Goal: Communication & Community: Answer question/provide support

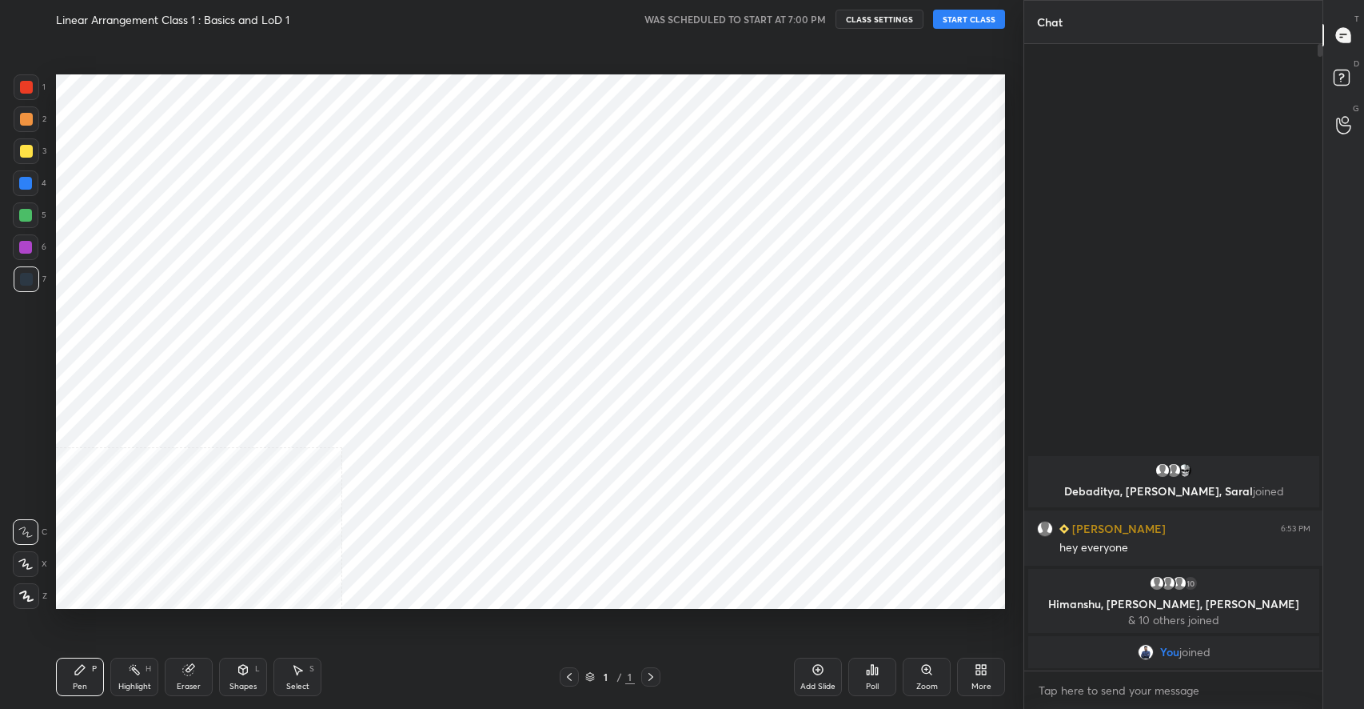
scroll to position [79364, 79011]
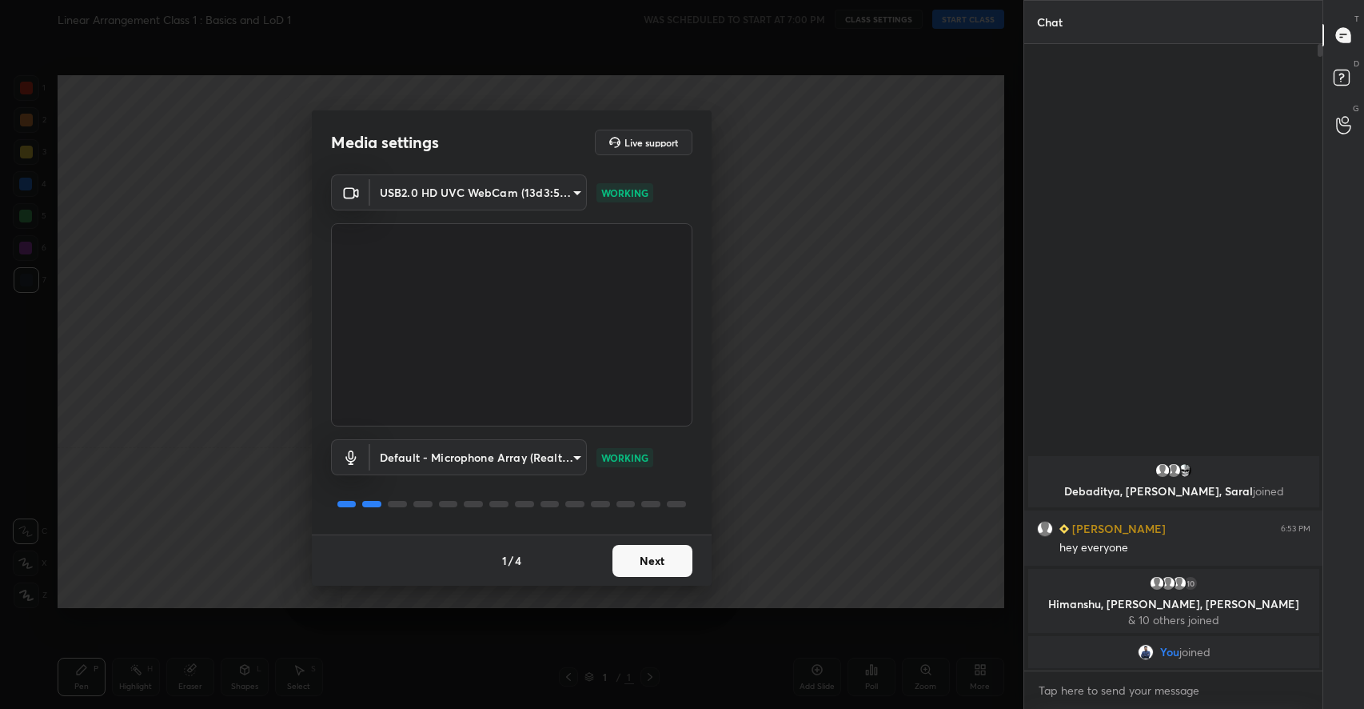
click at [689, 552] on button "Next" at bounding box center [653, 561] width 80 height 32
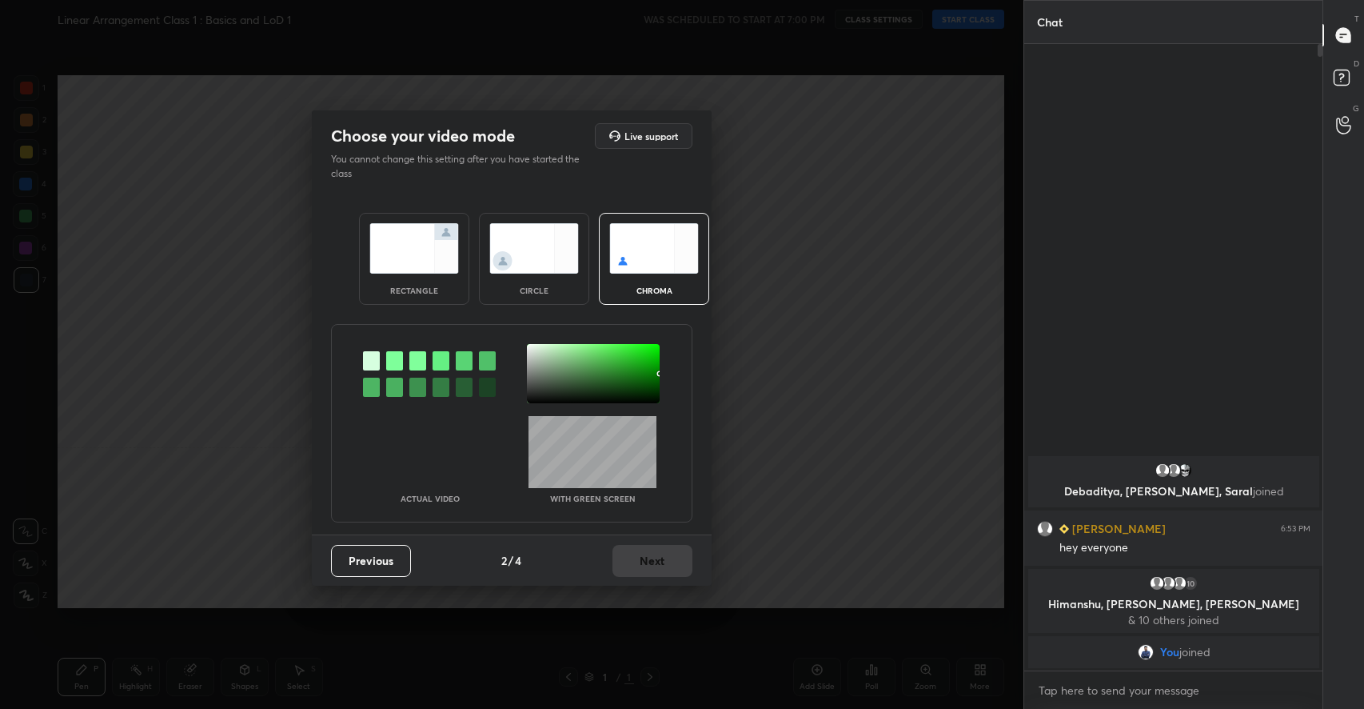
click at [434, 266] on img at bounding box center [414, 248] width 90 height 50
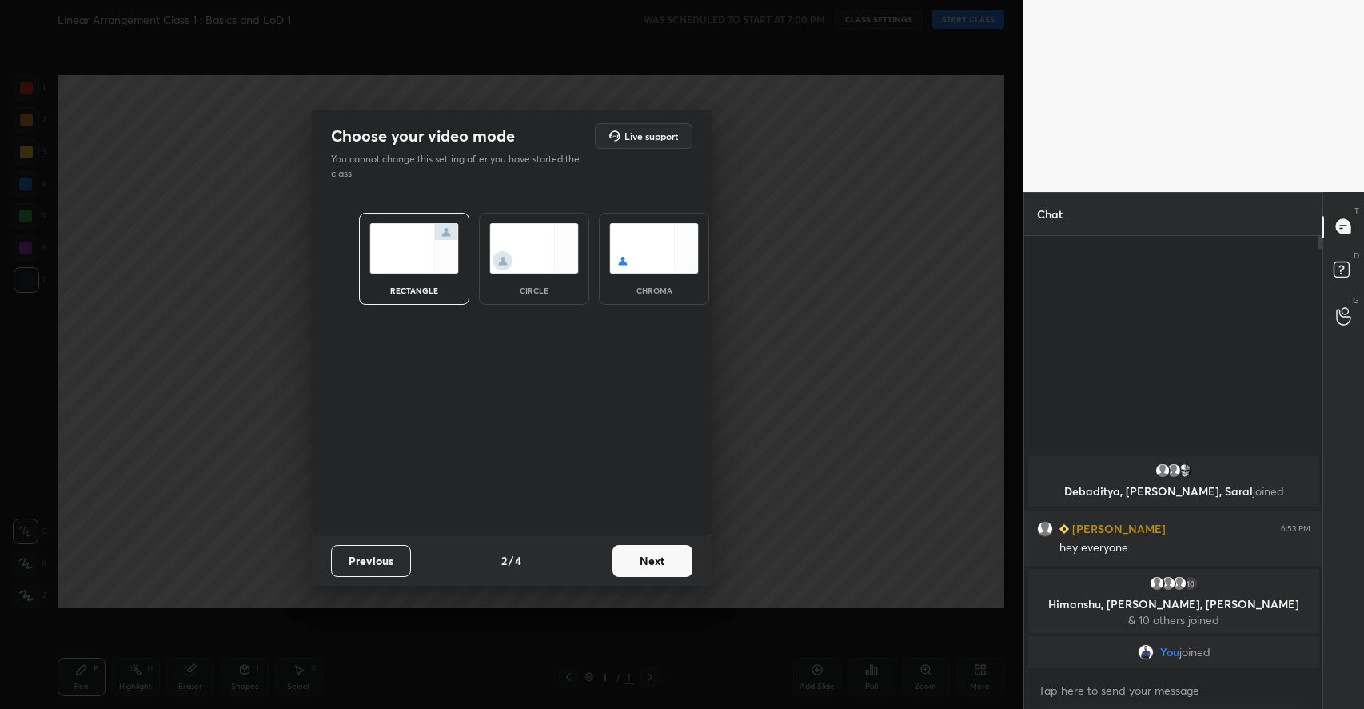
scroll to position [468, 294]
click at [673, 555] on button "Next" at bounding box center [653, 561] width 80 height 32
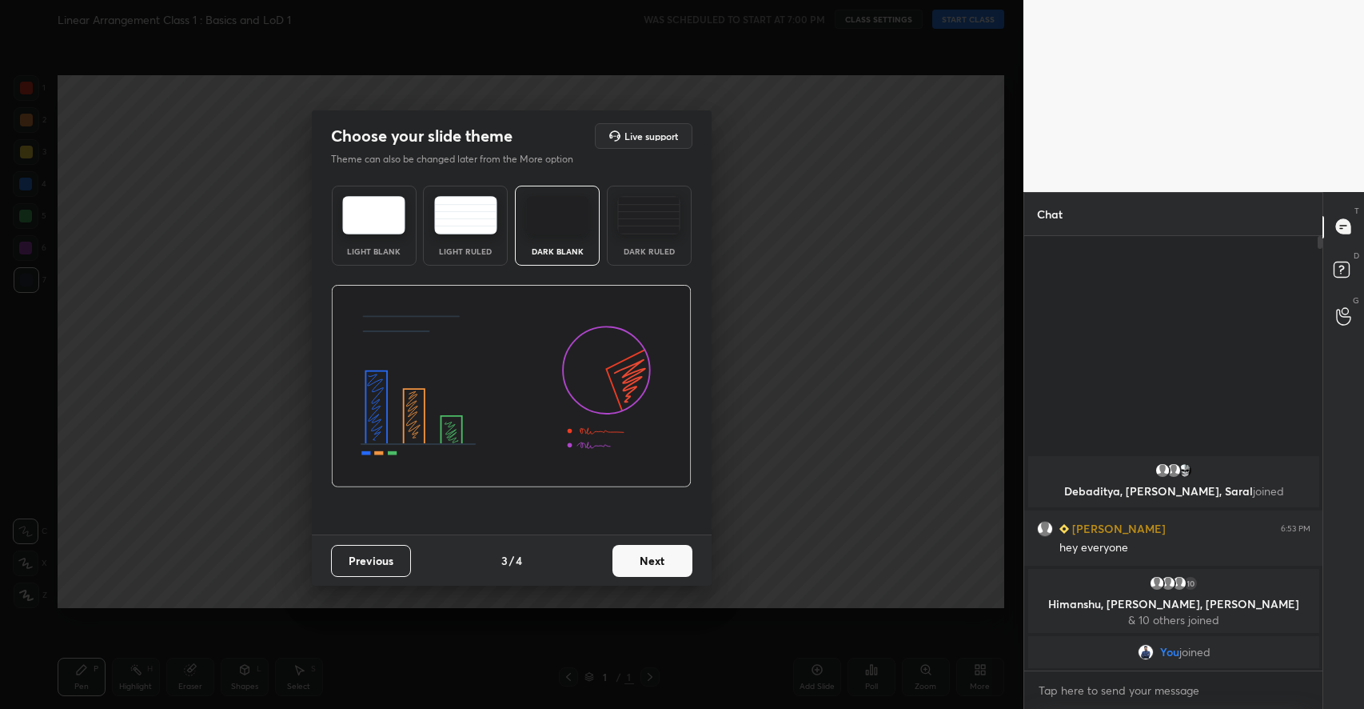
click at [673, 555] on button "Next" at bounding box center [653, 561] width 80 height 32
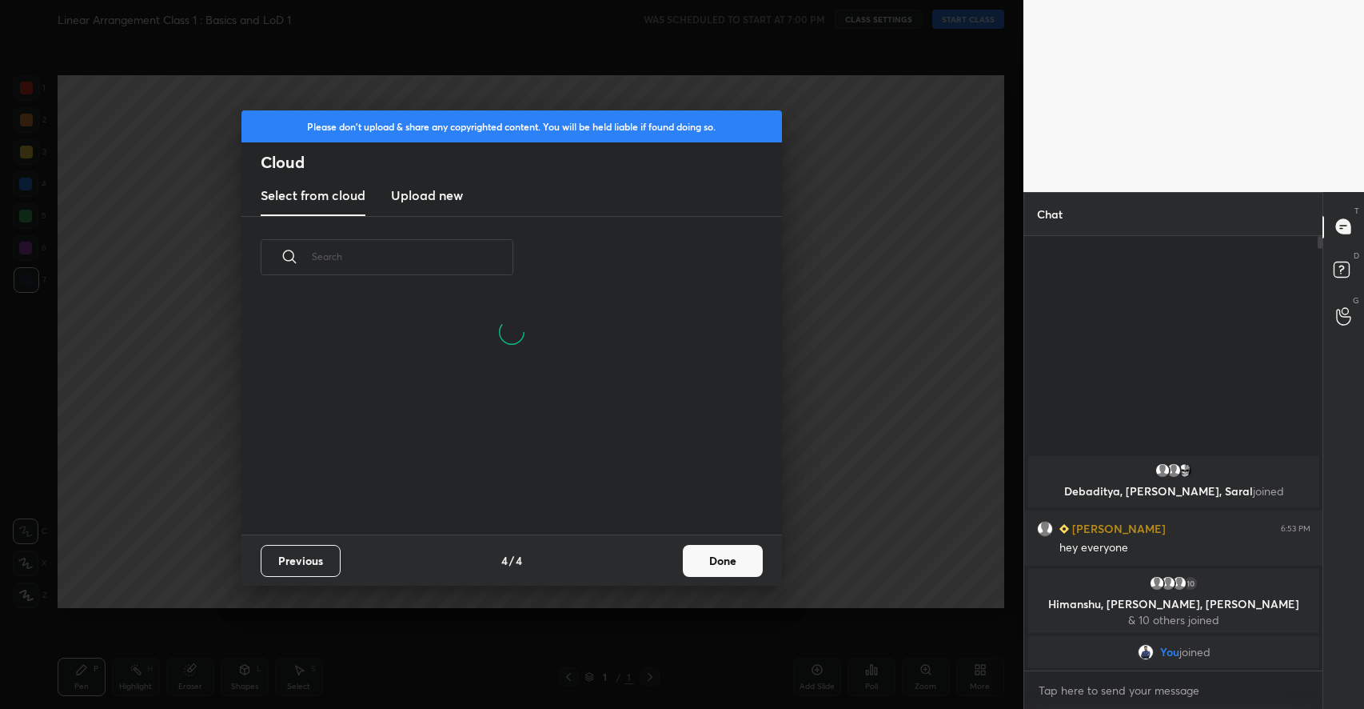
click at [734, 557] on button "Done" at bounding box center [723, 561] width 80 height 32
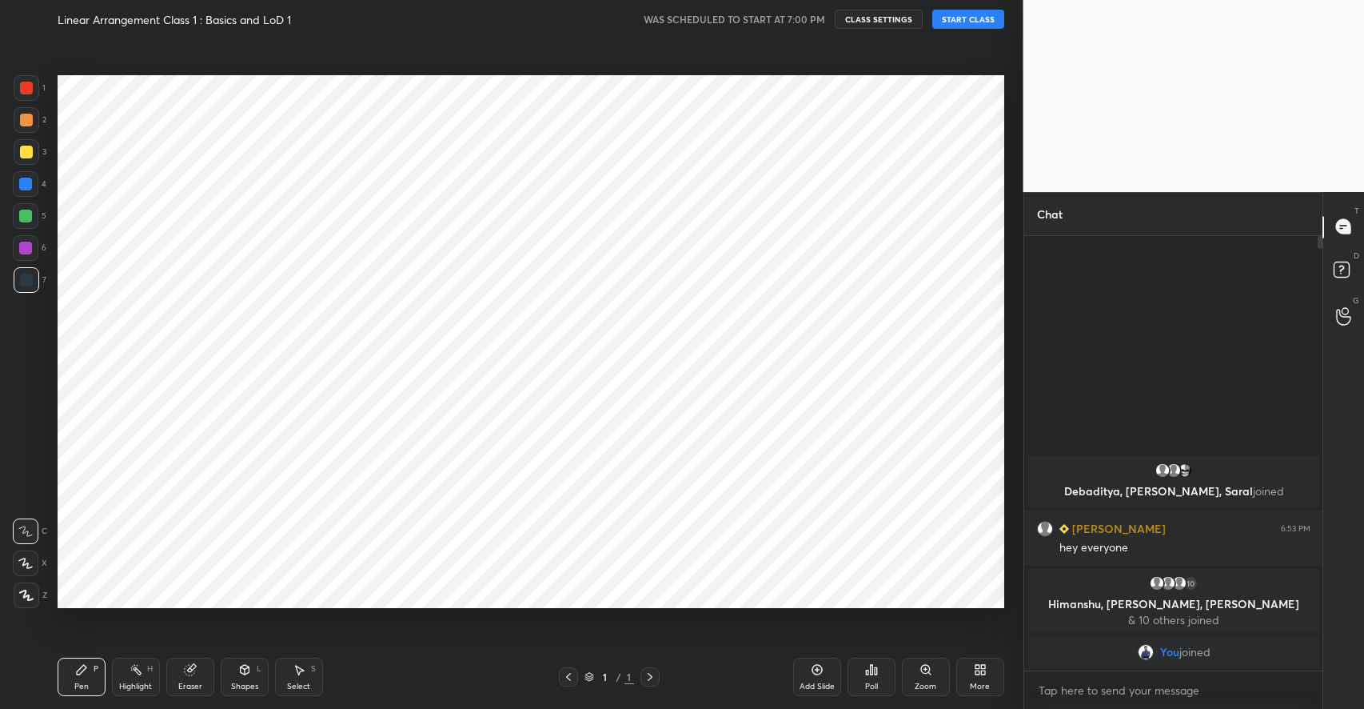
scroll to position [0, 0]
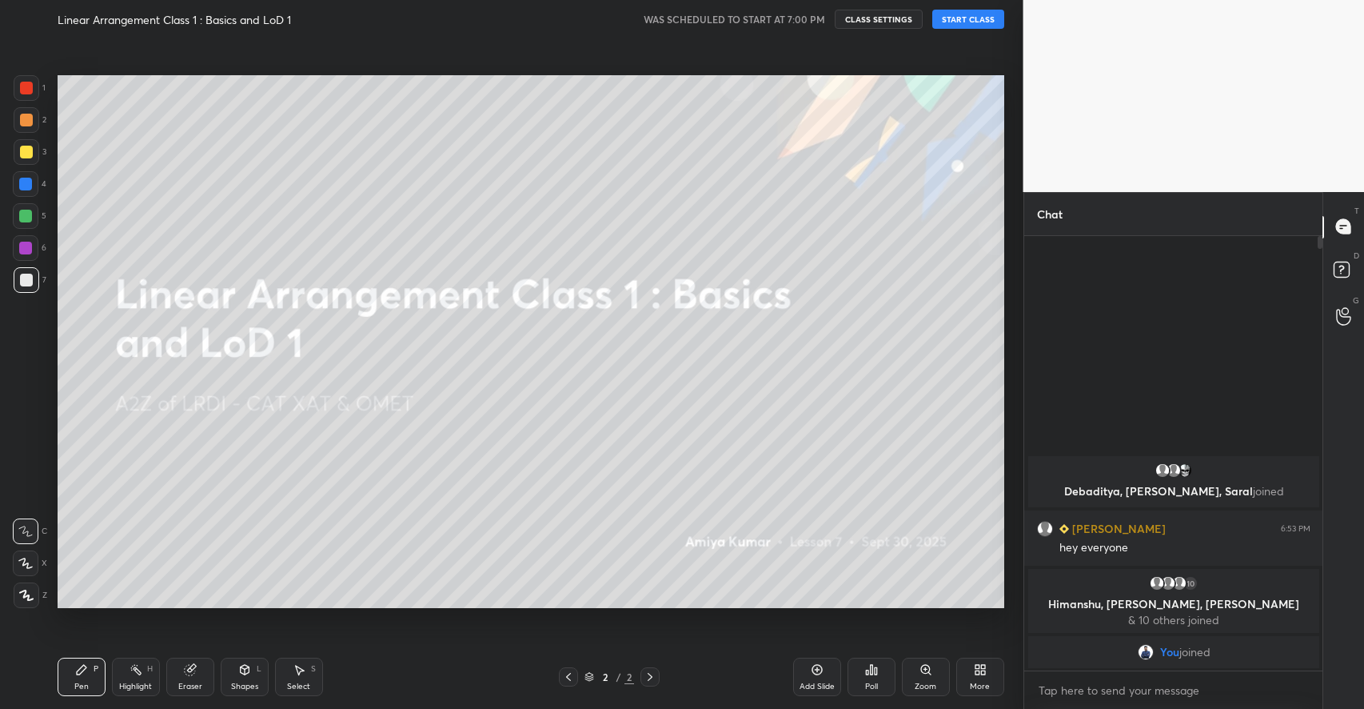
click at [978, 18] on button "START CLASS" at bounding box center [968, 19] width 72 height 19
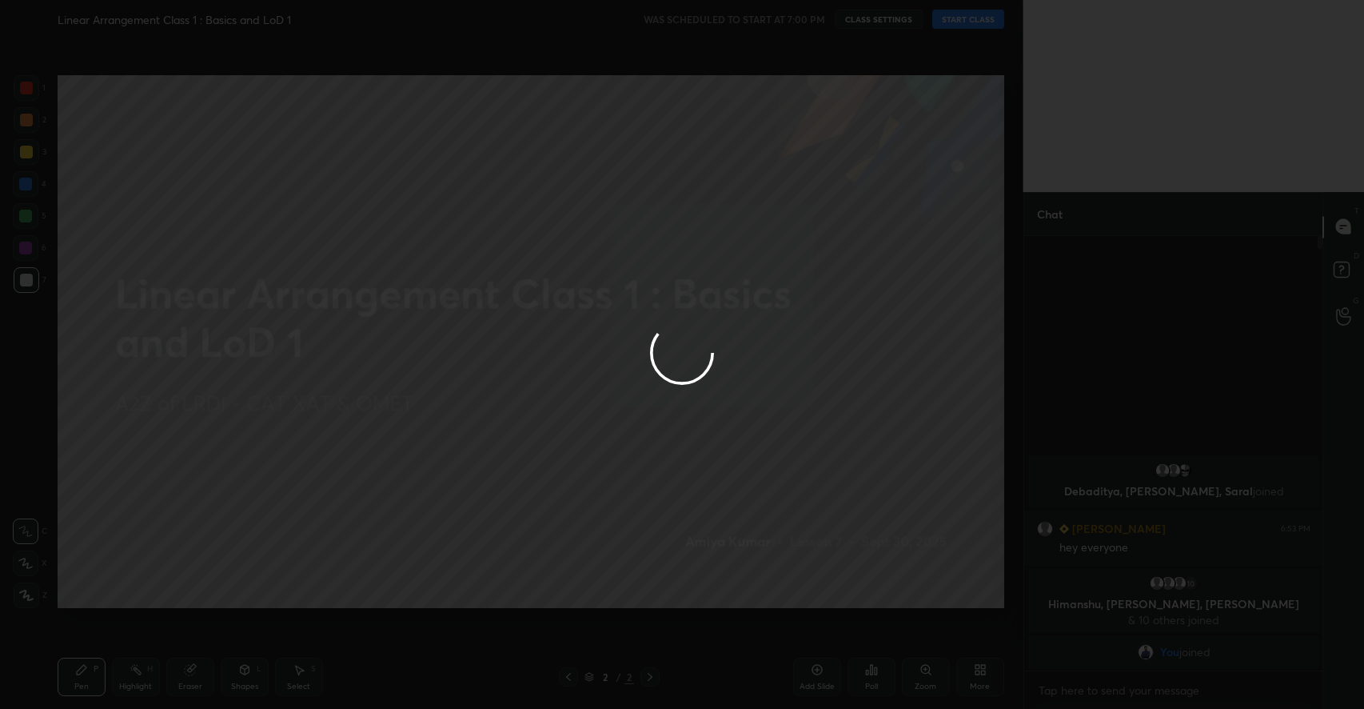
type textarea "x"
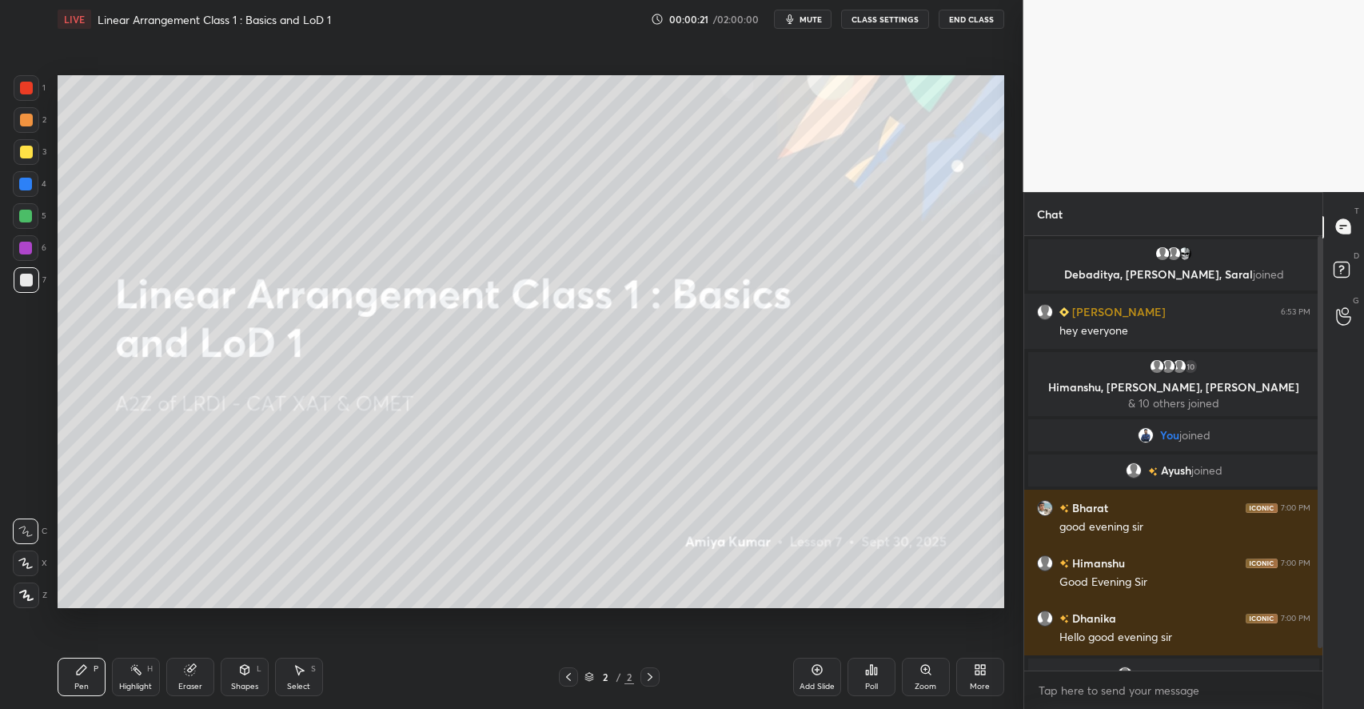
click at [1110, 705] on div "x" at bounding box center [1173, 690] width 299 height 38
type textarea "x"
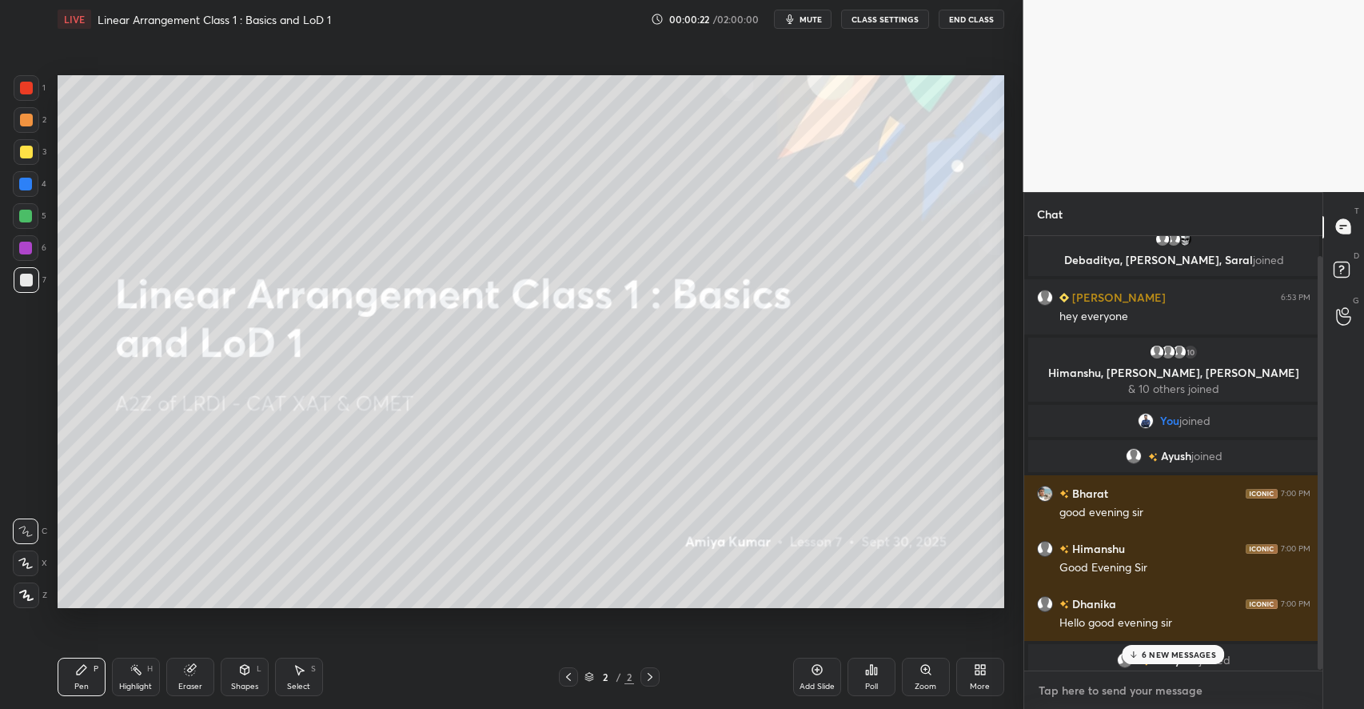
scroll to position [22, 0]
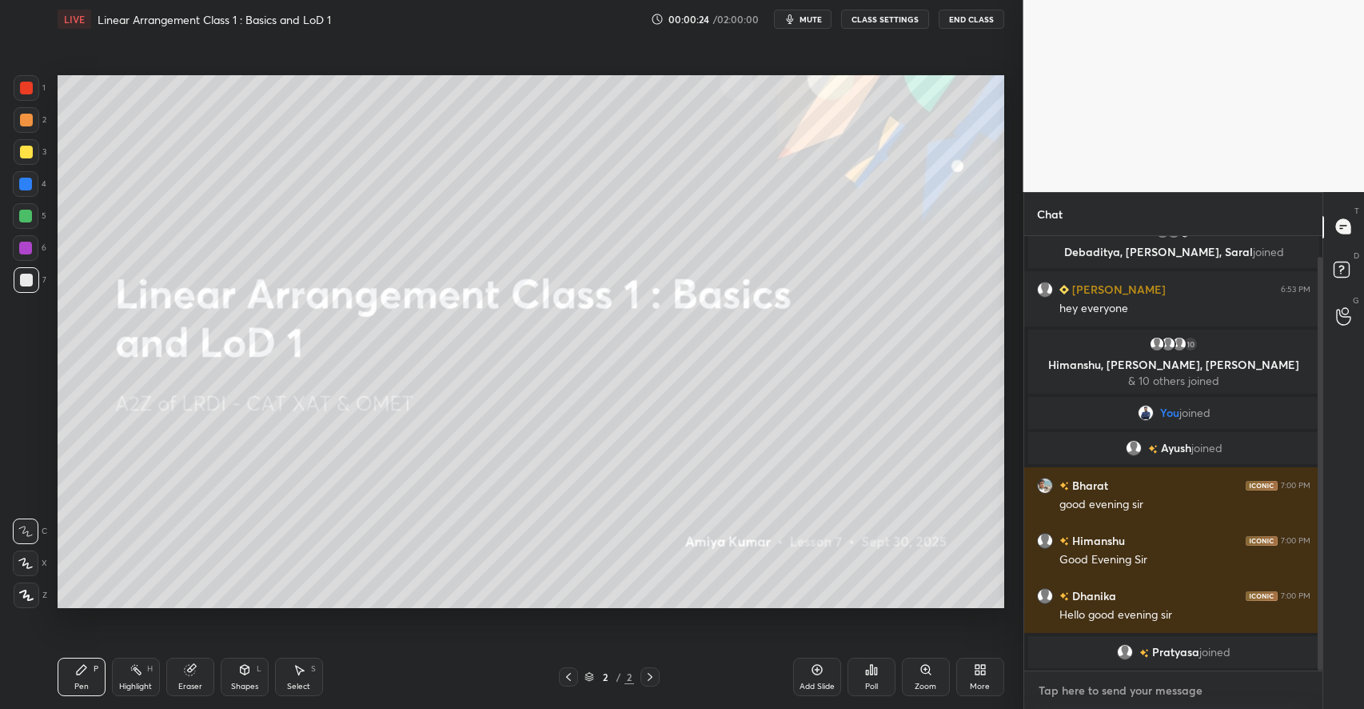
type textarea "C"
type textarea "x"
type textarea "Cl"
type textarea "x"
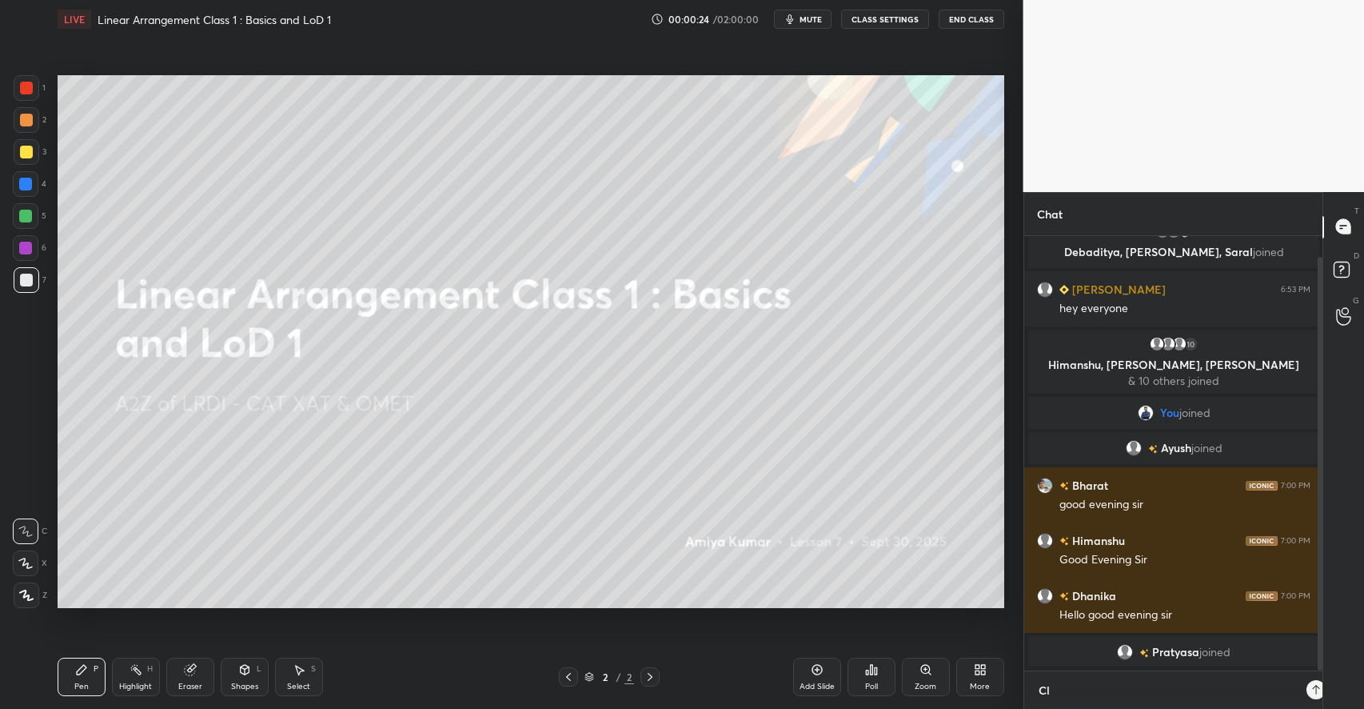
scroll to position [468, 294]
type textarea "Clo"
type textarea "x"
type textarea "Clos"
type textarea "x"
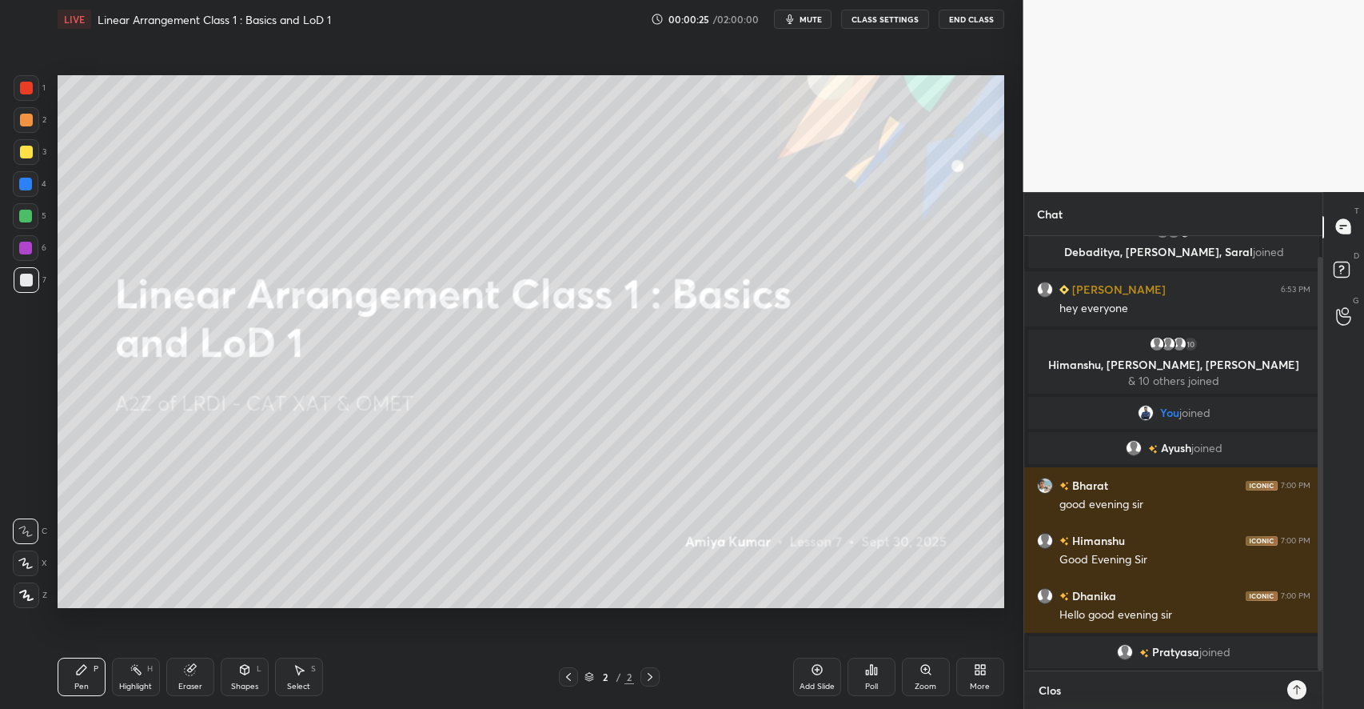
type textarea "Close"
type textarea "x"
type textarea "Close"
type textarea "x"
type textarea "Close T"
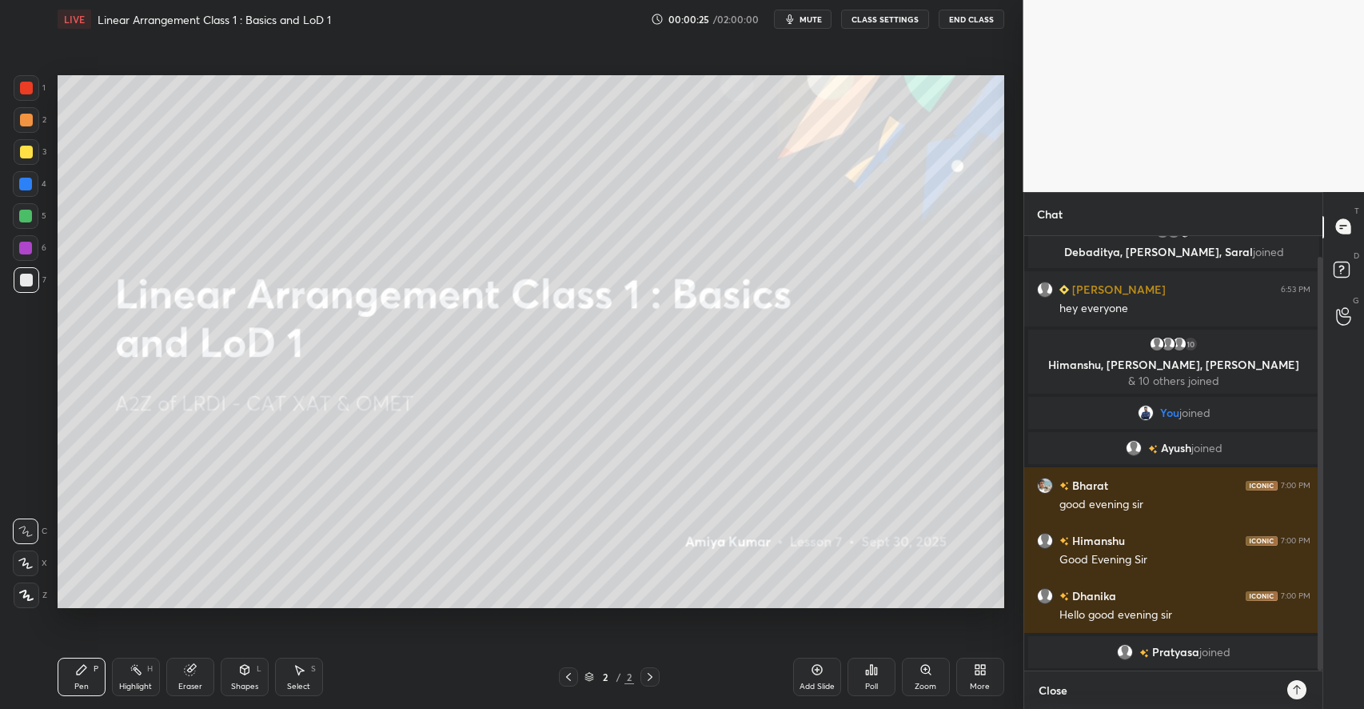
type textarea "x"
type textarea "Close TG"
type textarea "x"
type textarea "Close TG"
type textarea "x"
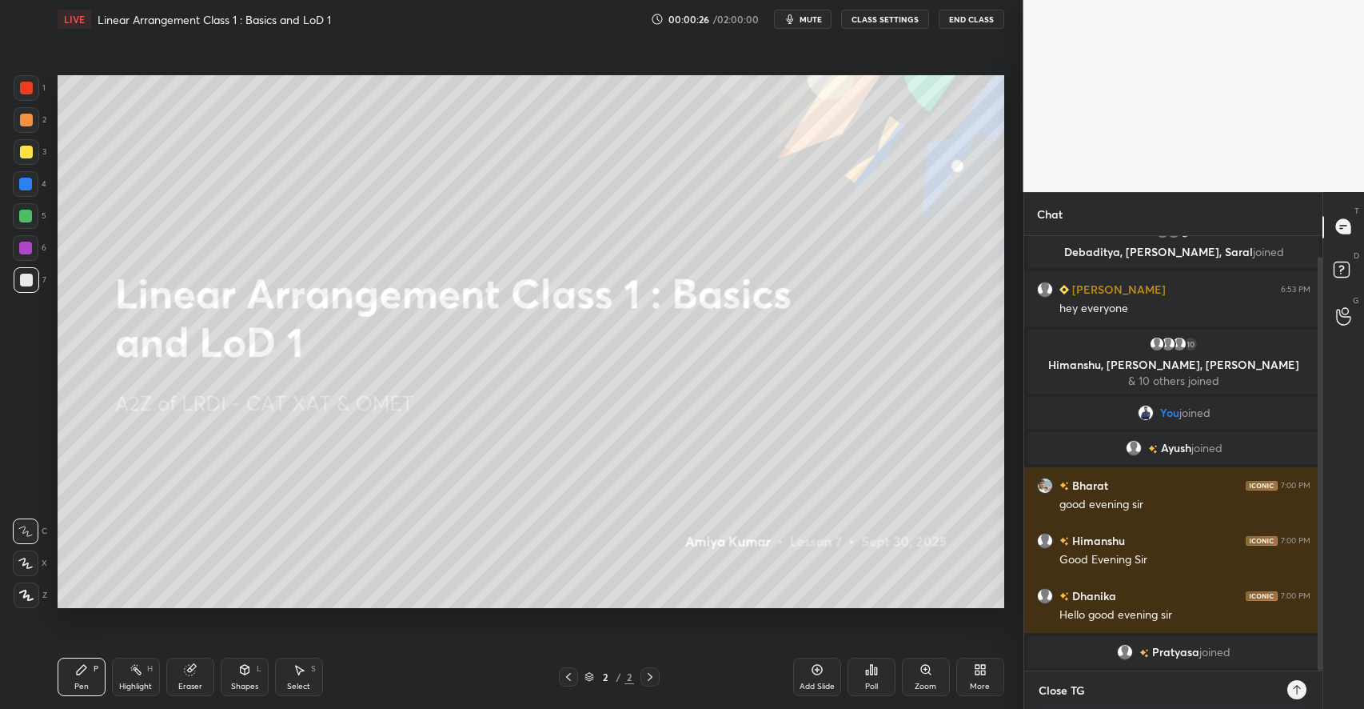
scroll to position [77, 0]
type textarea "Close TG :"
type textarea "x"
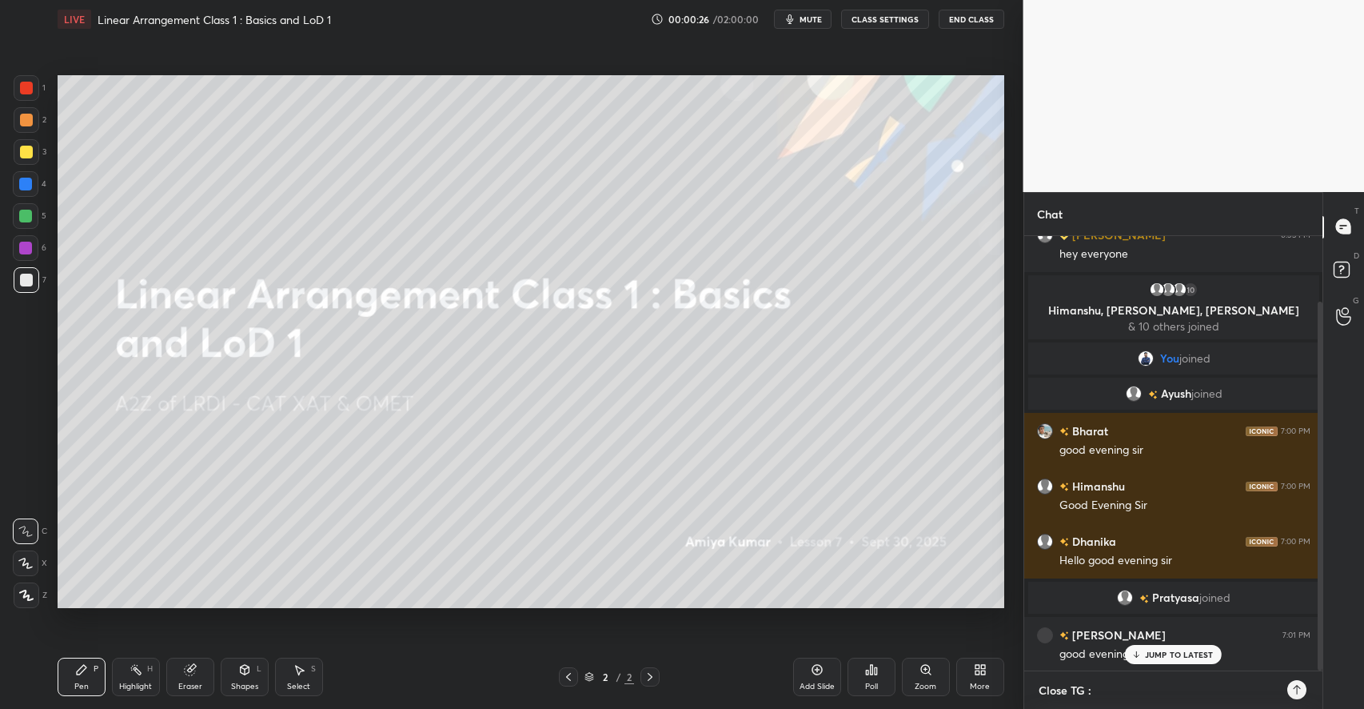
type textarea "Close TG :"
type textarea "x"
paste textarea "[URL][DOMAIN_NAME]"
type textarea "Close TG : [URL][DOMAIN_NAME]"
type textarea "x"
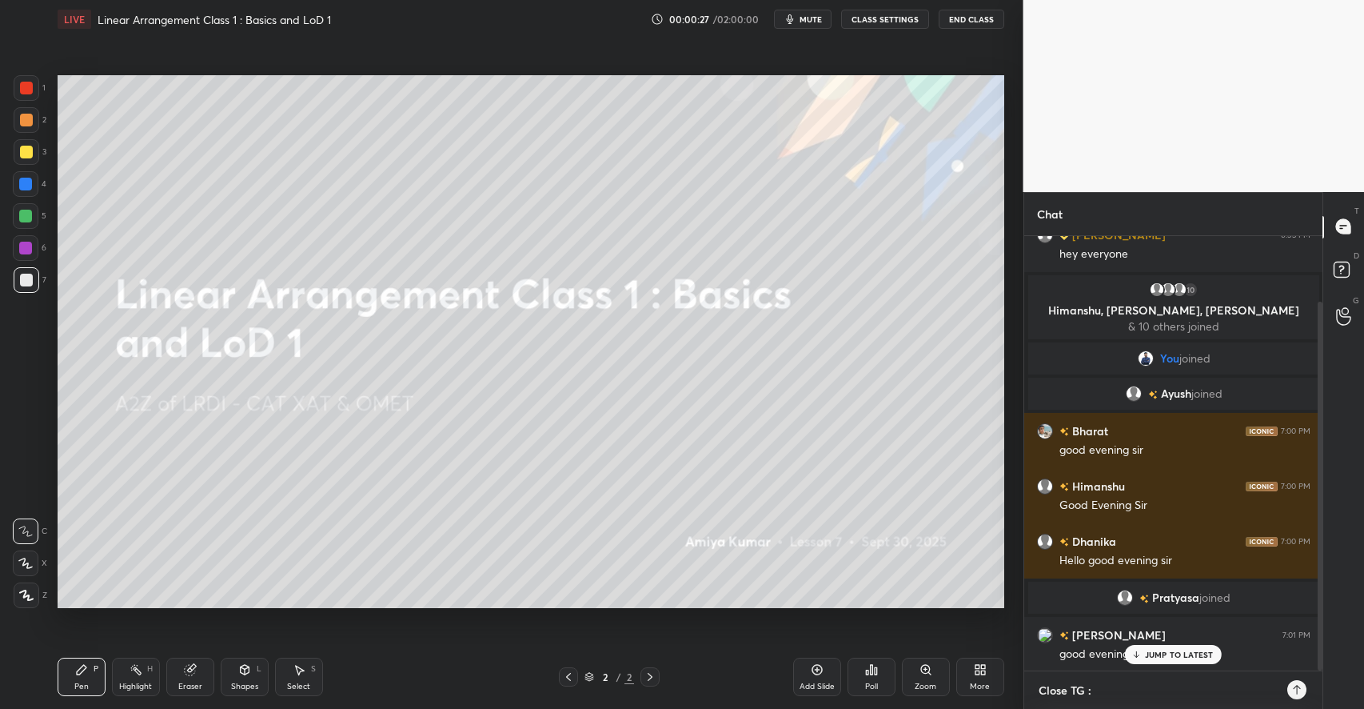
scroll to position [0, 0]
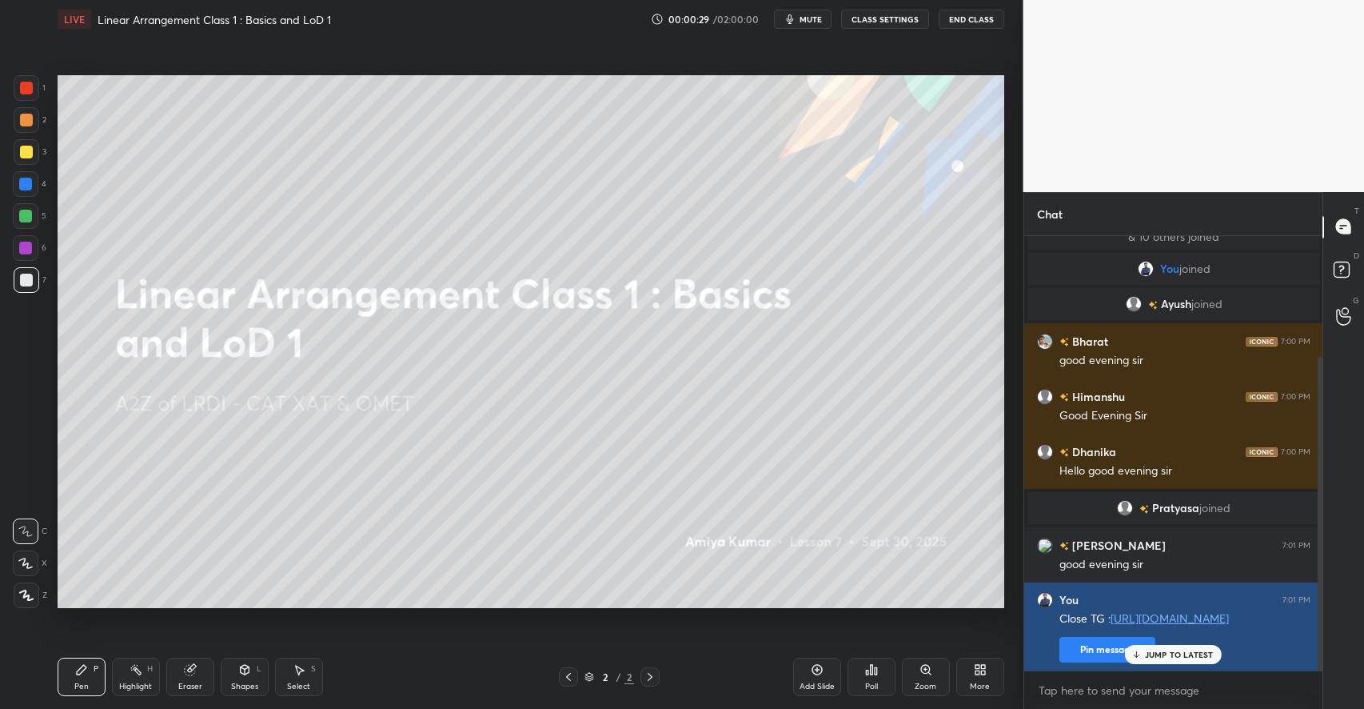
click at [1092, 653] on button "Pin message" at bounding box center [1108, 650] width 96 height 26
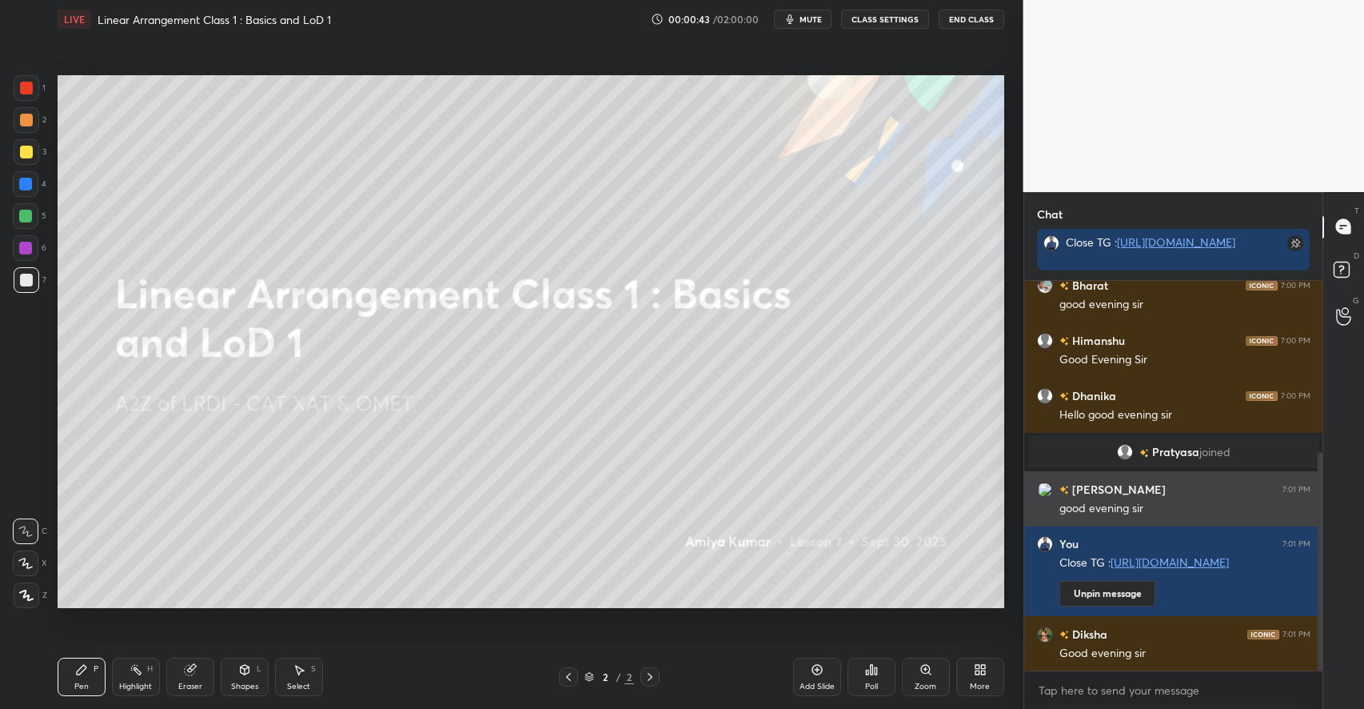
scroll to position [305, 0]
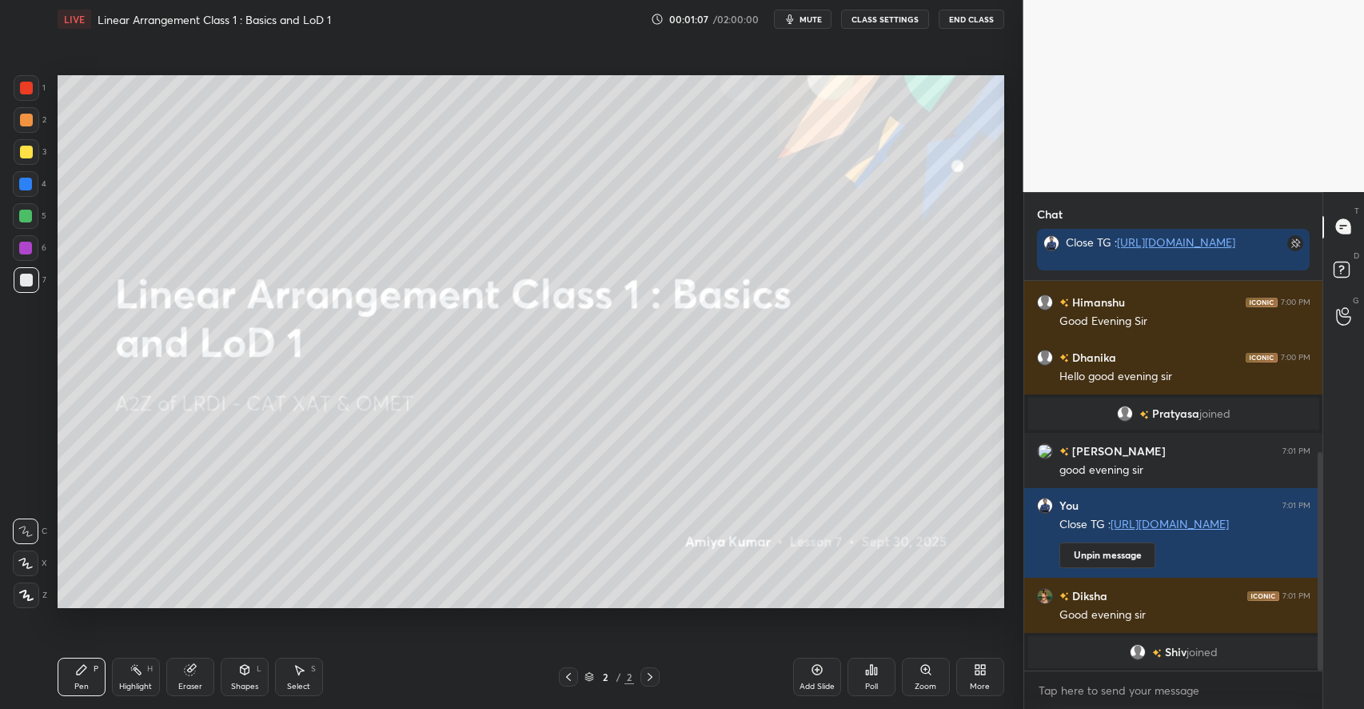
click at [33, 152] on div at bounding box center [27, 152] width 26 height 26
click at [245, 673] on icon at bounding box center [245, 672] width 0 height 6
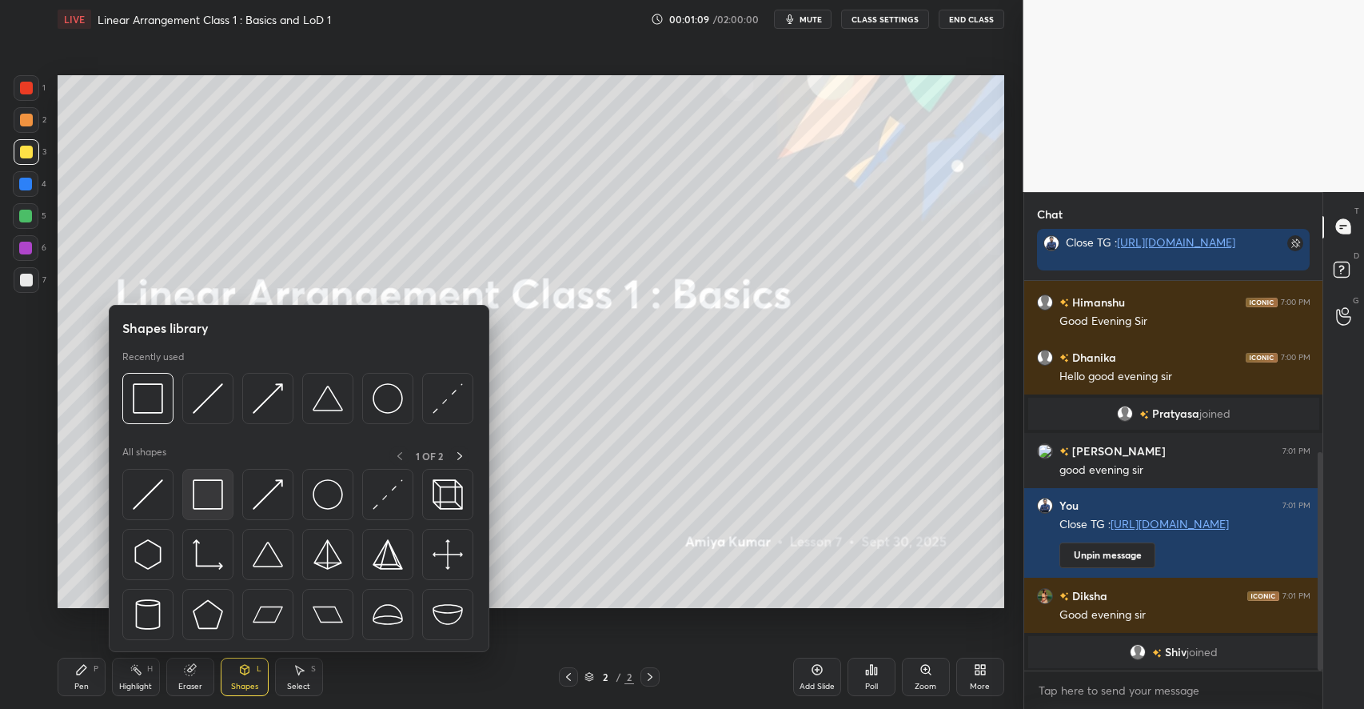
click at [207, 494] on img at bounding box center [208, 494] width 30 height 30
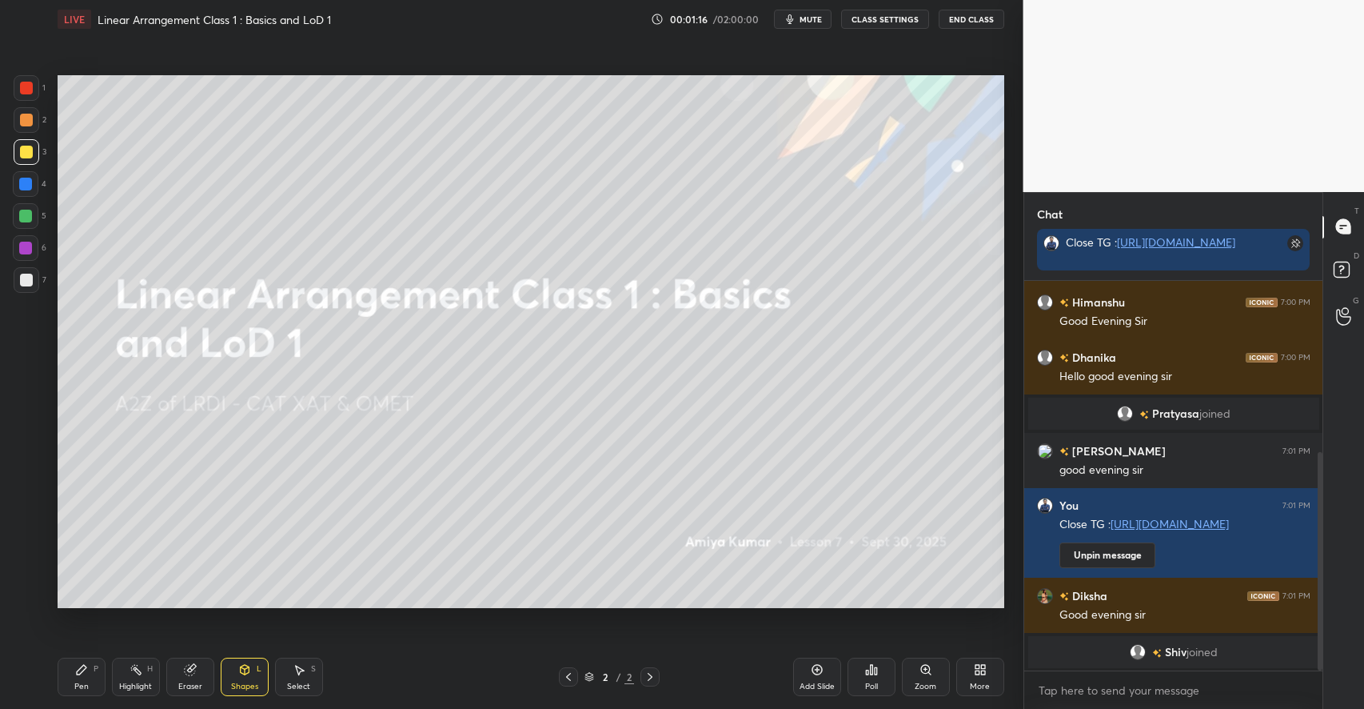
click at [93, 673] on div "Pen P" at bounding box center [82, 676] width 48 height 38
click at [988, 669] on div "More" at bounding box center [980, 676] width 48 height 38
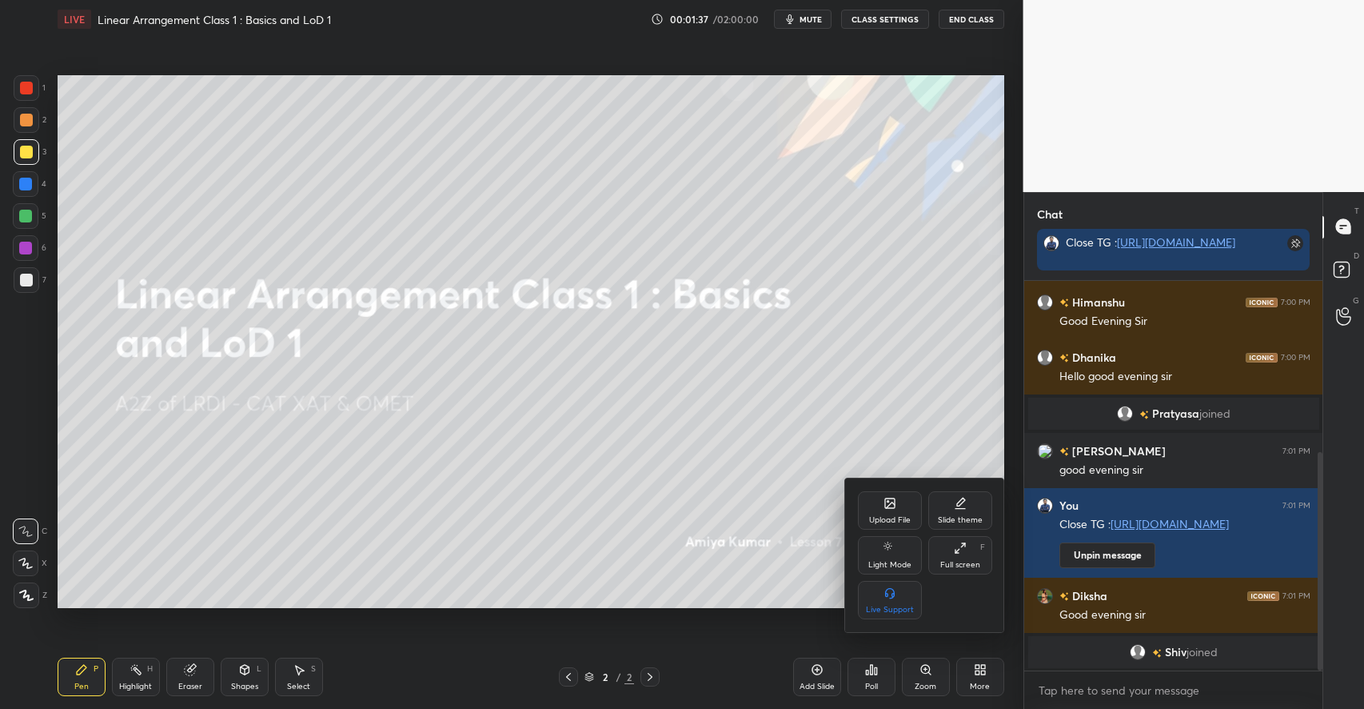
click at [867, 507] on div "Upload File" at bounding box center [890, 510] width 64 height 38
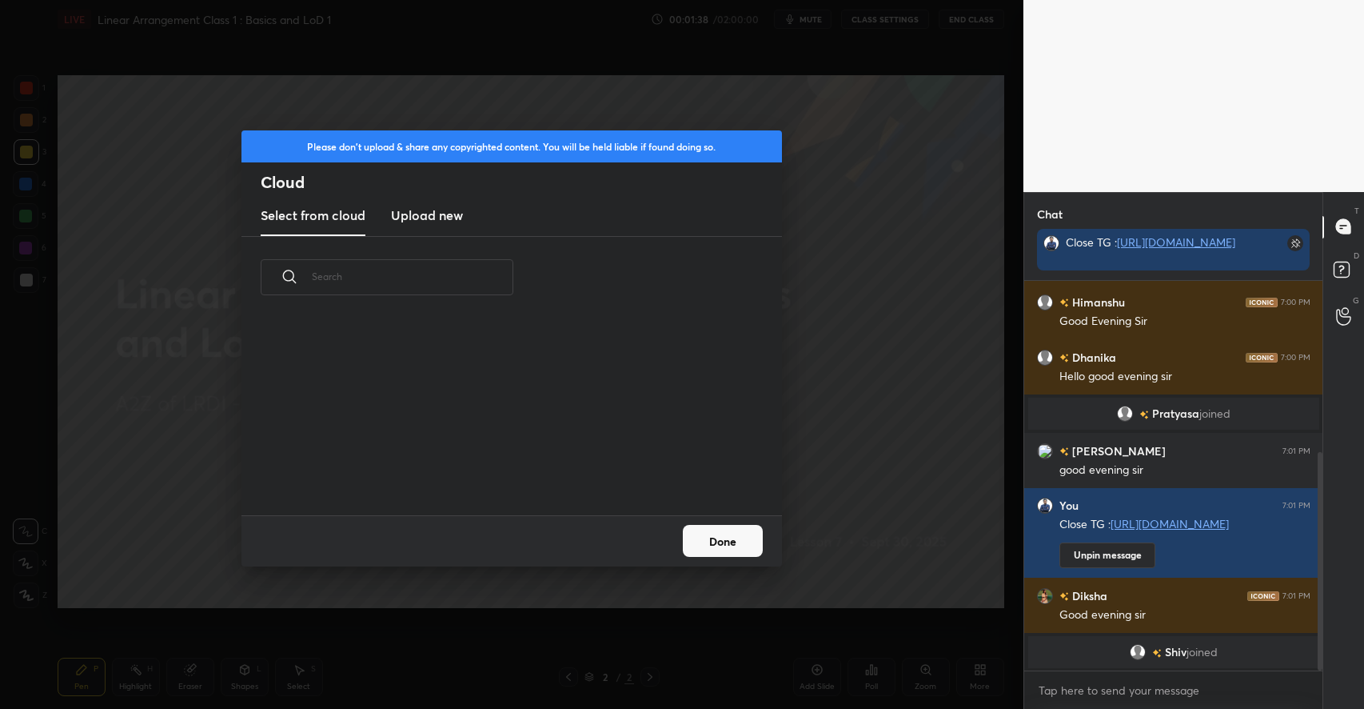
scroll to position [197, 513]
click at [445, 208] on h3 "Upload new" at bounding box center [427, 215] width 72 height 19
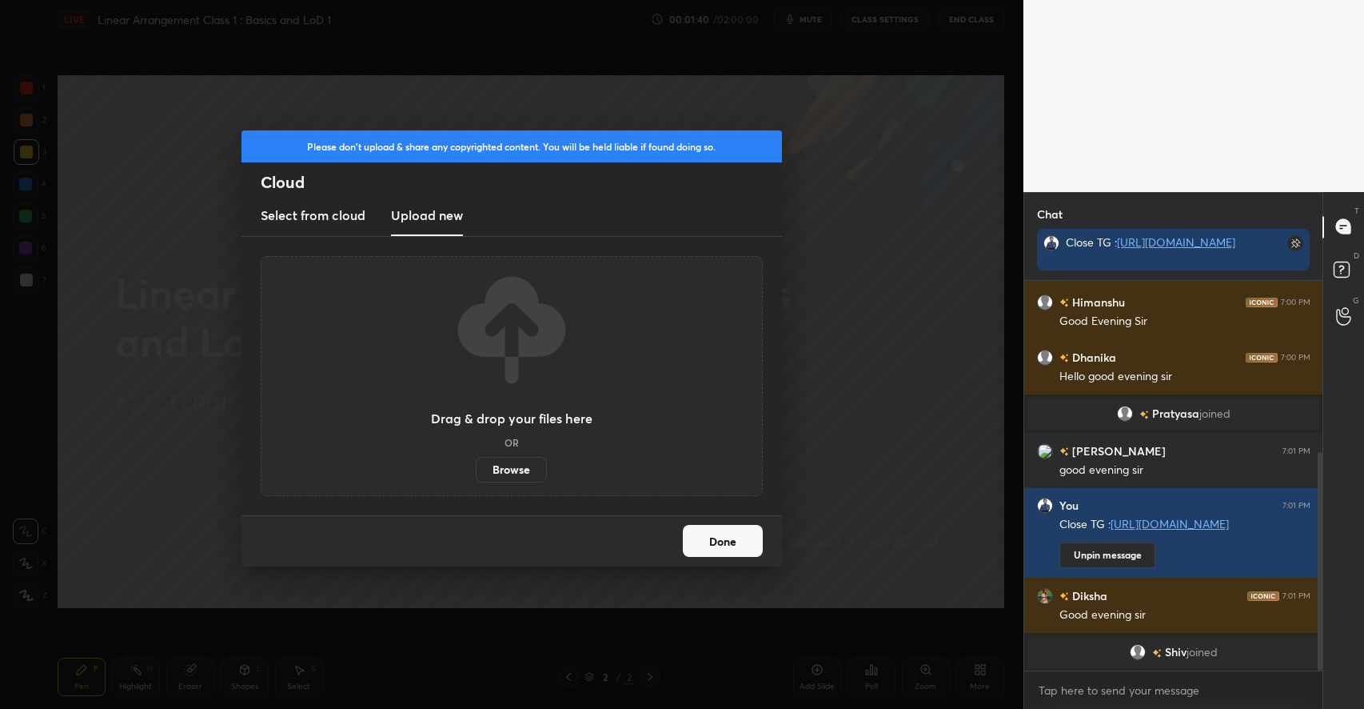
click at [504, 477] on label "Browse" at bounding box center [511, 470] width 71 height 26
click at [476, 477] on input "Browse" at bounding box center [476, 470] width 0 height 26
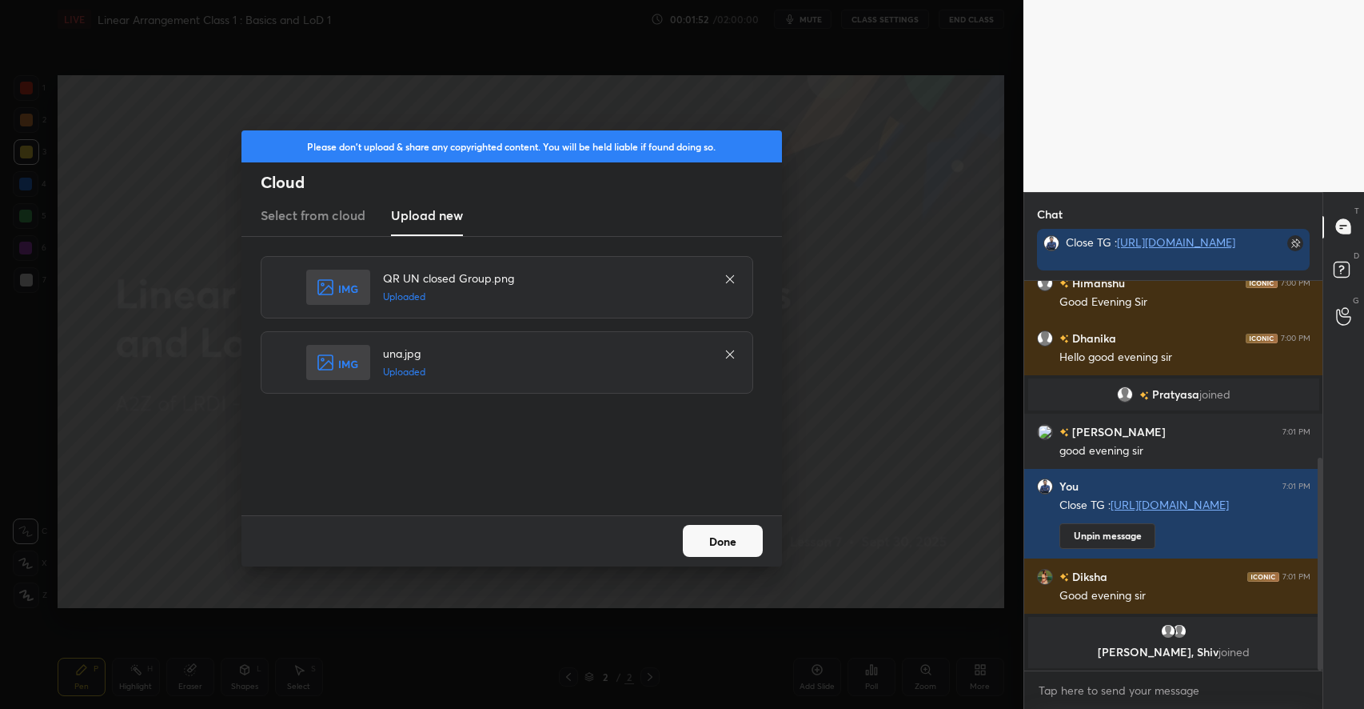
click at [702, 551] on button "Done" at bounding box center [723, 541] width 80 height 32
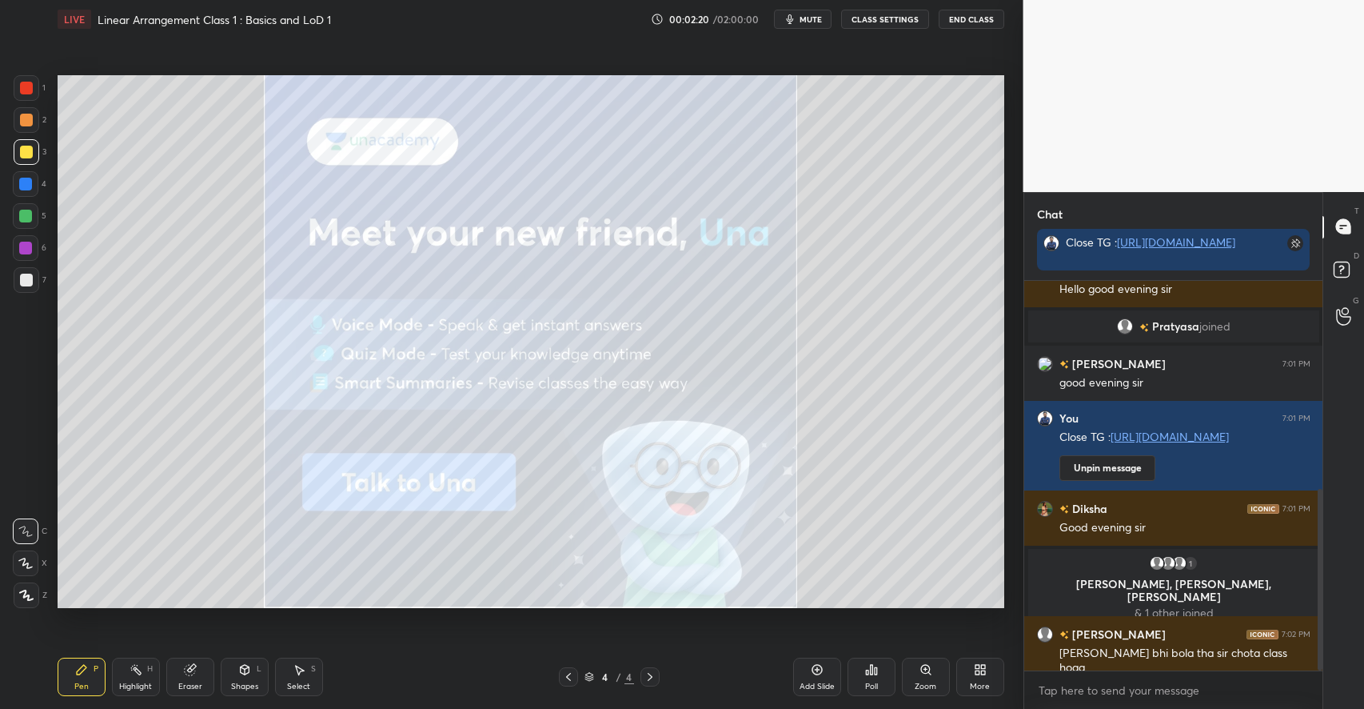
scroll to position [448, 0]
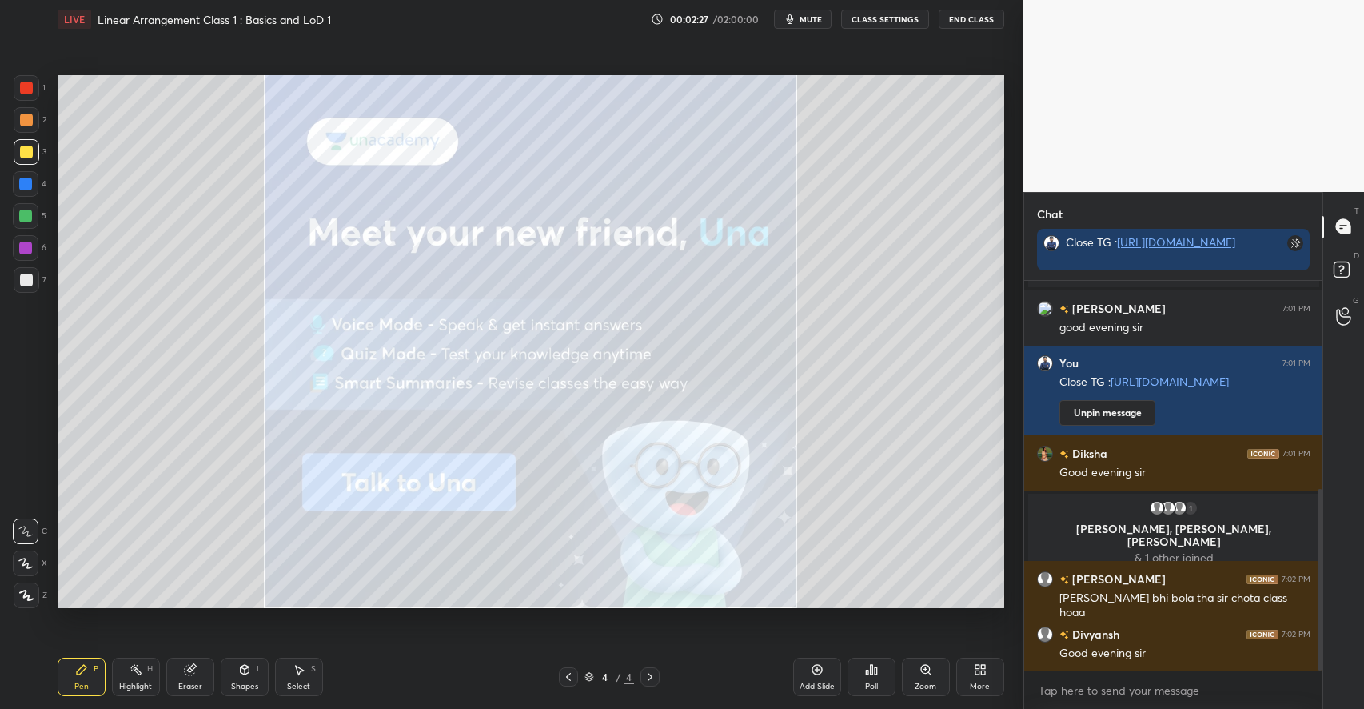
click at [974, 665] on icon at bounding box center [980, 669] width 13 height 13
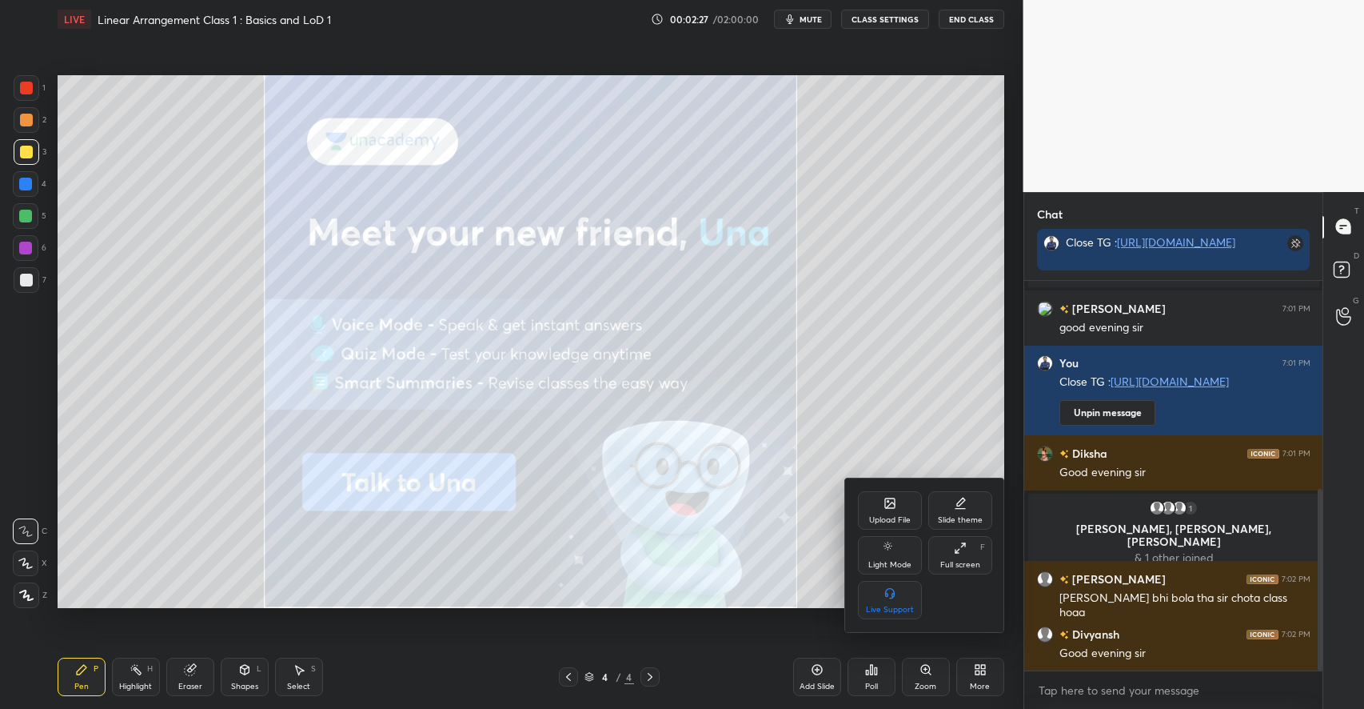
click at [885, 516] on div "Upload File" at bounding box center [890, 520] width 42 height 8
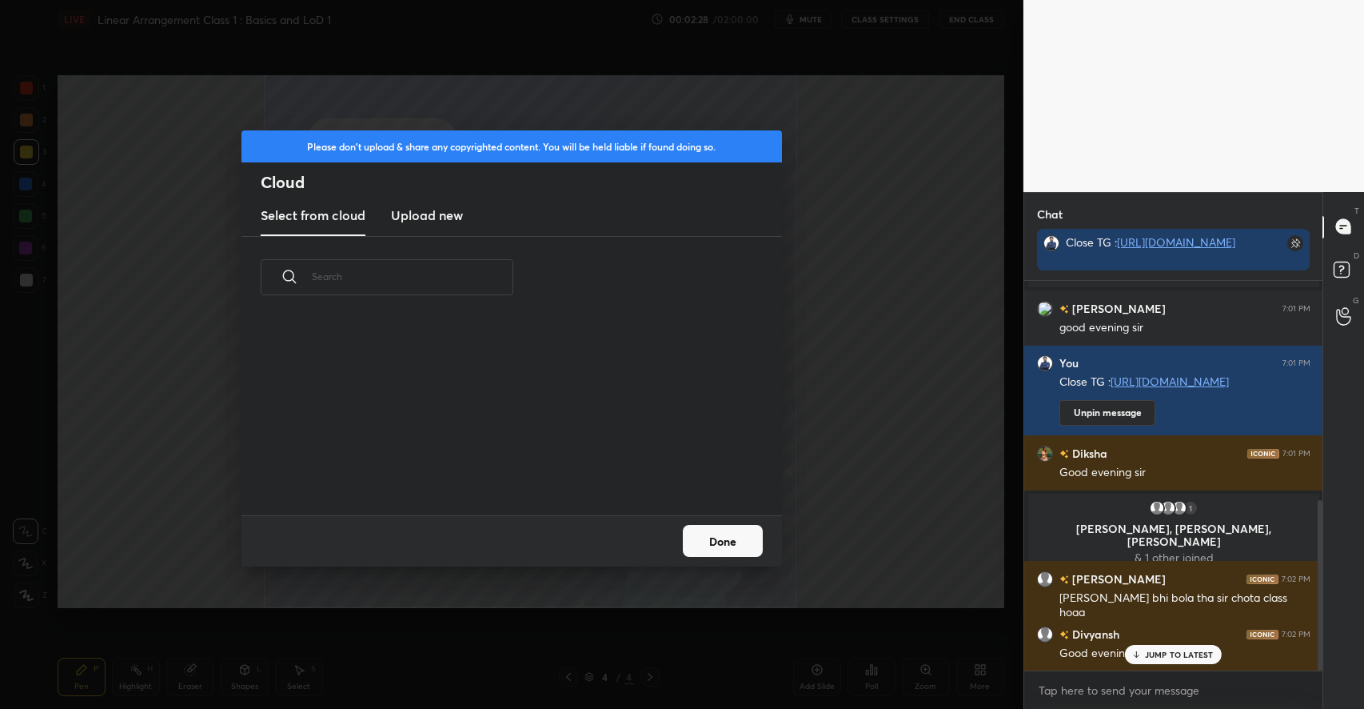
scroll to position [502, 0]
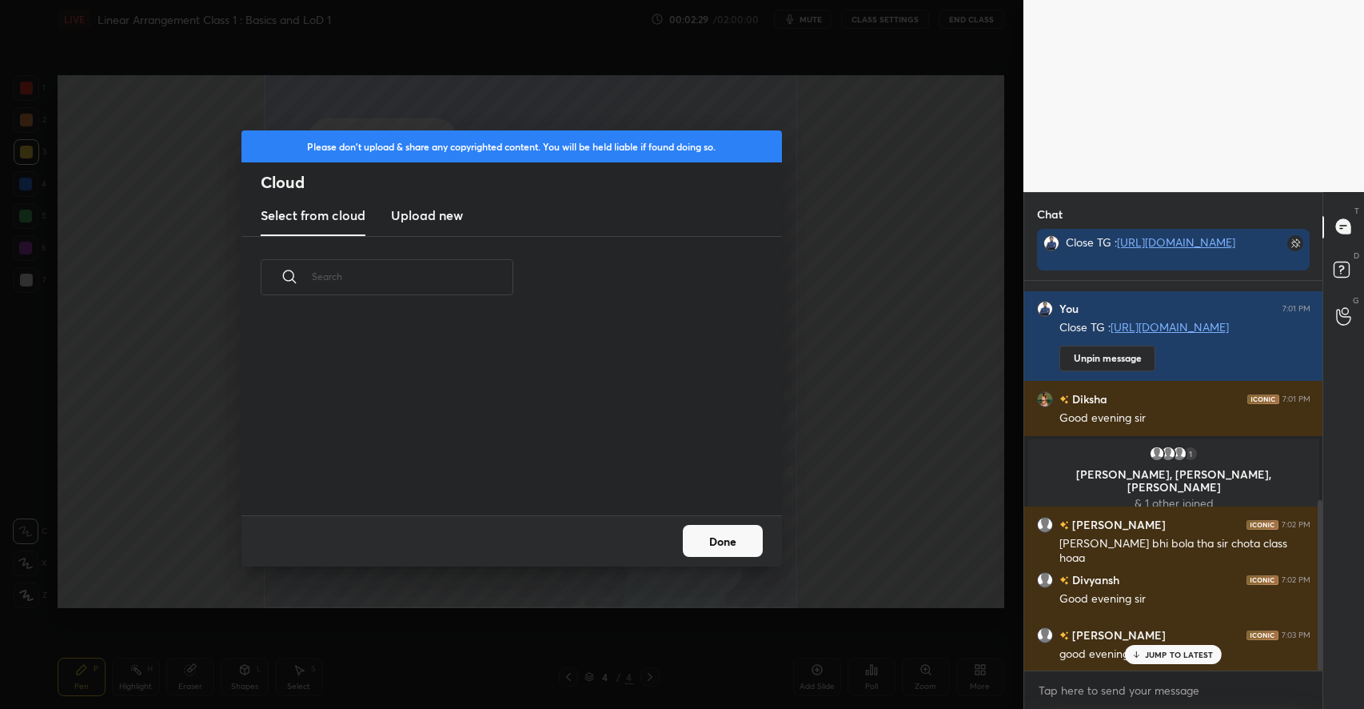
click at [434, 214] on h3 "Upload new" at bounding box center [427, 215] width 72 height 19
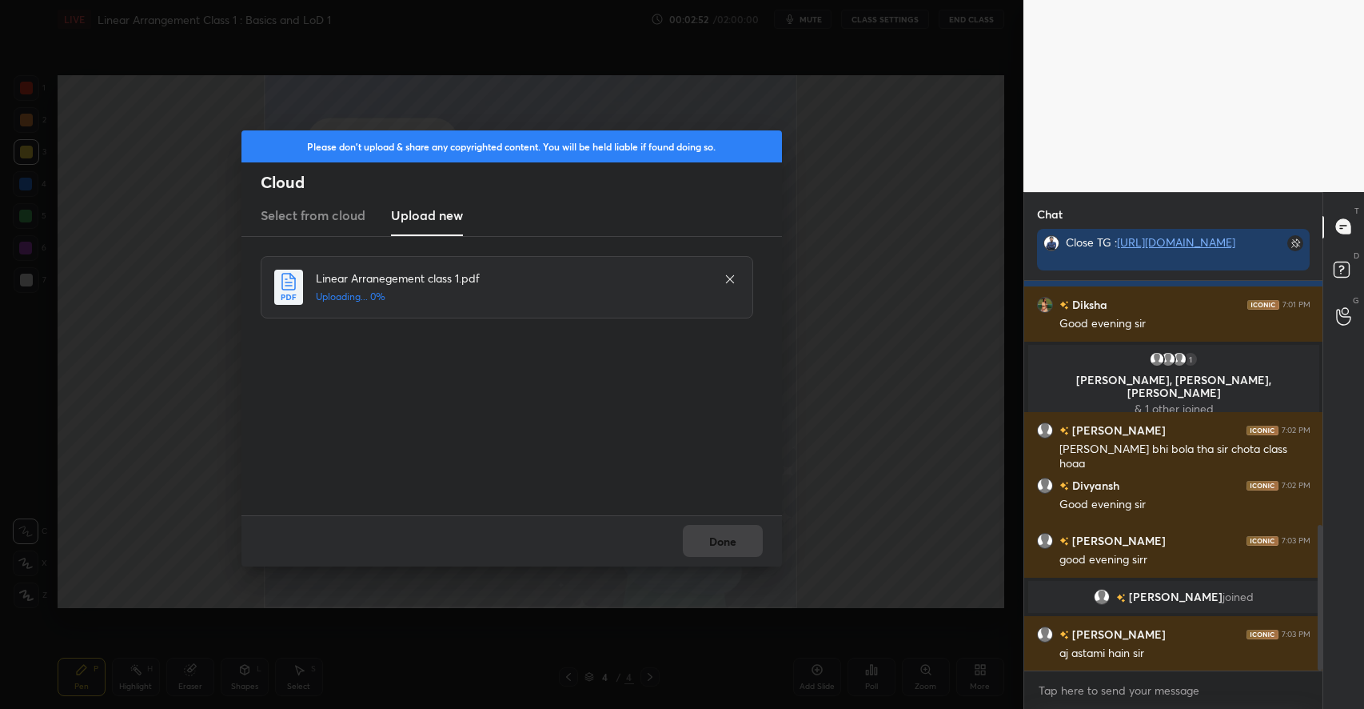
scroll to position [652, 0]
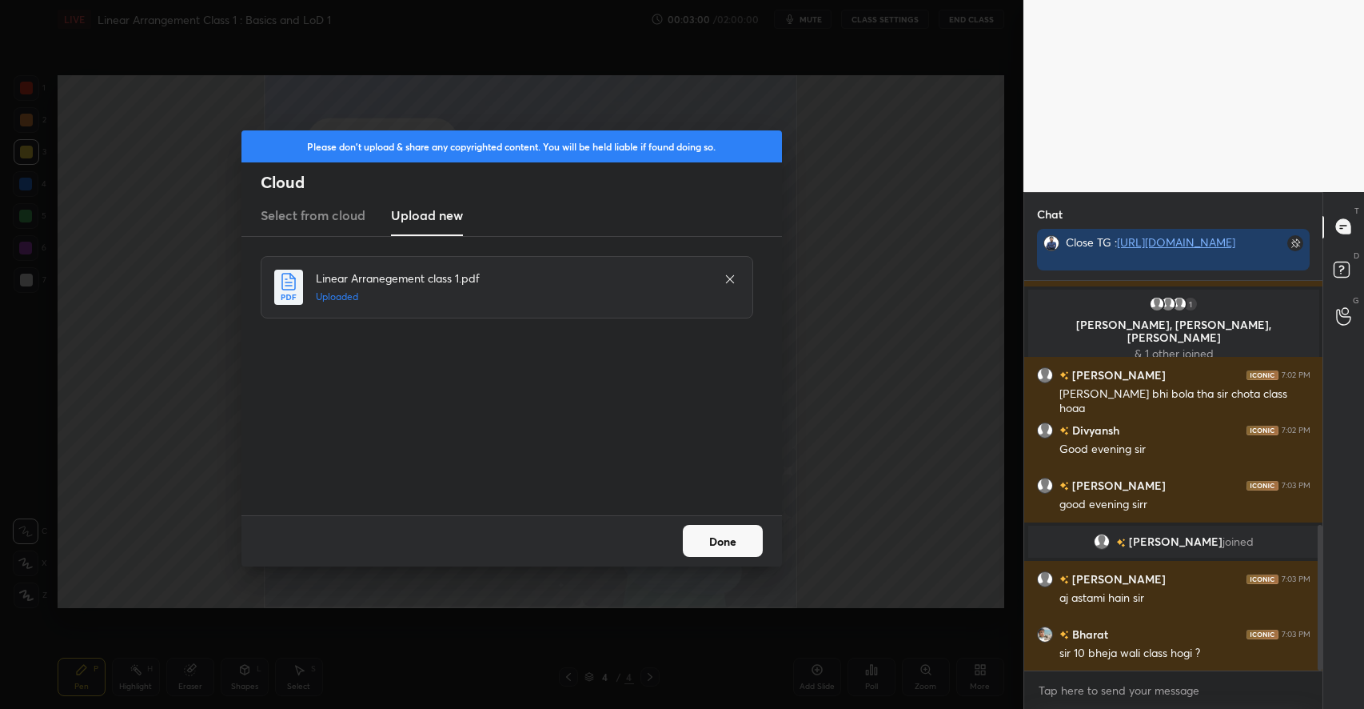
click at [721, 529] on button "Done" at bounding box center [723, 541] width 80 height 32
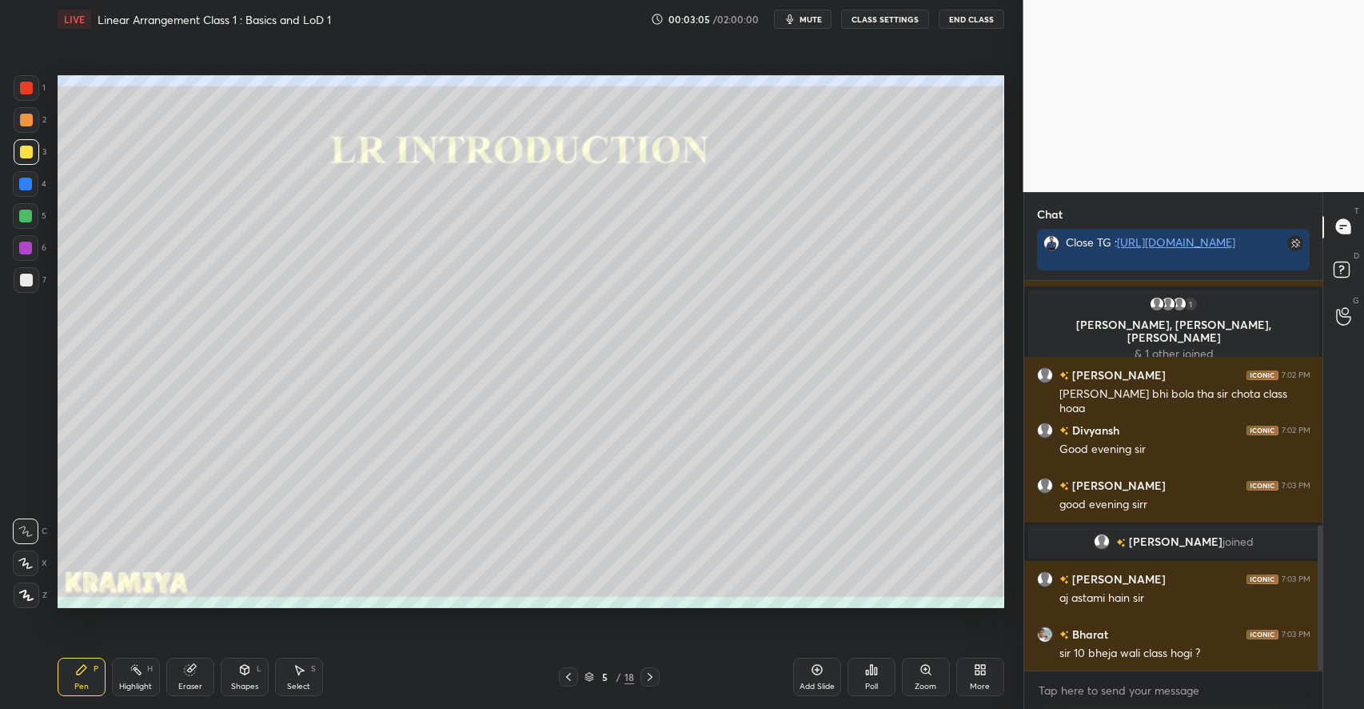
scroll to position [707, 0]
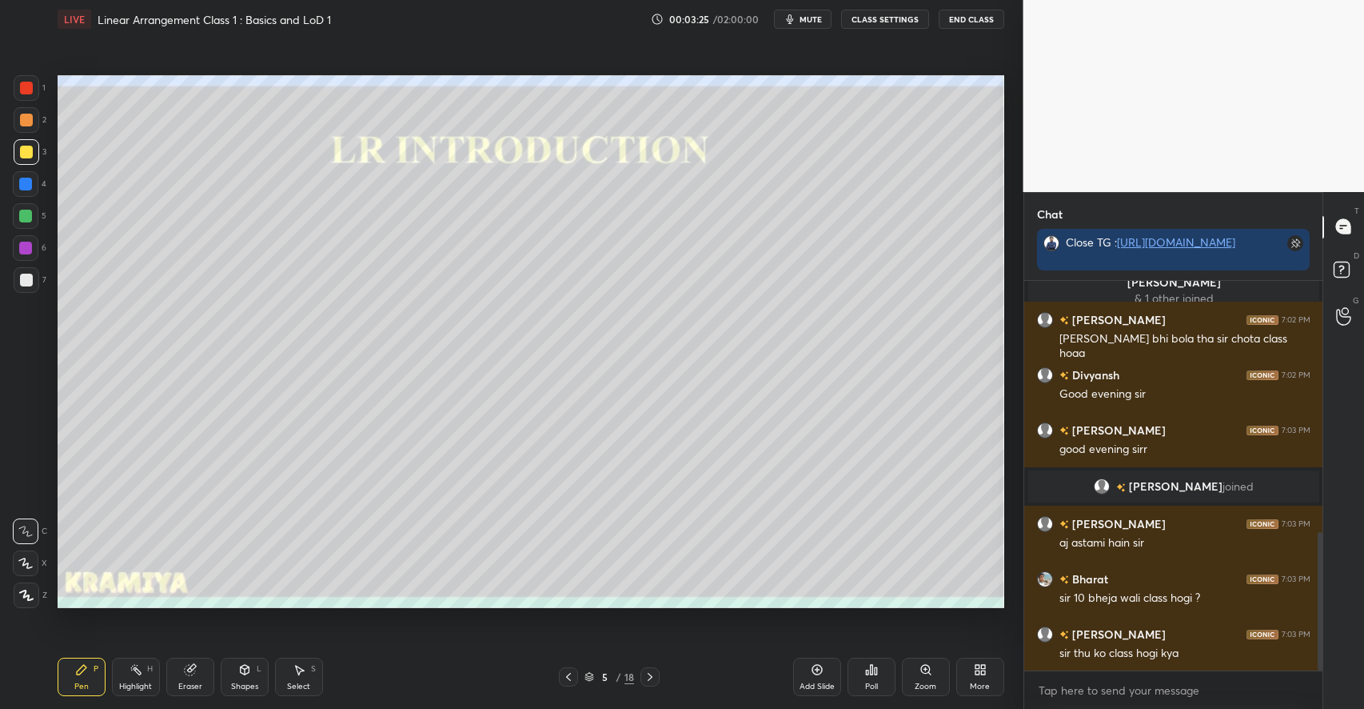
click at [245, 669] on icon at bounding box center [245, 672] width 0 height 6
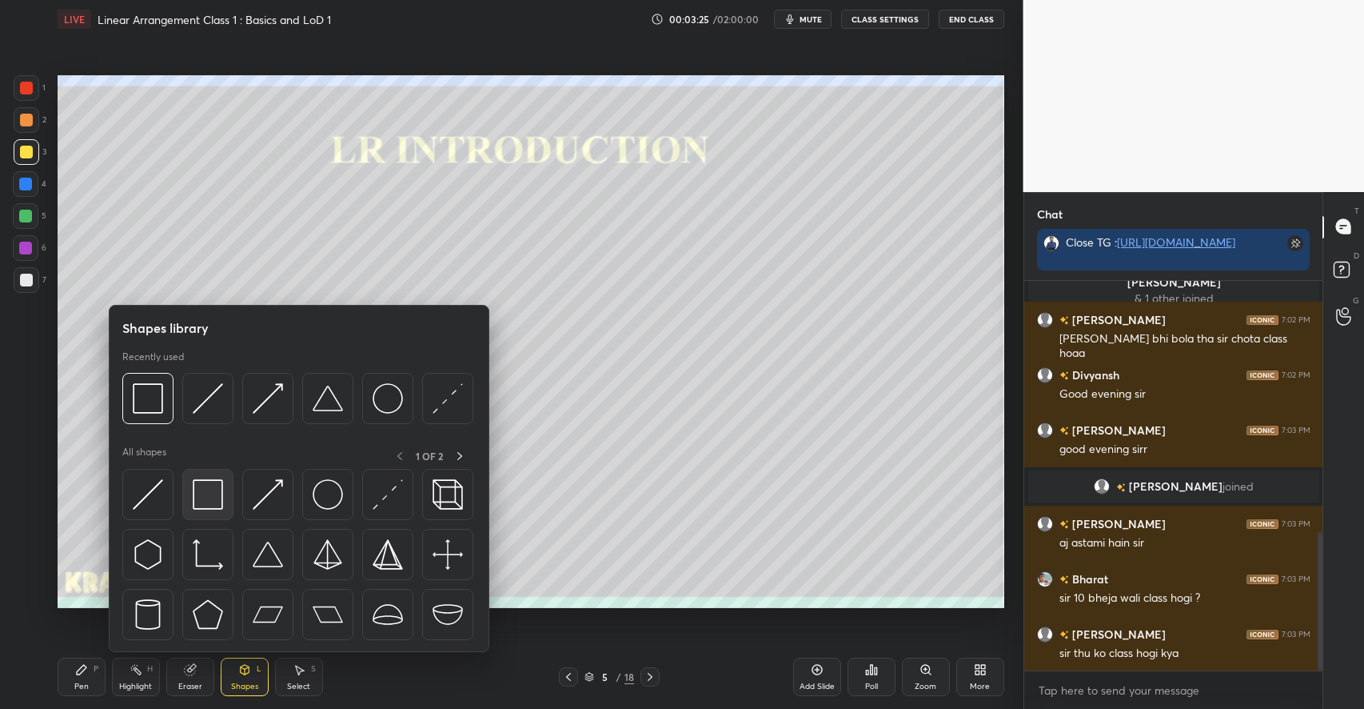
click at [214, 497] on img at bounding box center [208, 494] width 30 height 30
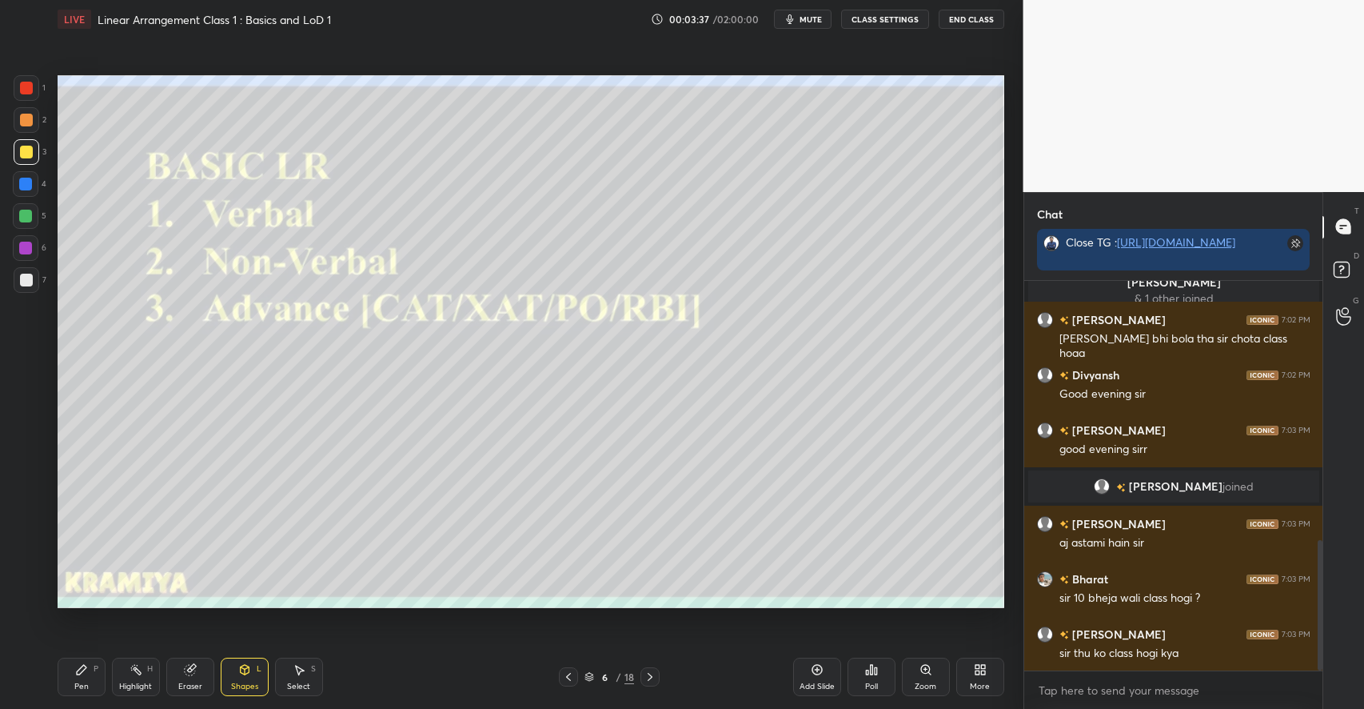
scroll to position [777, 0]
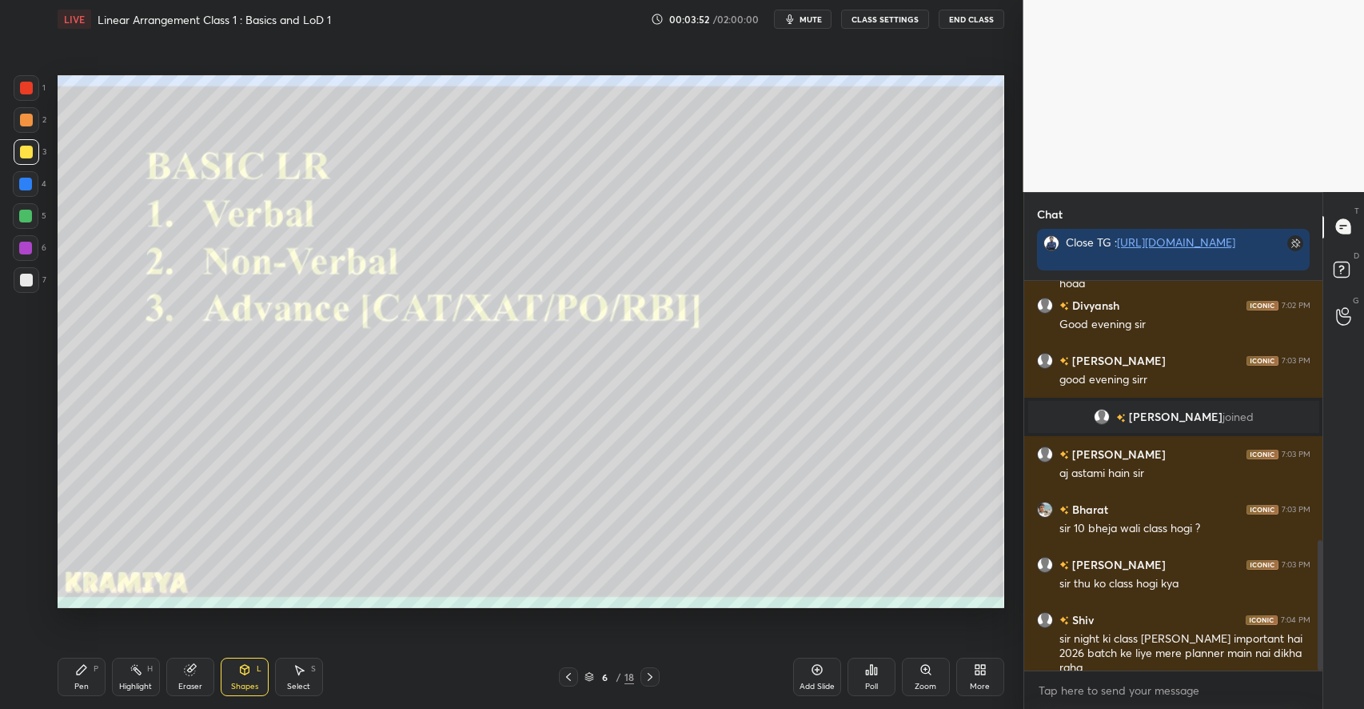
click at [87, 662] on div "Pen P" at bounding box center [82, 676] width 48 height 38
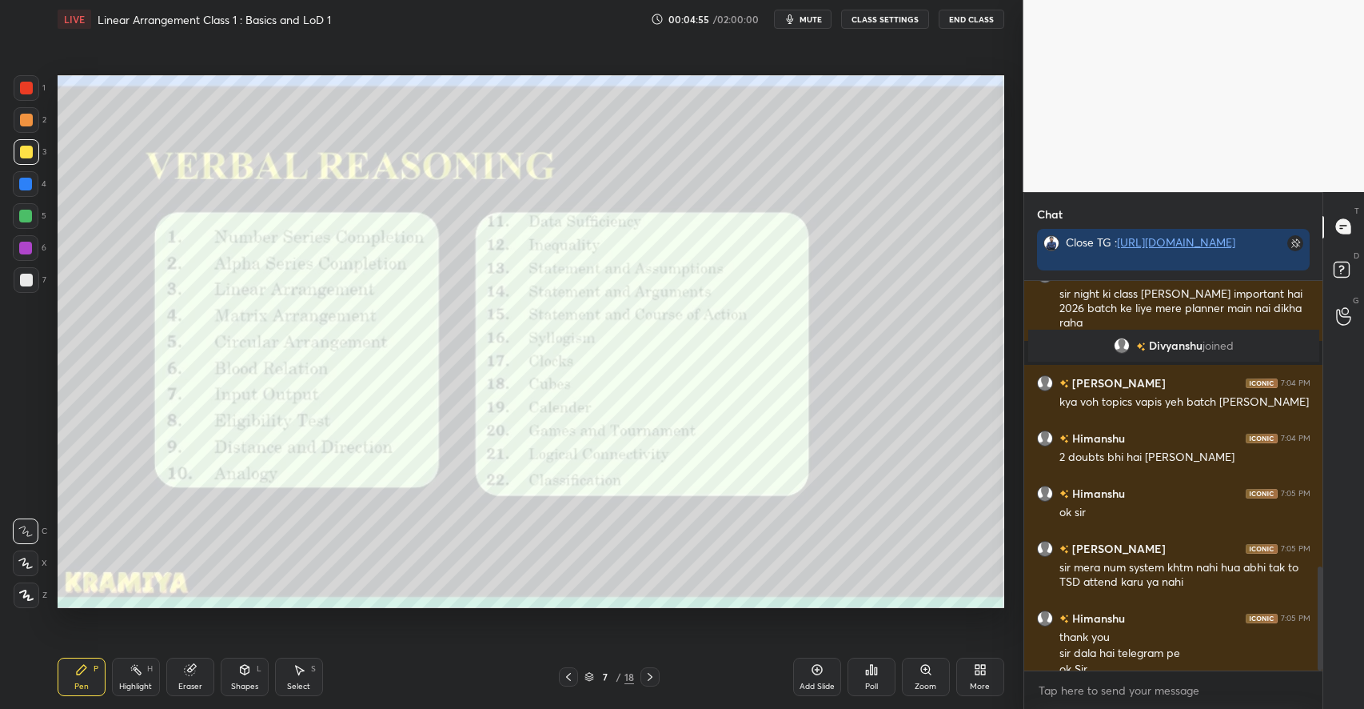
scroll to position [1074, 0]
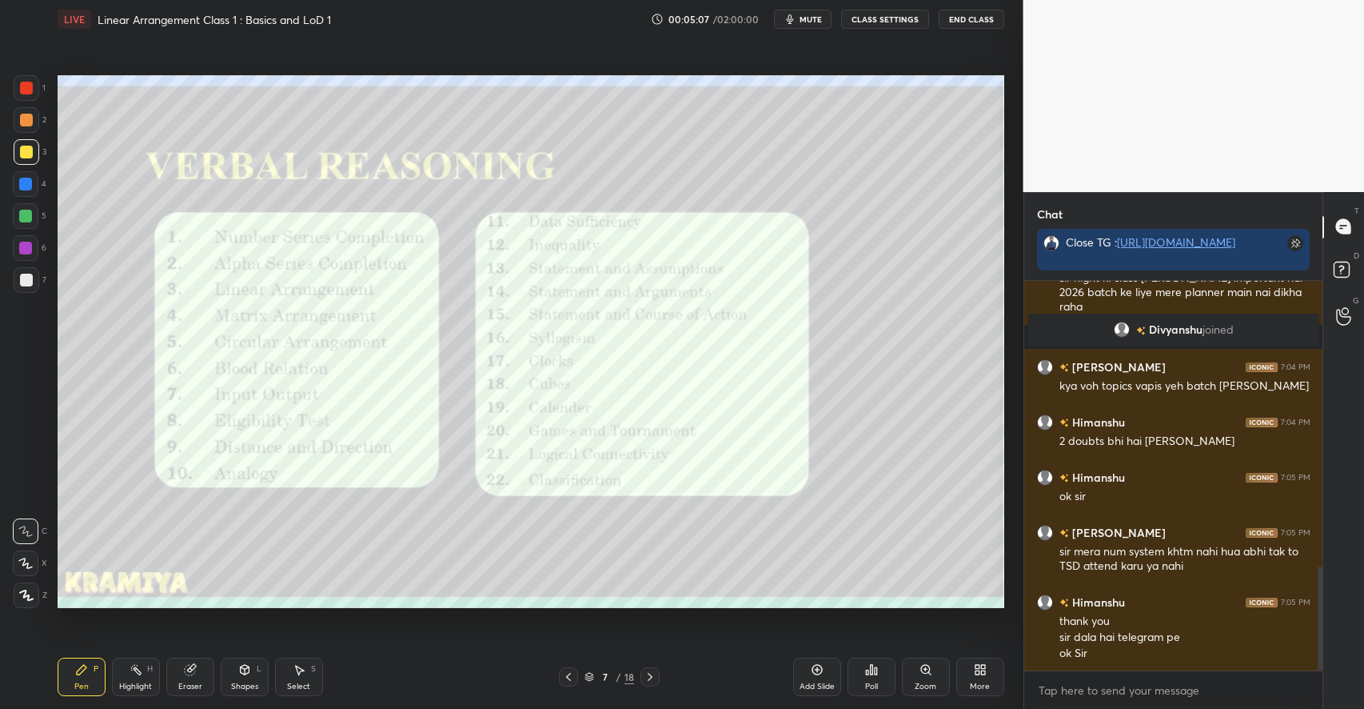
click at [30, 89] on div at bounding box center [26, 88] width 13 height 13
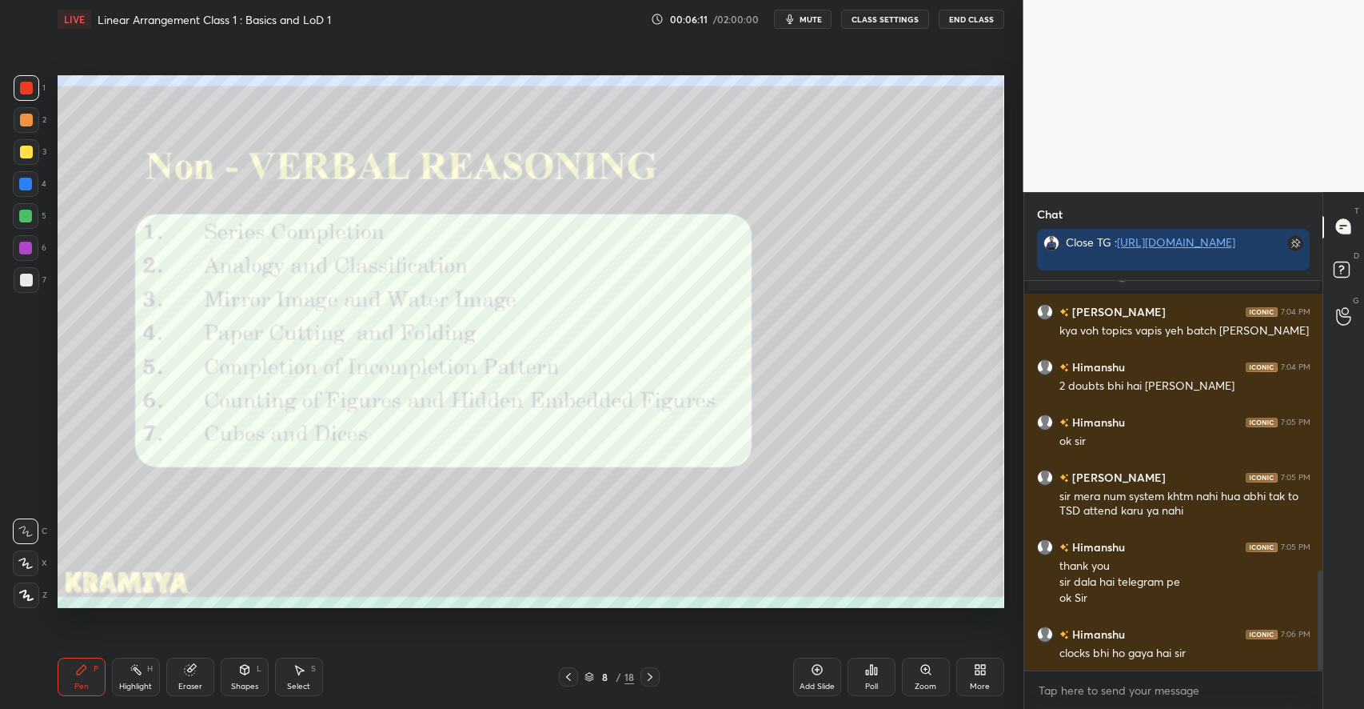
scroll to position [1184, 0]
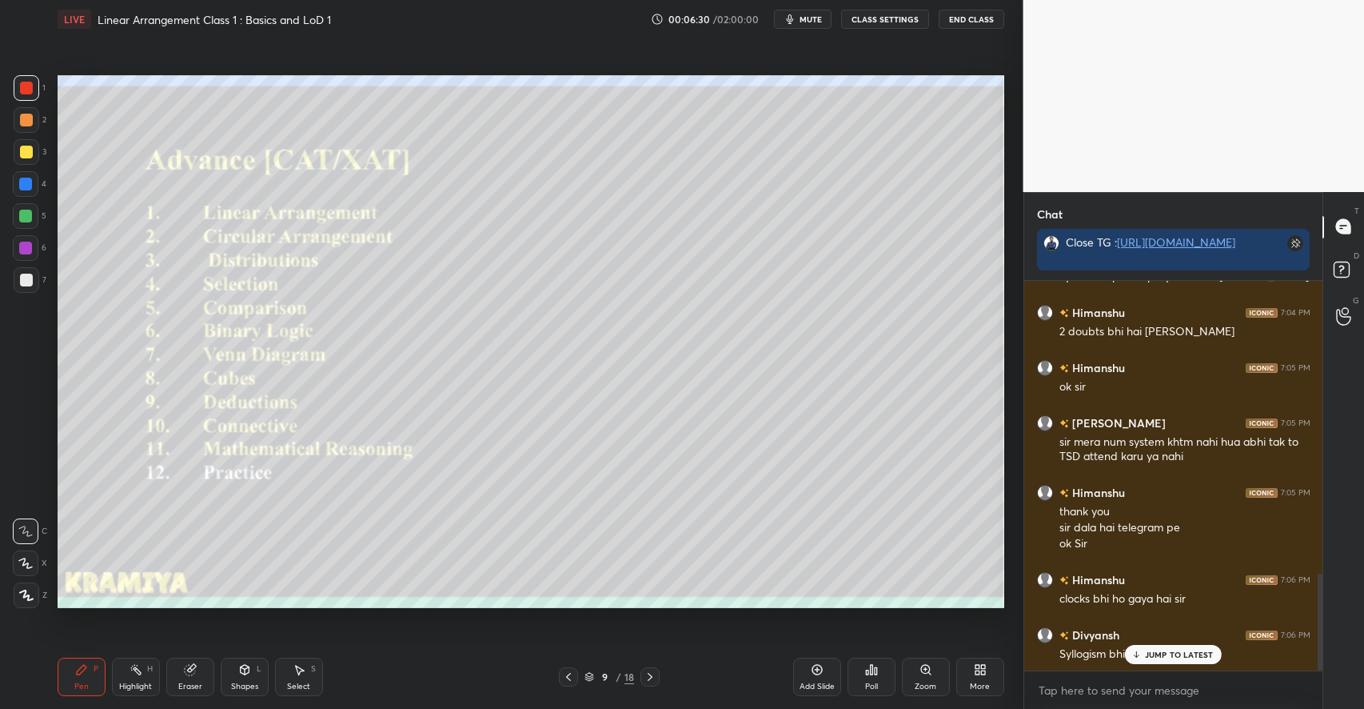
click at [231, 677] on div "Shapes L" at bounding box center [245, 676] width 48 height 38
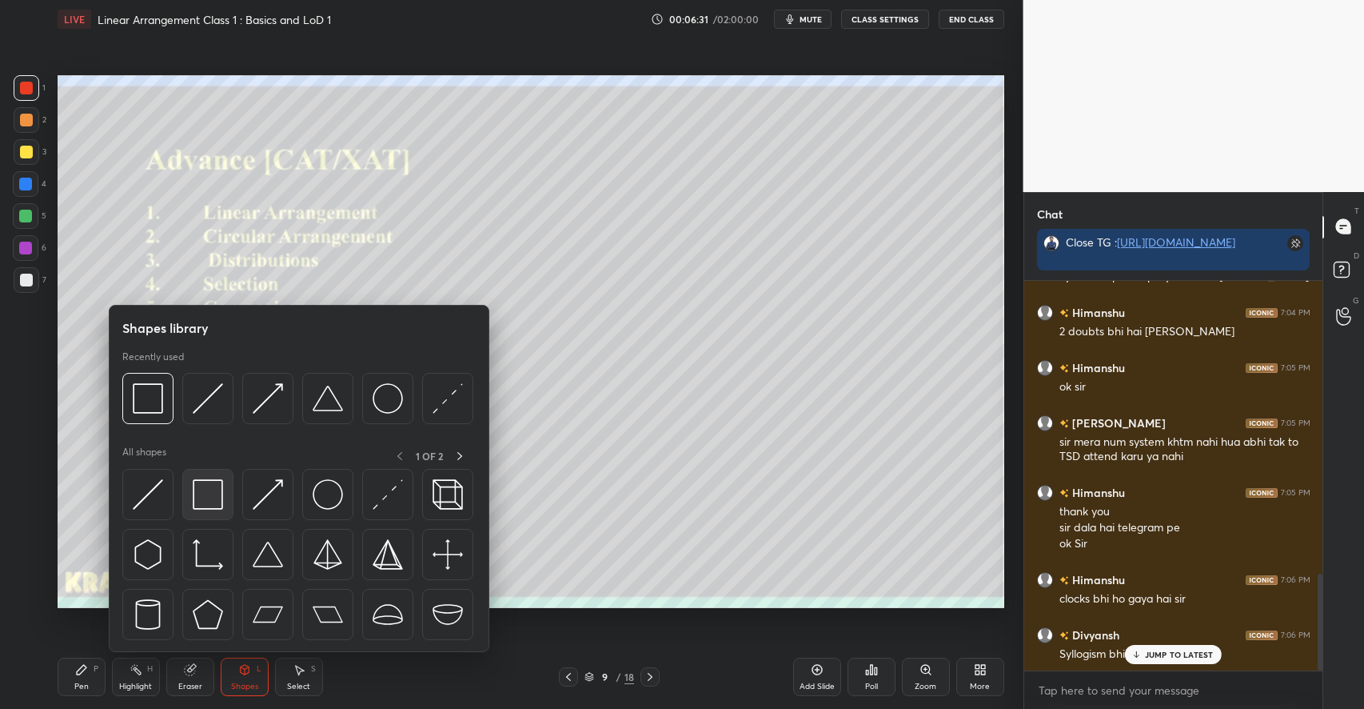
click at [214, 501] on img at bounding box center [208, 494] width 30 height 30
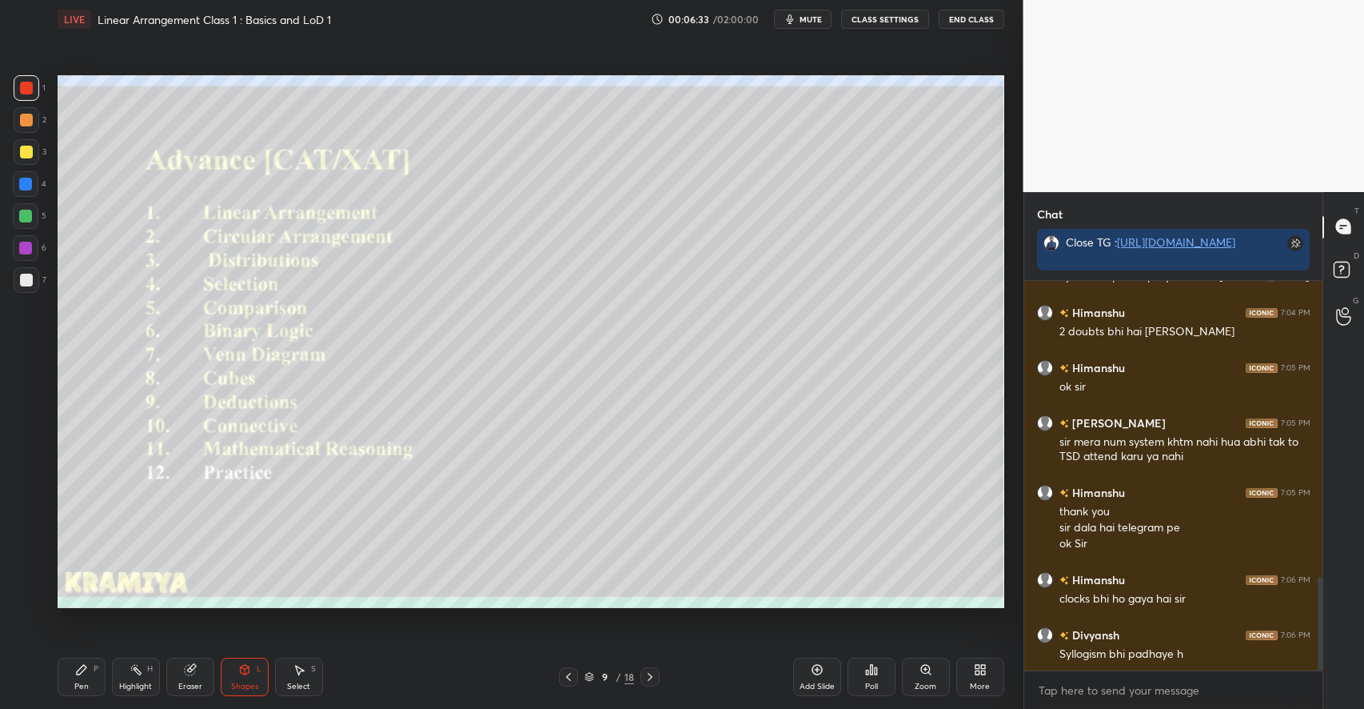
scroll to position [1240, 0]
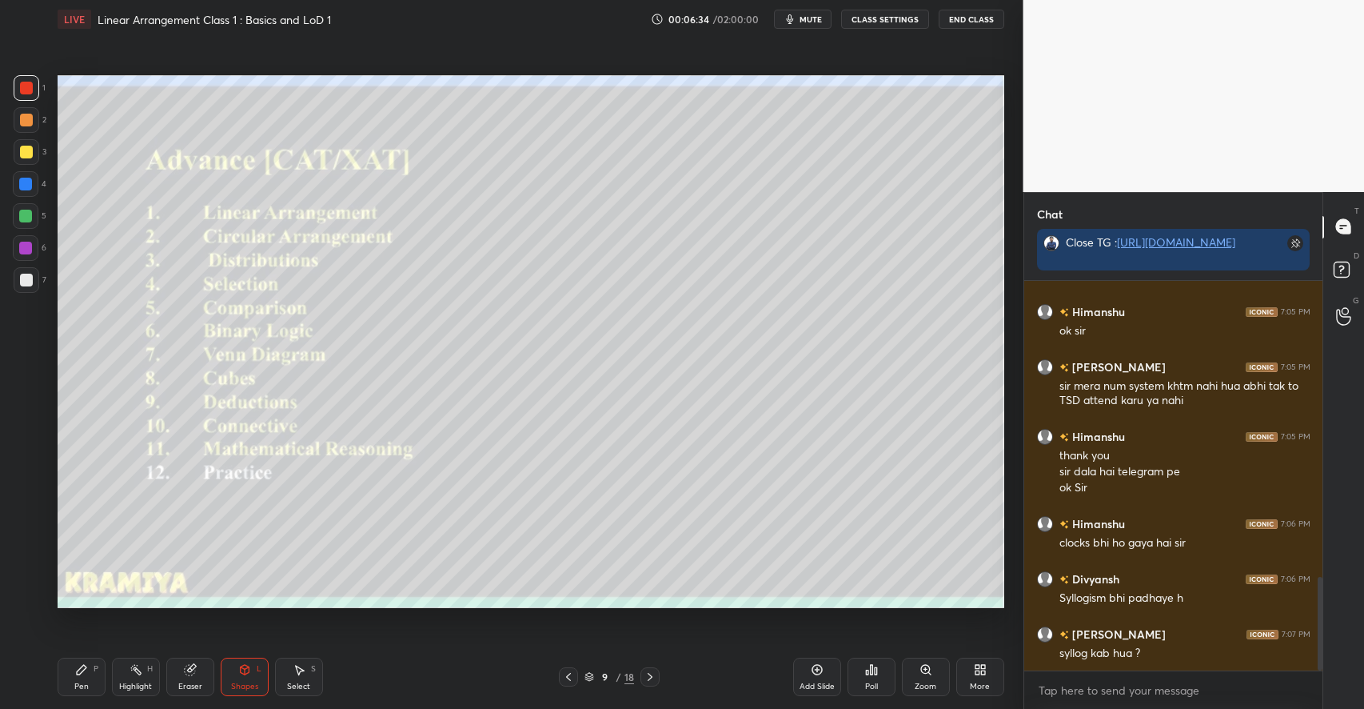
click at [92, 664] on div "Pen P" at bounding box center [82, 676] width 48 height 38
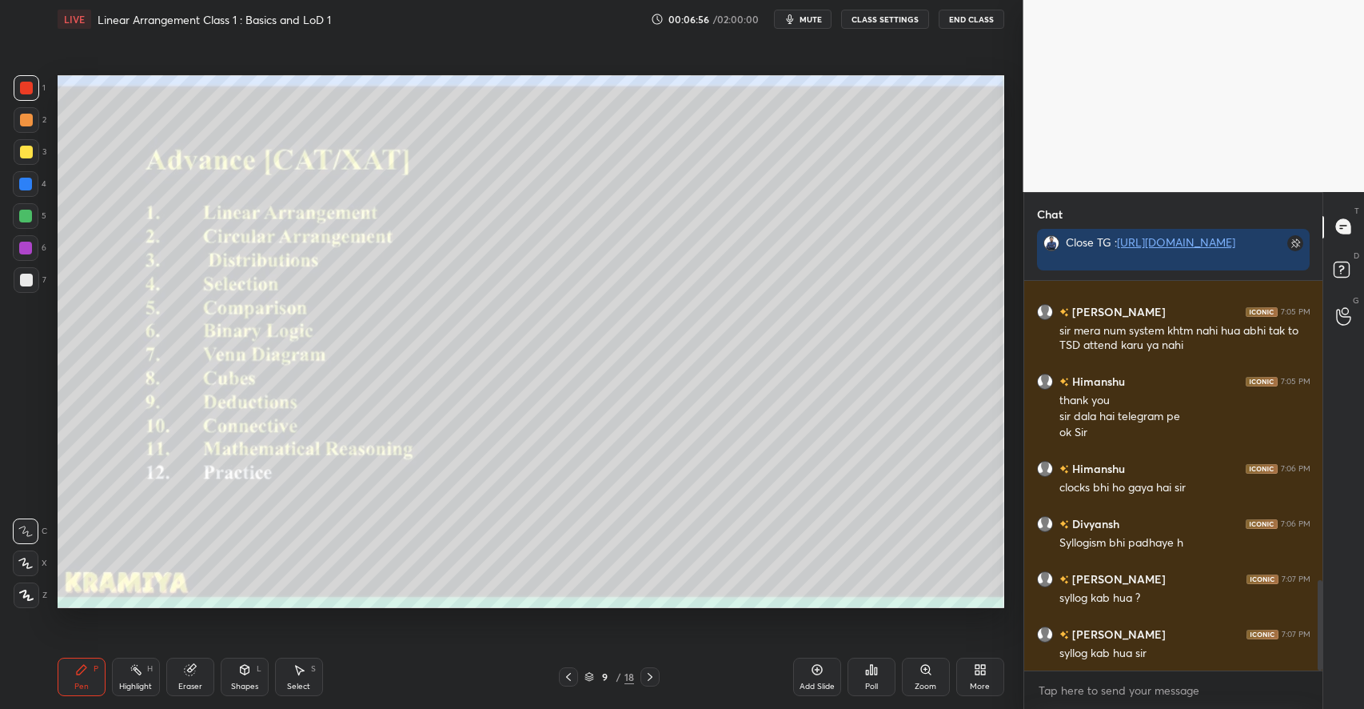
click at [300, 674] on icon at bounding box center [299, 669] width 13 height 13
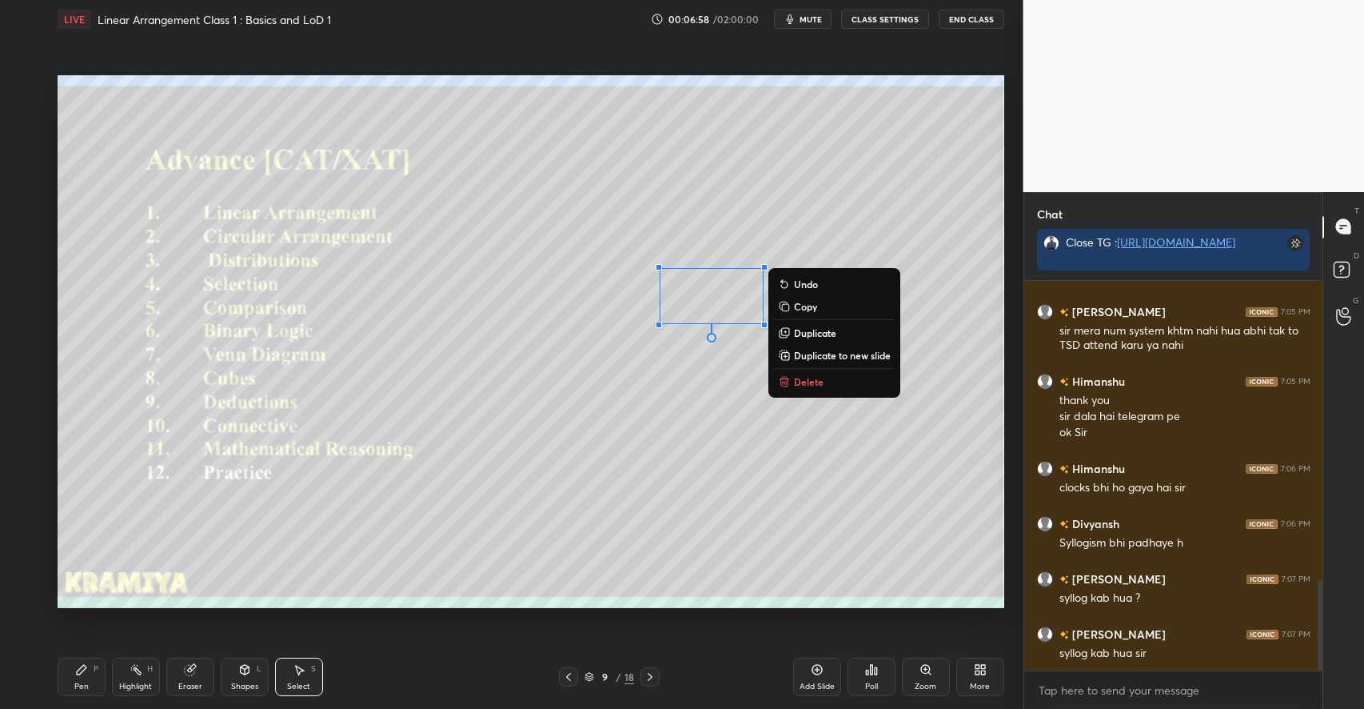
click at [807, 390] on button "Delete" at bounding box center [834, 381] width 119 height 19
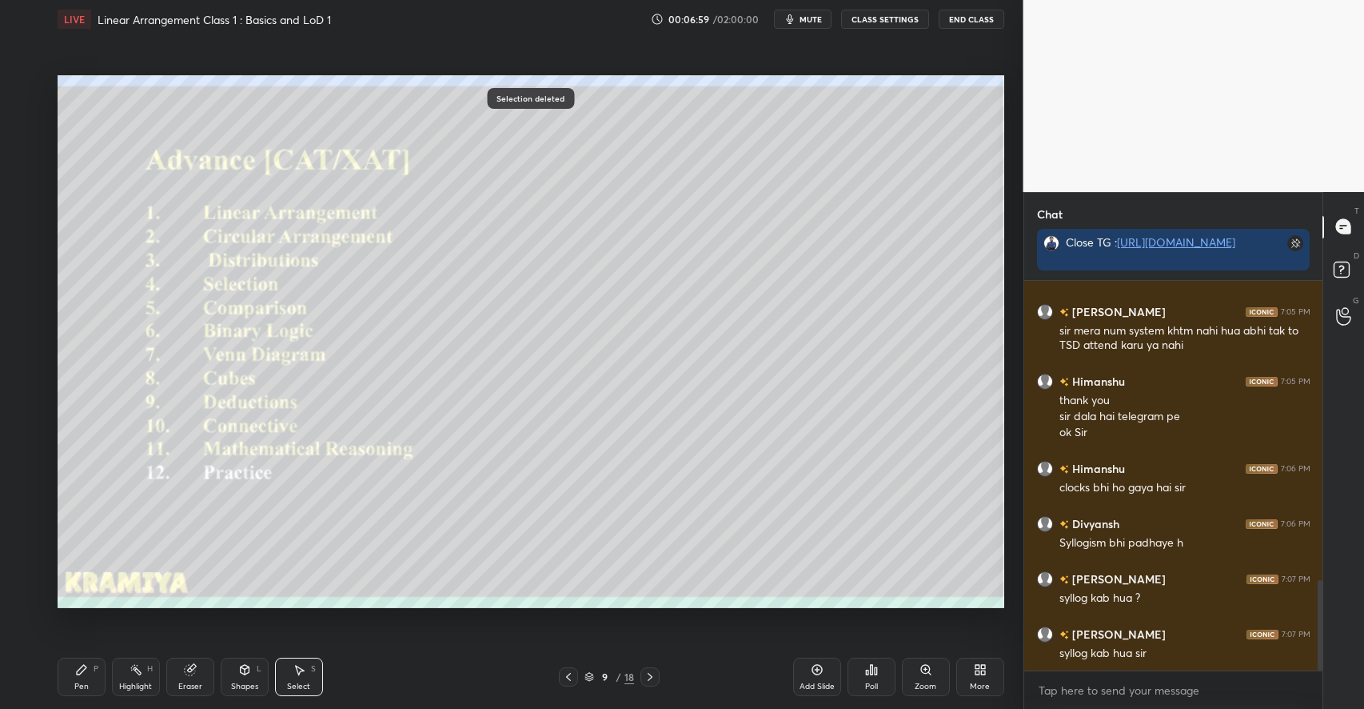
click at [79, 673] on icon at bounding box center [82, 670] width 10 height 10
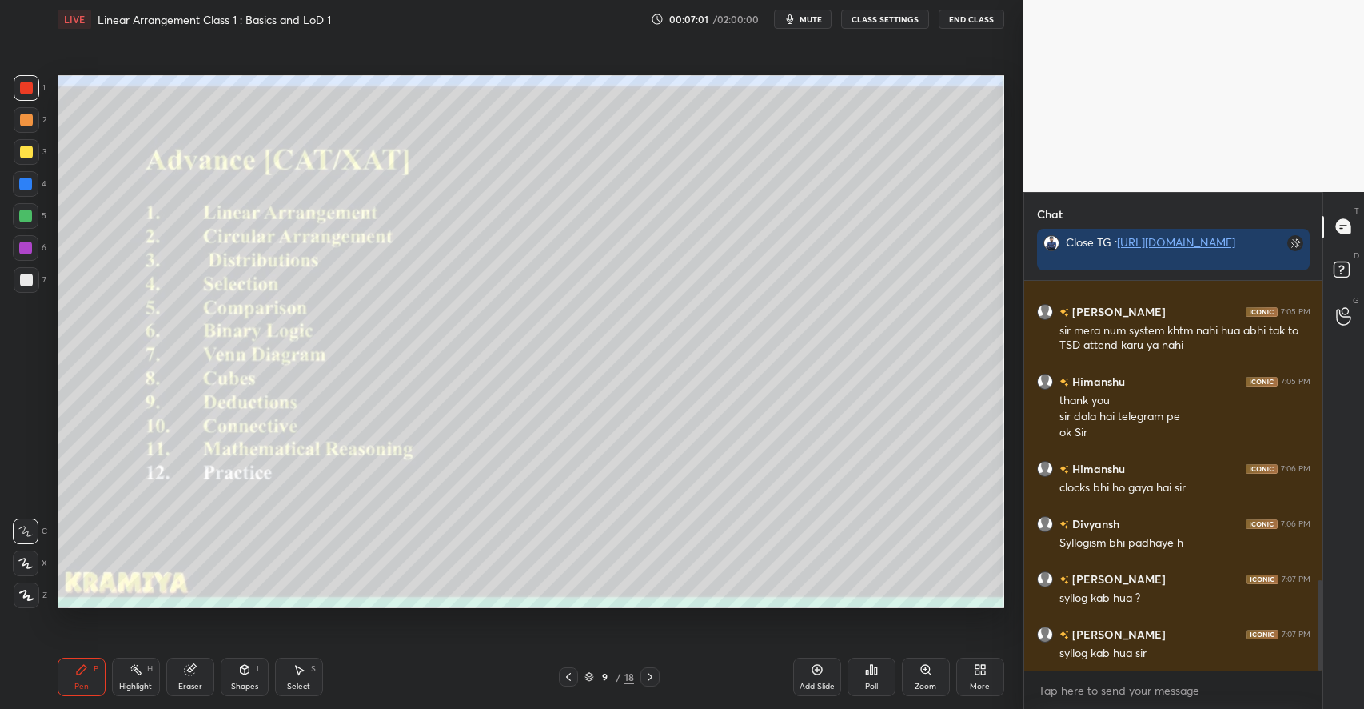
scroll to position [1333, 0]
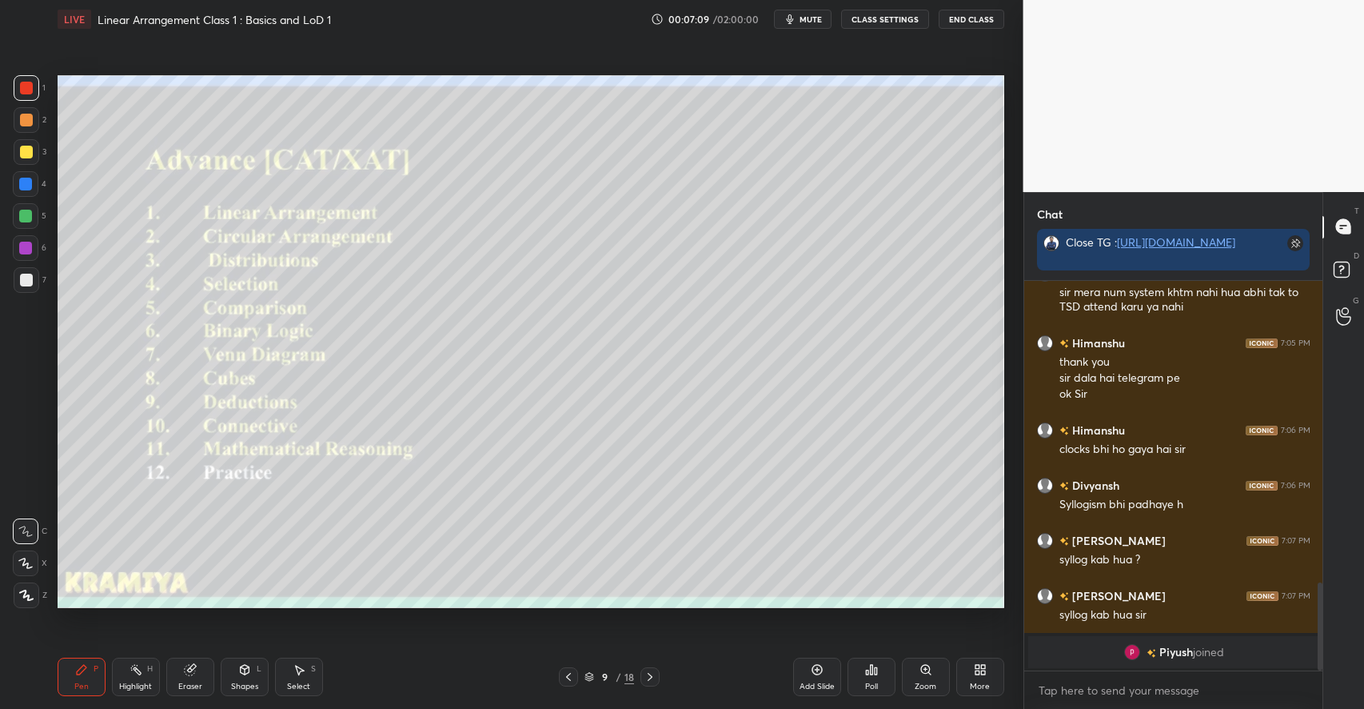
click at [238, 666] on div "Shapes L" at bounding box center [245, 676] width 48 height 38
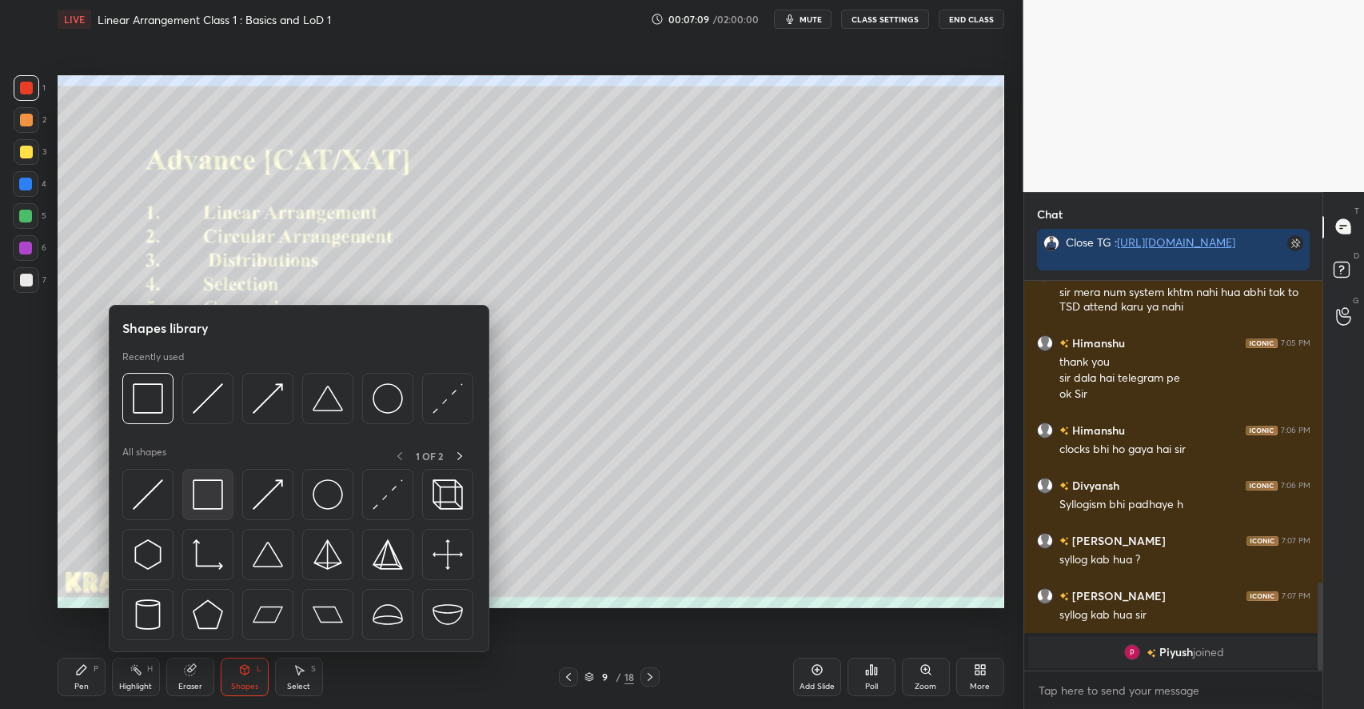
click at [211, 494] on img at bounding box center [208, 494] width 30 height 30
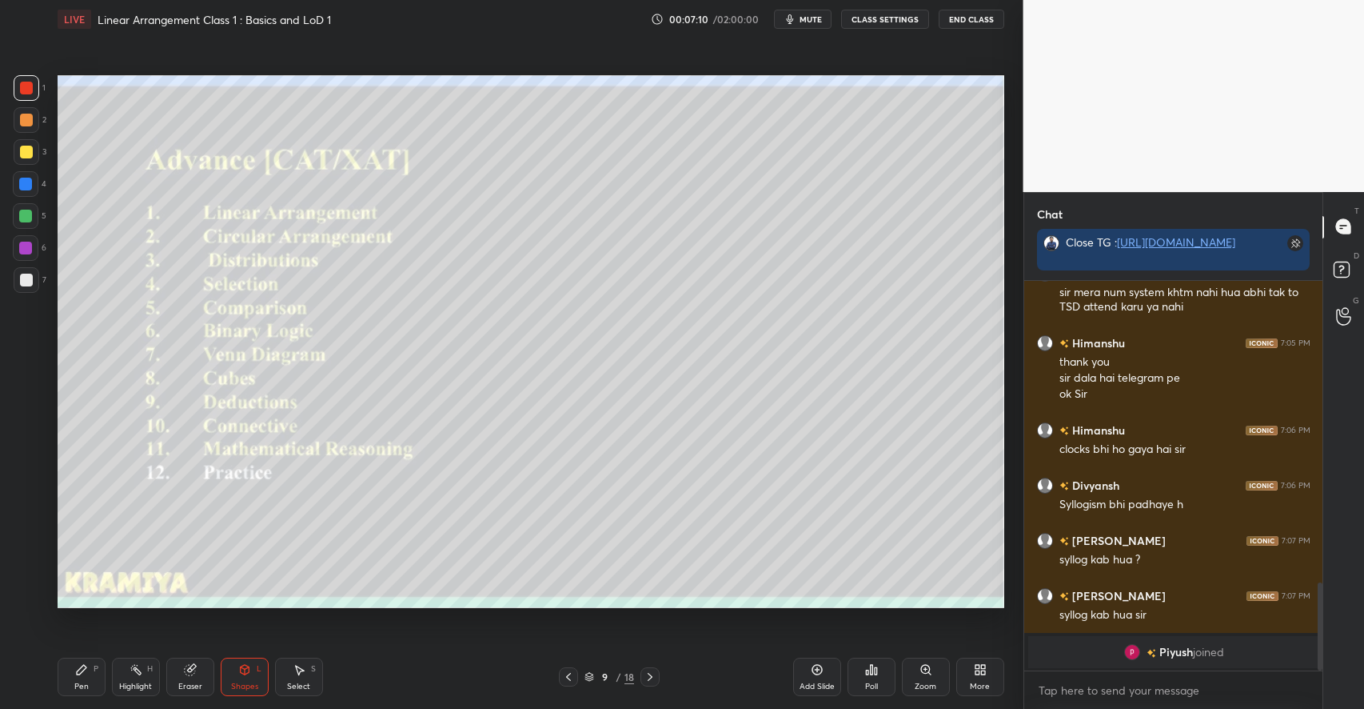
click at [30, 275] on div at bounding box center [26, 280] width 13 height 13
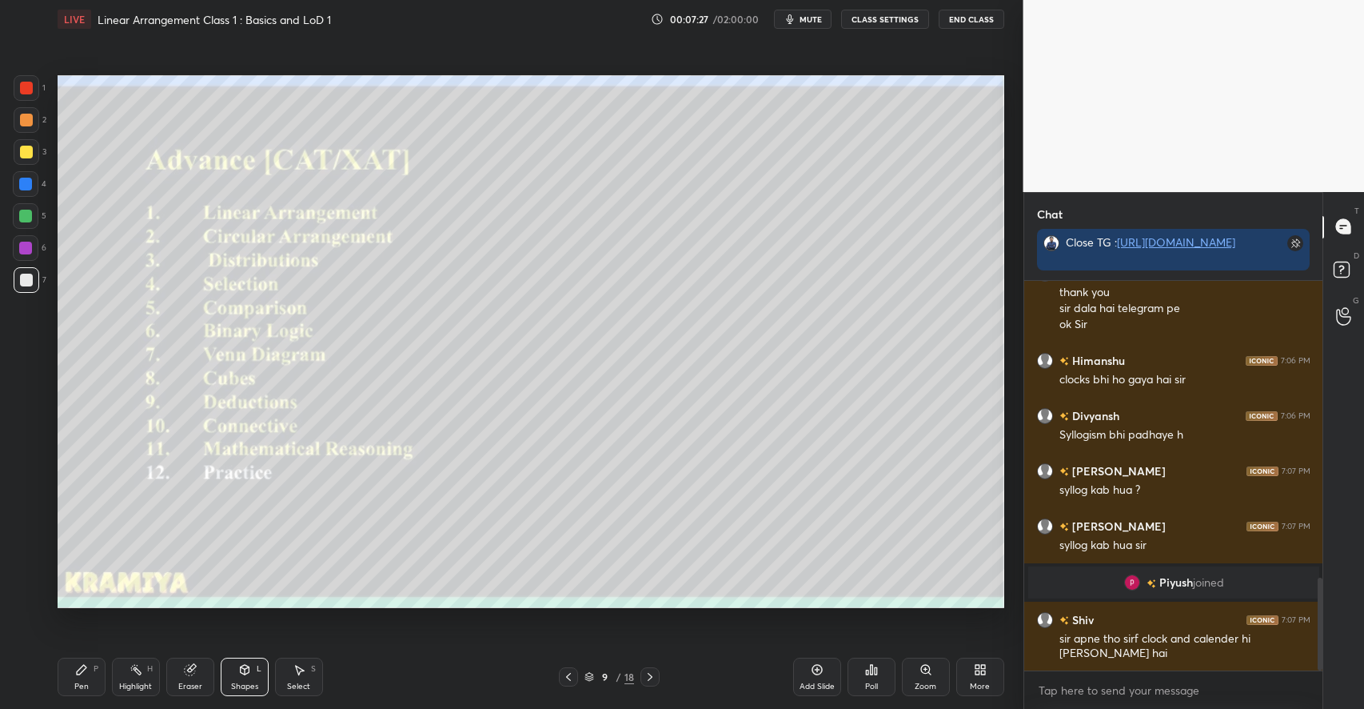
click at [83, 673] on icon at bounding box center [81, 669] width 13 height 13
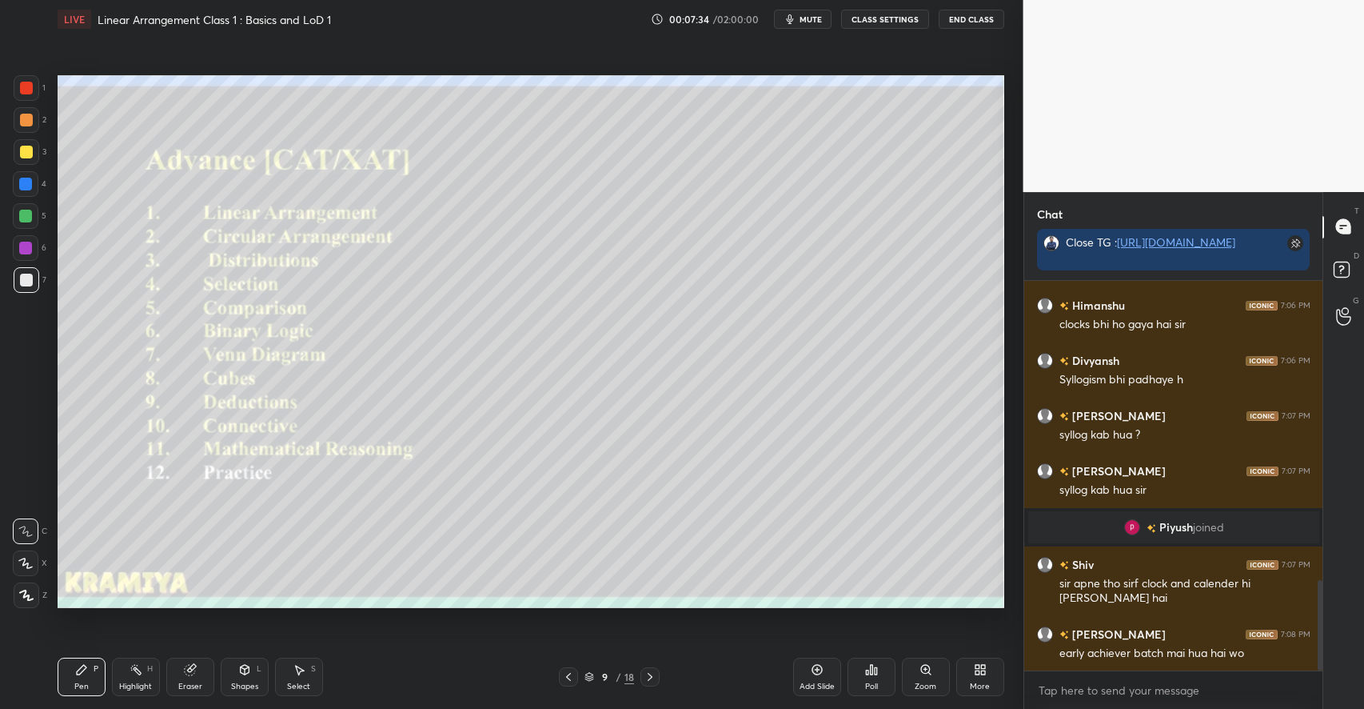
click at [237, 675] on div "Shapes L" at bounding box center [245, 676] width 48 height 38
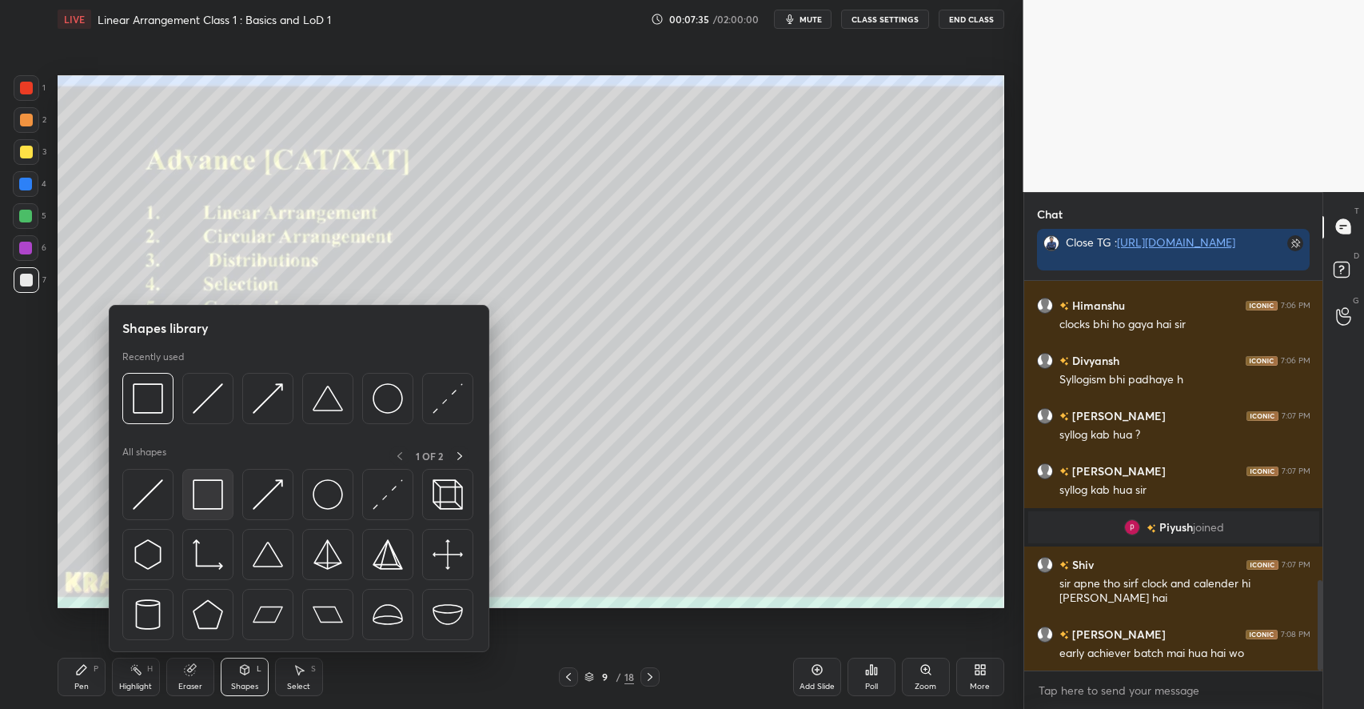
click at [210, 493] on img at bounding box center [208, 494] width 30 height 30
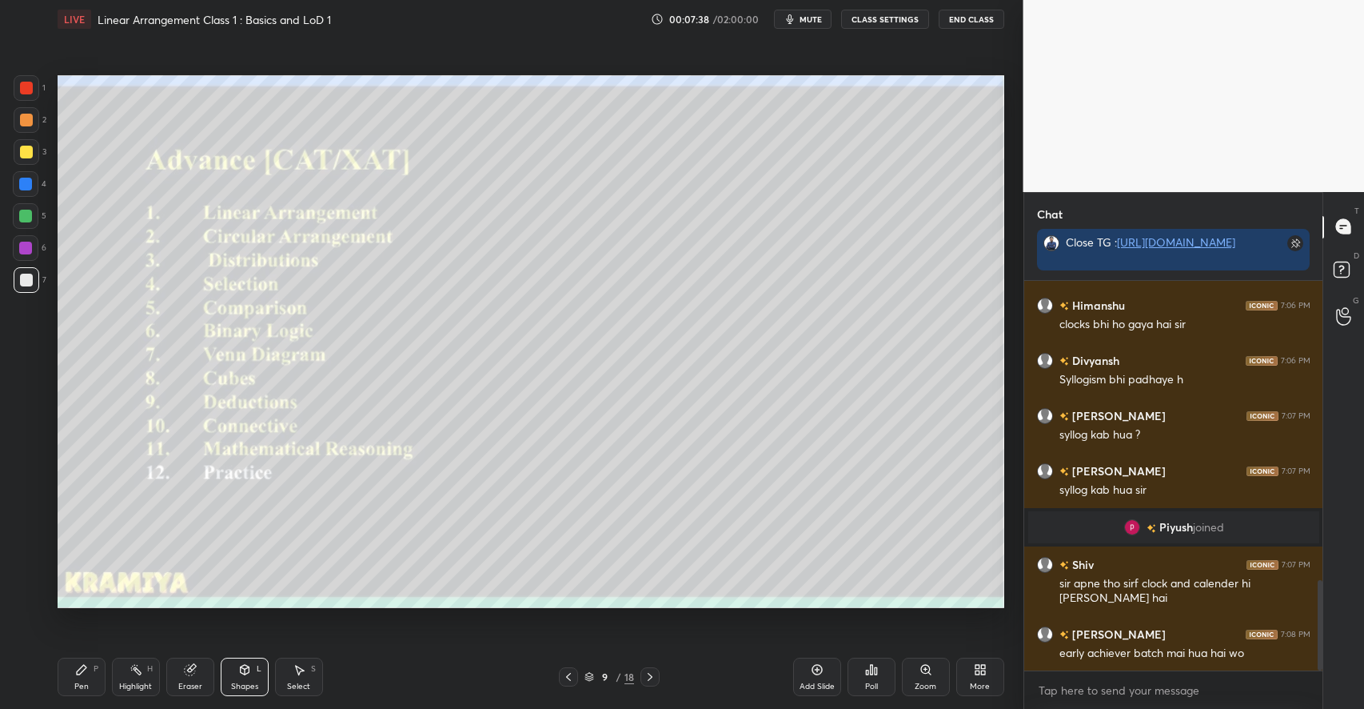
click at [78, 664] on icon at bounding box center [81, 669] width 13 height 13
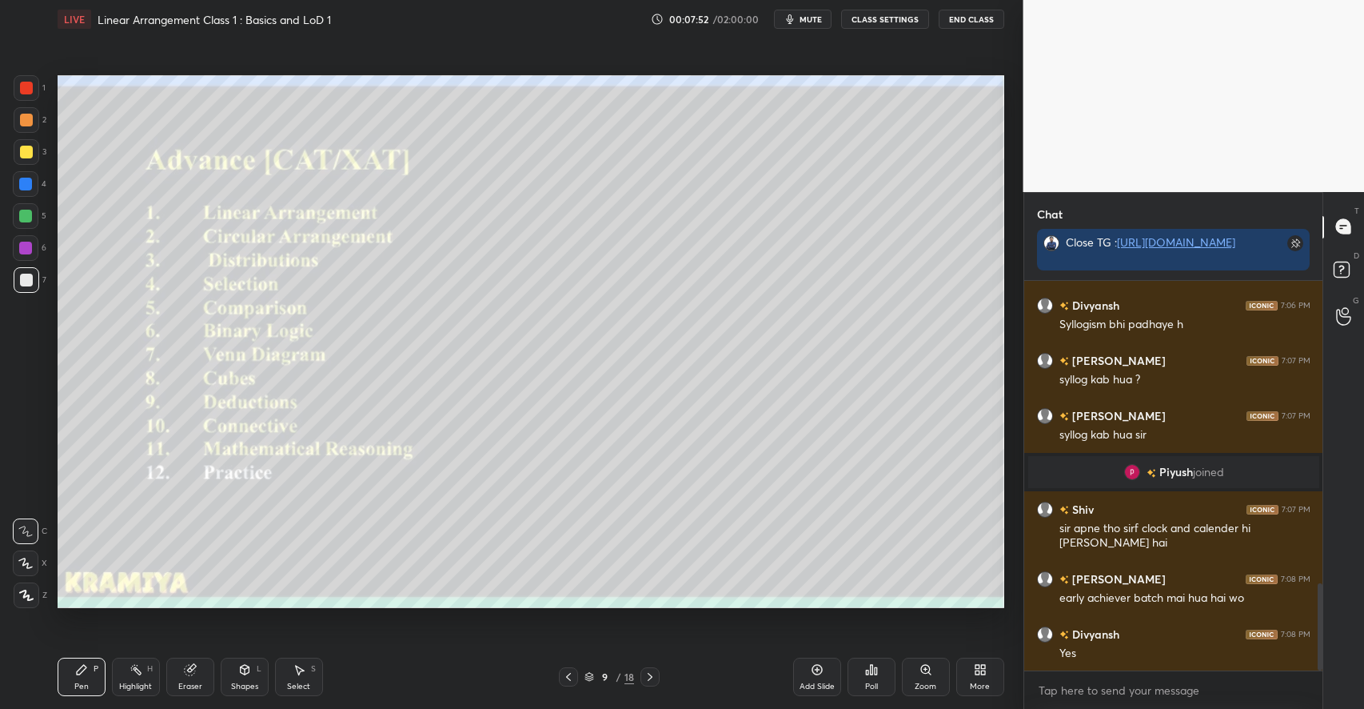
click at [36, 152] on div at bounding box center [27, 152] width 26 height 26
click at [306, 660] on div "Select S" at bounding box center [299, 676] width 48 height 38
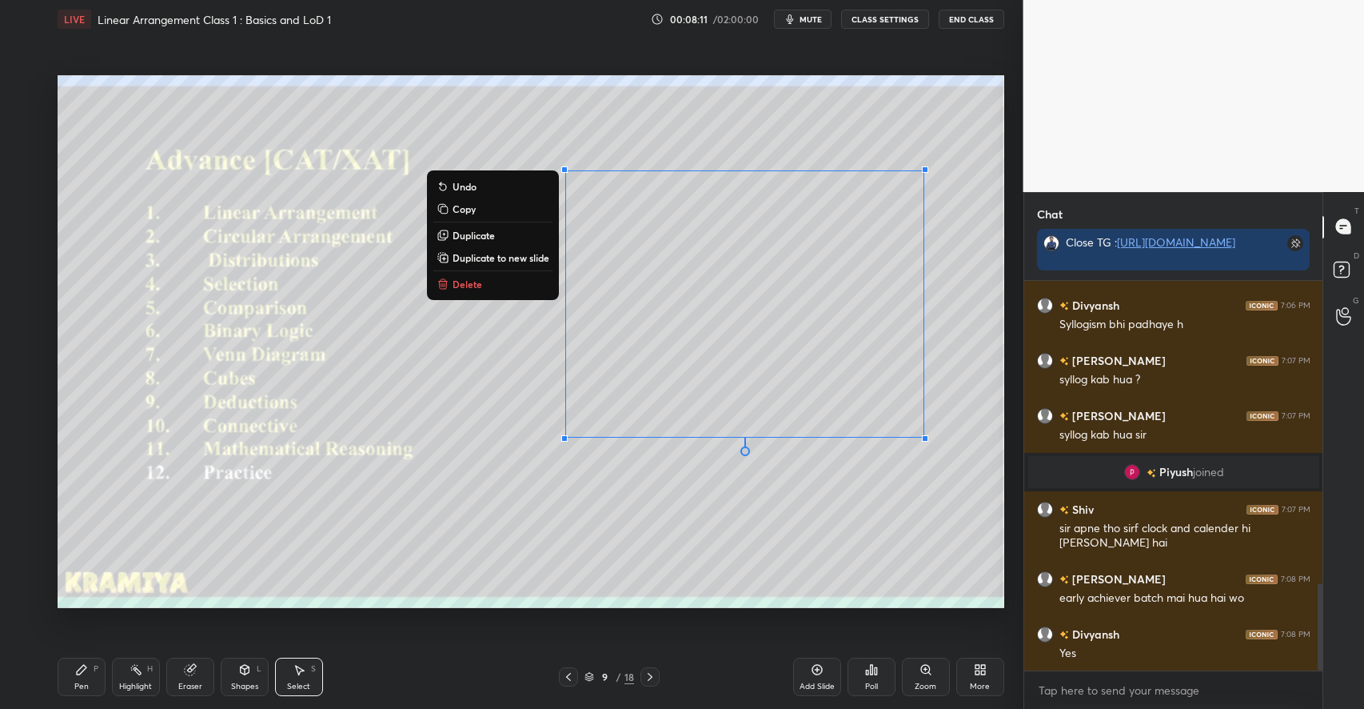
click at [745, 523] on div "0 ° Undo Copy Duplicate Duplicate to new slide Delete" at bounding box center [531, 341] width 947 height 533
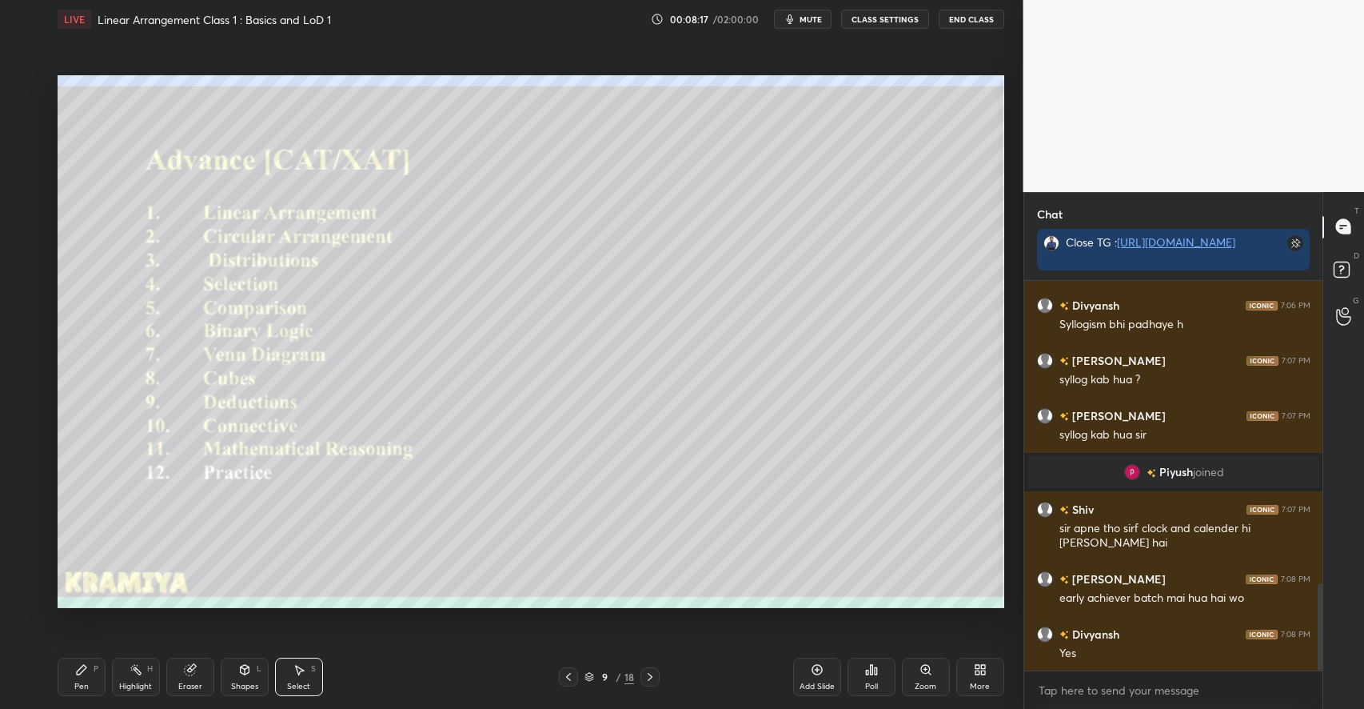
click at [86, 677] on div "Pen P" at bounding box center [82, 676] width 48 height 38
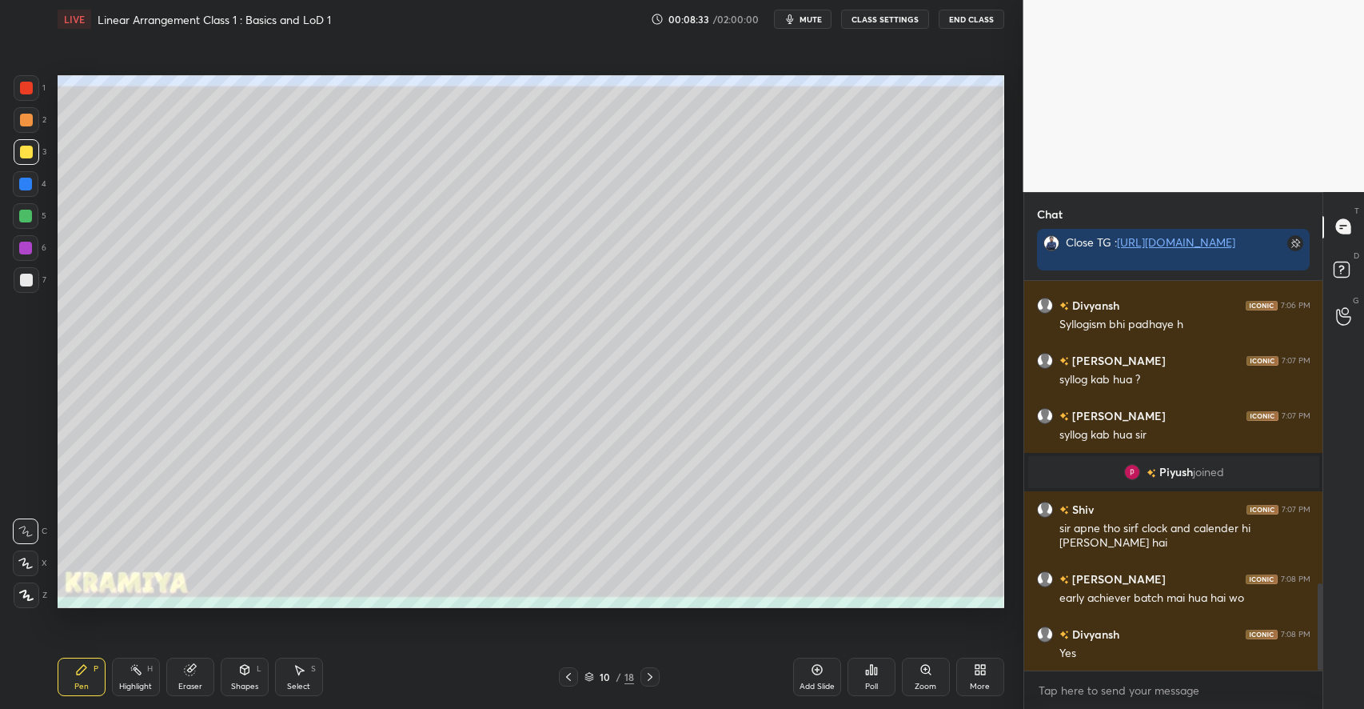
click at [302, 669] on icon at bounding box center [299, 670] width 9 height 10
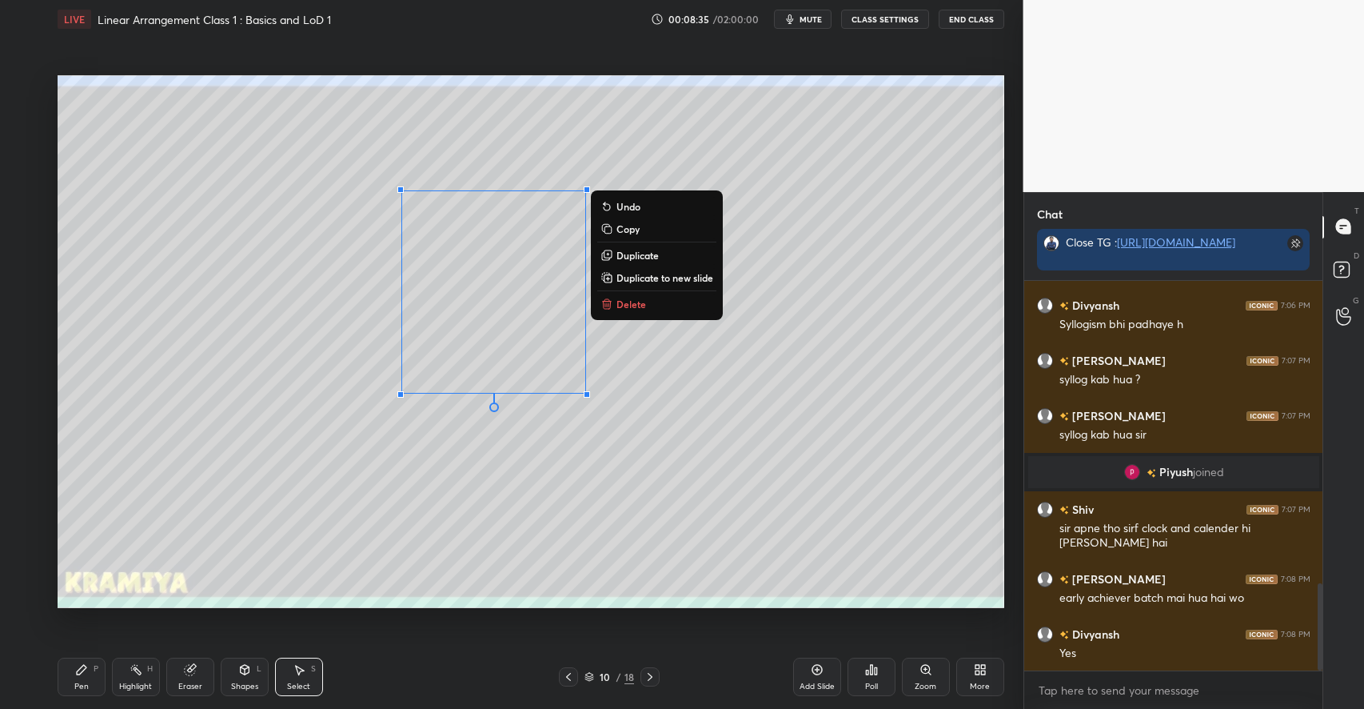
click at [628, 310] on p "Delete" at bounding box center [632, 303] width 30 height 13
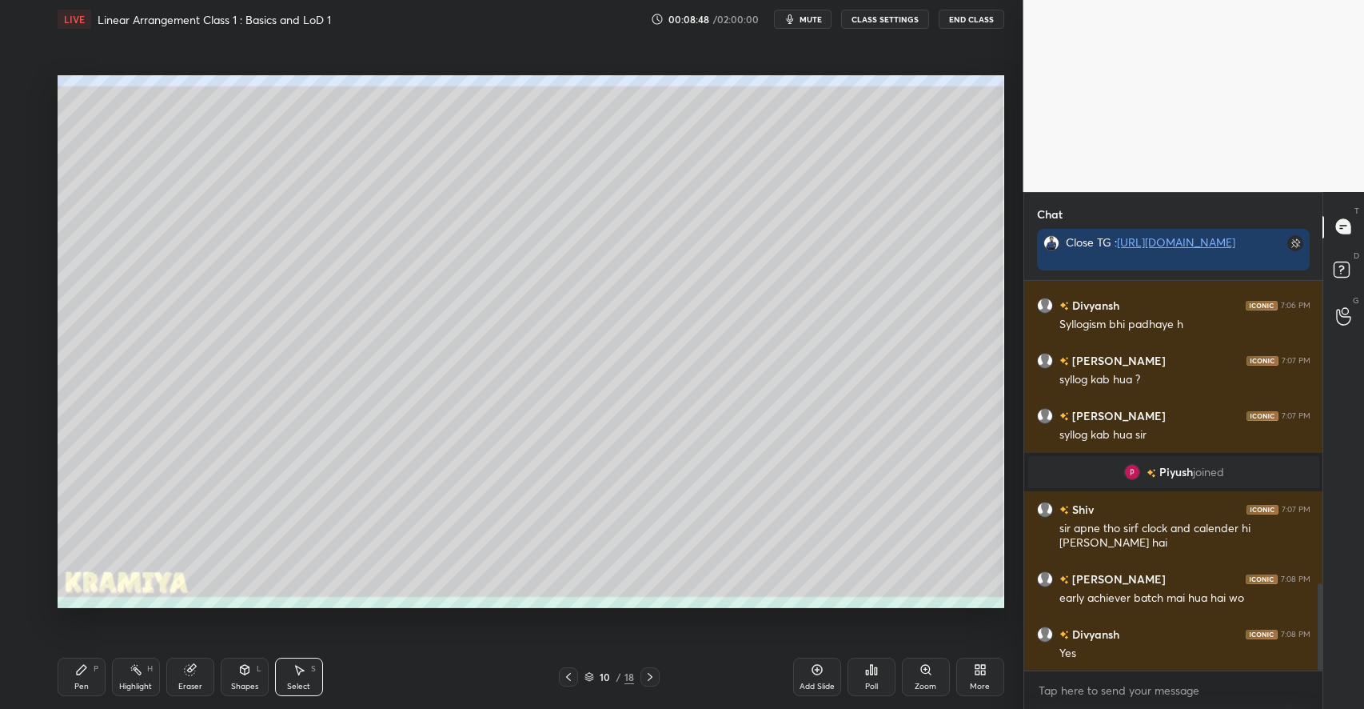
click at [81, 673] on icon at bounding box center [82, 670] width 10 height 10
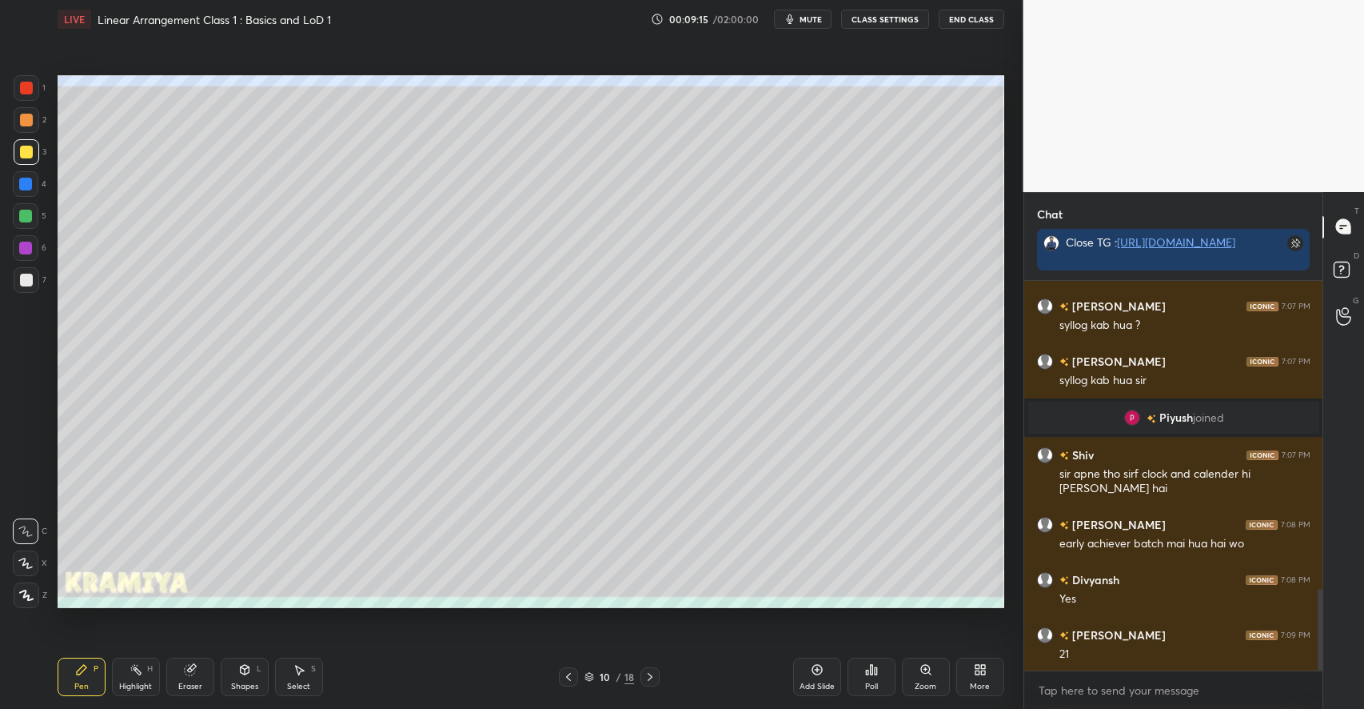
scroll to position [1463, 0]
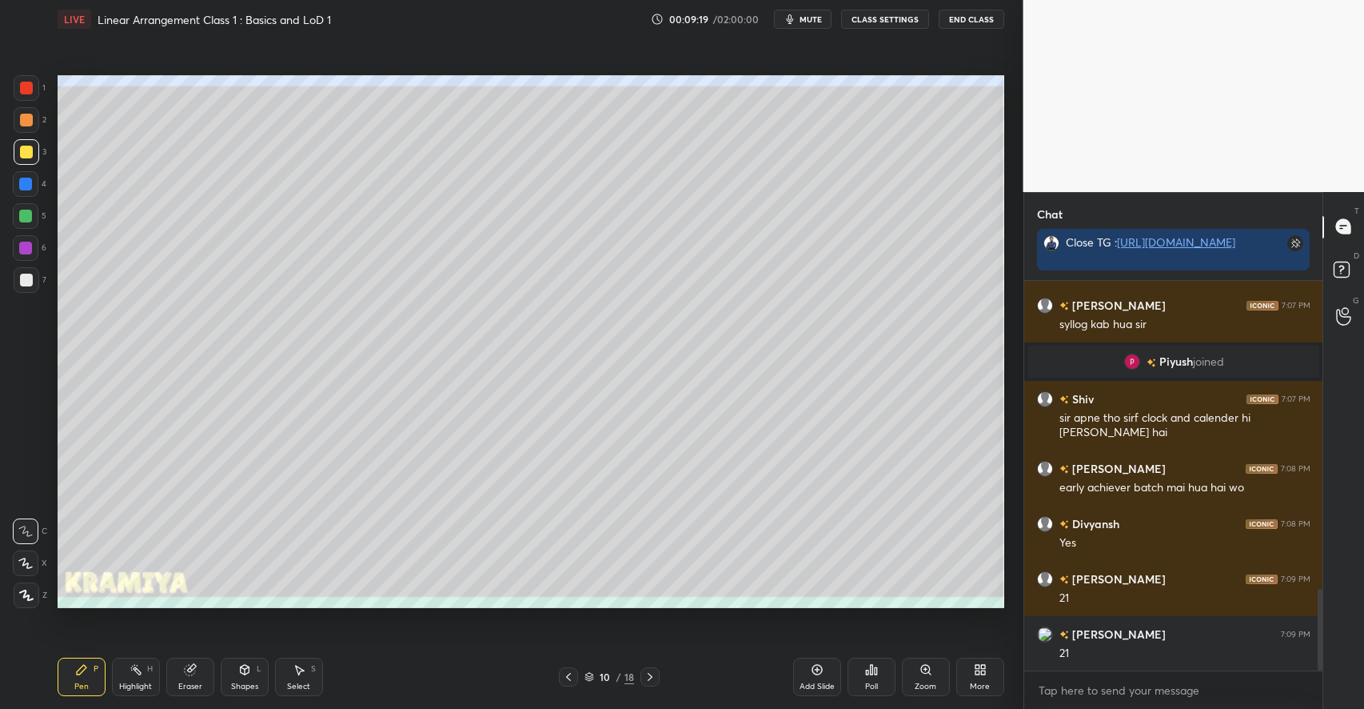
click at [192, 675] on icon at bounding box center [189, 670] width 10 height 10
click at [90, 676] on div "Pen P" at bounding box center [82, 676] width 48 height 38
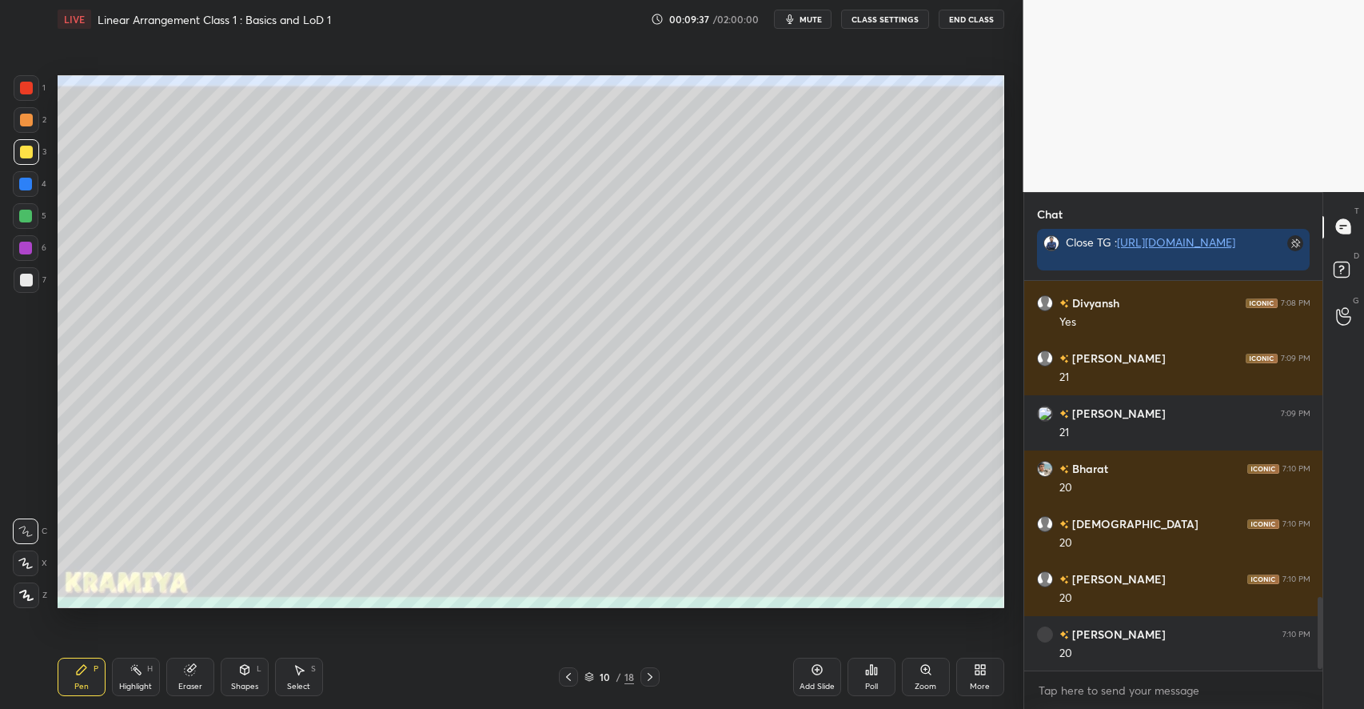
scroll to position [1739, 0]
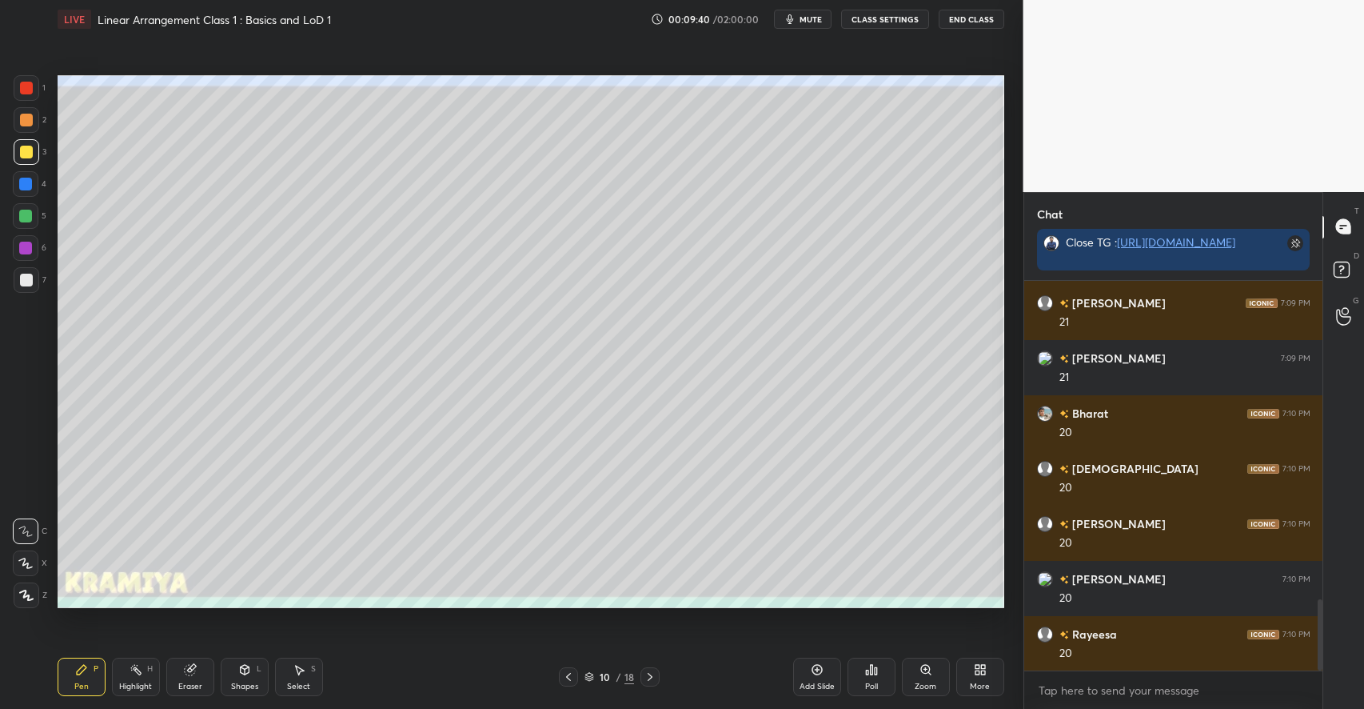
click at [813, 671] on icon at bounding box center [817, 670] width 10 height 10
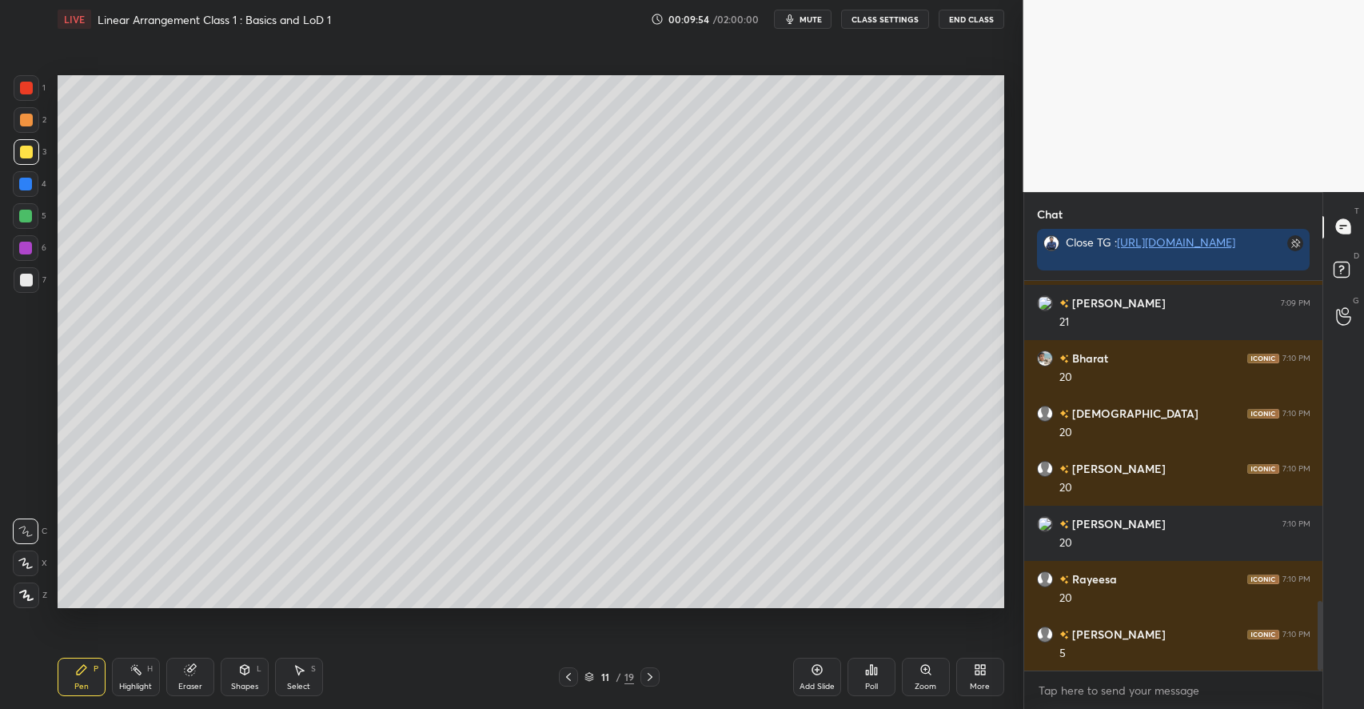
scroll to position [1849, 0]
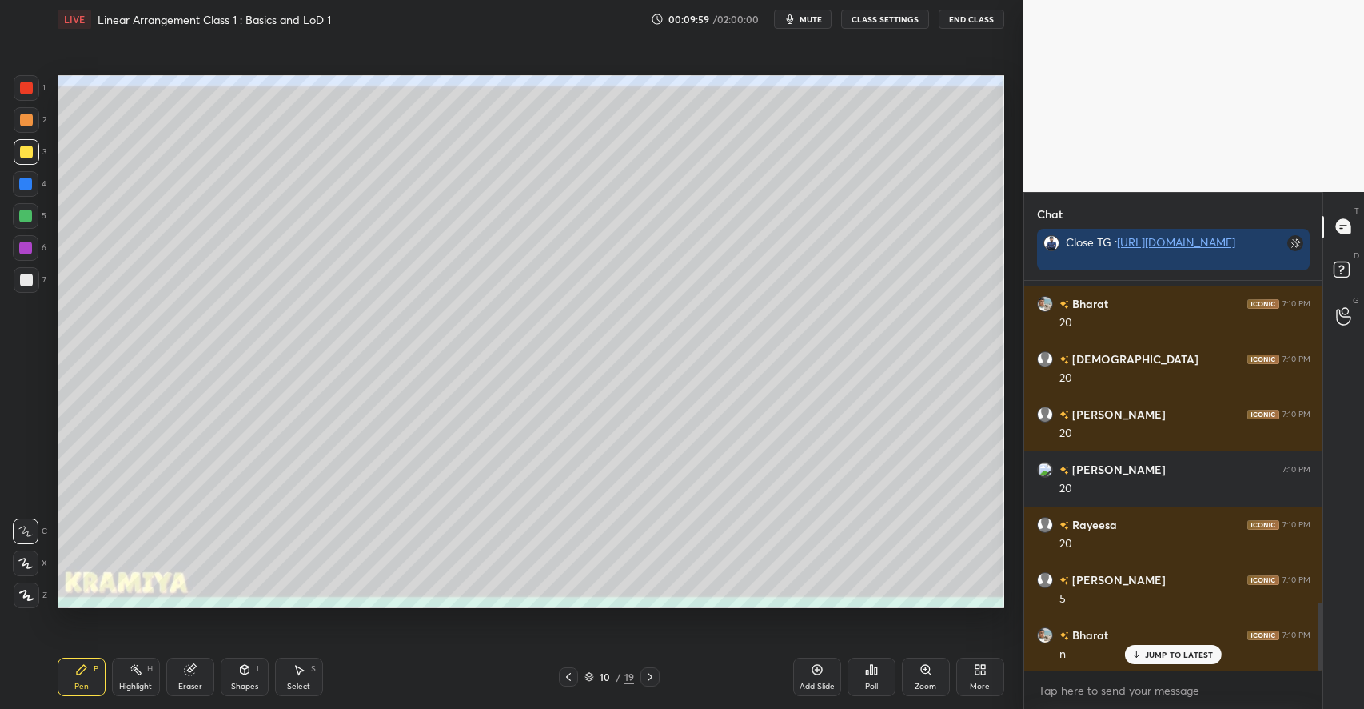
click at [238, 677] on div "Shapes L" at bounding box center [245, 676] width 48 height 38
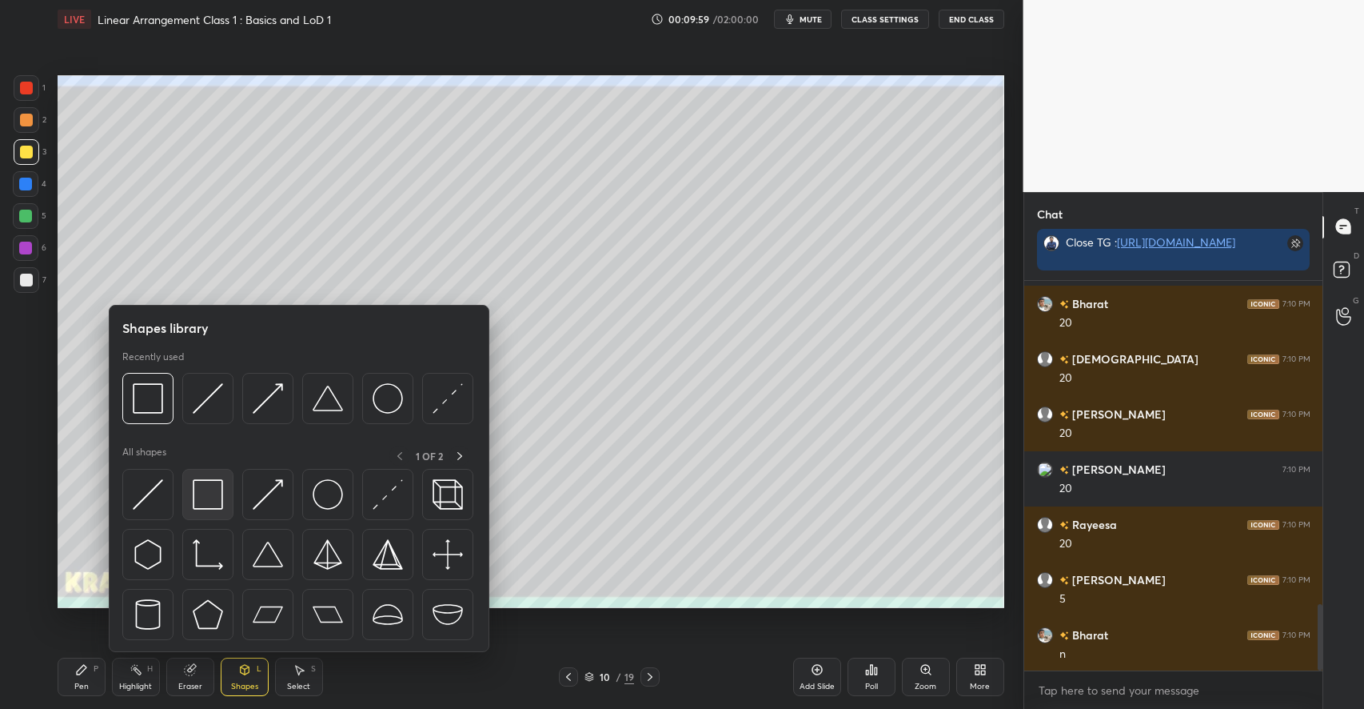
scroll to position [1905, 0]
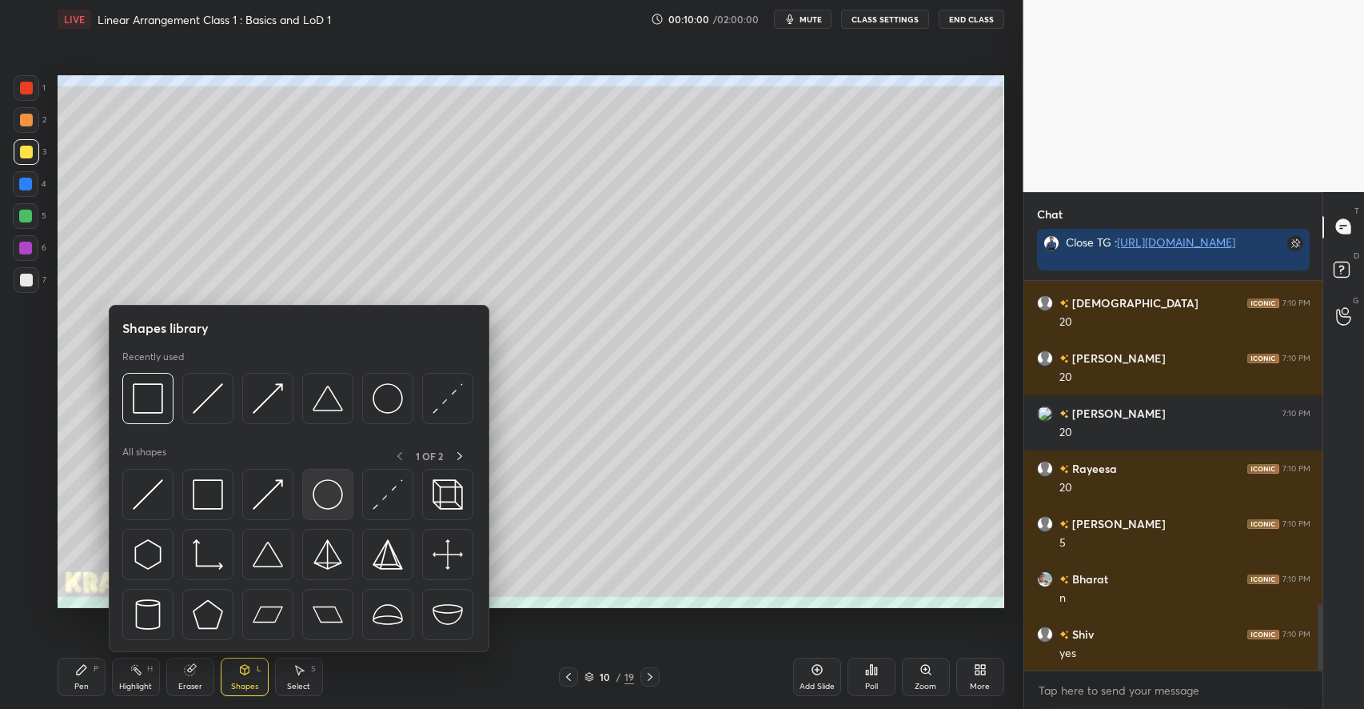
click at [327, 496] on img at bounding box center [328, 494] width 30 height 30
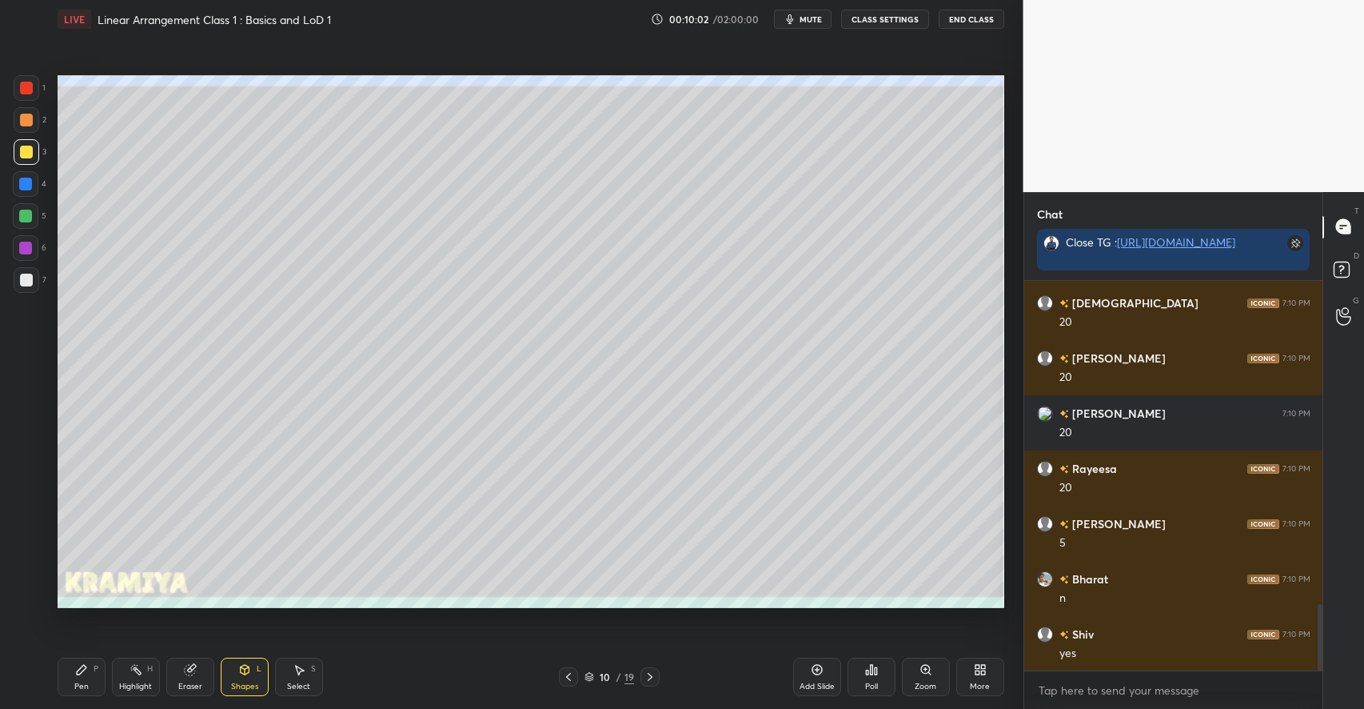
click at [80, 670] on icon at bounding box center [82, 670] width 10 height 10
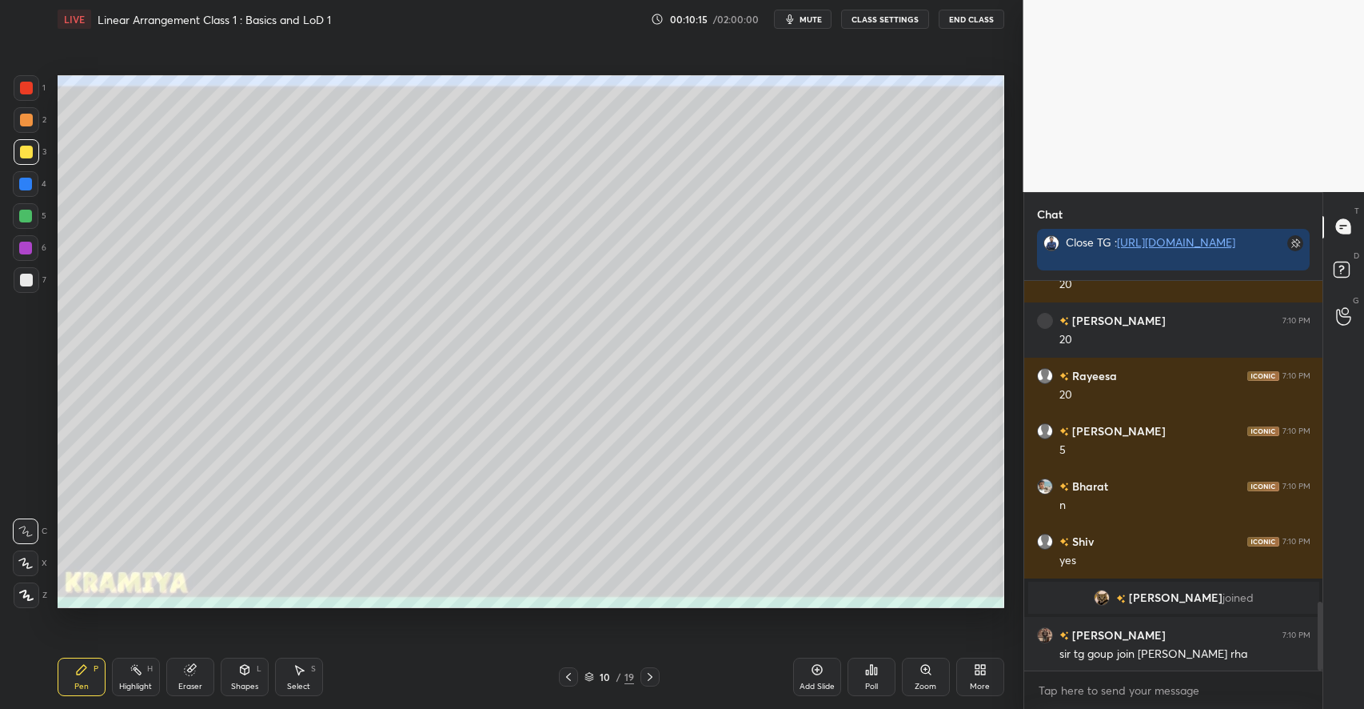
scroll to position [1876, 0]
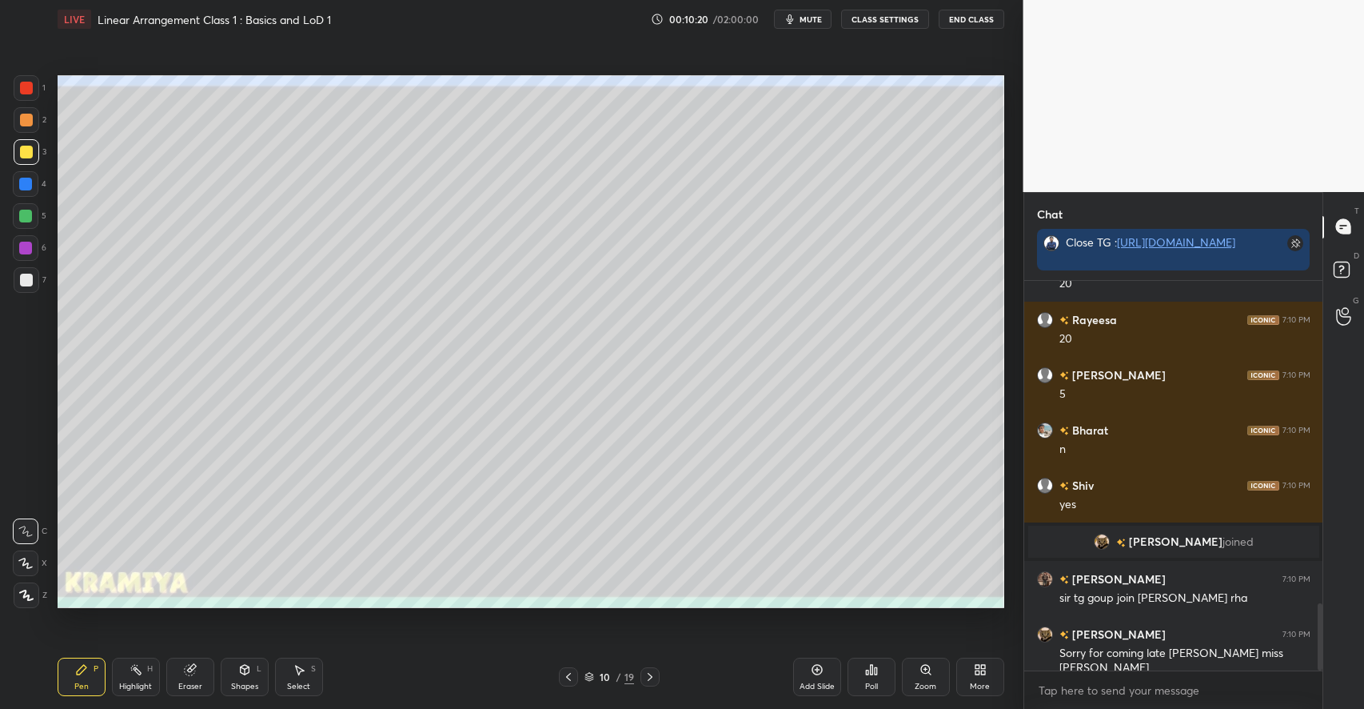
click at [317, 669] on div "Select S" at bounding box center [299, 676] width 48 height 38
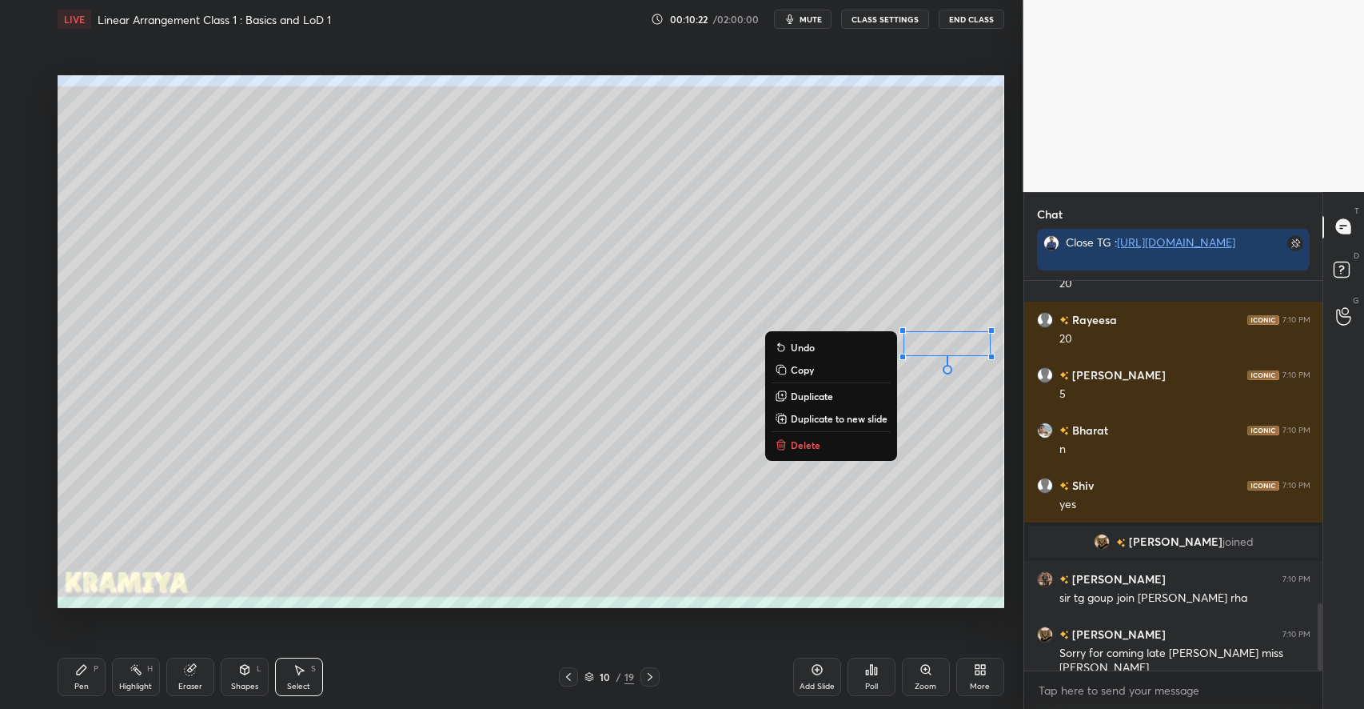
click at [796, 447] on p "Delete" at bounding box center [806, 444] width 30 height 13
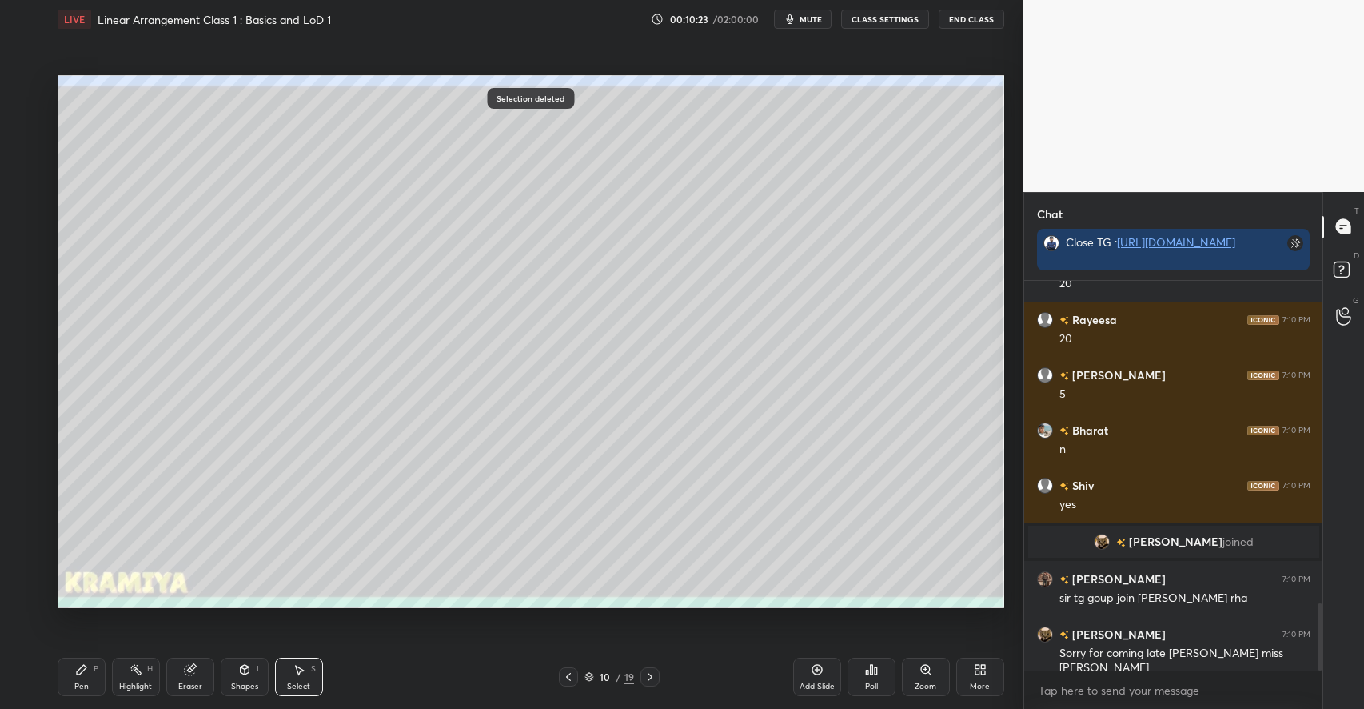
click at [88, 682] on div "Pen P" at bounding box center [82, 676] width 48 height 38
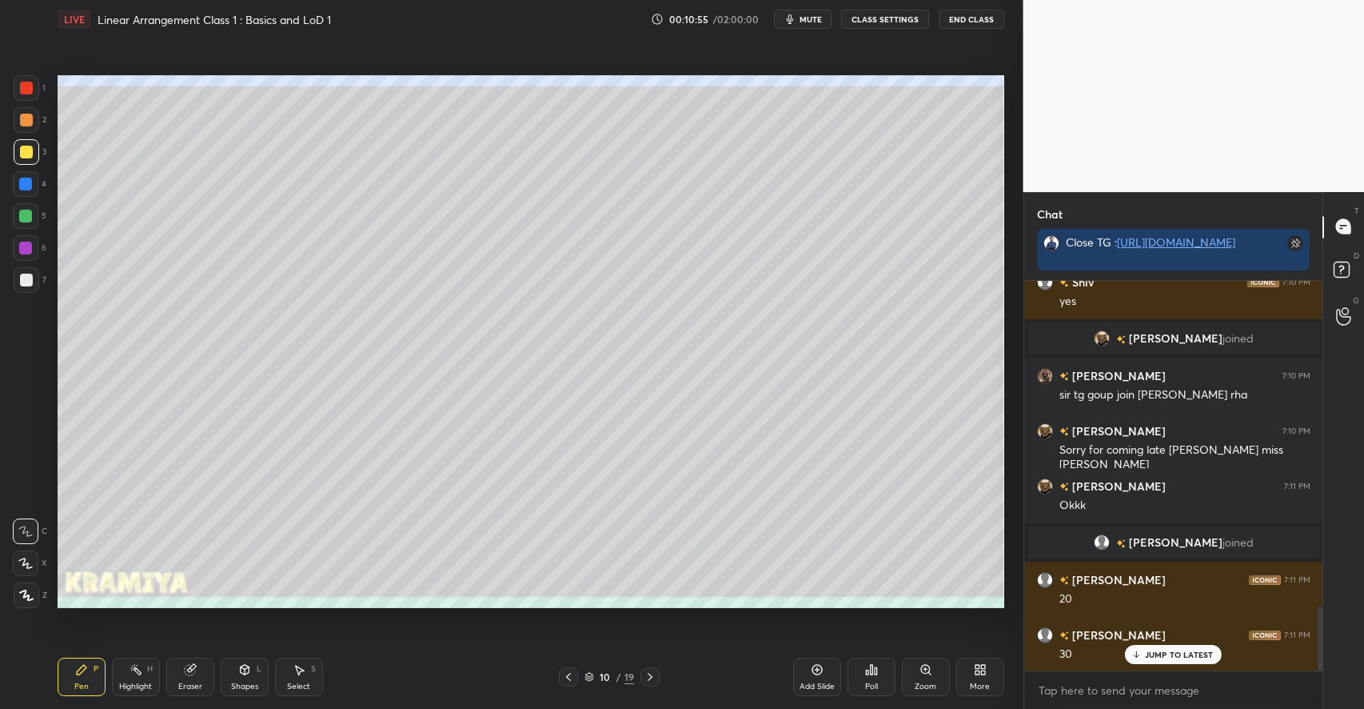
scroll to position [2042, 0]
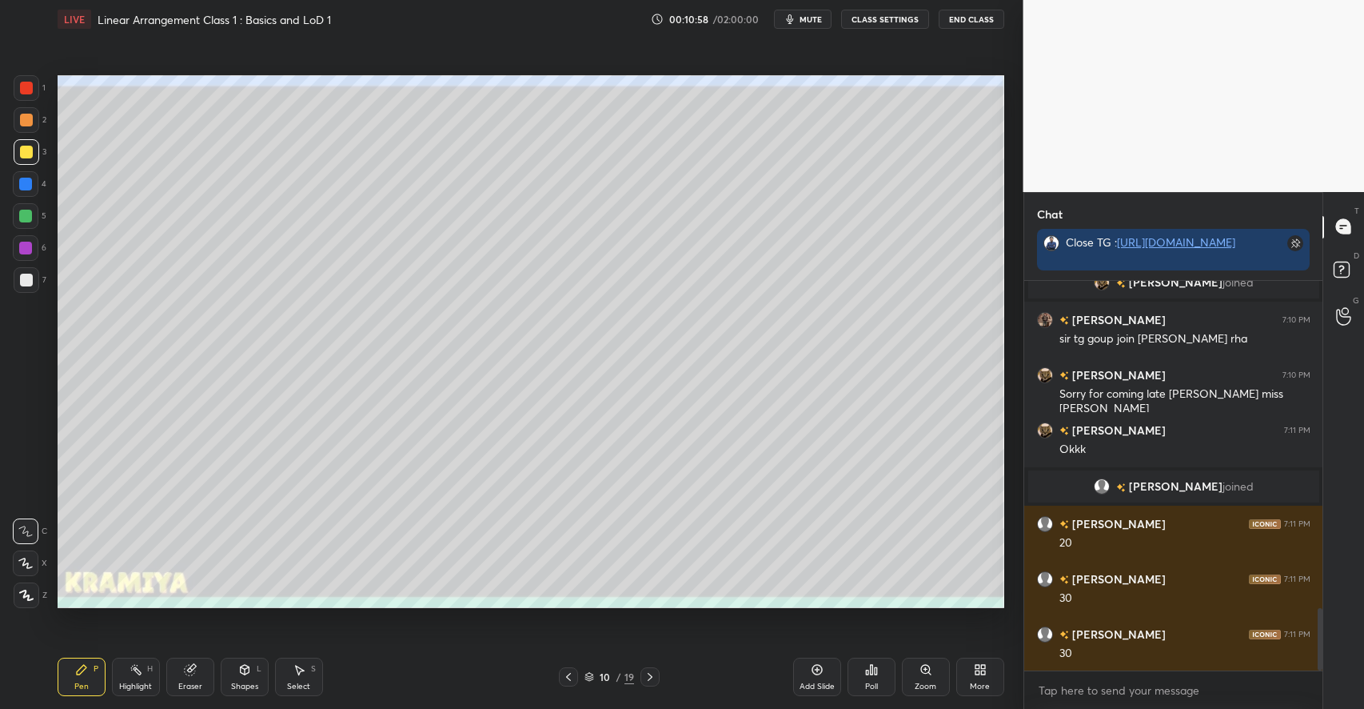
click at [27, 211] on div at bounding box center [25, 216] width 13 height 13
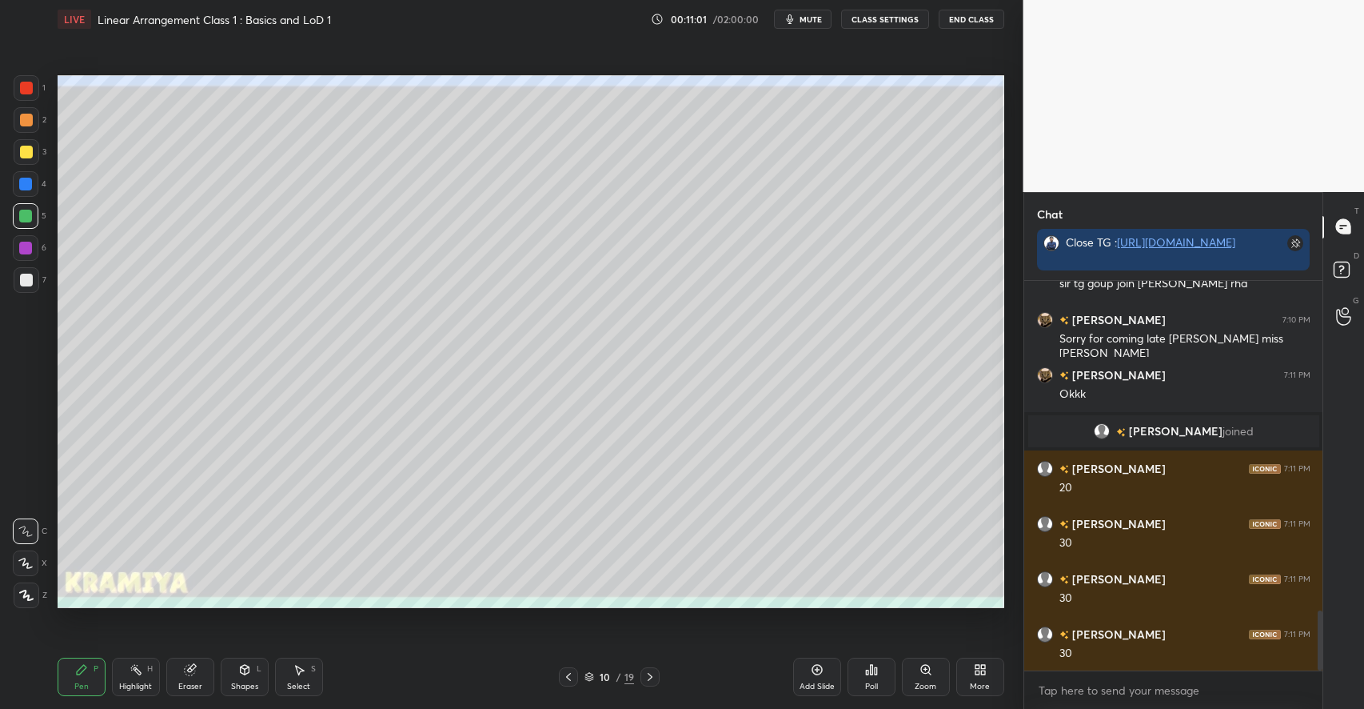
scroll to position [2153, 0]
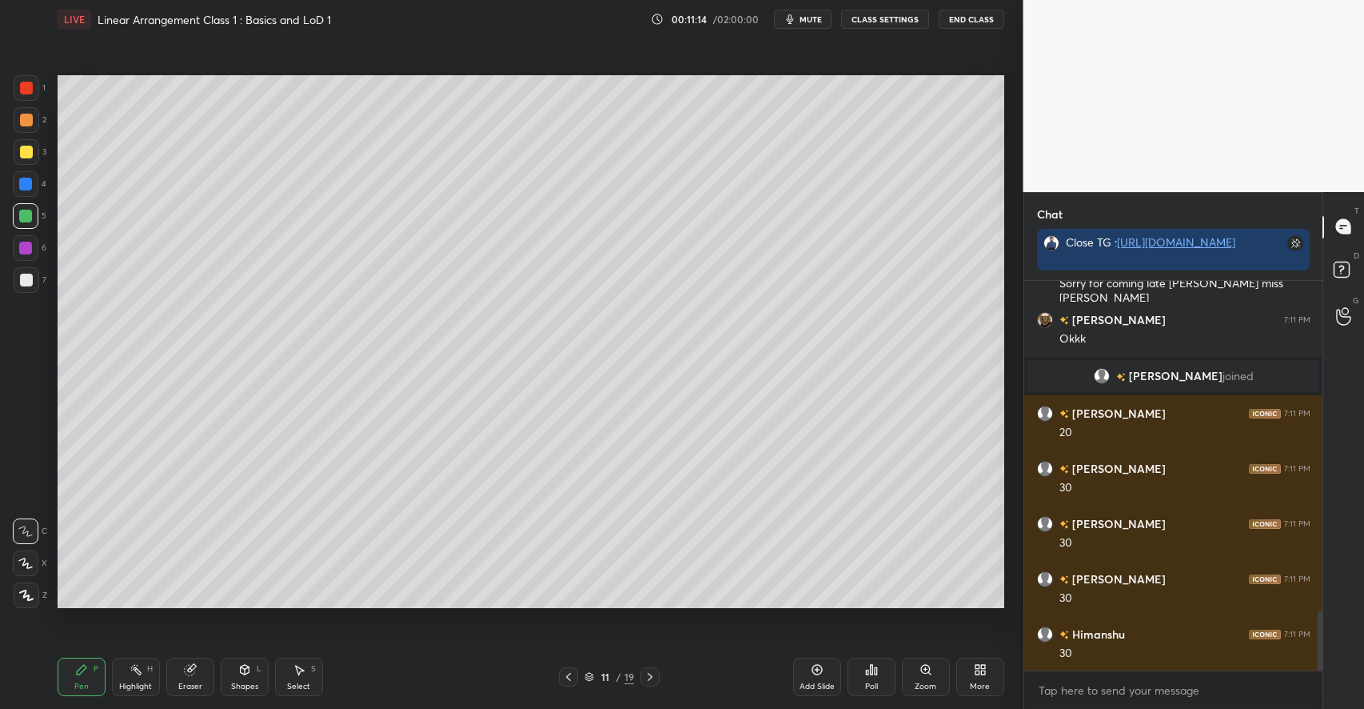
click at [241, 677] on div "Shapes L" at bounding box center [245, 676] width 48 height 38
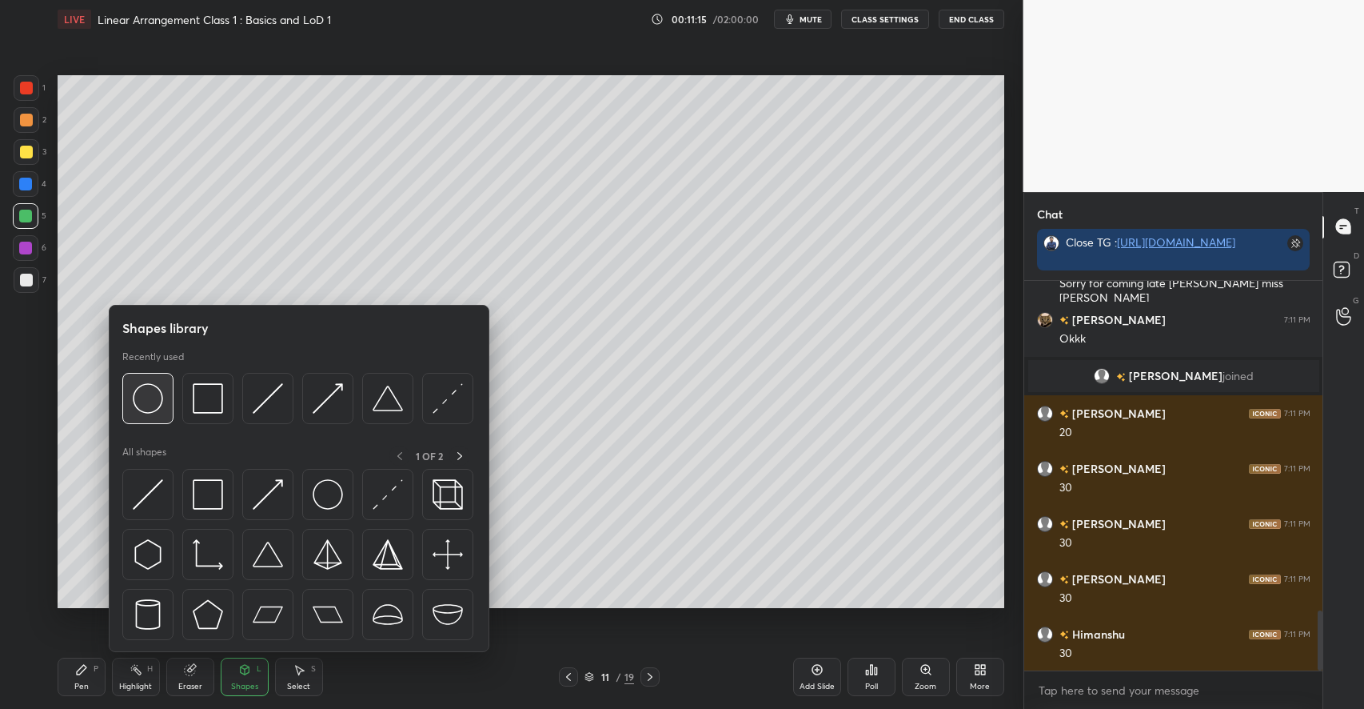
click at [161, 396] on img at bounding box center [148, 398] width 30 height 30
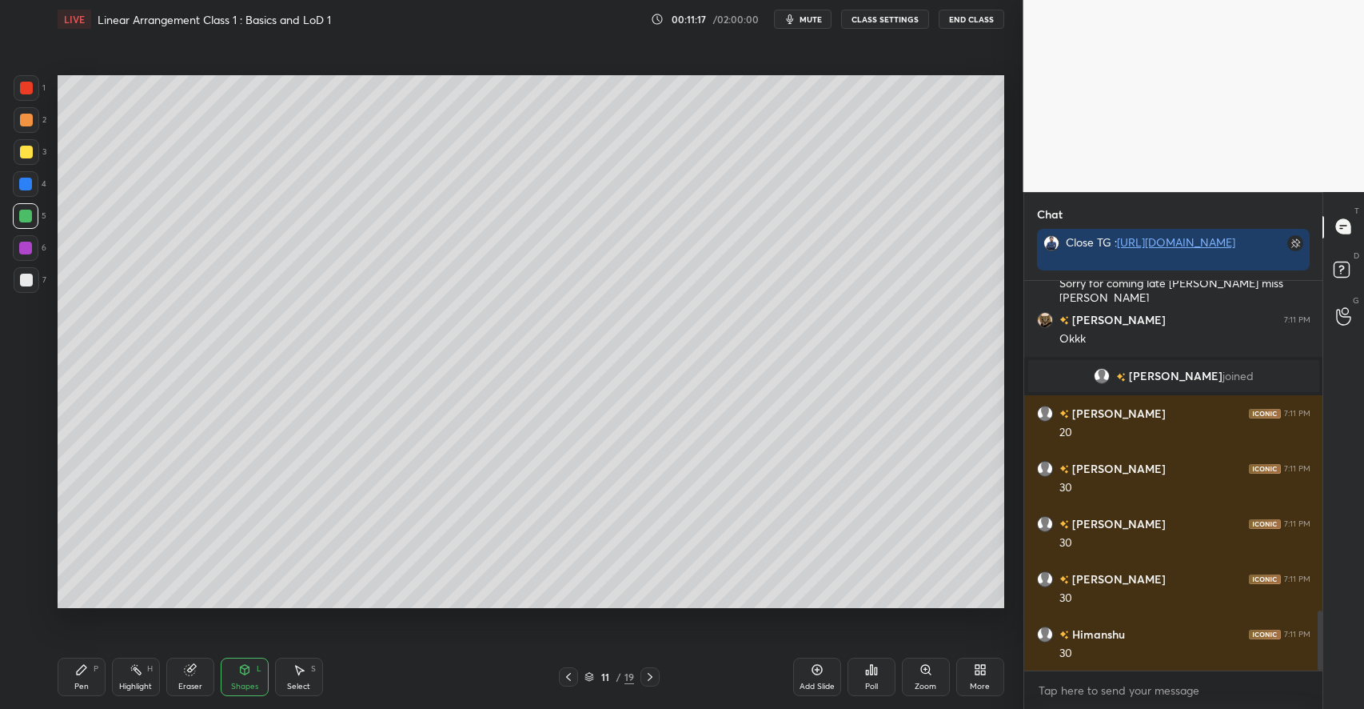
click at [74, 676] on div "Pen P" at bounding box center [82, 676] width 48 height 38
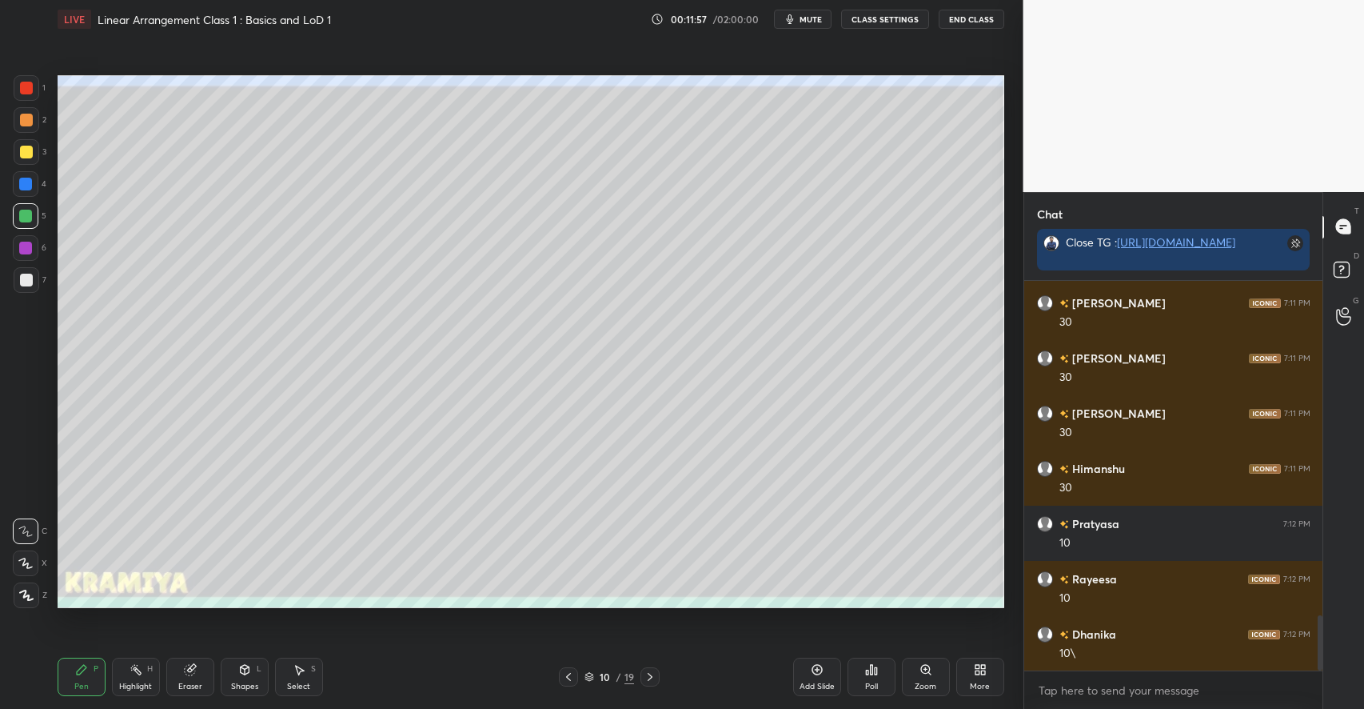
scroll to position [2374, 0]
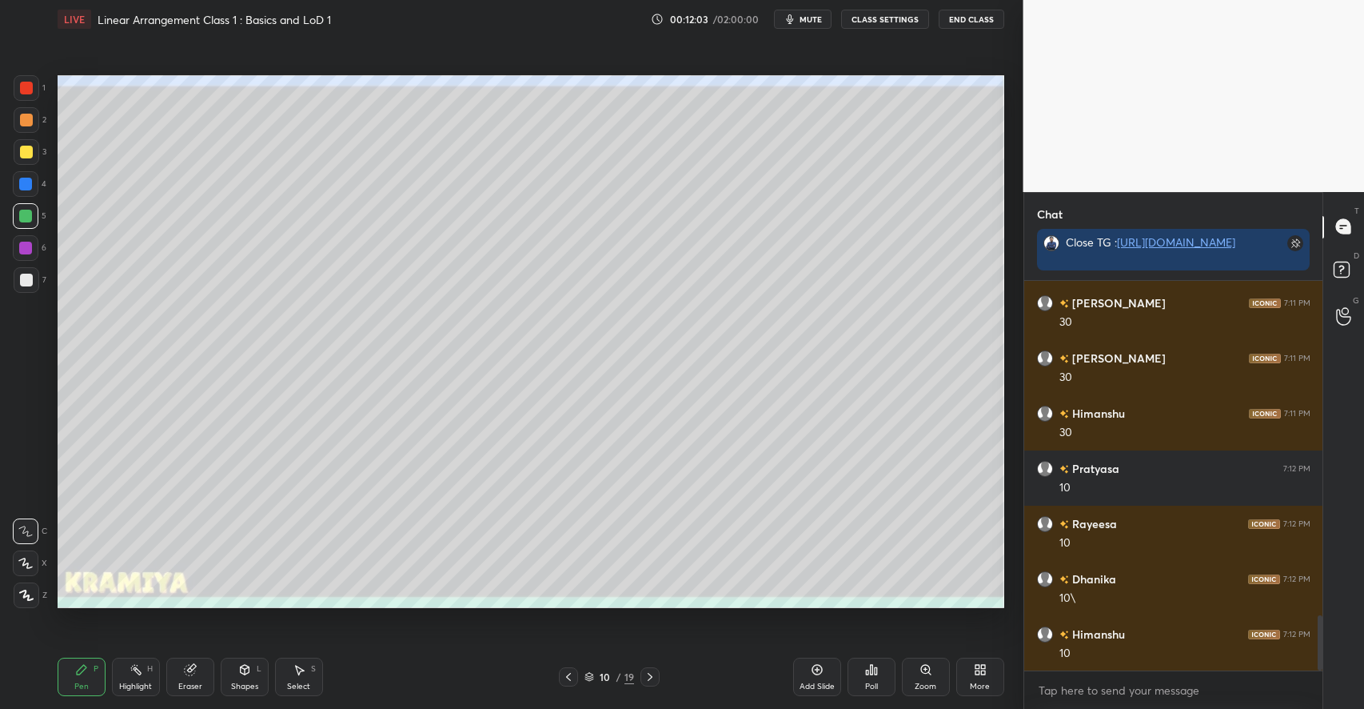
click at [185, 685] on div "Eraser" at bounding box center [190, 686] width 24 height 8
click at [97, 678] on div "Pen P" at bounding box center [82, 676] width 48 height 38
click at [248, 682] on div "Shapes" at bounding box center [244, 686] width 27 height 8
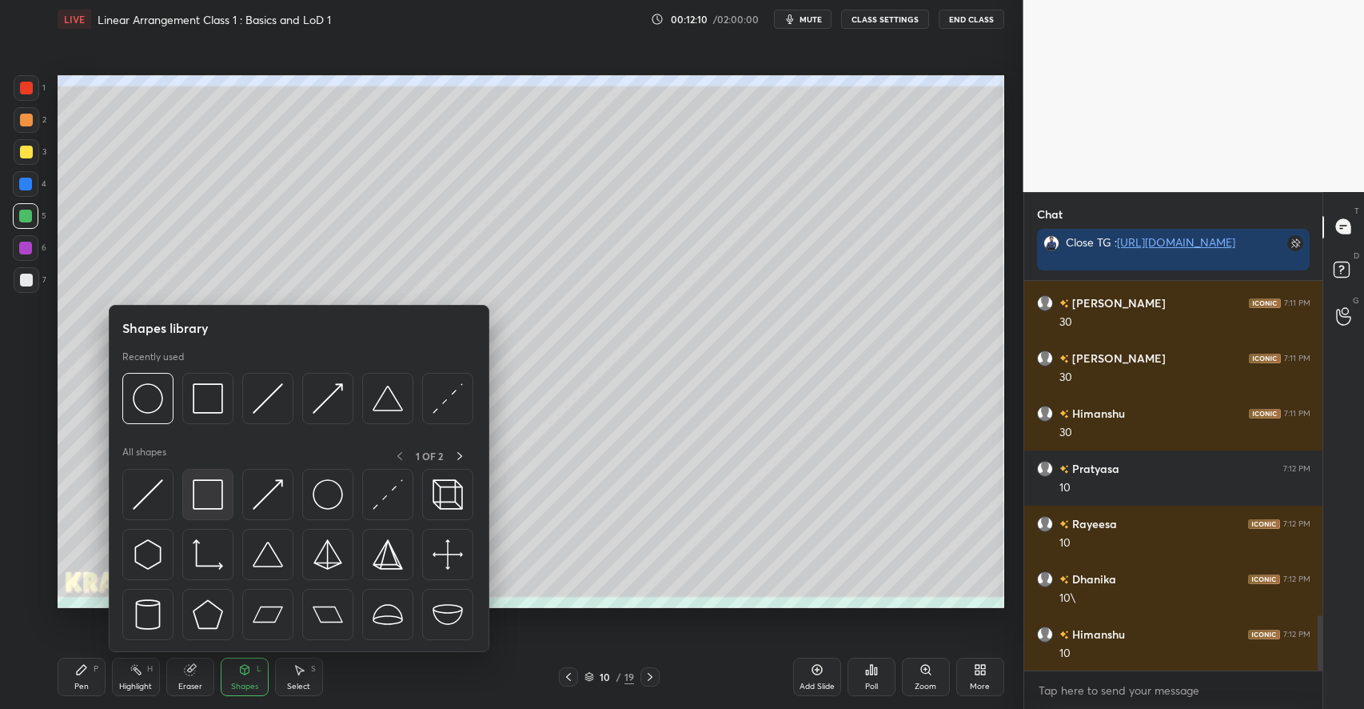
click at [221, 496] on img at bounding box center [208, 494] width 30 height 30
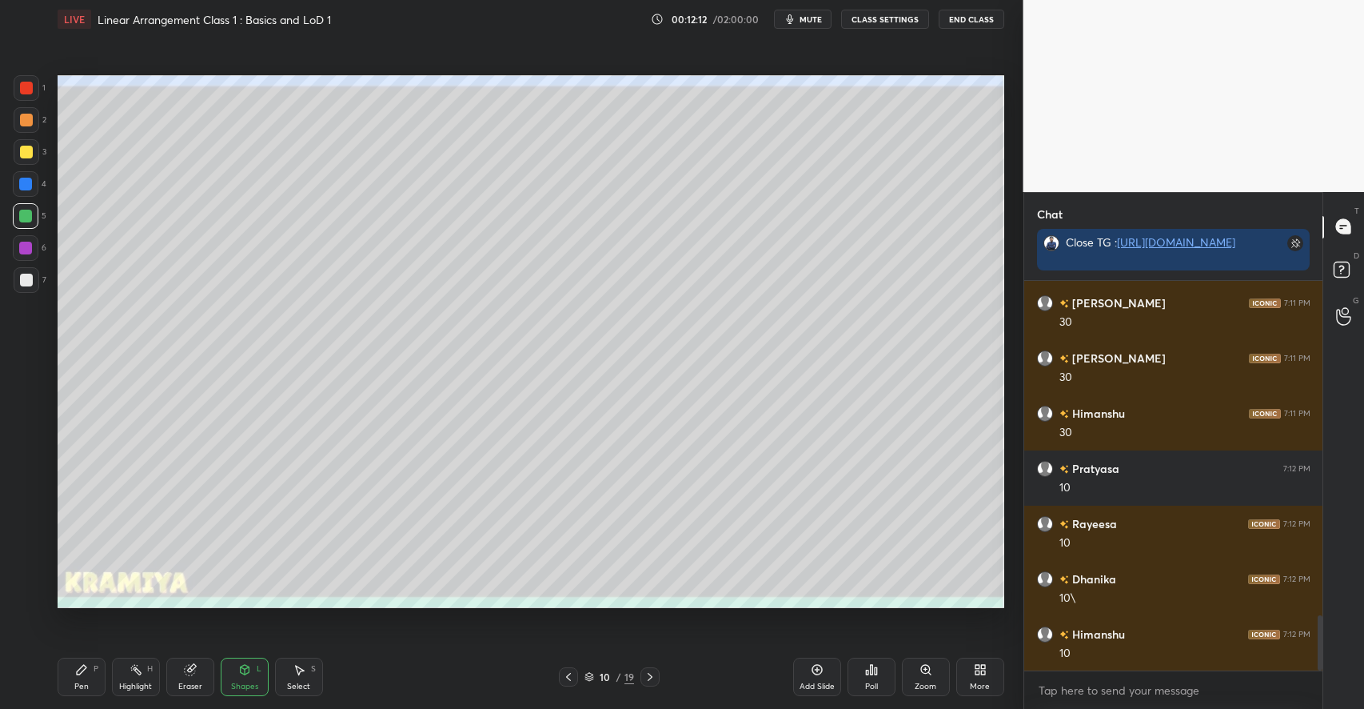
click at [85, 681] on div "Pen P" at bounding box center [82, 676] width 48 height 38
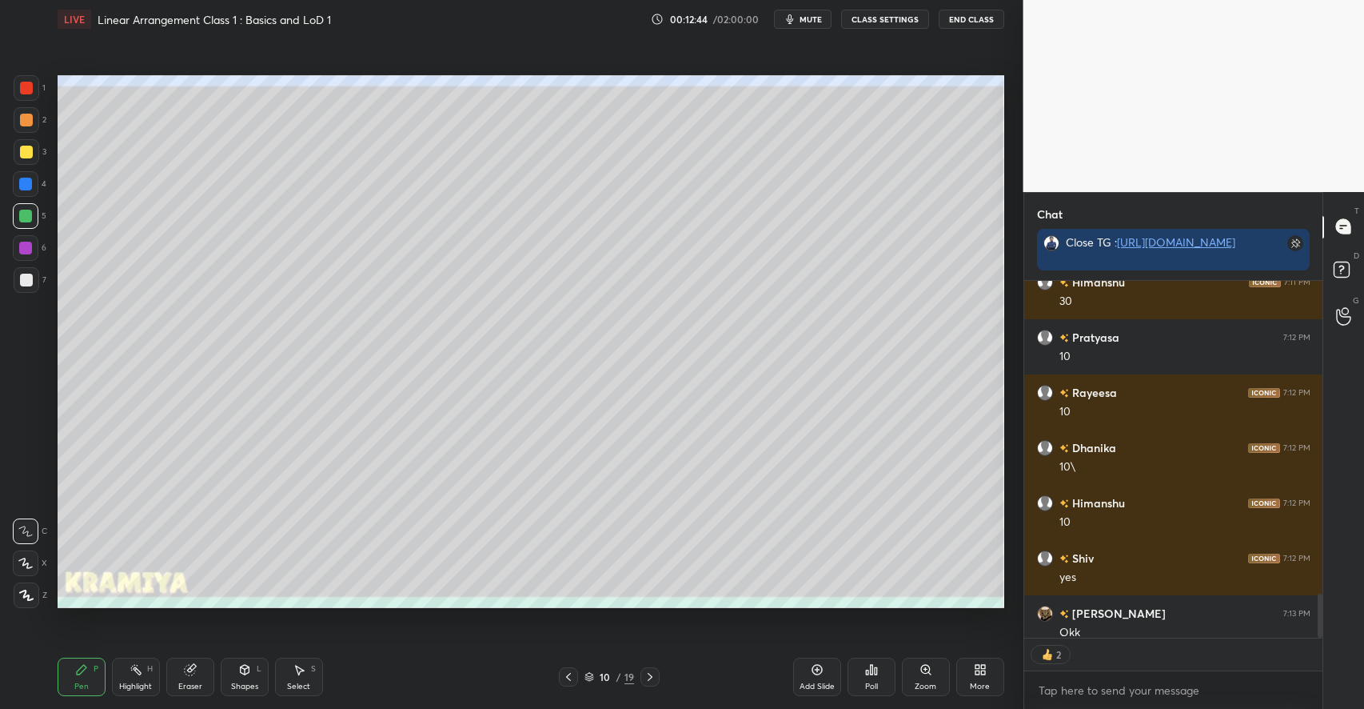
scroll to position [2517, 0]
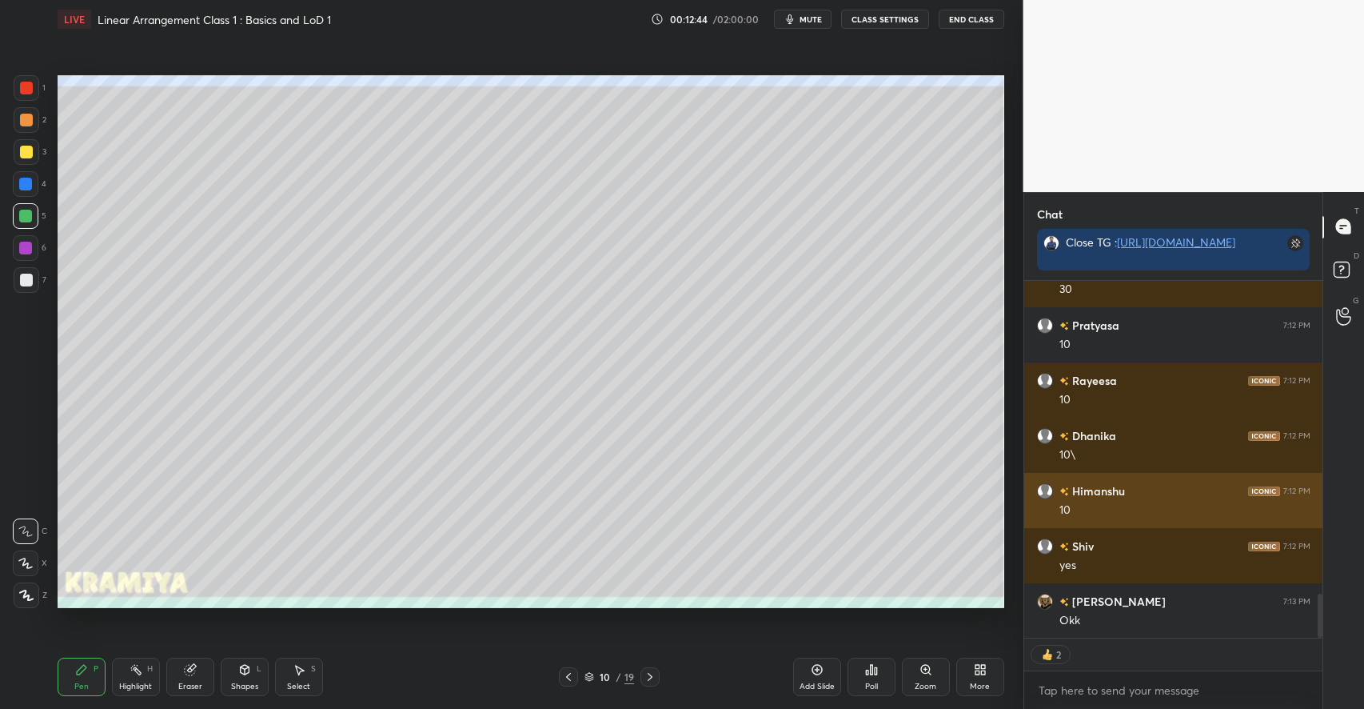
type textarea "x"
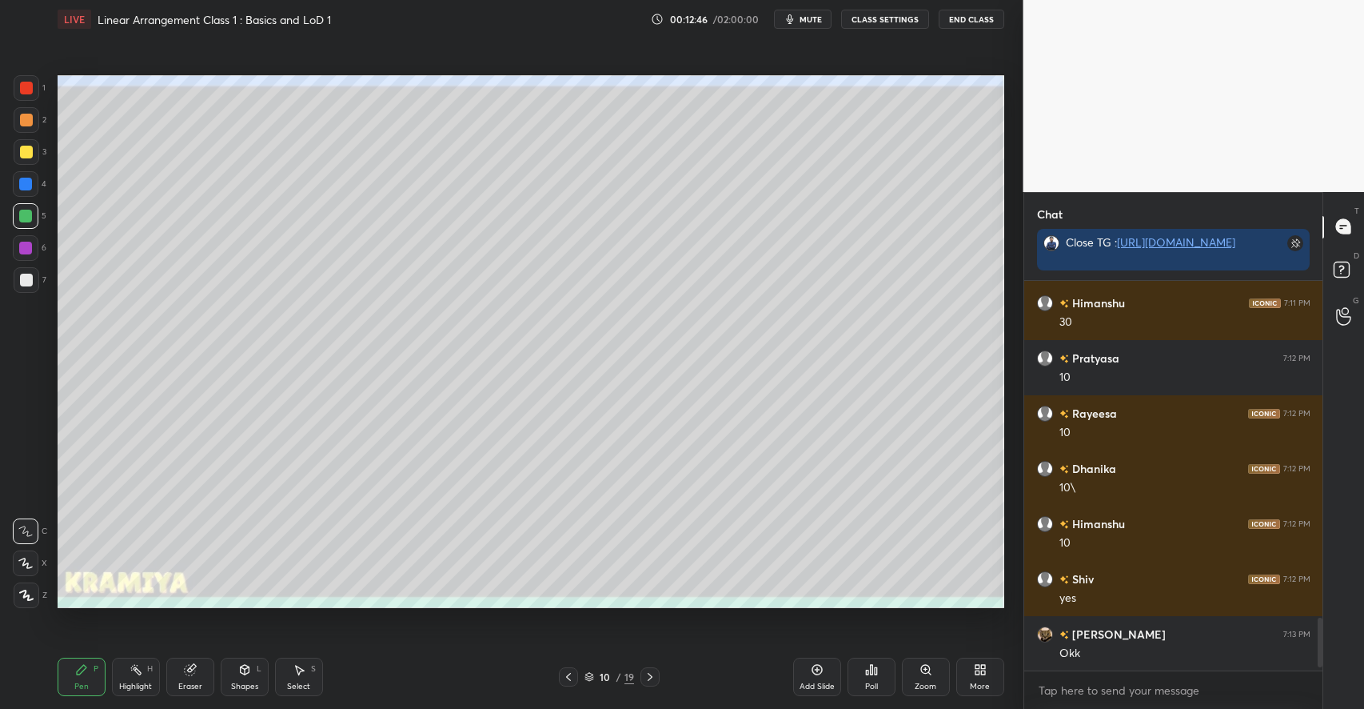
click at [824, 681] on div "Add Slide" at bounding box center [817, 676] width 48 height 38
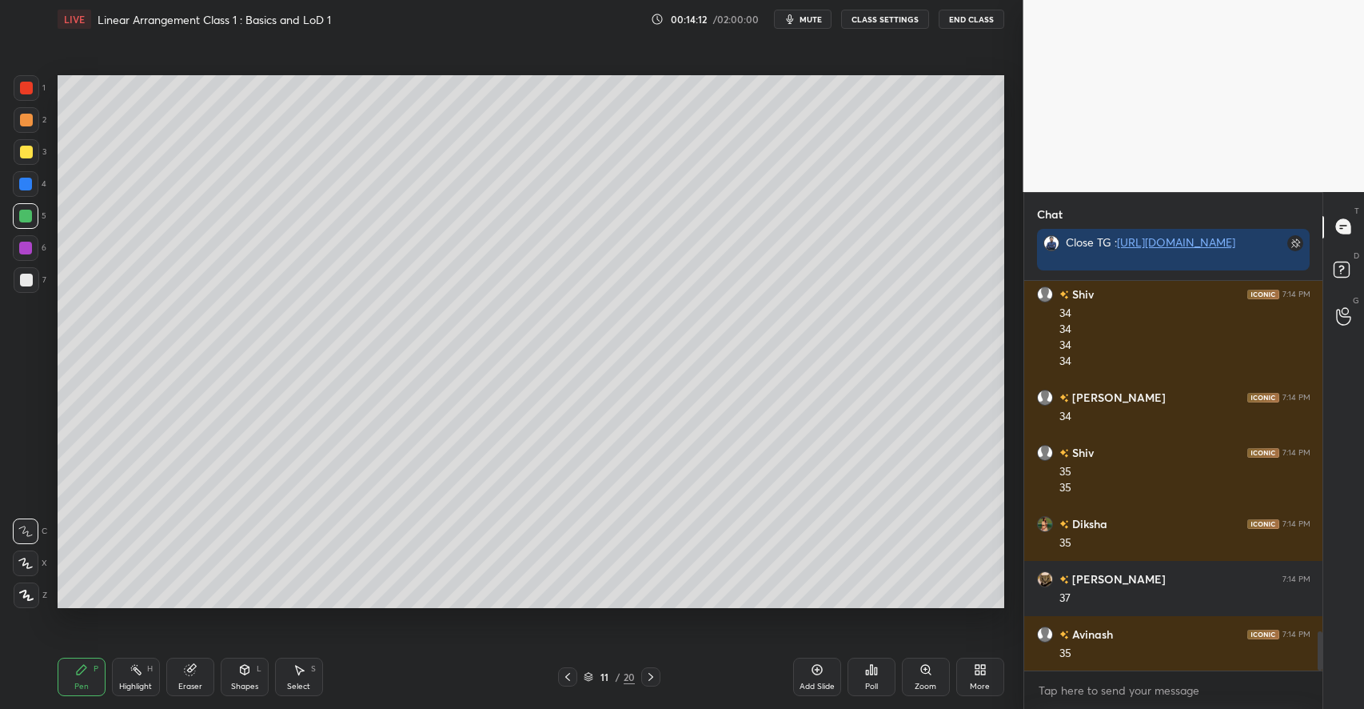
scroll to position [3518, 0]
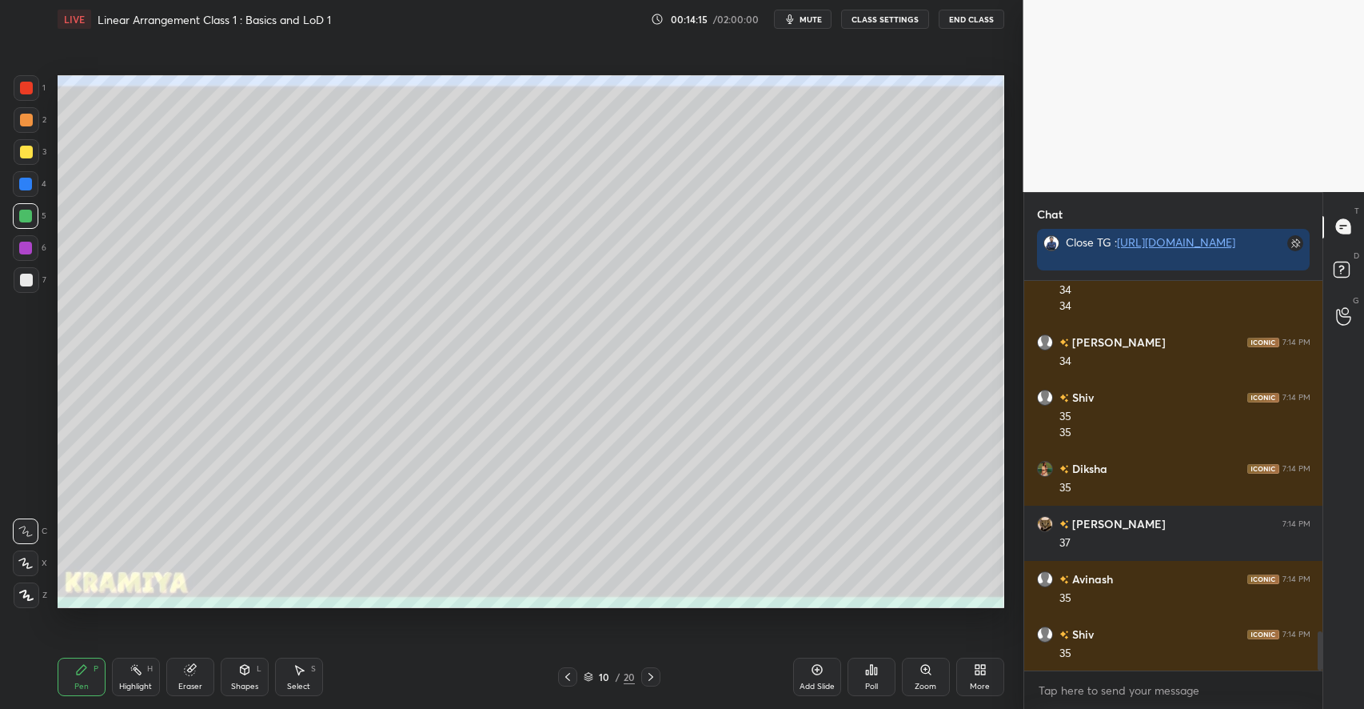
click at [809, 670] on div "Add Slide" at bounding box center [817, 676] width 48 height 38
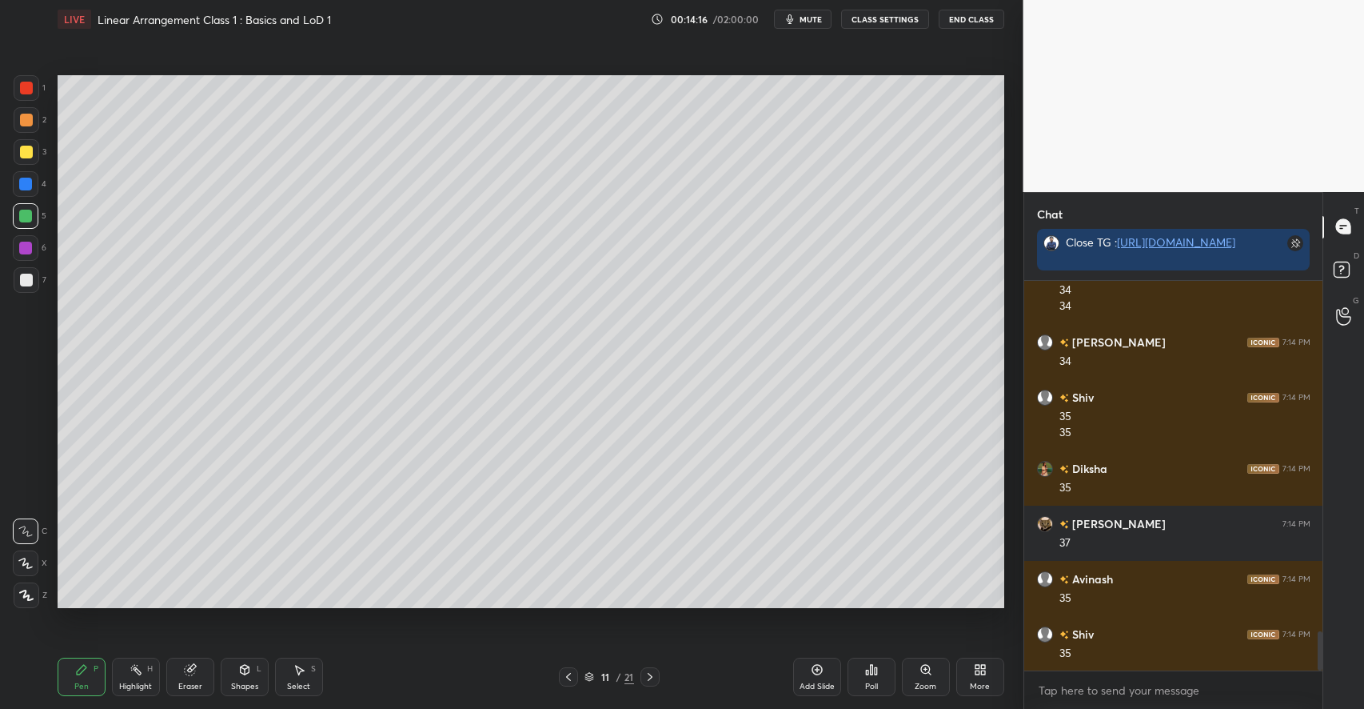
click at [30, 150] on div at bounding box center [26, 152] width 13 height 13
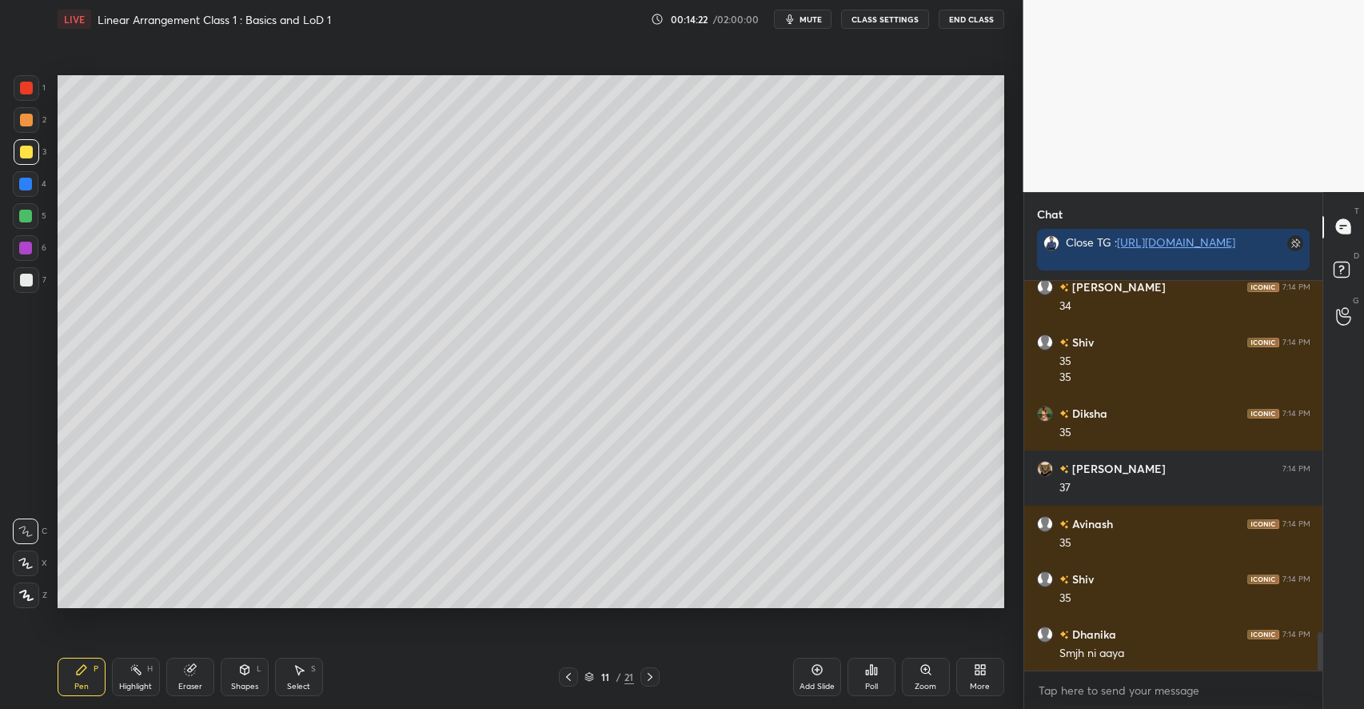
scroll to position [3627, 0]
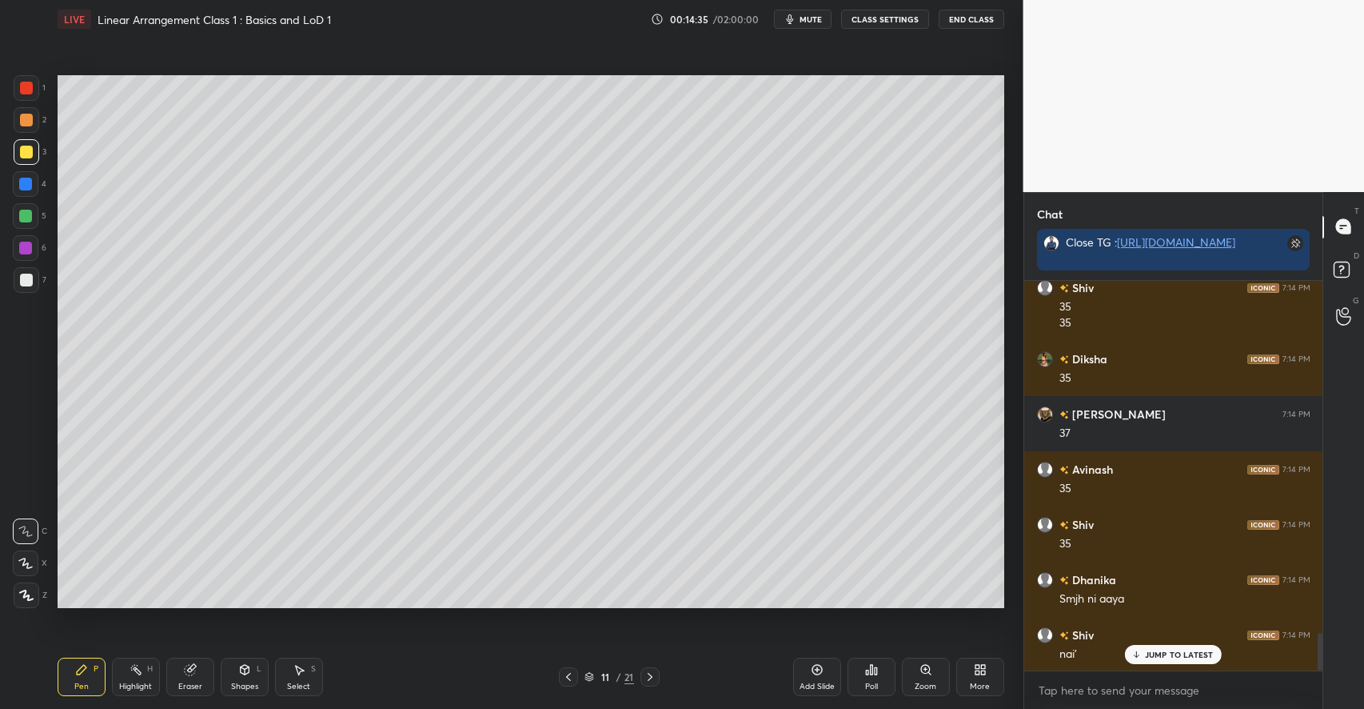
click at [183, 675] on div "Eraser" at bounding box center [190, 676] width 48 height 38
click at [92, 671] on div "Pen P" at bounding box center [82, 676] width 48 height 38
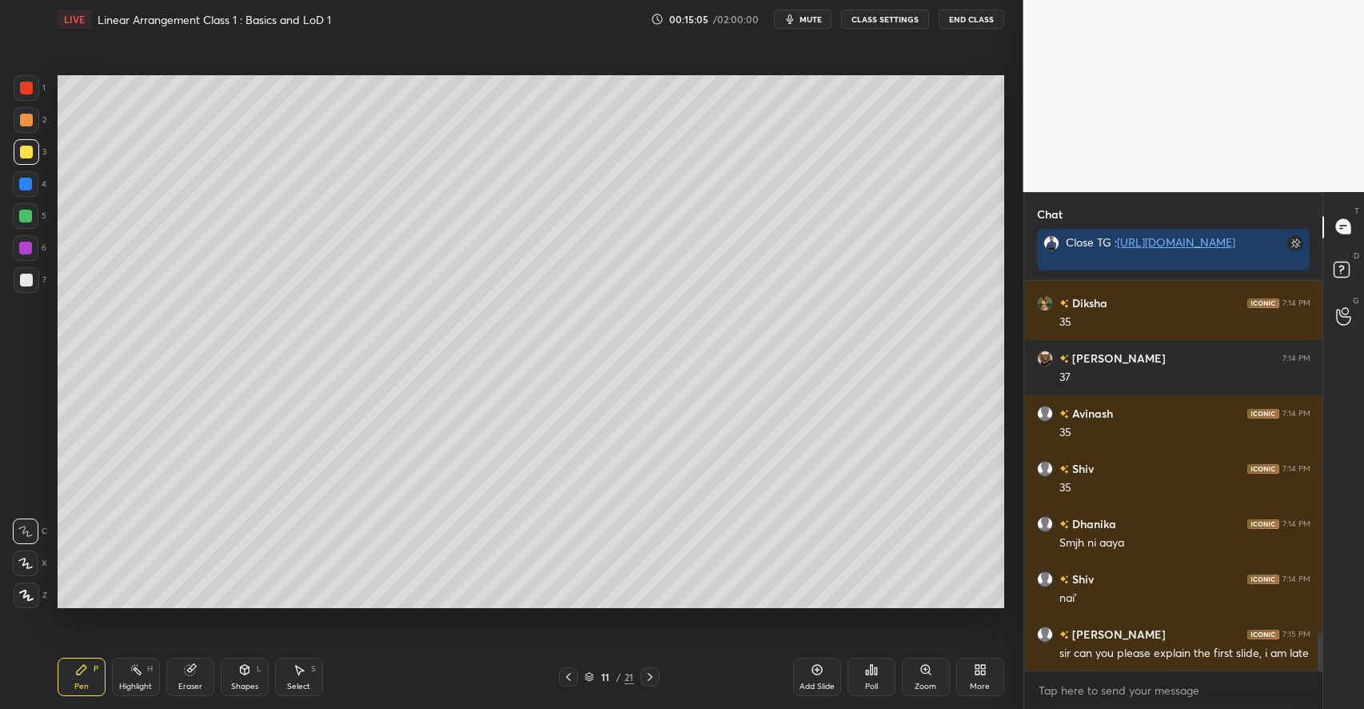
click at [242, 678] on div "Shapes L" at bounding box center [245, 676] width 48 height 38
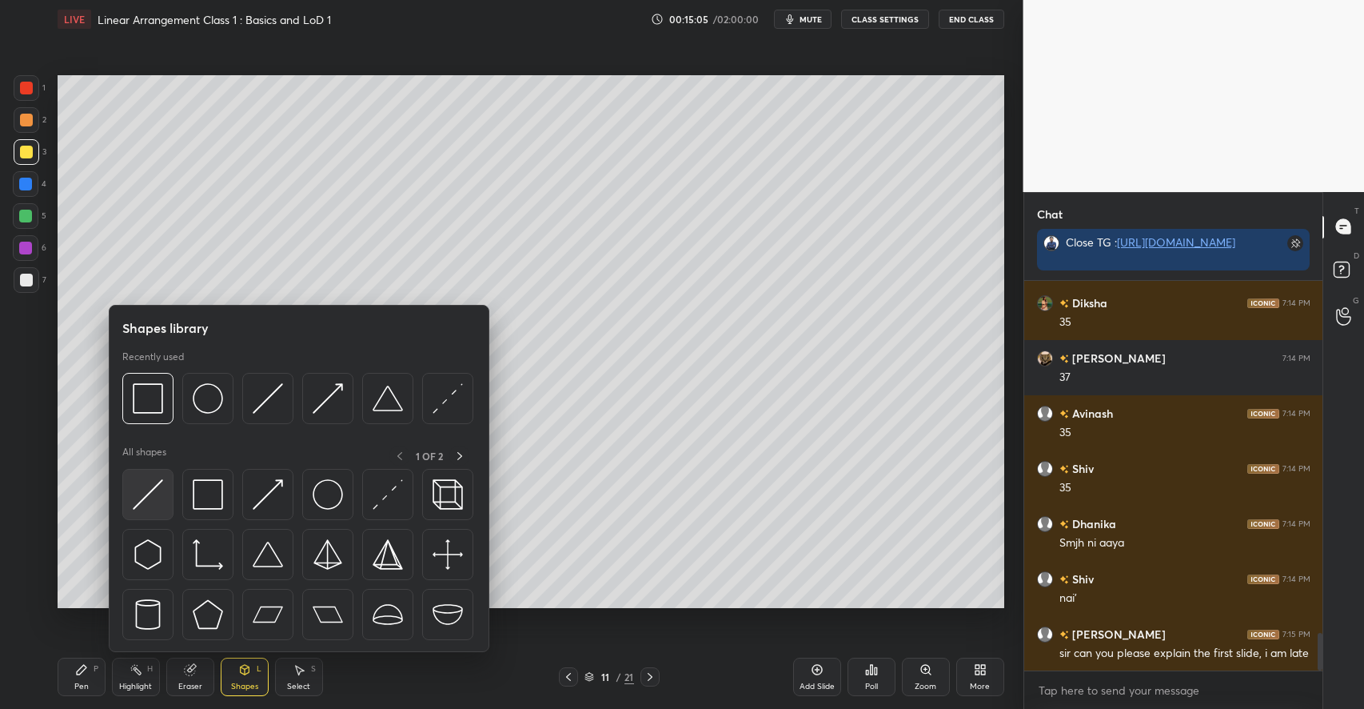
click at [158, 505] on img at bounding box center [148, 494] width 30 height 30
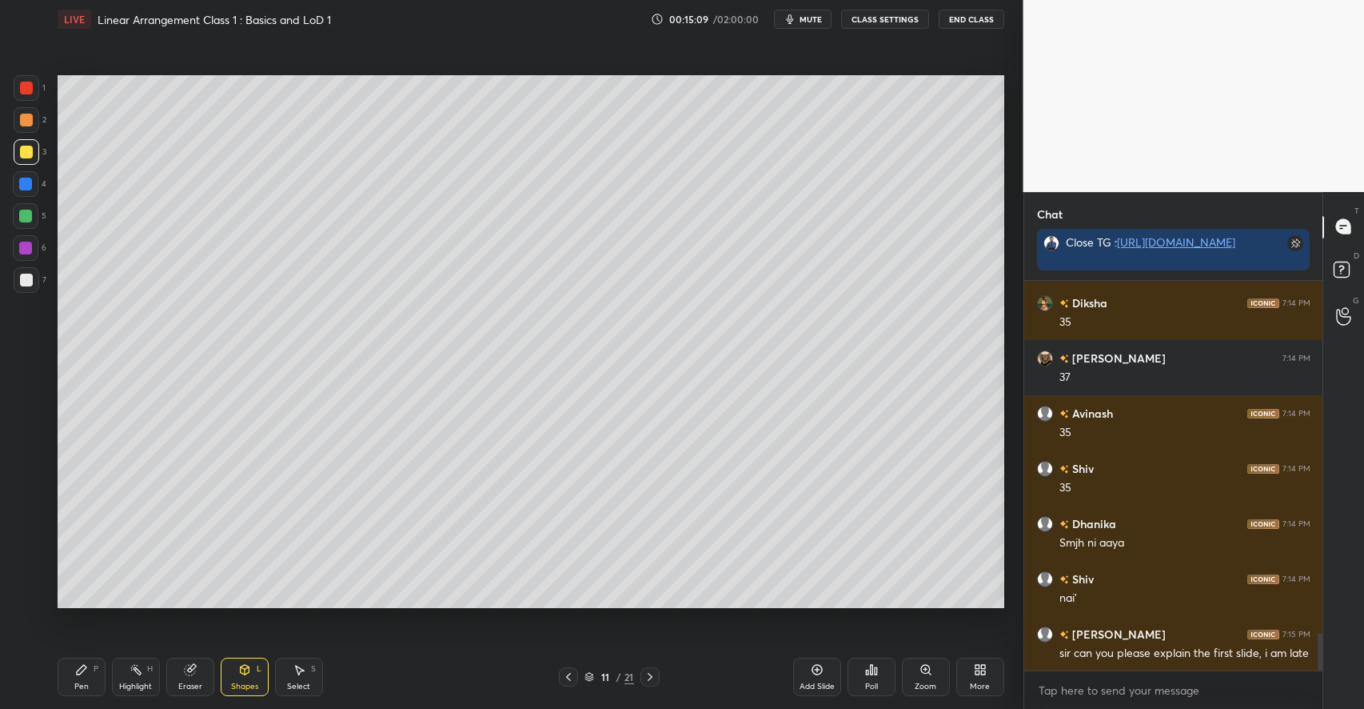
click at [94, 667] on div "P" at bounding box center [96, 669] width 5 height 8
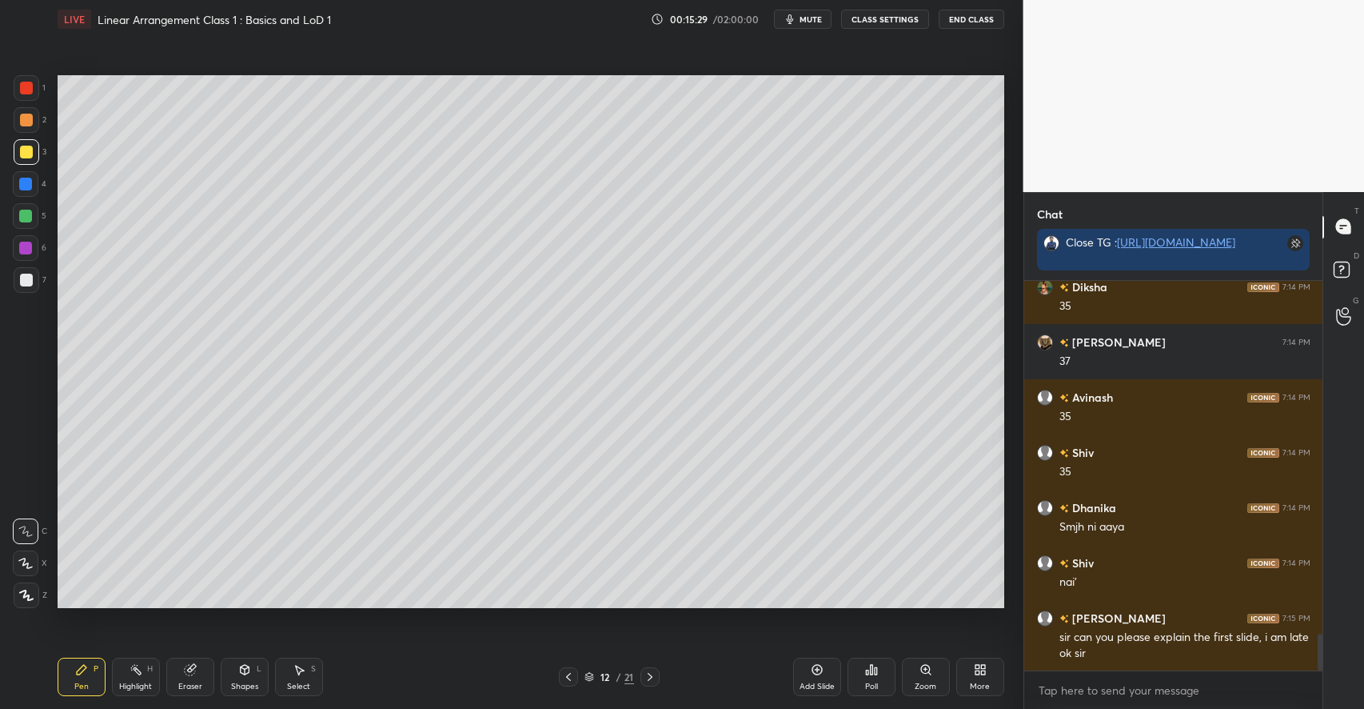
click at [297, 676] on div "Select S" at bounding box center [299, 676] width 48 height 38
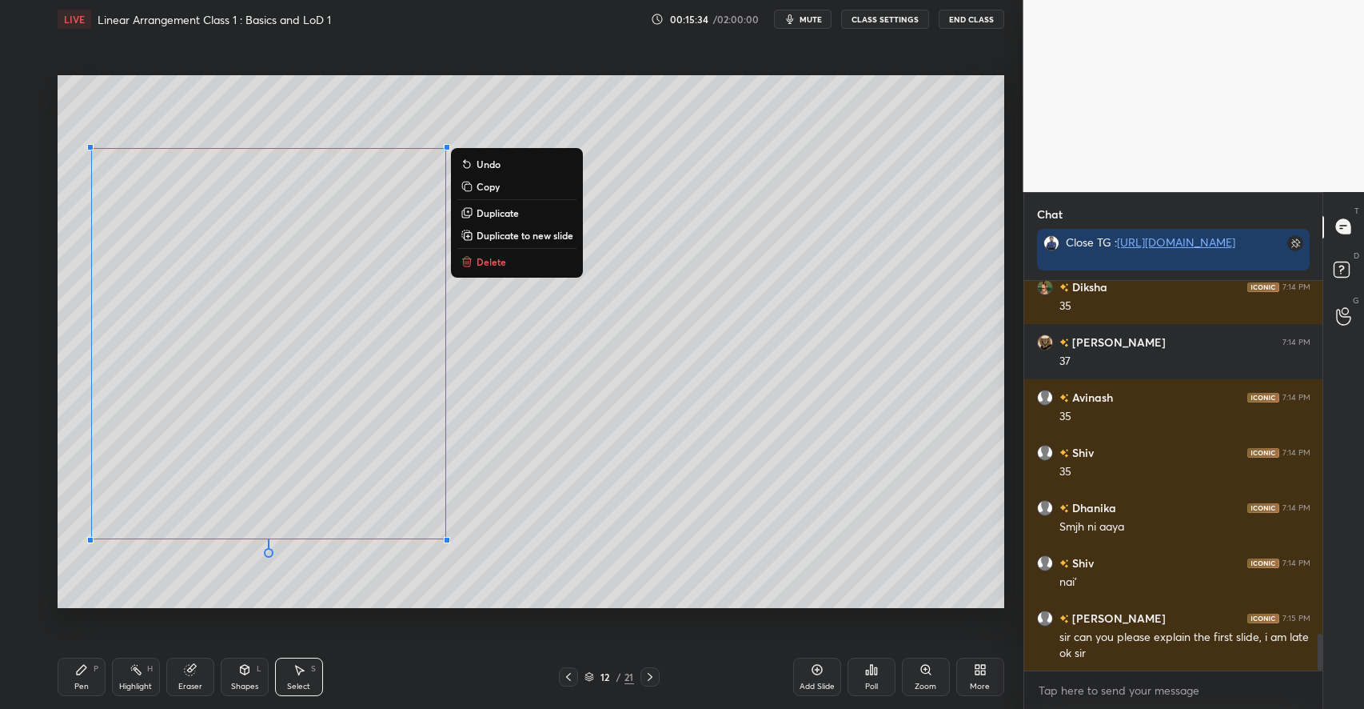
click at [242, 675] on icon at bounding box center [244, 669] width 13 height 13
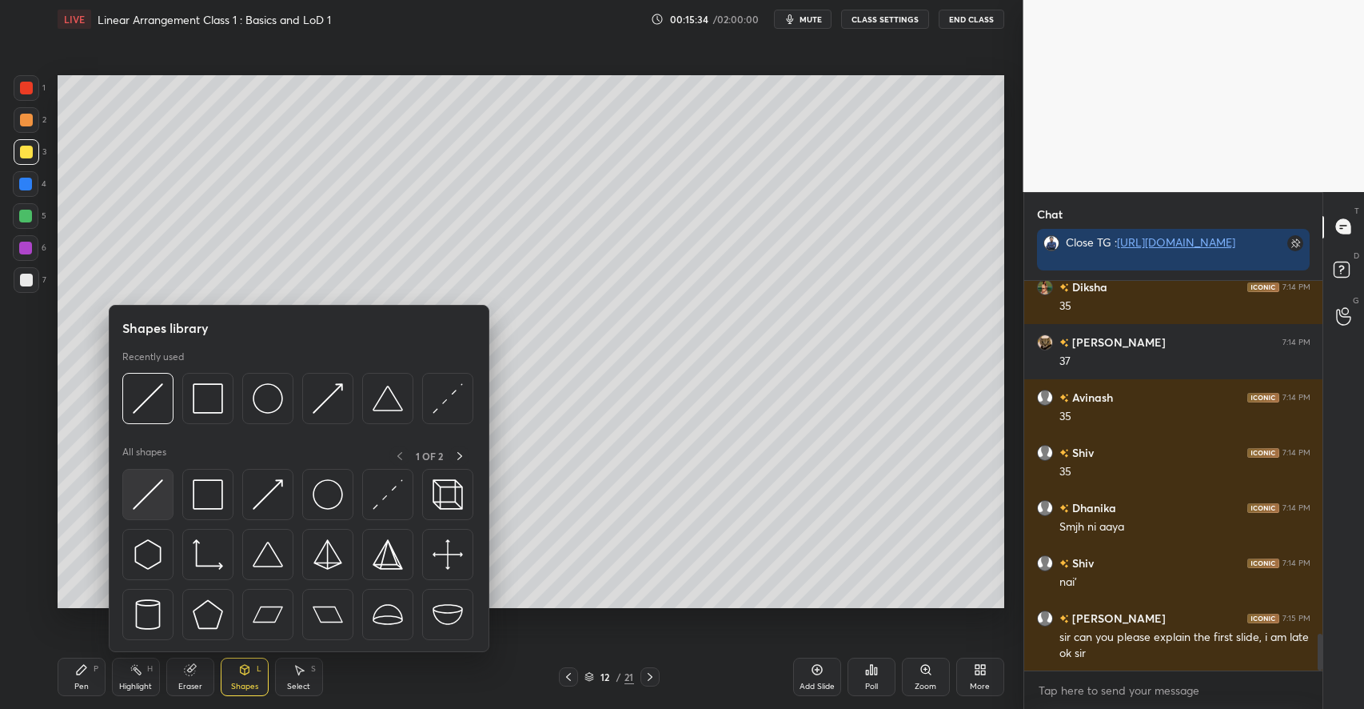
click at [166, 501] on div at bounding box center [147, 494] width 51 height 51
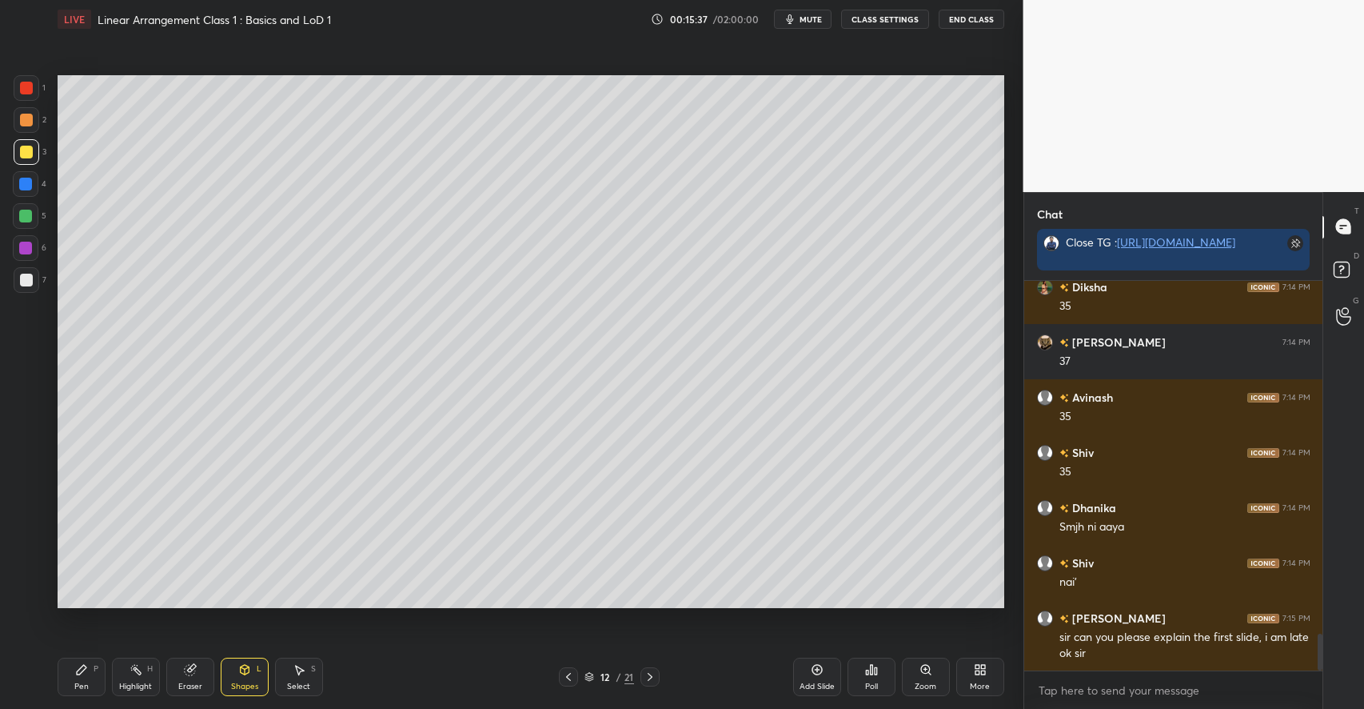
click at [98, 662] on div "Pen P" at bounding box center [82, 676] width 48 height 38
click at [150, 667] on div "H" at bounding box center [150, 669] width 6 height 8
click at [75, 677] on div "Pen P" at bounding box center [82, 676] width 48 height 38
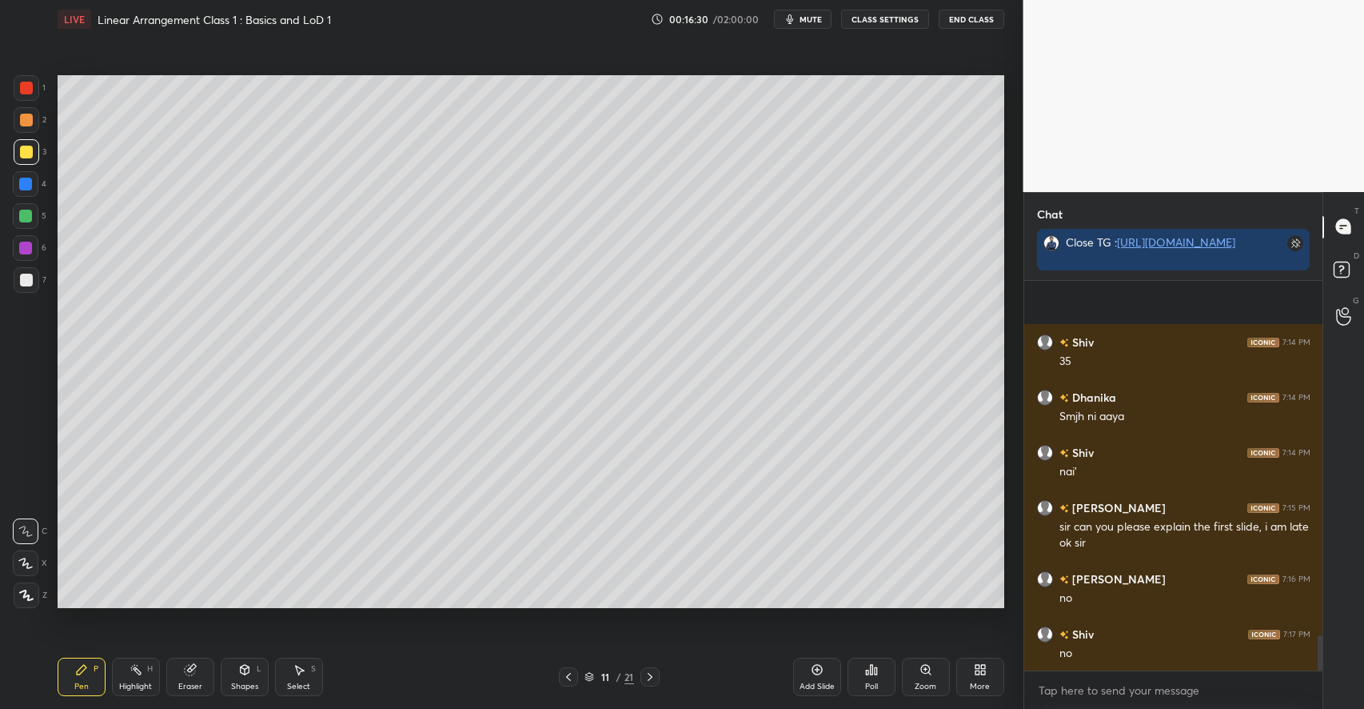
scroll to position [3920, 0]
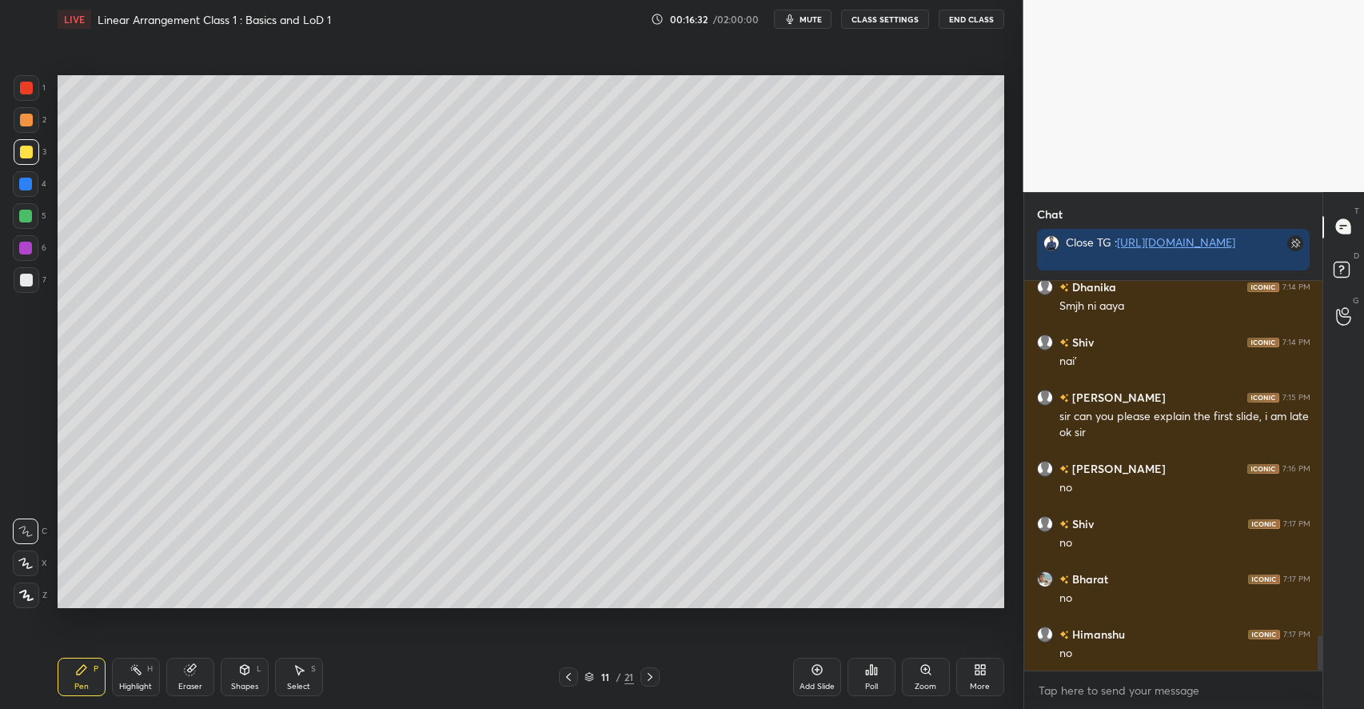
click at [32, 119] on div at bounding box center [27, 120] width 26 height 26
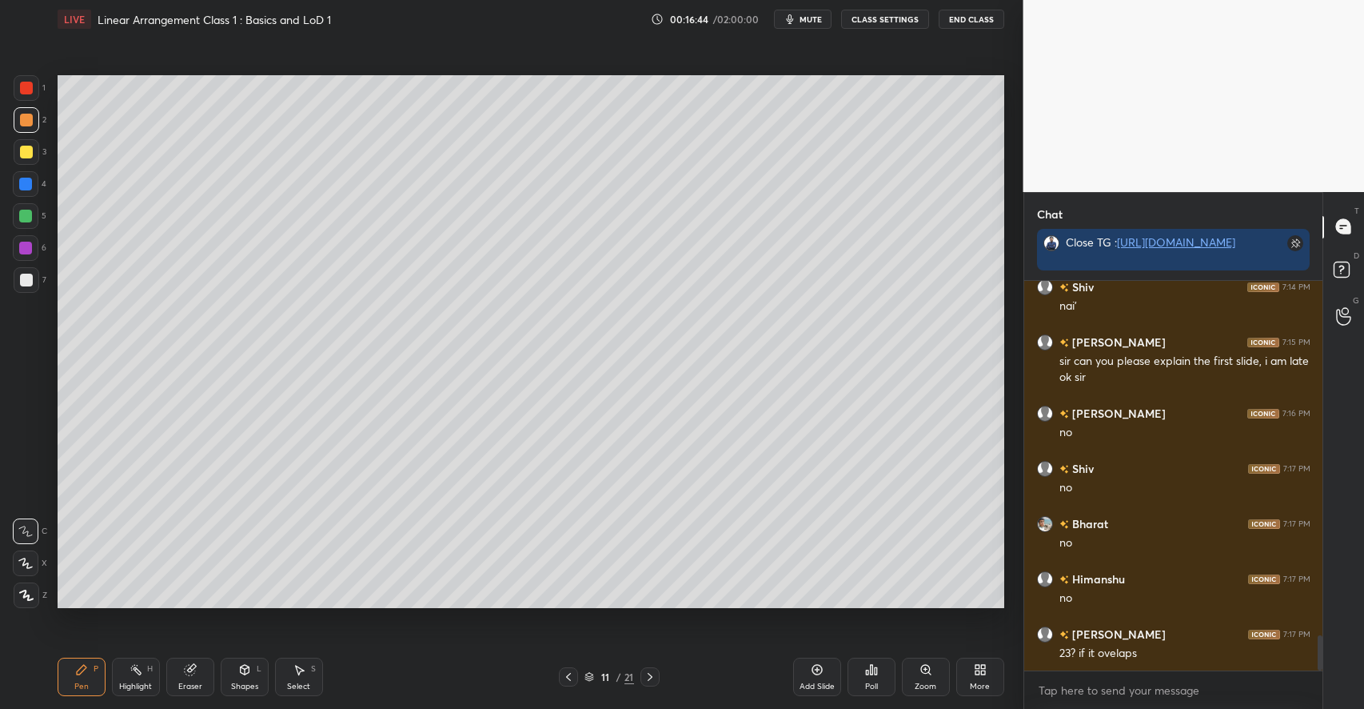
click at [239, 678] on div "Shapes L" at bounding box center [245, 676] width 48 height 38
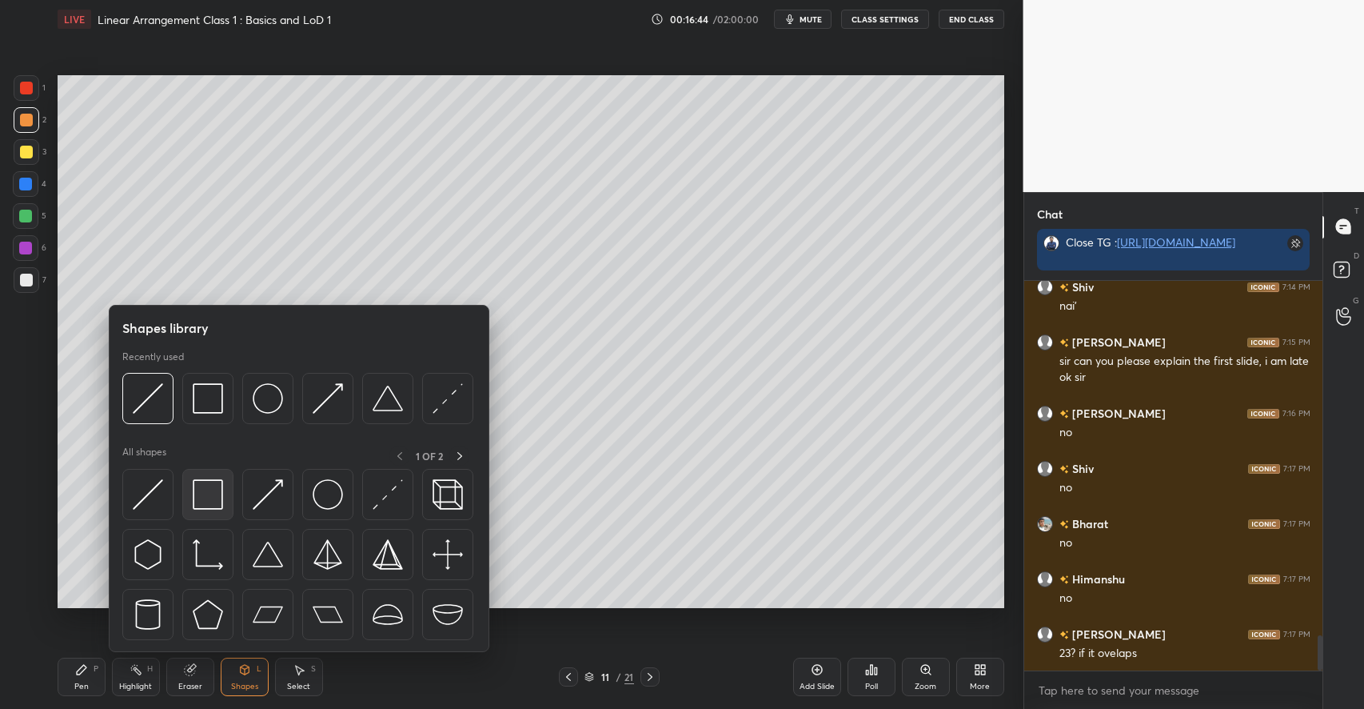
click at [208, 505] on img at bounding box center [208, 494] width 30 height 30
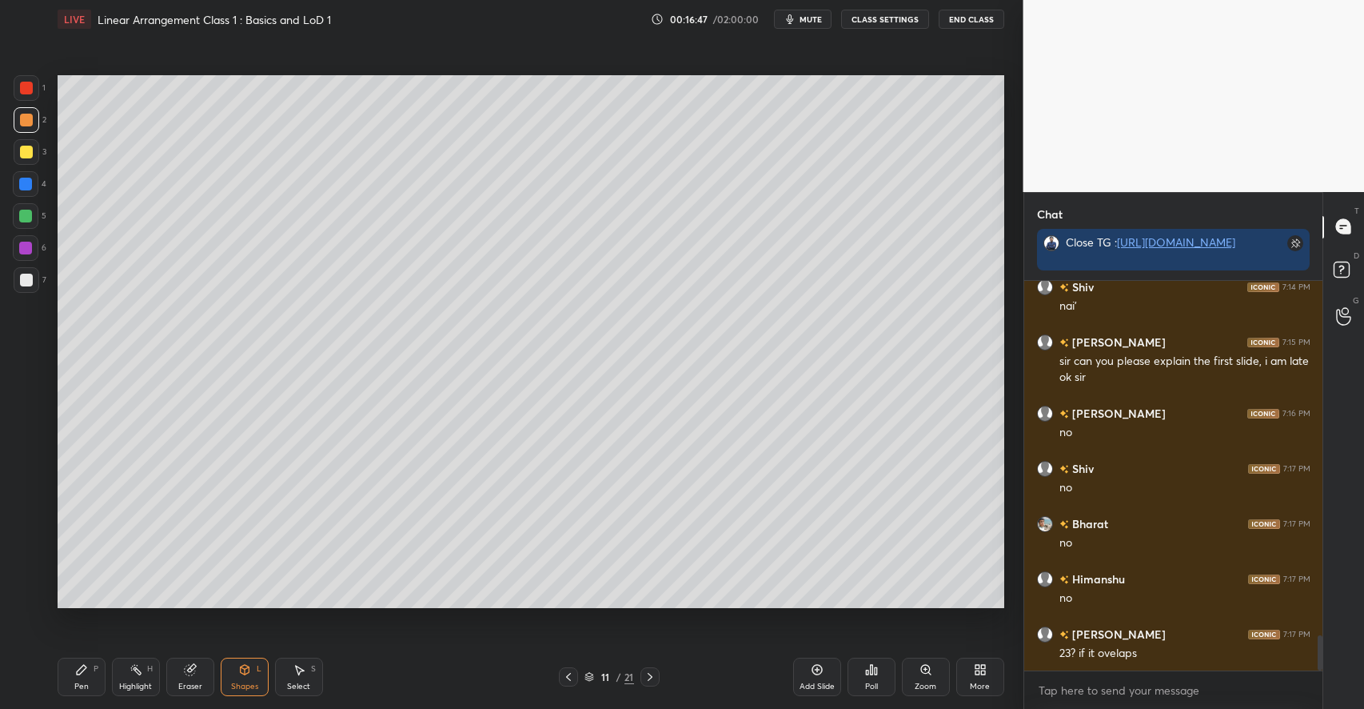
click at [81, 671] on icon at bounding box center [82, 670] width 10 height 10
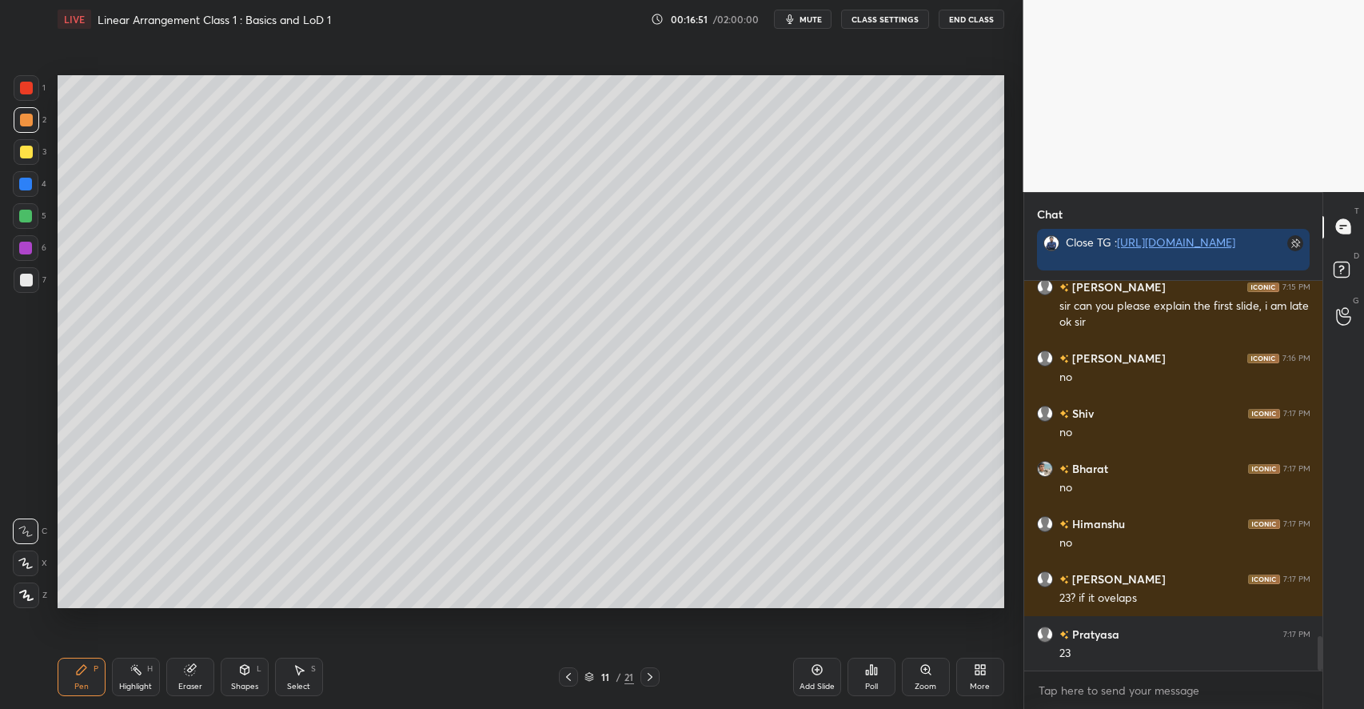
click at [33, 156] on div at bounding box center [27, 152] width 26 height 26
click at [239, 667] on icon at bounding box center [244, 669] width 13 height 13
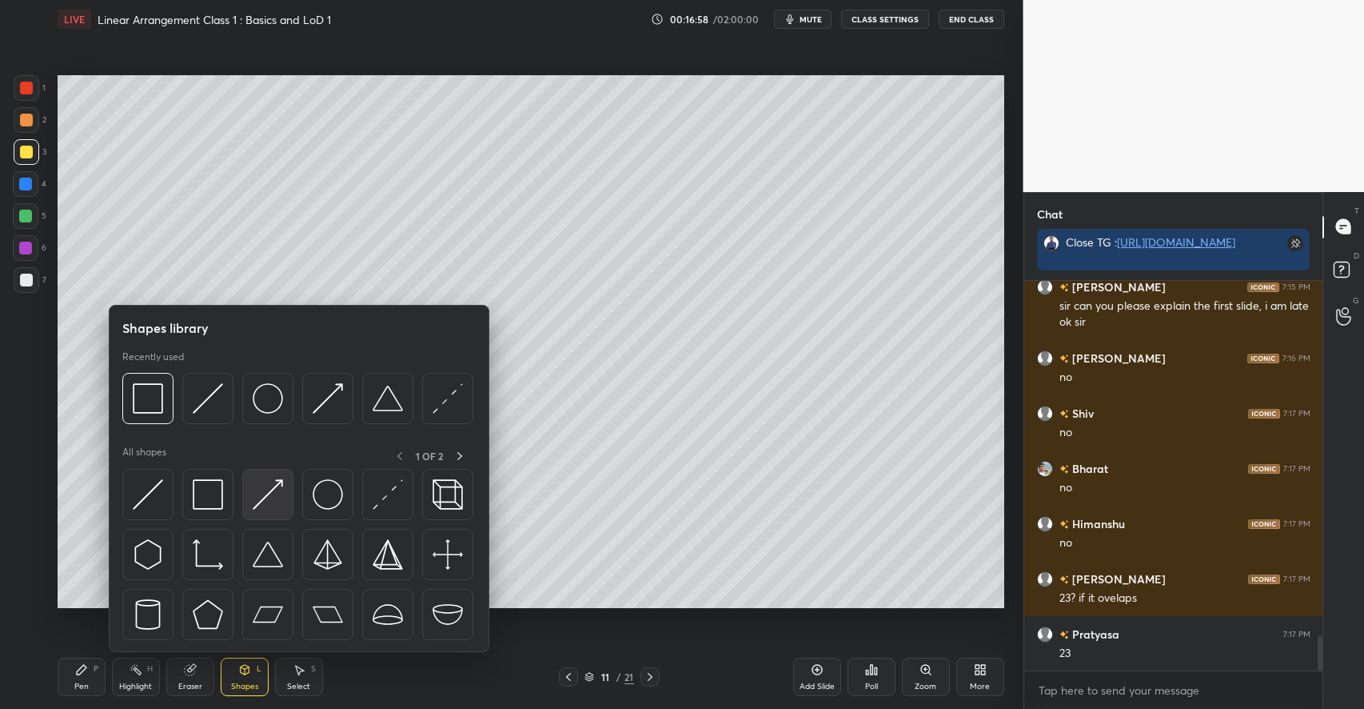
click at [270, 505] on img at bounding box center [268, 494] width 30 height 30
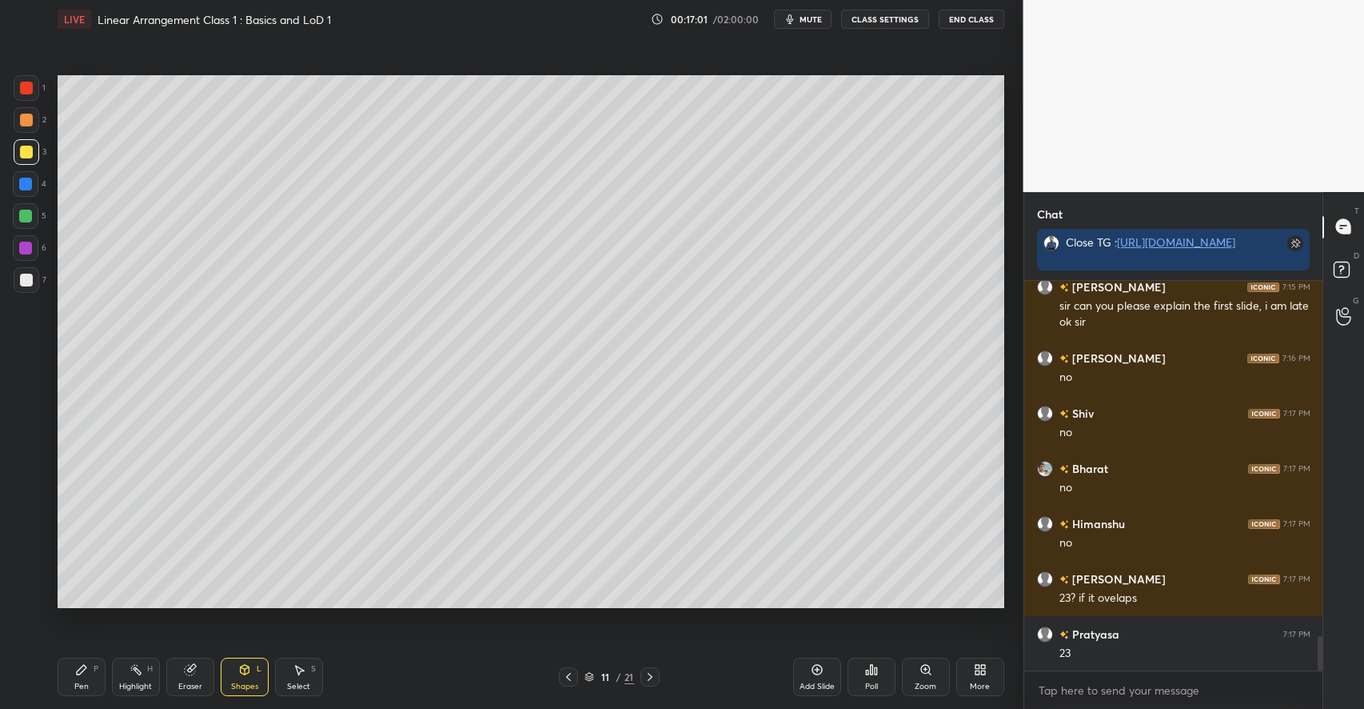
click at [82, 677] on div "Pen P" at bounding box center [82, 676] width 48 height 38
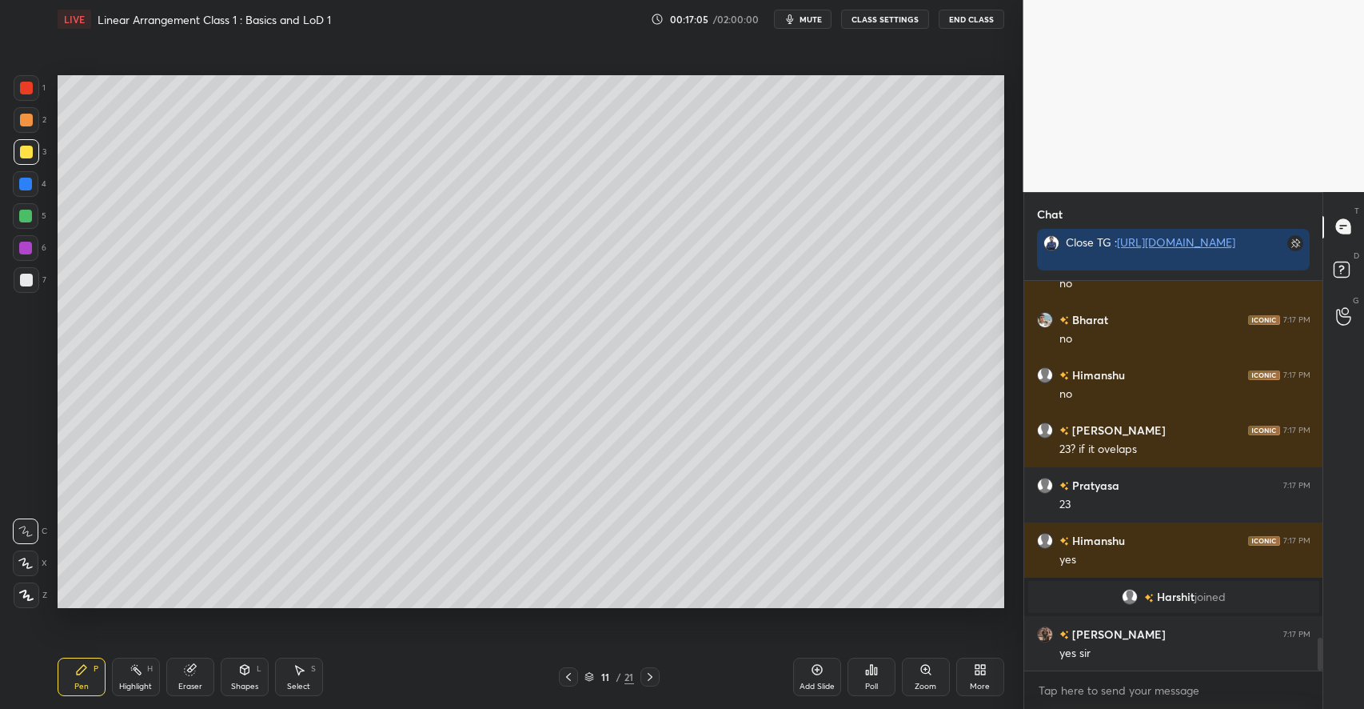
scroll to position [4234, 0]
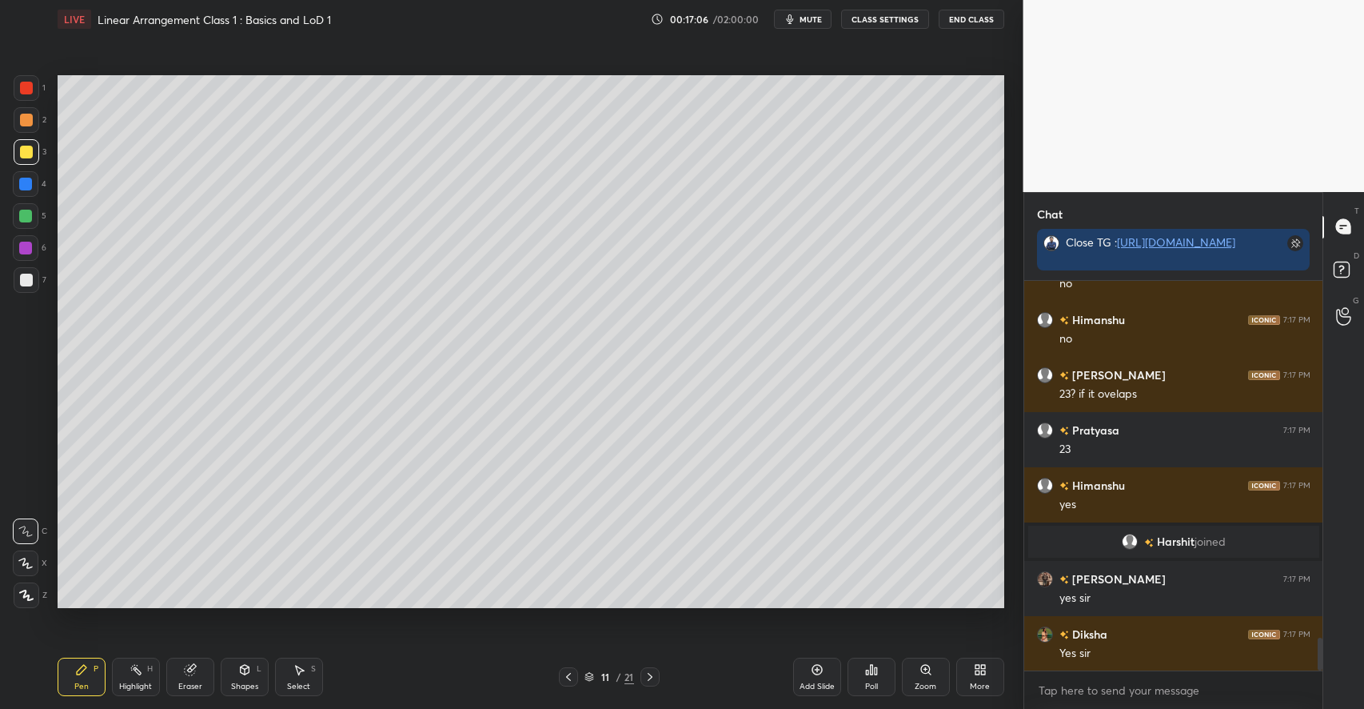
click at [245, 677] on div "Shapes L" at bounding box center [245, 676] width 48 height 38
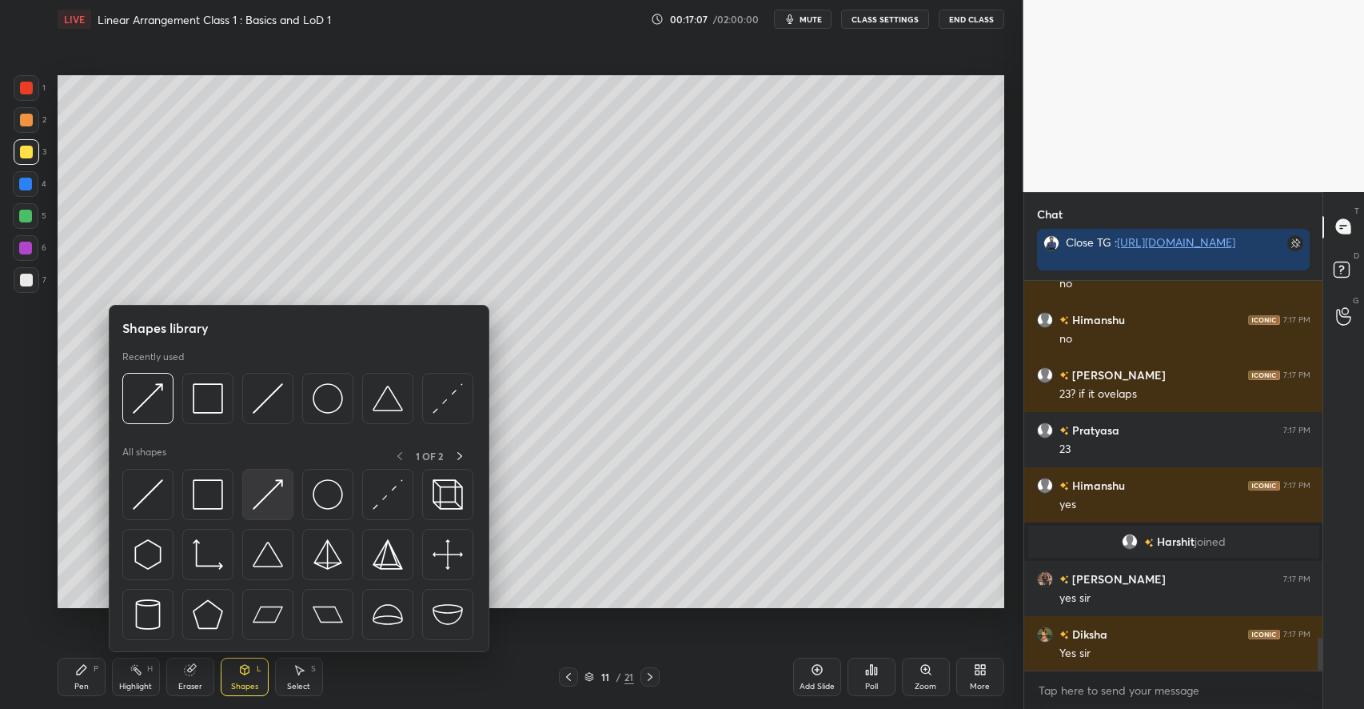
click at [271, 497] on img at bounding box center [268, 494] width 30 height 30
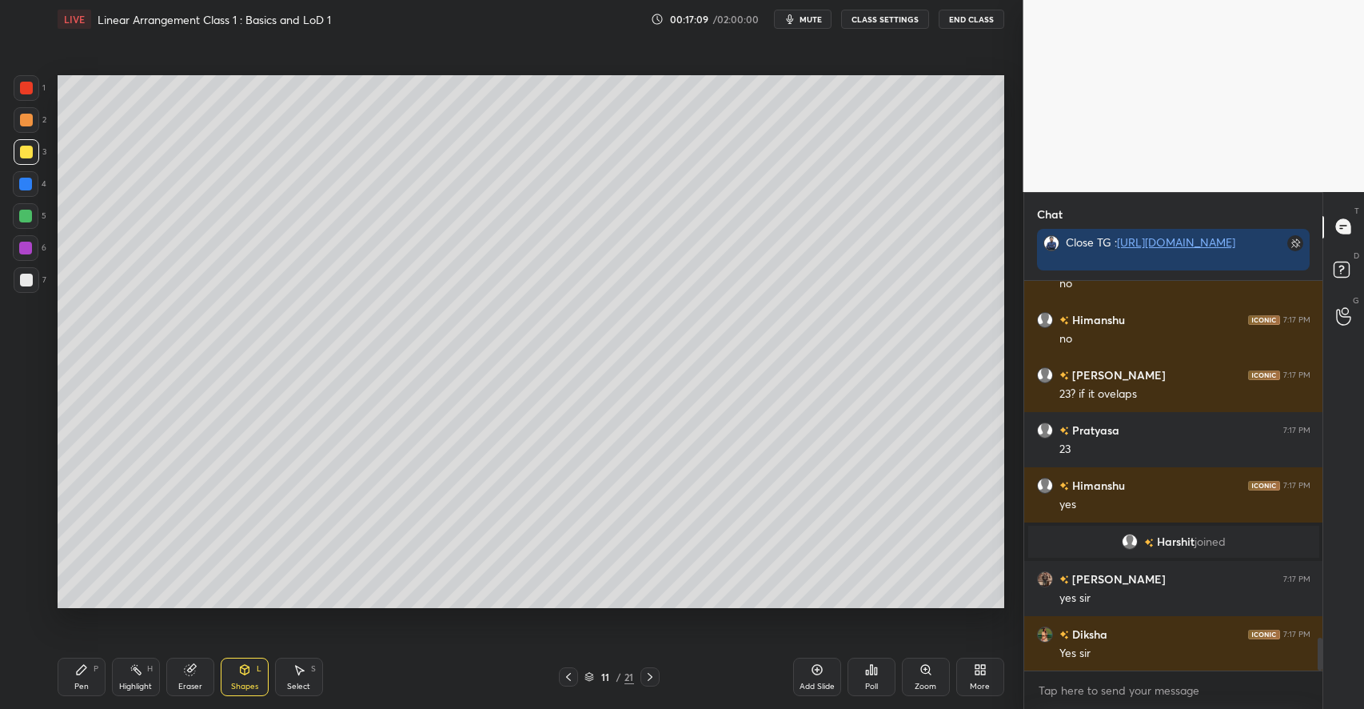
click at [86, 683] on div "Pen" at bounding box center [81, 686] width 14 height 8
click at [29, 121] on div at bounding box center [26, 120] width 13 height 13
click at [242, 682] on div "Shapes" at bounding box center [244, 686] width 27 height 8
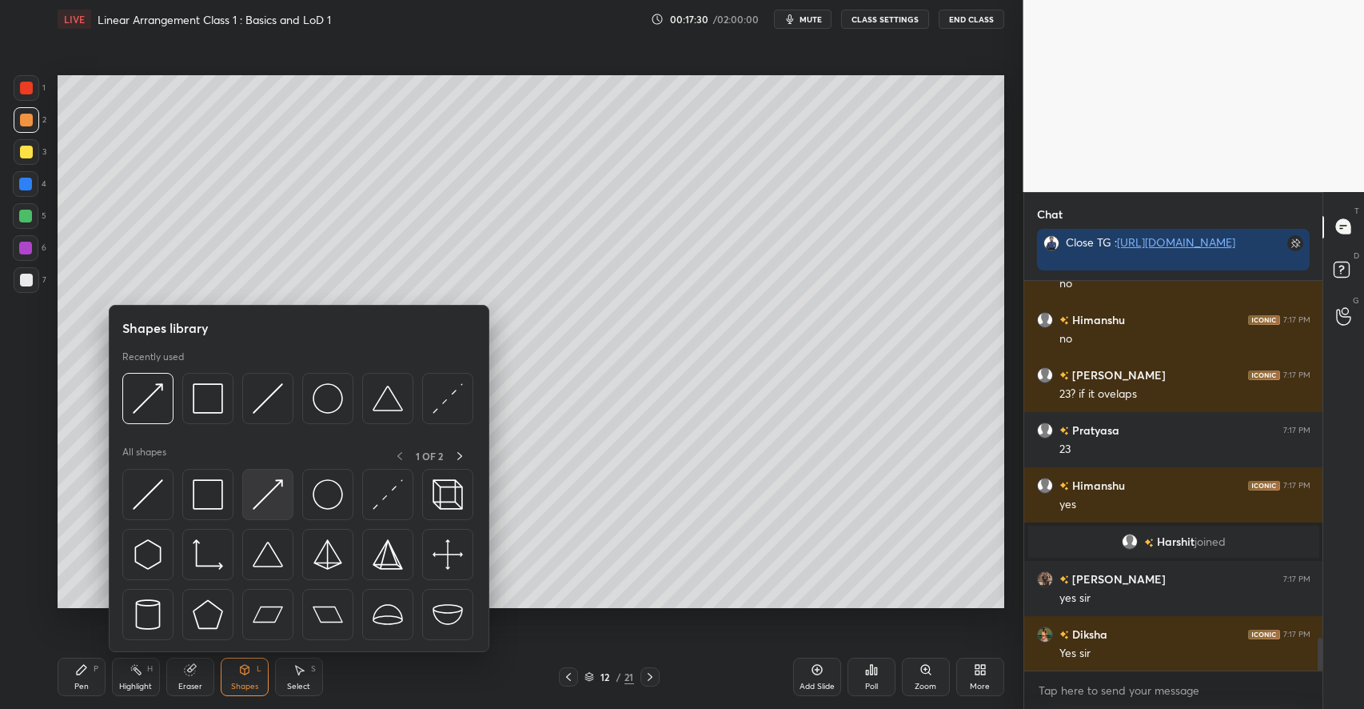
click at [258, 506] on img at bounding box center [268, 494] width 30 height 30
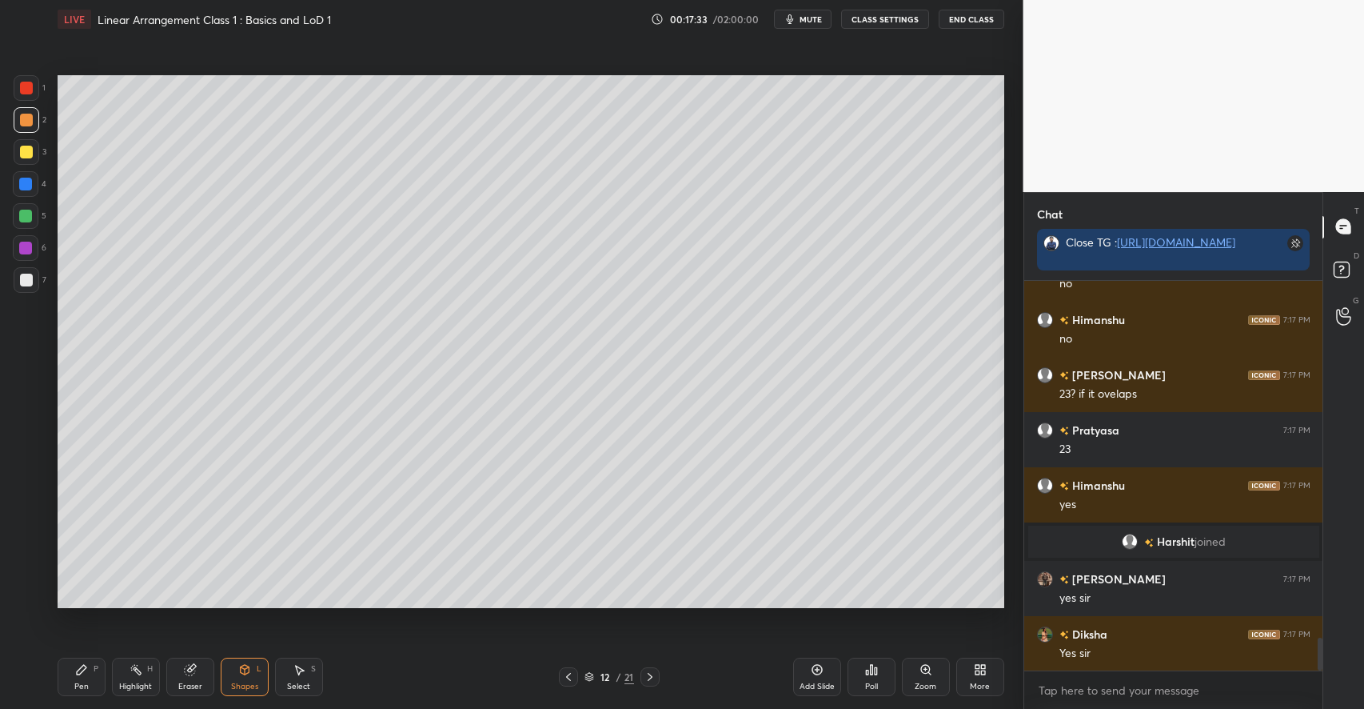
click at [97, 669] on div "P" at bounding box center [96, 669] width 5 height 8
click at [194, 676] on div "Eraser" at bounding box center [190, 676] width 48 height 38
click at [238, 671] on div "Shapes L" at bounding box center [245, 676] width 48 height 38
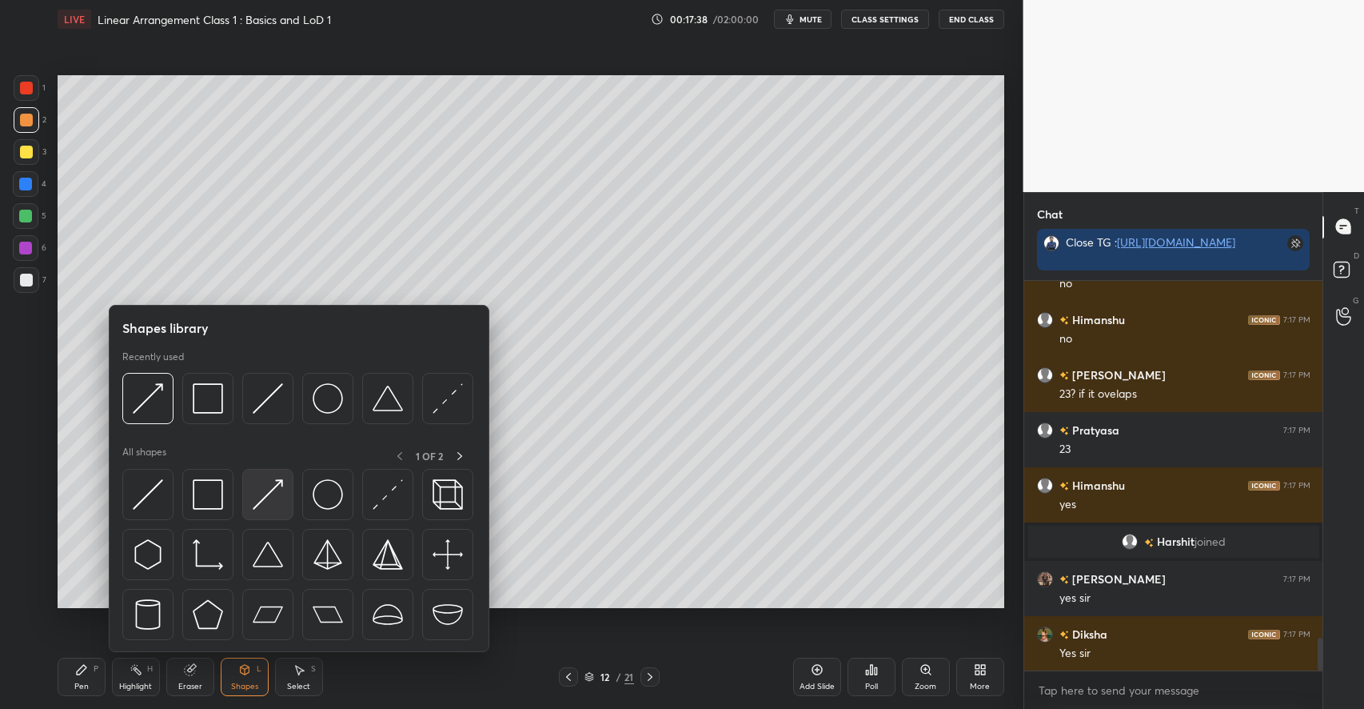
click at [273, 497] on img at bounding box center [268, 494] width 30 height 30
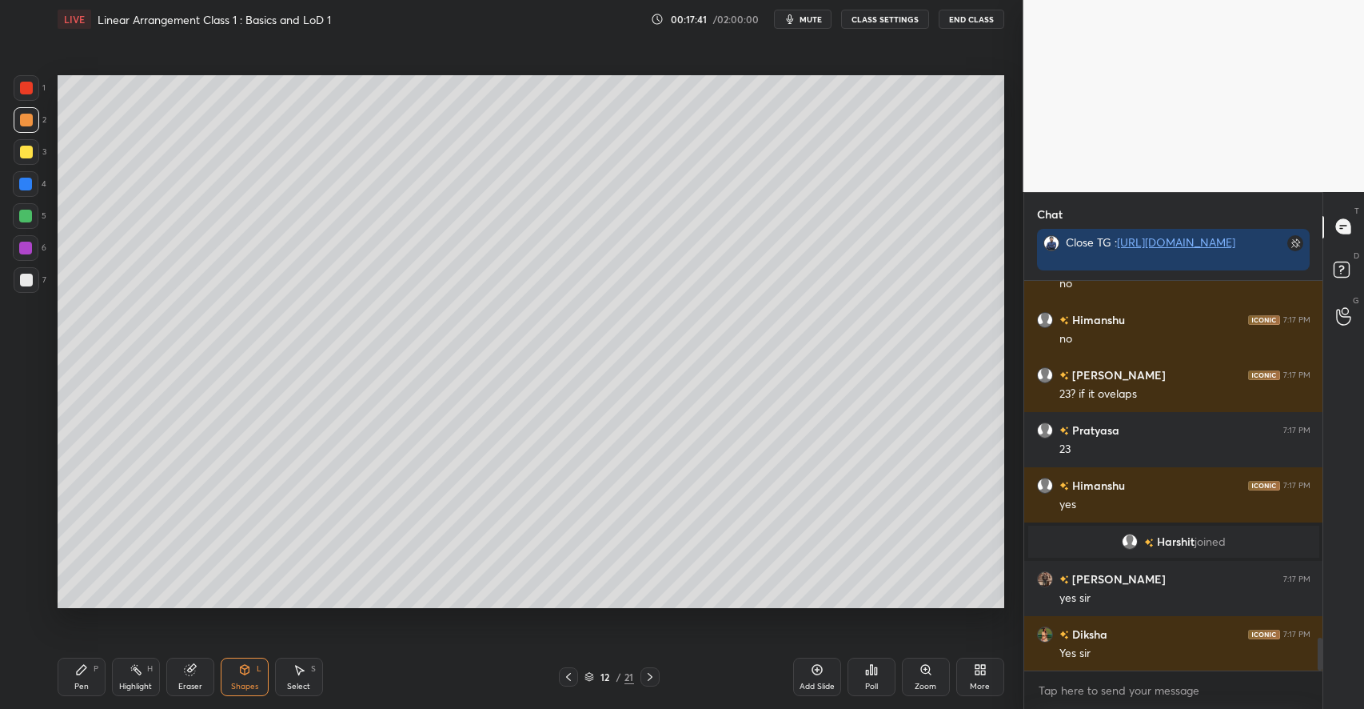
click at [83, 678] on div "Pen P" at bounding box center [82, 676] width 48 height 38
click at [30, 150] on div at bounding box center [26, 152] width 13 height 13
click at [316, 680] on div "Select S" at bounding box center [299, 676] width 48 height 38
click at [742, 489] on div "0 ° Undo Copy Duplicate Duplicate to new slide Delete" at bounding box center [531, 341] width 947 height 533
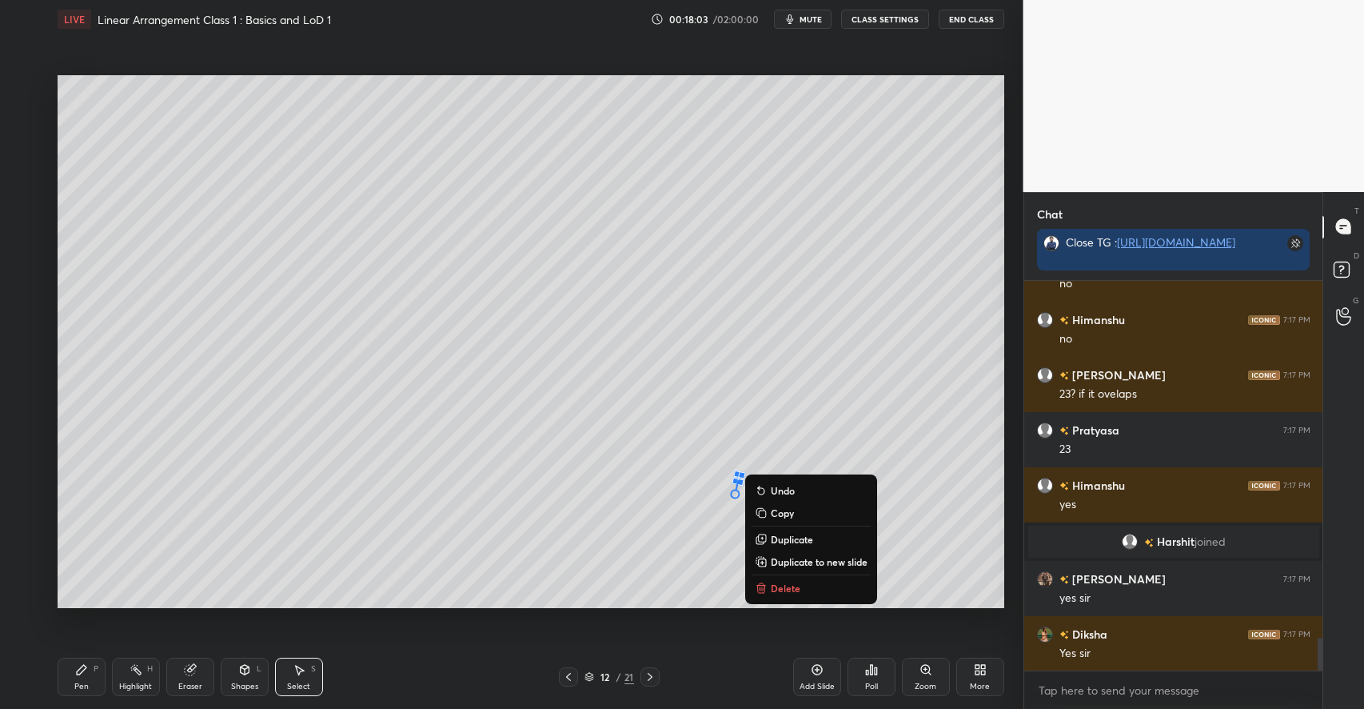
click at [641, 534] on div "13 ° Undo Copy Duplicate Duplicate to new slide Delete" at bounding box center [531, 341] width 947 height 533
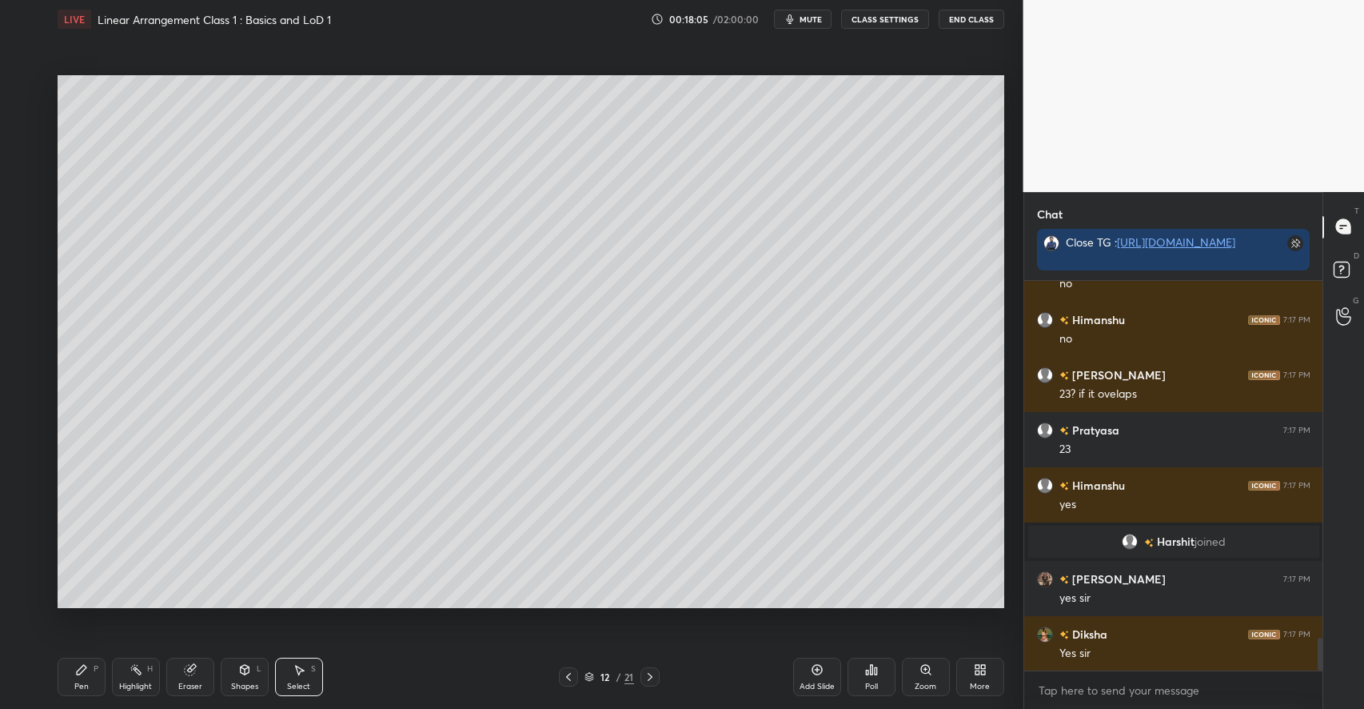
click at [97, 667] on div "P" at bounding box center [96, 669] width 5 height 8
click at [309, 667] on div "Select S" at bounding box center [299, 676] width 48 height 38
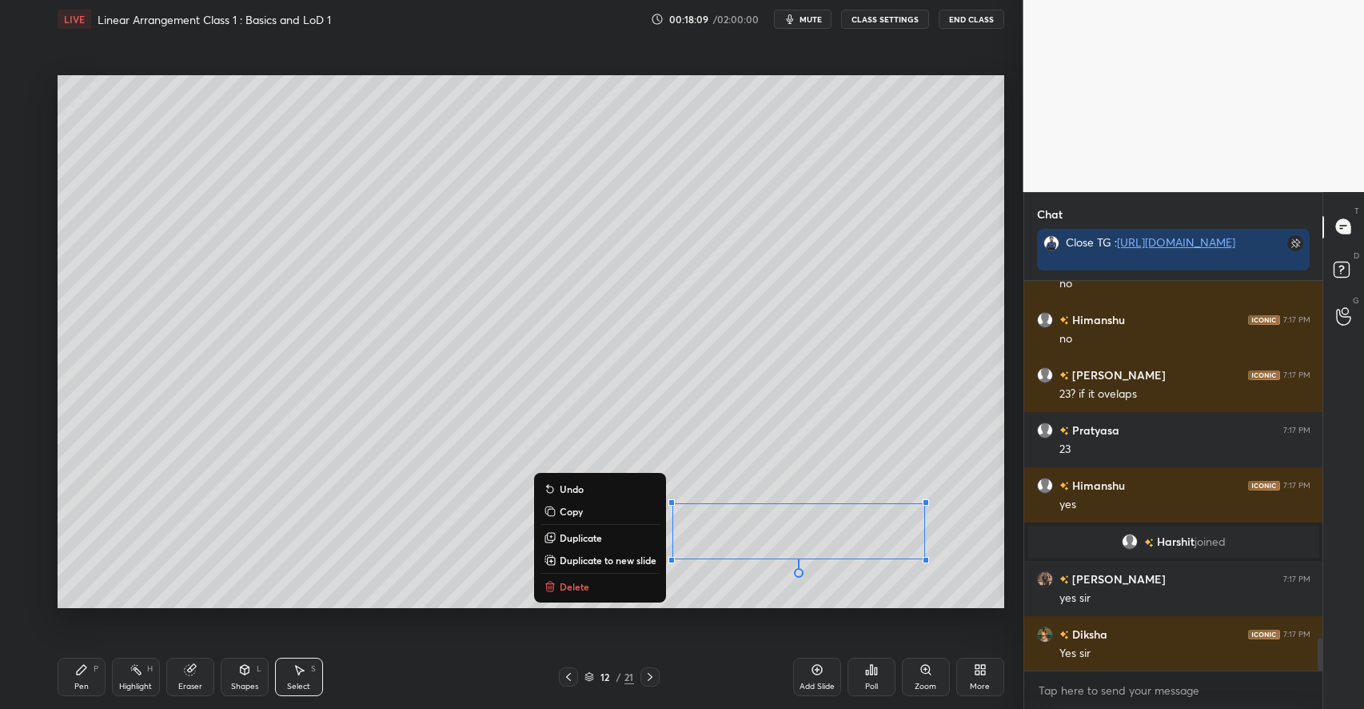
click at [253, 577] on div "0 ° Undo Copy Duplicate Duplicate to new slide Delete" at bounding box center [531, 341] width 947 height 533
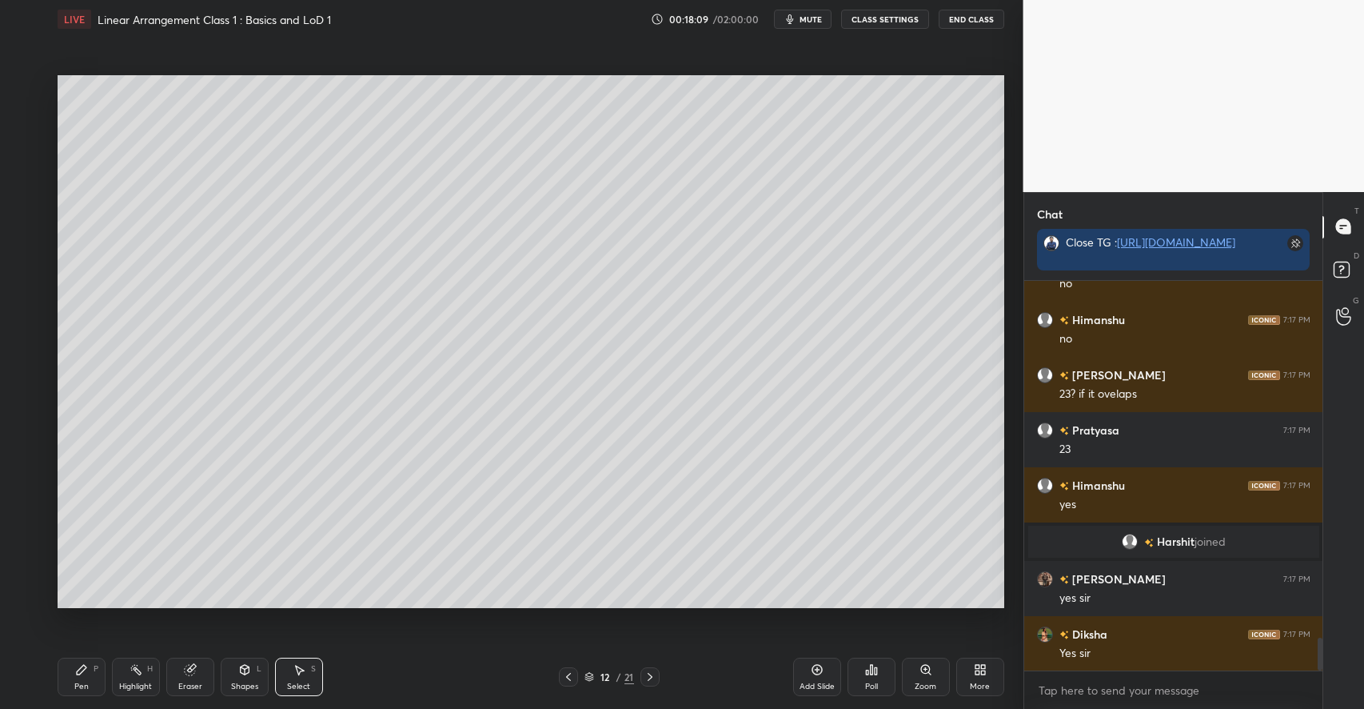
click at [94, 671] on div "P" at bounding box center [96, 669] width 5 height 8
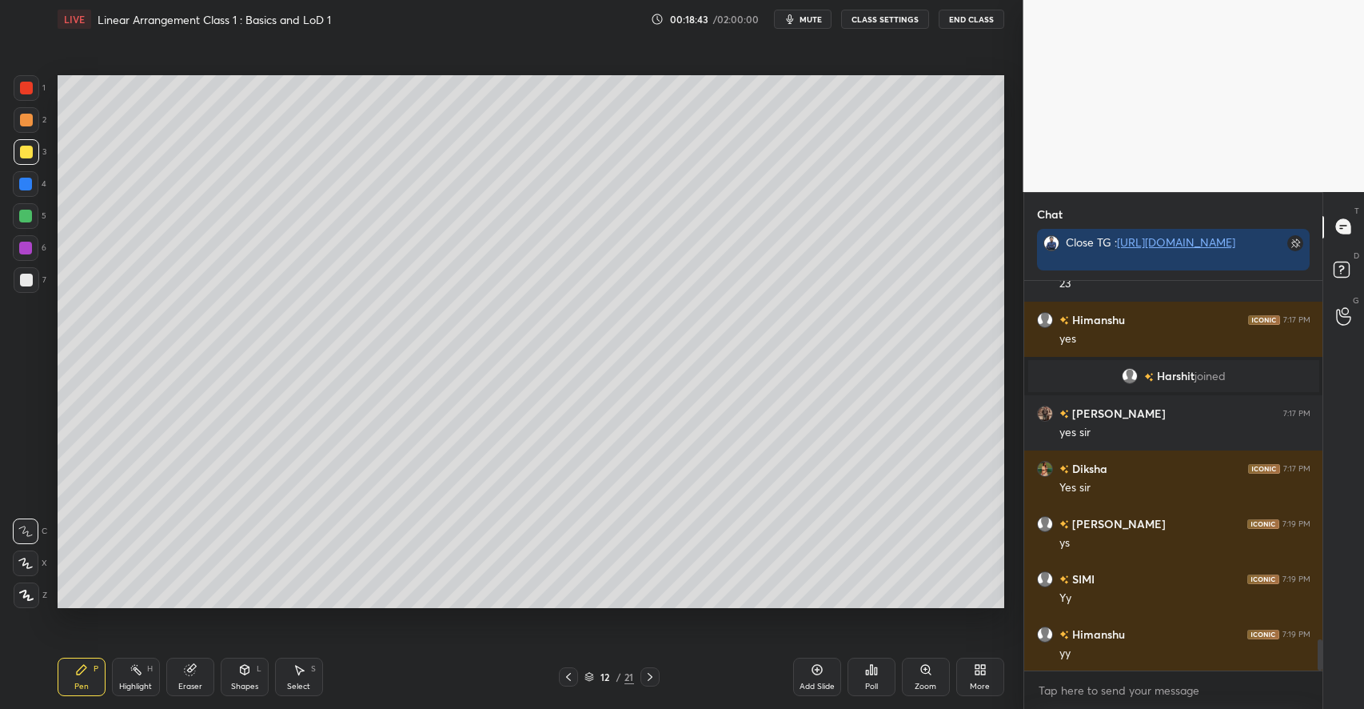
scroll to position [4455, 0]
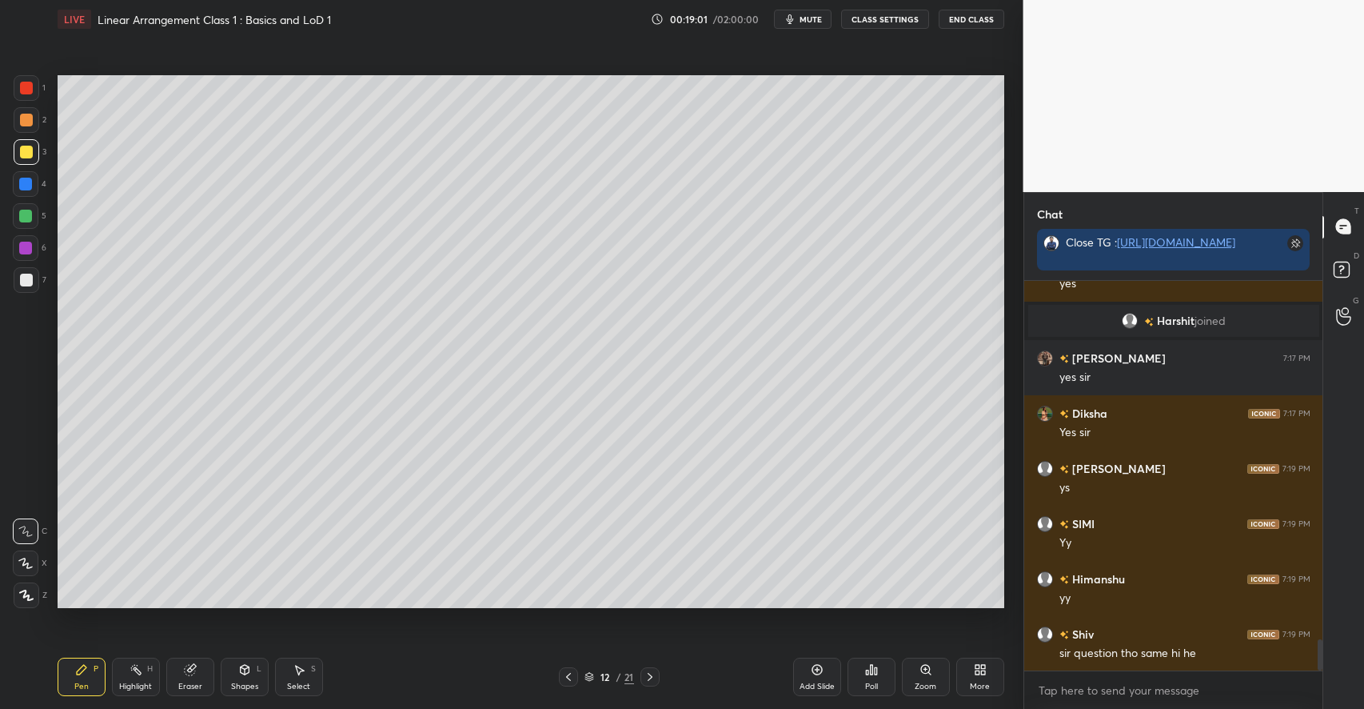
click at [149, 666] on div "H" at bounding box center [150, 669] width 6 height 8
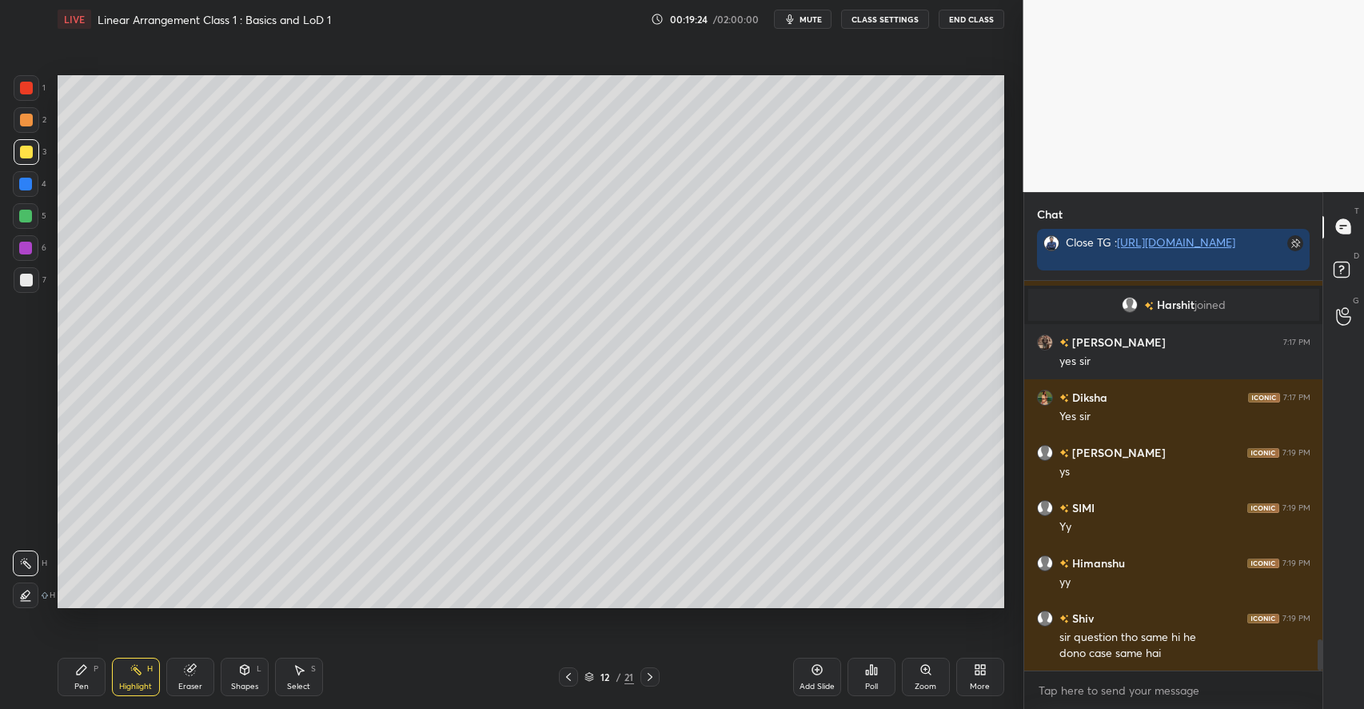
click at [94, 669] on div "P" at bounding box center [96, 669] width 5 height 8
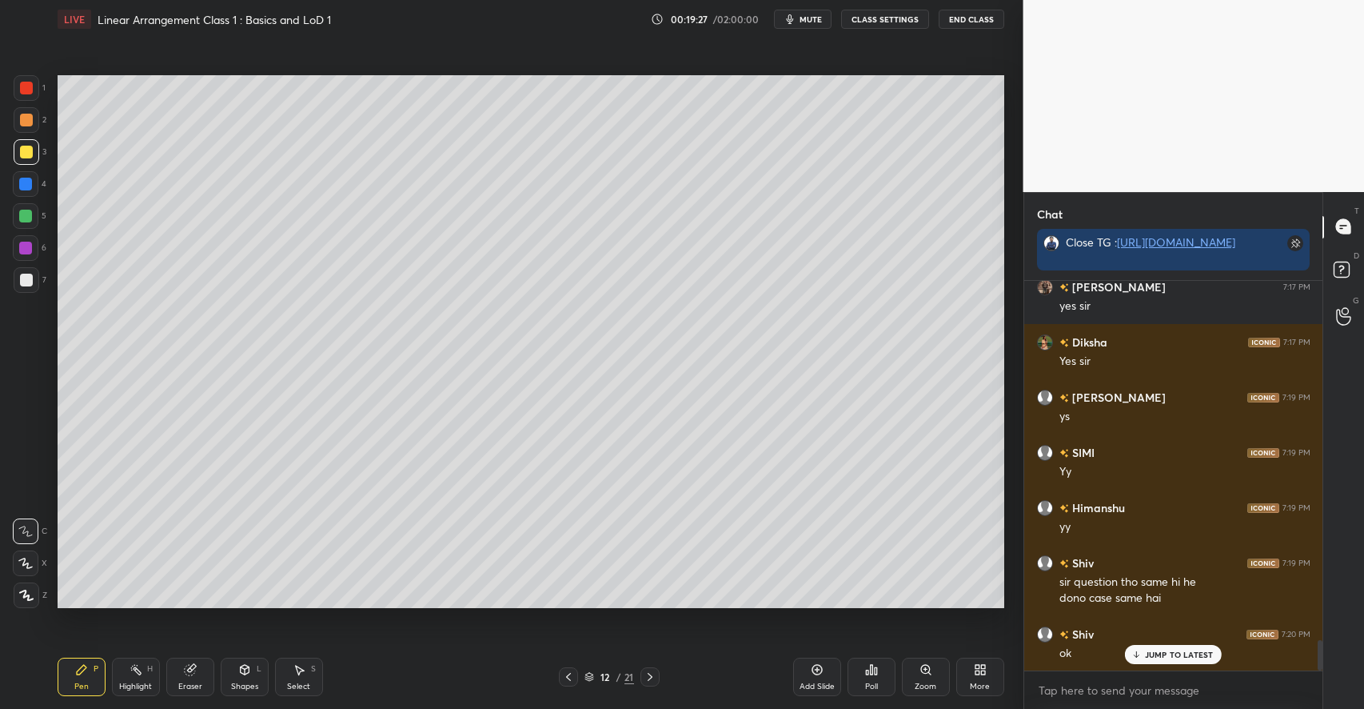
scroll to position [4581, 0]
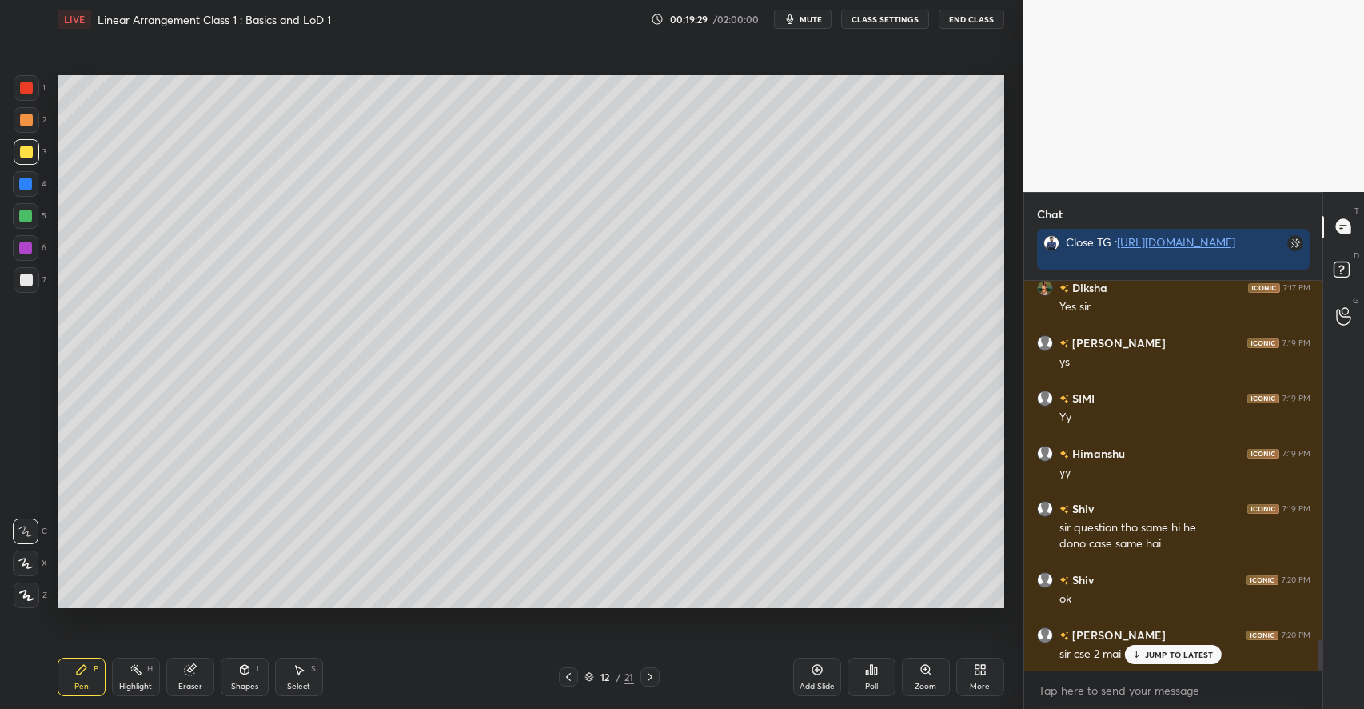
click at [1204, 653] on p "JUMP TO LATEST" at bounding box center [1179, 654] width 69 height 10
click at [31, 125] on div at bounding box center [26, 120] width 13 height 13
click at [155, 670] on div "Highlight H" at bounding box center [136, 676] width 48 height 38
click at [187, 674] on icon at bounding box center [189, 670] width 10 height 10
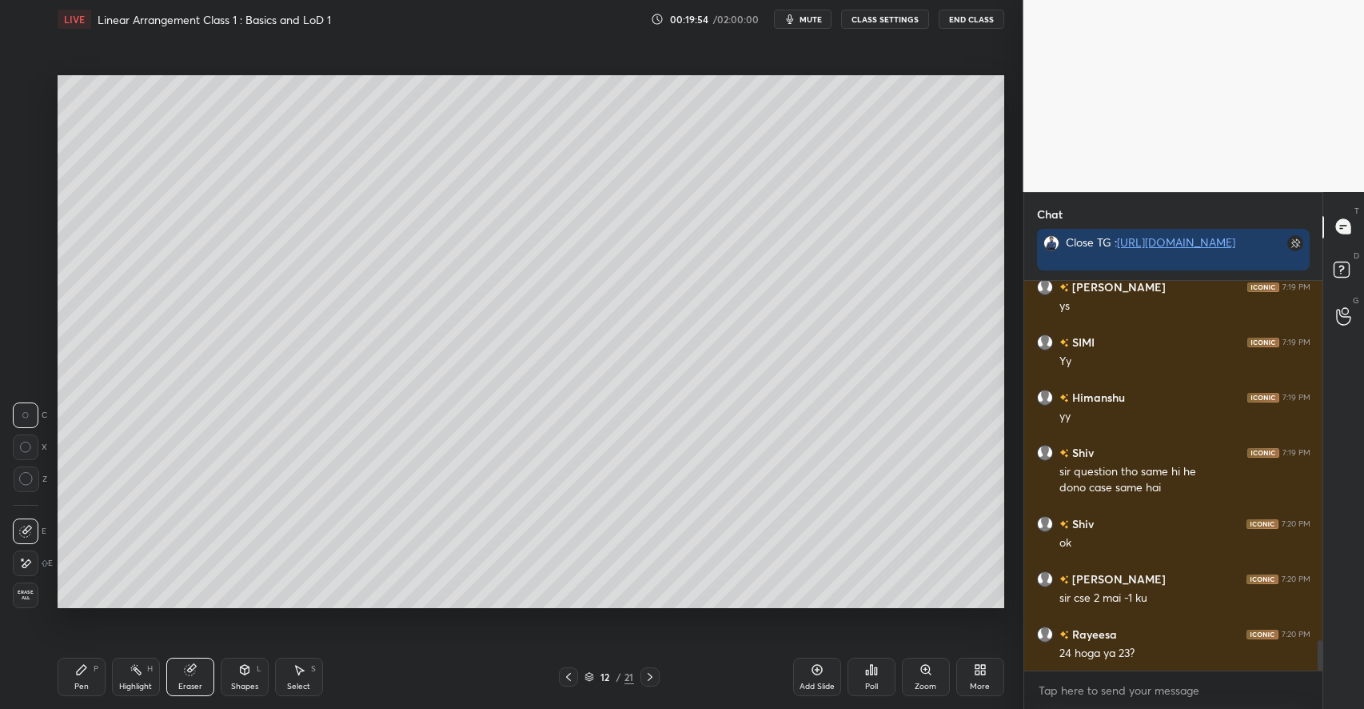
scroll to position [4692, 0]
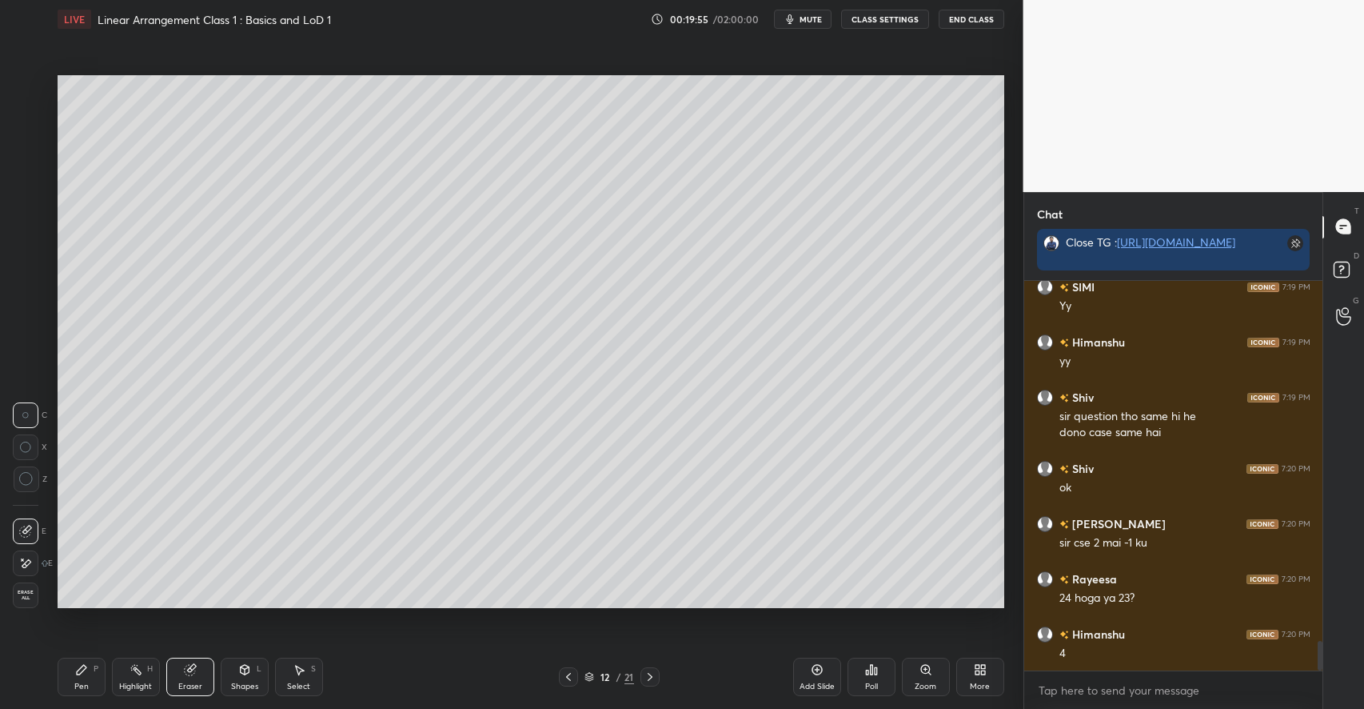
click at [138, 677] on div "Highlight H" at bounding box center [136, 676] width 48 height 38
click at [80, 675] on icon at bounding box center [81, 669] width 13 height 13
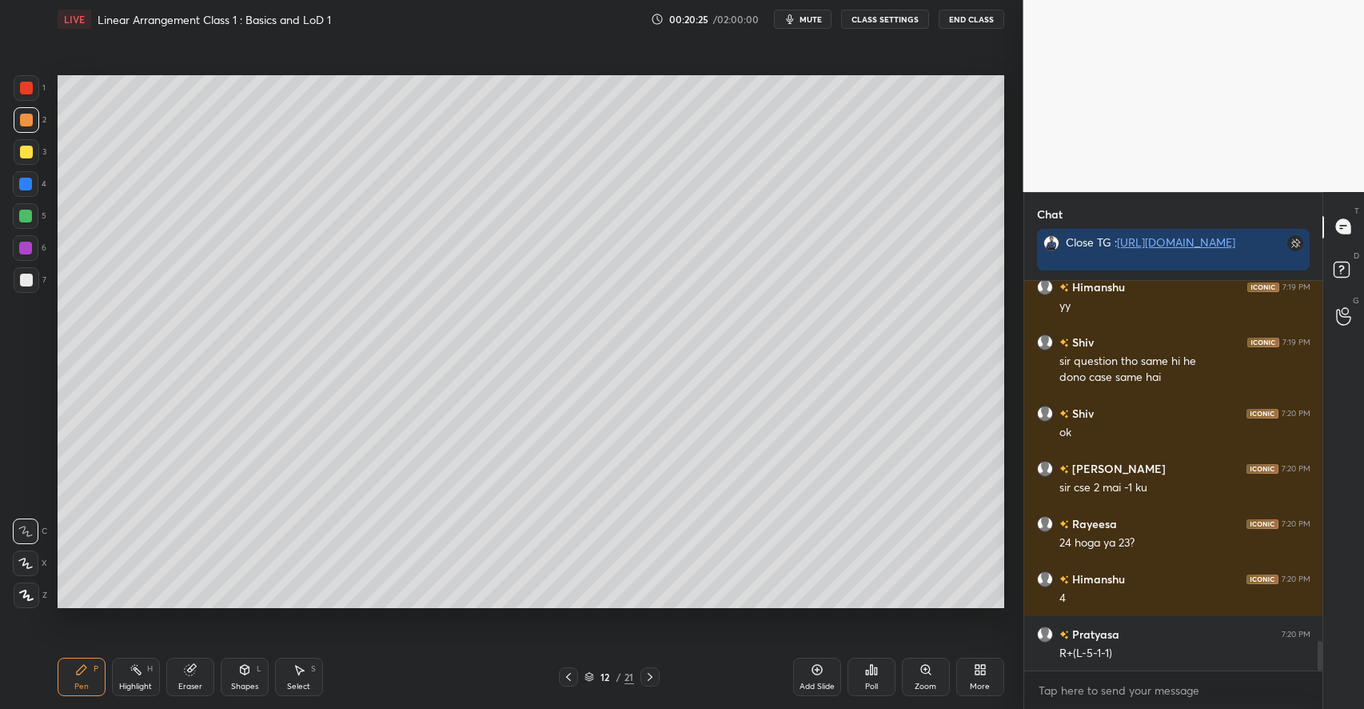
click at [200, 674] on div "Eraser" at bounding box center [190, 676] width 48 height 38
click at [97, 674] on div "Pen P" at bounding box center [82, 676] width 48 height 38
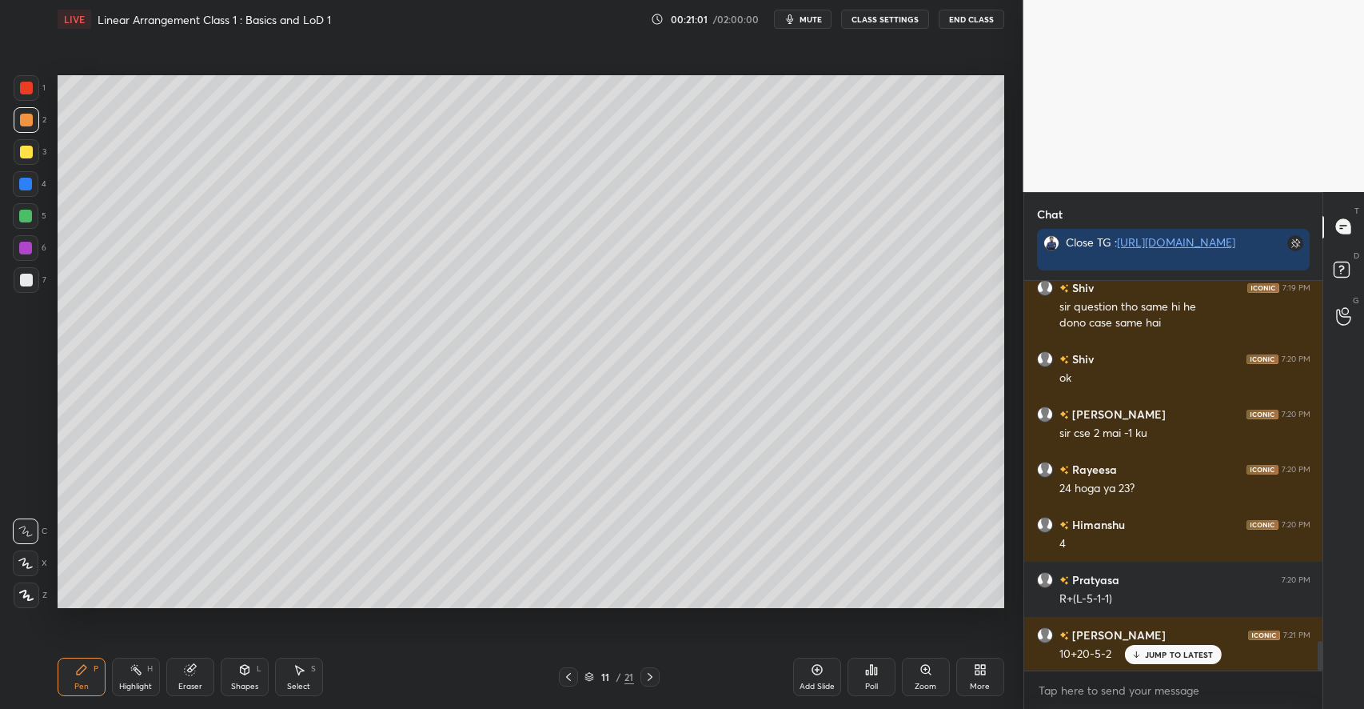
click at [232, 678] on div "Shapes L" at bounding box center [245, 676] width 48 height 38
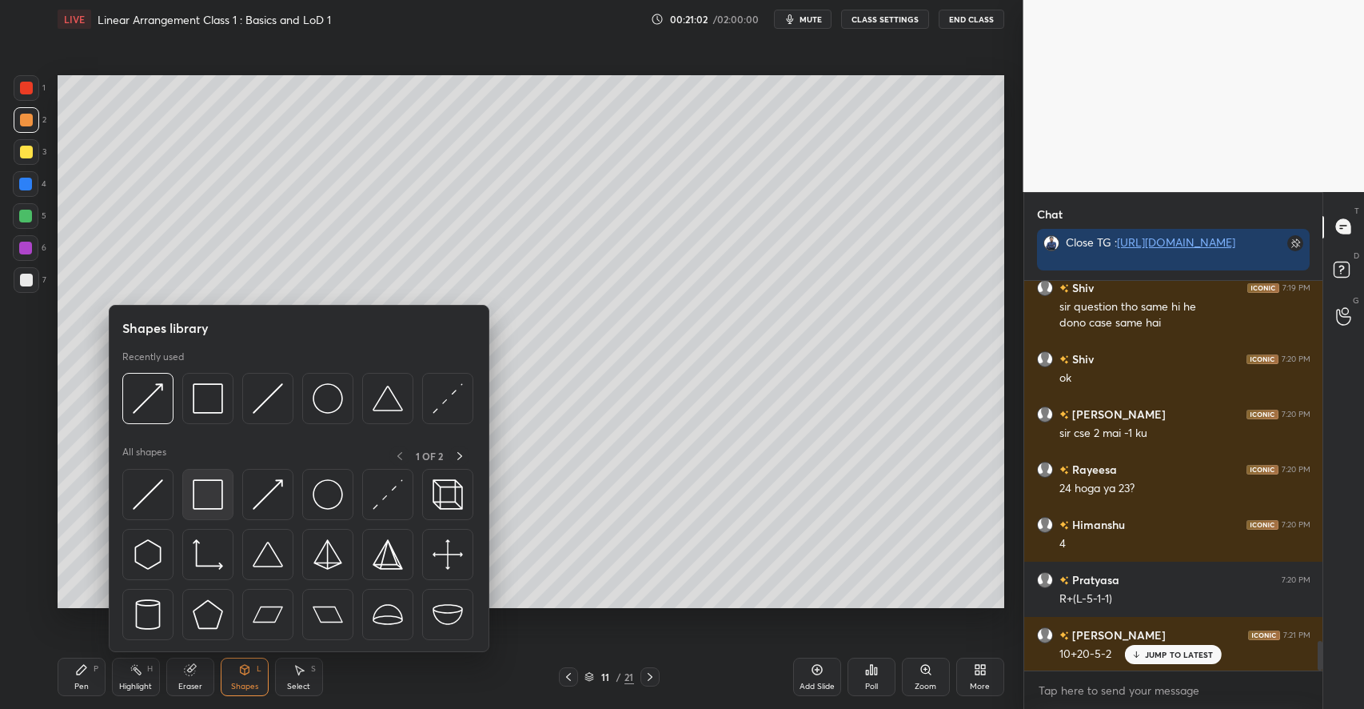
click at [212, 501] on img at bounding box center [208, 494] width 30 height 30
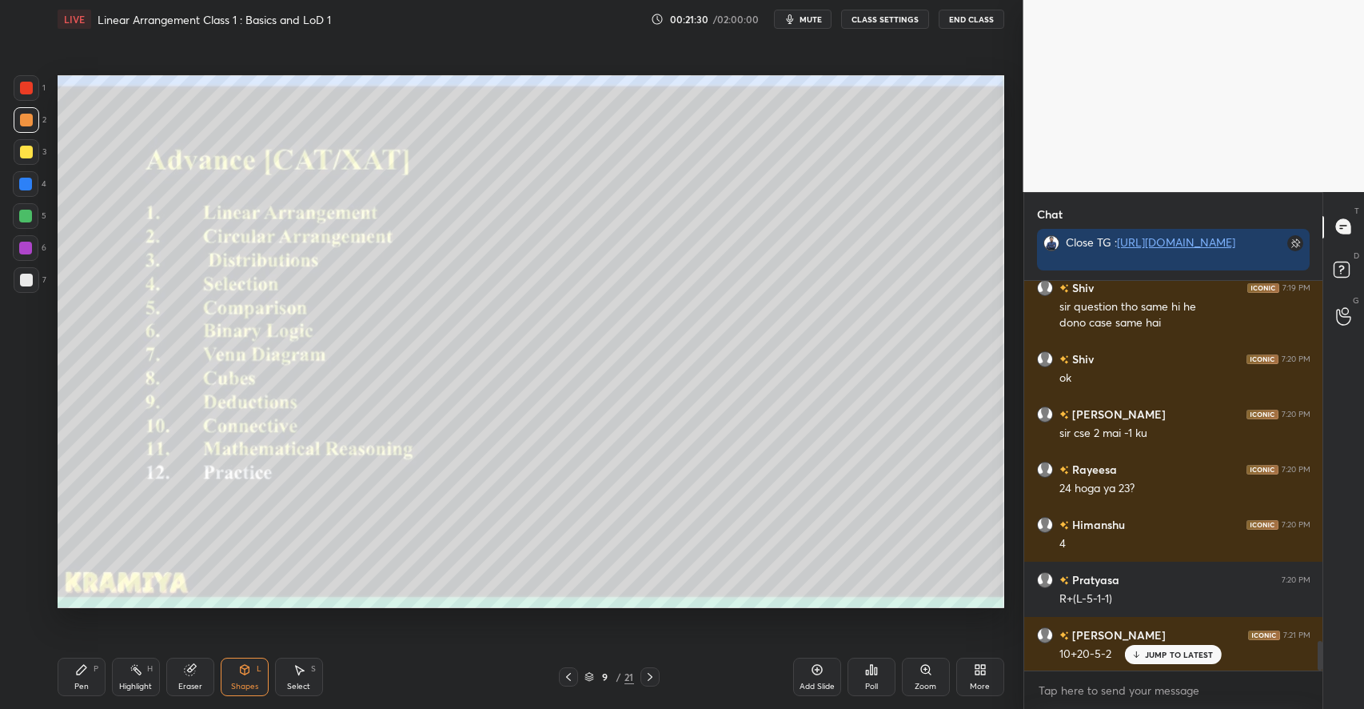
click at [88, 665] on div "Pen P" at bounding box center [82, 676] width 48 height 38
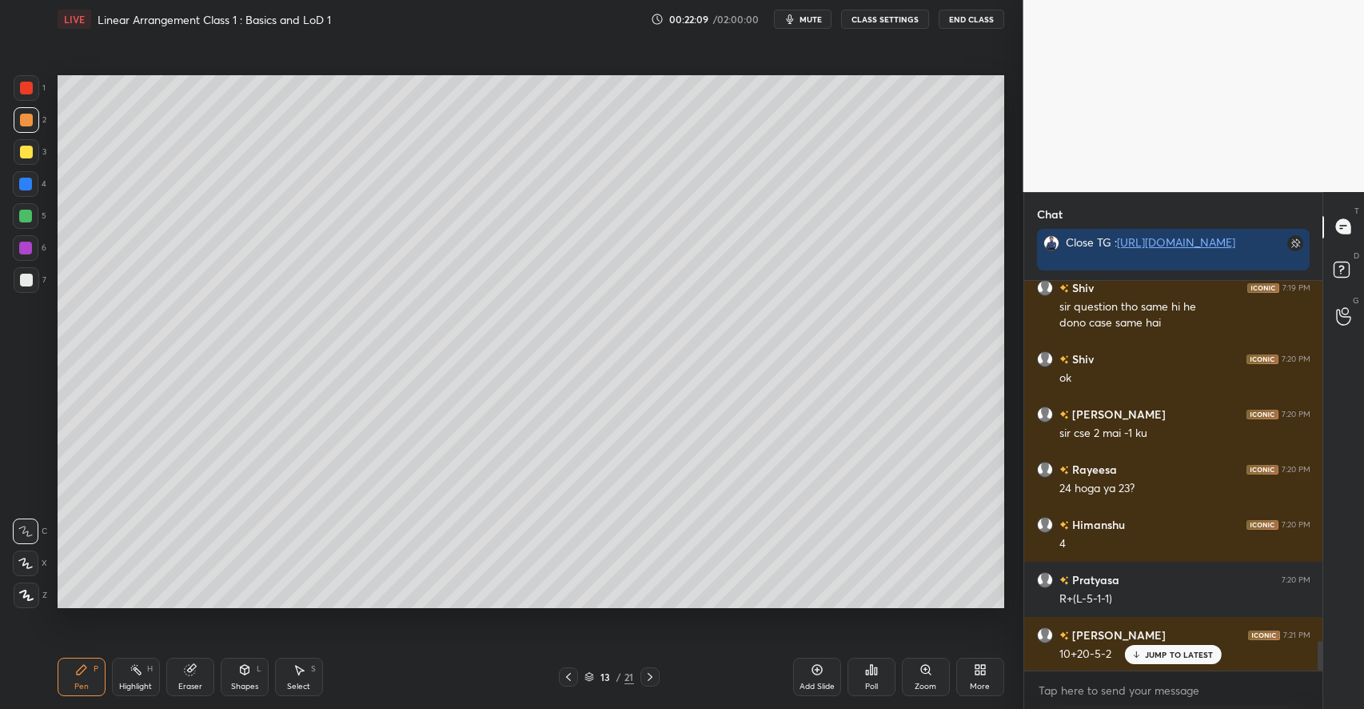
click at [817, 676] on div "Add Slide" at bounding box center [817, 676] width 48 height 38
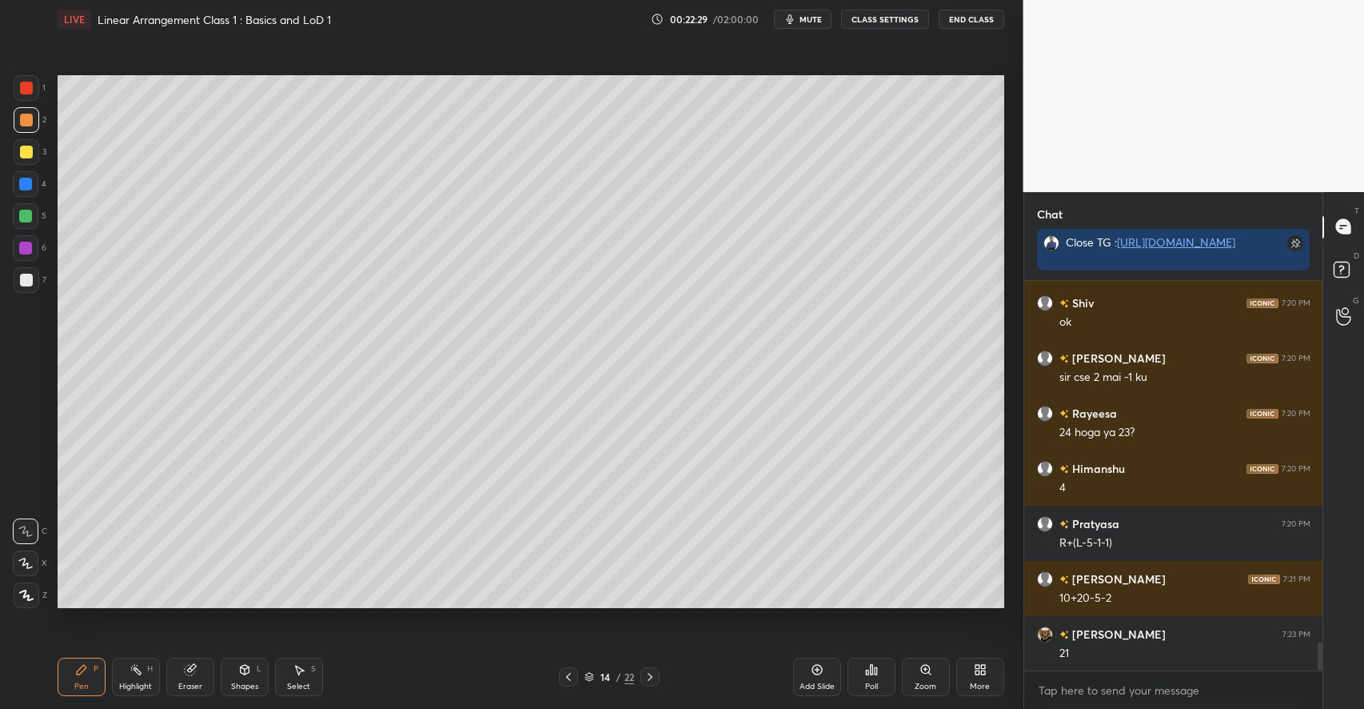
scroll to position [4913, 0]
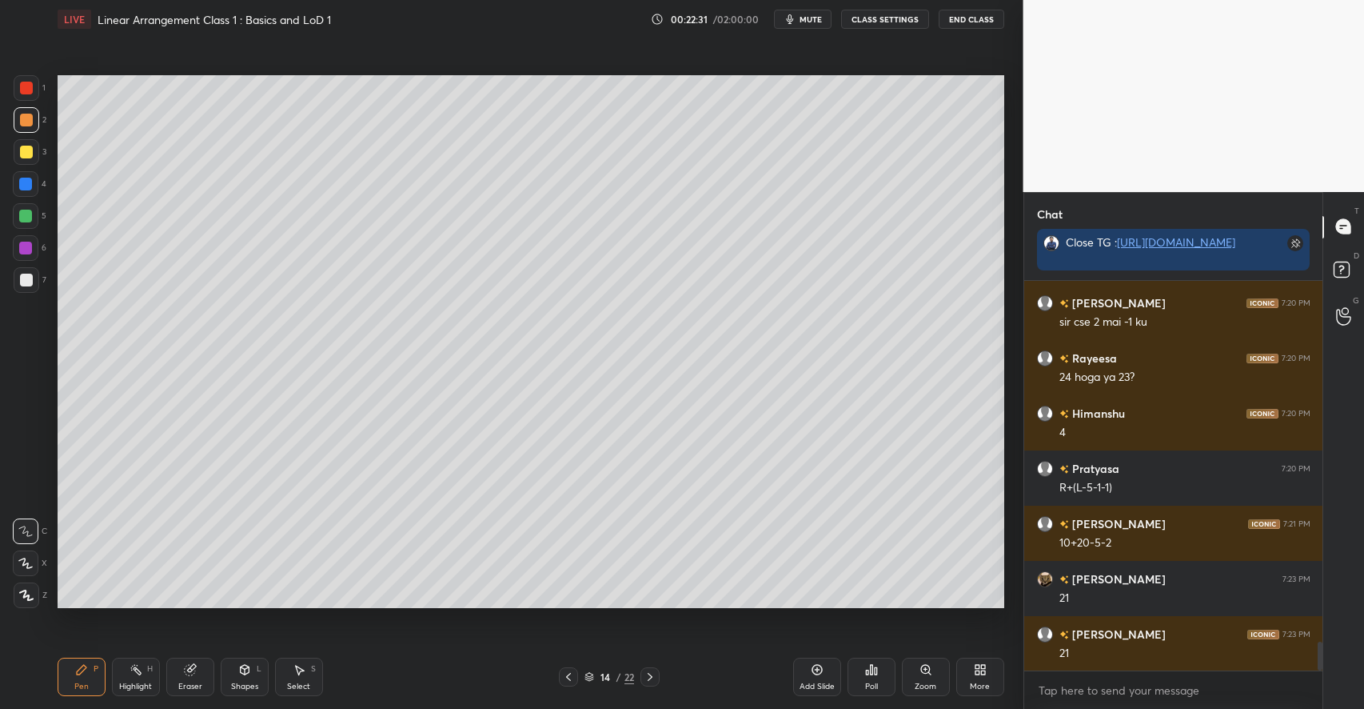
click at [34, 149] on div at bounding box center [27, 152] width 26 height 26
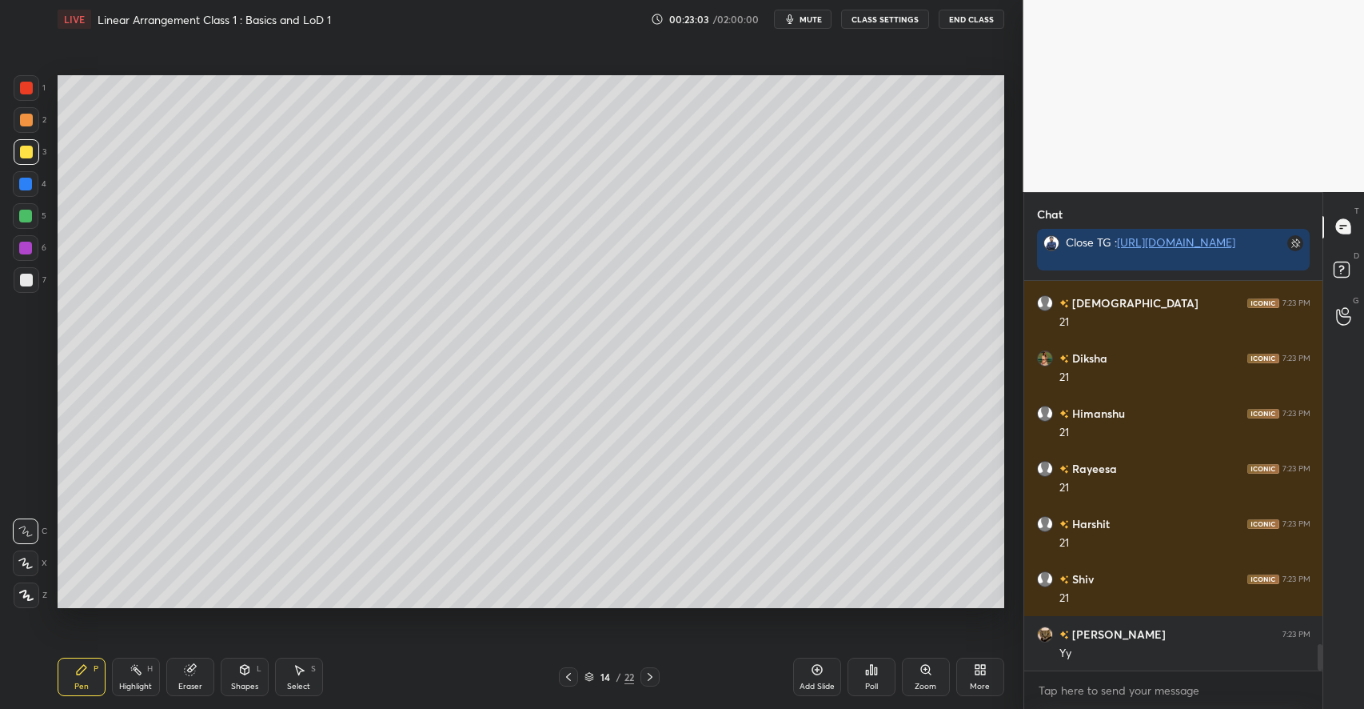
scroll to position [5409, 0]
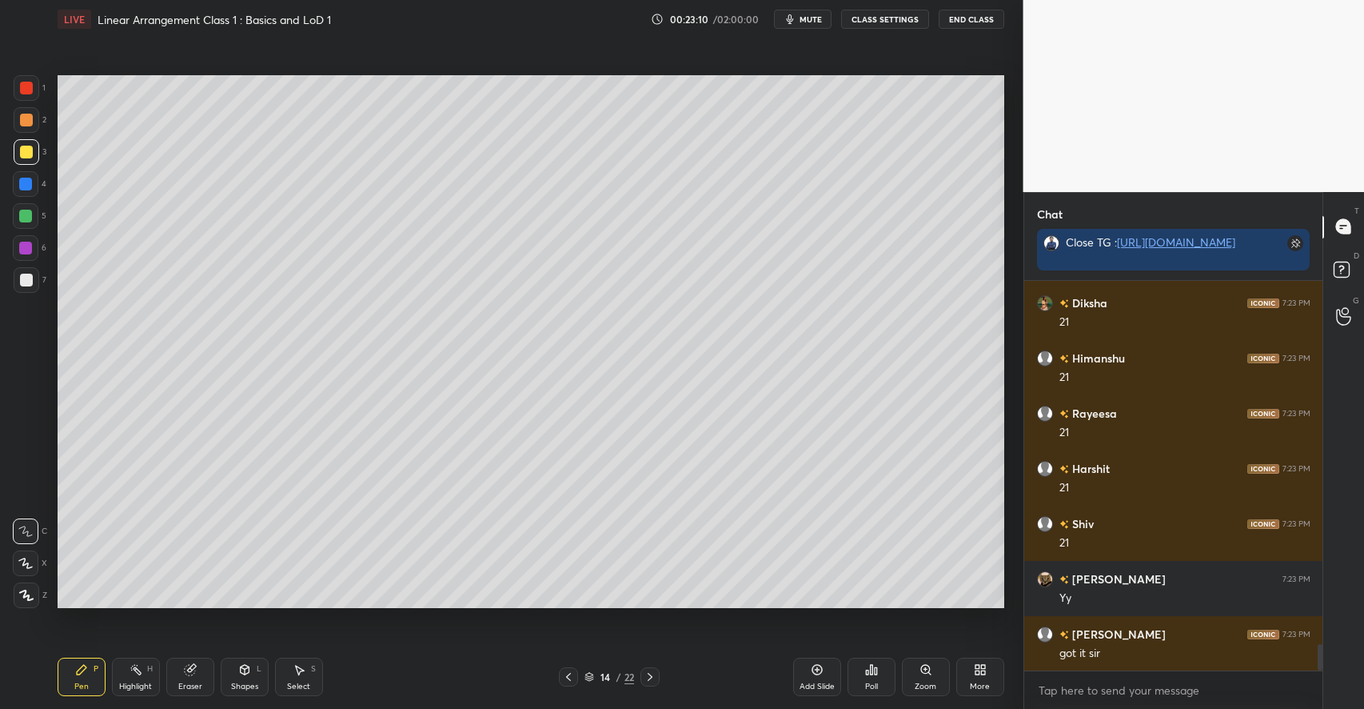
click at [240, 677] on div "Shapes L" at bounding box center [245, 676] width 48 height 38
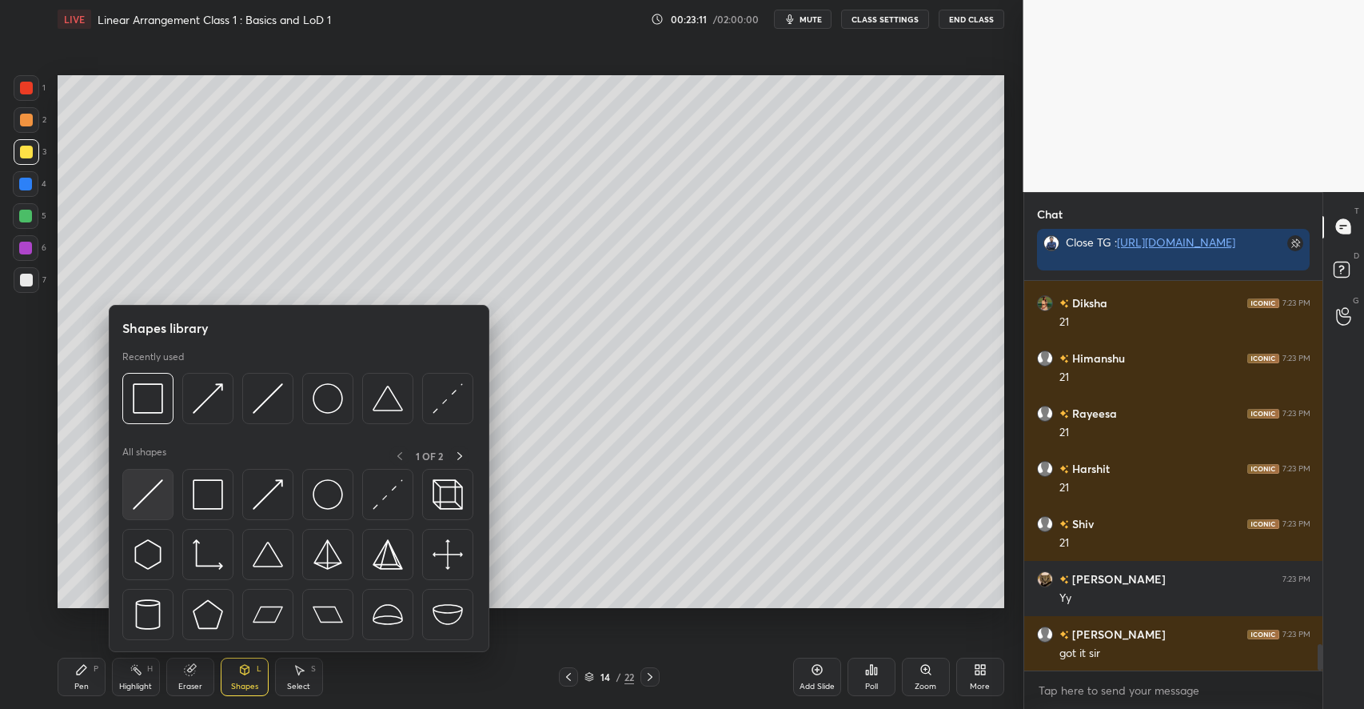
click at [150, 488] on img at bounding box center [148, 494] width 30 height 30
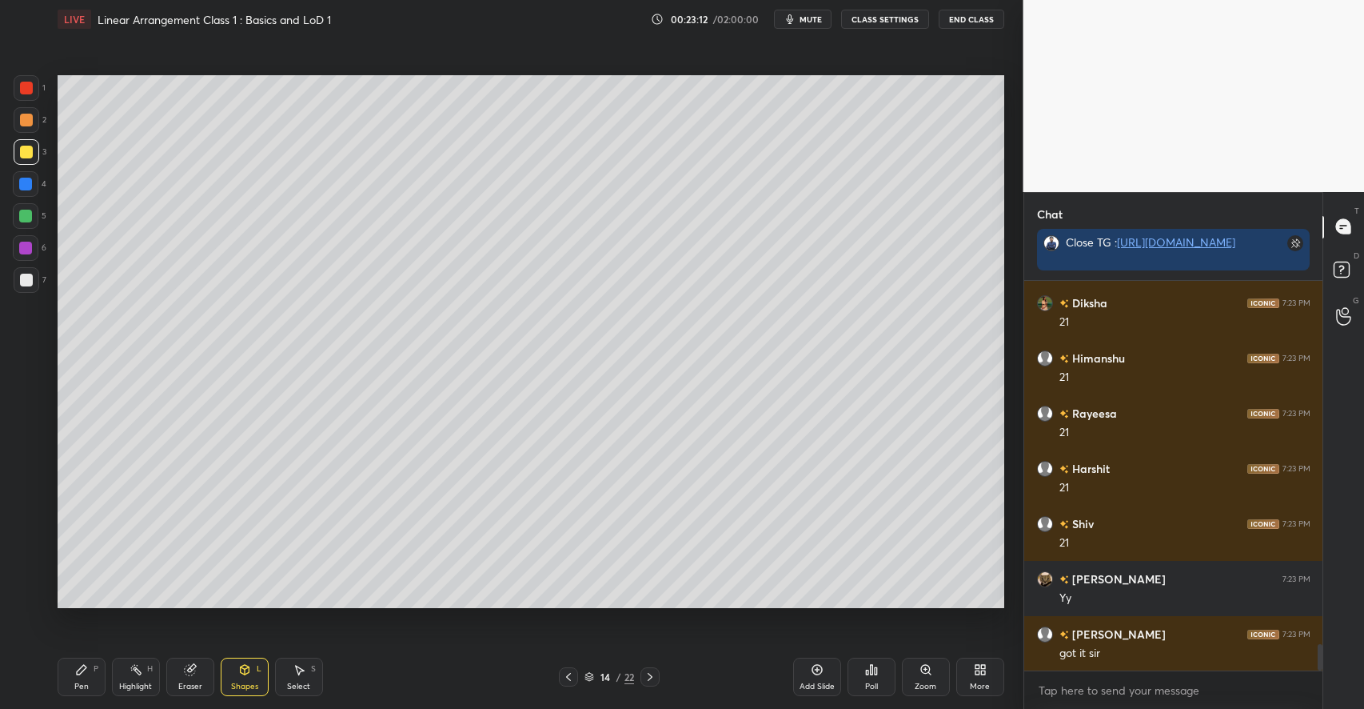
click at [235, 658] on div "Shapes L" at bounding box center [245, 676] width 48 height 38
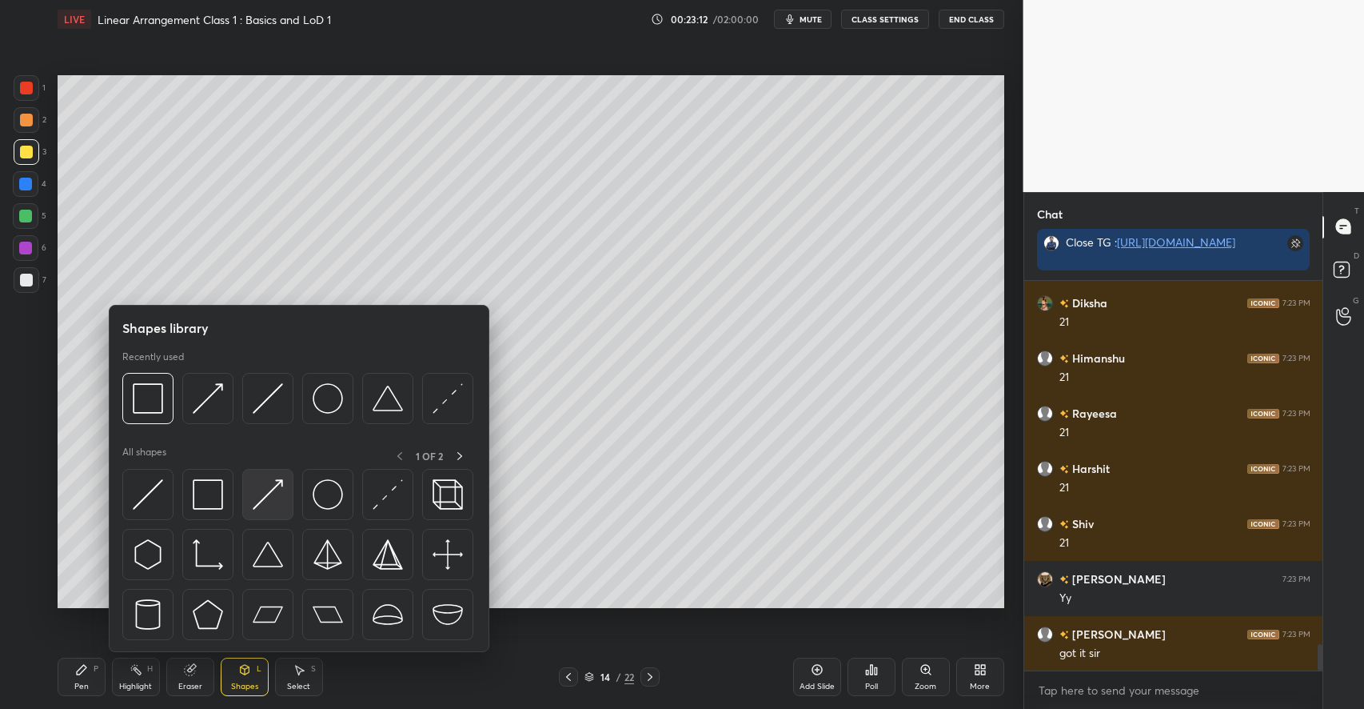
click at [266, 491] on img at bounding box center [268, 494] width 30 height 30
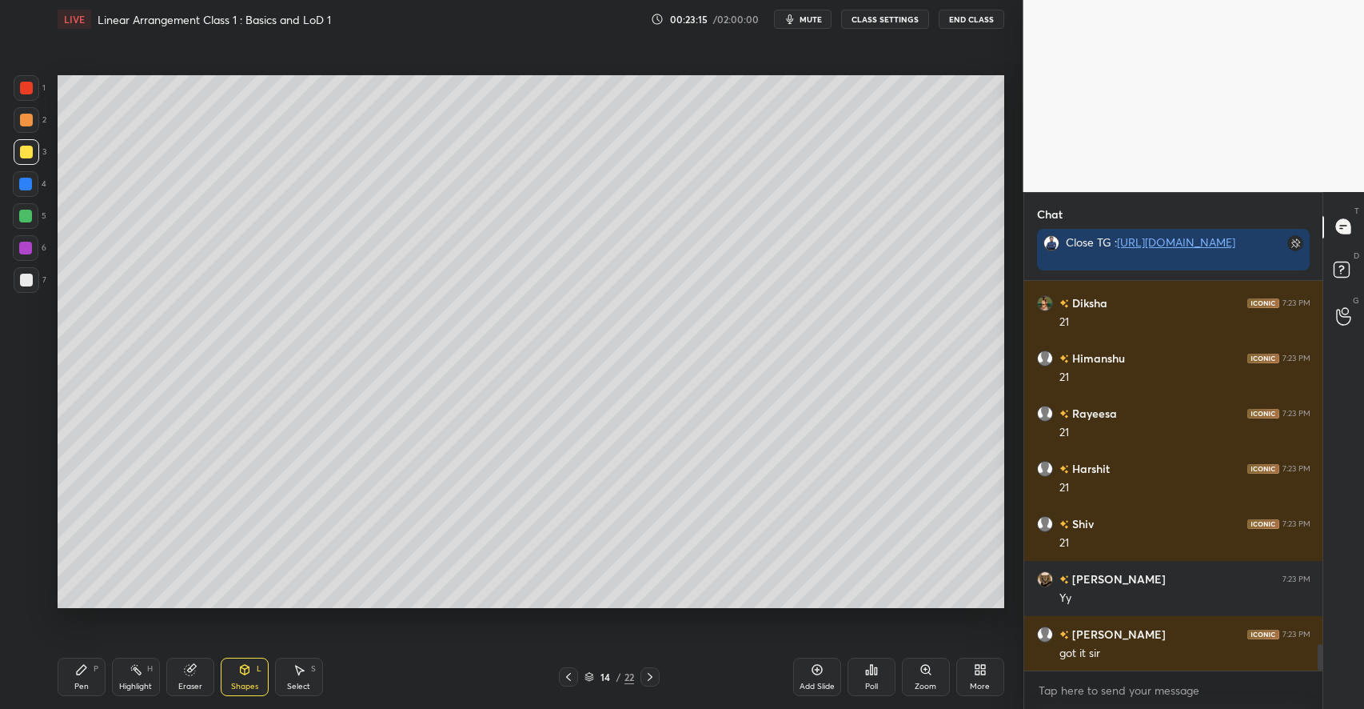
click at [84, 667] on icon at bounding box center [82, 670] width 10 height 10
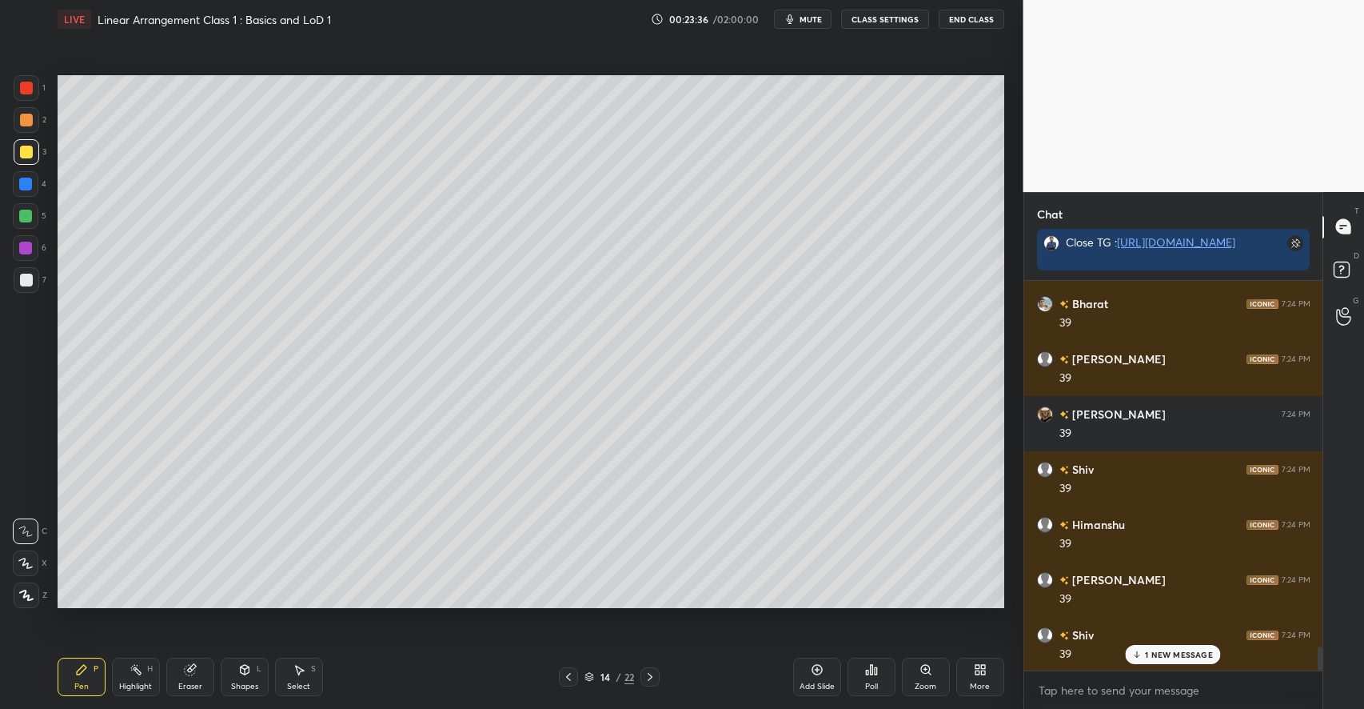
scroll to position [5961, 0]
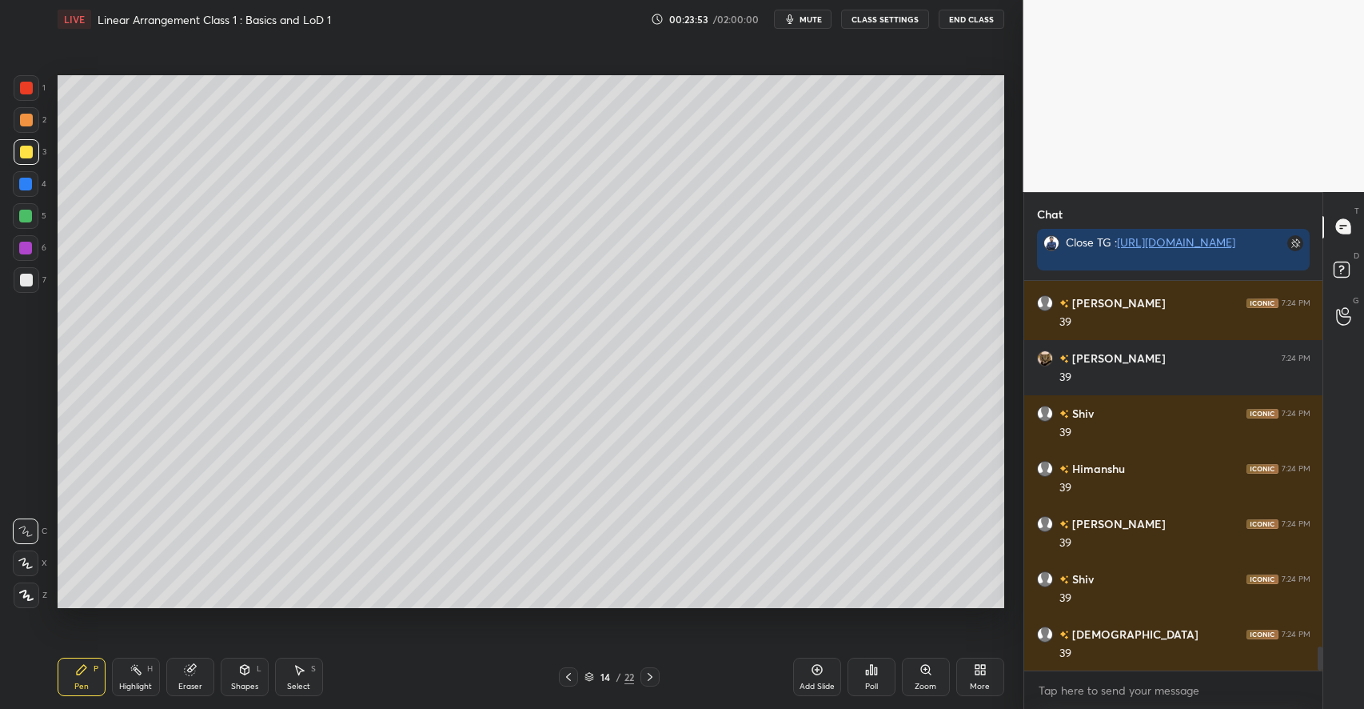
click at [813, 677] on div "Add Slide" at bounding box center [817, 676] width 48 height 38
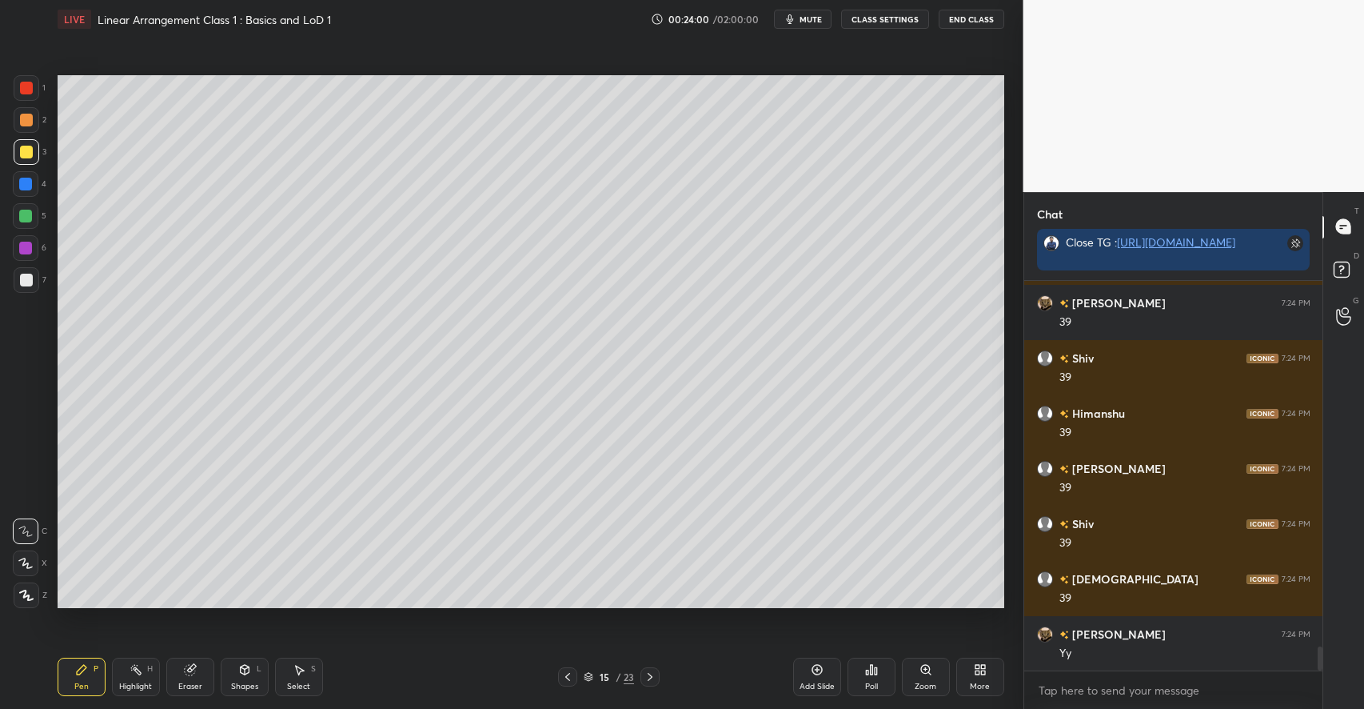
scroll to position [6071, 0]
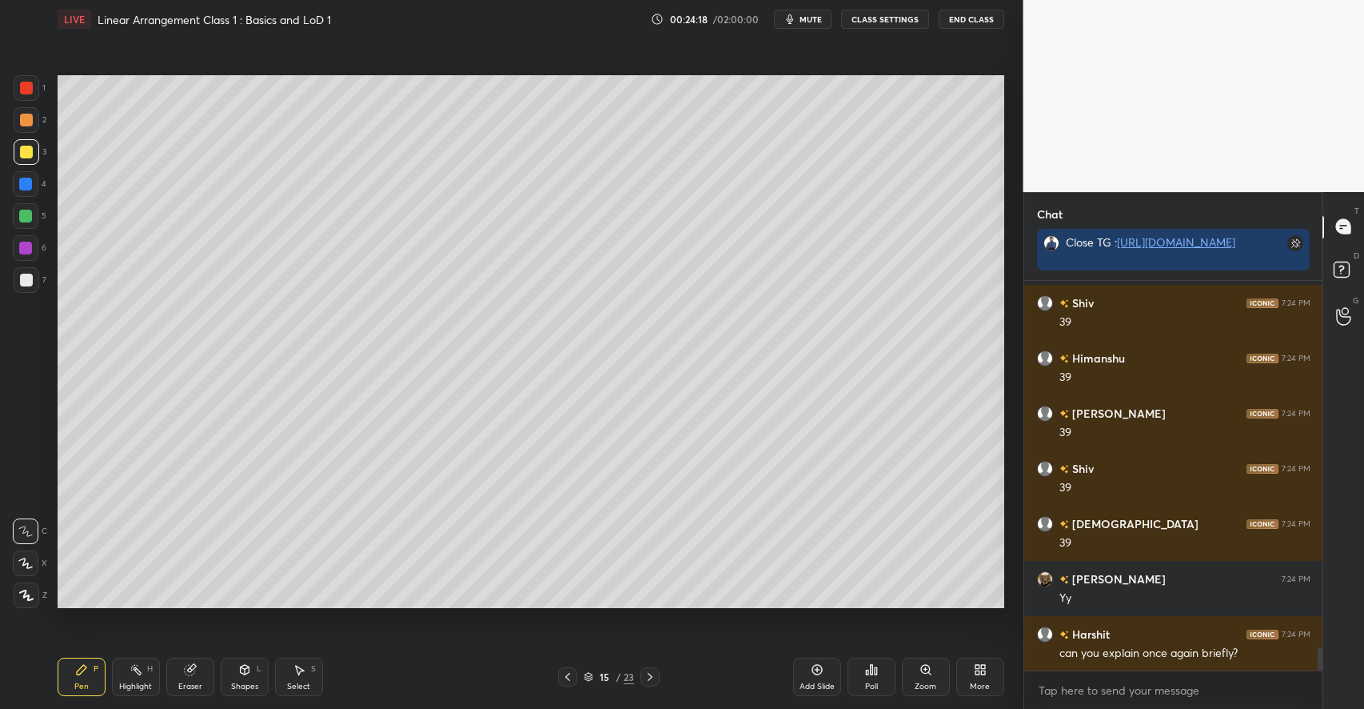
click at [243, 673] on icon at bounding box center [244, 670] width 9 height 10
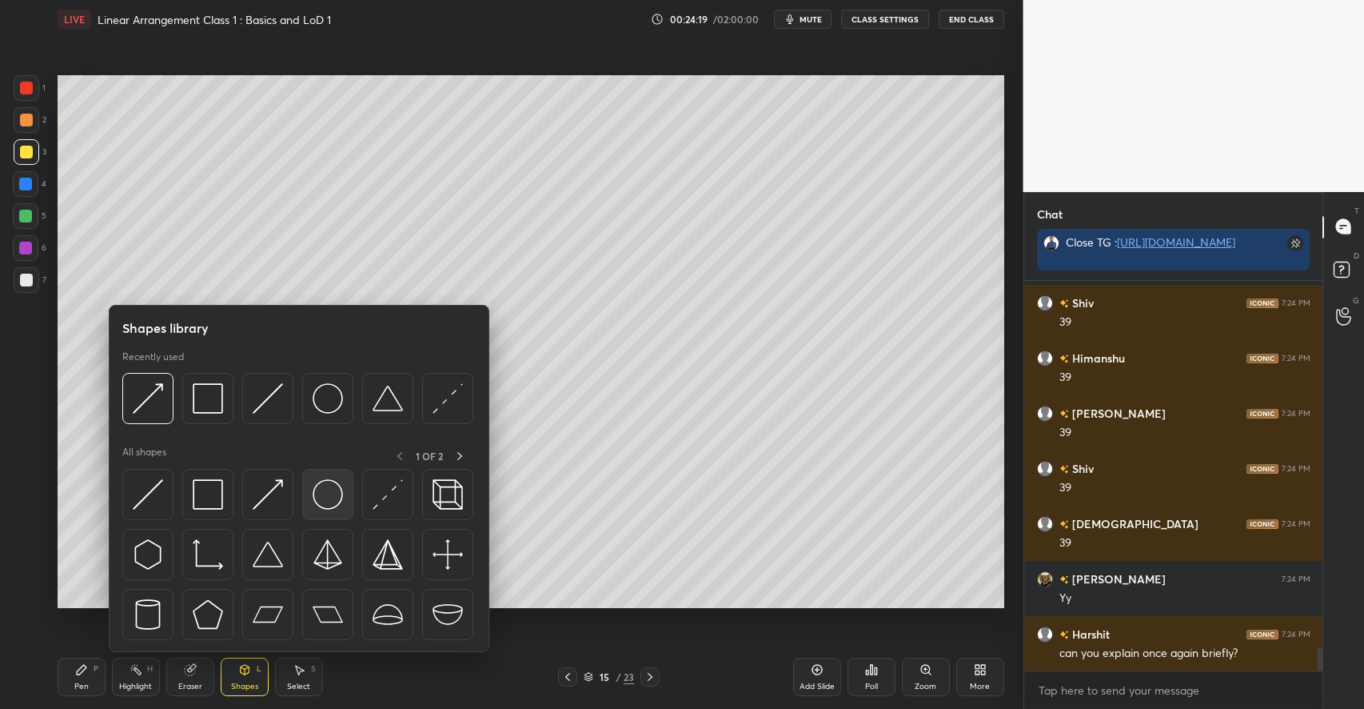
click at [319, 505] on img at bounding box center [328, 494] width 30 height 30
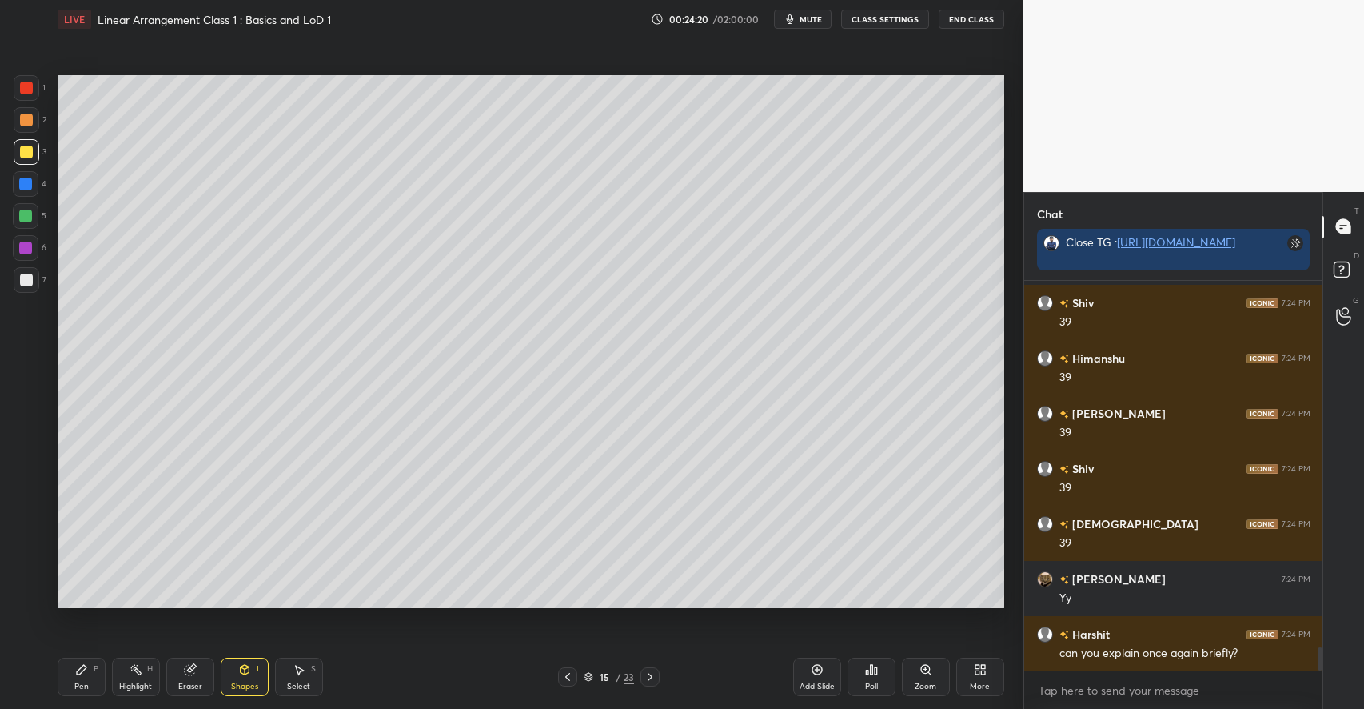
click at [80, 671] on icon at bounding box center [82, 670] width 10 height 10
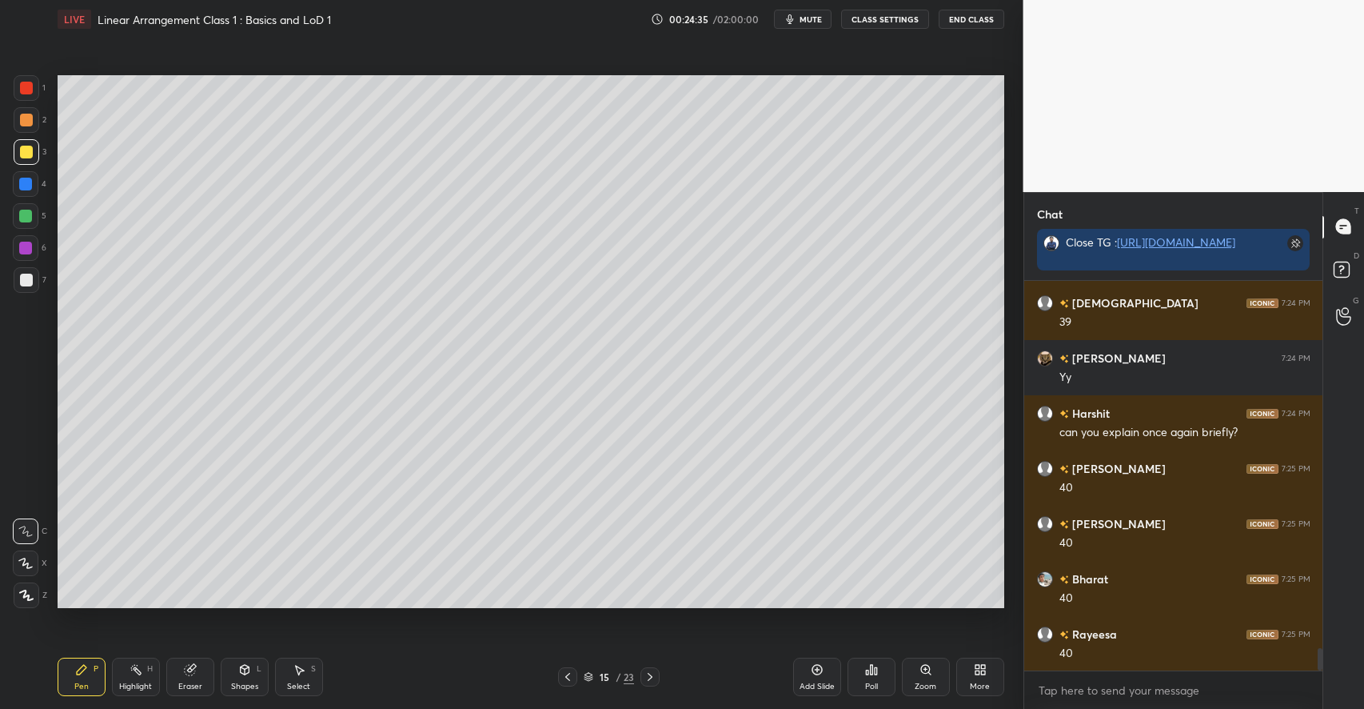
scroll to position [6347, 0]
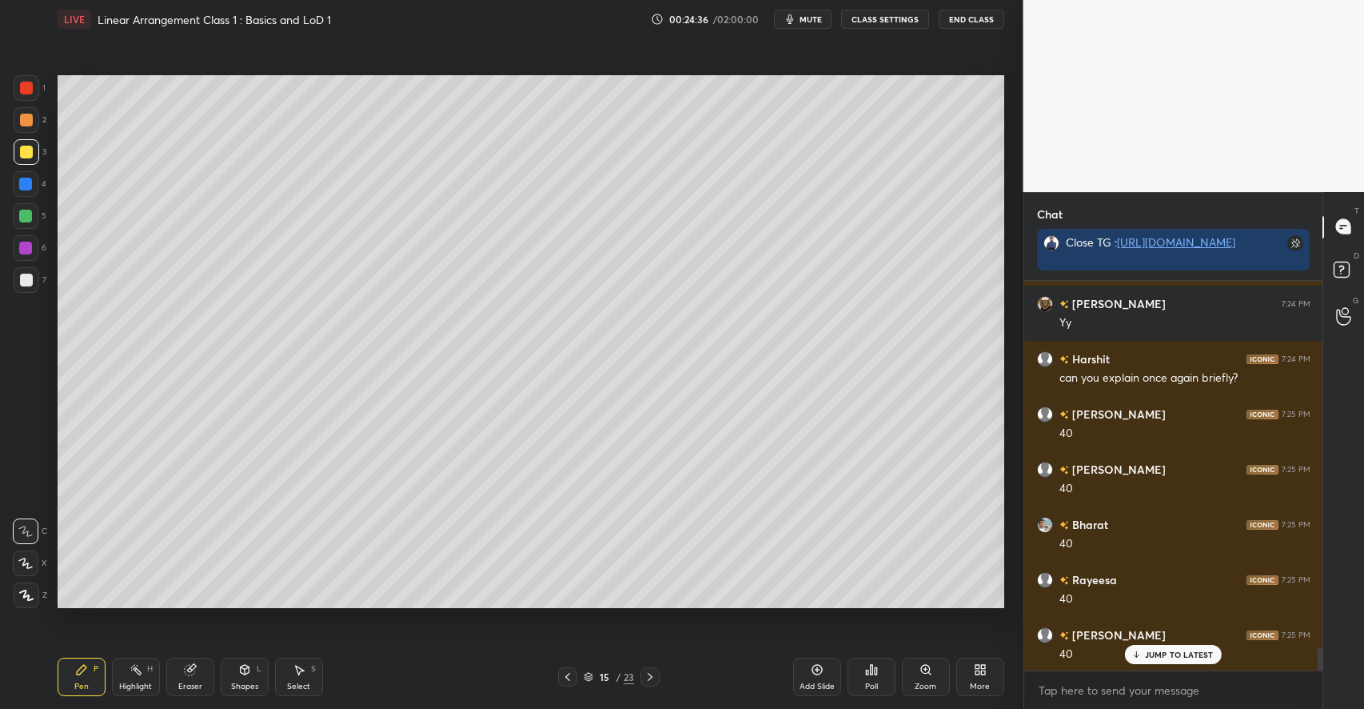
click at [28, 217] on div at bounding box center [25, 216] width 13 height 13
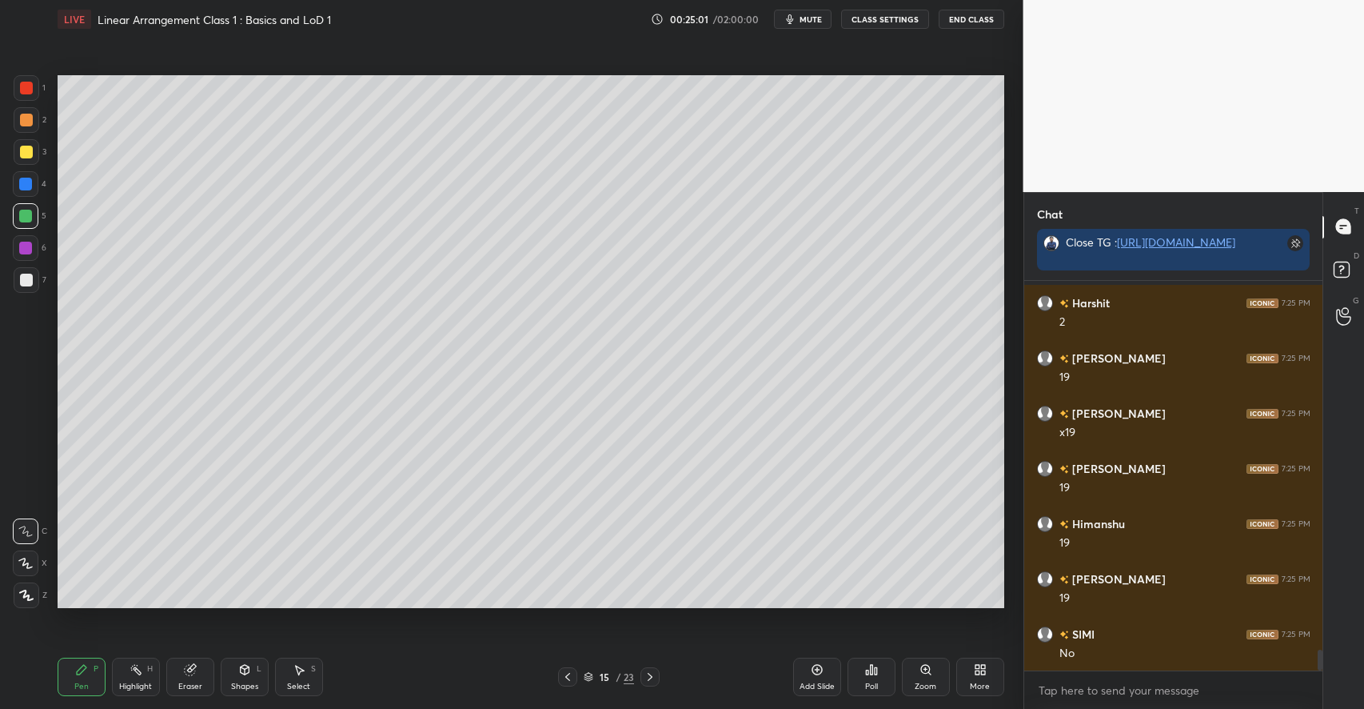
scroll to position [6899, 0]
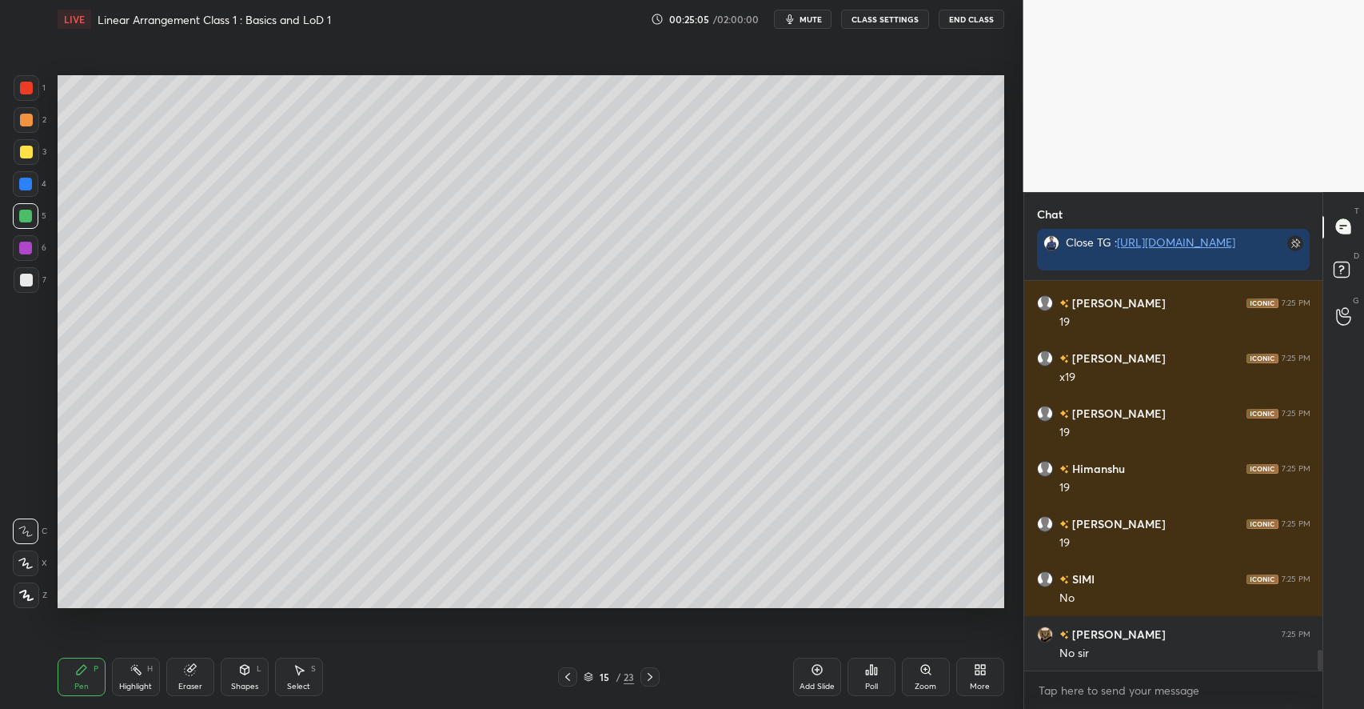
click at [242, 683] on div "Shapes" at bounding box center [244, 686] width 27 height 8
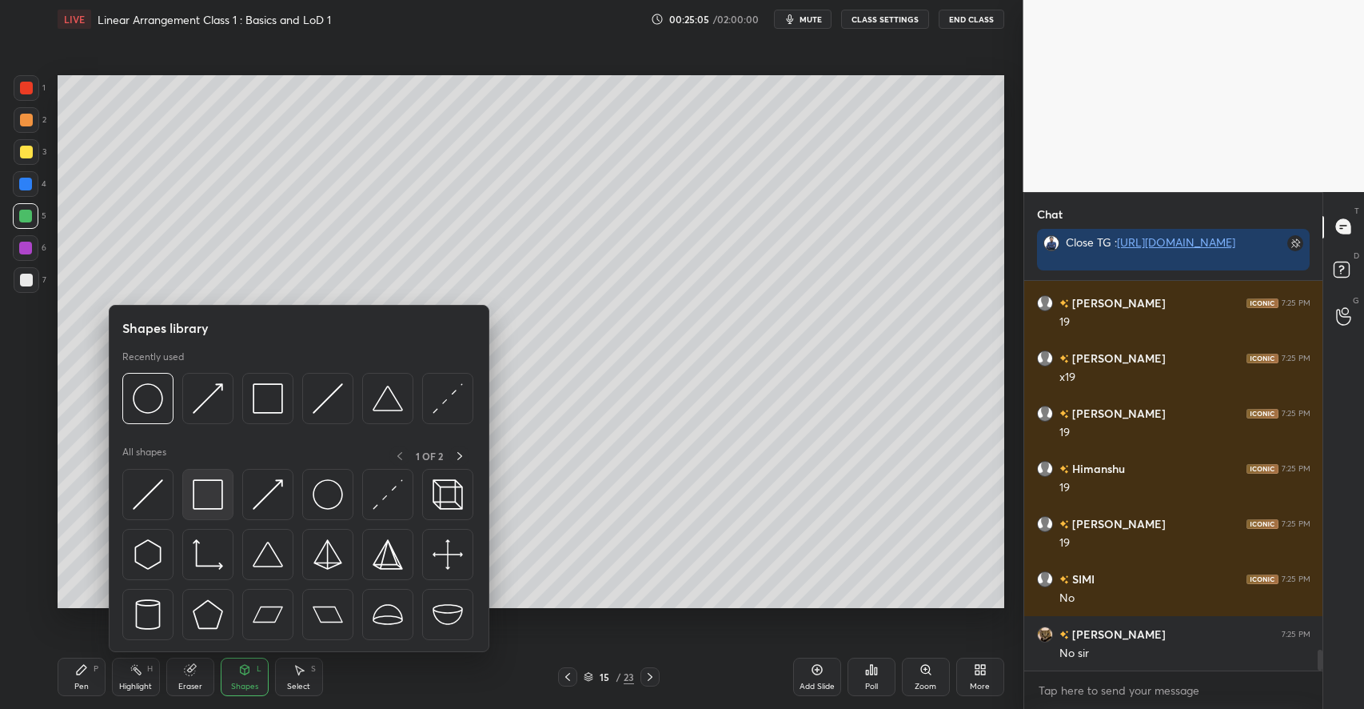
scroll to position [6954, 0]
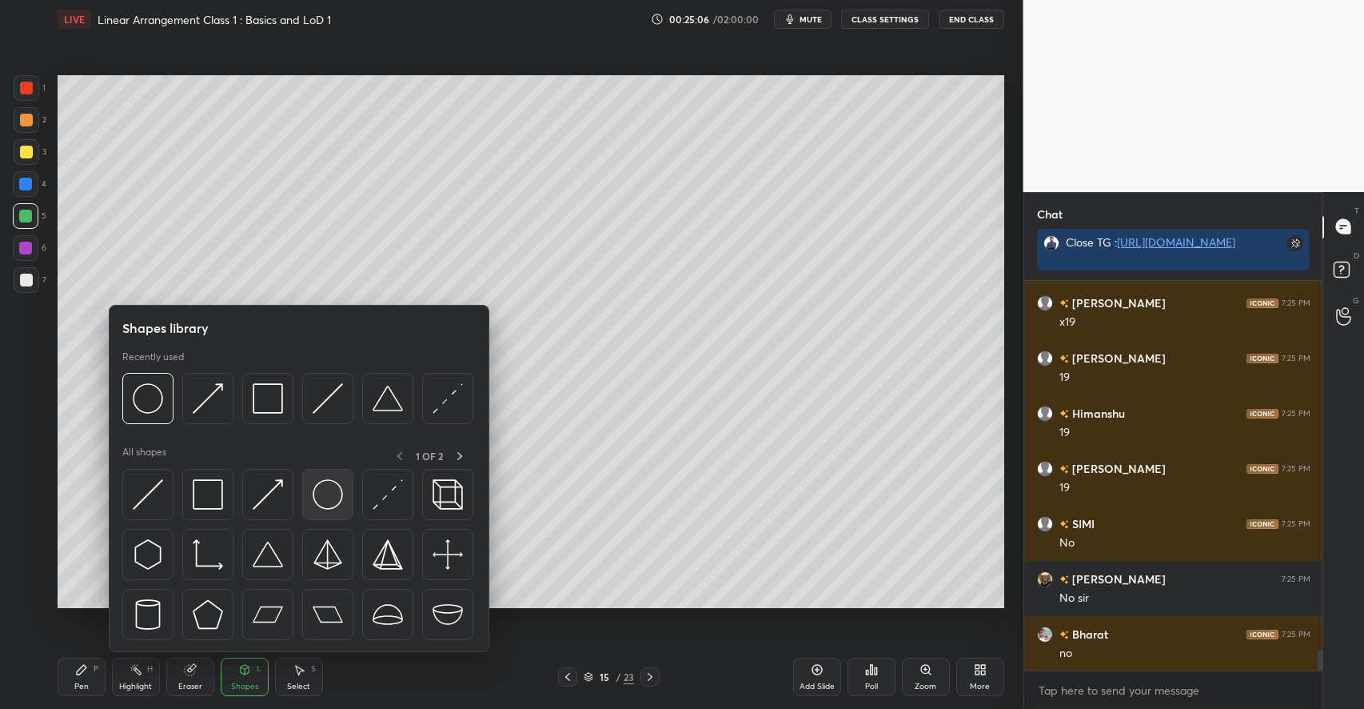
click at [325, 493] on img at bounding box center [328, 494] width 30 height 30
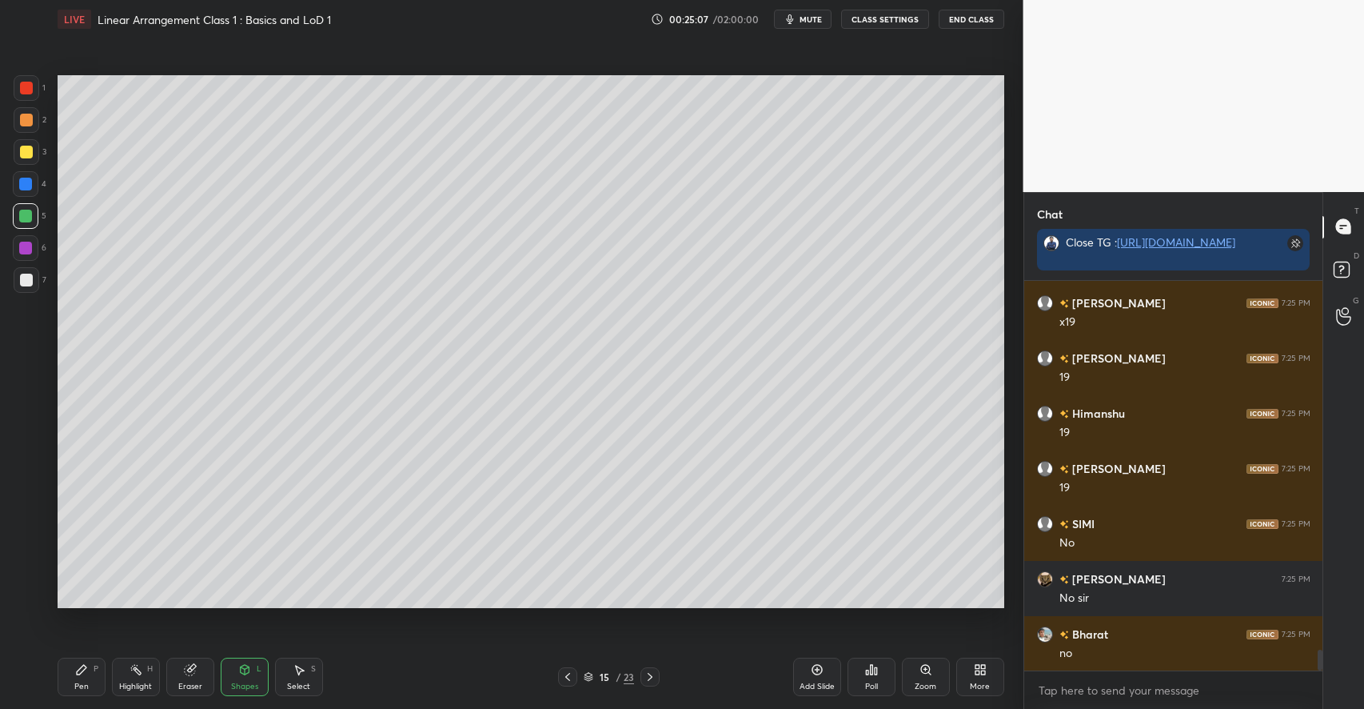
scroll to position [7009, 0]
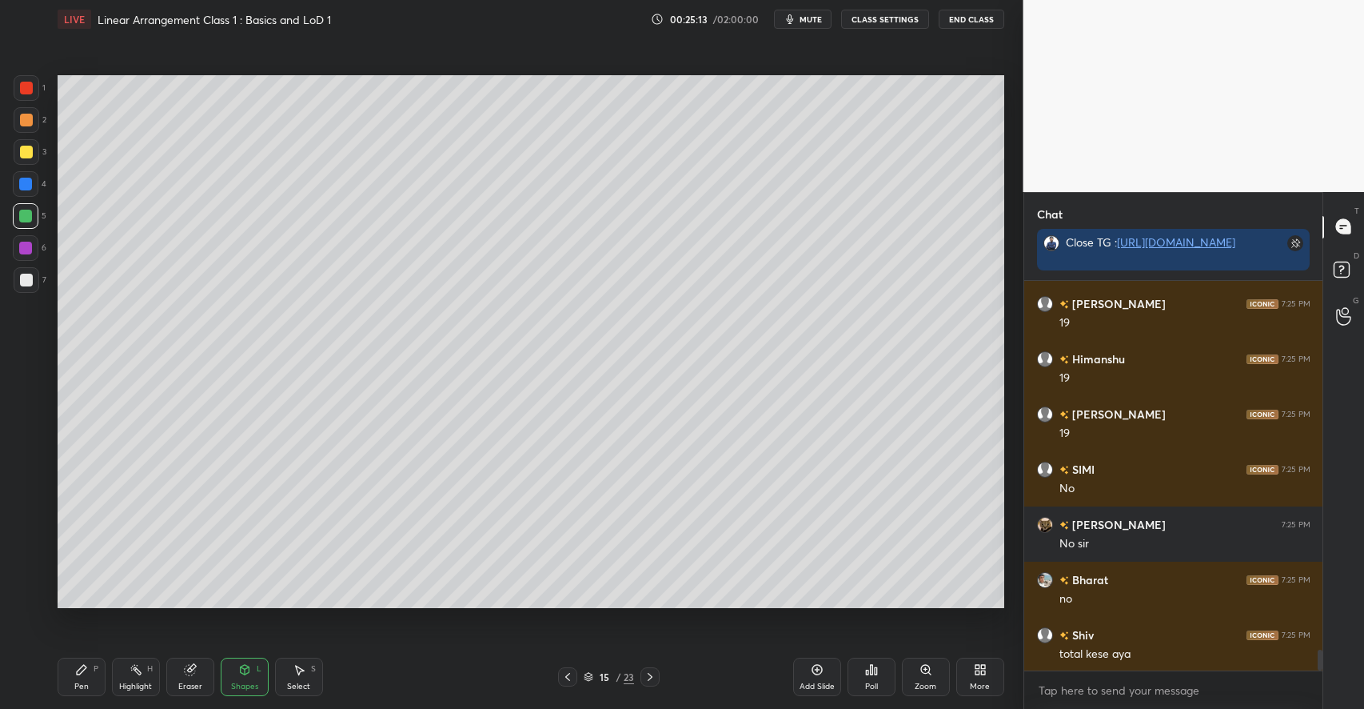
click at [94, 670] on div "P" at bounding box center [96, 669] width 5 height 8
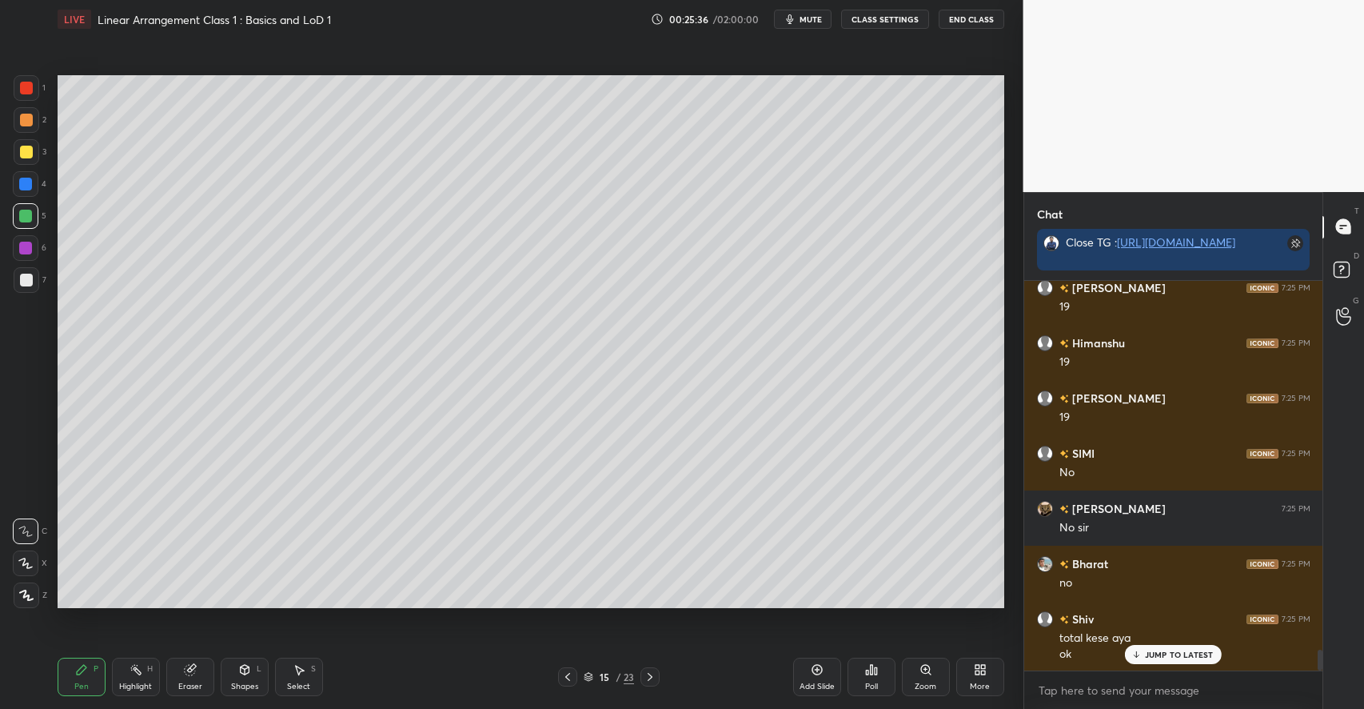
click at [34, 155] on div at bounding box center [27, 152] width 26 height 26
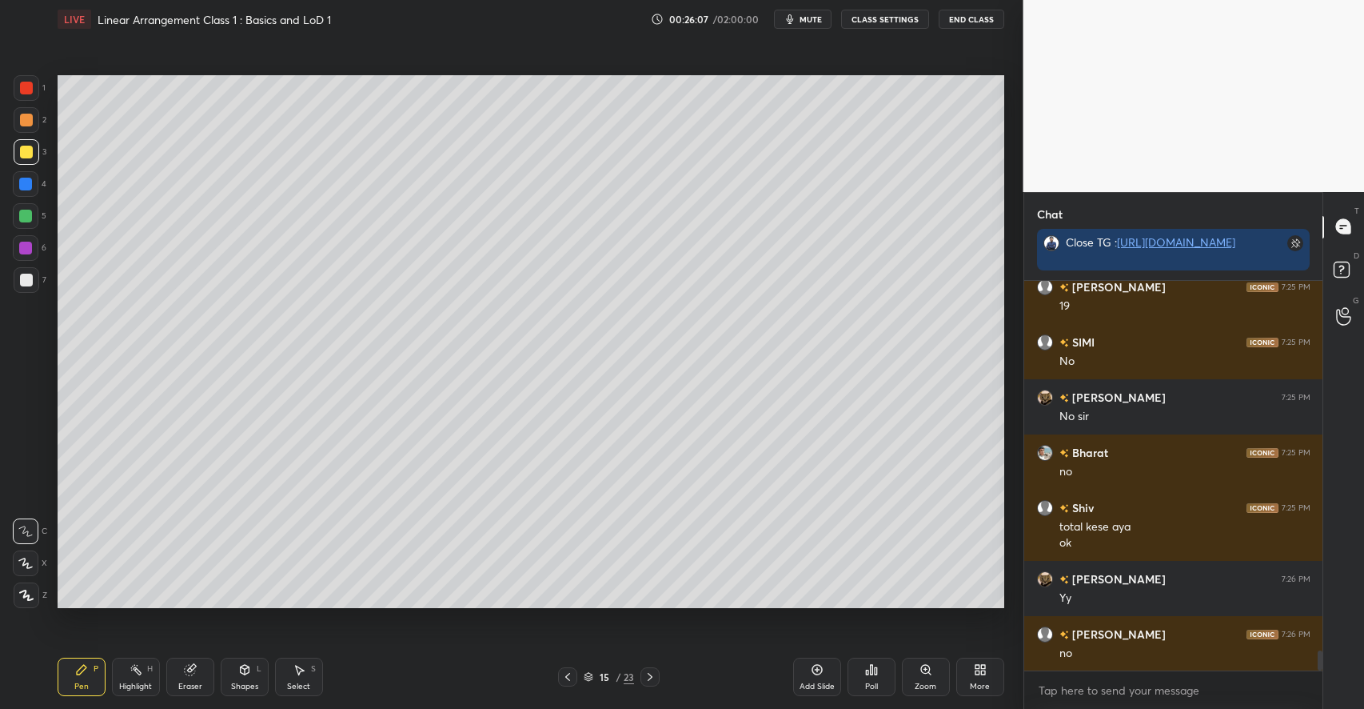
scroll to position [7191, 0]
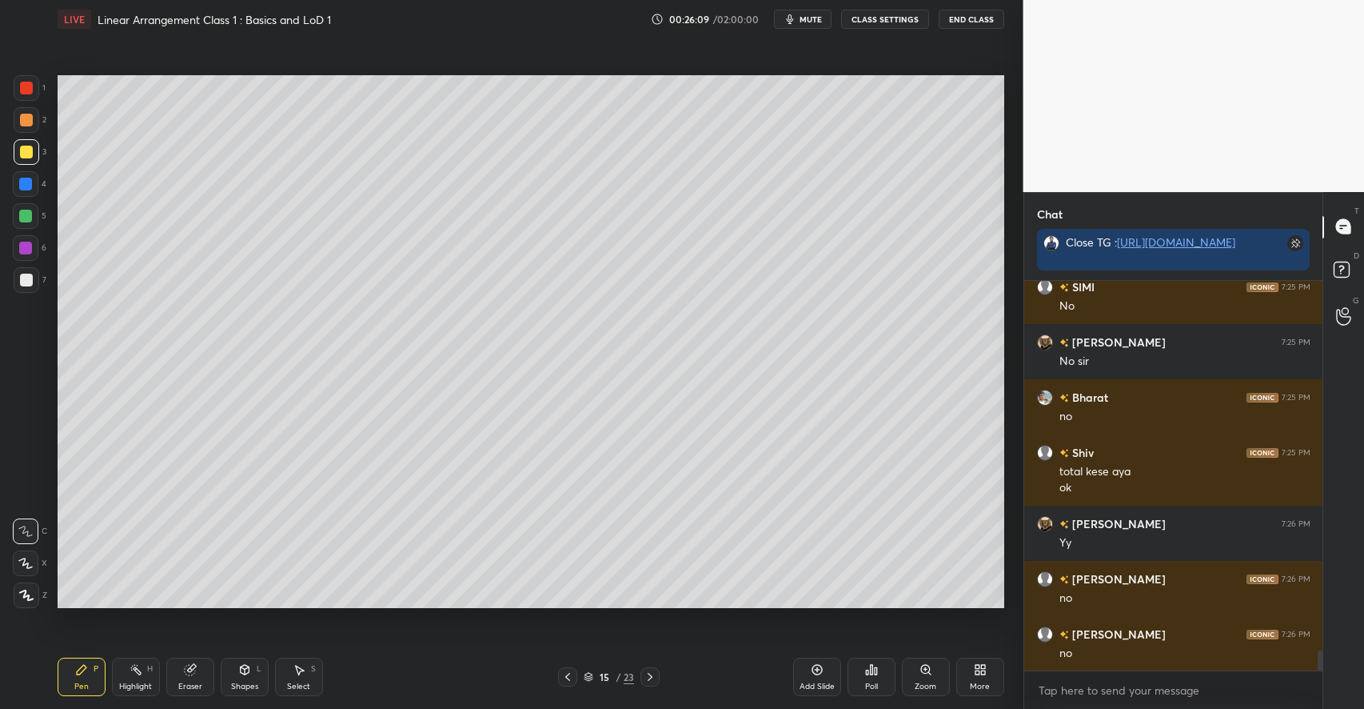
click at [832, 685] on div "Add Slide" at bounding box center [817, 686] width 35 height 8
click at [239, 669] on icon at bounding box center [244, 669] width 13 height 13
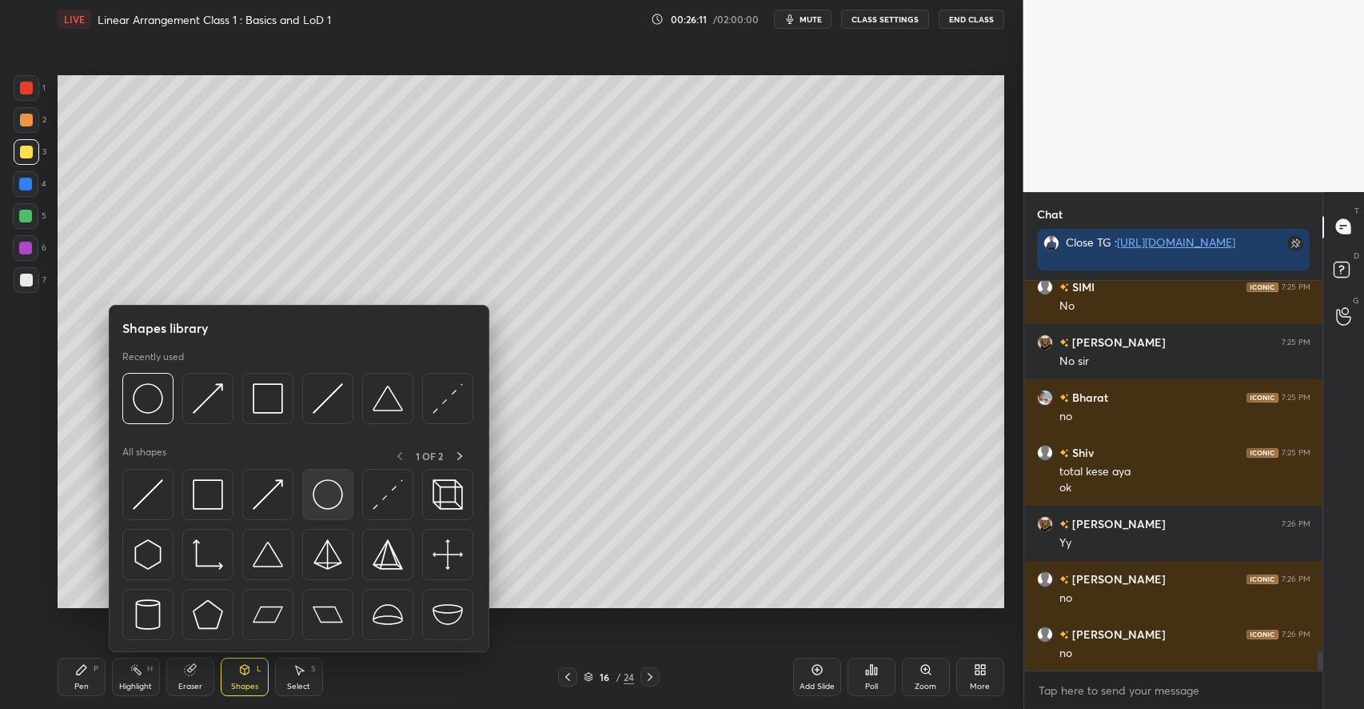
click at [320, 498] on img at bounding box center [328, 494] width 30 height 30
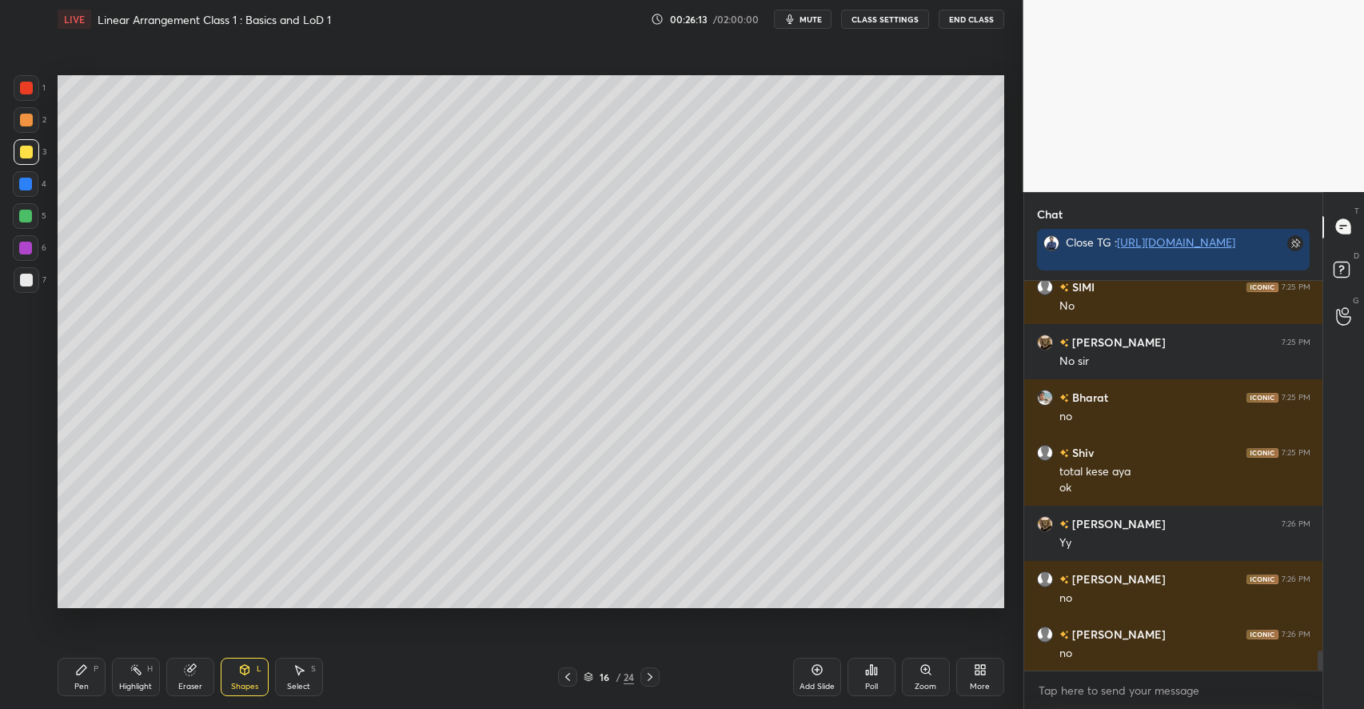
click at [83, 674] on icon at bounding box center [81, 669] width 13 height 13
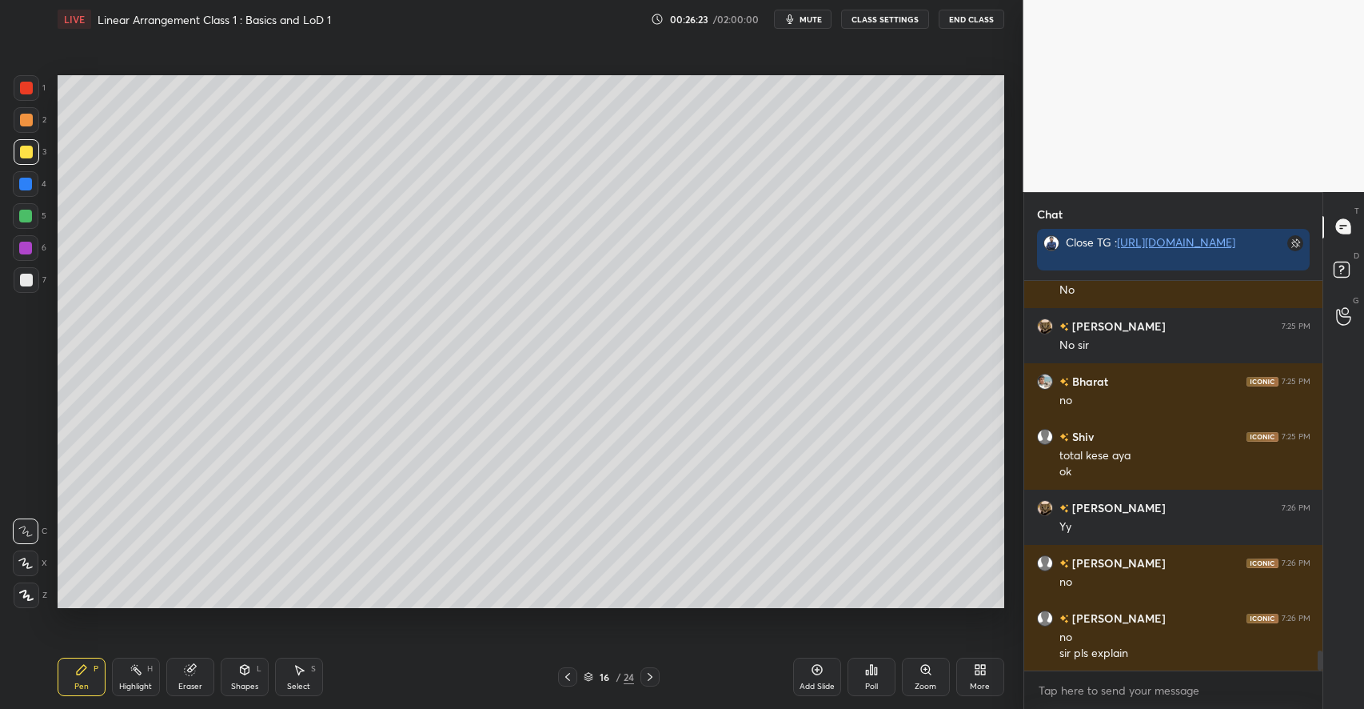
click at [26, 222] on div at bounding box center [25, 216] width 13 height 13
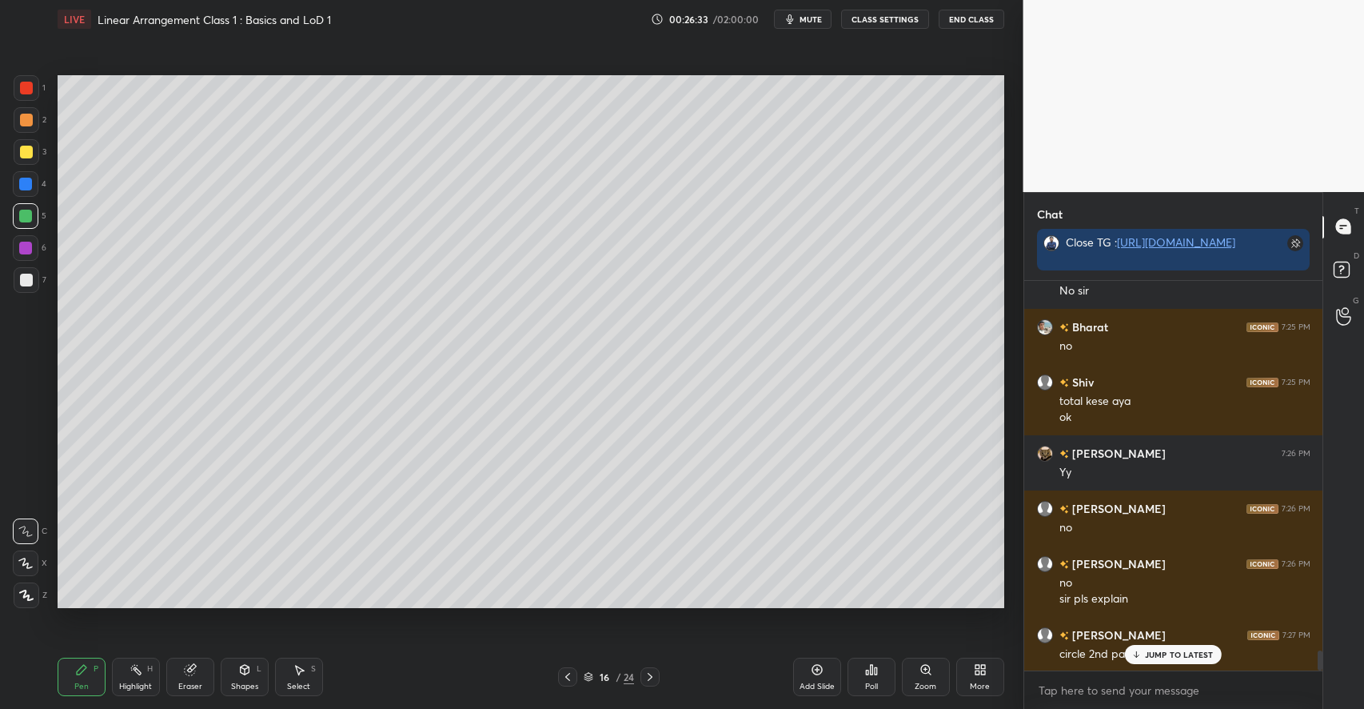
click at [1148, 661] on div "JUMP TO LATEST" at bounding box center [1173, 654] width 96 height 19
click at [866, 670] on icon at bounding box center [867, 672] width 2 height 4
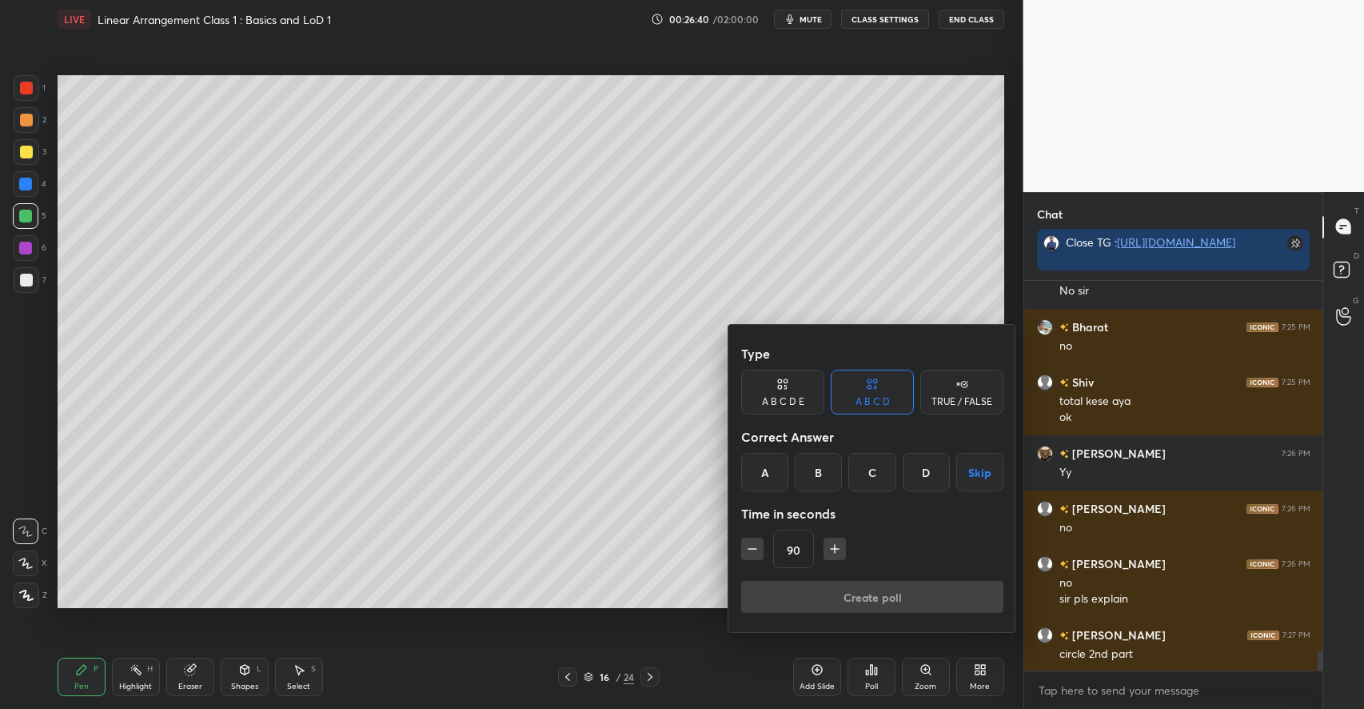
click at [934, 401] on div "TRUE / FALSE" at bounding box center [962, 402] width 61 height 10
click at [779, 471] on div "True" at bounding box center [782, 472] width 83 height 38
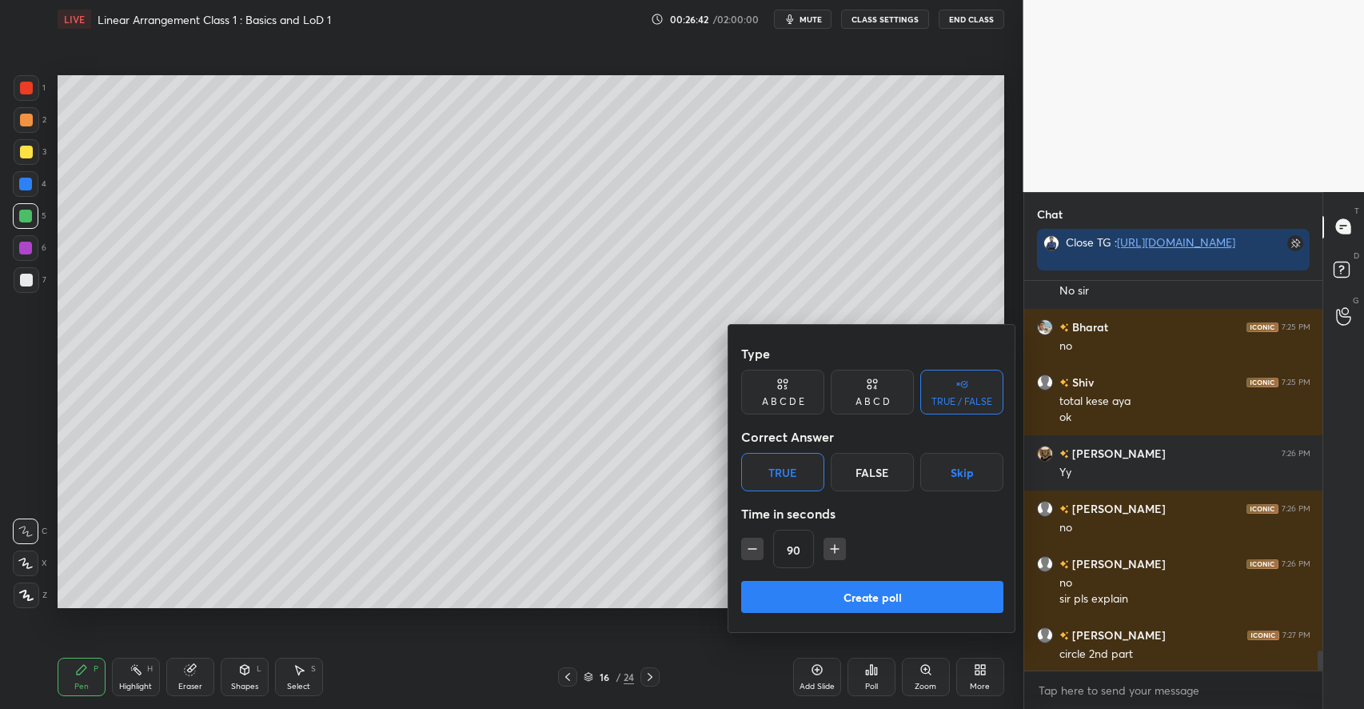
click at [747, 545] on icon "button" at bounding box center [753, 549] width 16 height 16
click at [750, 547] on icon "button" at bounding box center [753, 549] width 16 height 16
click at [749, 546] on icon "button" at bounding box center [753, 549] width 16 height 16
click at [747, 547] on icon "button" at bounding box center [753, 549] width 16 height 16
type input "30"
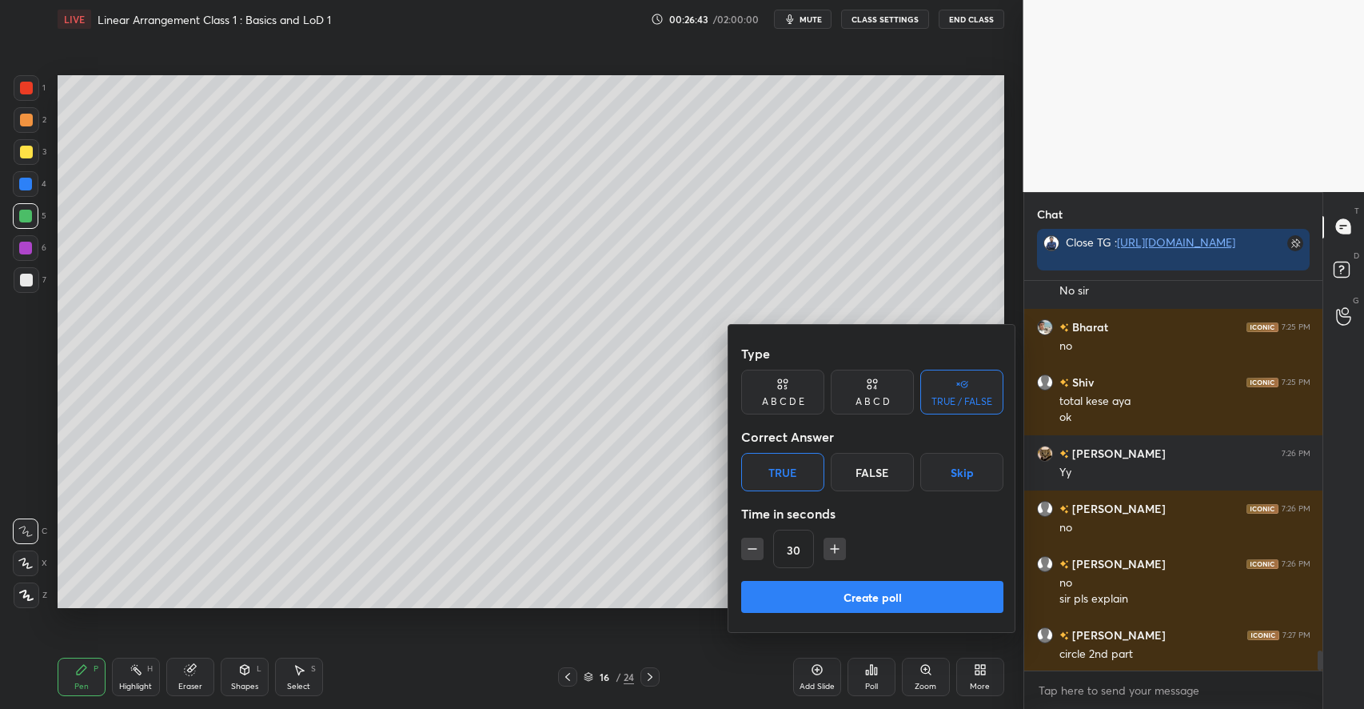
click at [814, 596] on button "Create poll" at bounding box center [872, 597] width 262 height 32
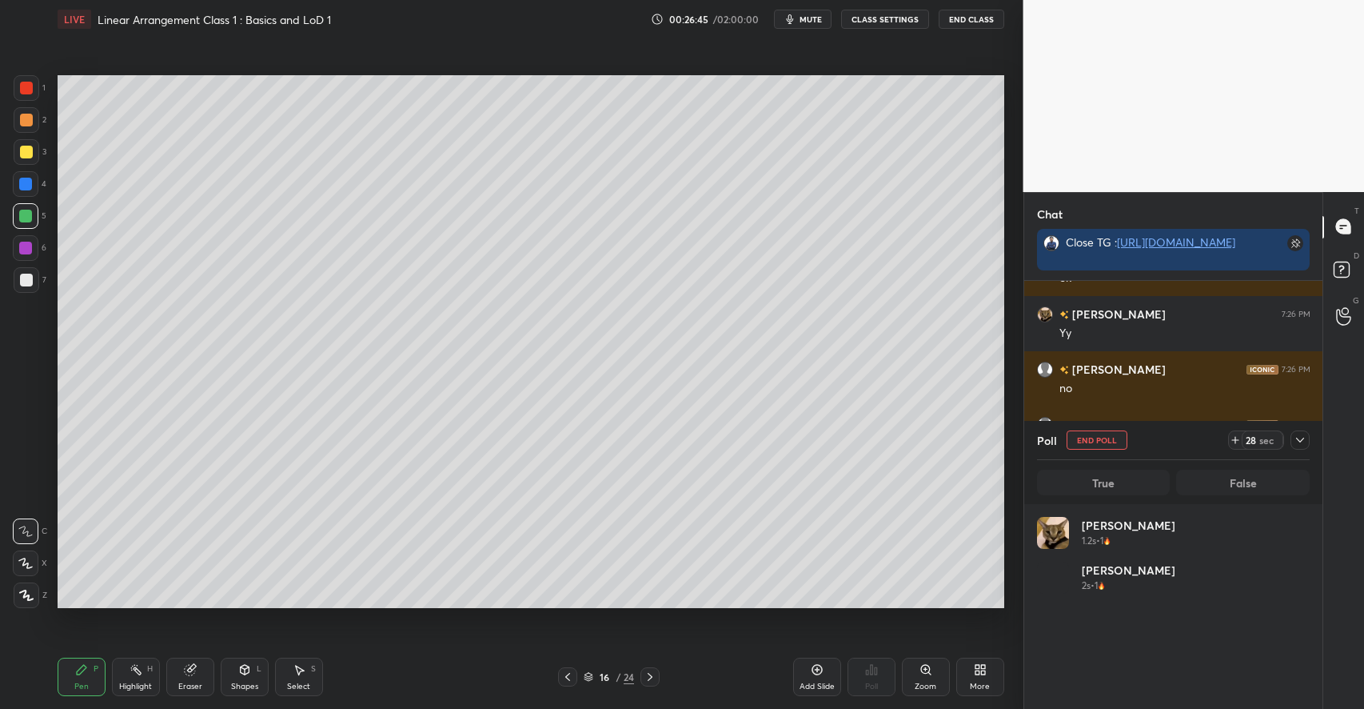
scroll to position [187, 269]
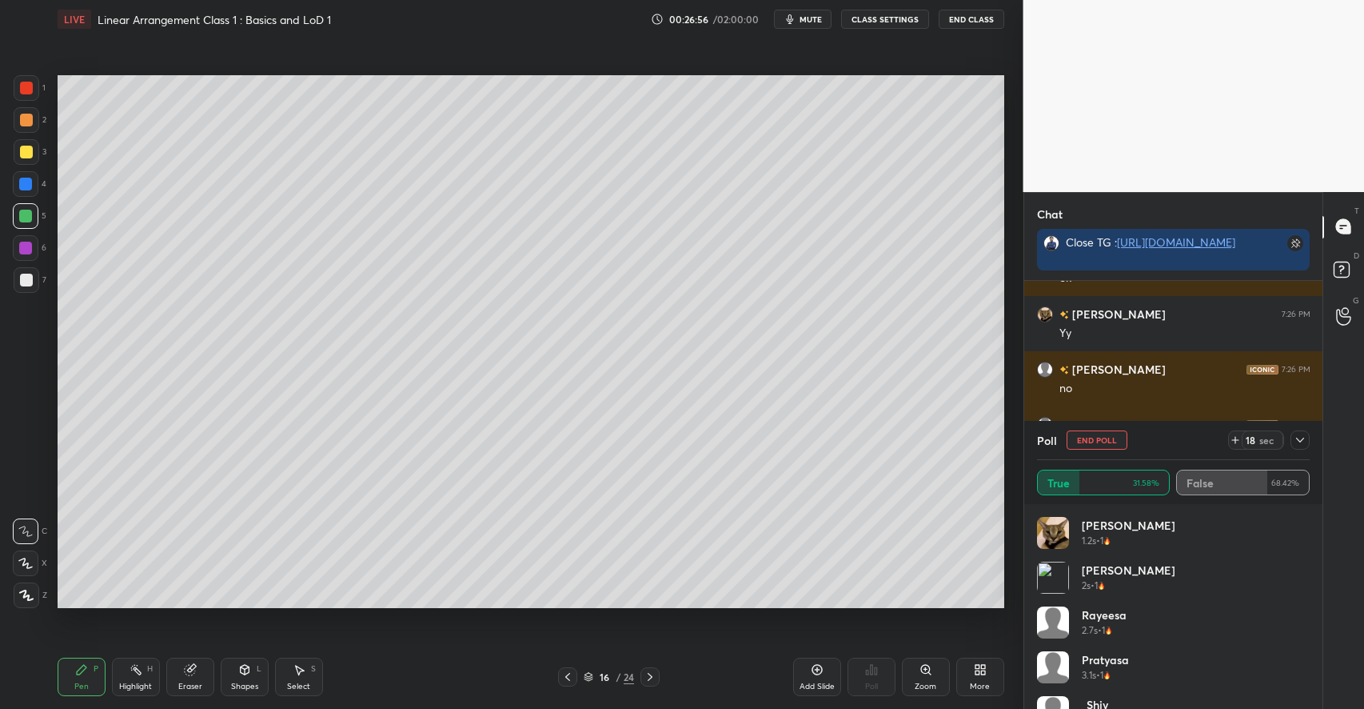
click at [1305, 444] on icon at bounding box center [1300, 439] width 13 height 13
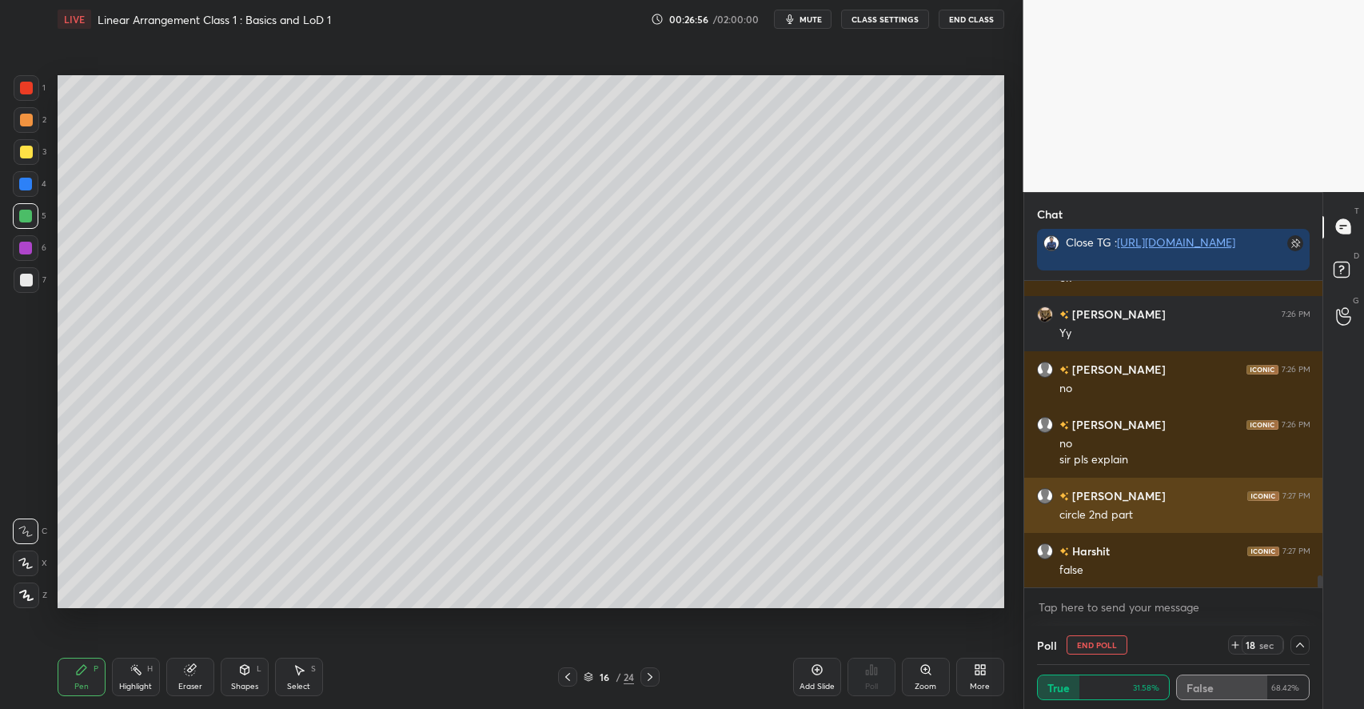
scroll to position [0, 6]
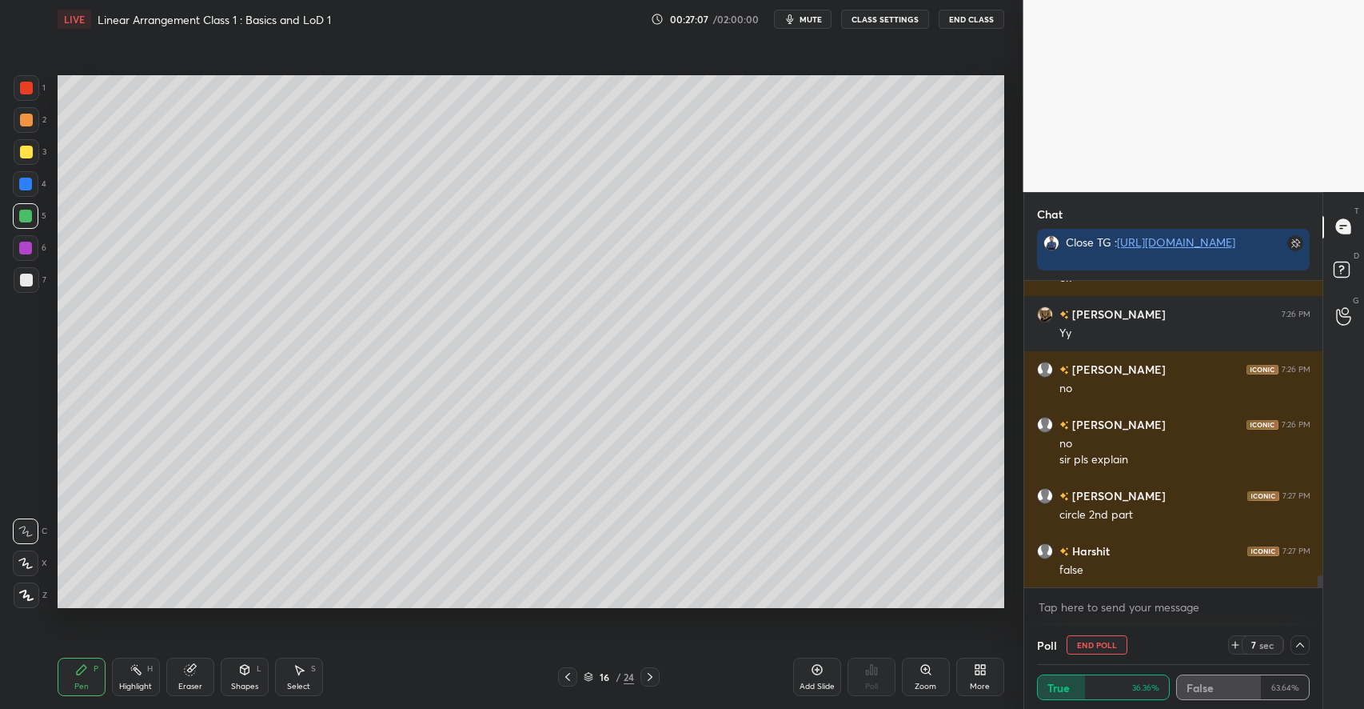
click at [22, 150] on div at bounding box center [26, 152] width 13 height 13
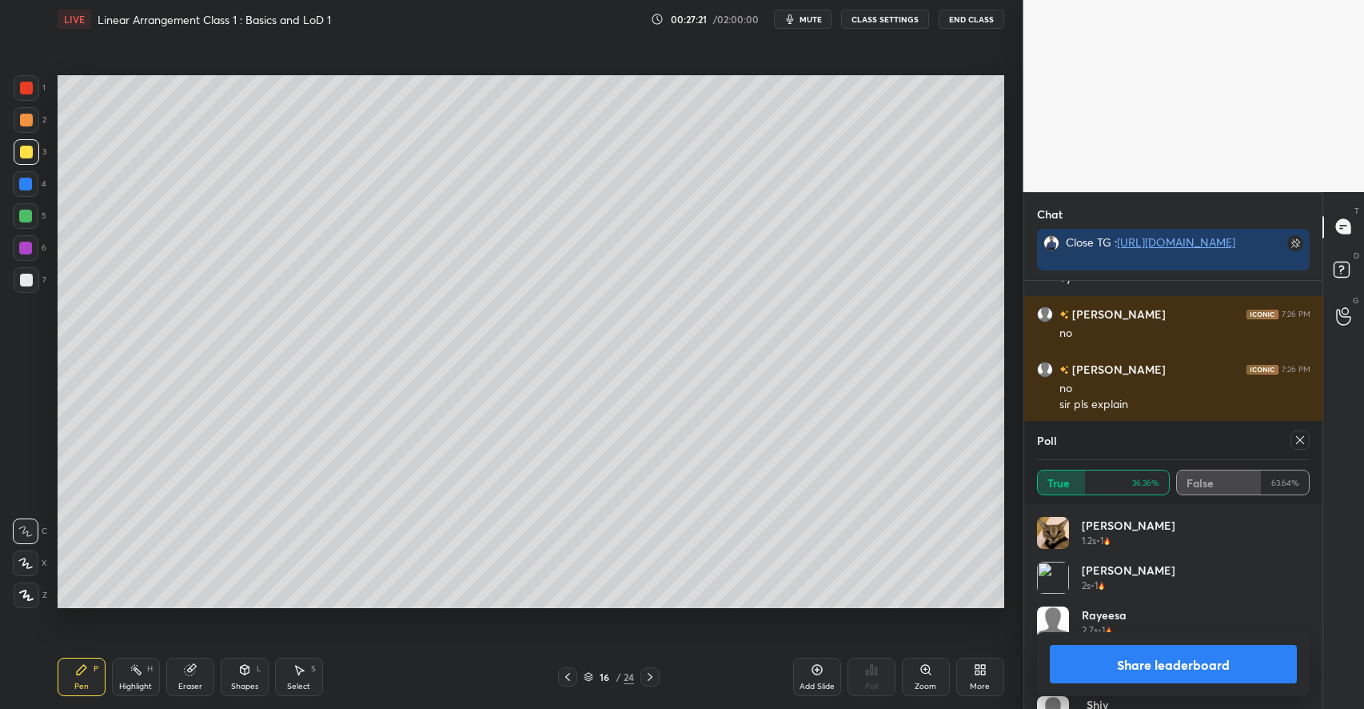
scroll to position [7511, 0]
click at [1299, 439] on icon at bounding box center [1300, 439] width 13 height 13
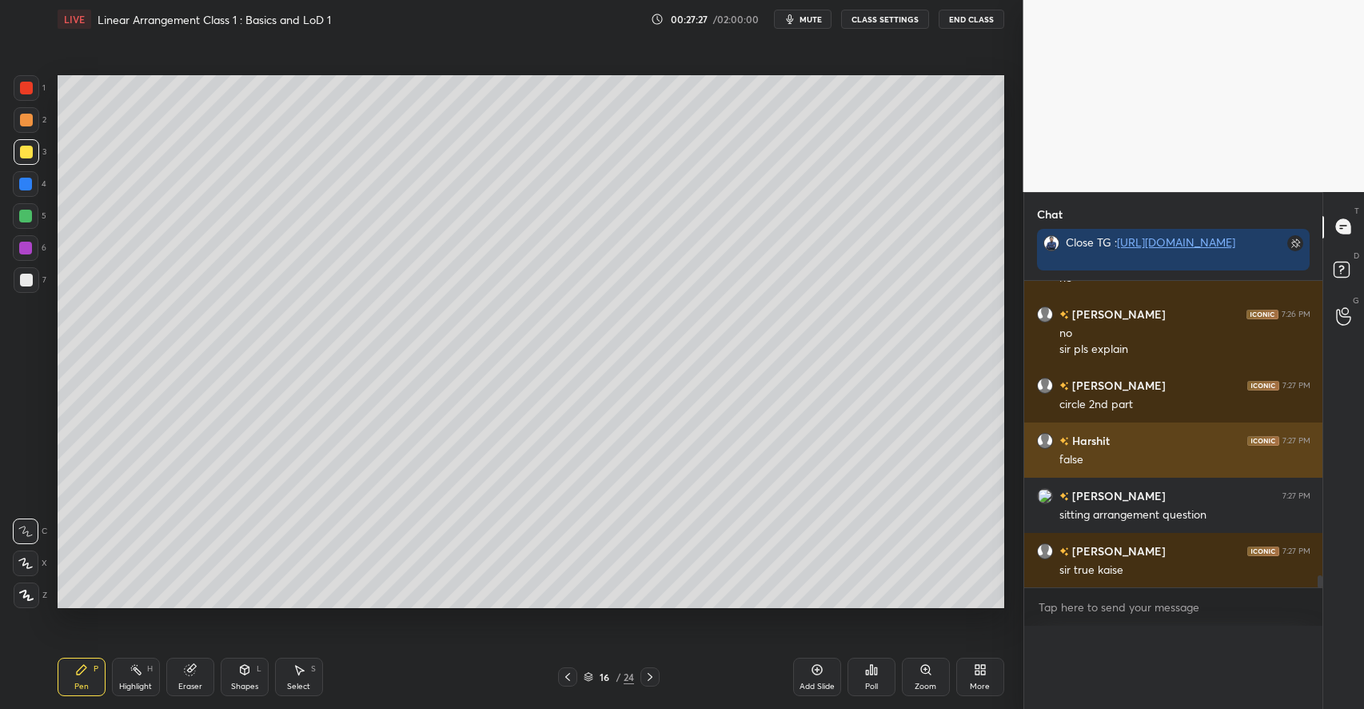
scroll to position [5, 6]
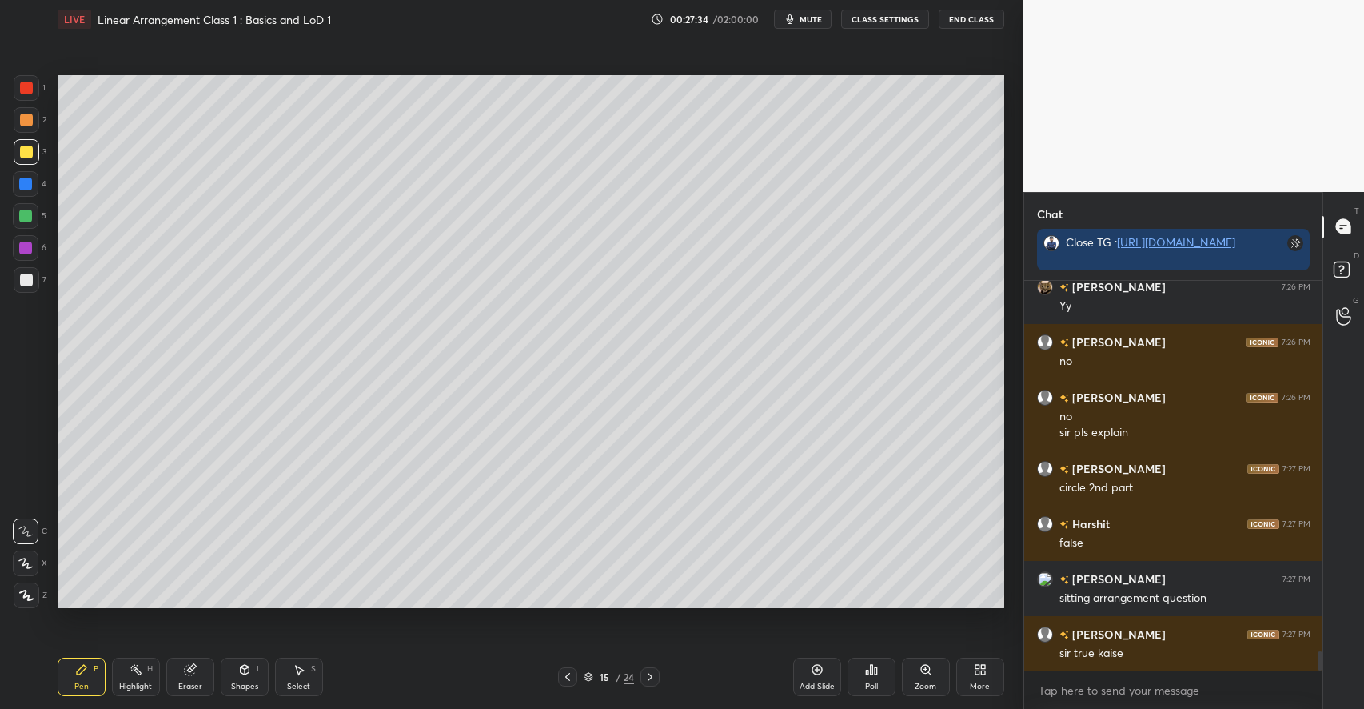
click at [38, 277] on div "7" at bounding box center [30, 280] width 33 height 26
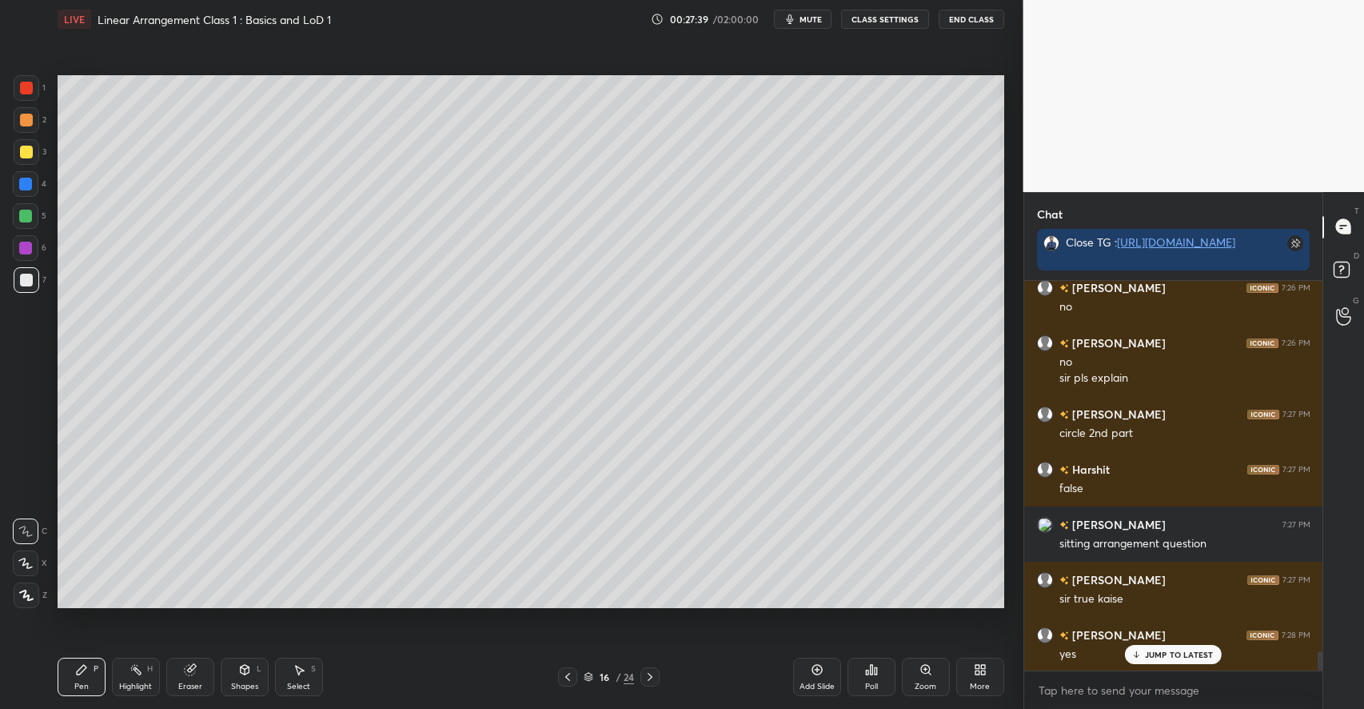
click at [240, 678] on div "Shapes L" at bounding box center [245, 676] width 48 height 38
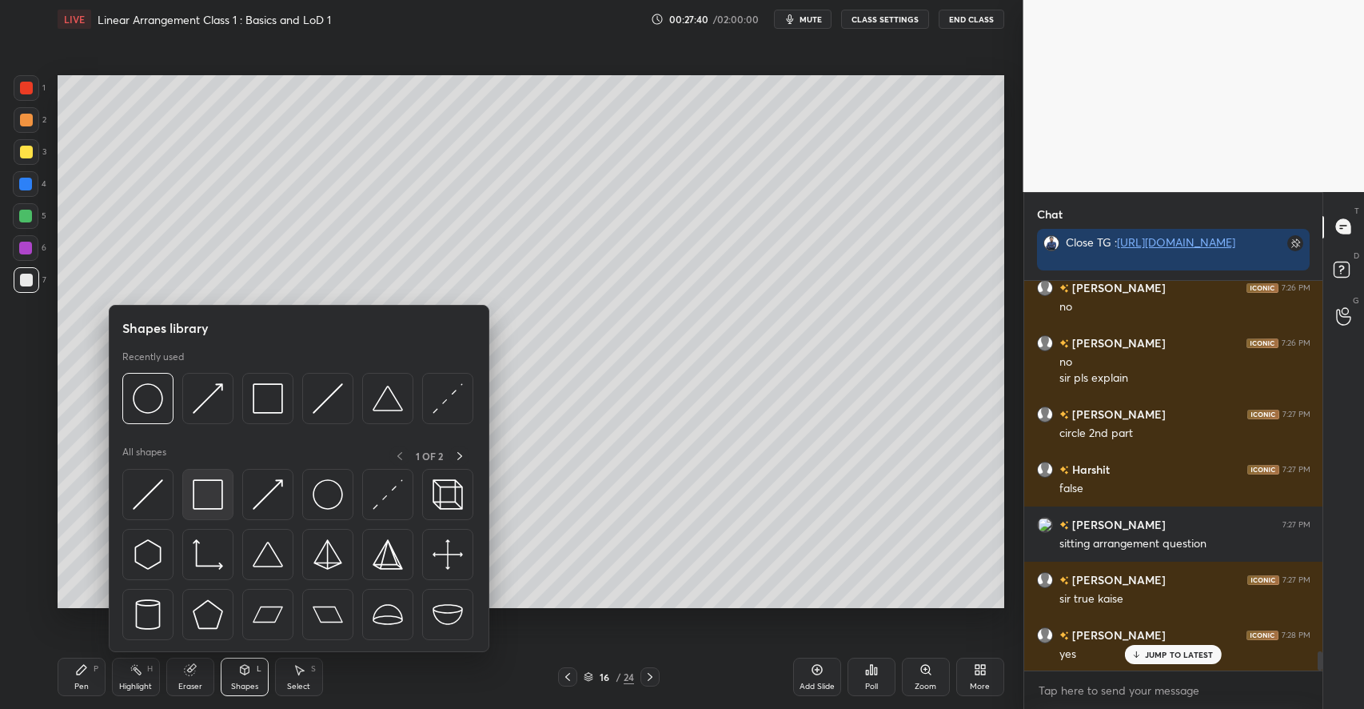
click at [212, 502] on img at bounding box center [208, 494] width 30 height 30
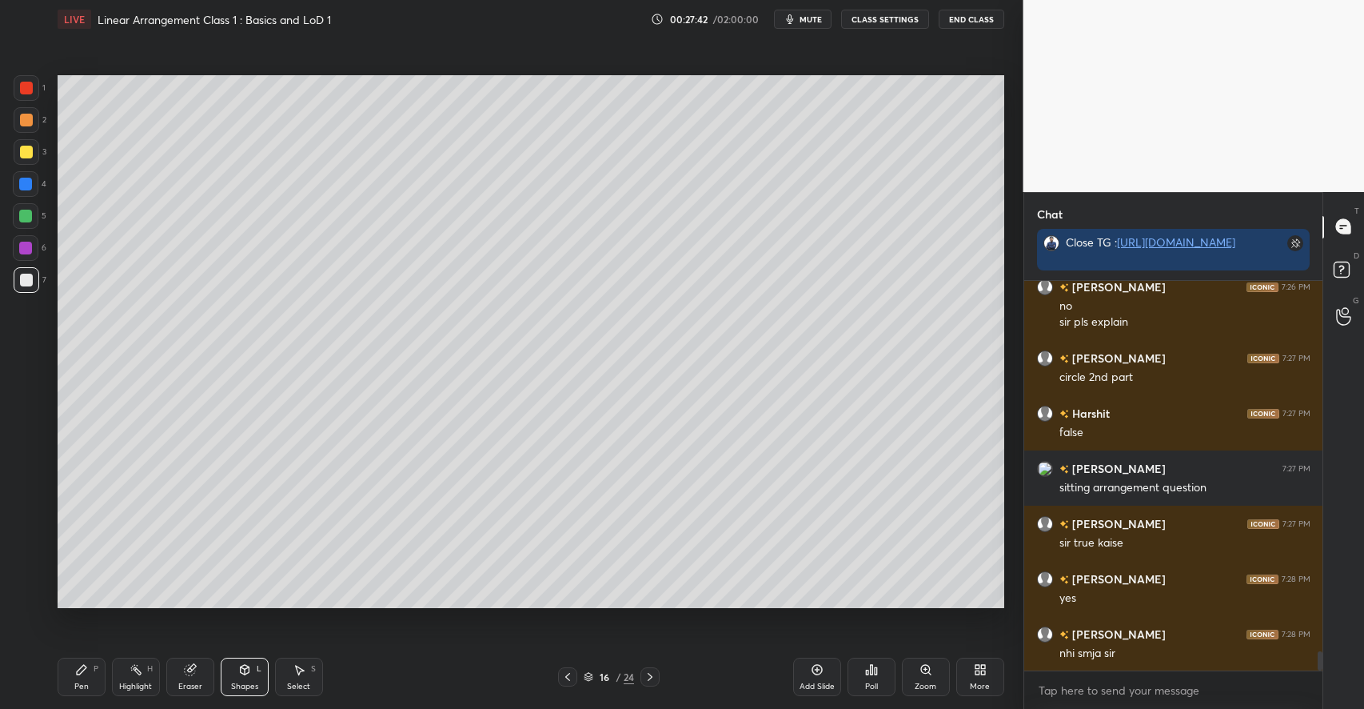
click at [98, 675] on div "Pen P" at bounding box center [82, 676] width 48 height 38
click at [296, 669] on icon at bounding box center [299, 669] width 13 height 13
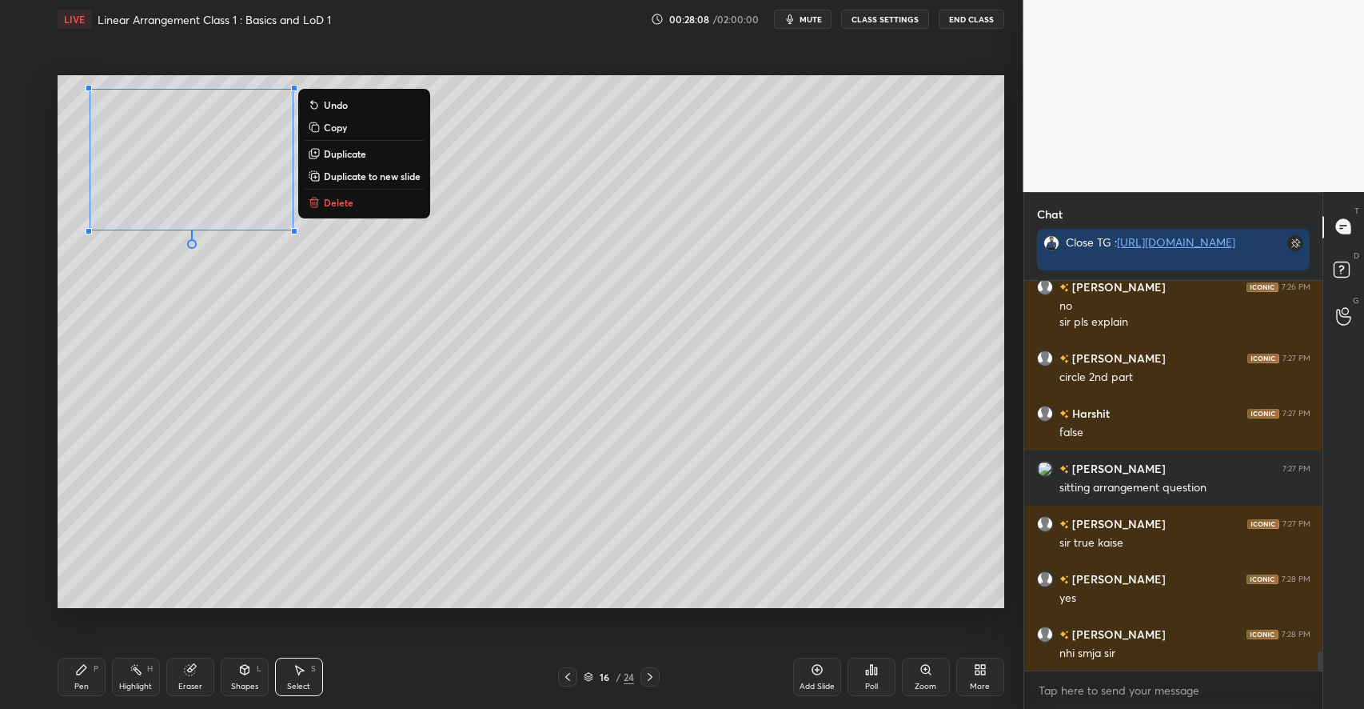
click at [97, 678] on div "Pen P" at bounding box center [82, 676] width 48 height 38
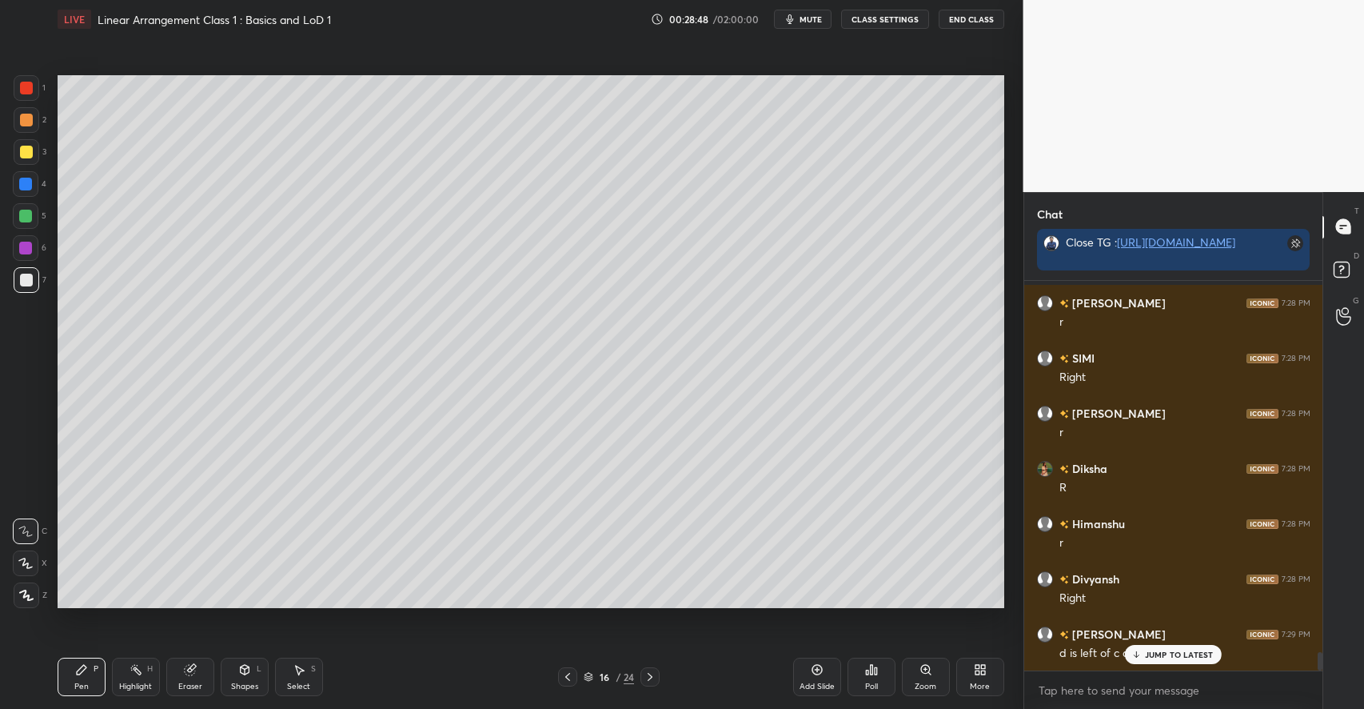
scroll to position [8048, 0]
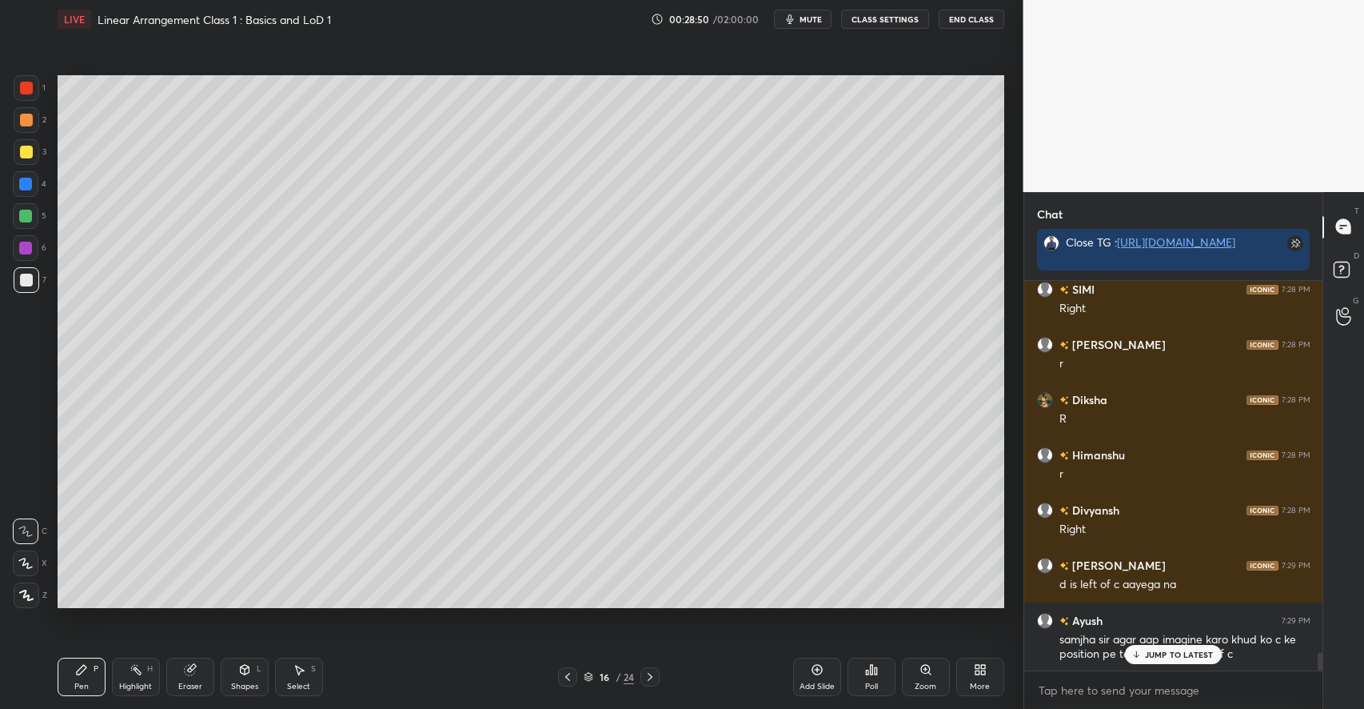
click at [1168, 653] on p "JUMP TO LATEST" at bounding box center [1179, 654] width 69 height 10
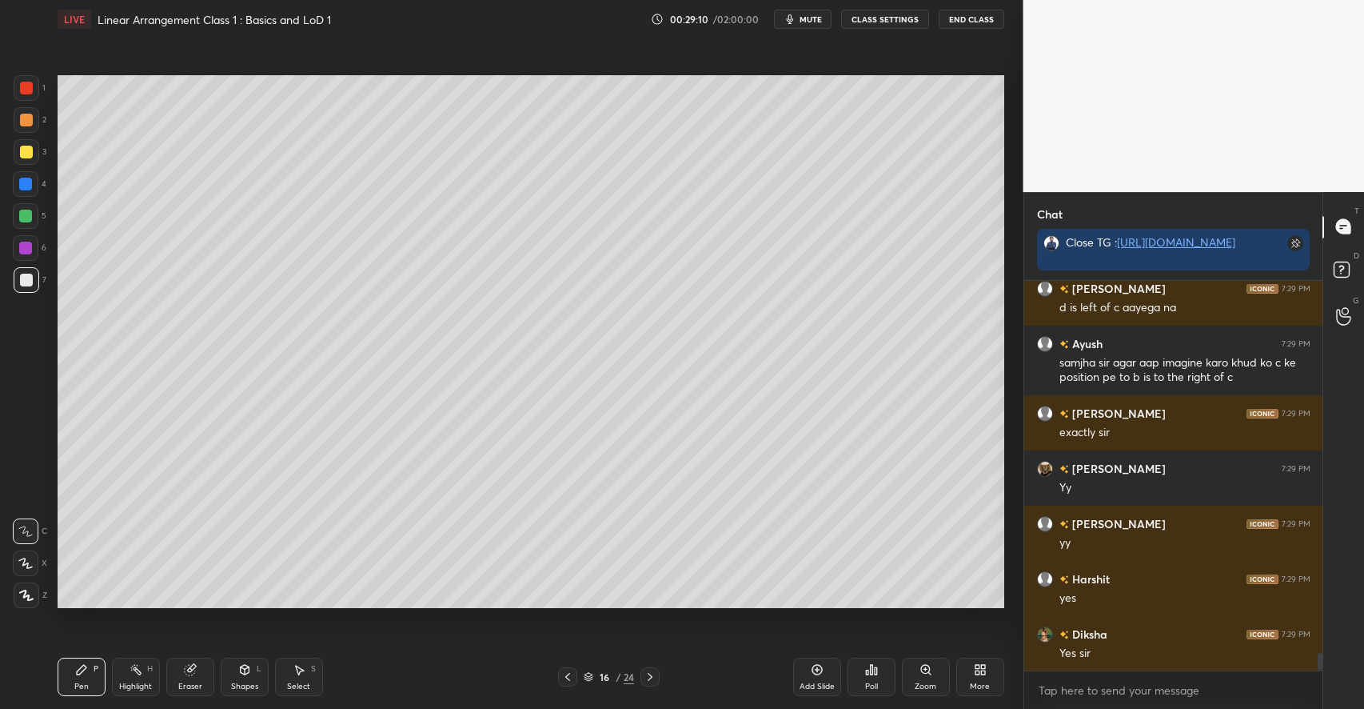
scroll to position [6, 6]
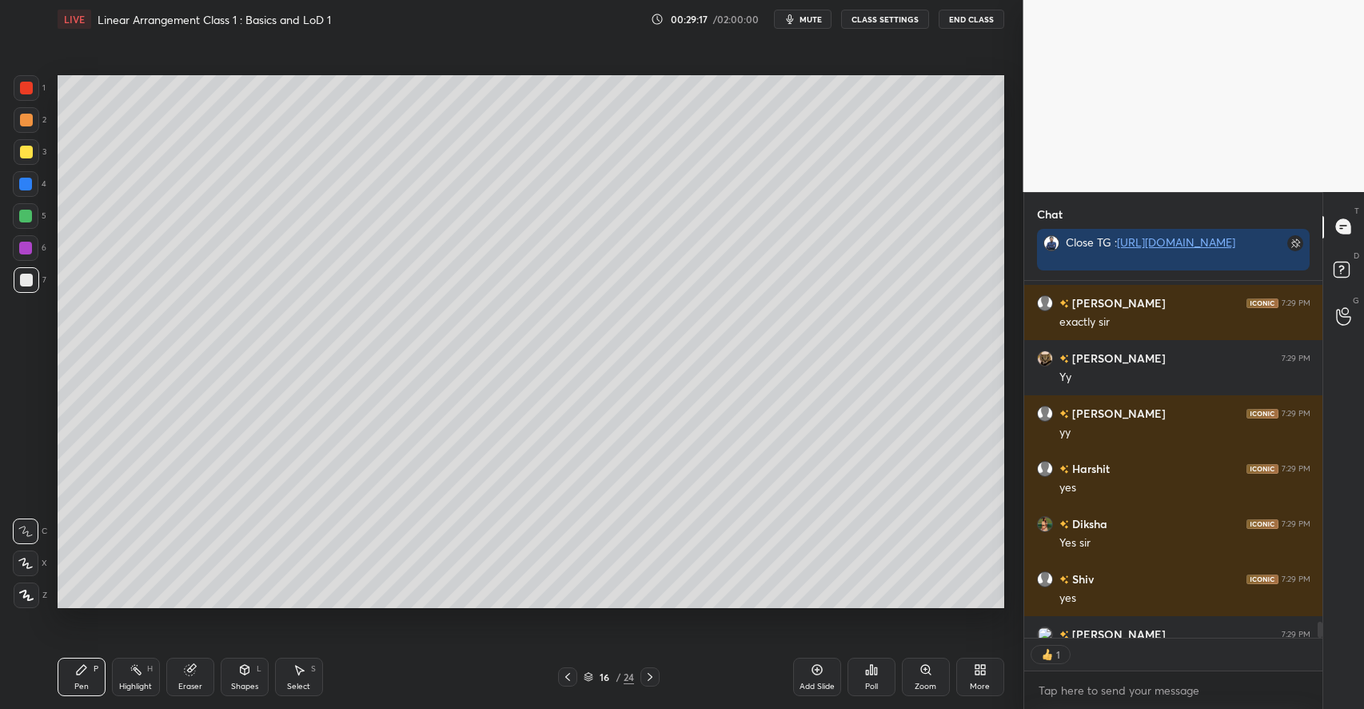
click at [31, 154] on div at bounding box center [26, 152] width 13 height 13
click at [31, 214] on div at bounding box center [25, 216] width 13 height 13
click at [247, 673] on icon at bounding box center [244, 670] width 9 height 10
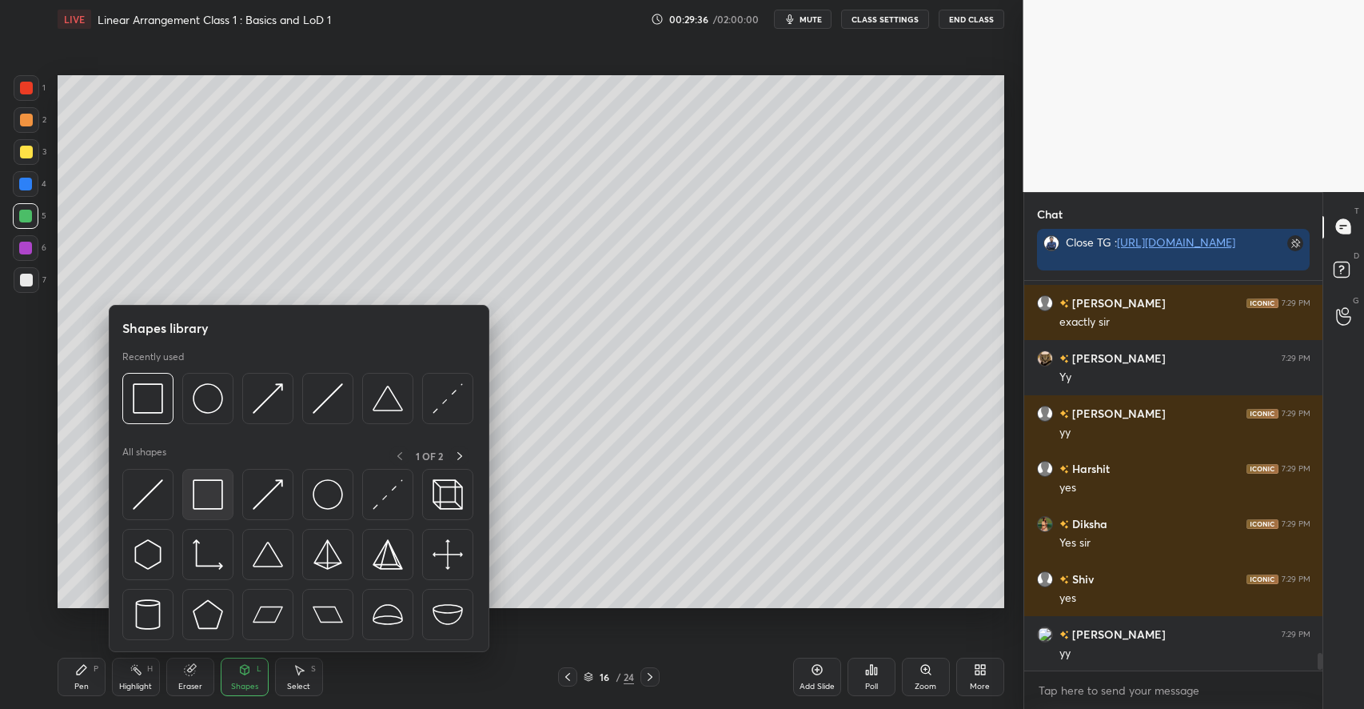
click at [215, 497] on img at bounding box center [208, 494] width 30 height 30
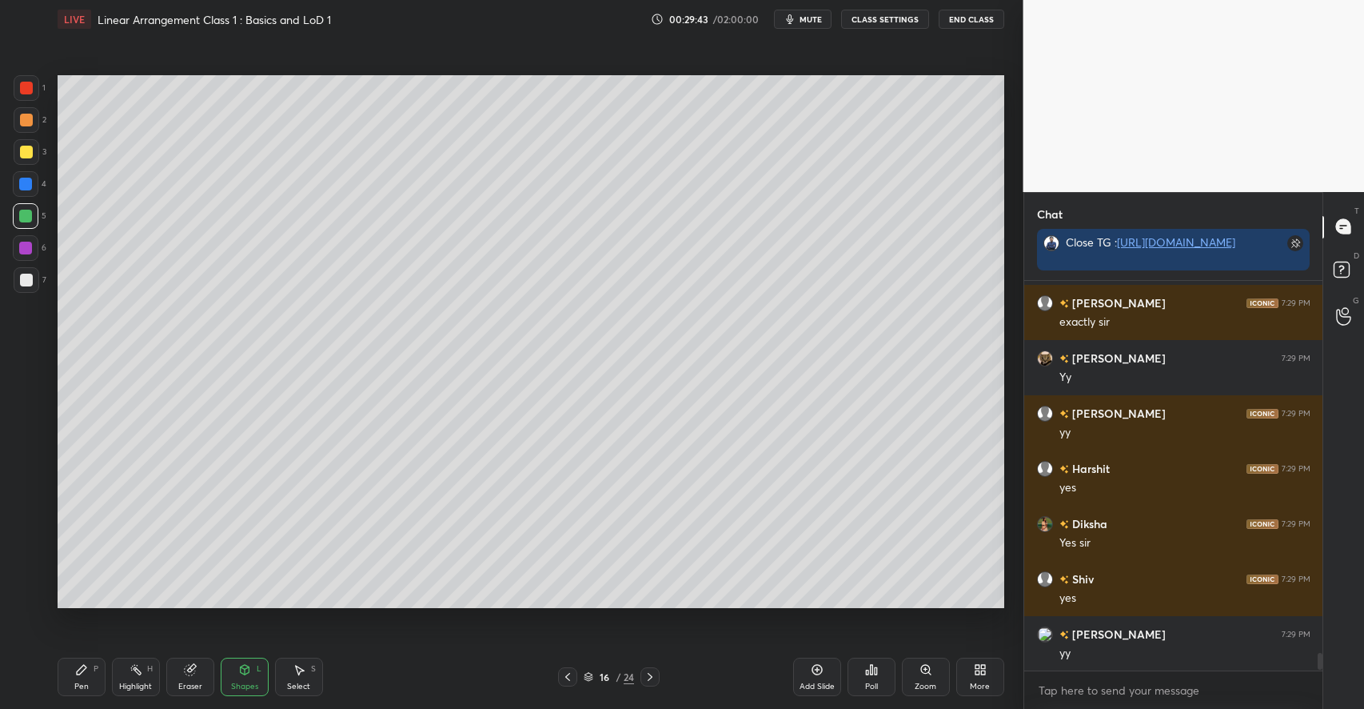
scroll to position [8490, 0]
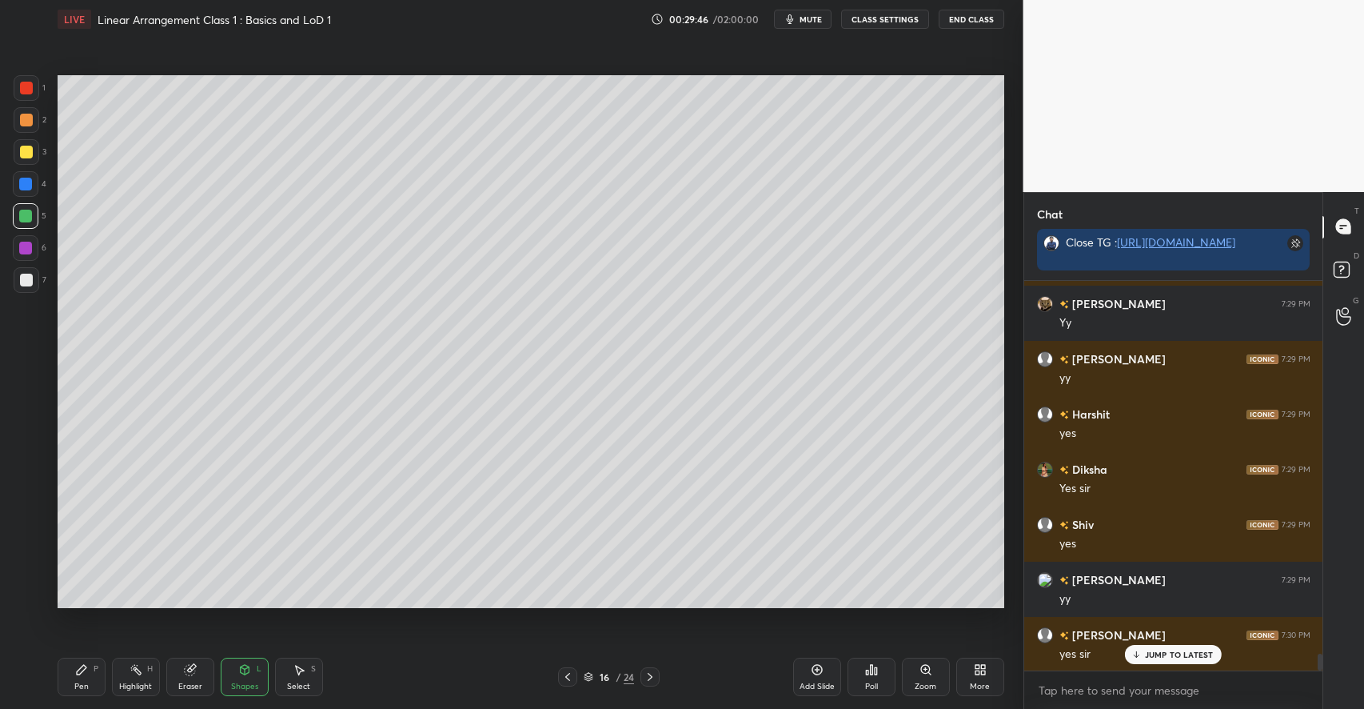
click at [816, 671] on icon at bounding box center [817, 669] width 13 height 13
click at [90, 665] on div "Pen P" at bounding box center [82, 676] width 48 height 38
click at [21, 155] on div at bounding box center [26, 152] width 13 height 13
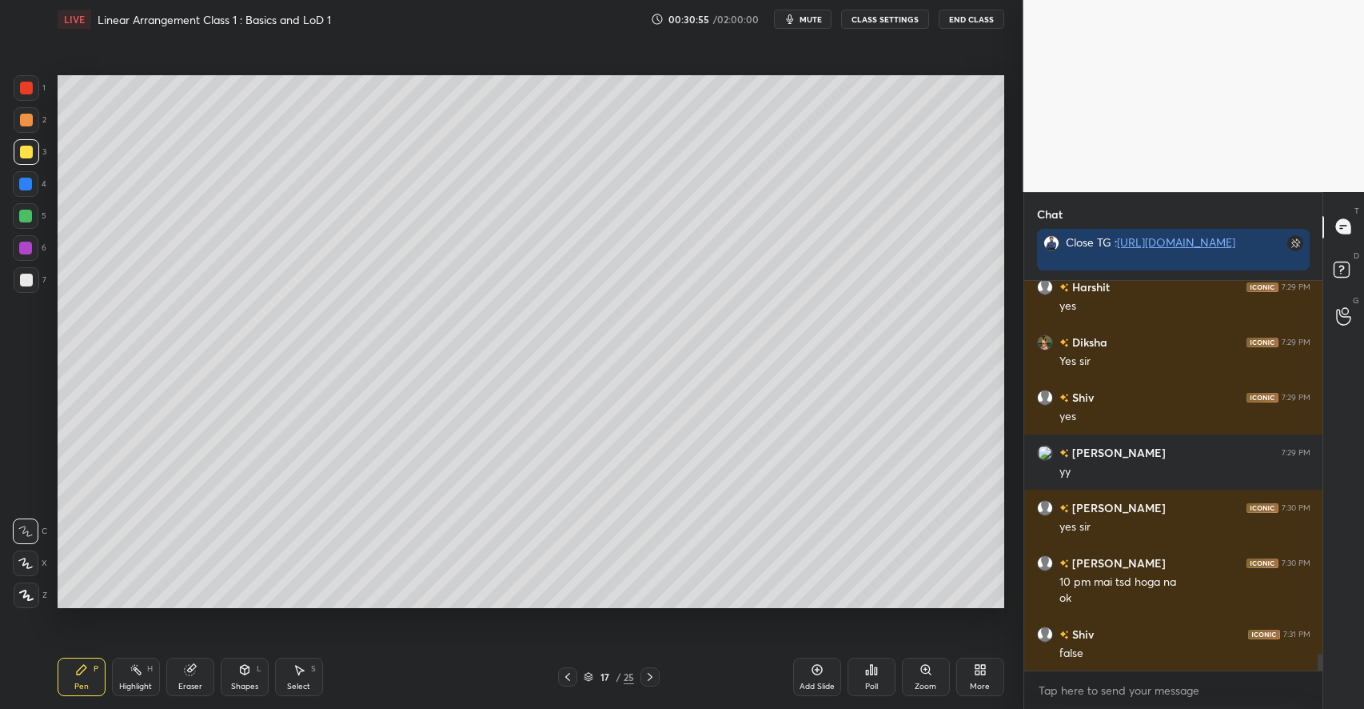
scroll to position [8672, 0]
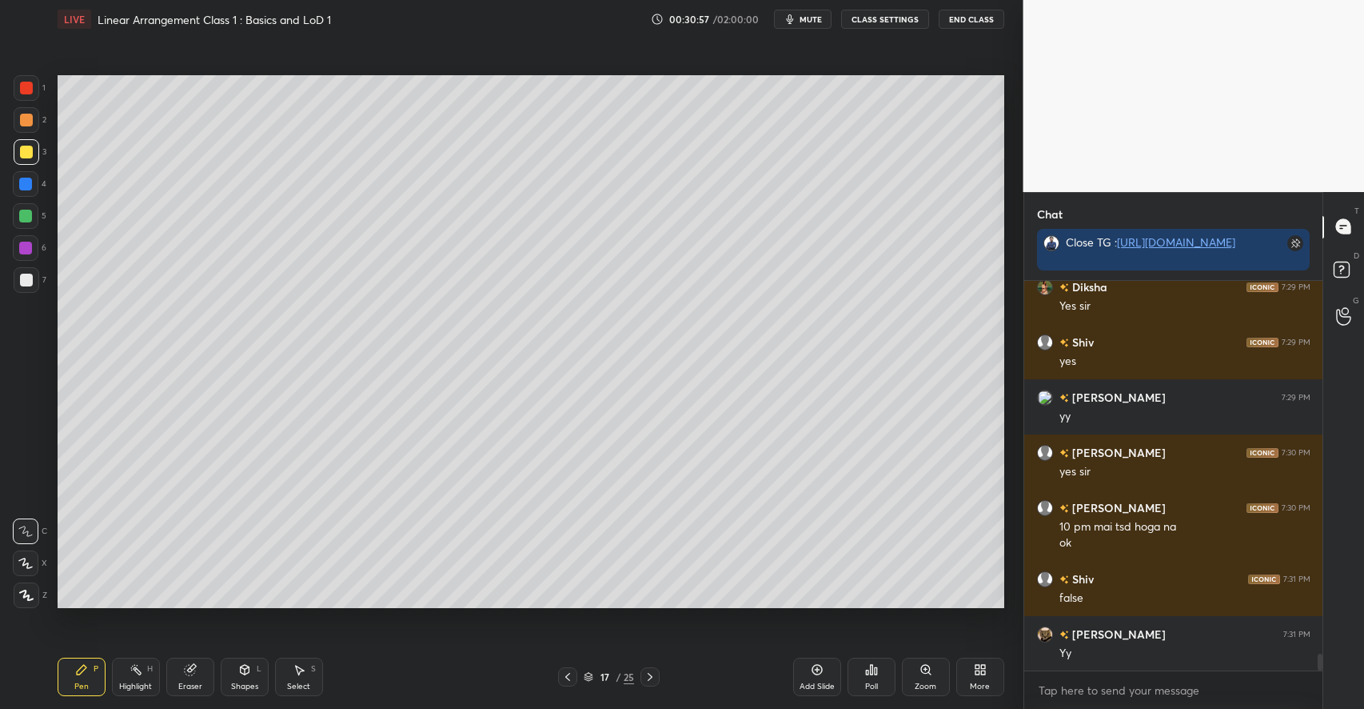
click at [239, 665] on icon at bounding box center [244, 669] width 13 height 13
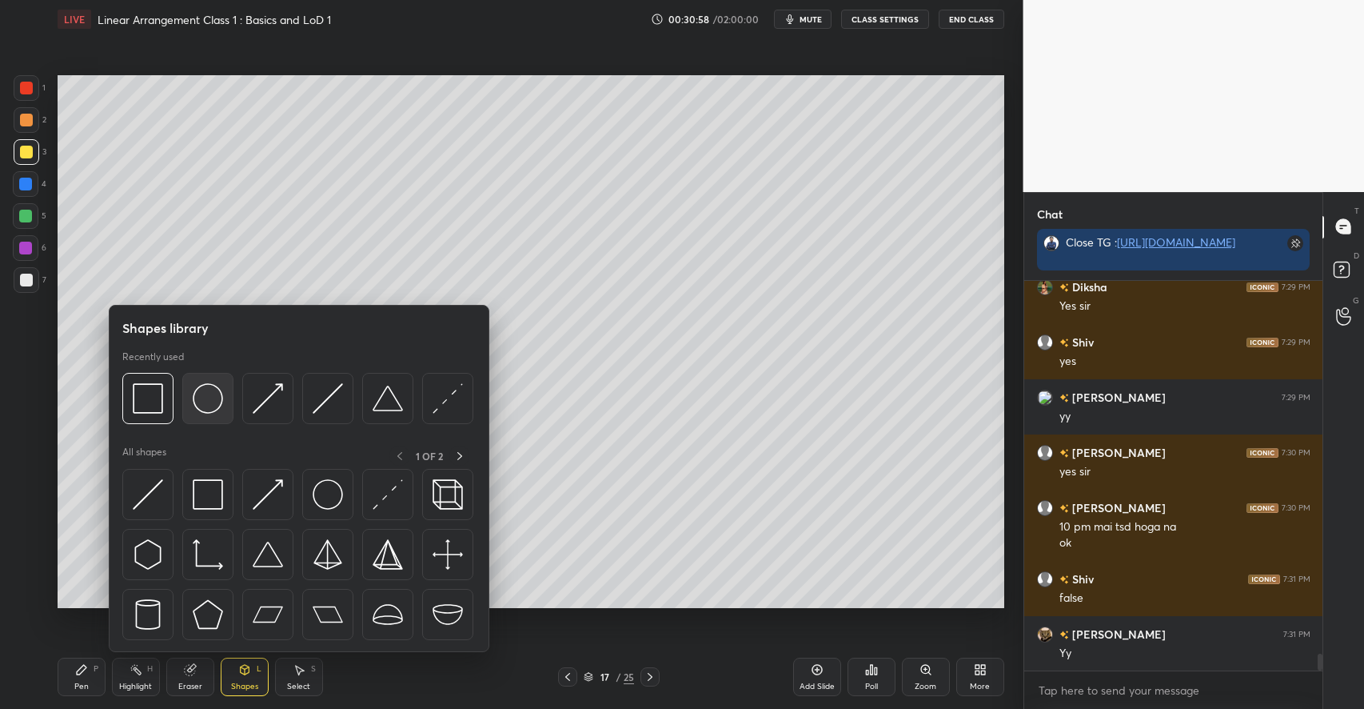
click at [217, 399] on img at bounding box center [208, 398] width 30 height 30
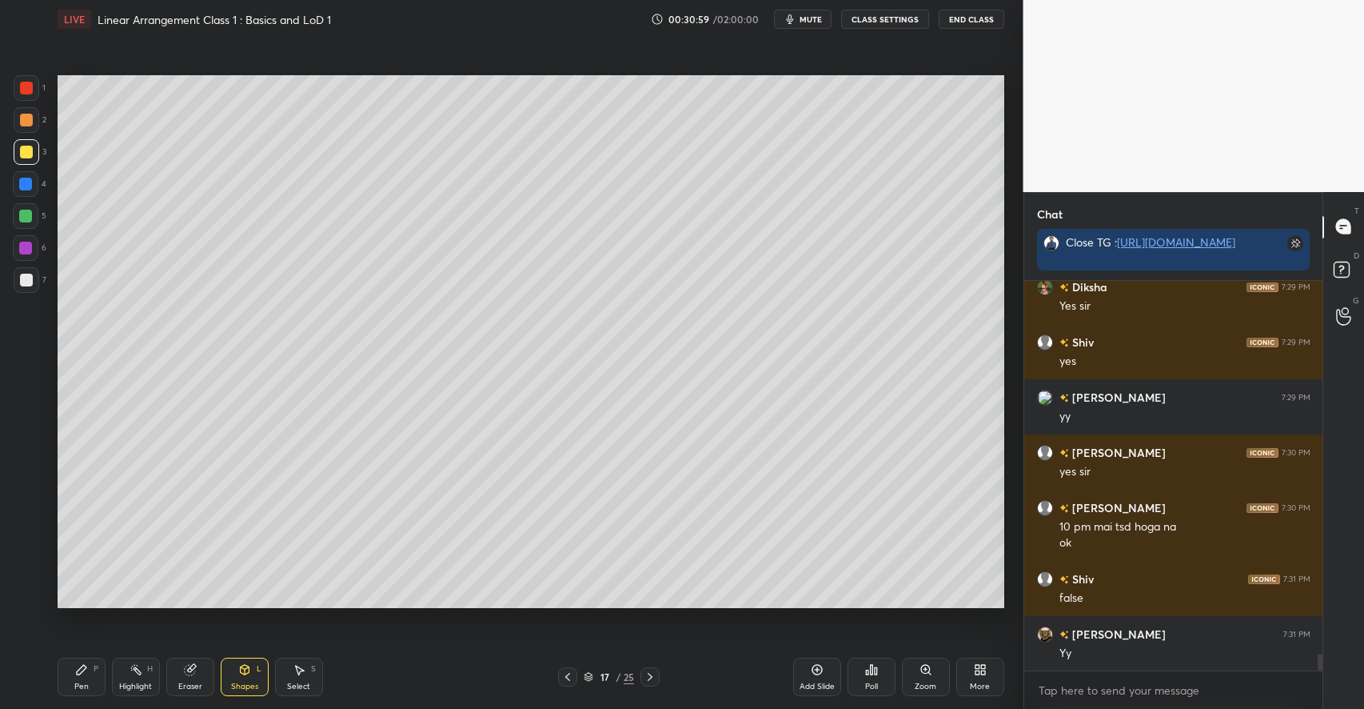
click at [75, 674] on icon at bounding box center [81, 669] width 13 height 13
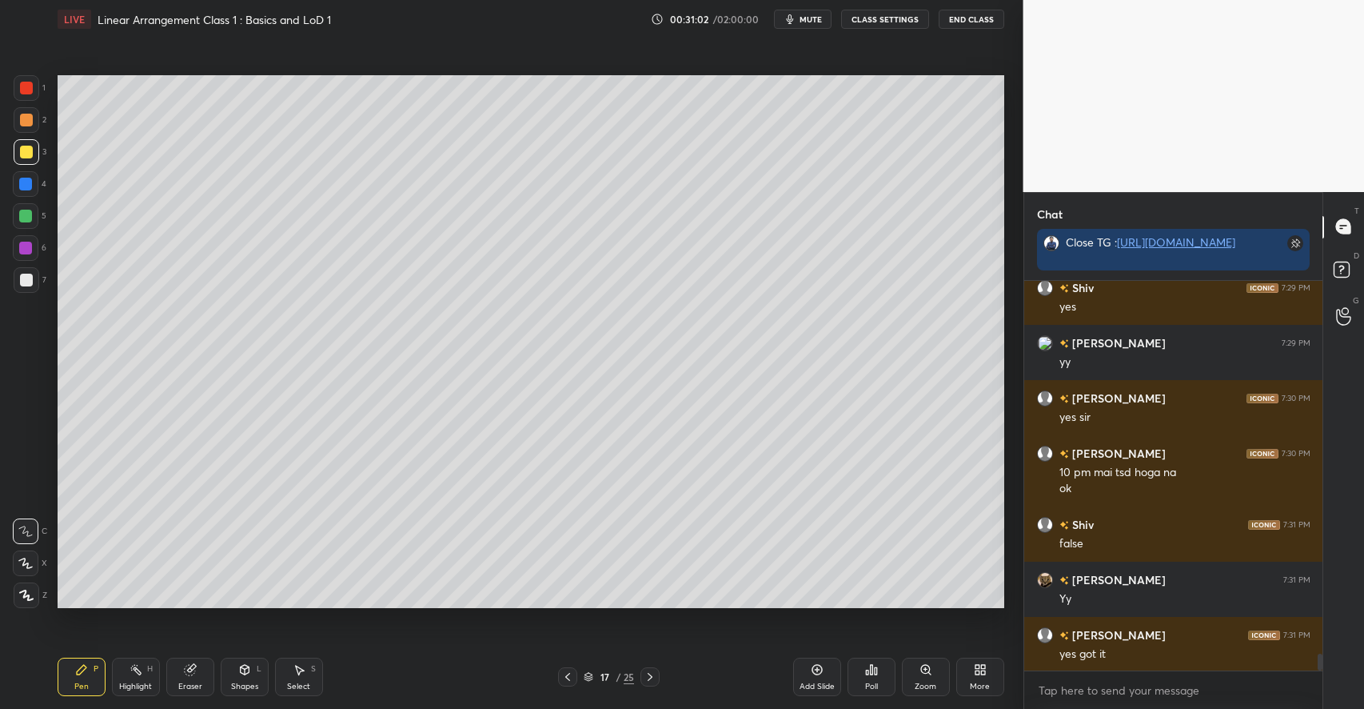
scroll to position [8782, 0]
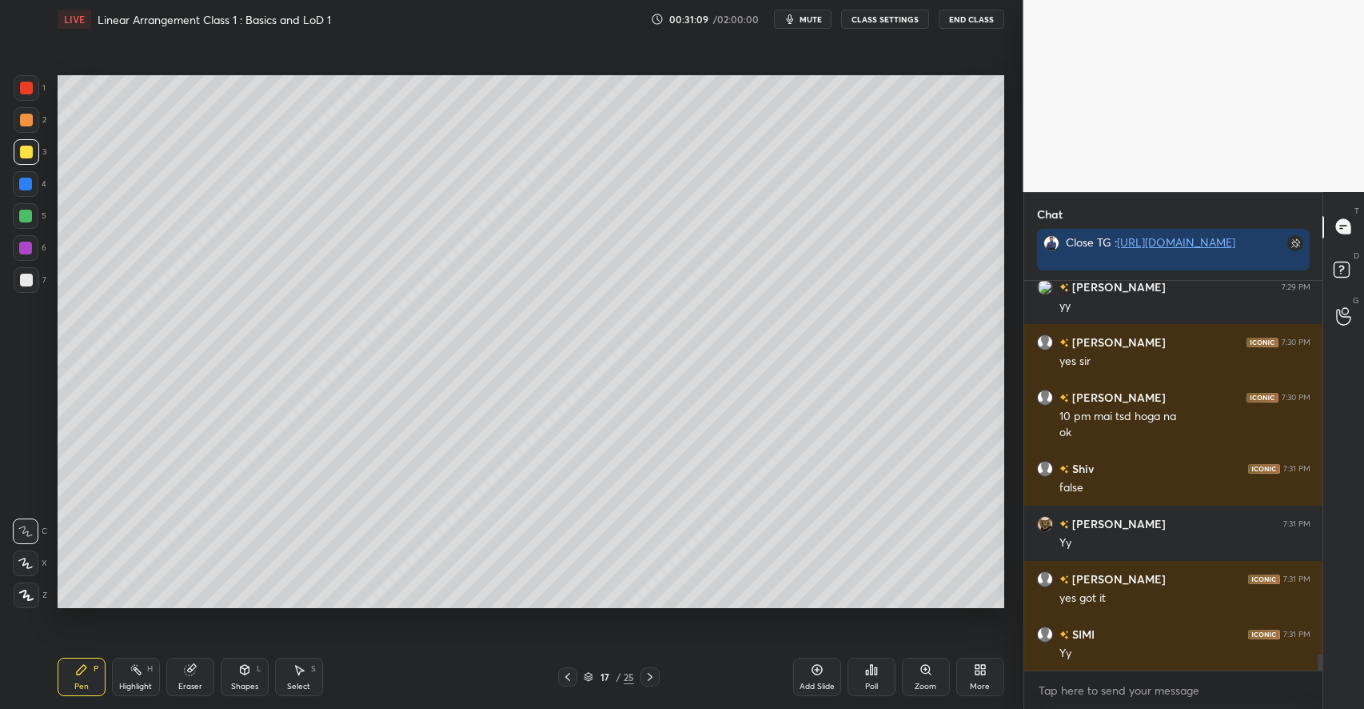
click at [296, 675] on icon at bounding box center [299, 669] width 13 height 13
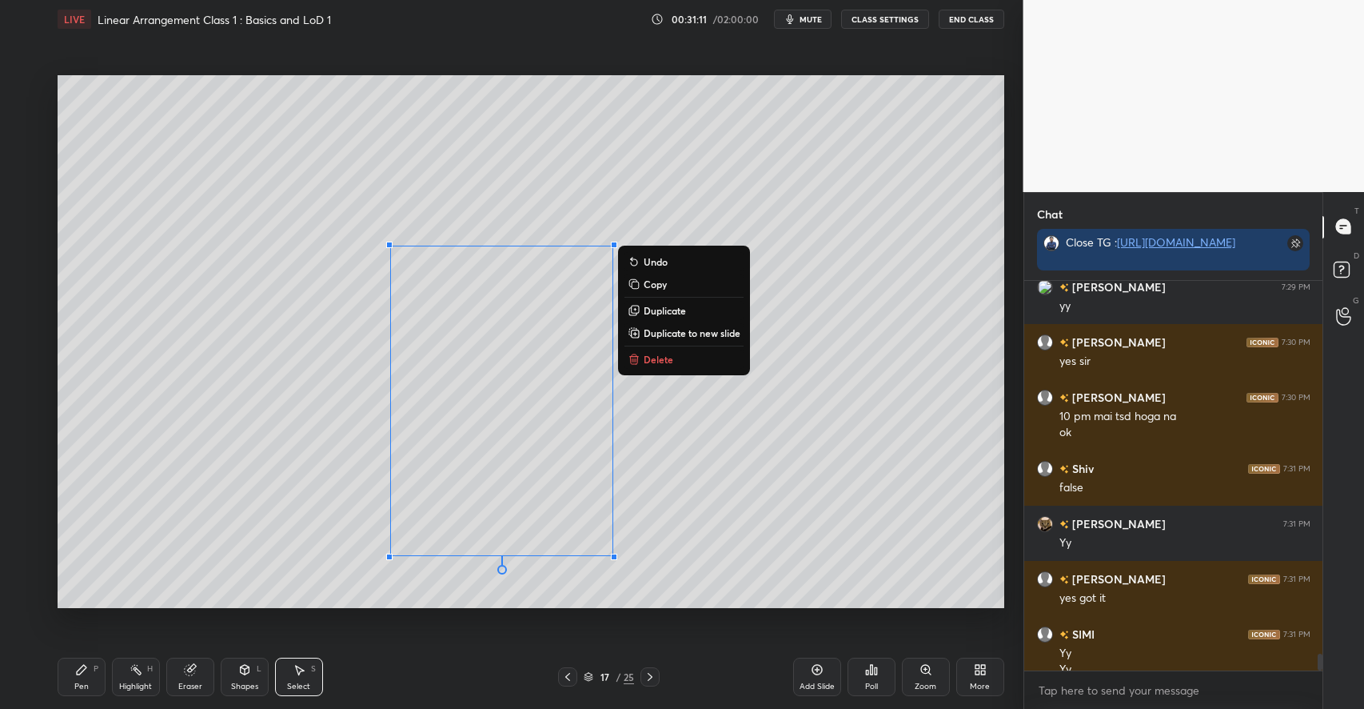
scroll to position [8798, 0]
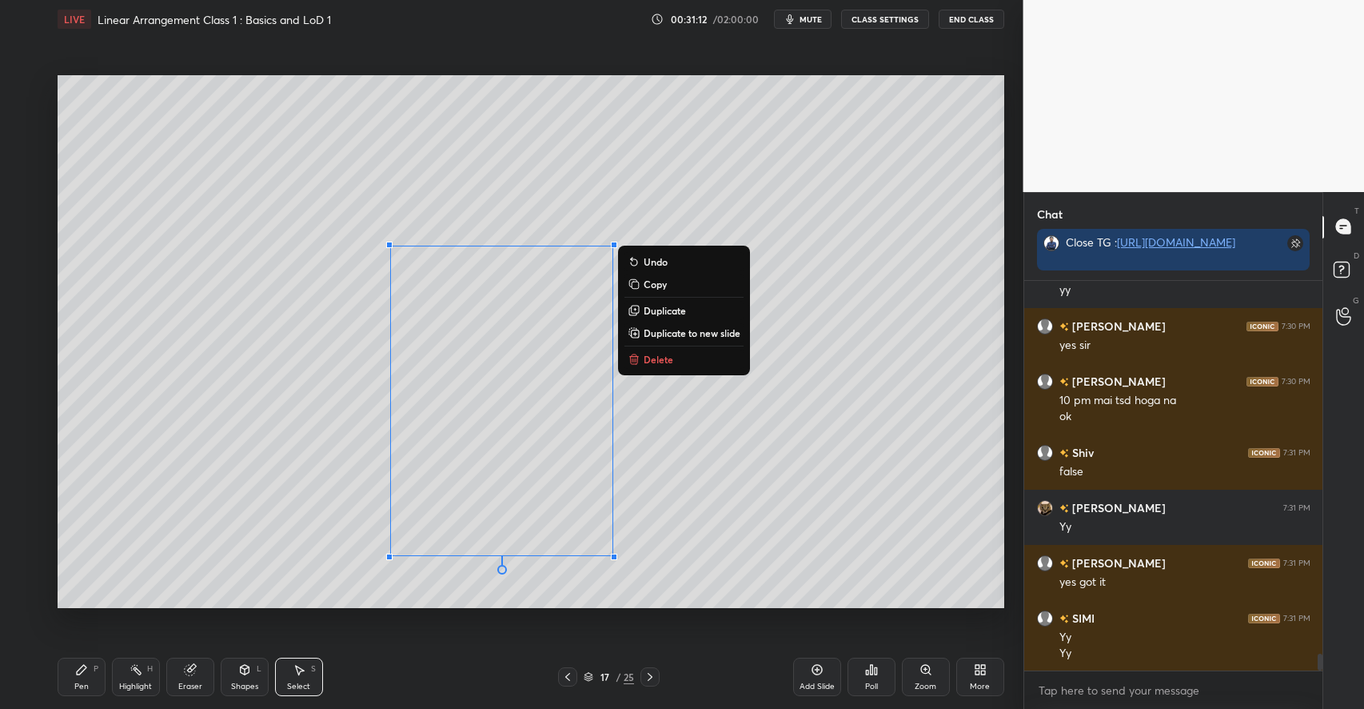
click at [668, 358] on p "Delete" at bounding box center [659, 359] width 30 height 13
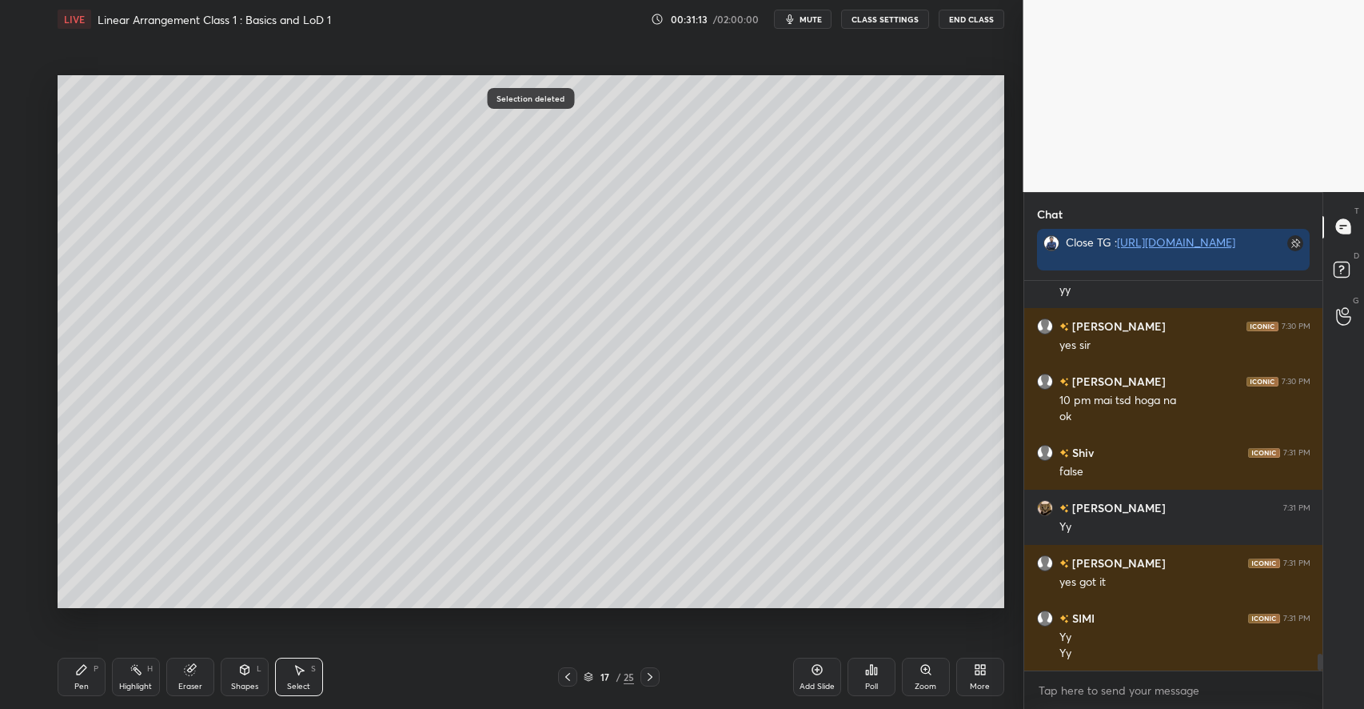
click at [78, 674] on icon at bounding box center [82, 670] width 10 height 10
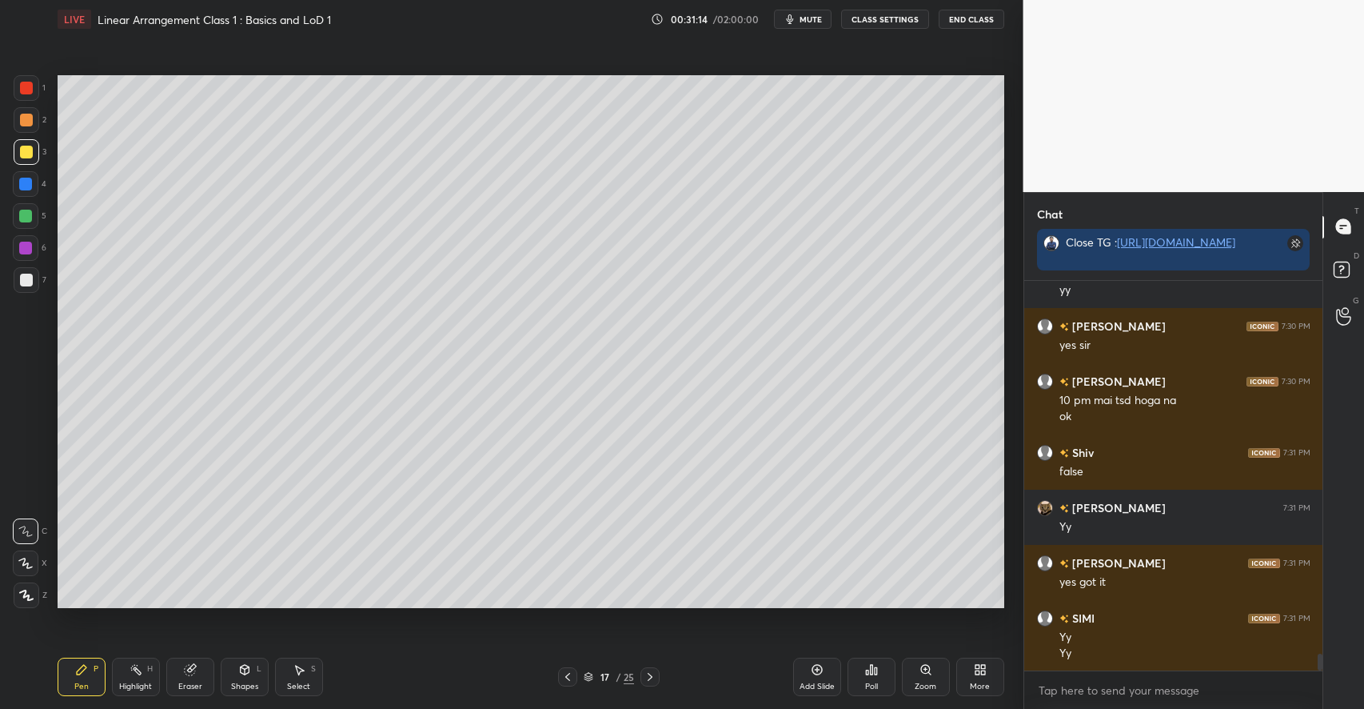
click at [26, 282] on div at bounding box center [26, 280] width 13 height 13
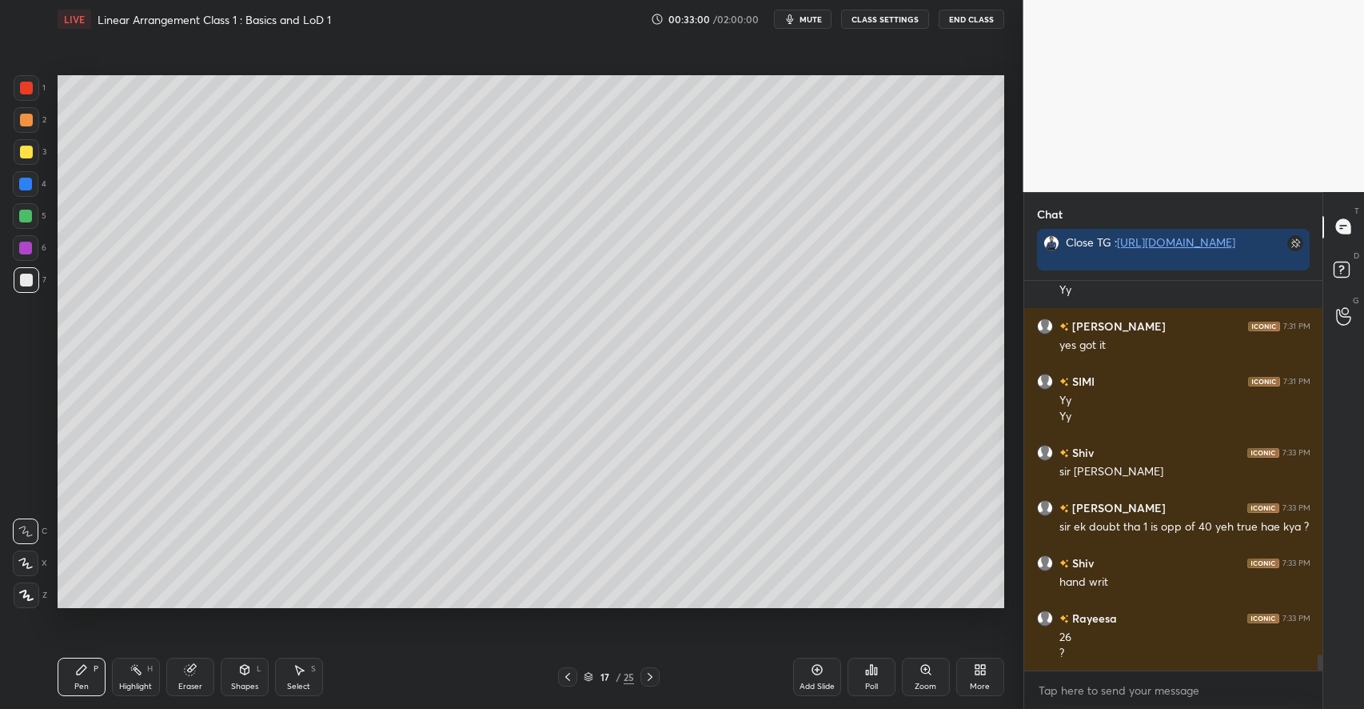
scroll to position [9090, 0]
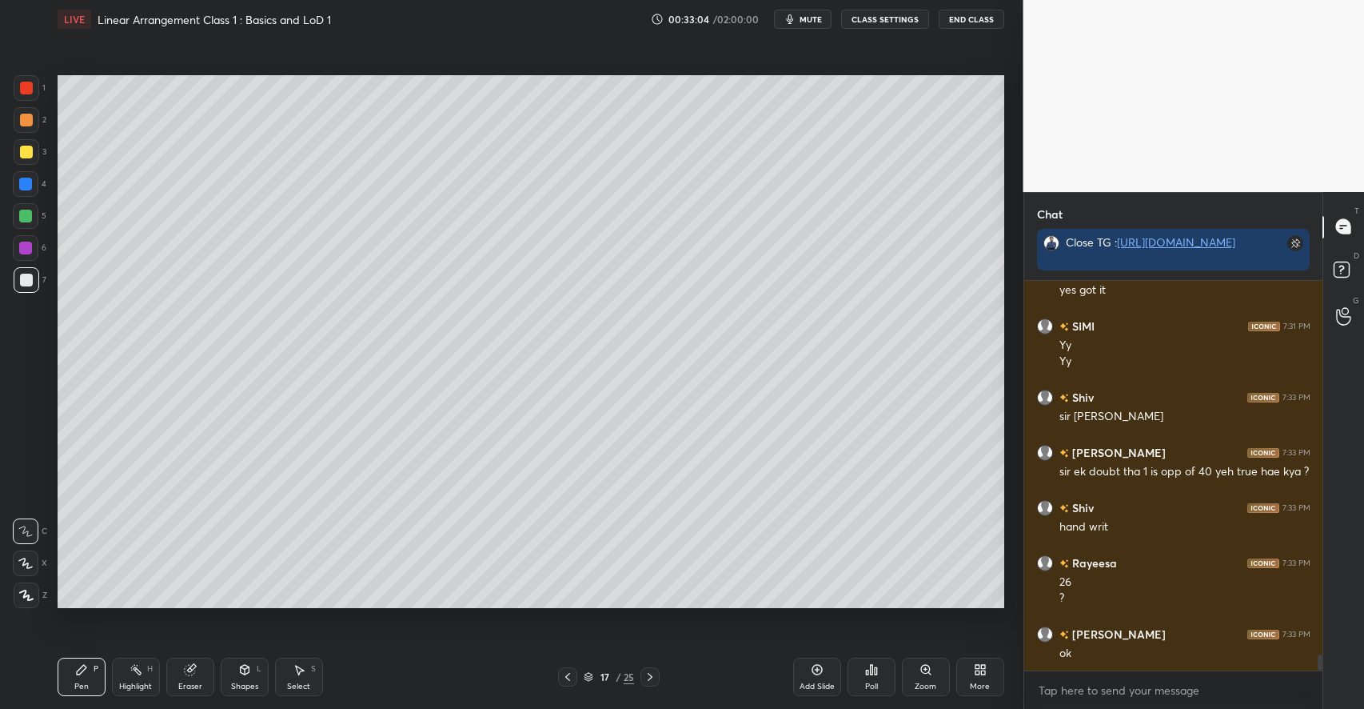
click at [26, 150] on div at bounding box center [26, 152] width 13 height 13
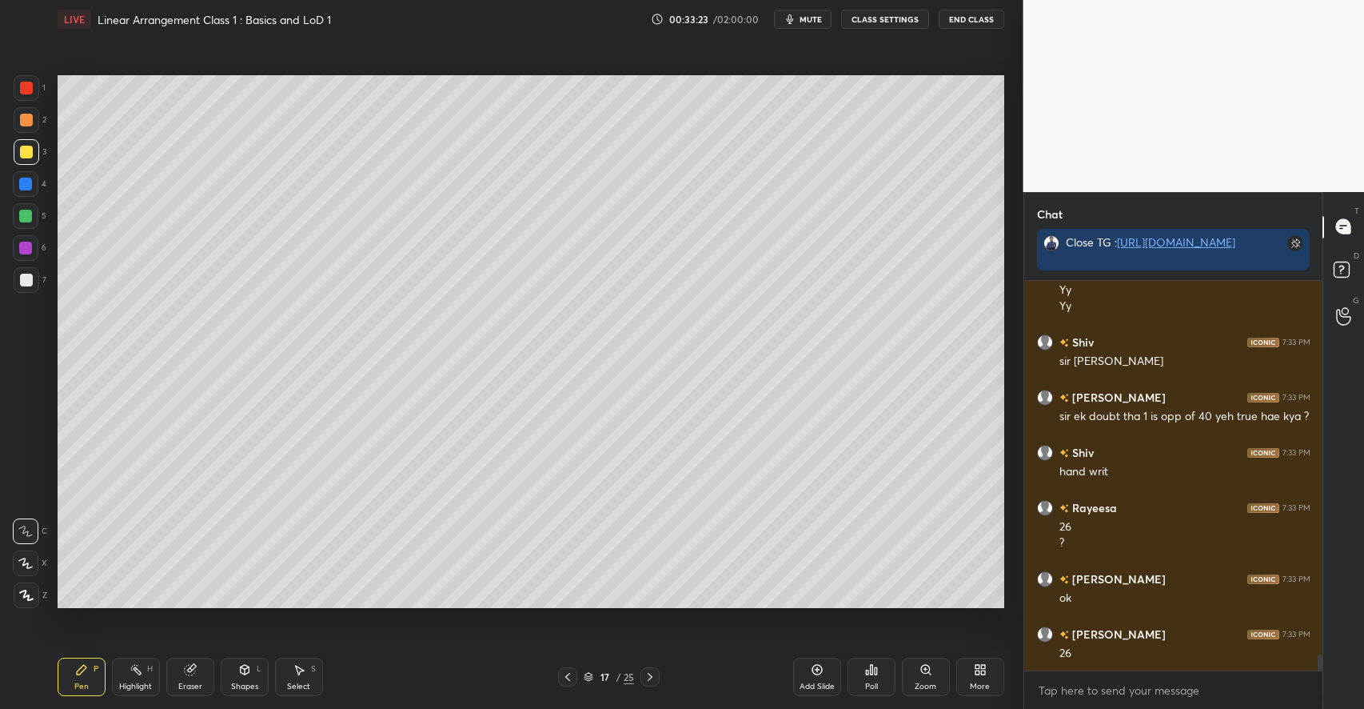
scroll to position [9200, 0]
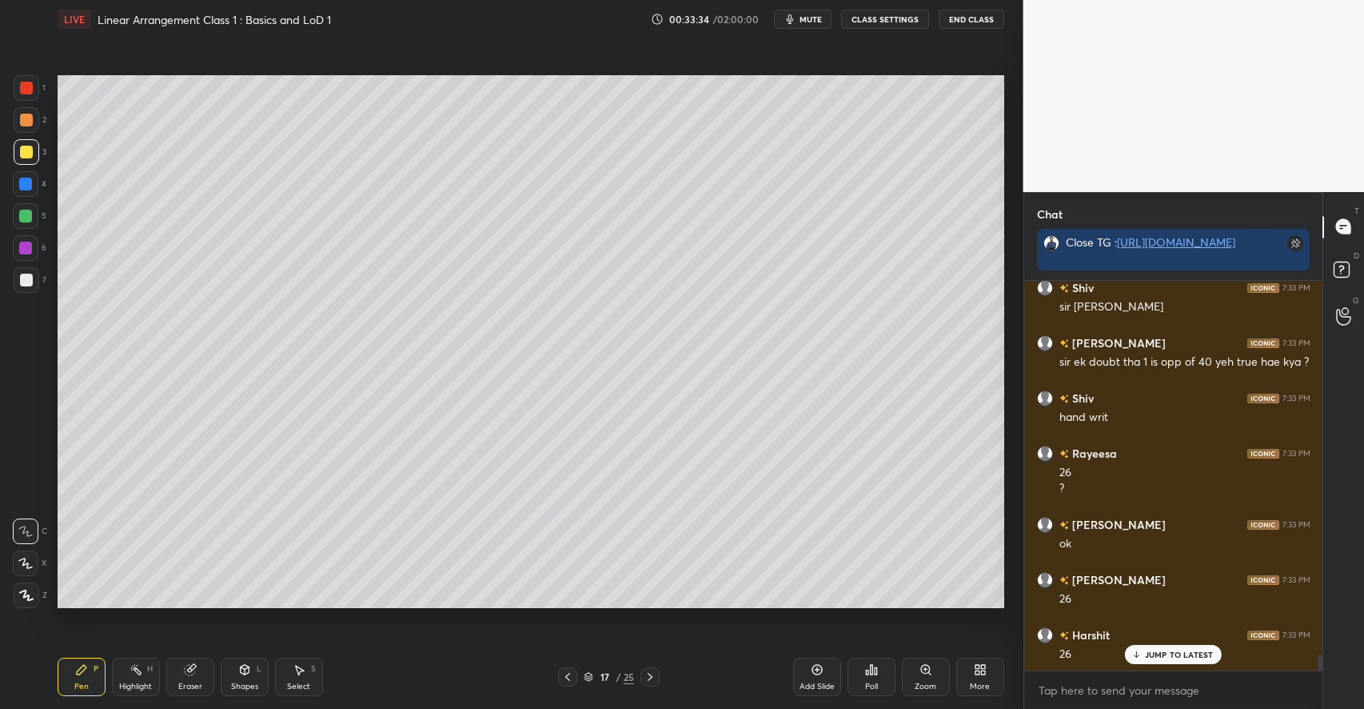
click at [308, 670] on div "Select S" at bounding box center [299, 676] width 48 height 38
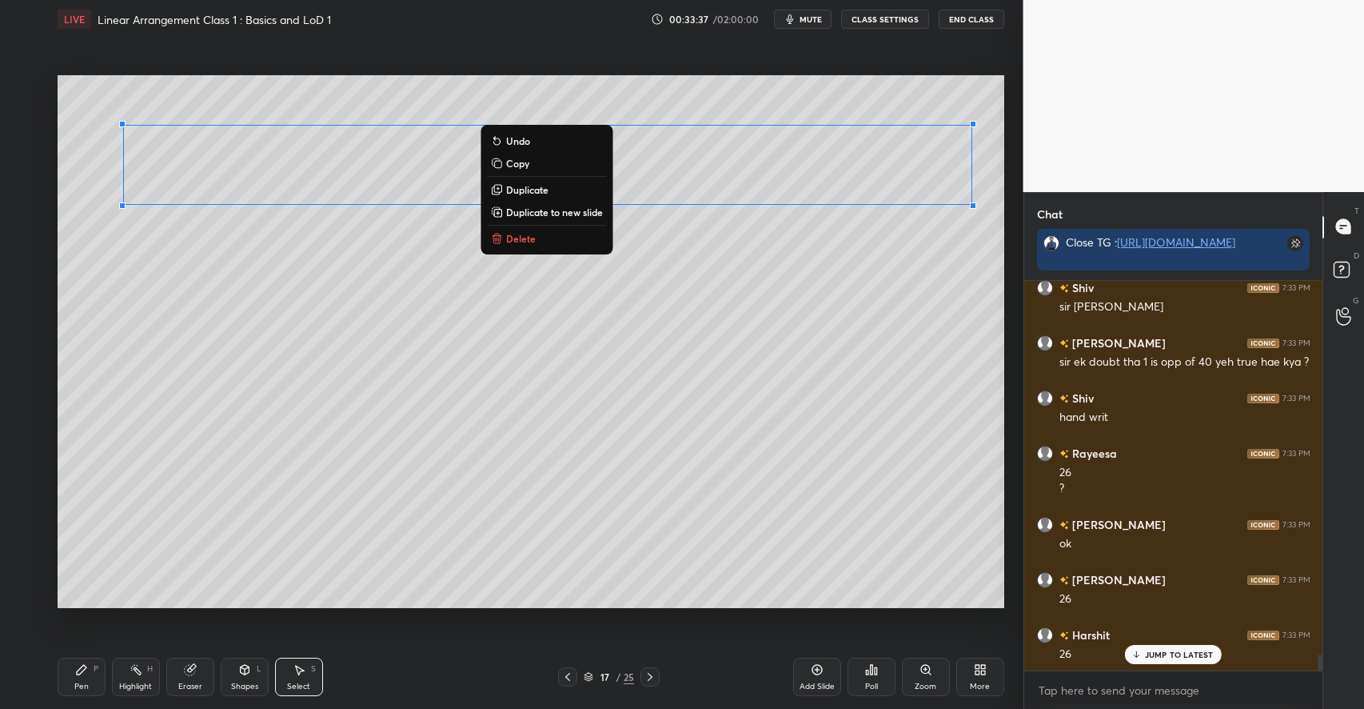
click at [567, 213] on p "Duplicate to new slide" at bounding box center [554, 212] width 97 height 13
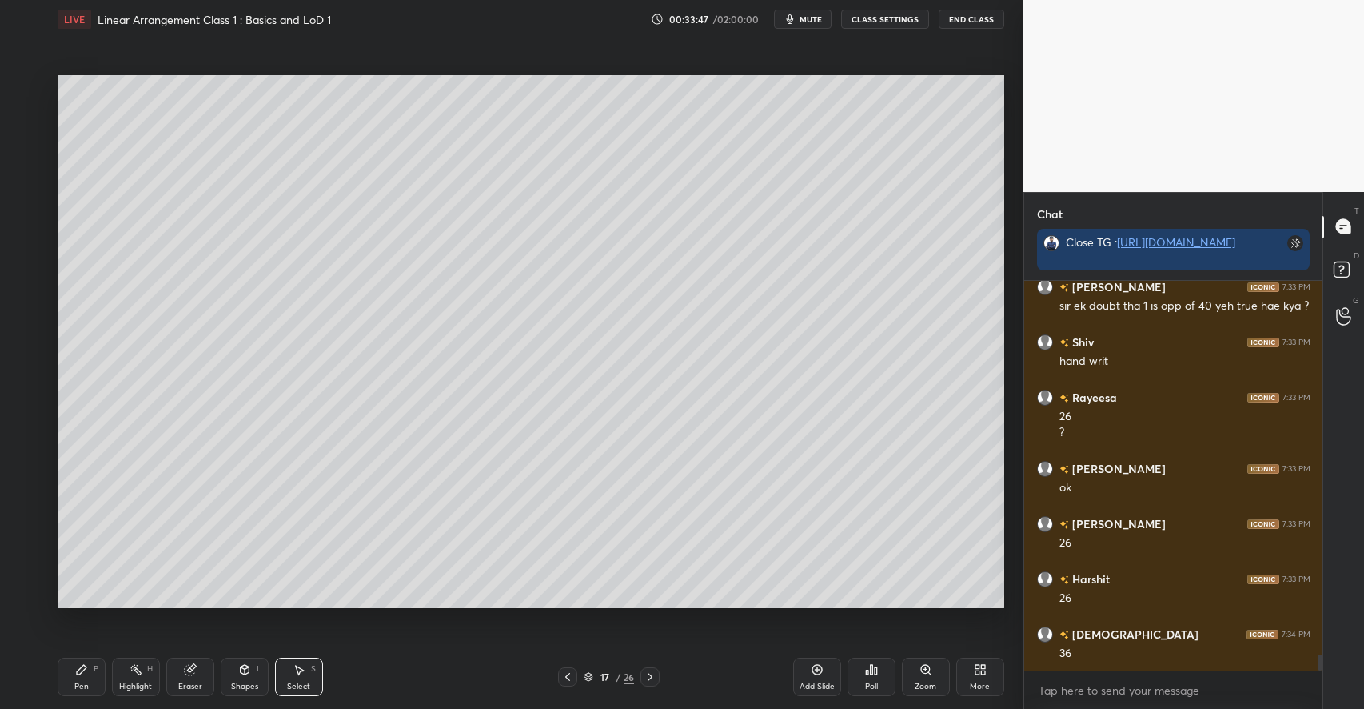
scroll to position [9311, 0]
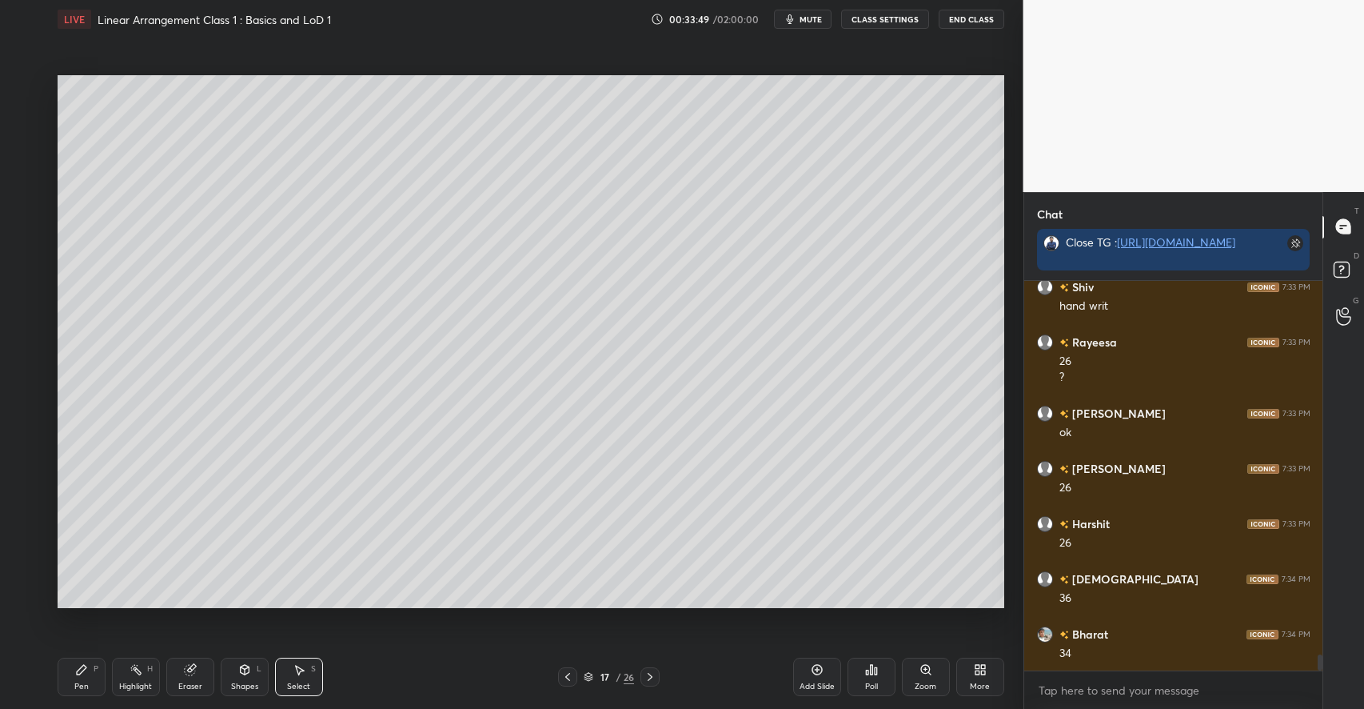
click at [77, 674] on icon at bounding box center [82, 670] width 10 height 10
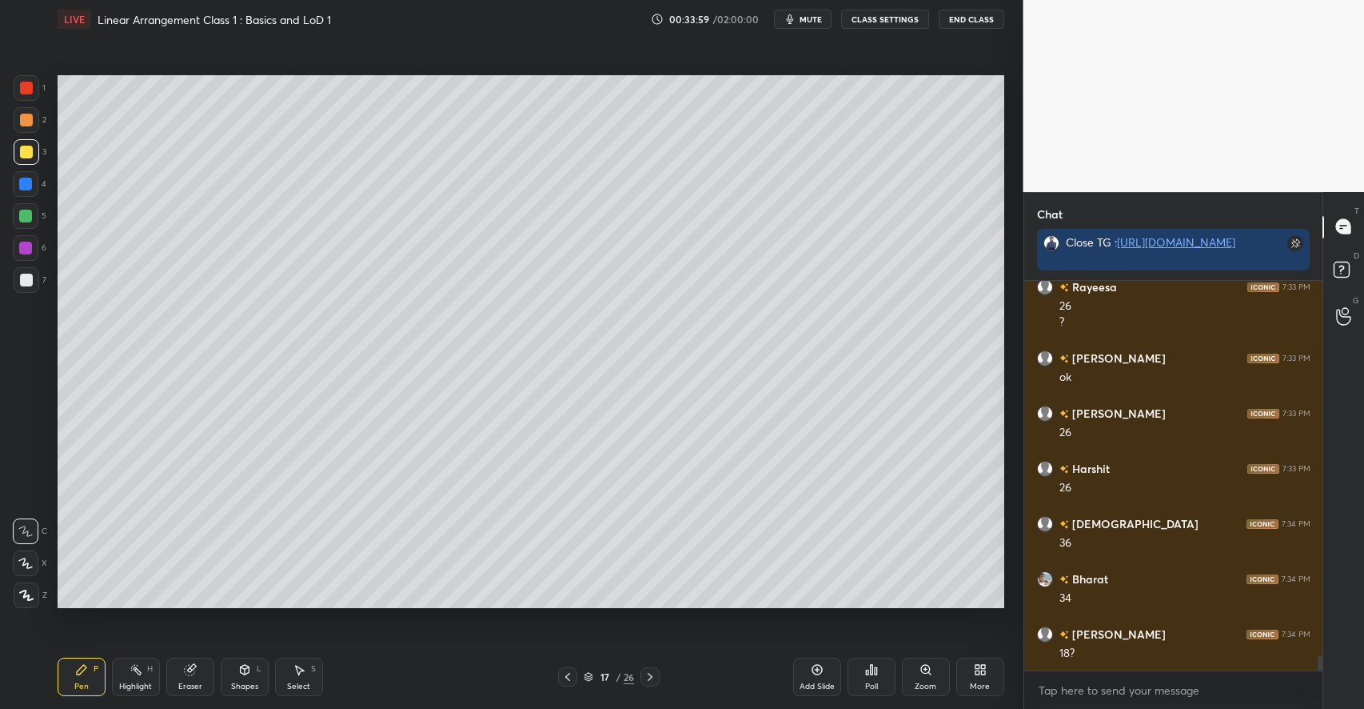
click at [245, 669] on icon at bounding box center [245, 672] width 0 height 6
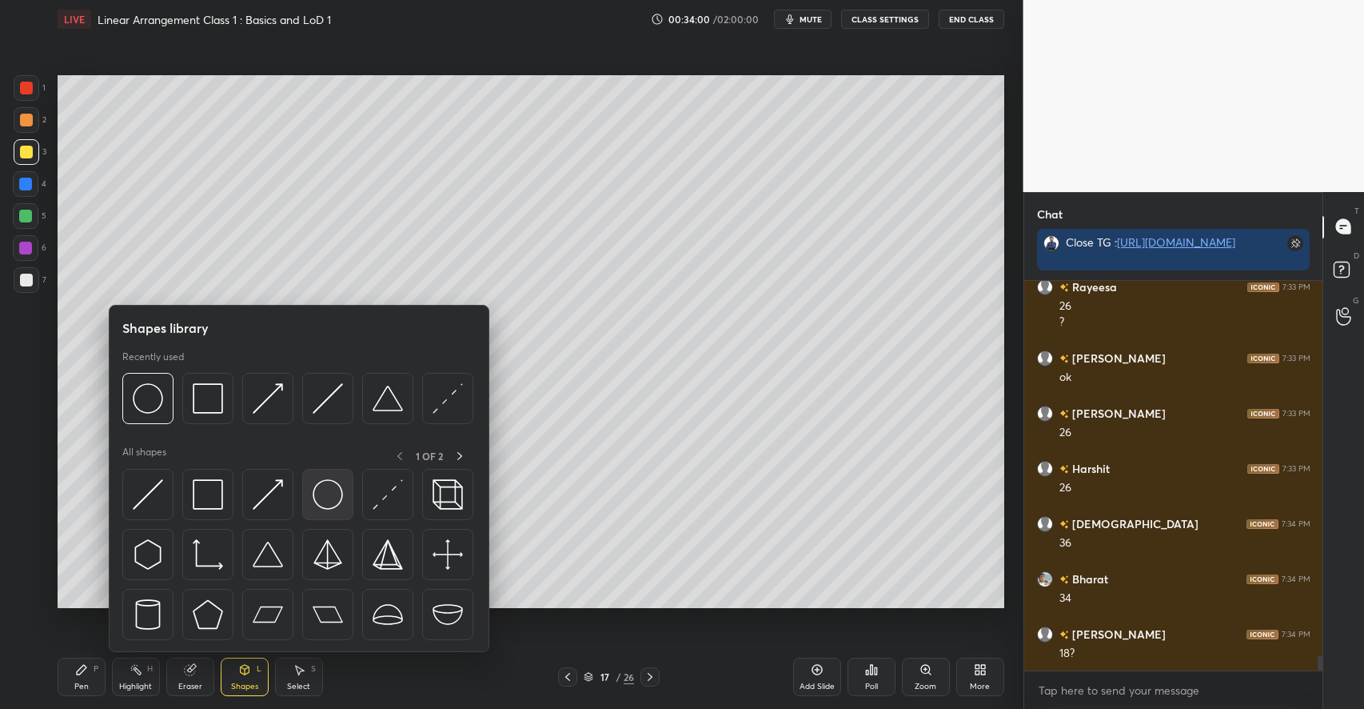
click at [320, 494] on img at bounding box center [328, 494] width 30 height 30
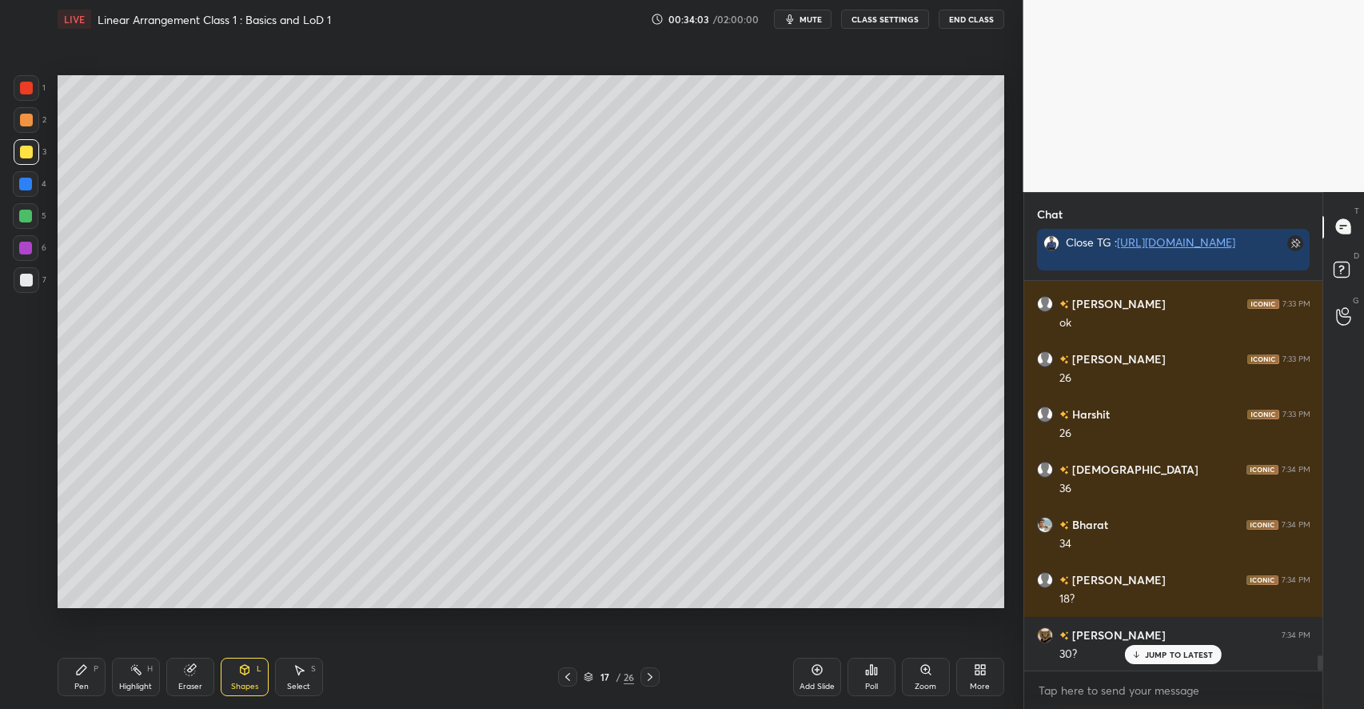
click at [79, 671] on icon at bounding box center [82, 670] width 10 height 10
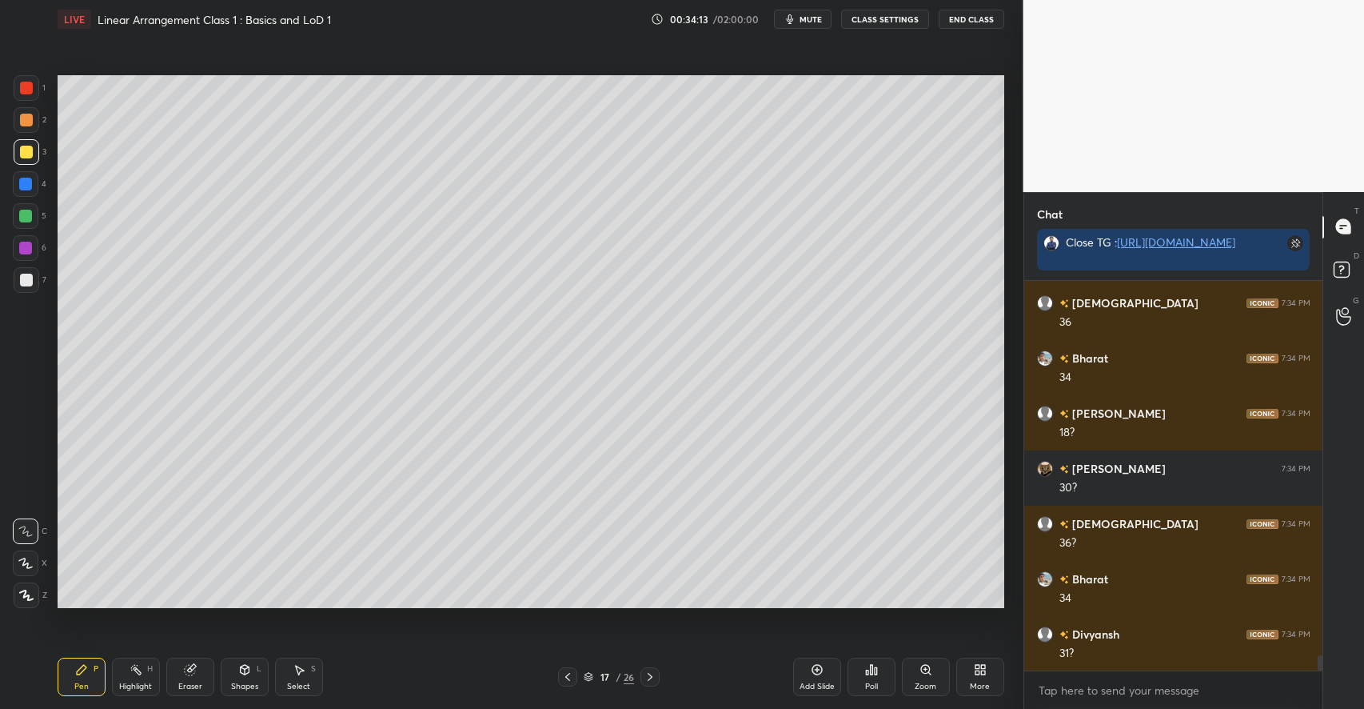
scroll to position [9641, 0]
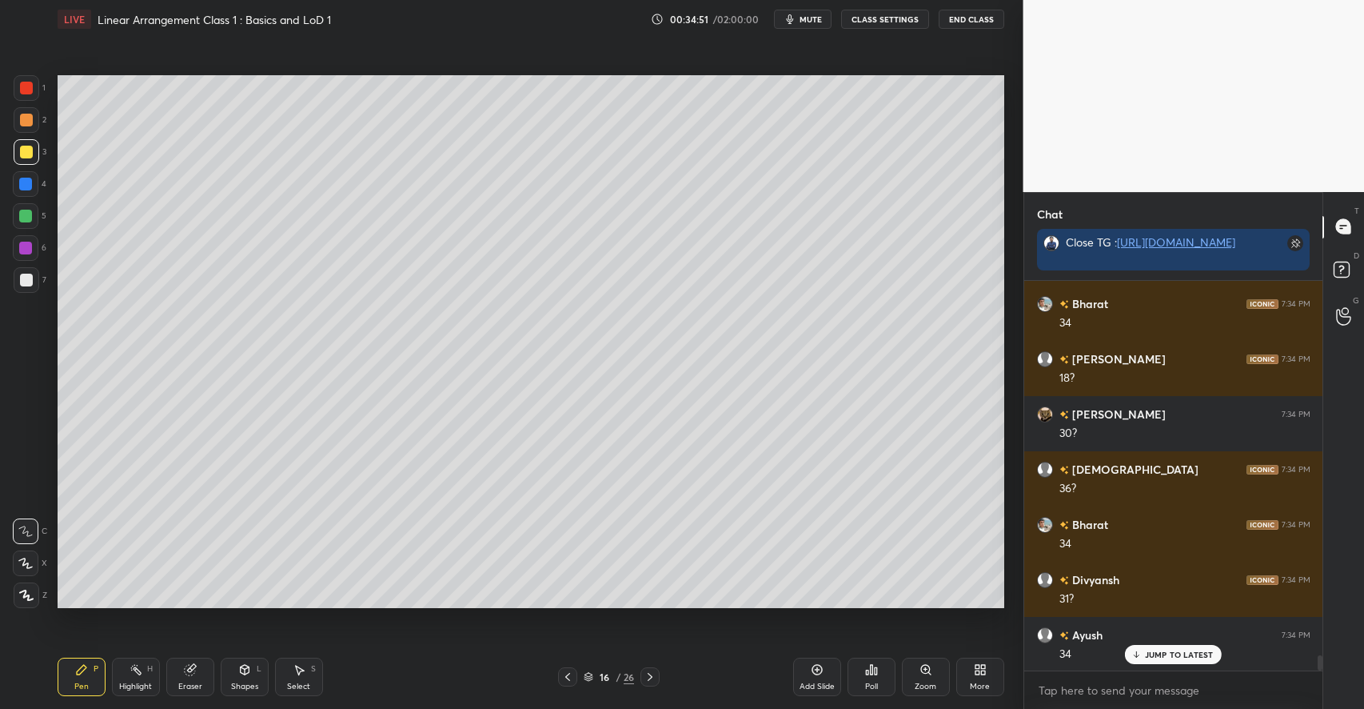
click at [811, 672] on icon at bounding box center [817, 669] width 13 height 13
click at [34, 119] on div at bounding box center [27, 120] width 26 height 26
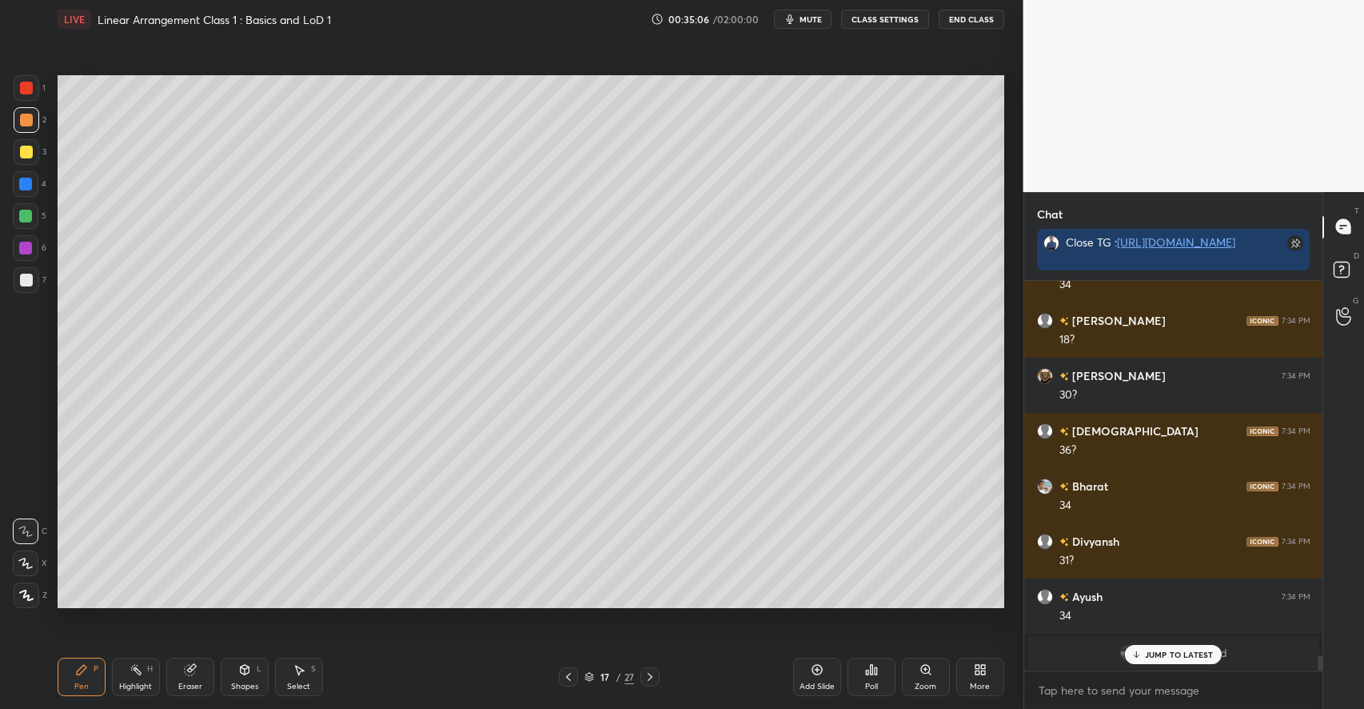
click at [294, 672] on icon at bounding box center [299, 669] width 13 height 13
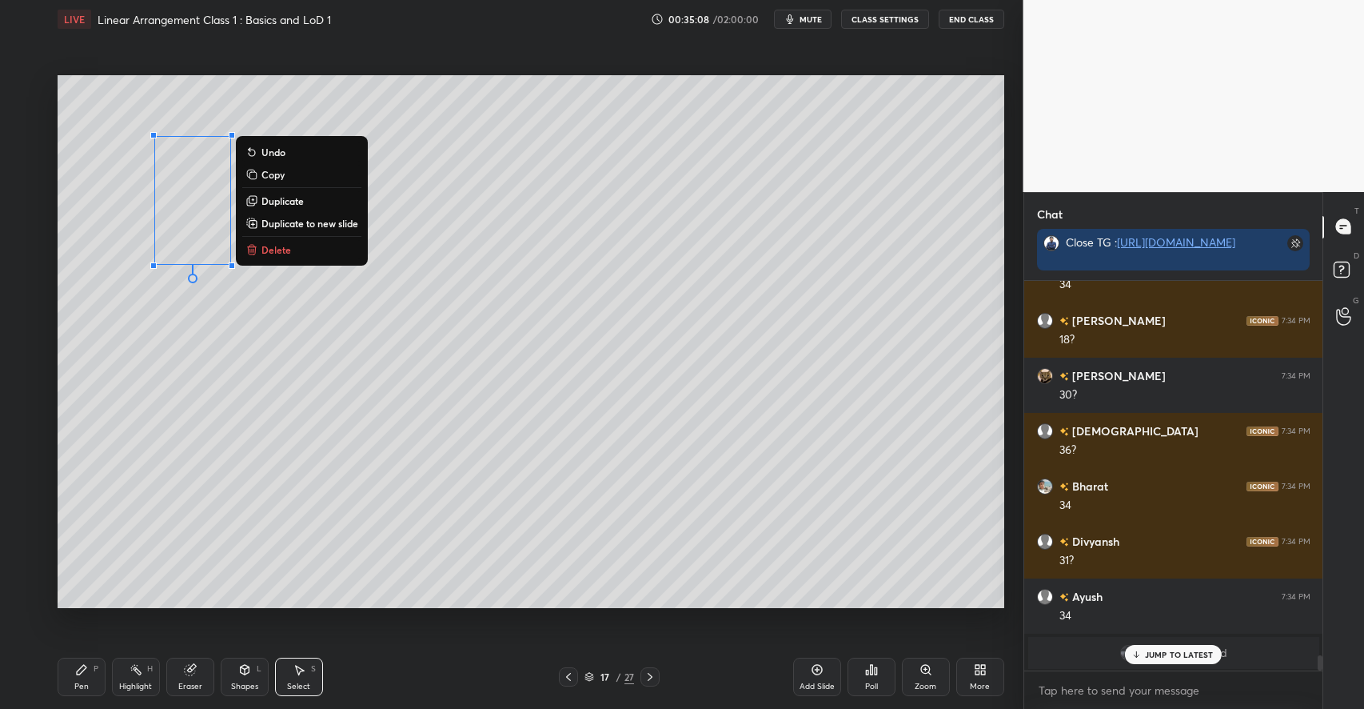
click at [195, 426] on div "0 ° Undo Copy Duplicate Duplicate to new slide Delete" at bounding box center [531, 341] width 947 height 533
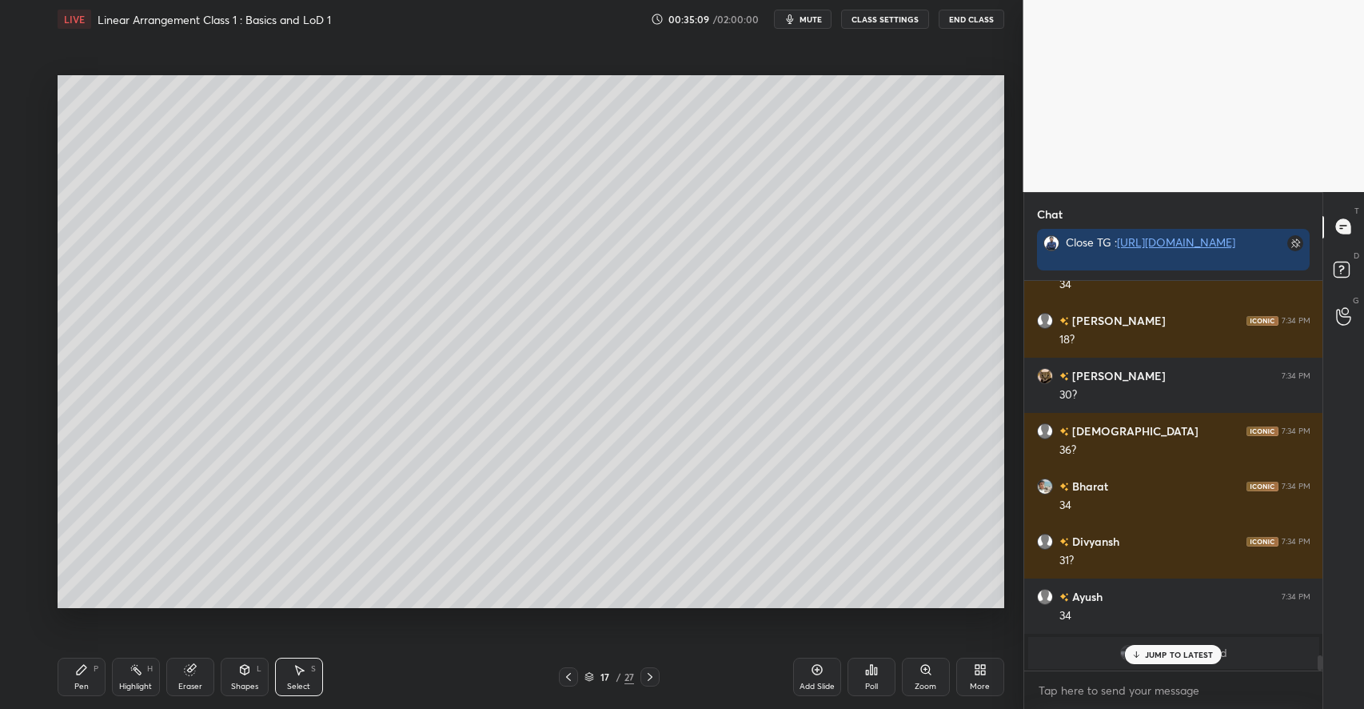
click at [91, 670] on div "Pen P" at bounding box center [82, 676] width 48 height 38
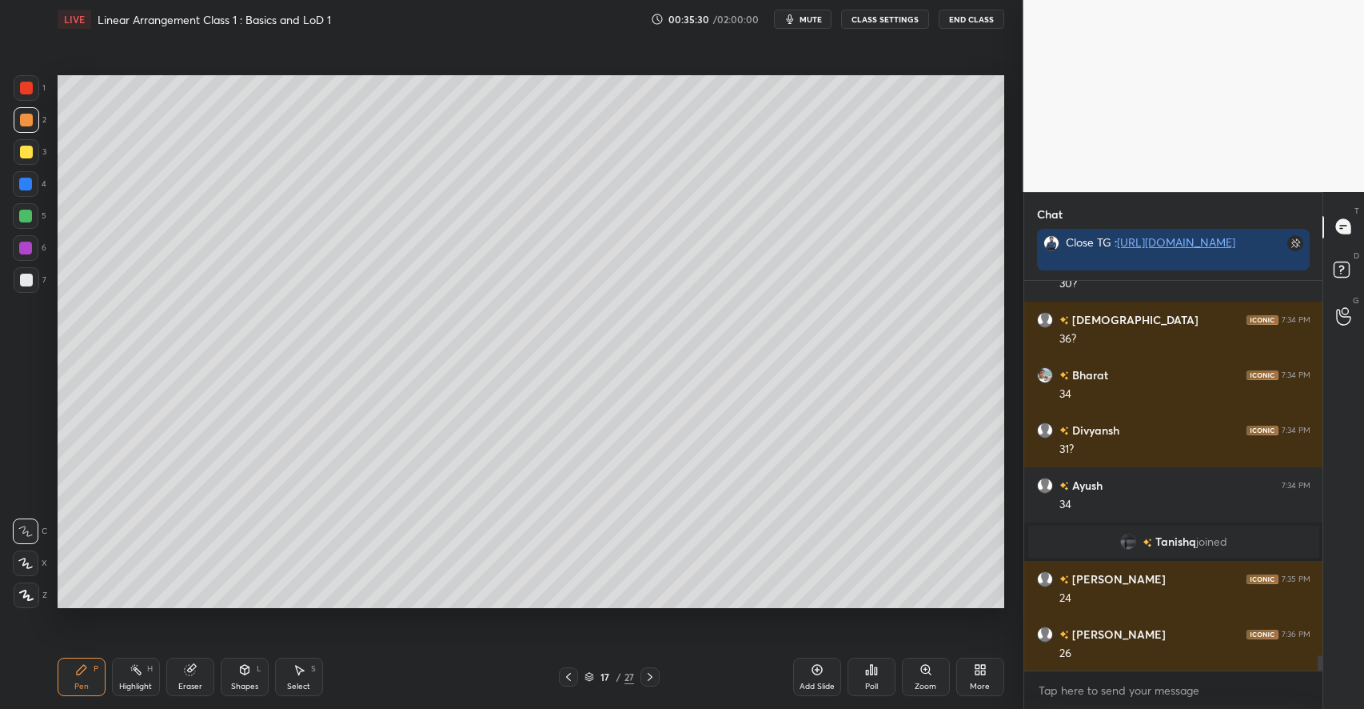
scroll to position [9807, 0]
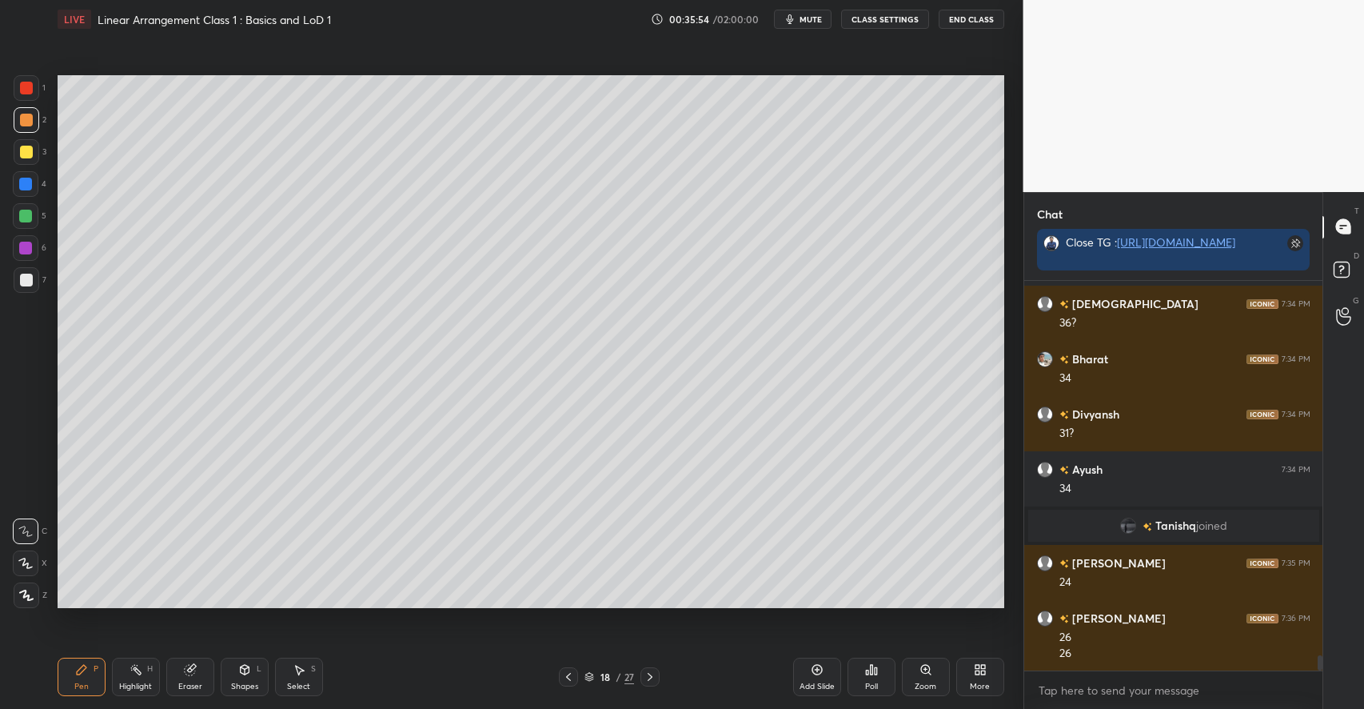
click at [26, 214] on div at bounding box center [25, 216] width 13 height 13
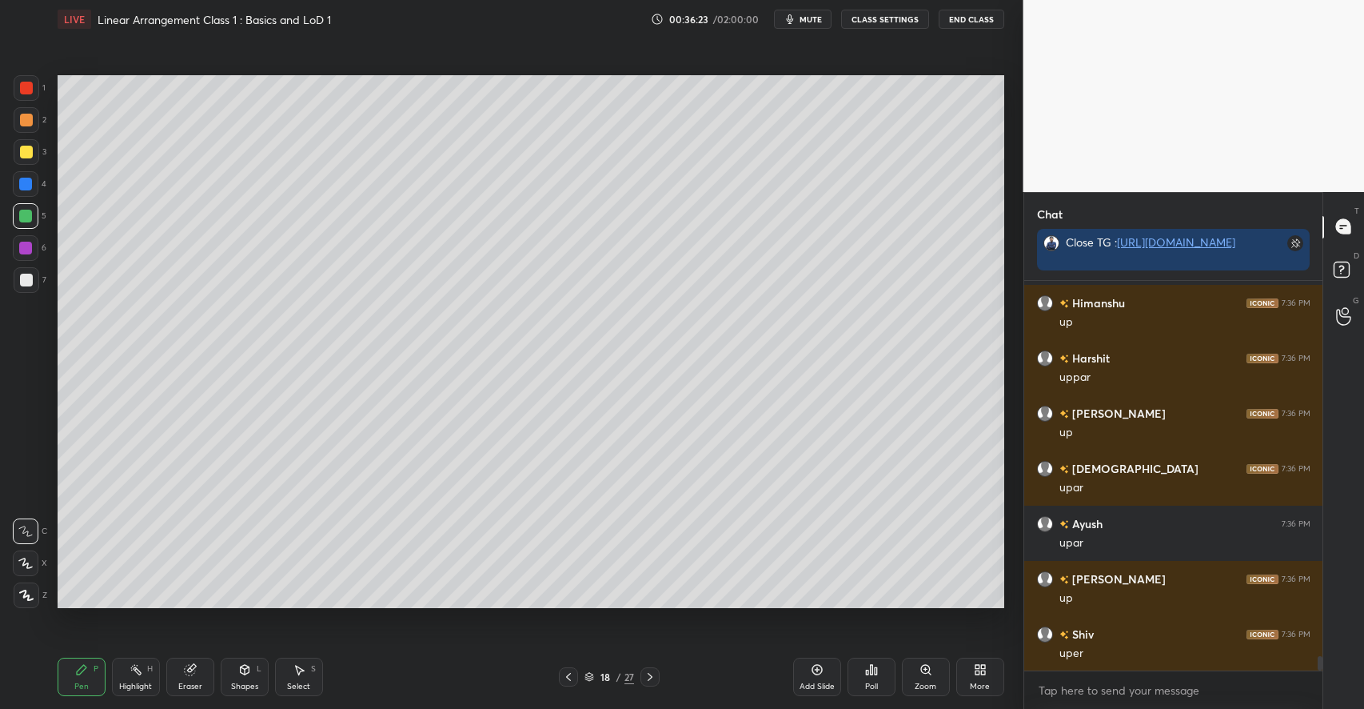
scroll to position [10469, 0]
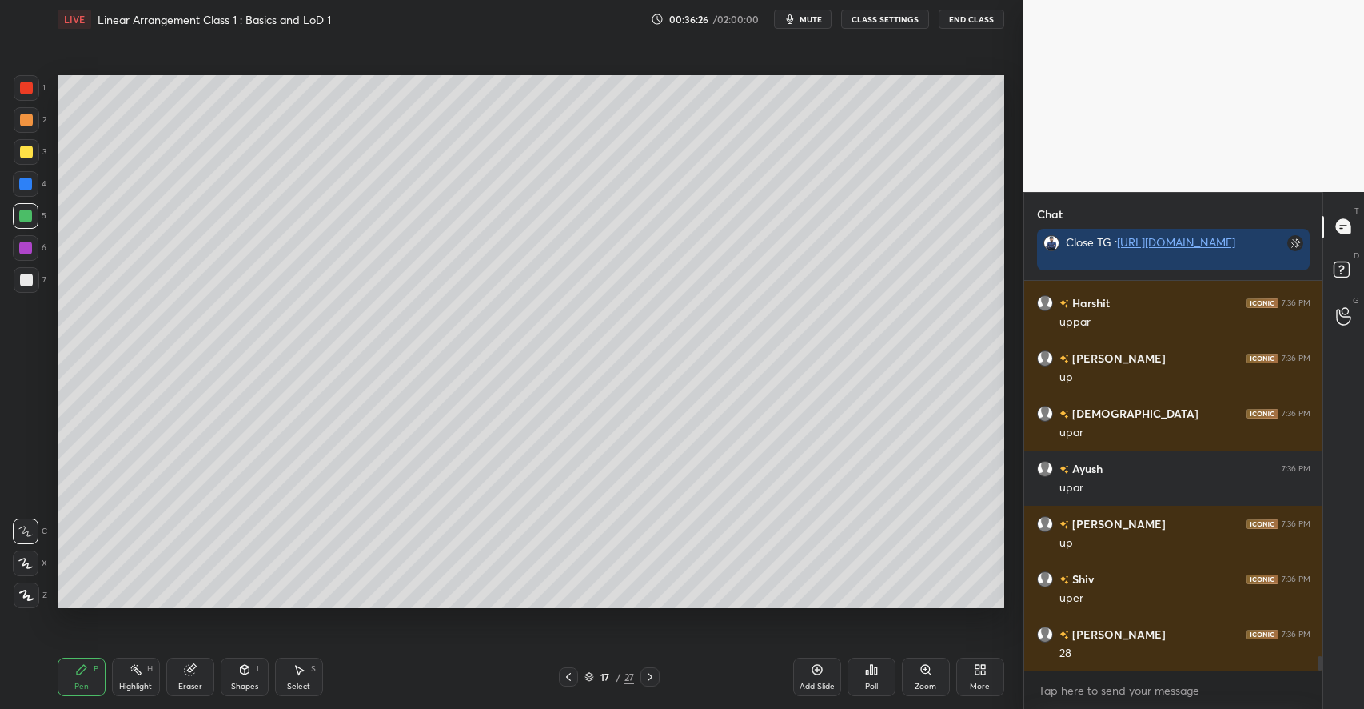
click at [305, 661] on div "Select S" at bounding box center [299, 676] width 48 height 38
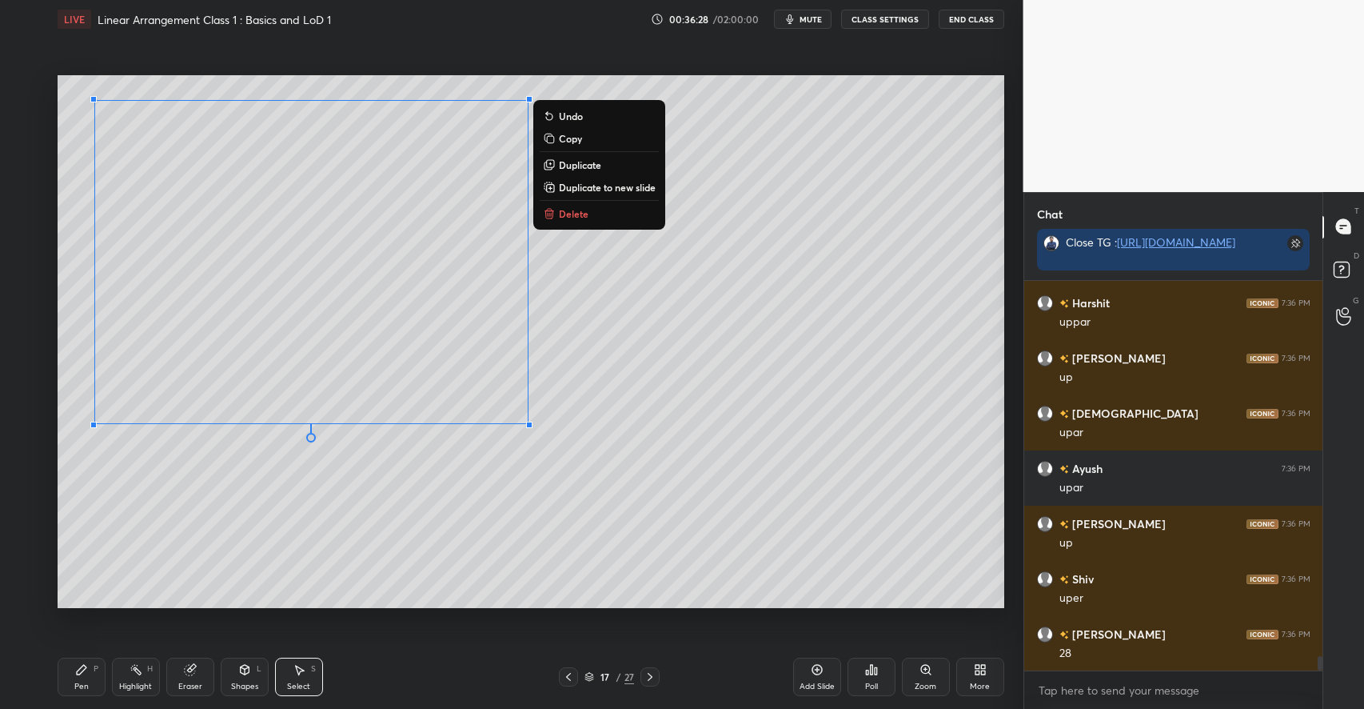
click at [665, 471] on div "0 ° Undo Copy Duplicate Duplicate to new slide Delete" at bounding box center [531, 341] width 947 height 533
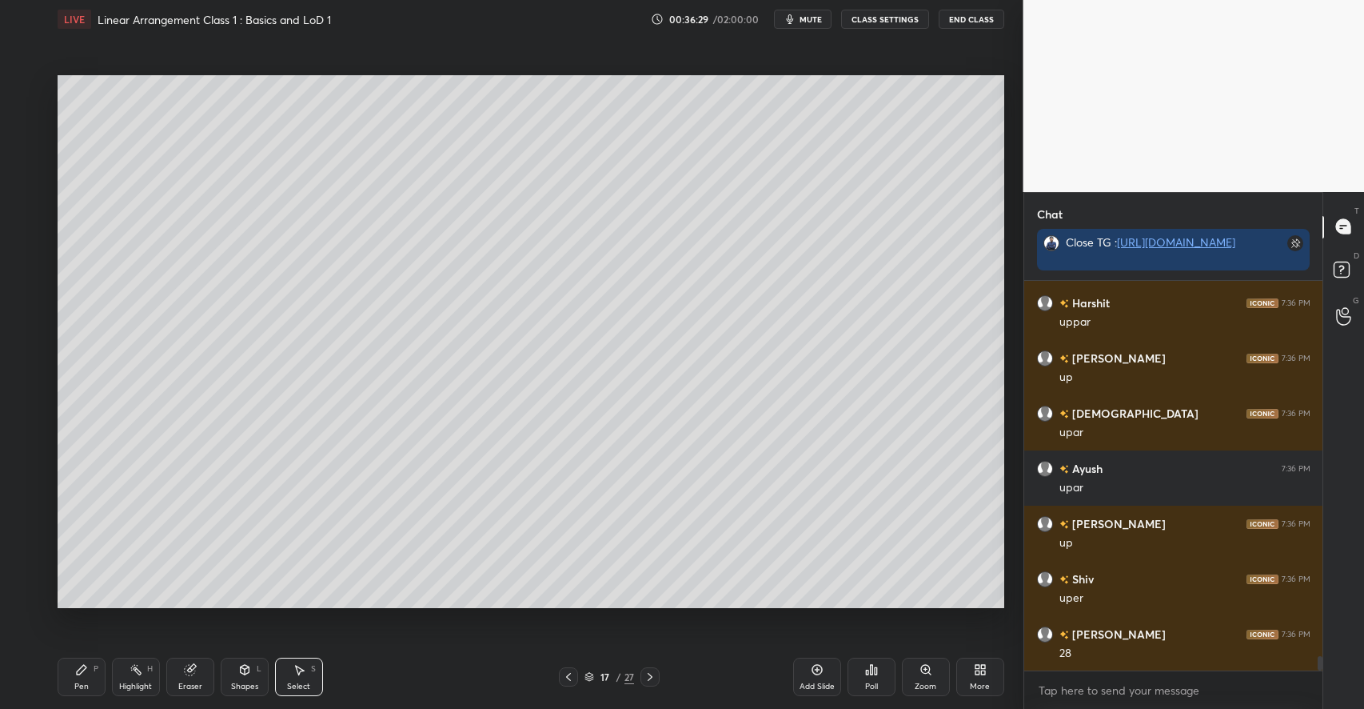
click at [241, 669] on icon at bounding box center [244, 670] width 9 height 10
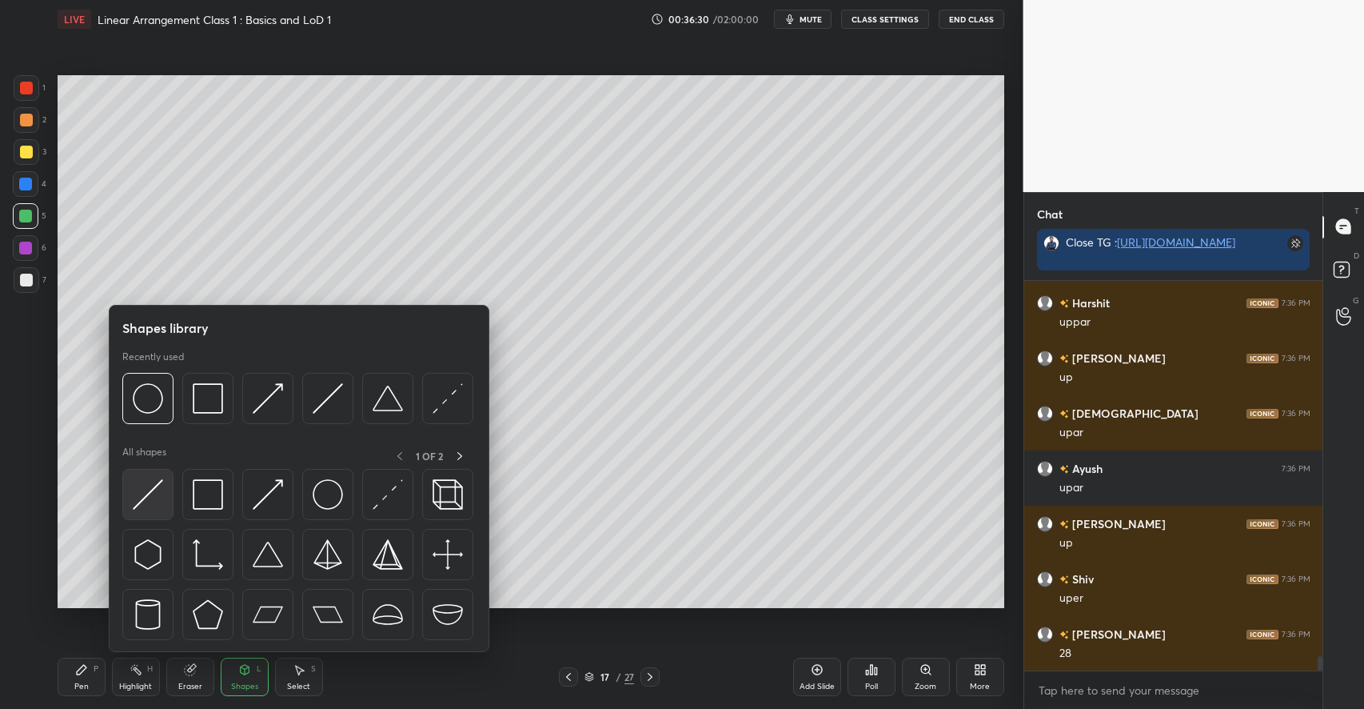
click at [166, 503] on div at bounding box center [147, 494] width 51 height 51
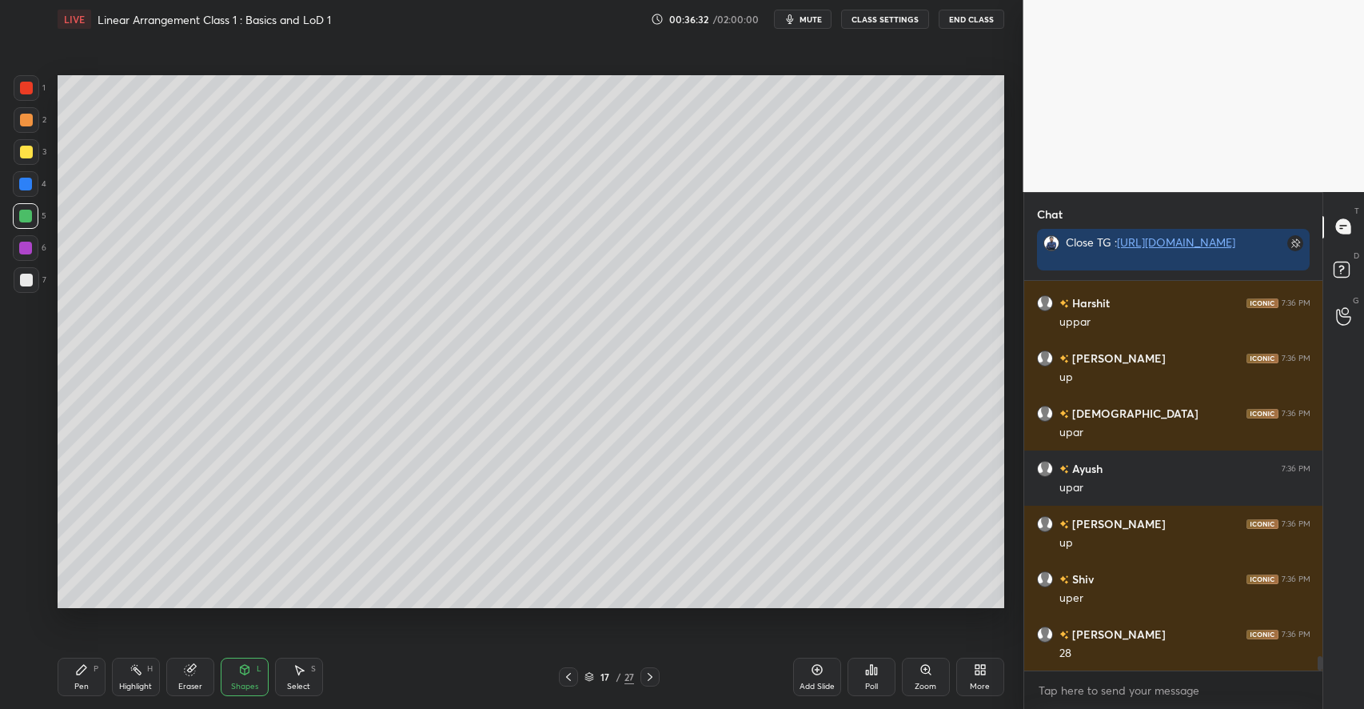
click at [79, 682] on div "Pen" at bounding box center [81, 686] width 14 height 8
click at [36, 122] on div at bounding box center [27, 120] width 26 height 26
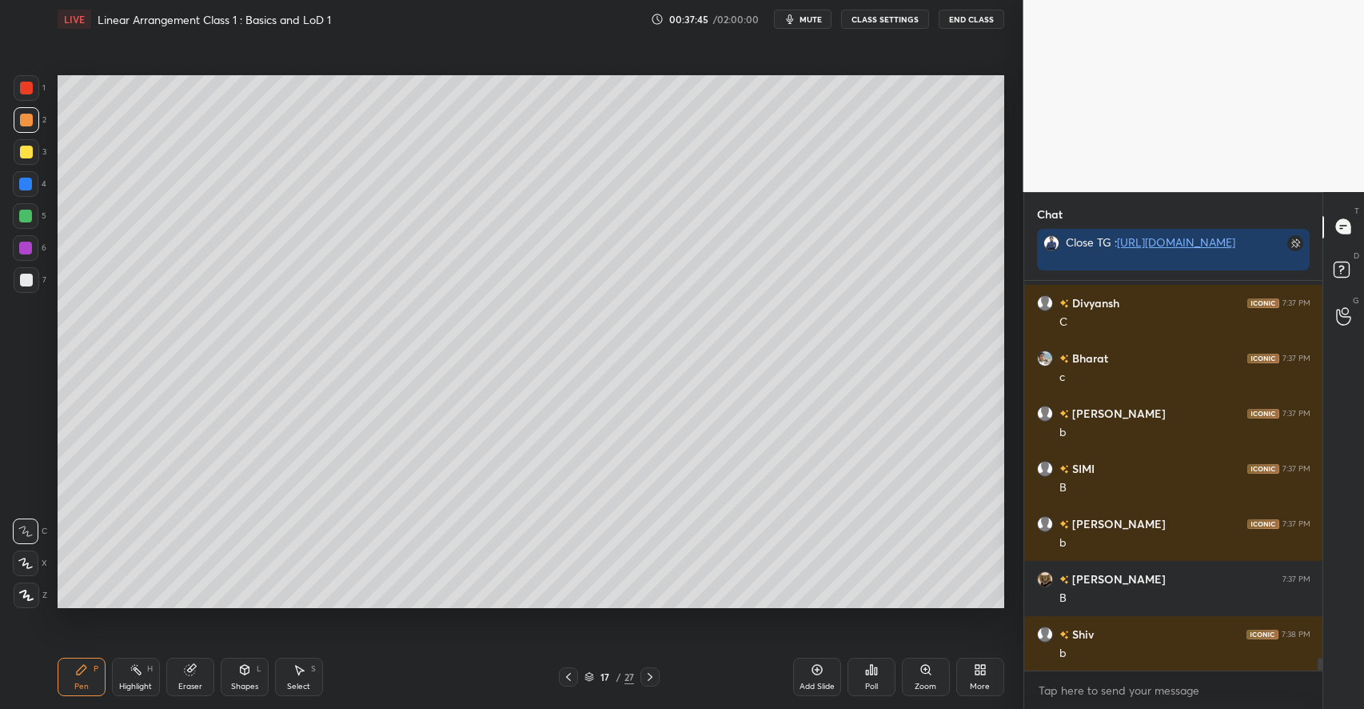
scroll to position [11241, 0]
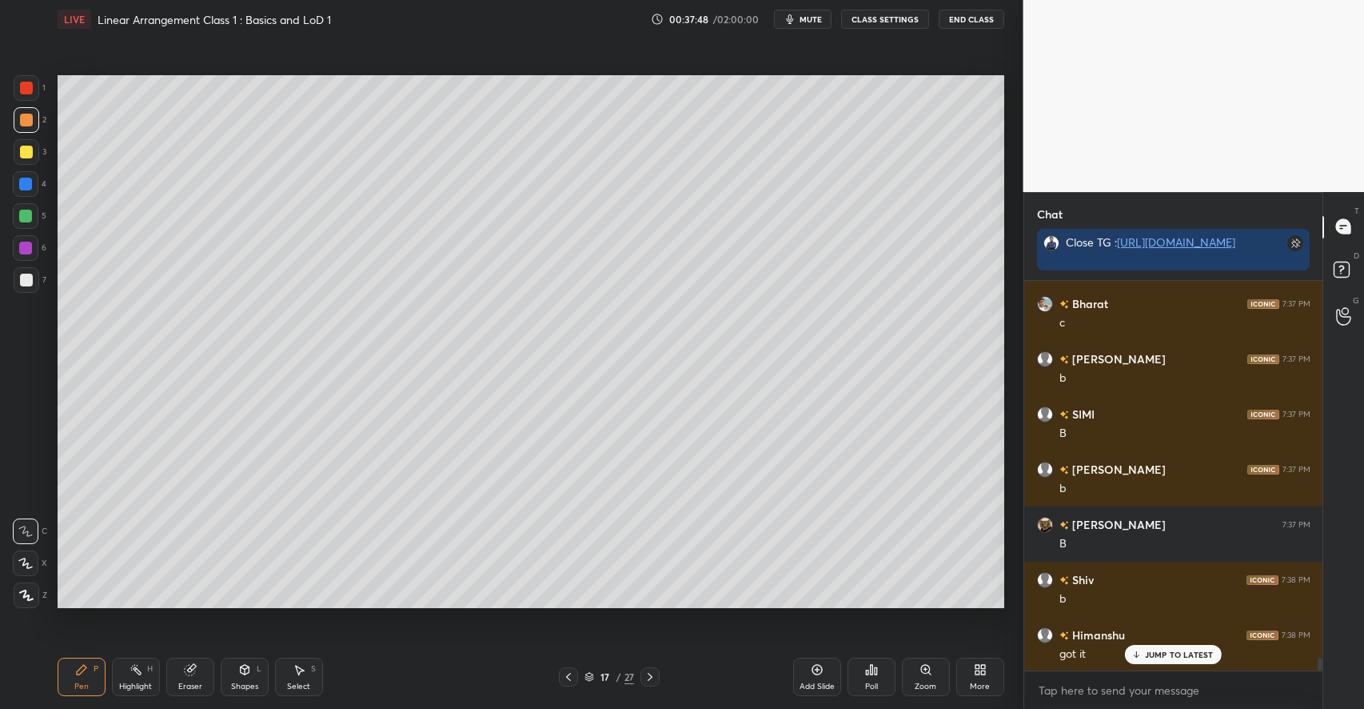
click at [313, 673] on div "Select S" at bounding box center [299, 676] width 48 height 38
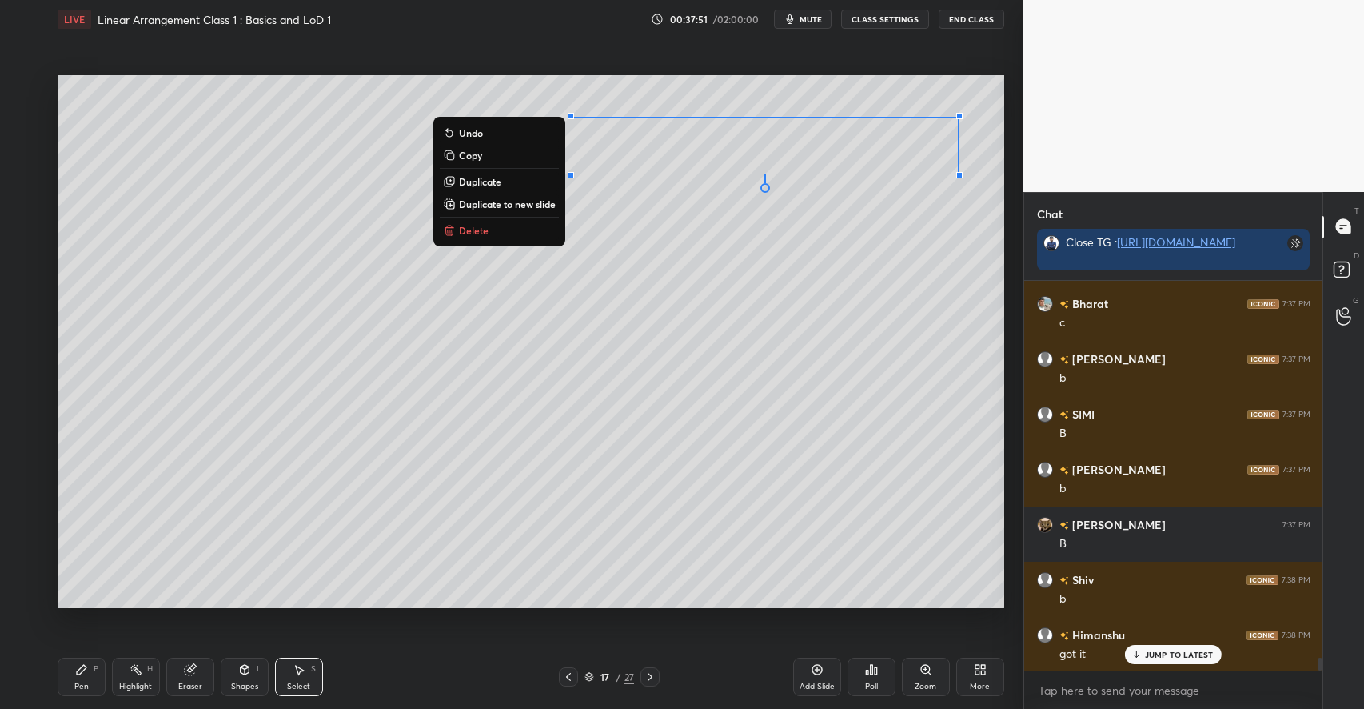
click at [492, 206] on p "Duplicate to new slide" at bounding box center [507, 204] width 97 height 13
click at [488, 181] on p "Duplicate" at bounding box center [480, 181] width 42 height 13
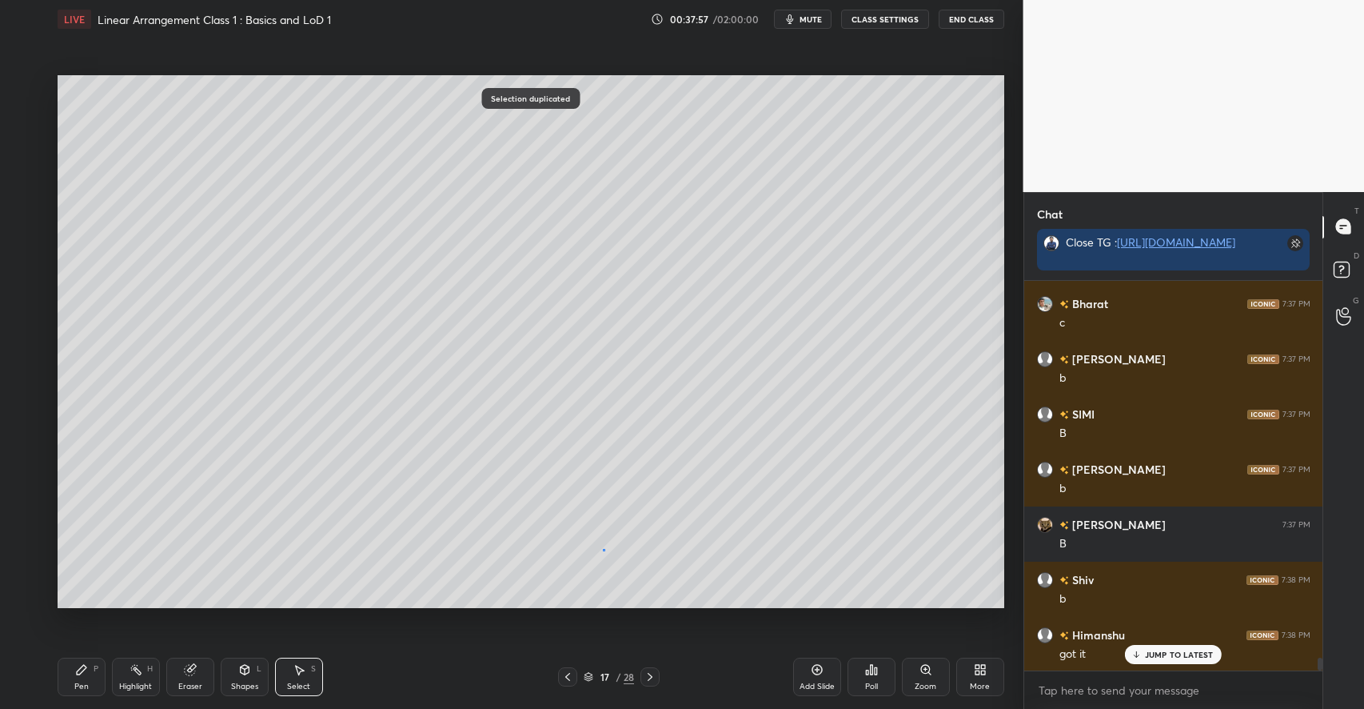
click at [600, 547] on div "0 ° Undo Copy Duplicate Duplicate to new slide Delete" at bounding box center [531, 341] width 947 height 533
click at [191, 673] on icon at bounding box center [189, 670] width 10 height 10
click at [93, 669] on div "Pen P" at bounding box center [82, 676] width 48 height 38
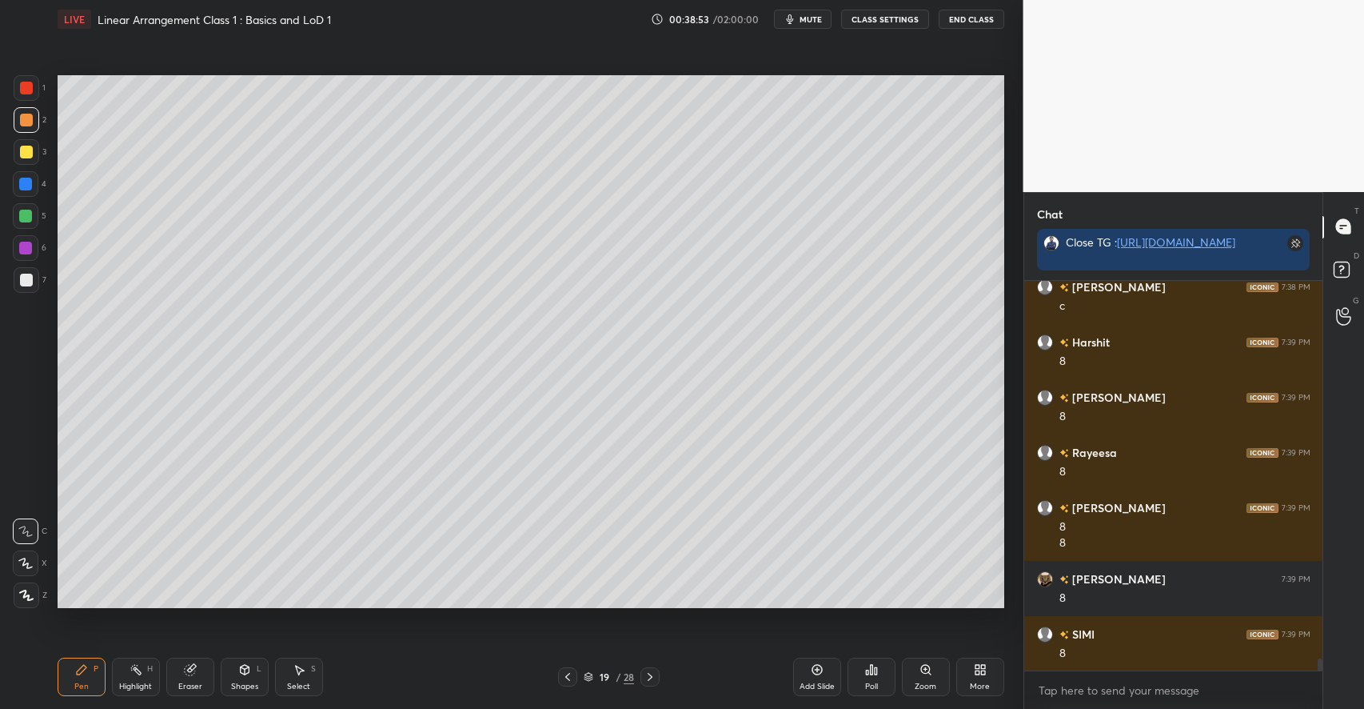
scroll to position [12046, 0]
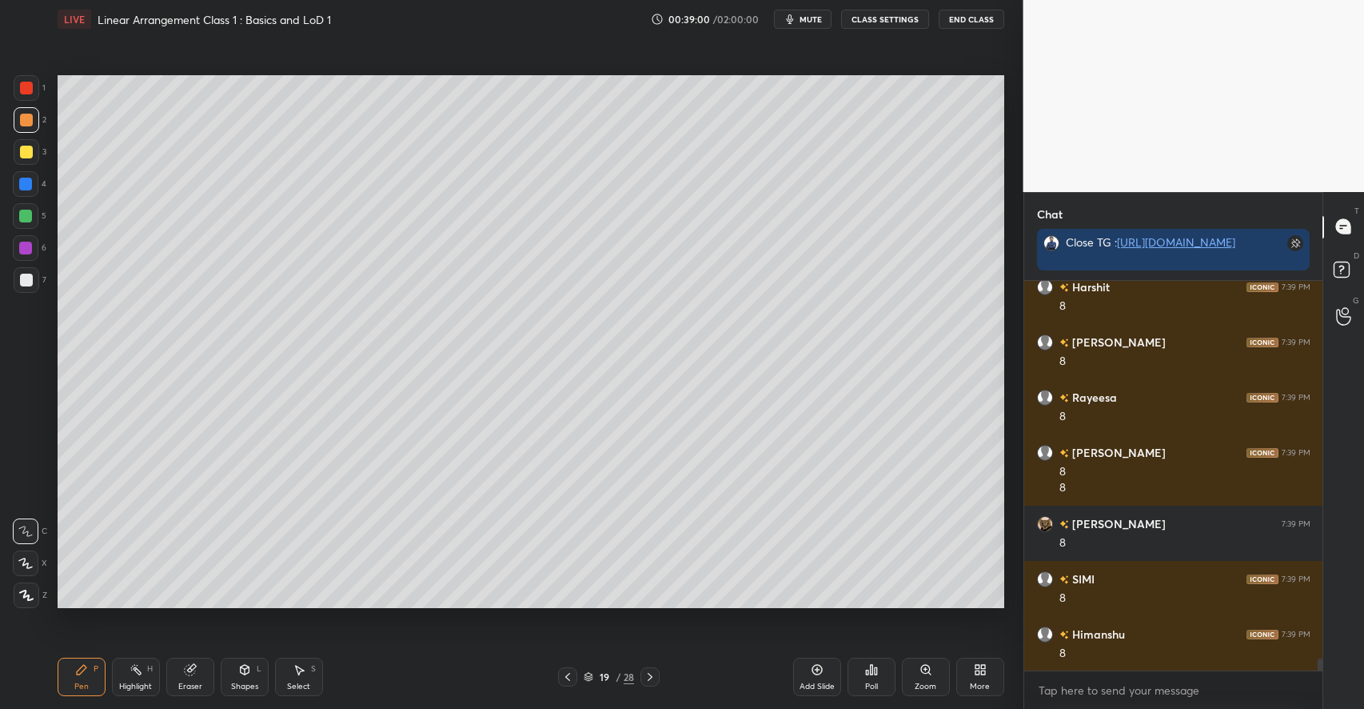
click at [27, 214] on div at bounding box center [25, 216] width 13 height 13
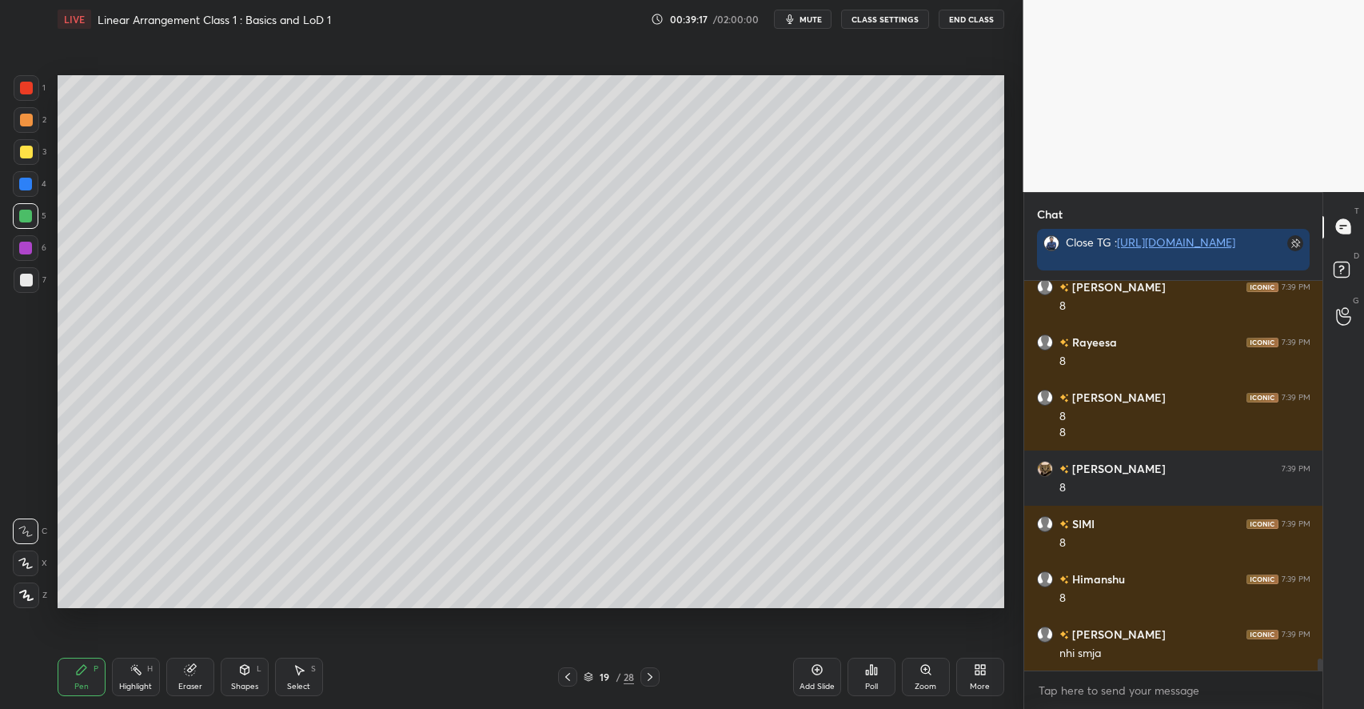
scroll to position [12156, 0]
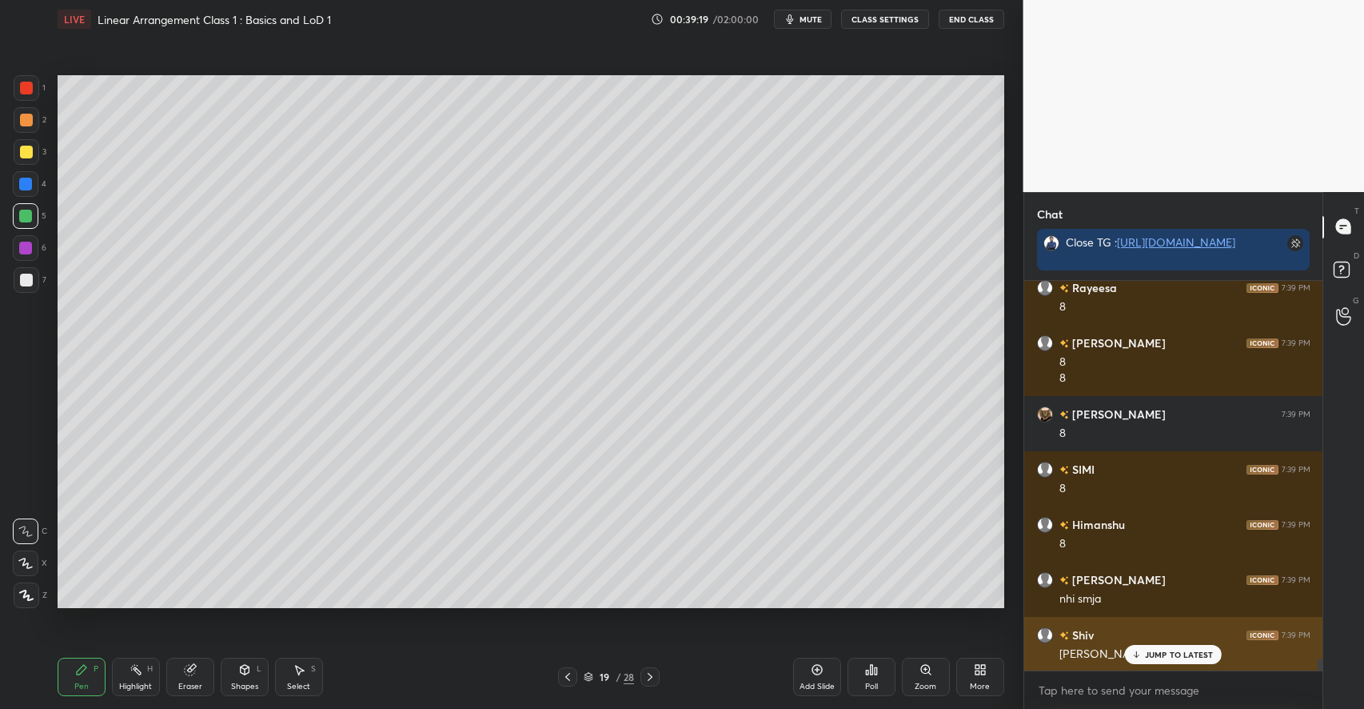
click at [1156, 649] on p "JUMP TO LATEST" at bounding box center [1179, 654] width 69 height 10
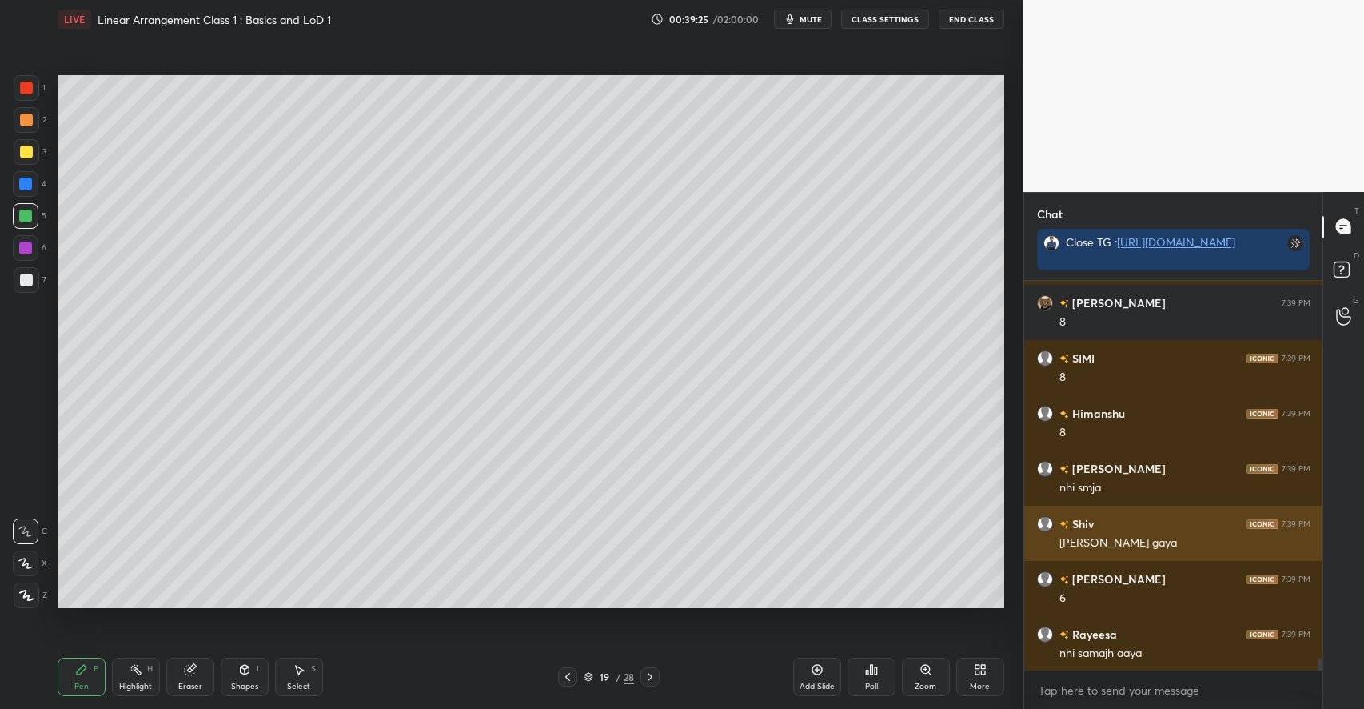
scroll to position [12322, 0]
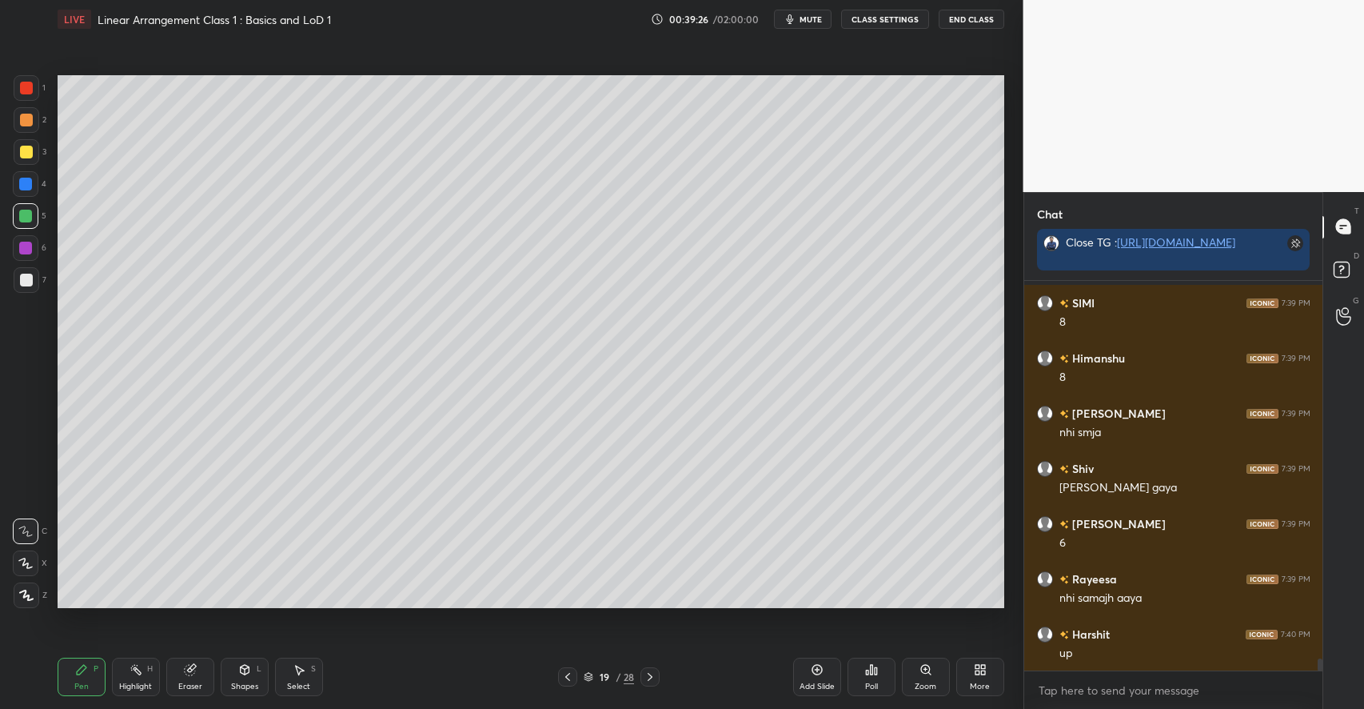
click at [141, 669] on icon at bounding box center [136, 669] width 13 height 13
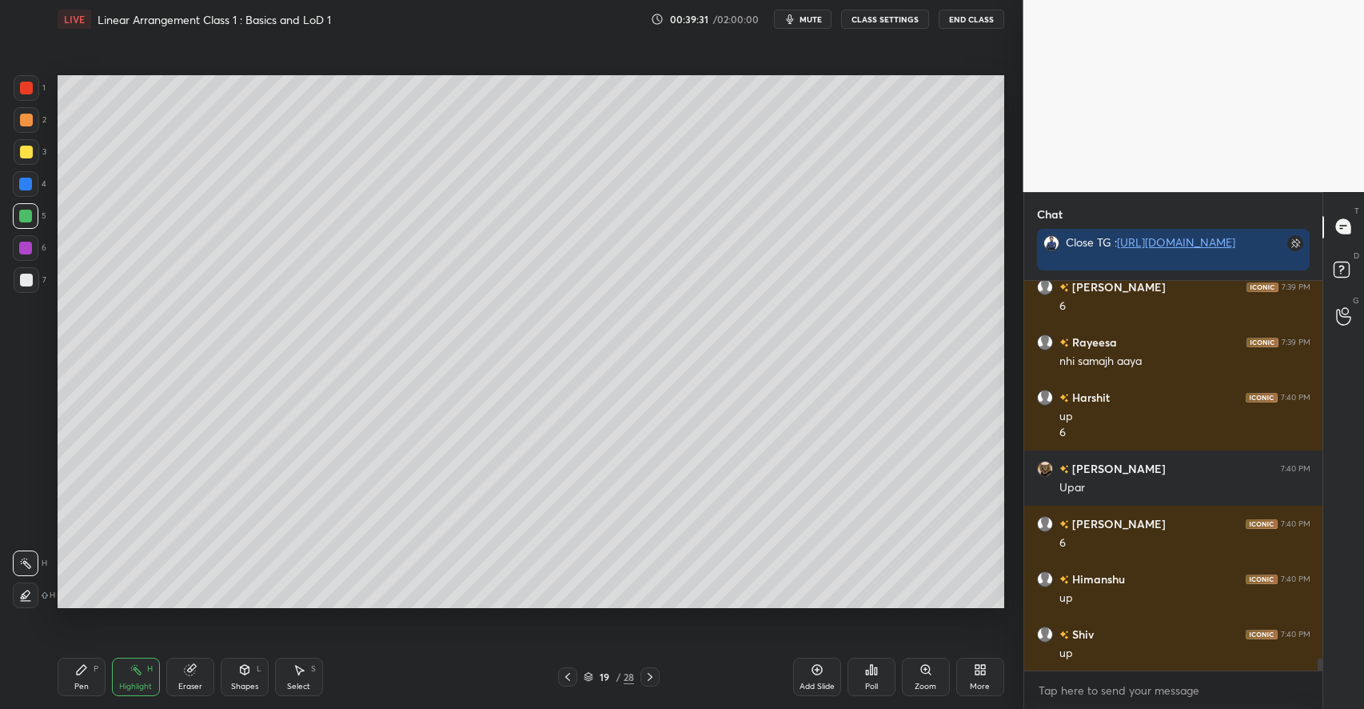
scroll to position [12613, 0]
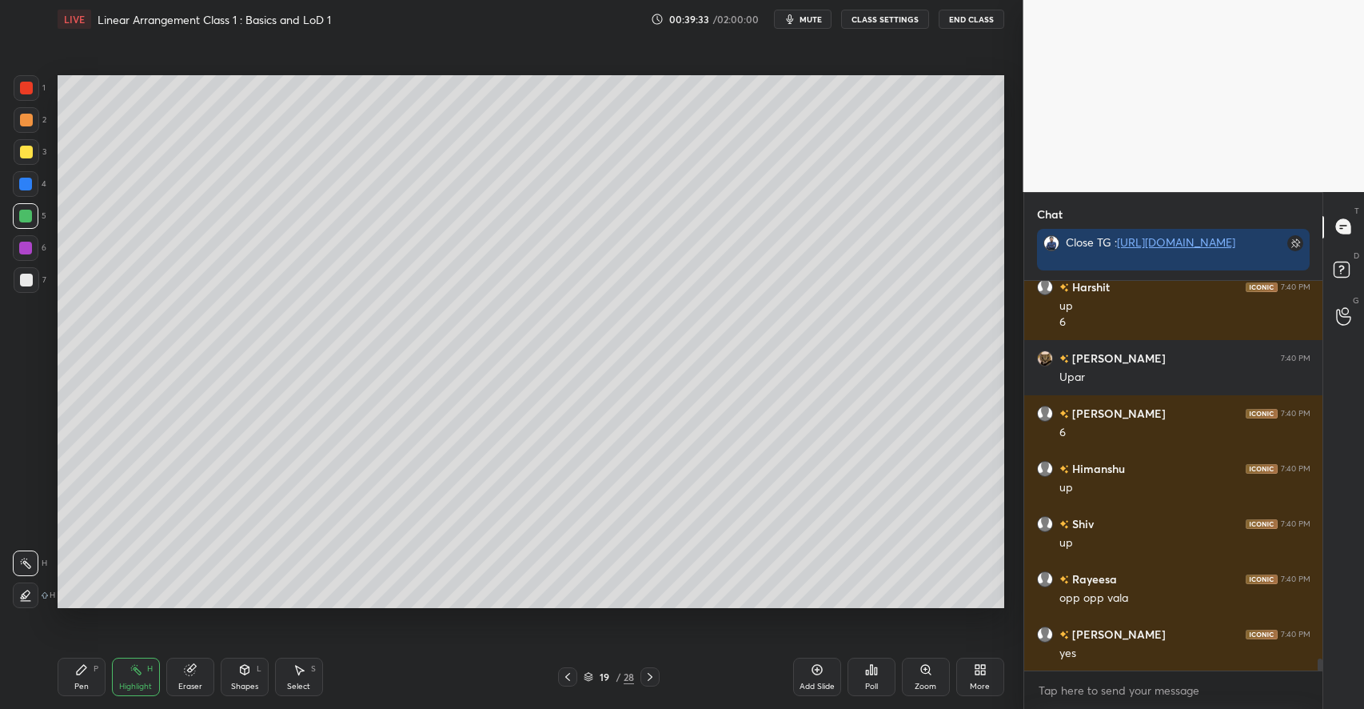
click at [1145, 649] on div "Rayeesa 7:39 PM nhi samajh [PERSON_NAME] 7:40 PM up 6 [PERSON_NAME] 7:40 PM Upa…" at bounding box center [1173, 476] width 299 height 390
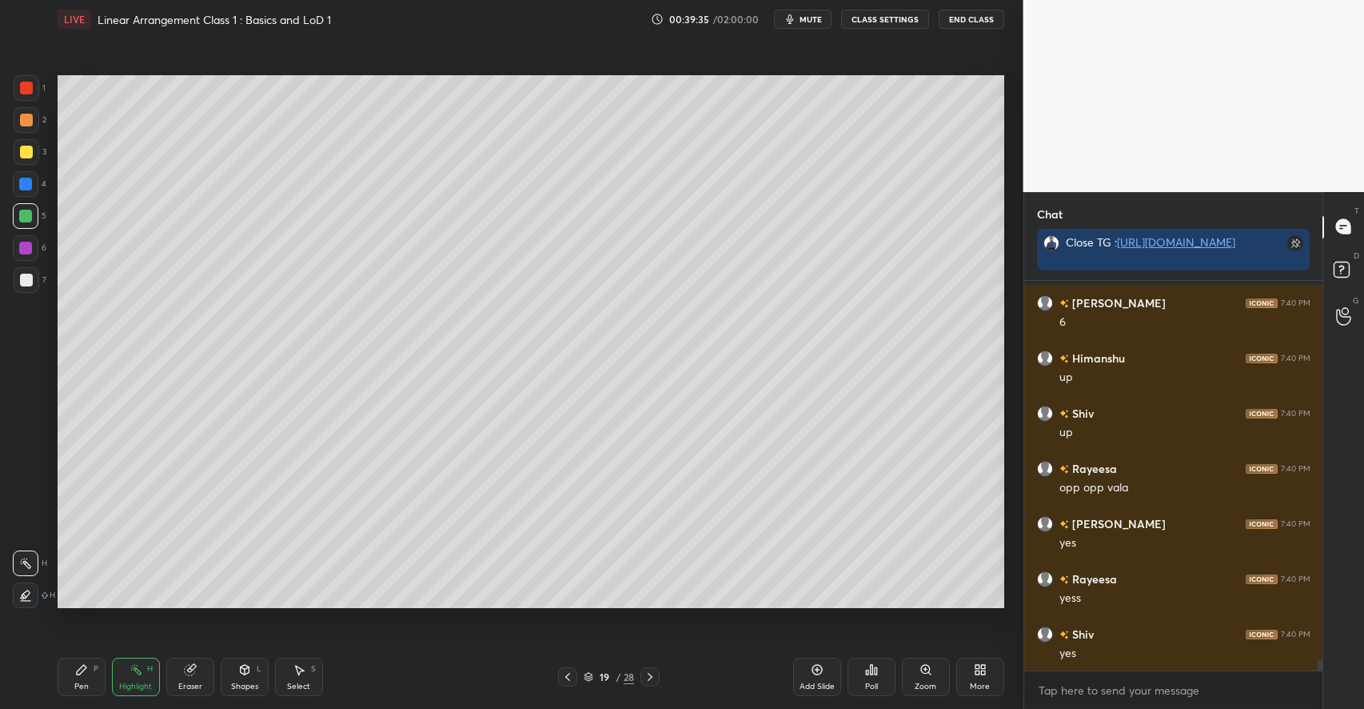
scroll to position [12890, 0]
click at [86, 677] on div "Pen P" at bounding box center [82, 676] width 48 height 38
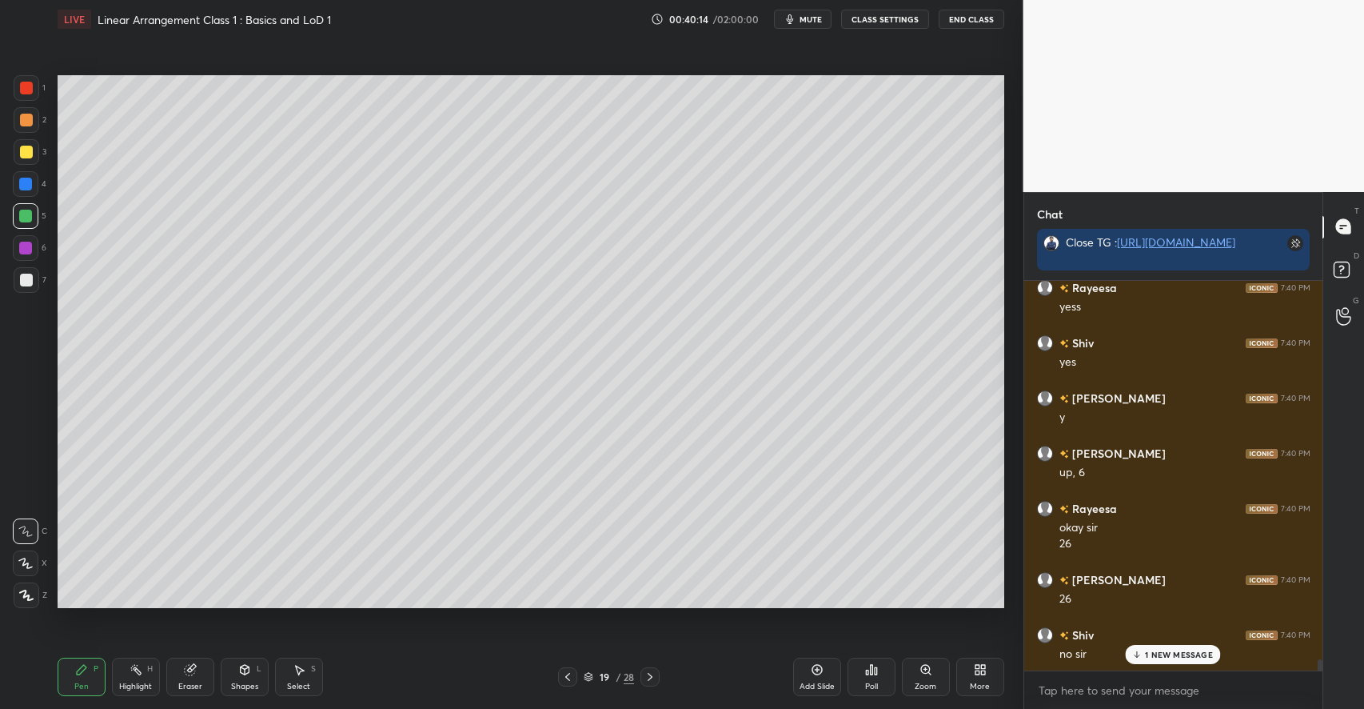
scroll to position [13126, 0]
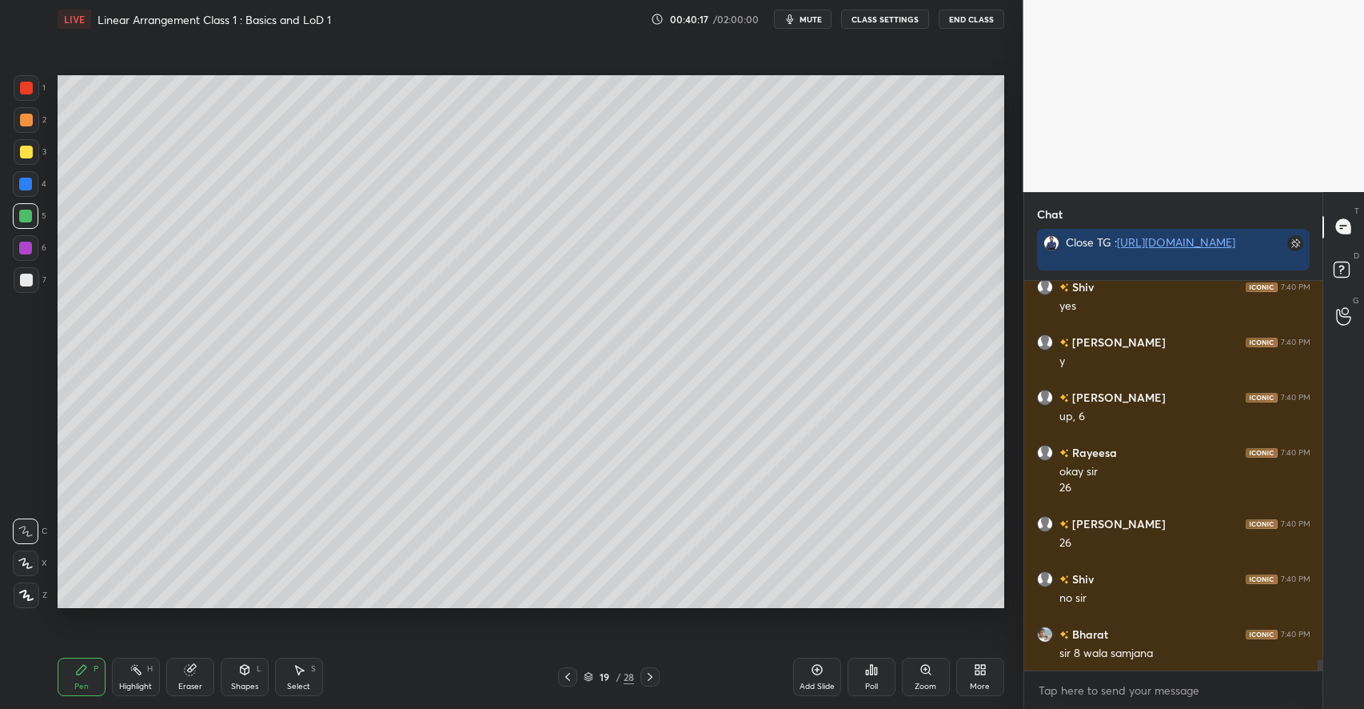
click at [144, 679] on div "Highlight H" at bounding box center [136, 676] width 48 height 38
click at [190, 676] on icon at bounding box center [190, 669] width 13 height 13
click at [144, 682] on div "Highlight" at bounding box center [135, 686] width 33 height 8
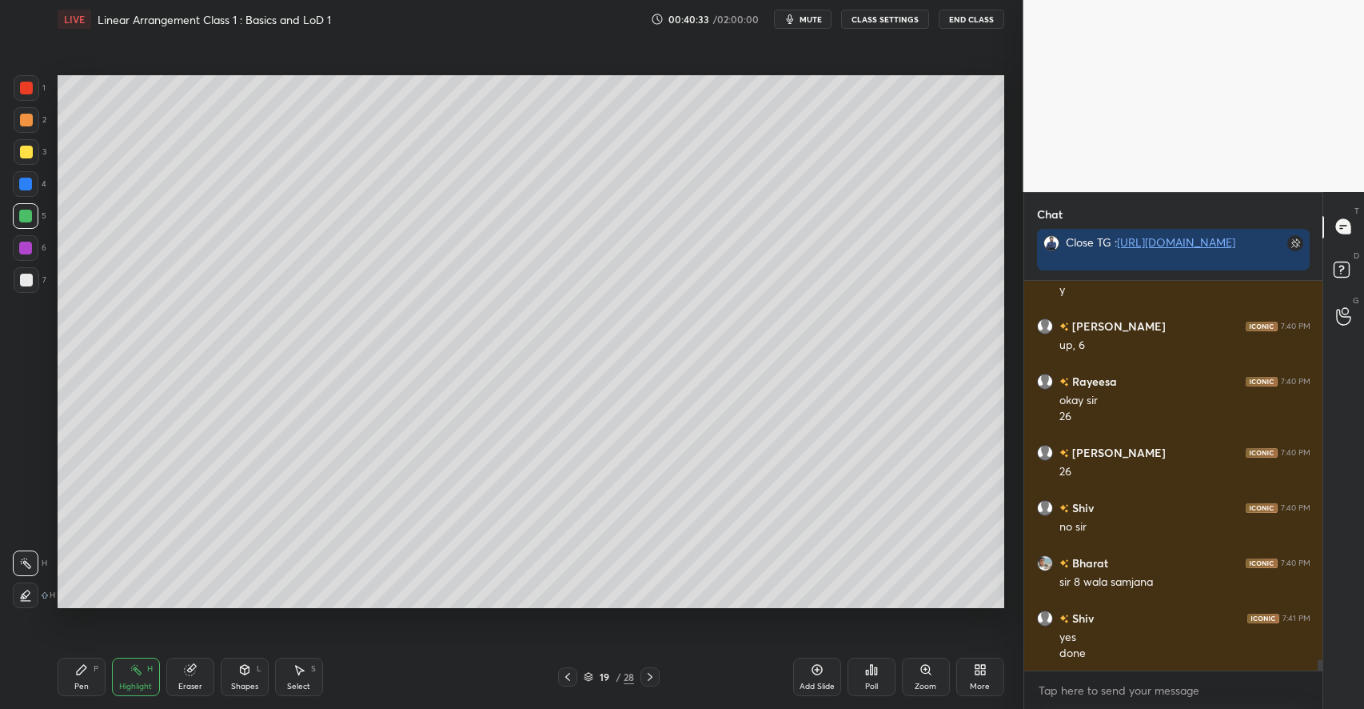
scroll to position [13253, 0]
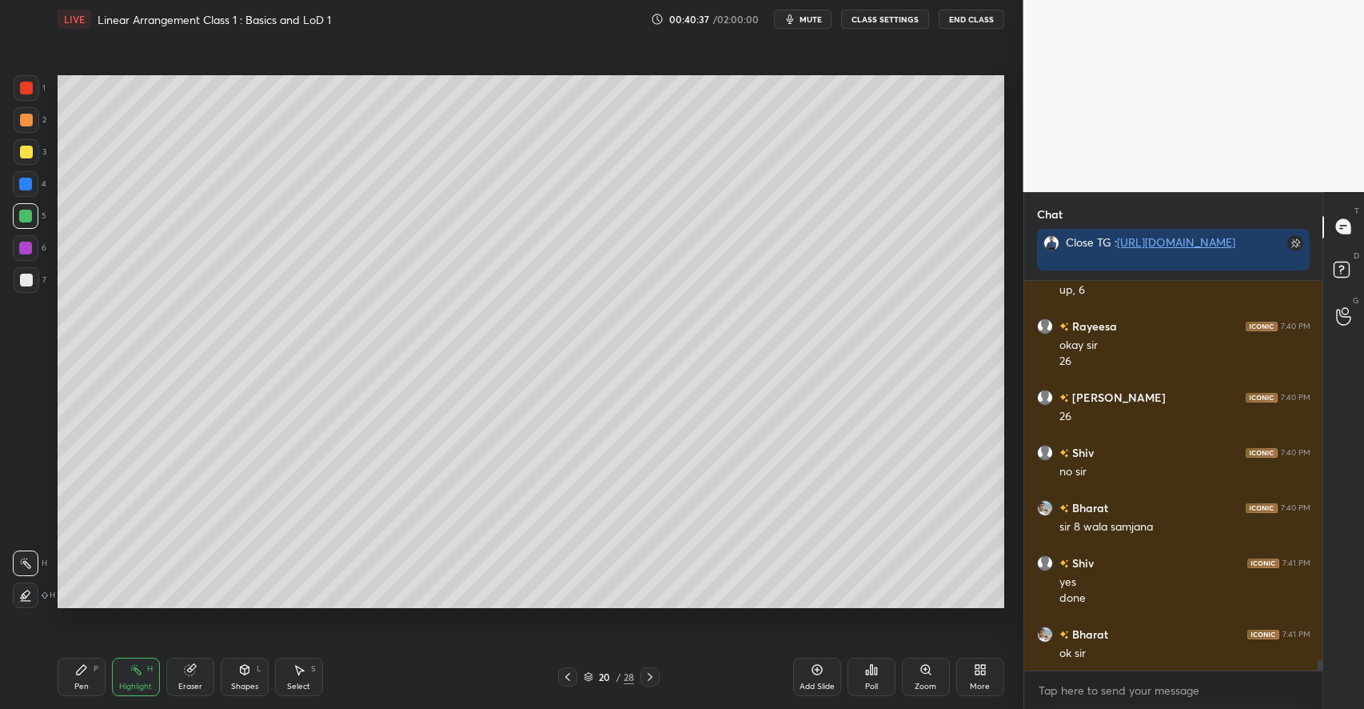
click at [86, 666] on icon at bounding box center [81, 669] width 13 height 13
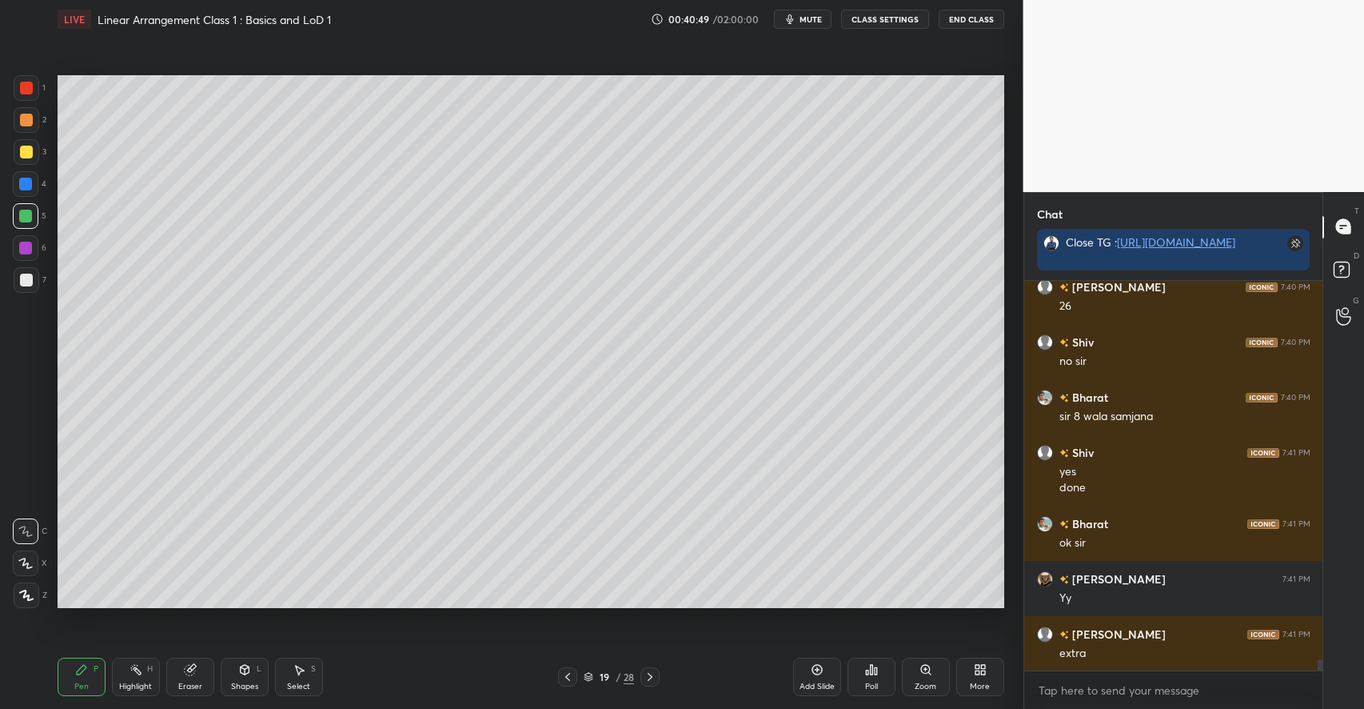
scroll to position [13418, 0]
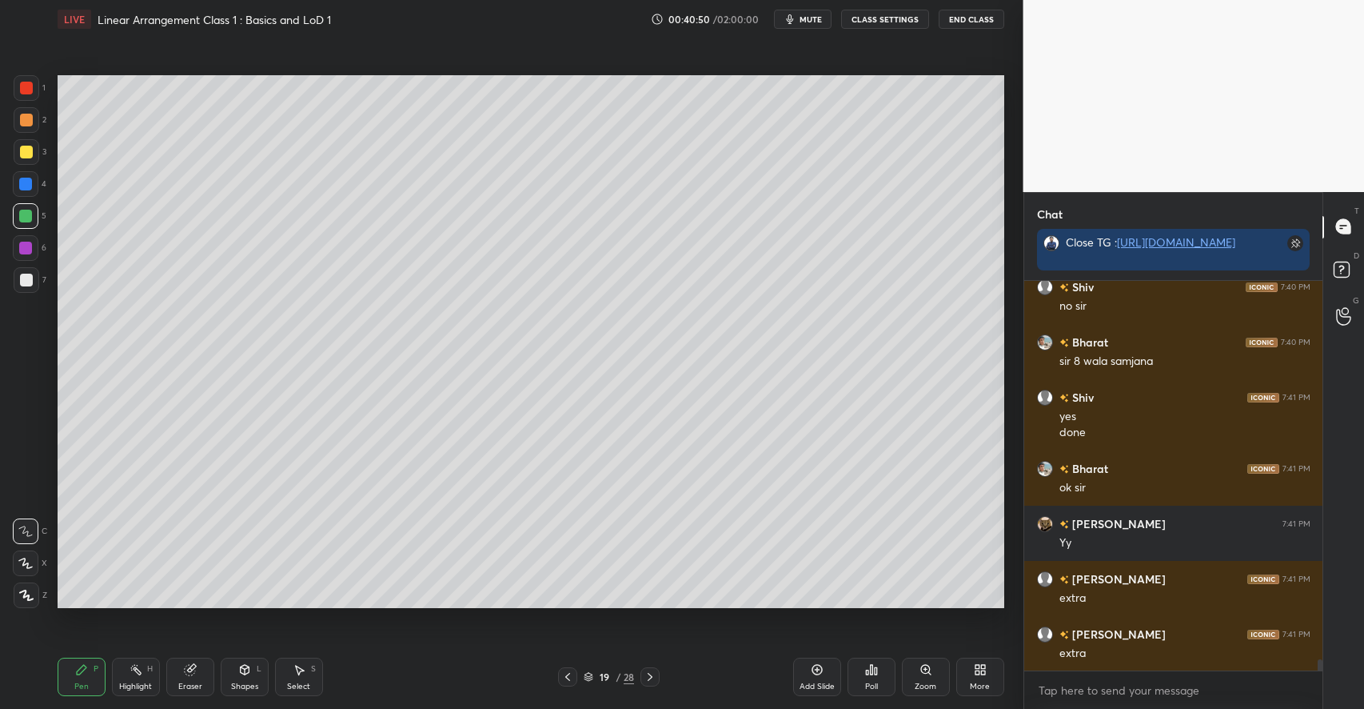
click at [297, 673] on icon at bounding box center [299, 669] width 13 height 13
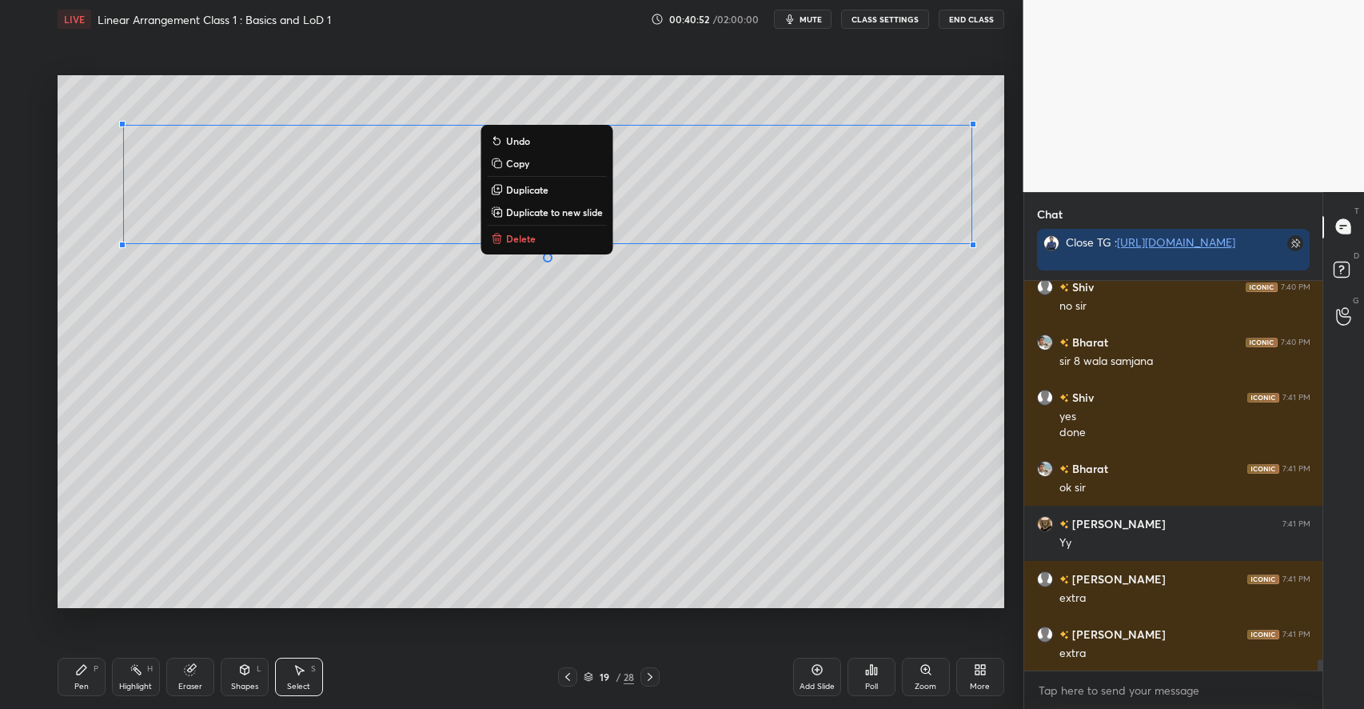
scroll to position [13474, 0]
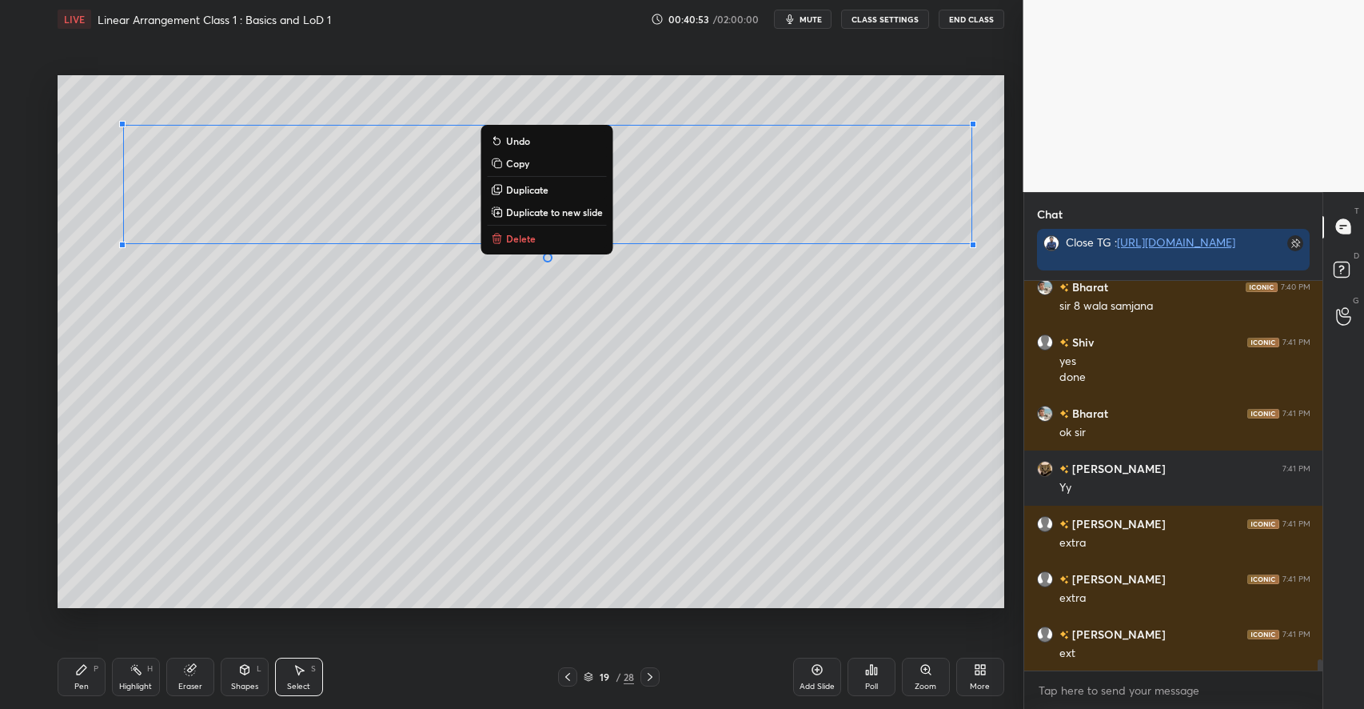
click at [520, 166] on p "Copy" at bounding box center [517, 163] width 23 height 13
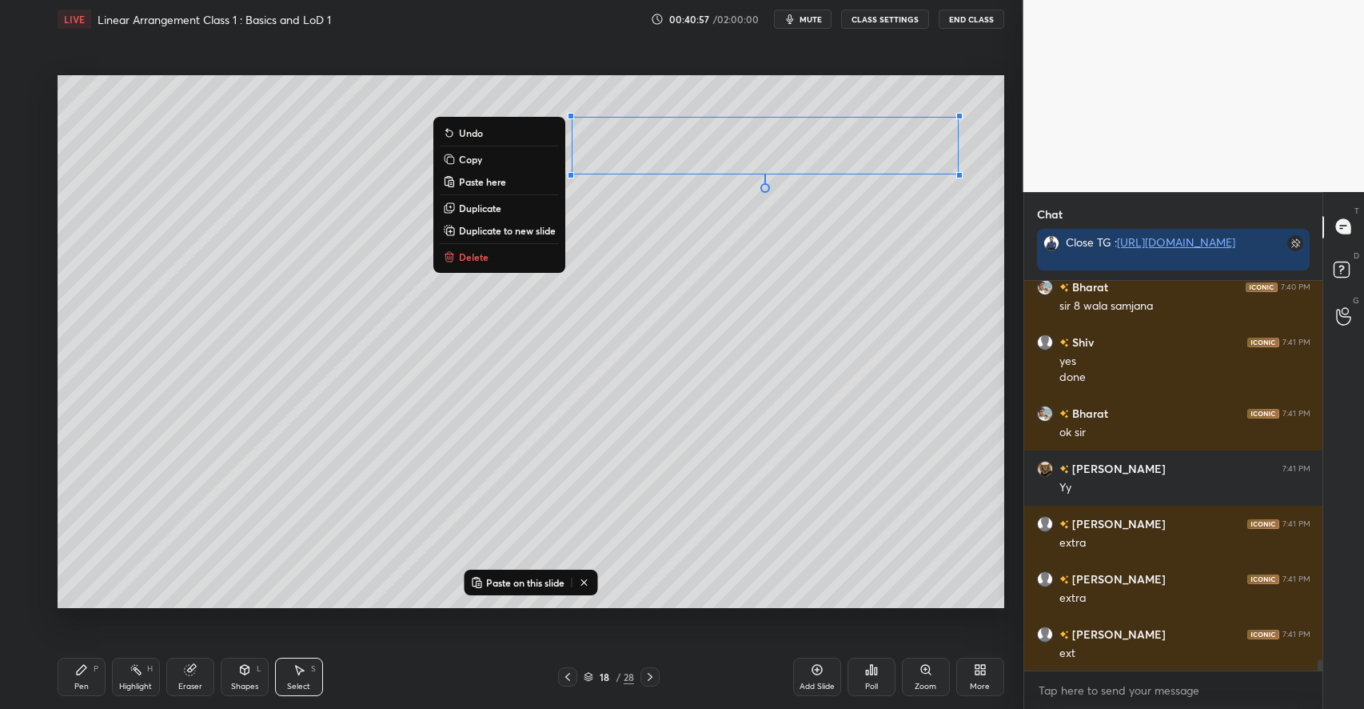
click at [513, 230] on p "Duplicate to new slide" at bounding box center [507, 230] width 97 height 13
click at [473, 257] on p "Delete" at bounding box center [474, 256] width 30 height 13
click at [473, 260] on p "Delete" at bounding box center [474, 256] width 30 height 13
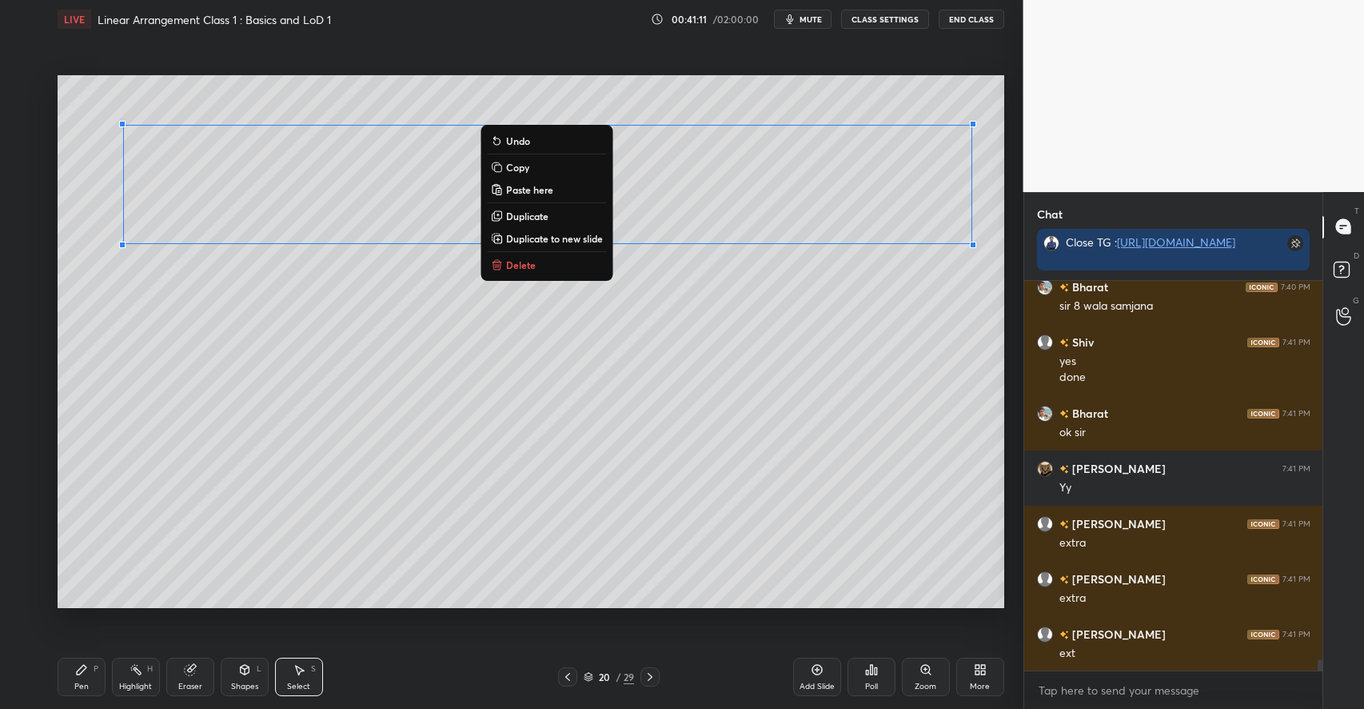
click at [519, 167] on p "Copy" at bounding box center [517, 167] width 23 height 13
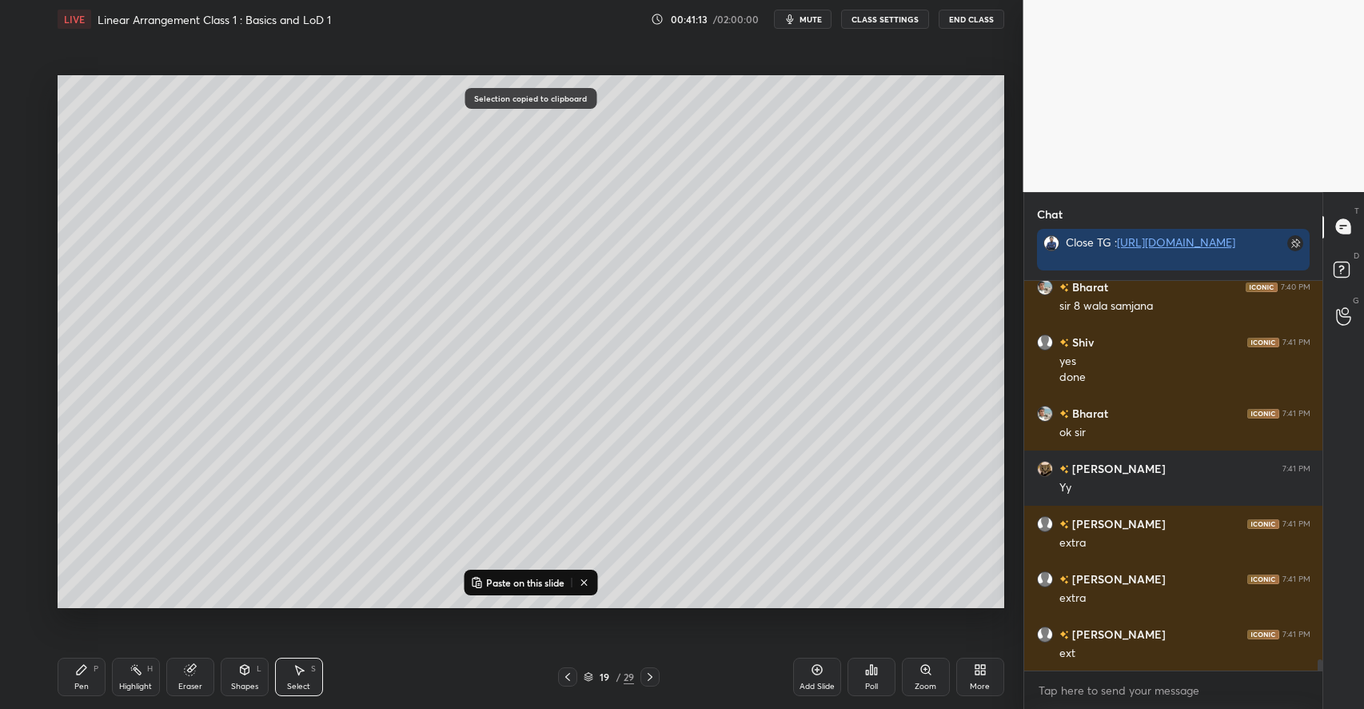
click at [517, 582] on p "Paste on this slide" at bounding box center [525, 582] width 78 height 13
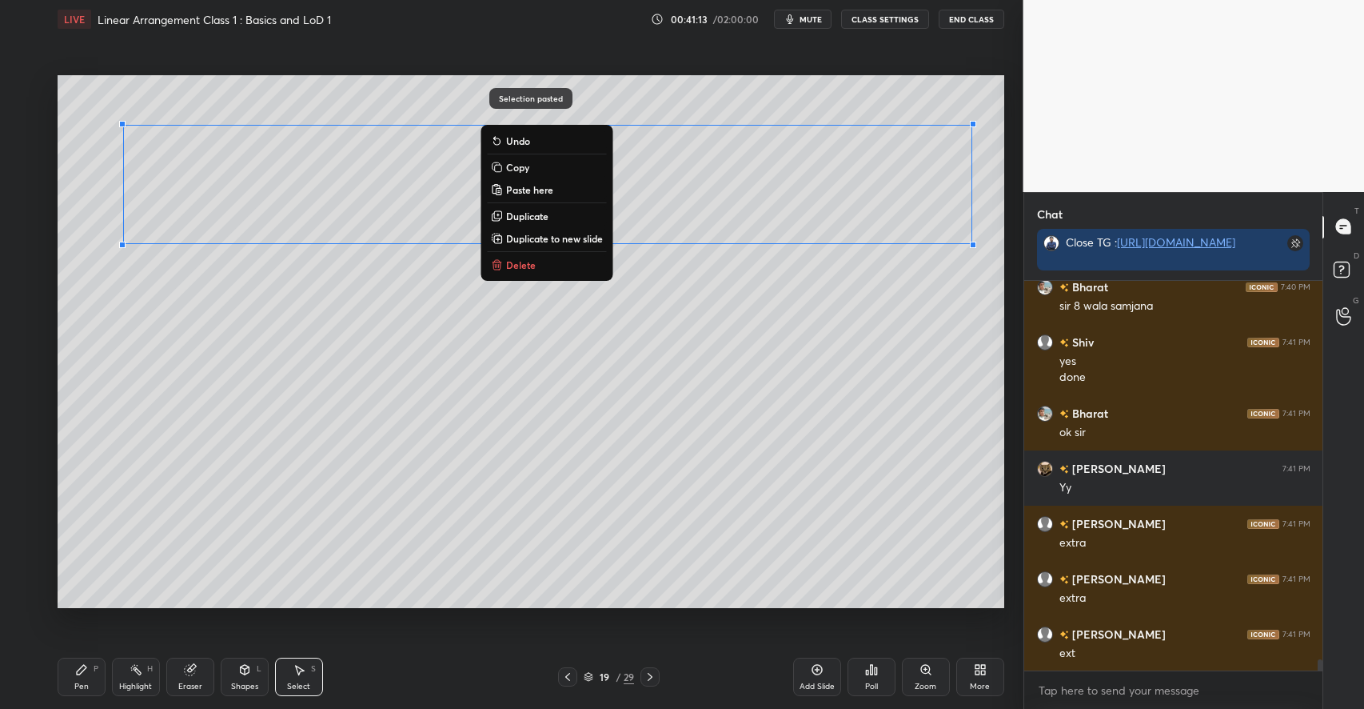
click at [424, 440] on div "0 ° Undo Copy Paste here Duplicate Duplicate to new slide Delete" at bounding box center [531, 341] width 947 height 533
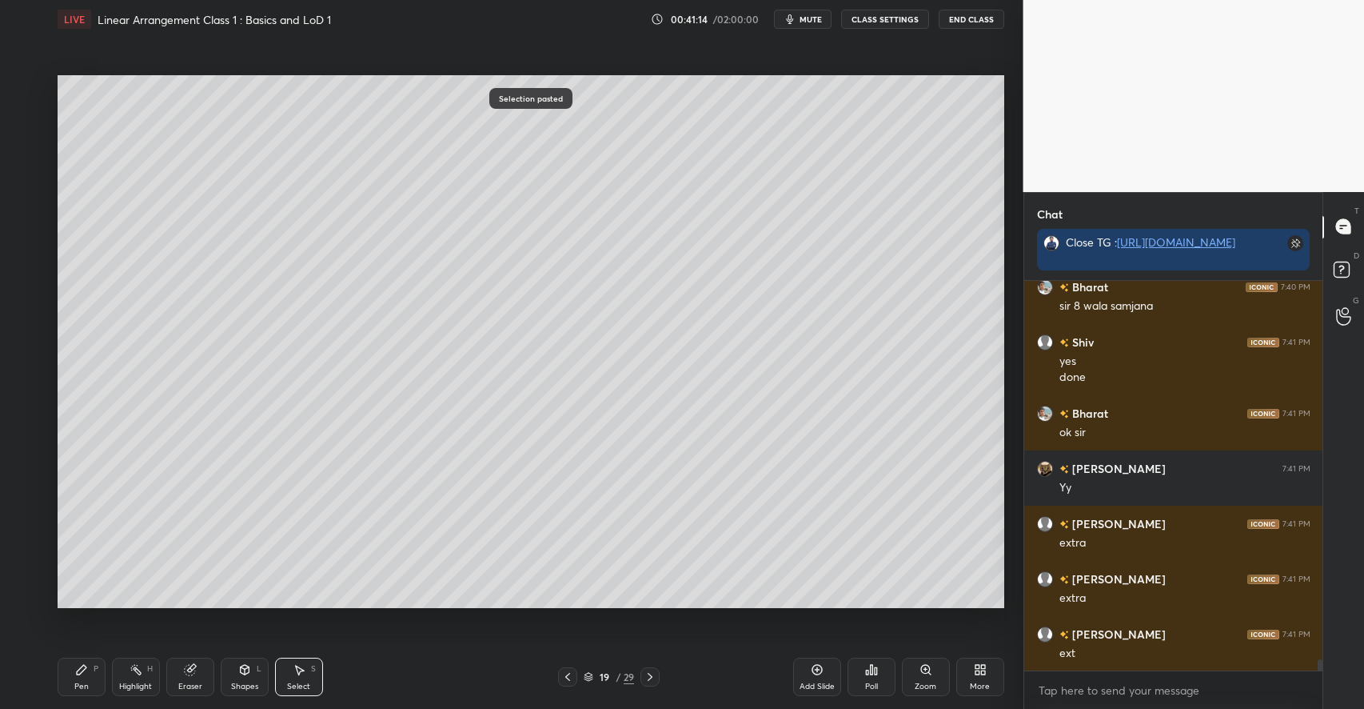
click at [672, 321] on div "0 ° Undo Copy Paste here Duplicate Duplicate to new slide Delete" at bounding box center [531, 341] width 947 height 533
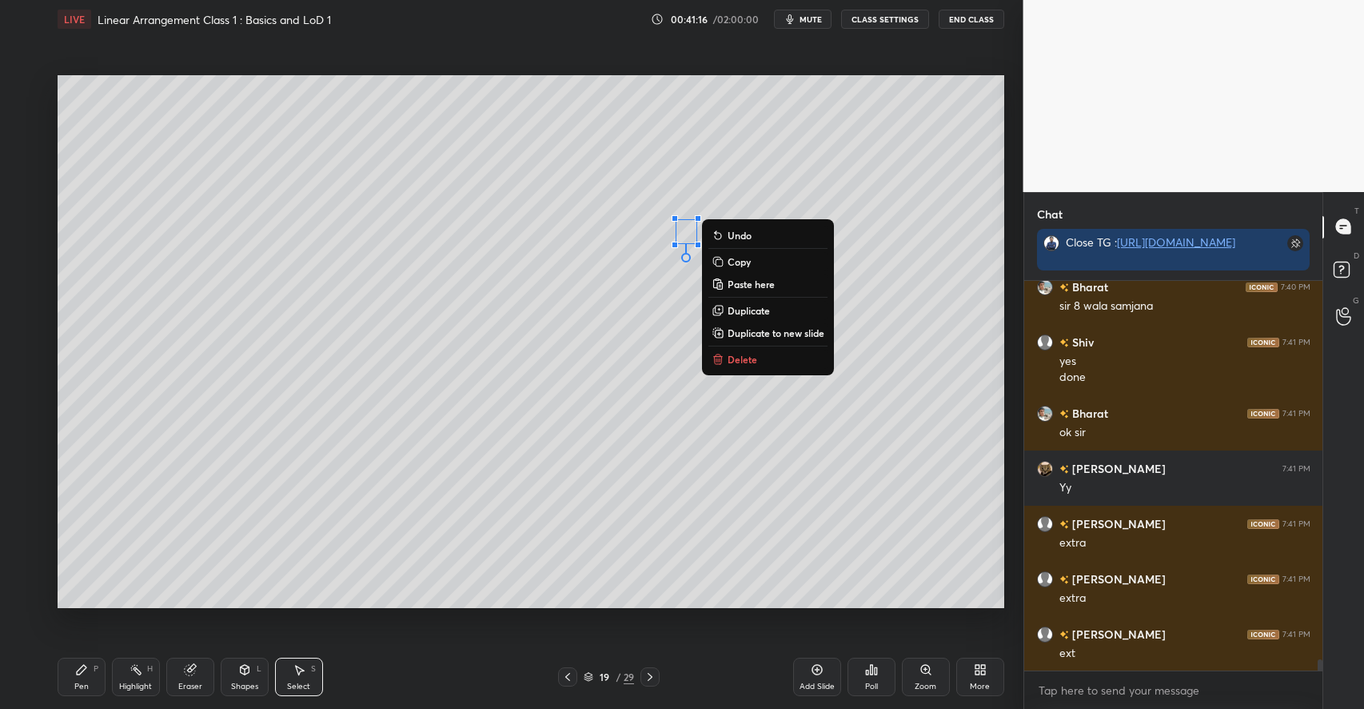
click at [737, 354] on p "Delete" at bounding box center [743, 359] width 30 height 13
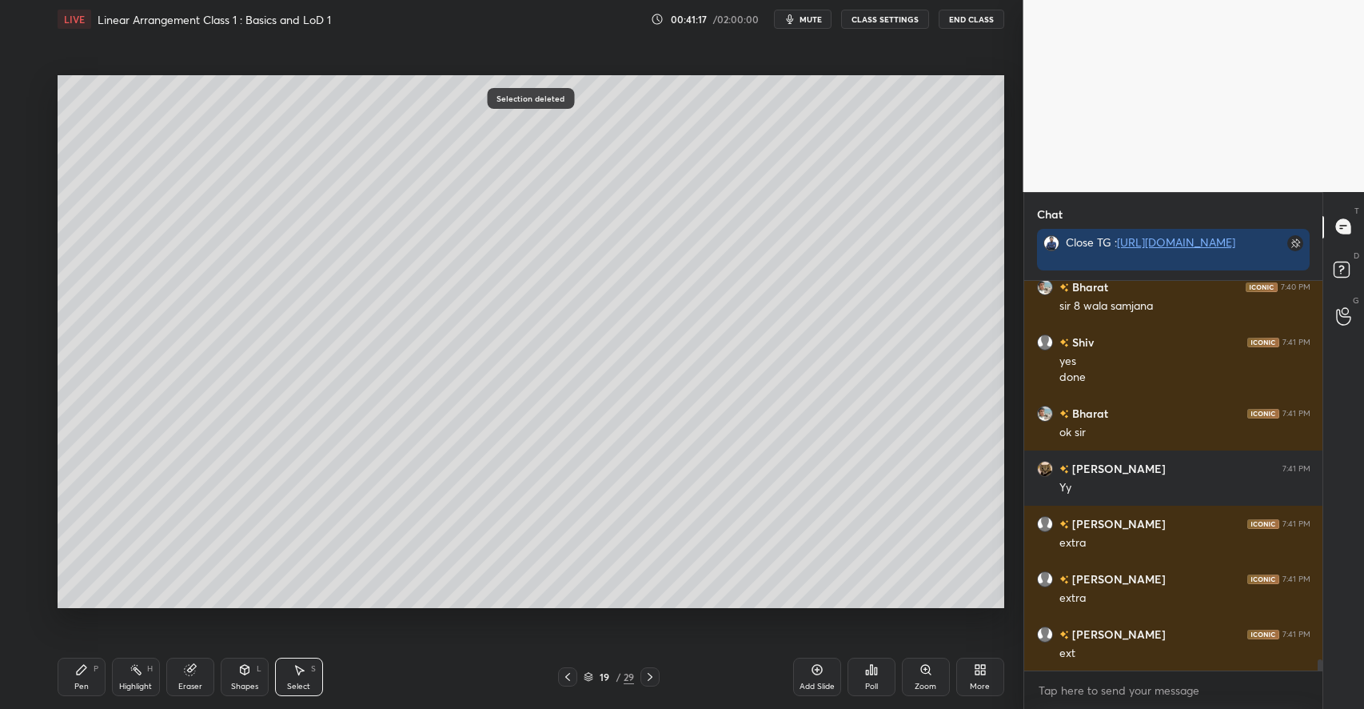
click at [87, 678] on div "Pen P" at bounding box center [82, 676] width 48 height 38
click at [306, 676] on div "Select S" at bounding box center [299, 676] width 48 height 38
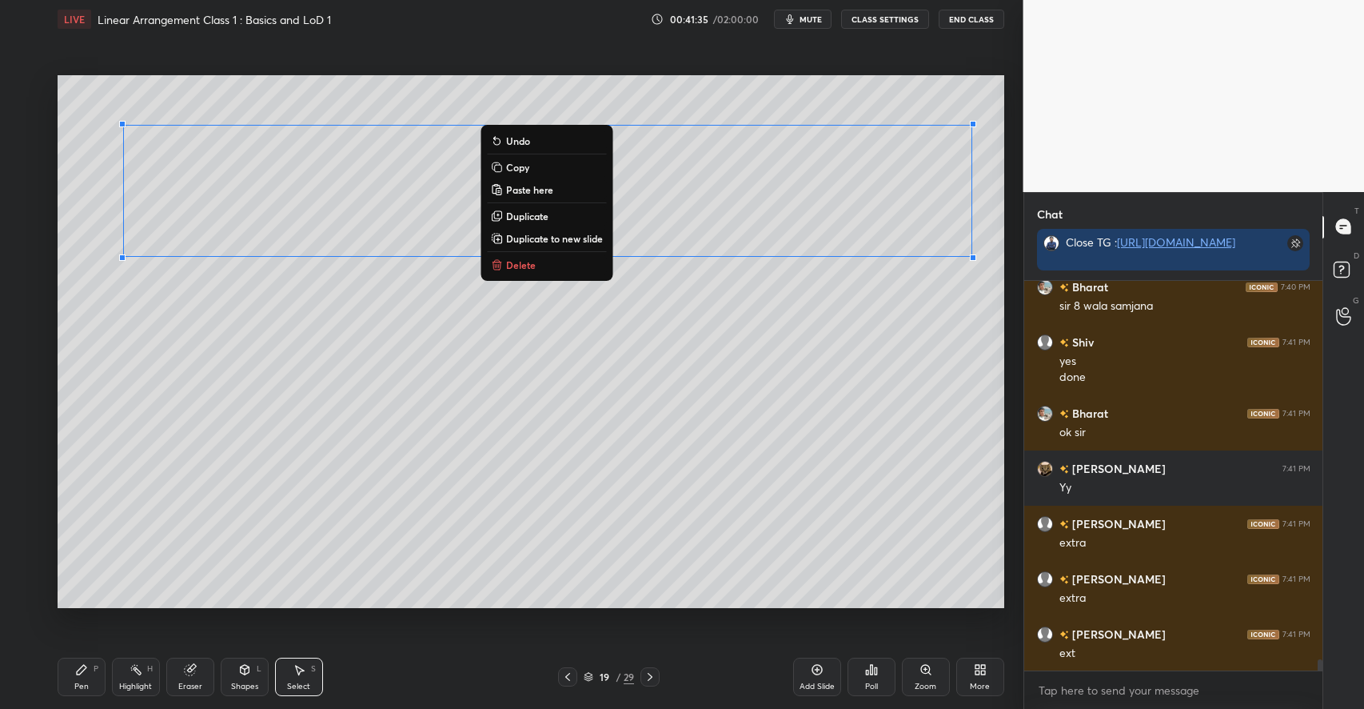
click at [512, 167] on p "Copy" at bounding box center [517, 167] width 23 height 13
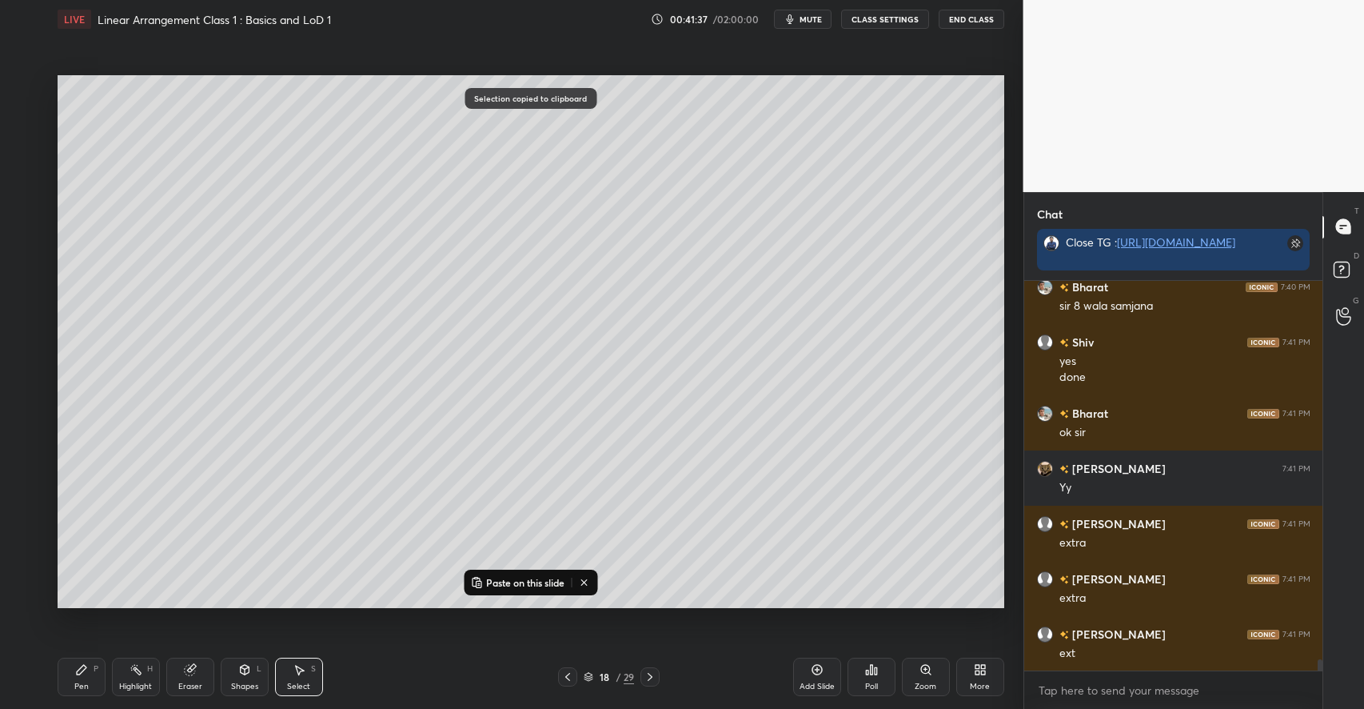
click at [516, 581] on p "Paste on this slide" at bounding box center [525, 582] width 78 height 13
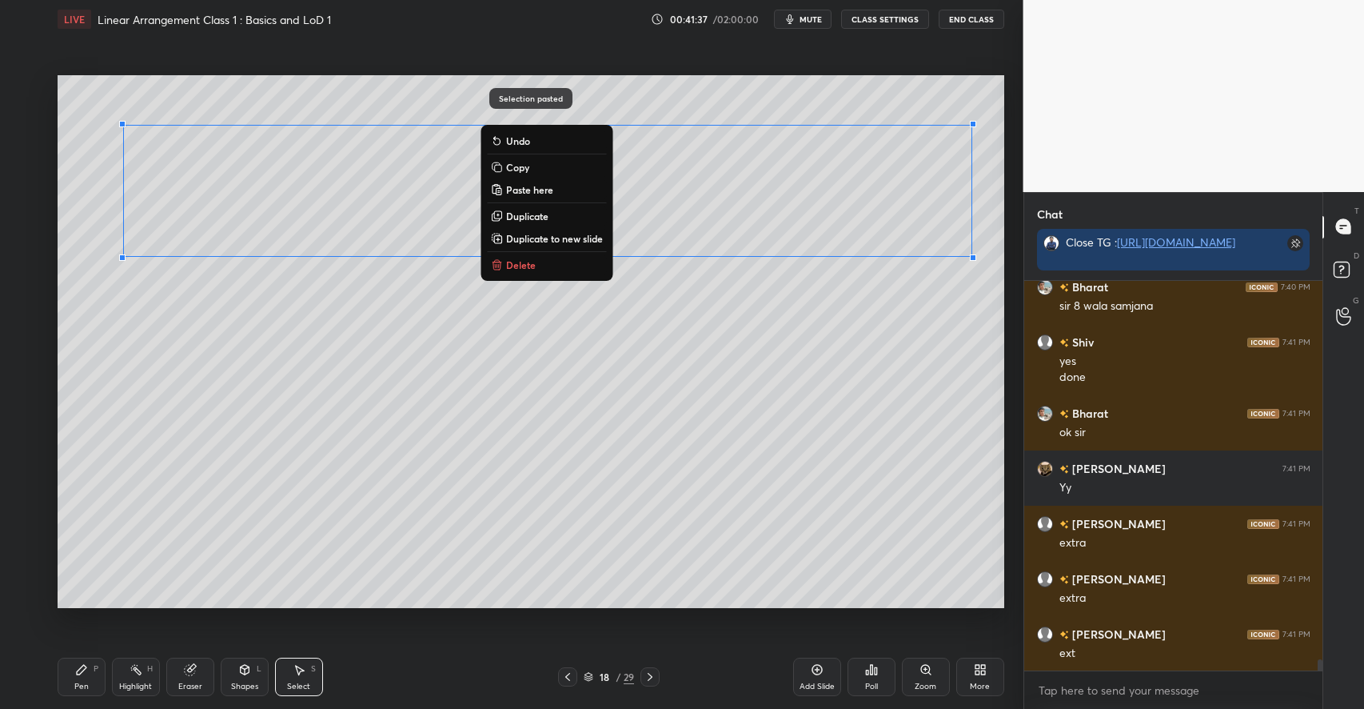
click at [355, 393] on div "0 ° Undo Copy Paste here Duplicate Duplicate to new slide Delete" at bounding box center [531, 341] width 947 height 533
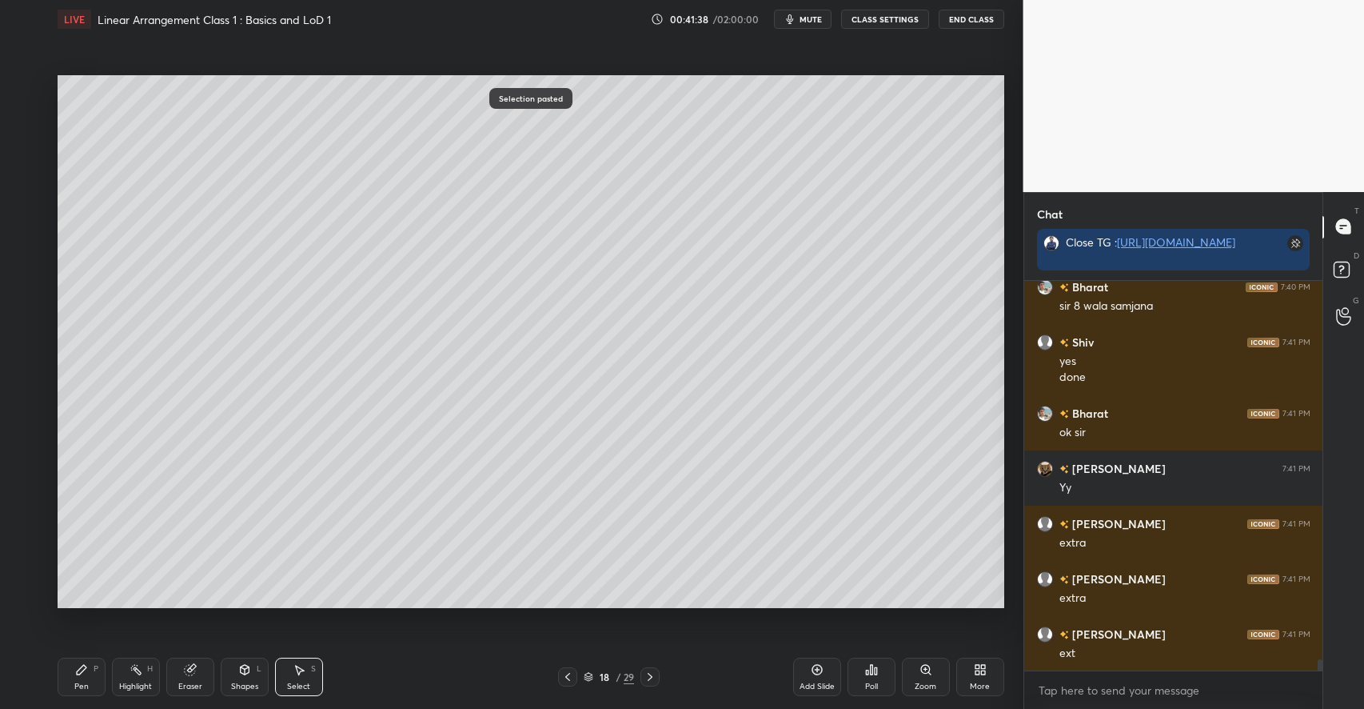
click at [187, 664] on icon at bounding box center [190, 669] width 13 height 13
click at [85, 674] on icon at bounding box center [81, 669] width 13 height 13
click at [27, 150] on div at bounding box center [26, 152] width 13 height 13
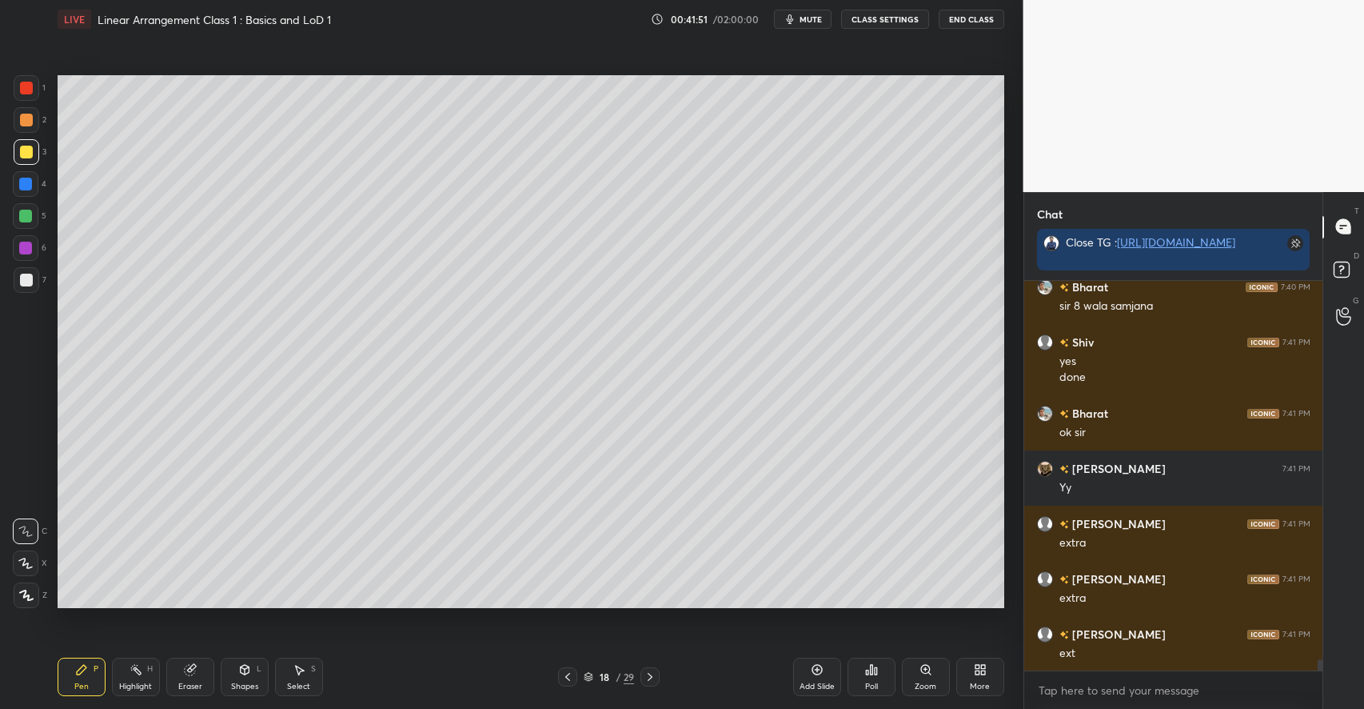
click at [26, 284] on div at bounding box center [26, 280] width 13 height 13
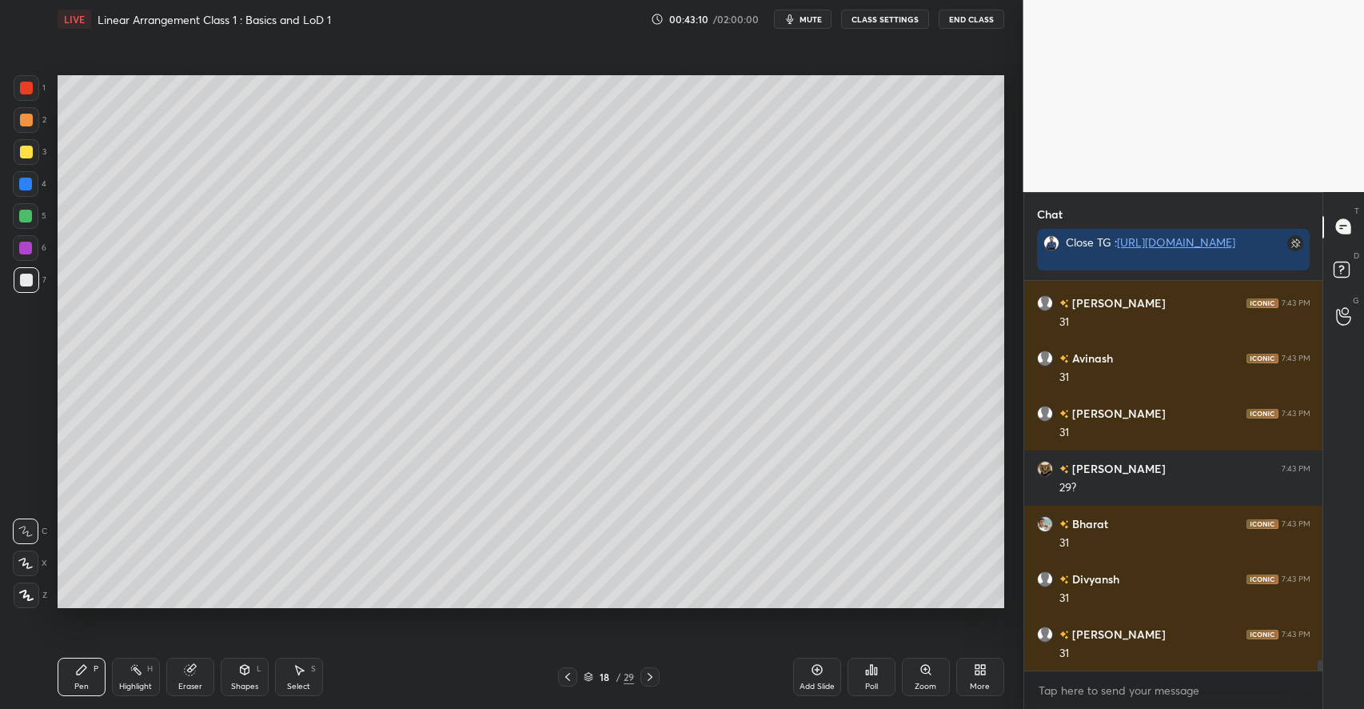
scroll to position [14136, 0]
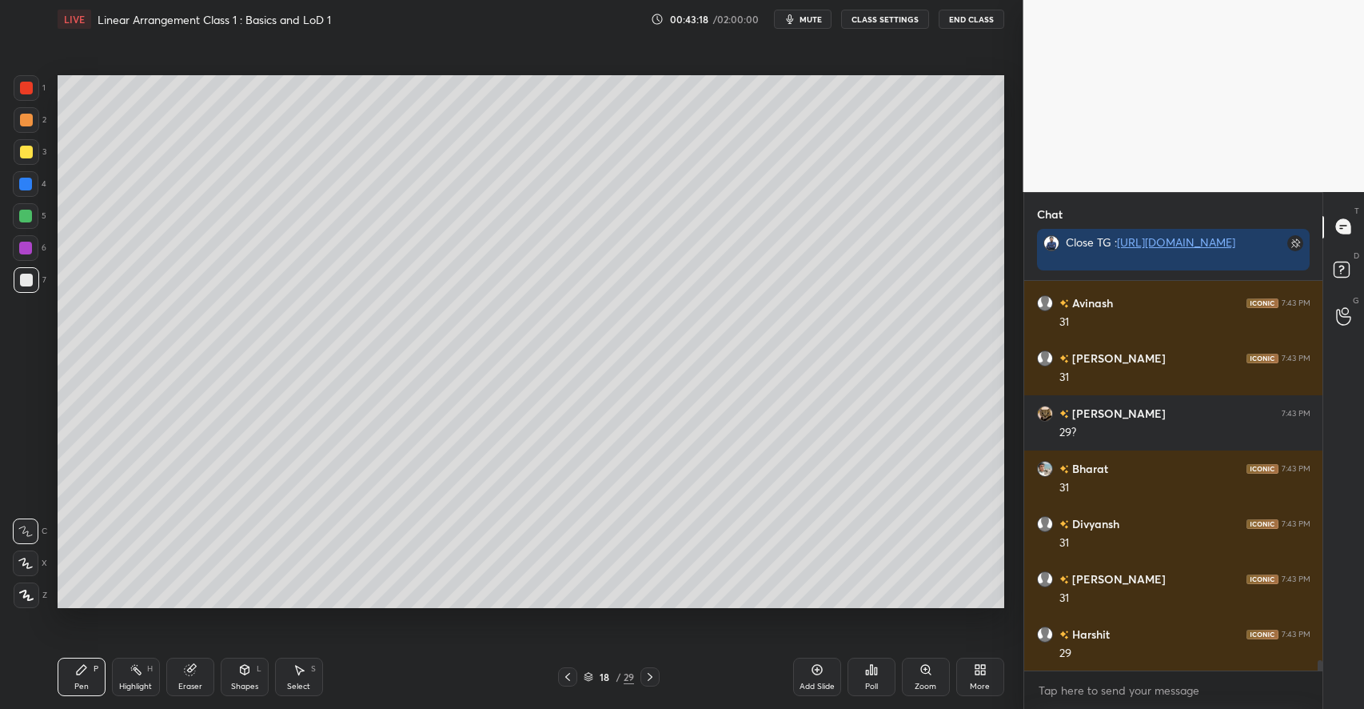
click at [245, 677] on div "Shapes L" at bounding box center [245, 676] width 48 height 38
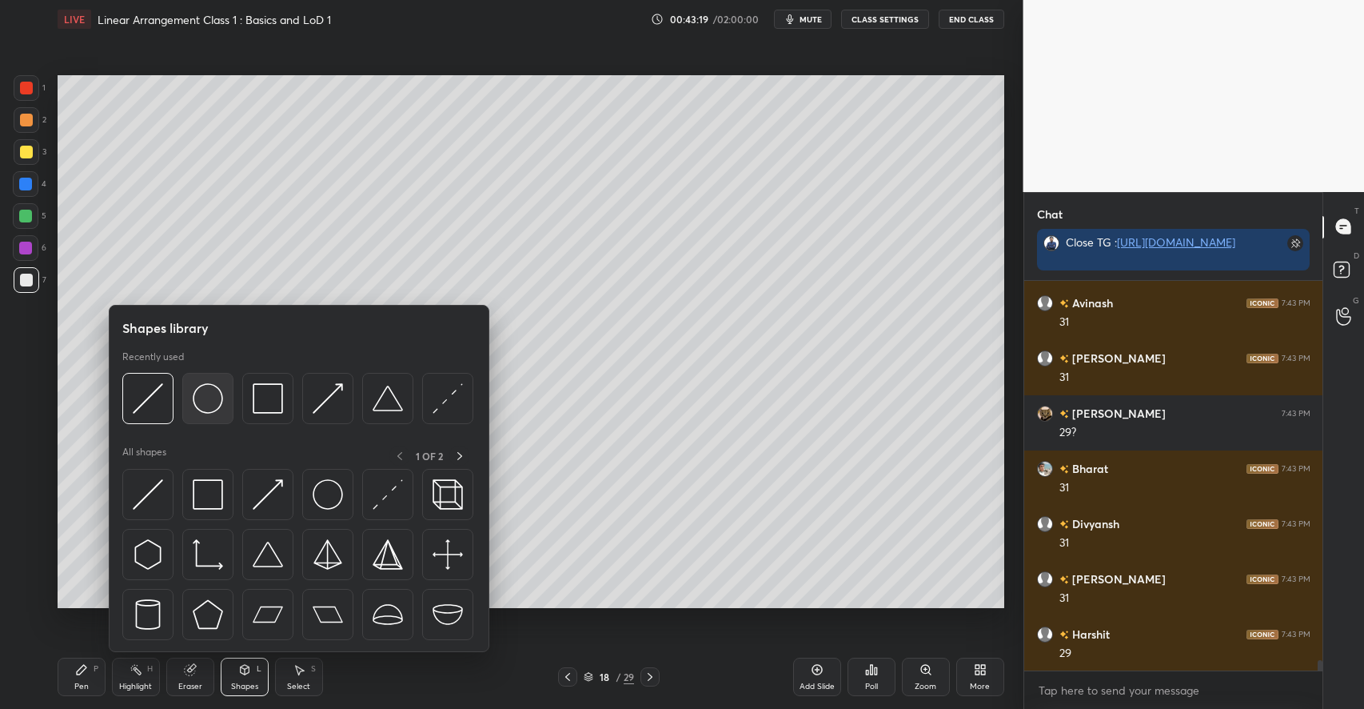
click at [219, 403] on img at bounding box center [208, 398] width 30 height 30
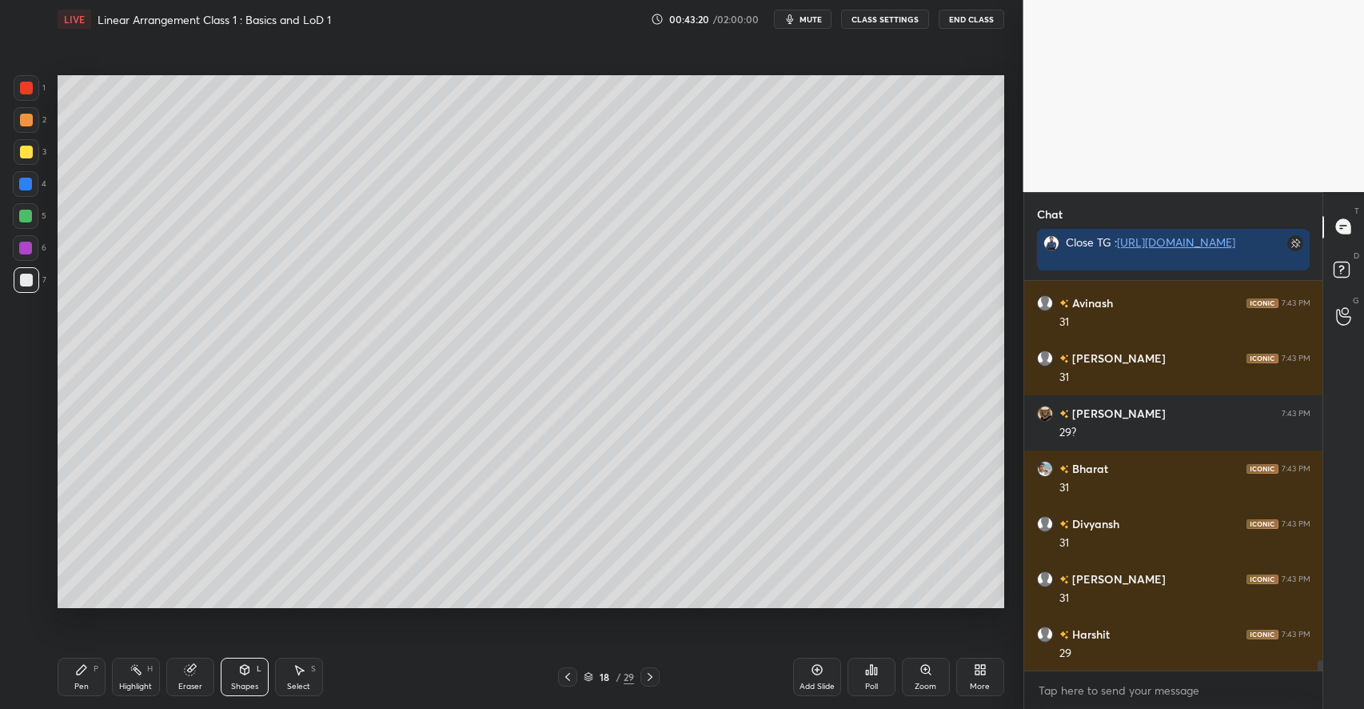
scroll to position [14190, 0]
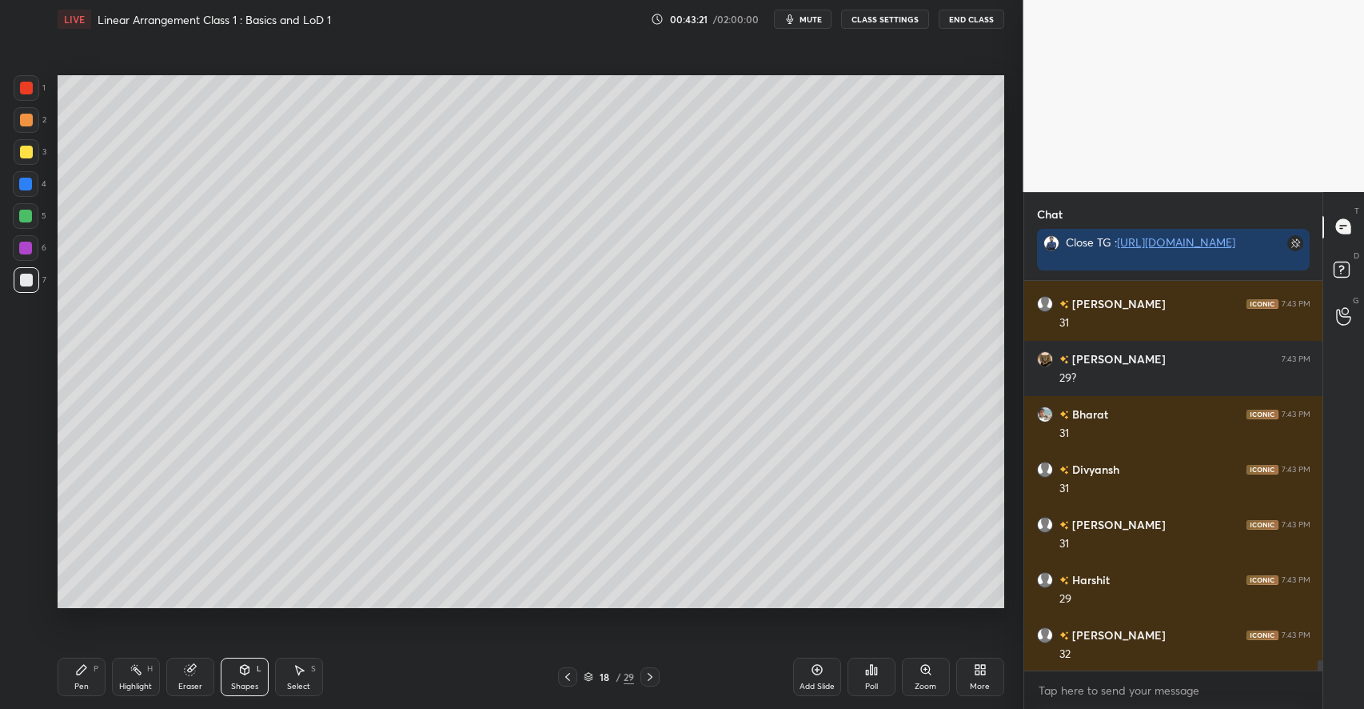
click at [72, 672] on div "Pen P" at bounding box center [82, 676] width 48 height 38
click at [32, 154] on div at bounding box center [27, 152] width 26 height 26
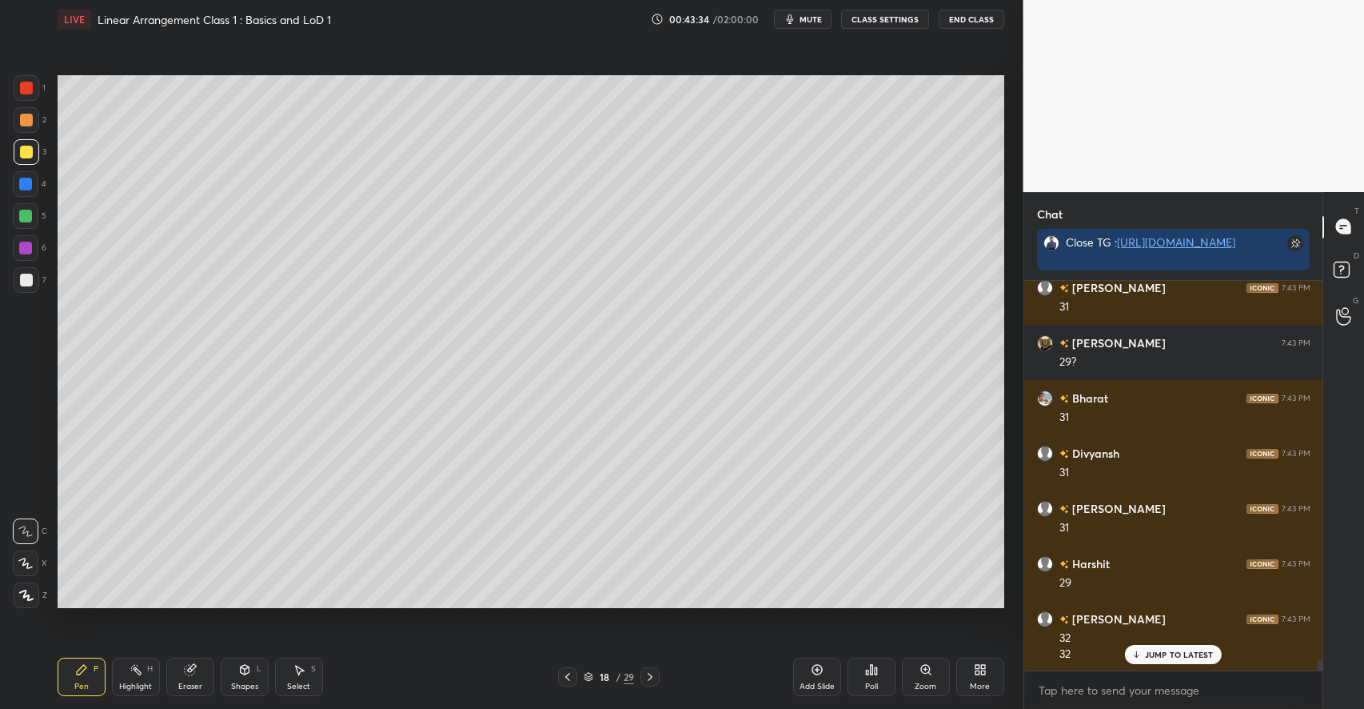
click at [187, 662] on div "Eraser" at bounding box center [190, 676] width 48 height 38
click at [99, 665] on div "Pen P" at bounding box center [82, 676] width 48 height 38
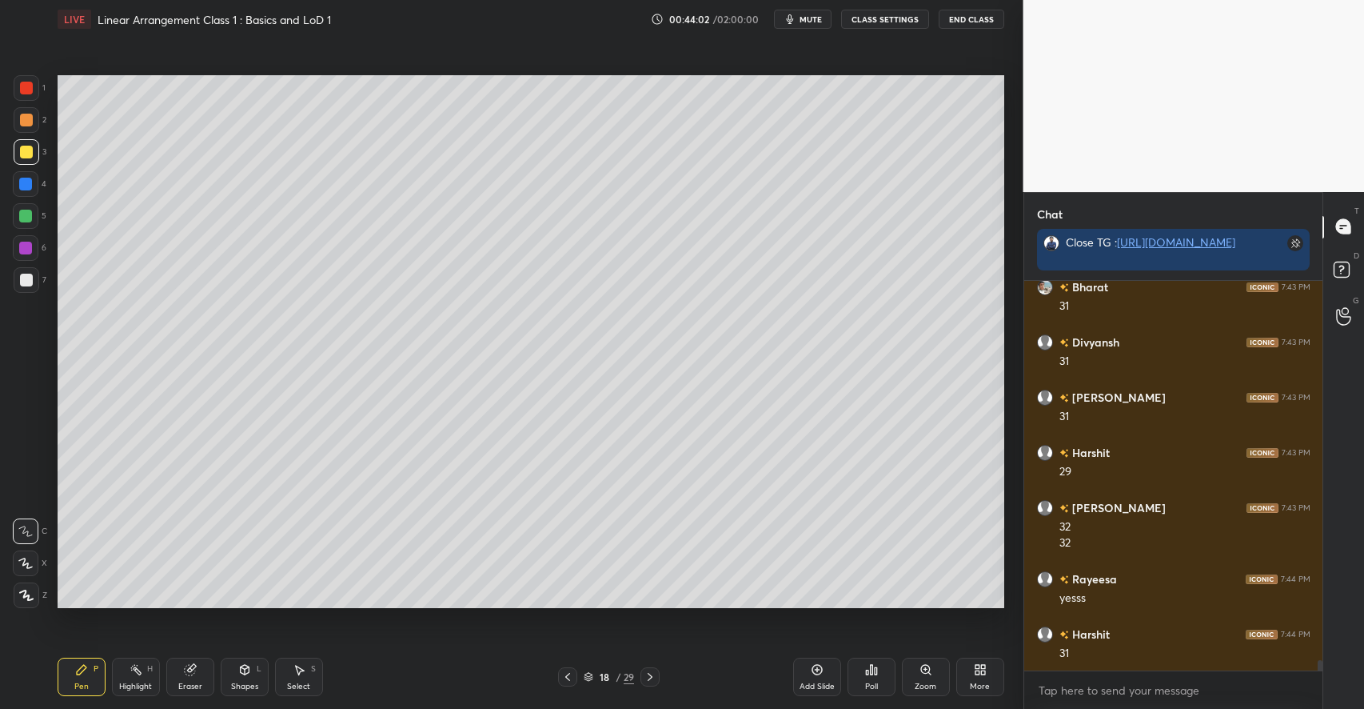
scroll to position [14372, 0]
click at [186, 674] on icon at bounding box center [189, 670] width 10 height 10
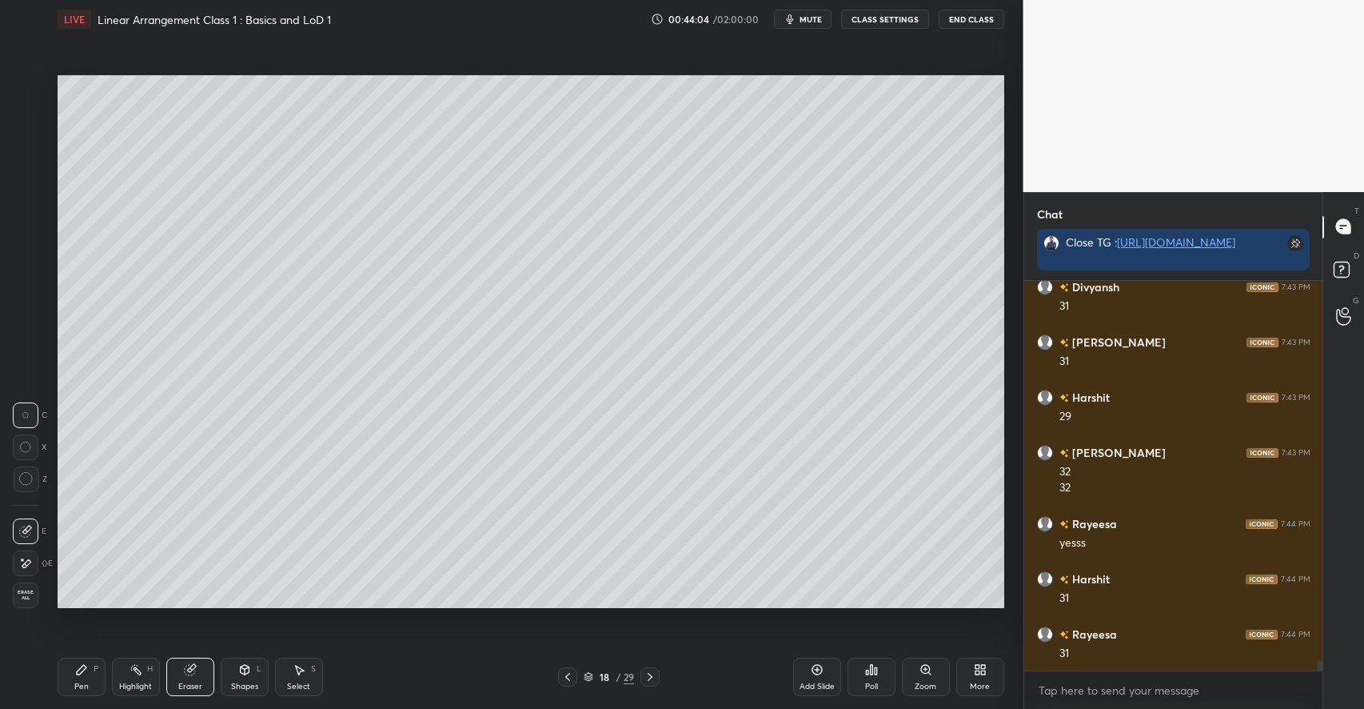
scroll to position [14427, 0]
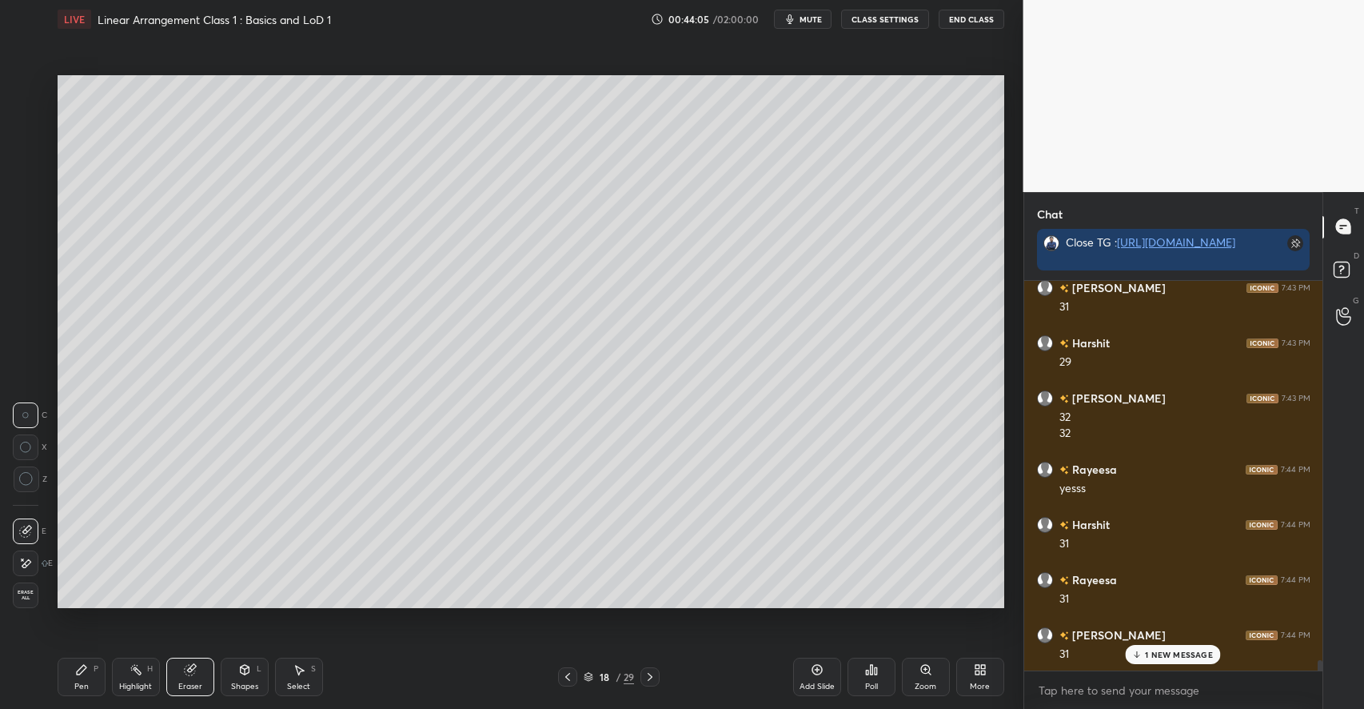
click at [87, 679] on div "Pen P" at bounding box center [82, 676] width 48 height 38
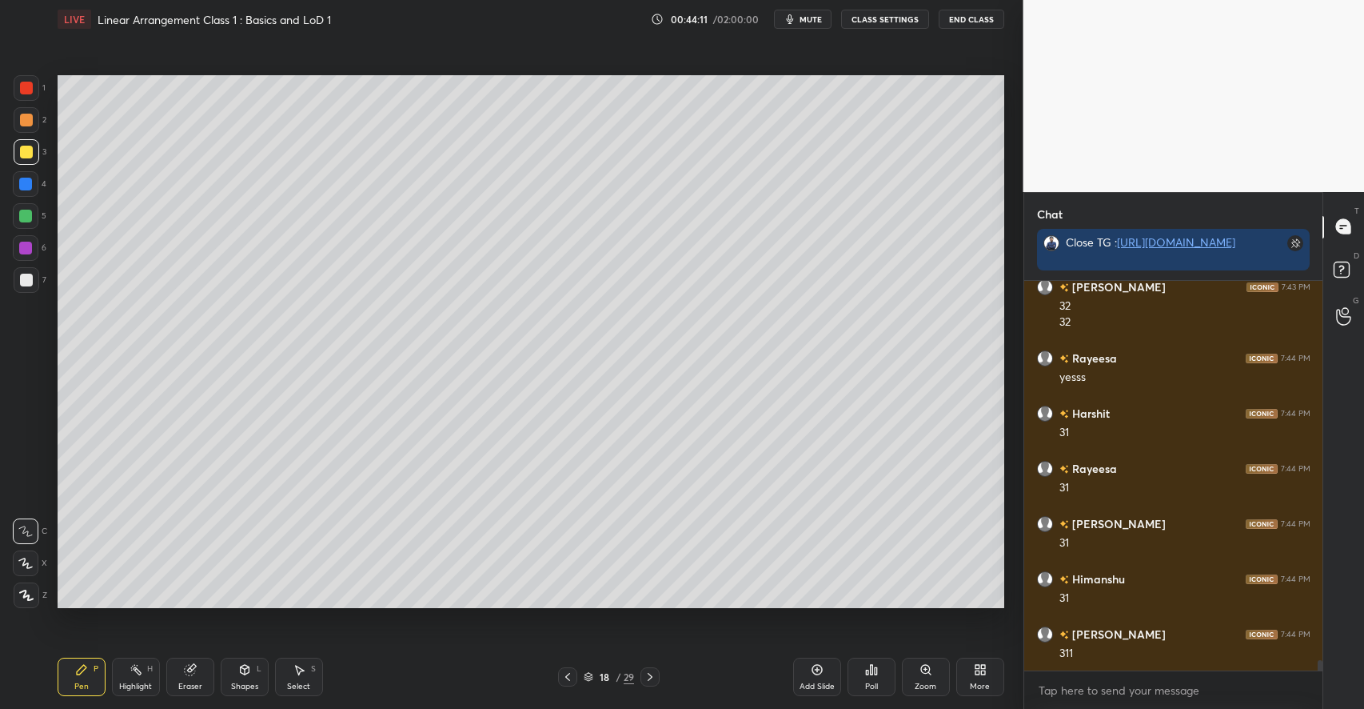
scroll to position [14593, 0]
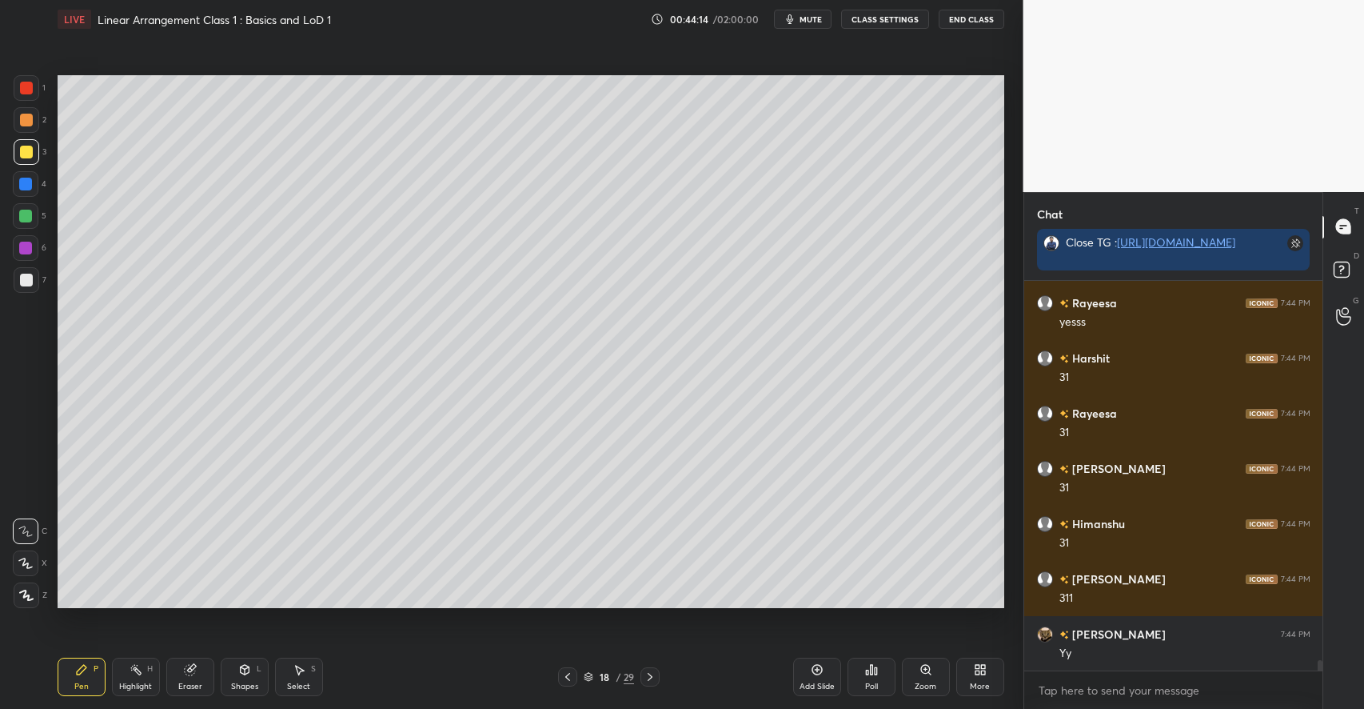
click at [293, 665] on icon at bounding box center [299, 669] width 13 height 13
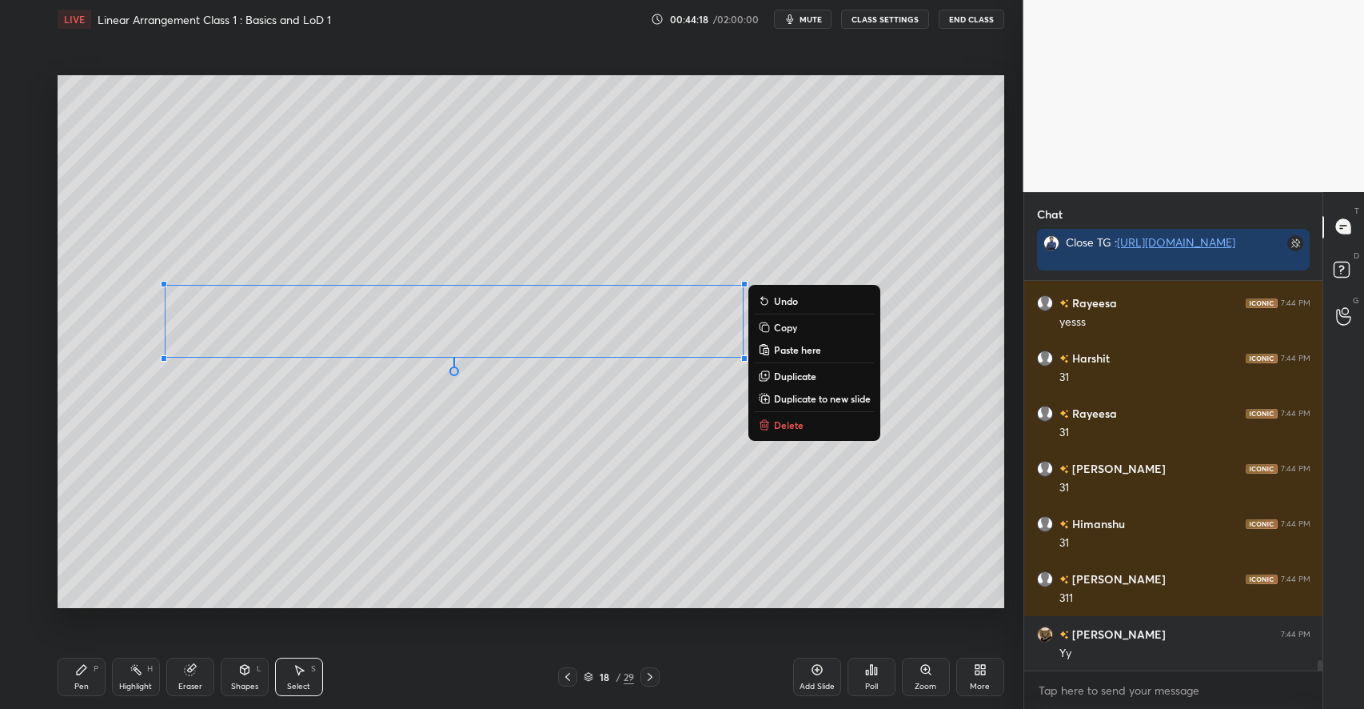
click at [793, 331] on p "Copy" at bounding box center [785, 327] width 23 height 13
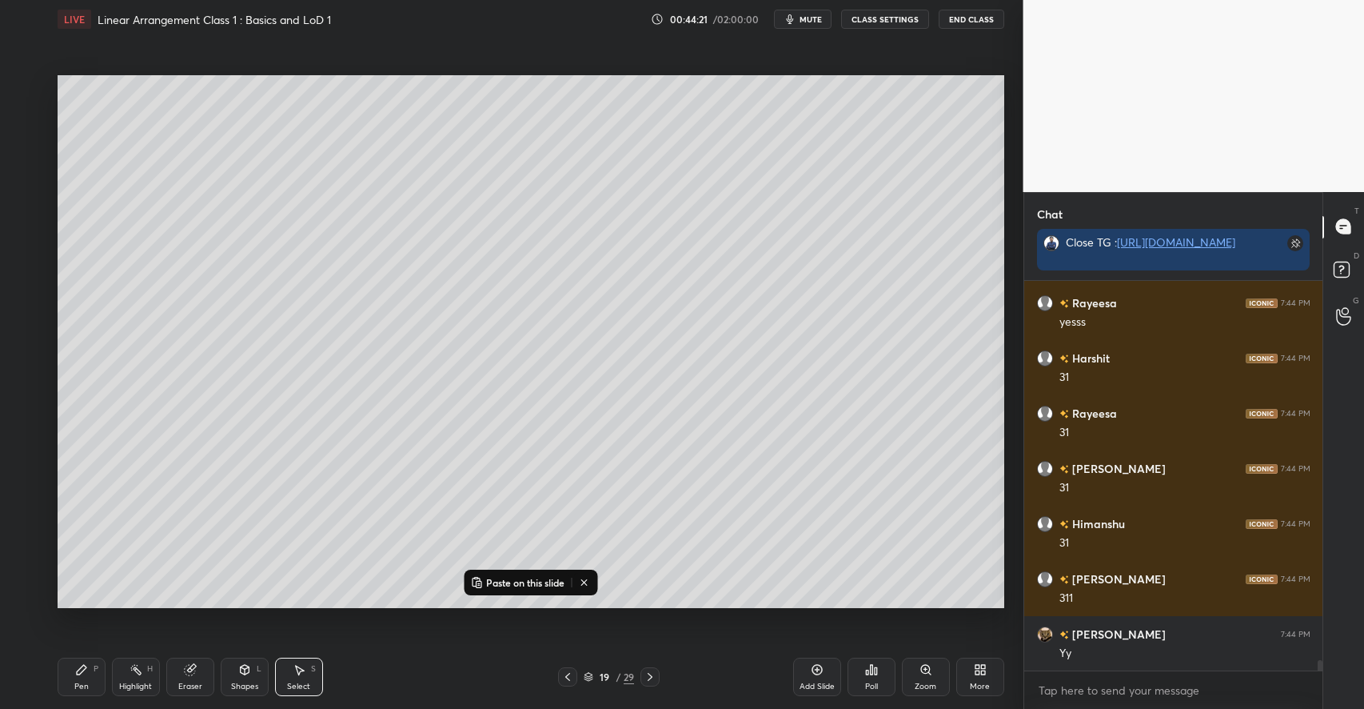
click at [521, 581] on p "Paste on this slide" at bounding box center [525, 582] width 78 height 13
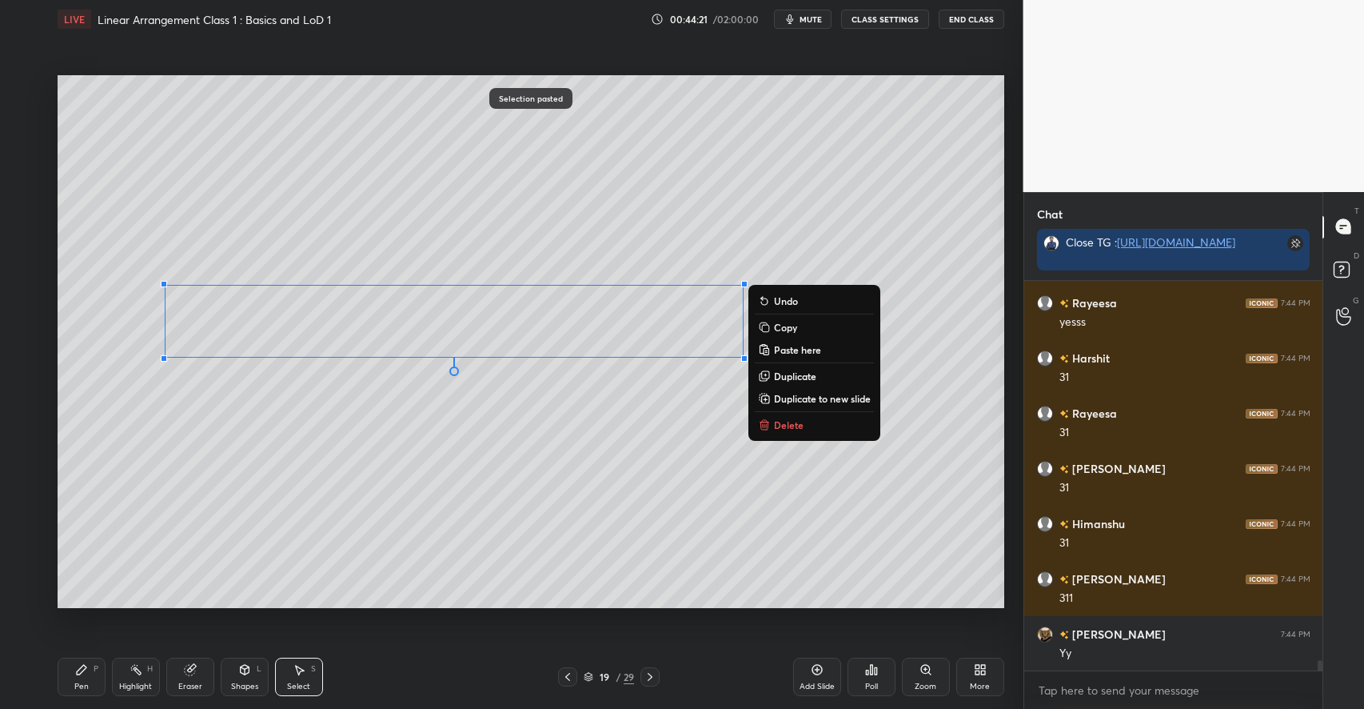
click at [414, 514] on div "0 ° Undo Copy Paste here Duplicate Duplicate to new slide Delete" at bounding box center [531, 341] width 947 height 533
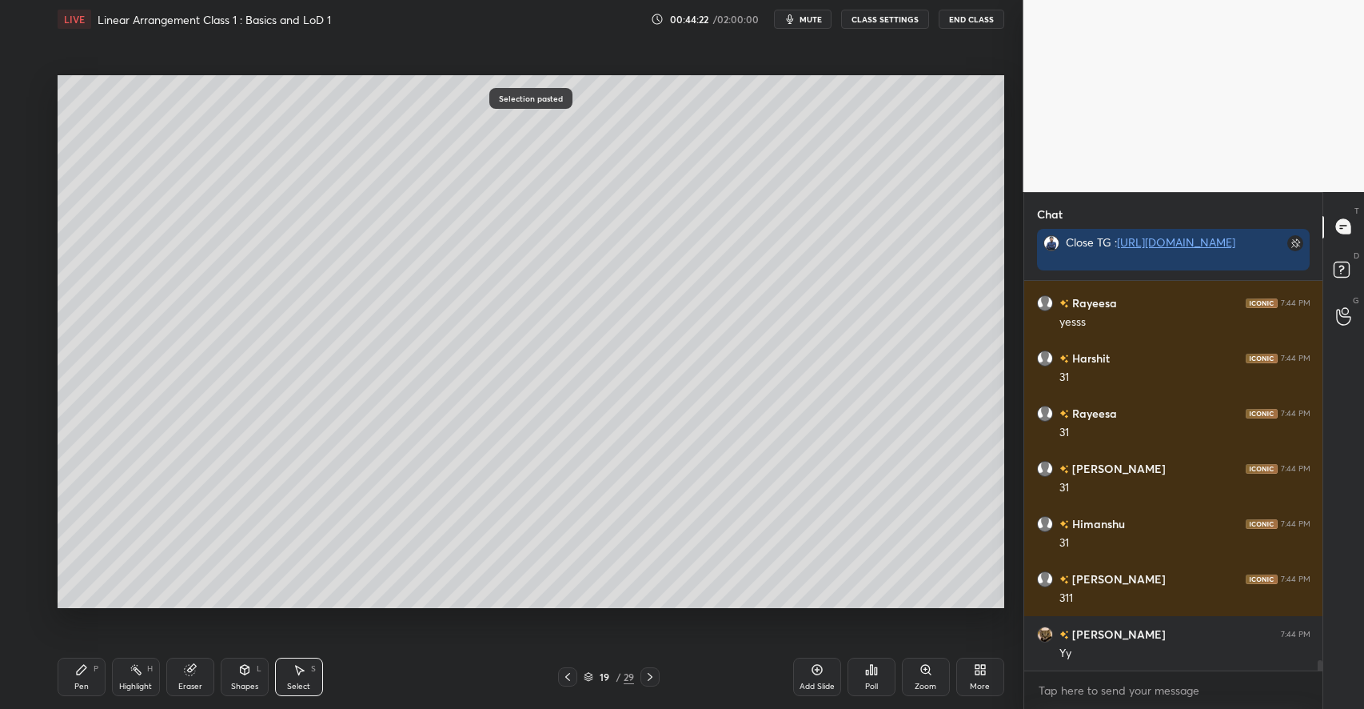
click at [192, 676] on icon at bounding box center [190, 669] width 13 height 13
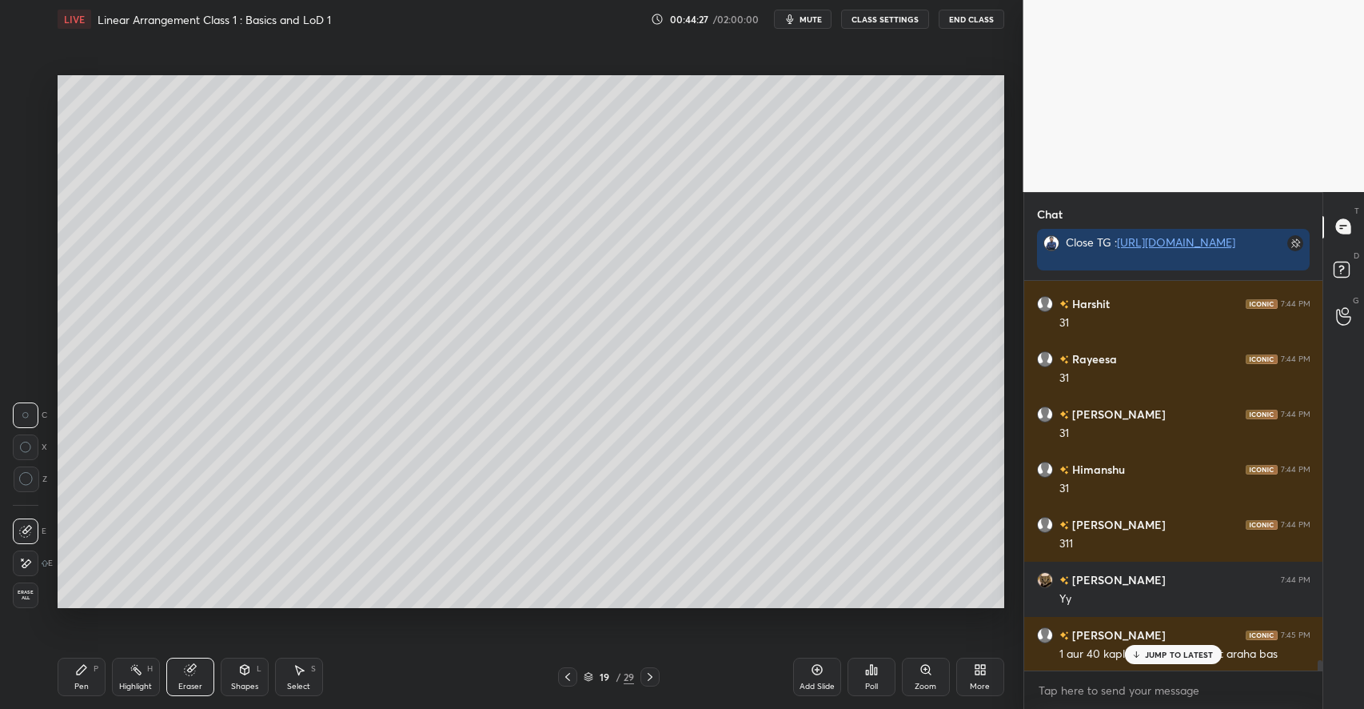
click at [1149, 652] on p "JUMP TO LATEST" at bounding box center [1179, 654] width 69 height 10
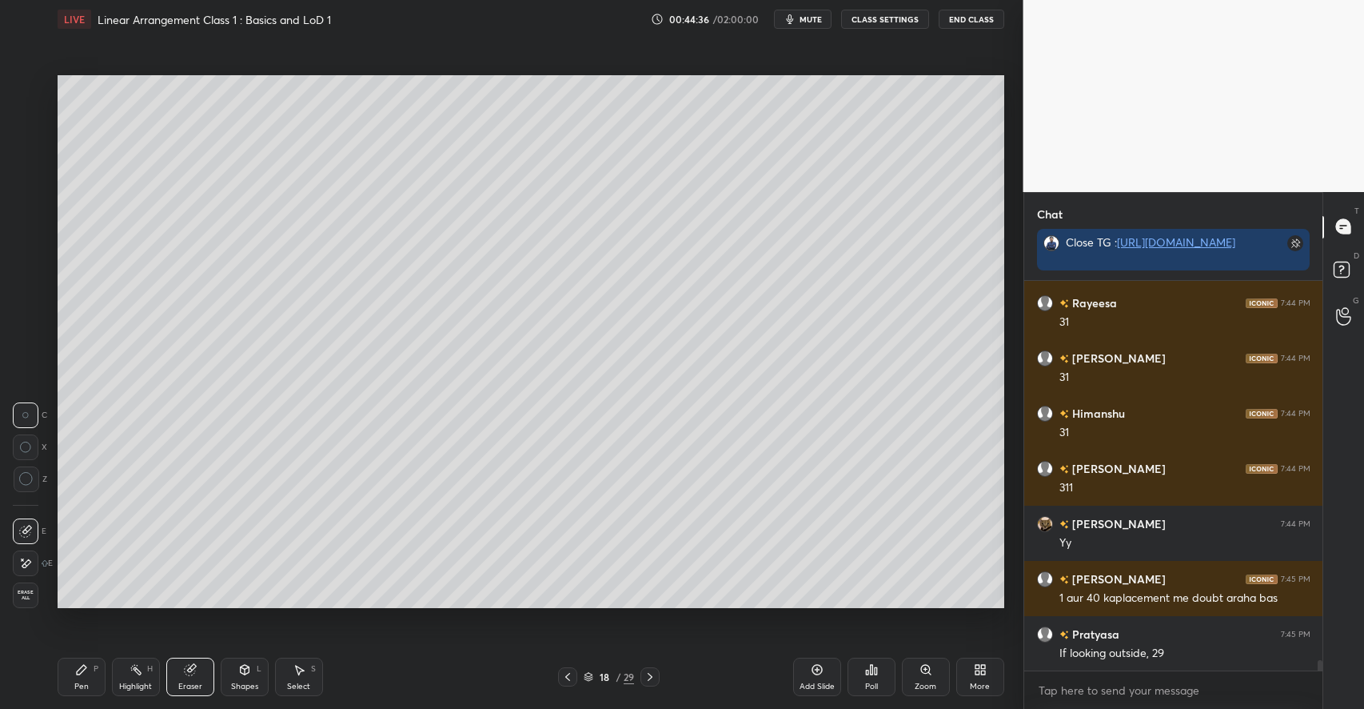
scroll to position [14759, 0]
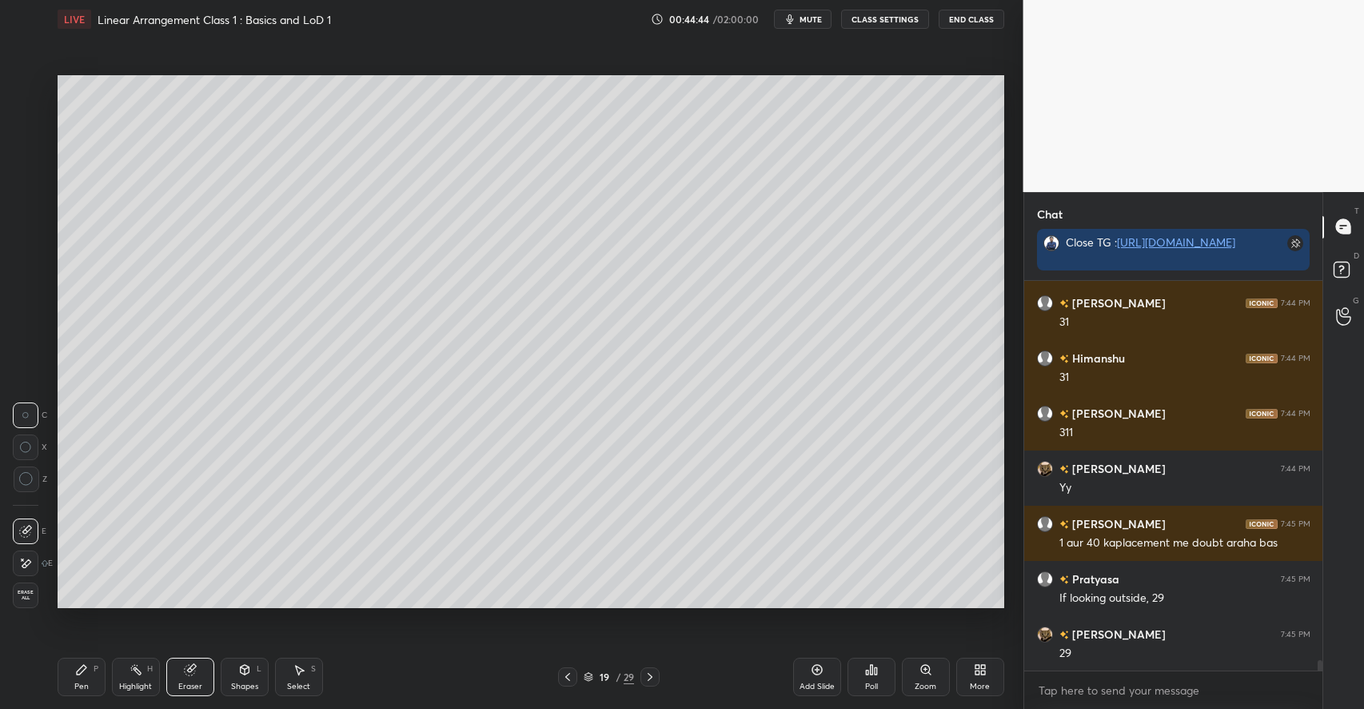
click at [237, 675] on div "Shapes L" at bounding box center [245, 676] width 48 height 38
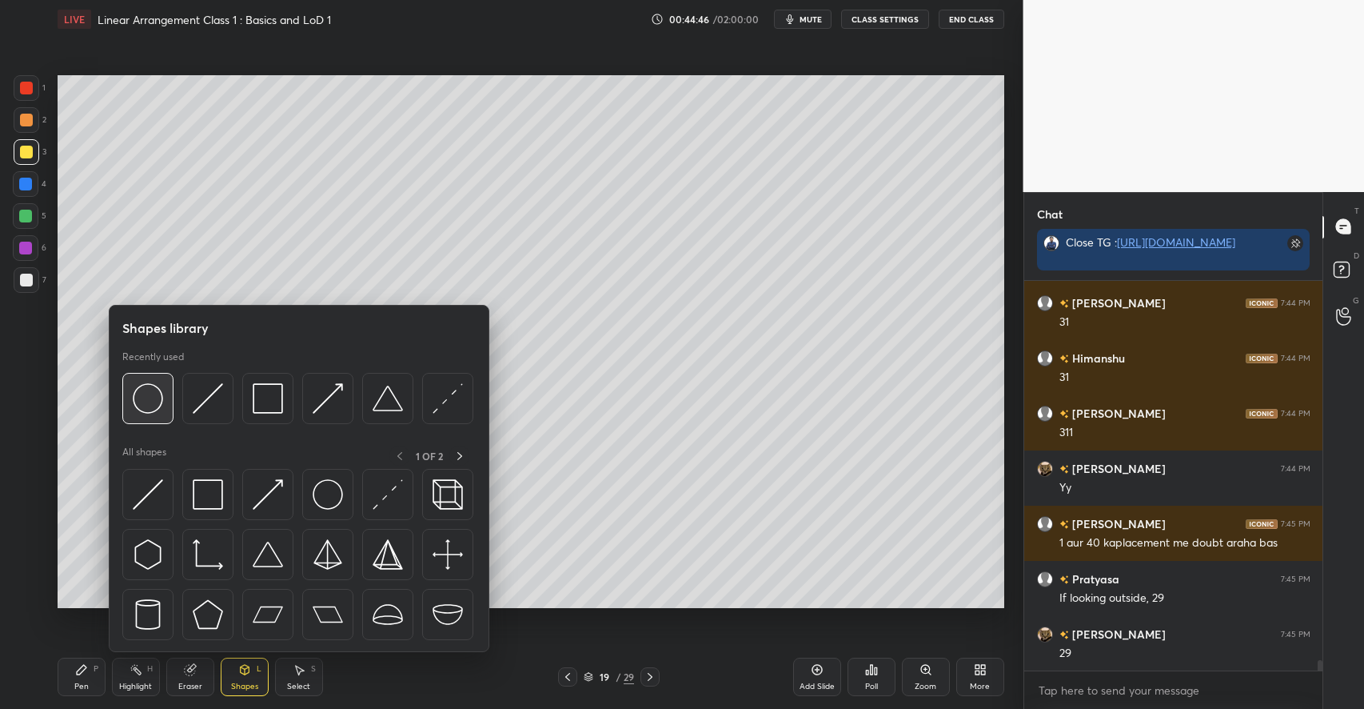
click at [156, 403] on img at bounding box center [148, 398] width 30 height 30
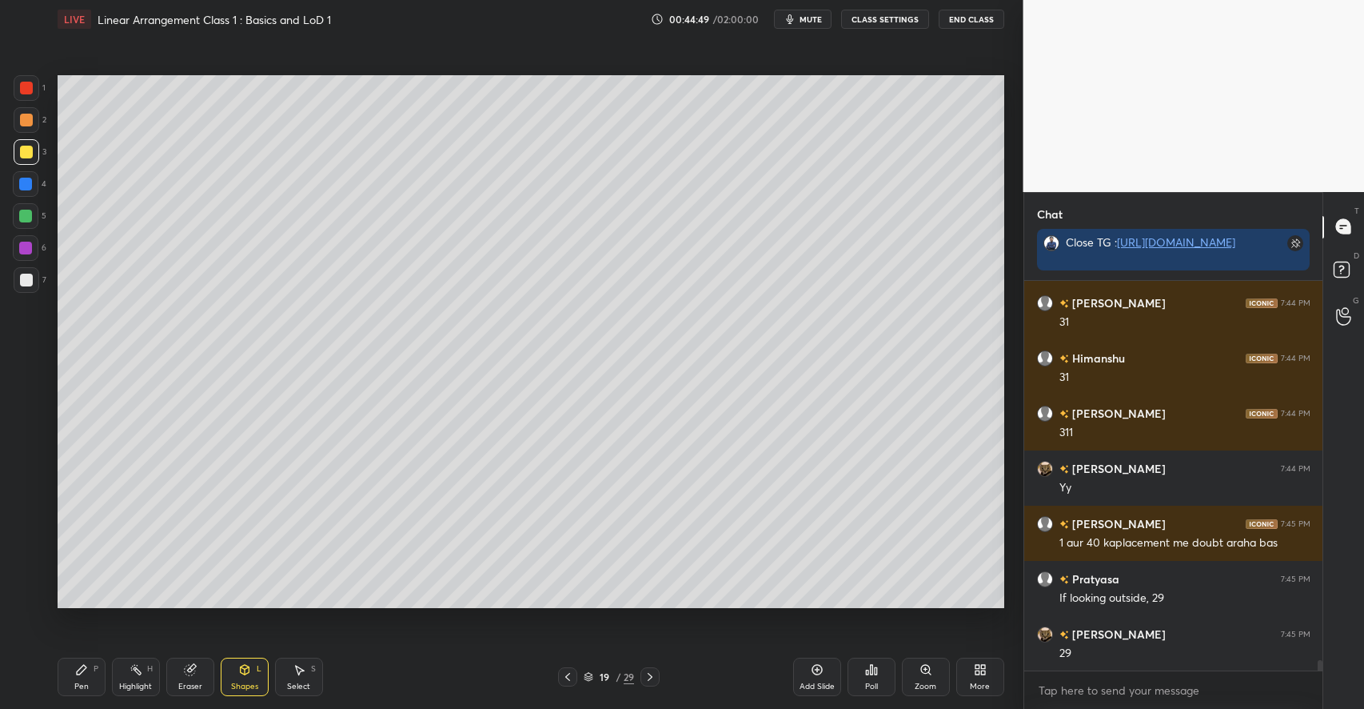
click at [88, 669] on div "Pen P" at bounding box center [82, 676] width 48 height 38
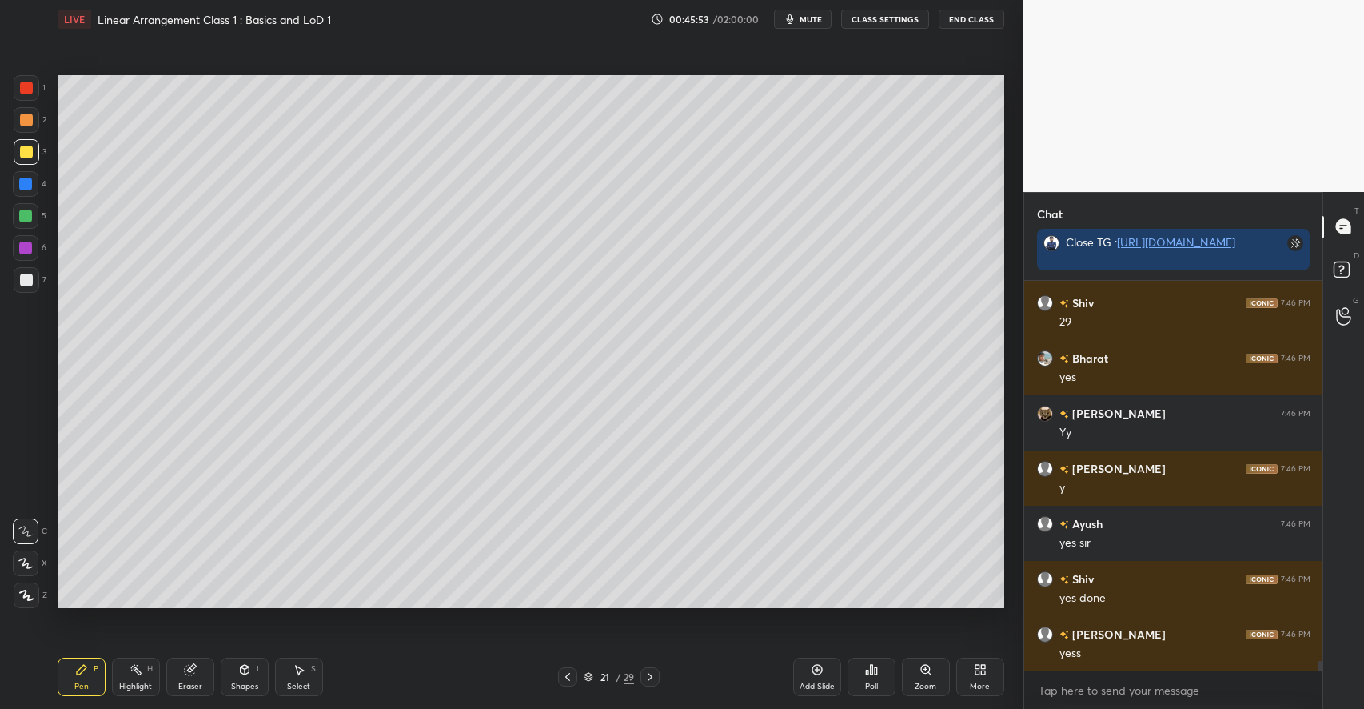
scroll to position [15862, 0]
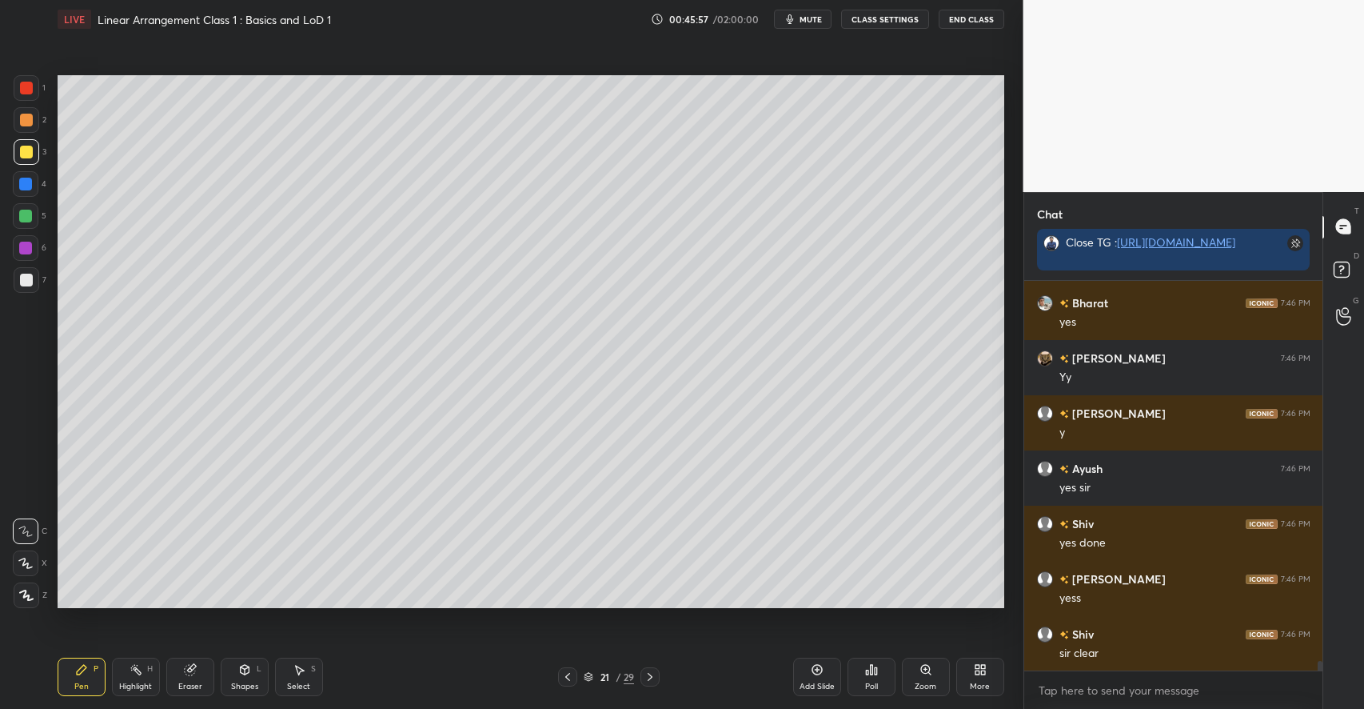
click at [26, 211] on div at bounding box center [25, 216] width 13 height 13
click at [33, 283] on div at bounding box center [27, 280] width 26 height 26
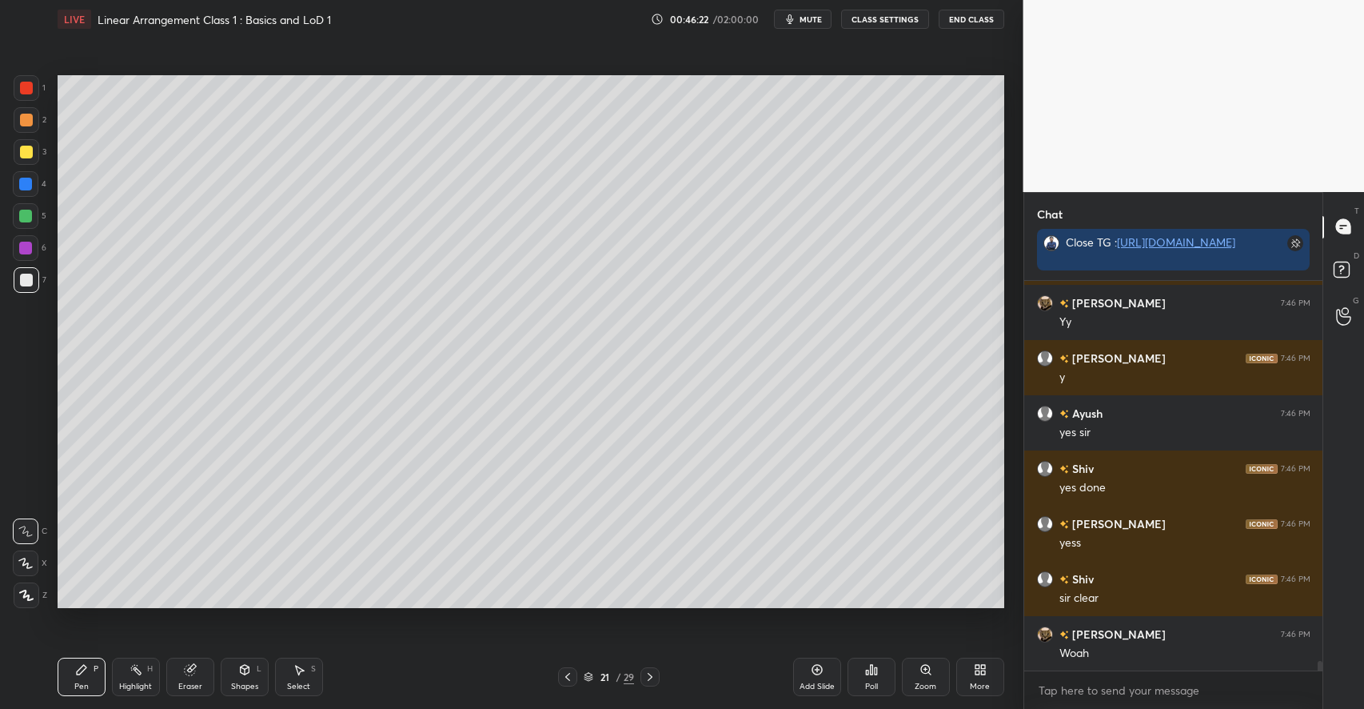
scroll to position [15972, 0]
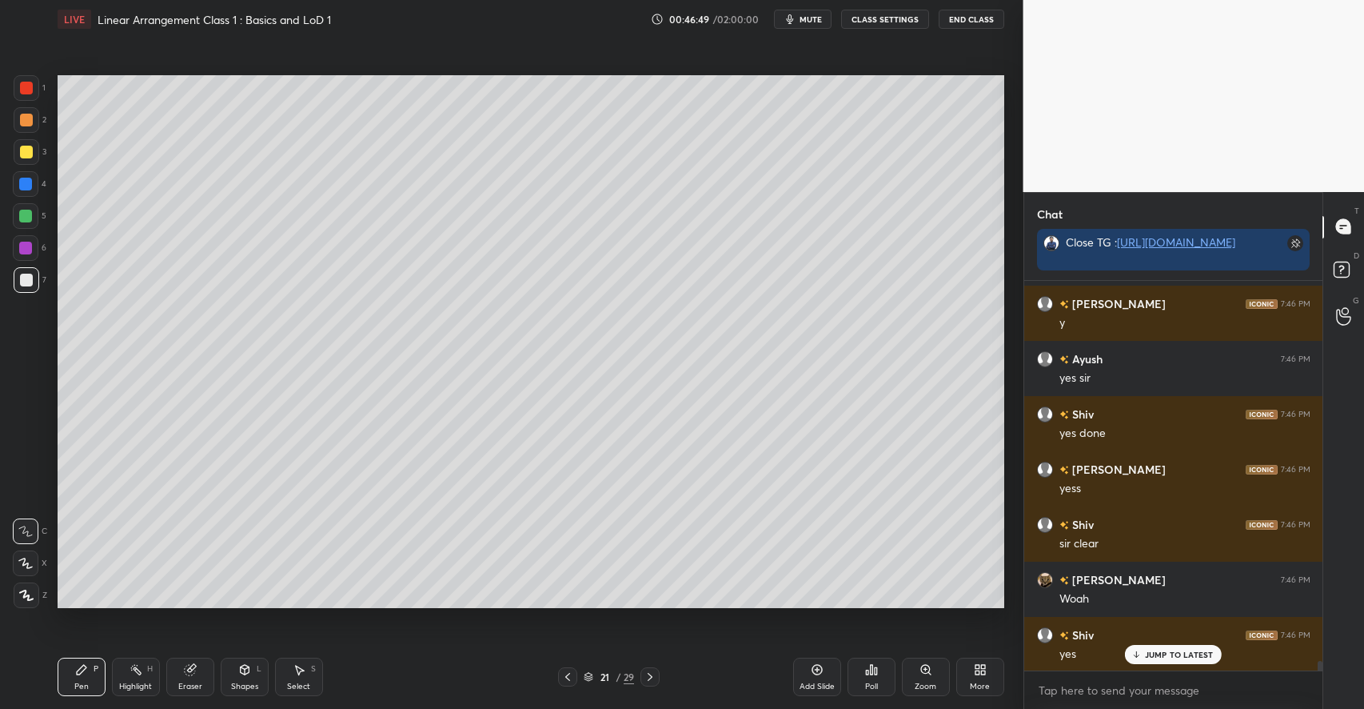
click at [247, 666] on icon at bounding box center [244, 670] width 9 height 10
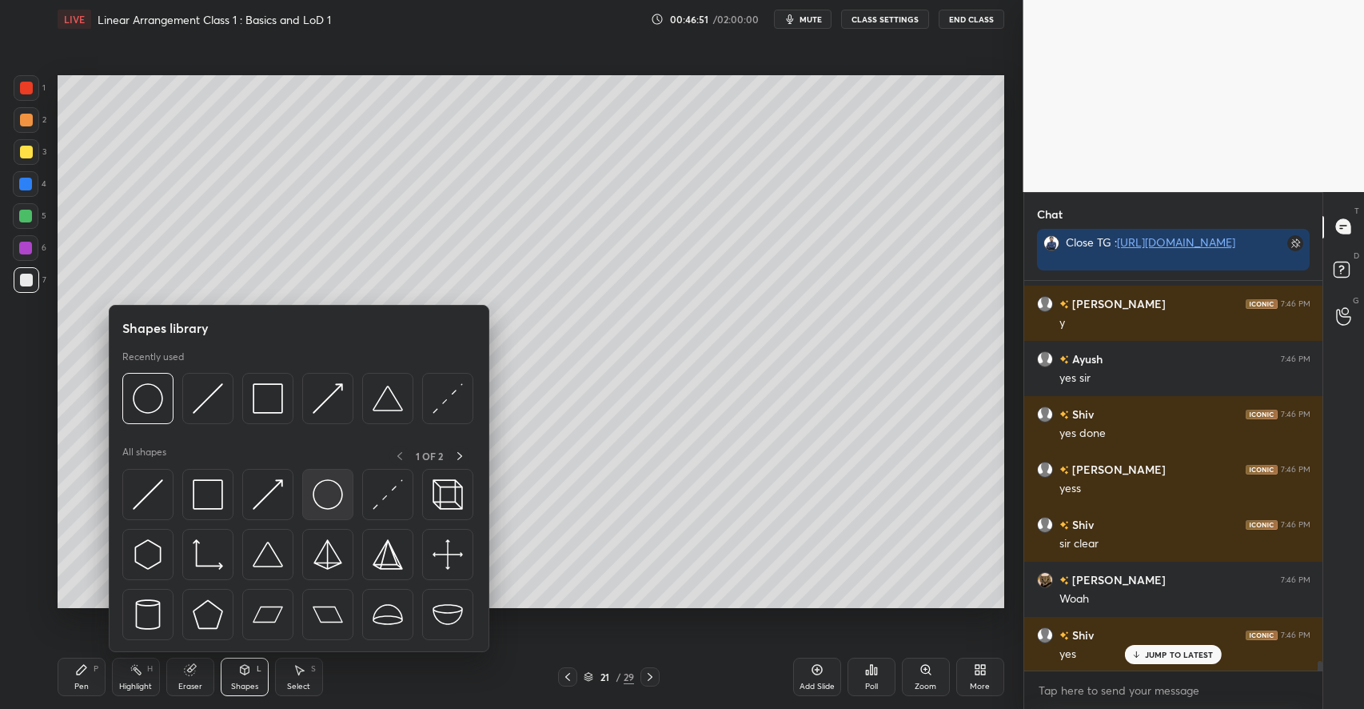
click at [323, 500] on img at bounding box center [328, 494] width 30 height 30
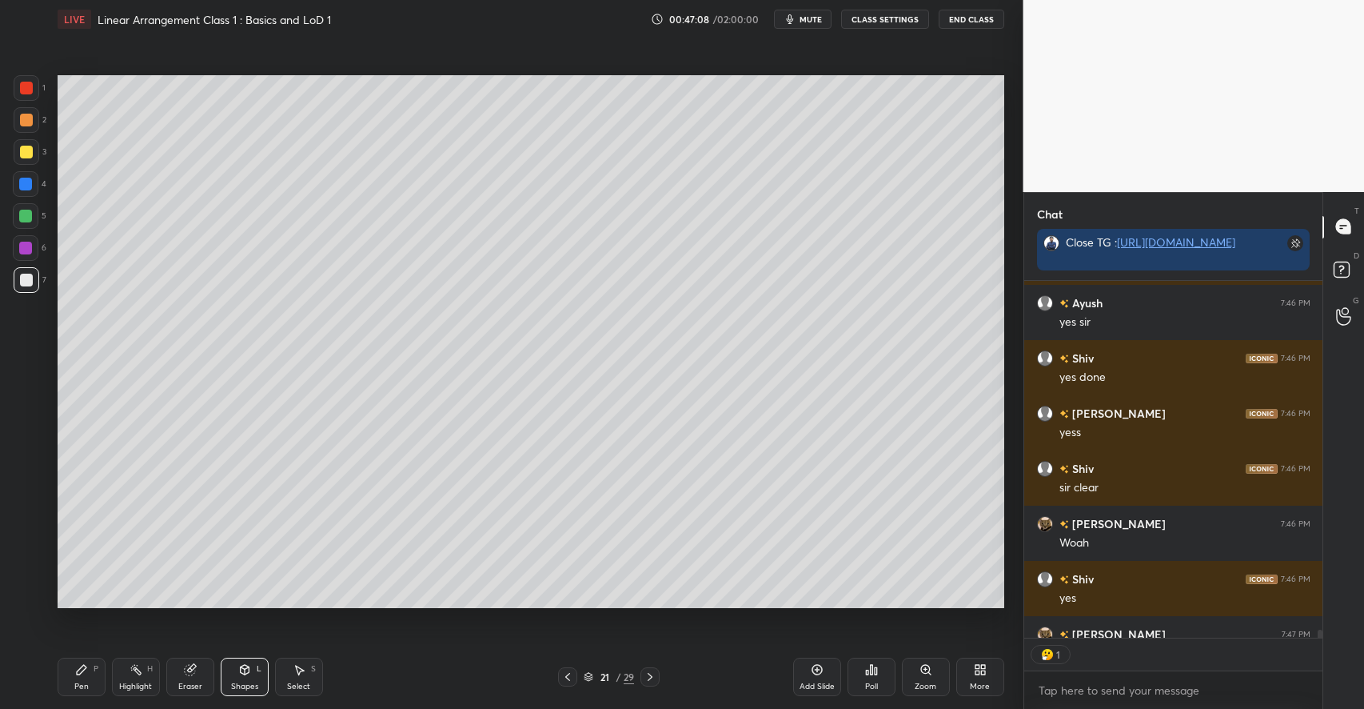
scroll to position [16077, 0]
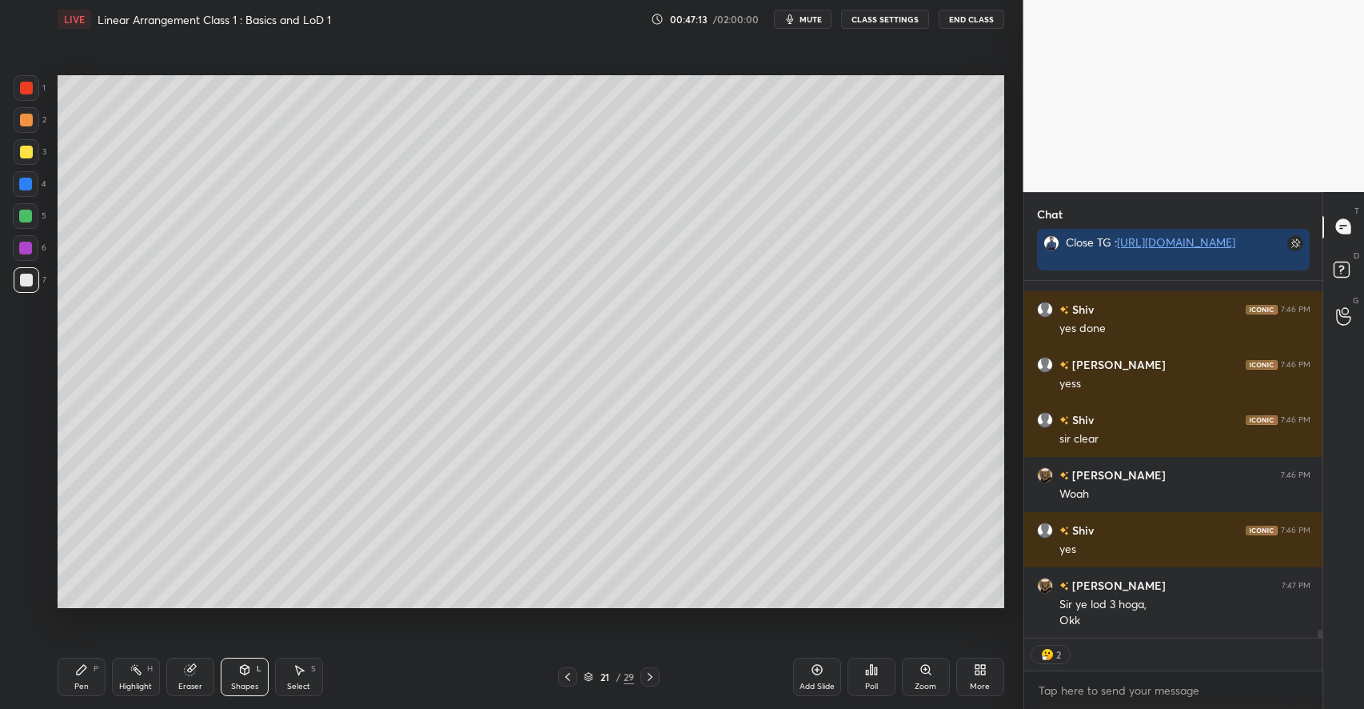
click at [233, 674] on div "Shapes L" at bounding box center [245, 676] width 48 height 38
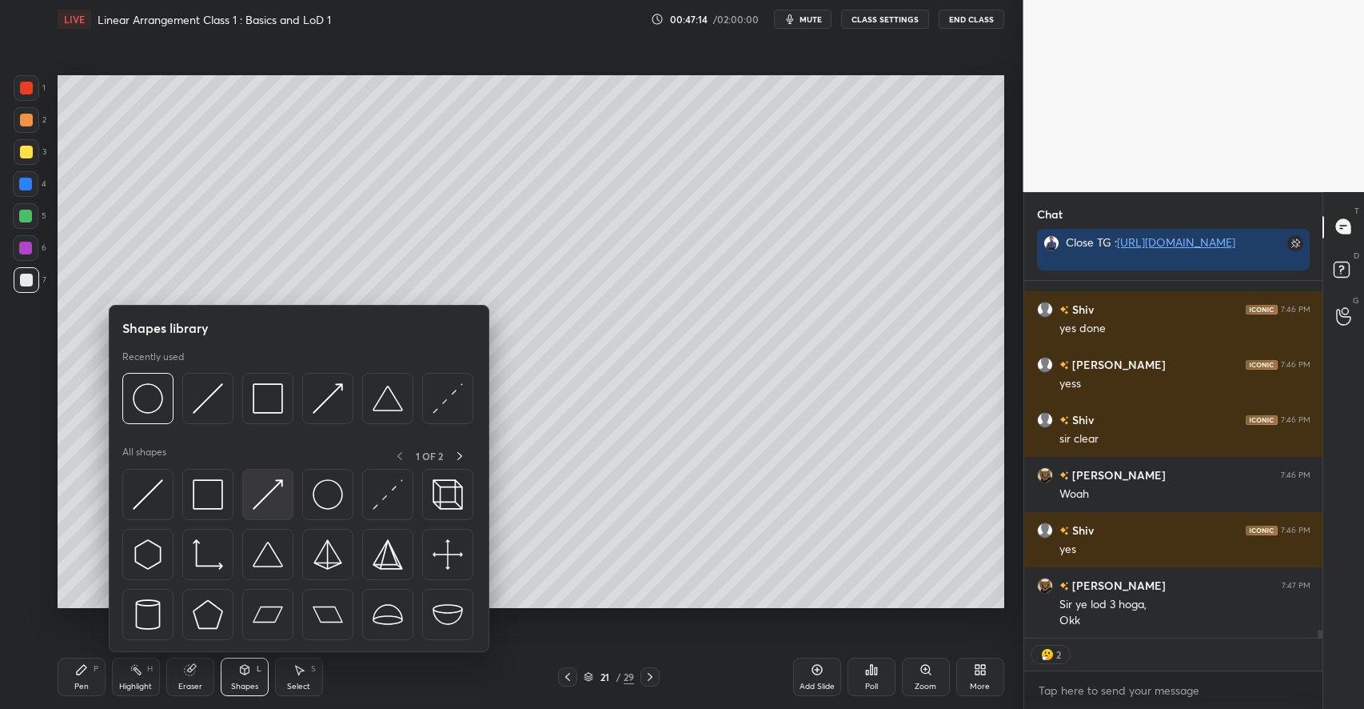
click at [267, 503] on img at bounding box center [268, 494] width 30 height 30
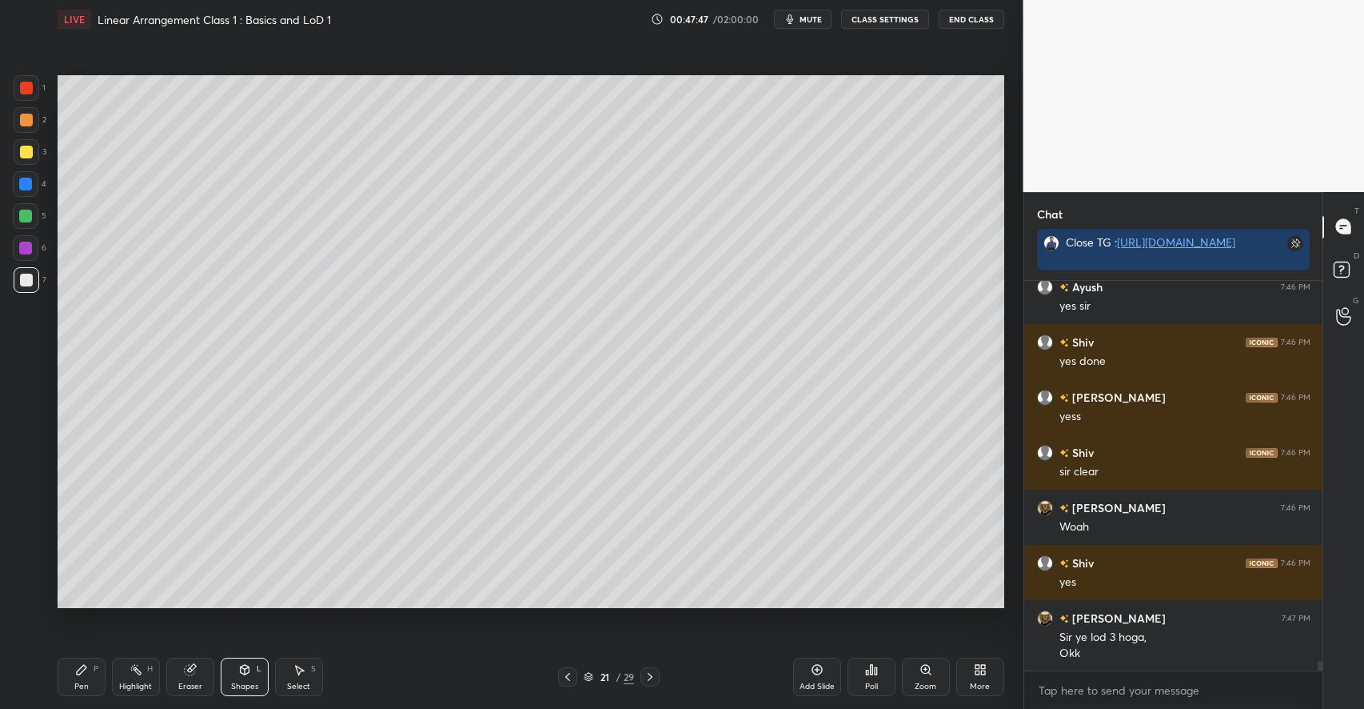
scroll to position [16099, 0]
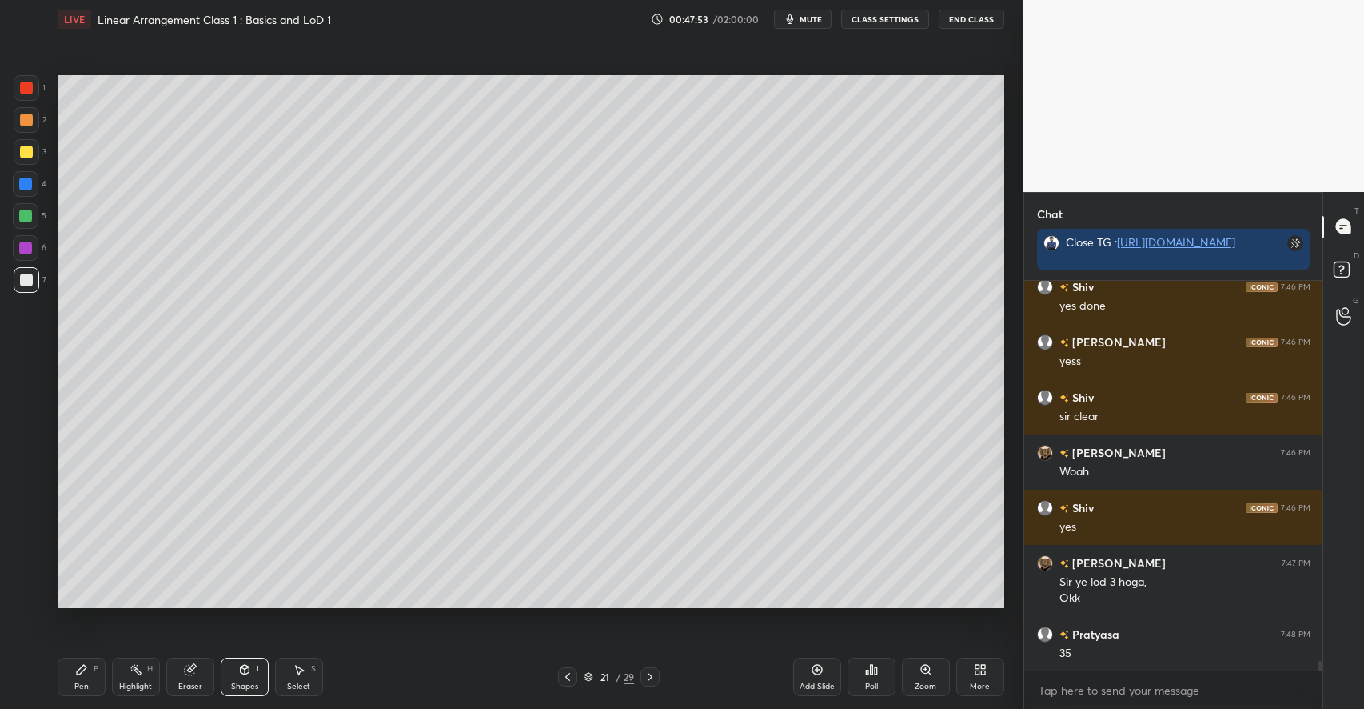
click at [80, 665] on icon at bounding box center [81, 669] width 13 height 13
click at [29, 119] on div at bounding box center [26, 120] width 13 height 13
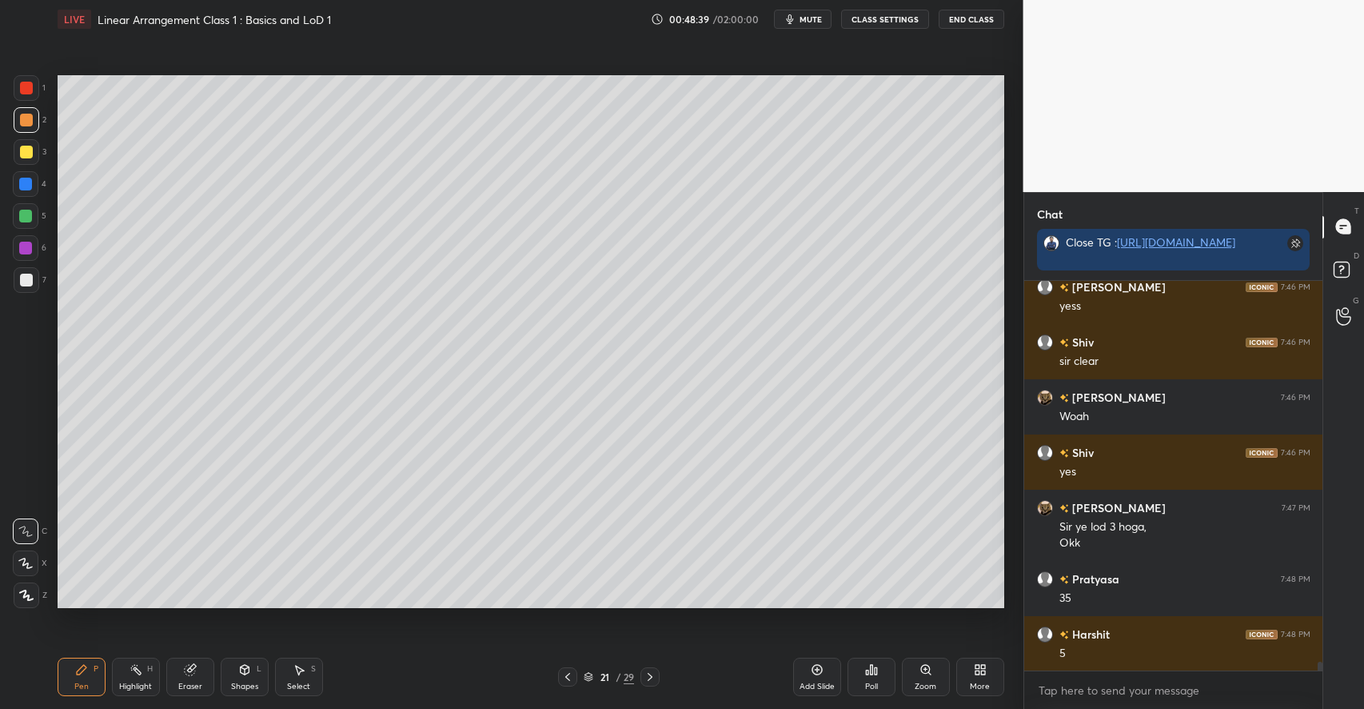
click at [295, 680] on div "Select S" at bounding box center [299, 676] width 48 height 38
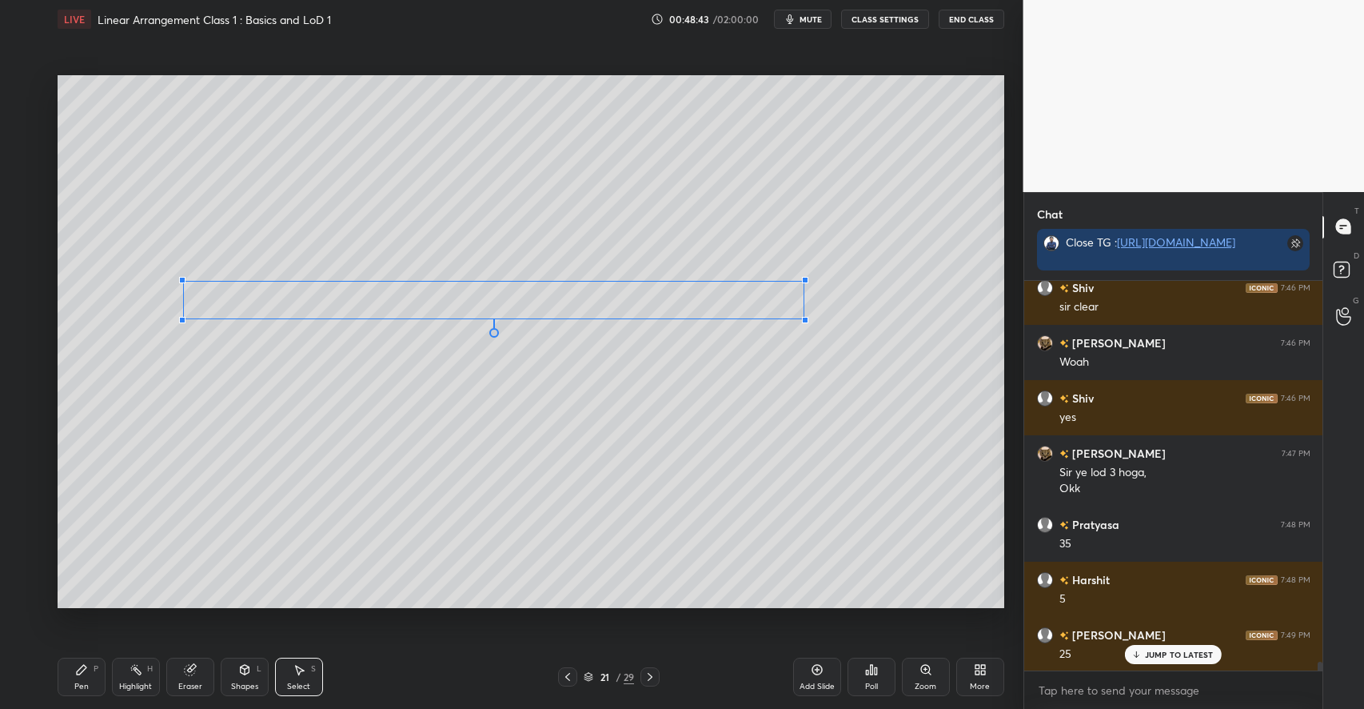
scroll to position [16265, 0]
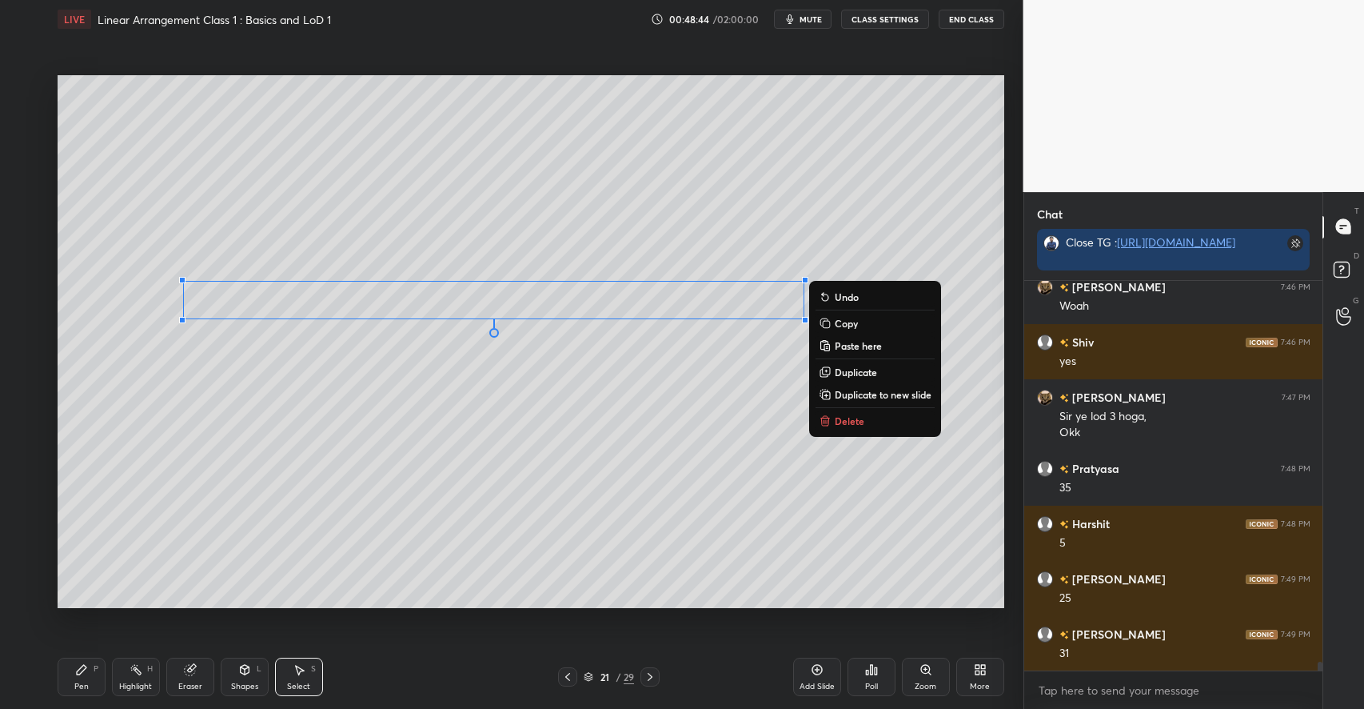
click at [728, 414] on div "0 ° Undo Copy Paste here Duplicate Duplicate to new slide Delete" at bounding box center [531, 341] width 947 height 533
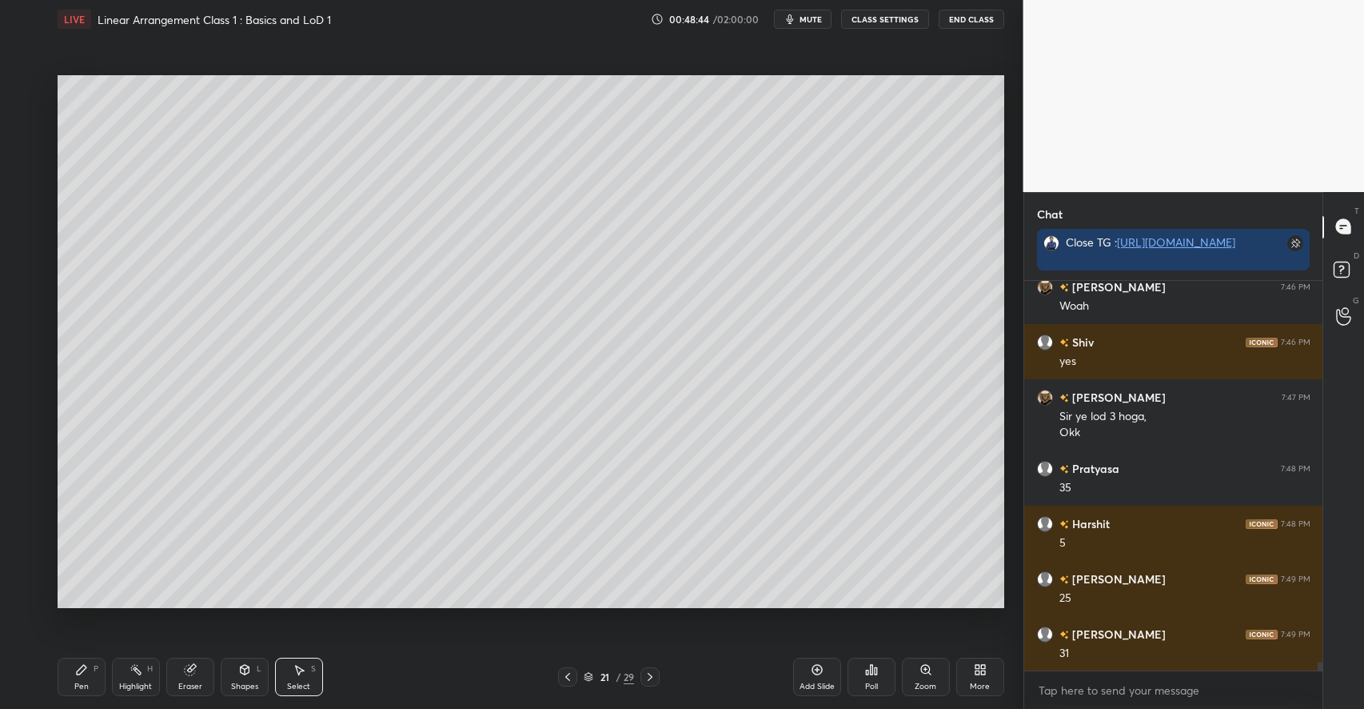
scroll to position [16375, 0]
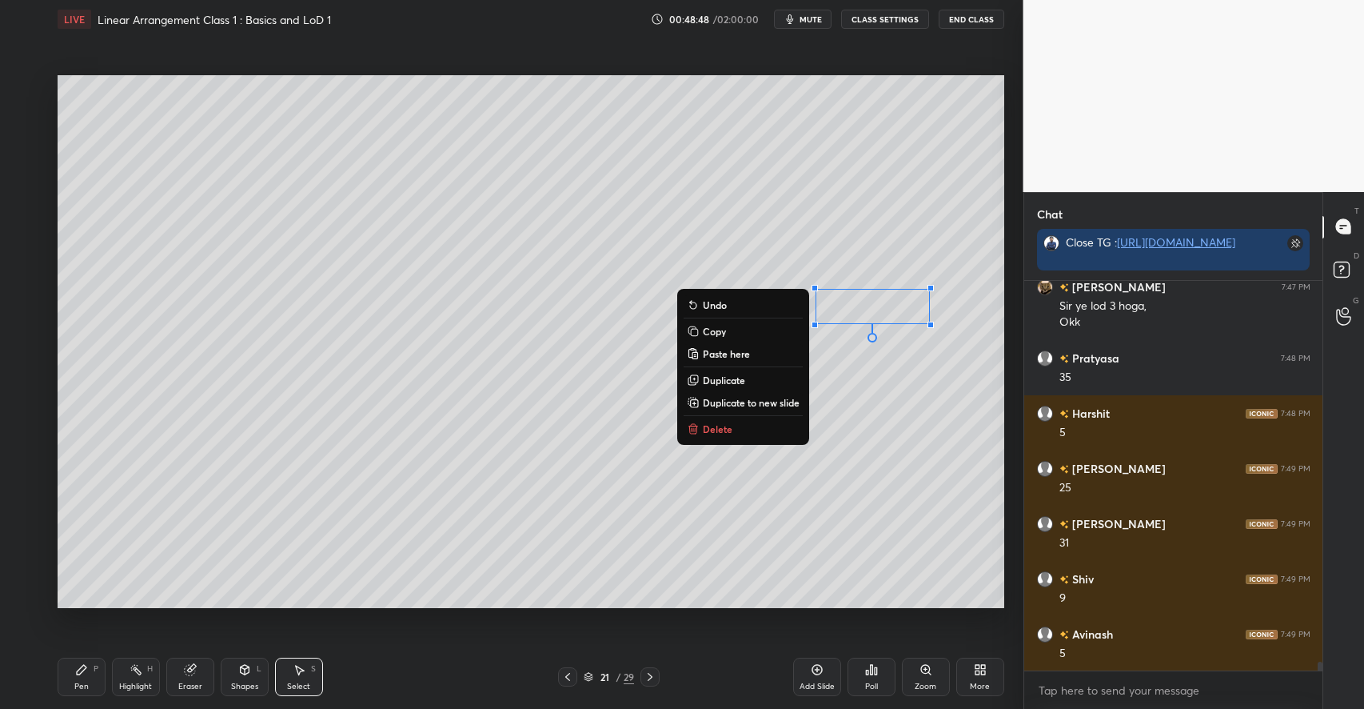
click at [683, 567] on div "0 ° Undo Copy Paste here Duplicate Duplicate to new slide Delete" at bounding box center [531, 341] width 947 height 533
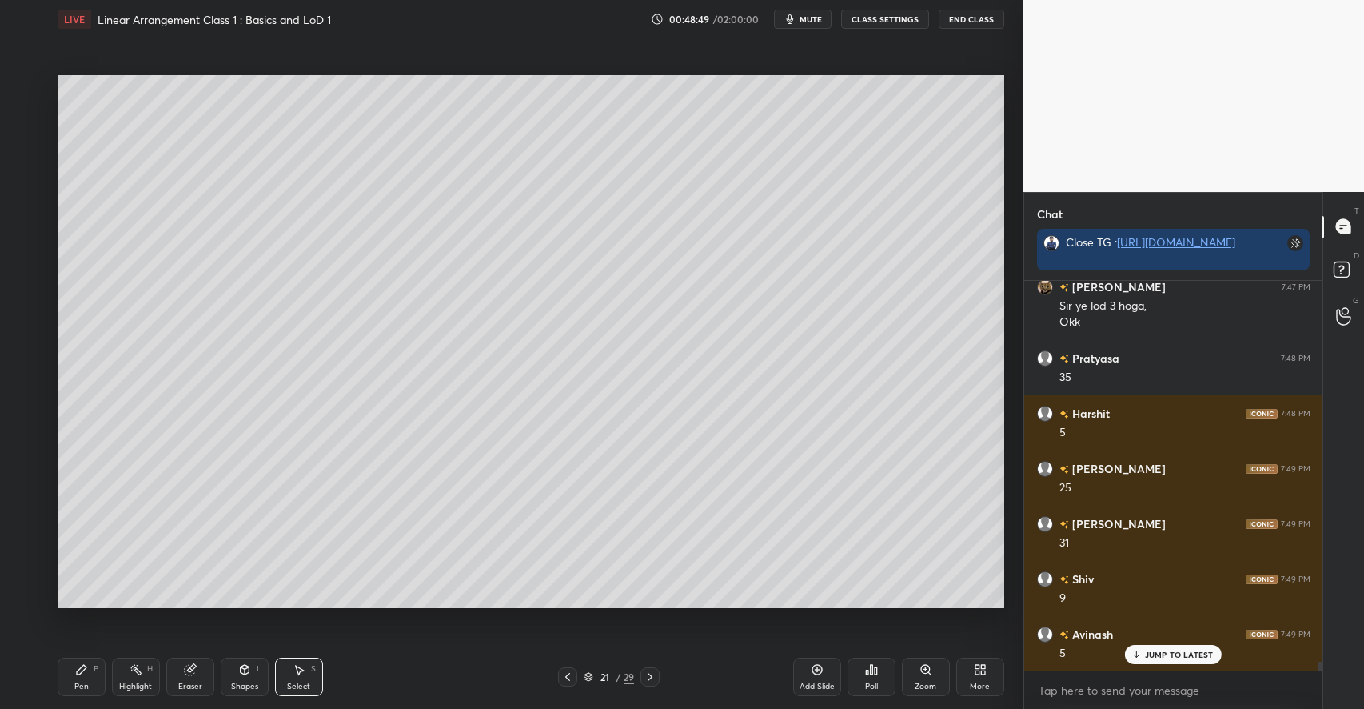
scroll to position [16429, 0]
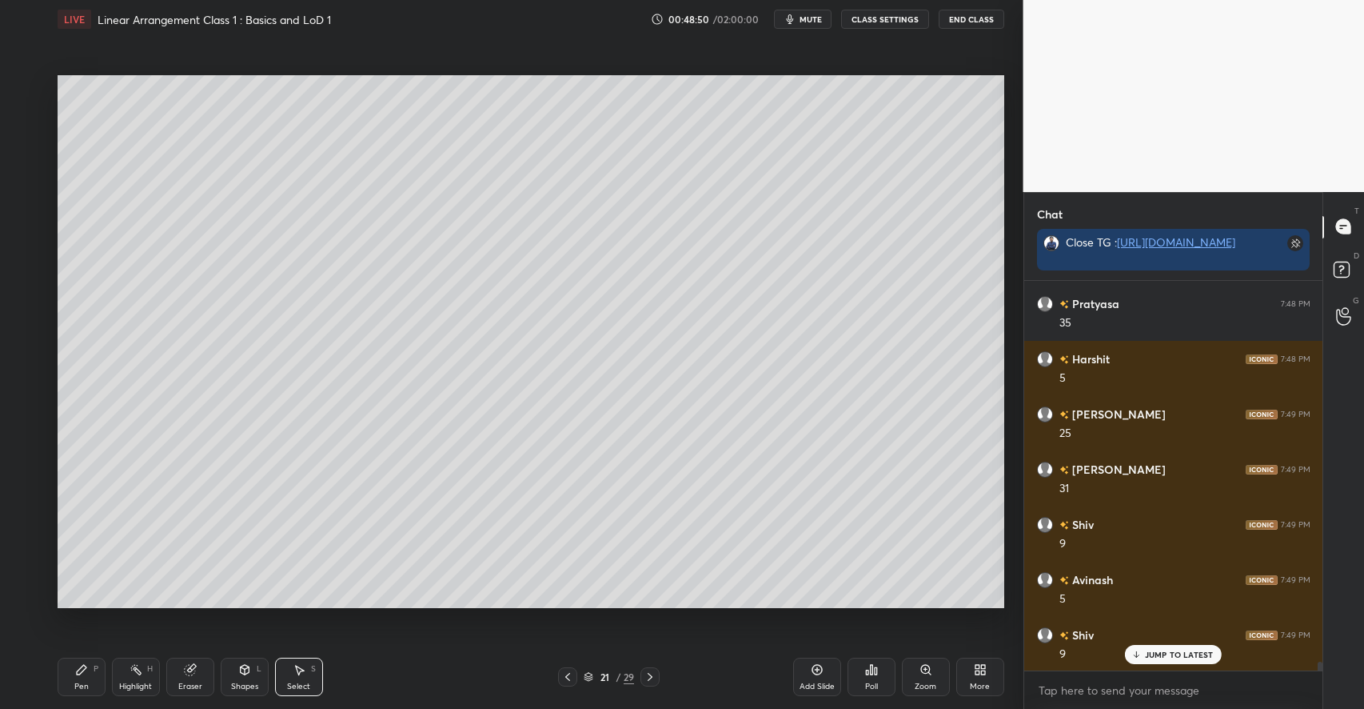
click at [81, 682] on div "Pen" at bounding box center [81, 686] width 14 height 8
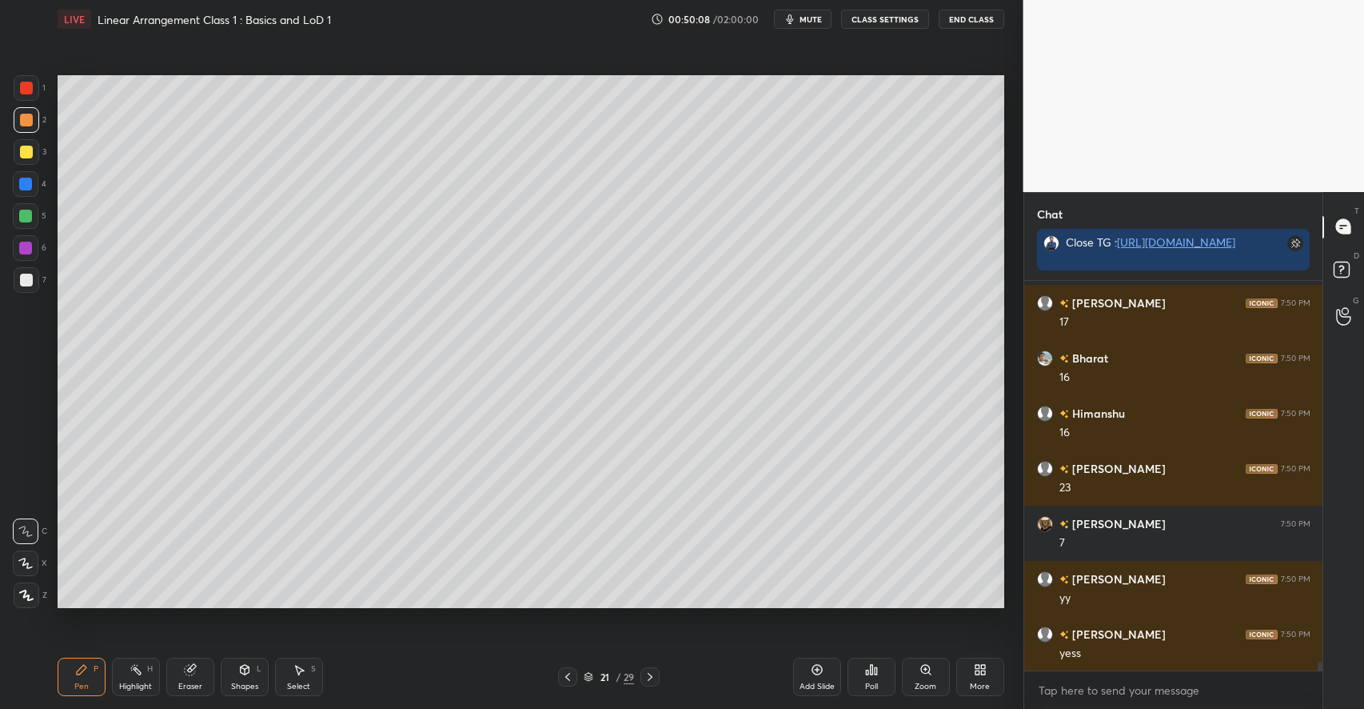
scroll to position [17037, 0]
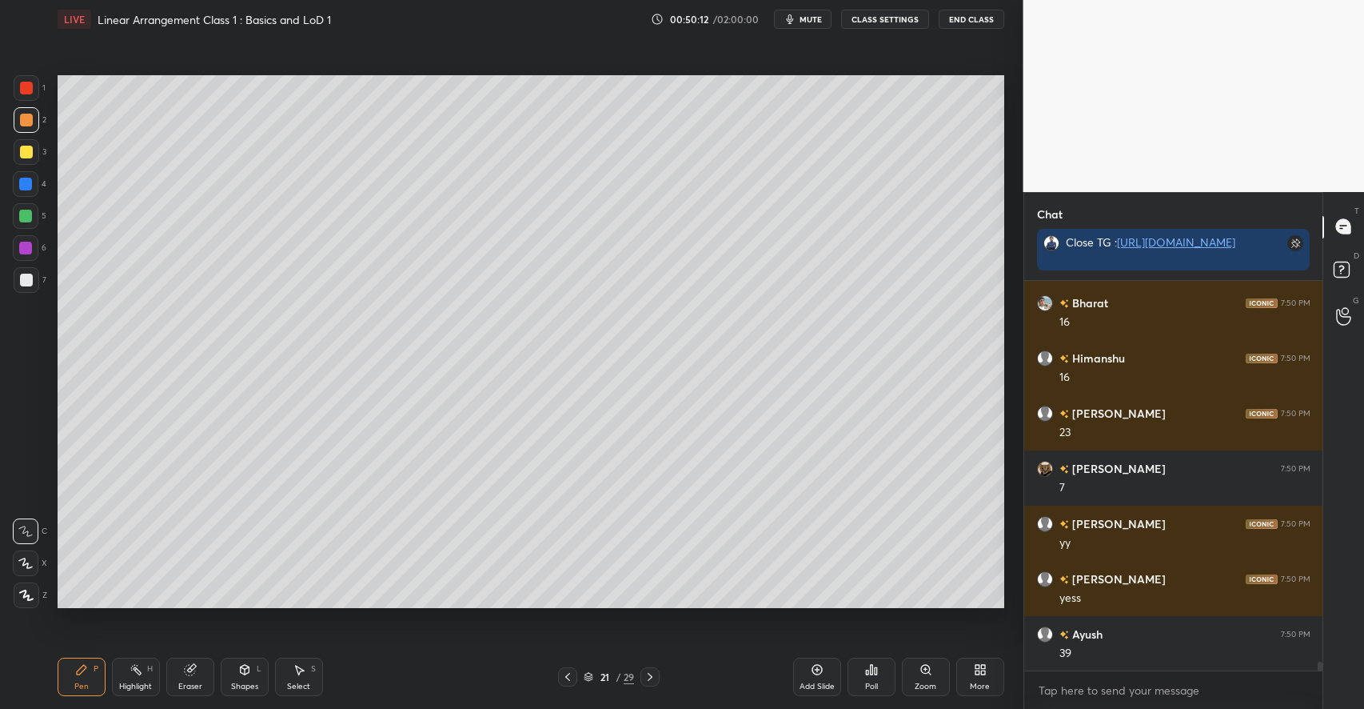
click at [502, 611] on div "Setting up your live class Poll for secs No correct answer Start poll" at bounding box center [531, 341] width 960 height 606
click at [506, 613] on div "Setting up your live class Poll for secs No correct answer Start poll" at bounding box center [531, 341] width 960 height 606
click at [503, 615] on div "Setting up your live class Poll for secs No correct answer Start poll" at bounding box center [531, 341] width 960 height 606
click at [305, 672] on icon at bounding box center [299, 669] width 13 height 13
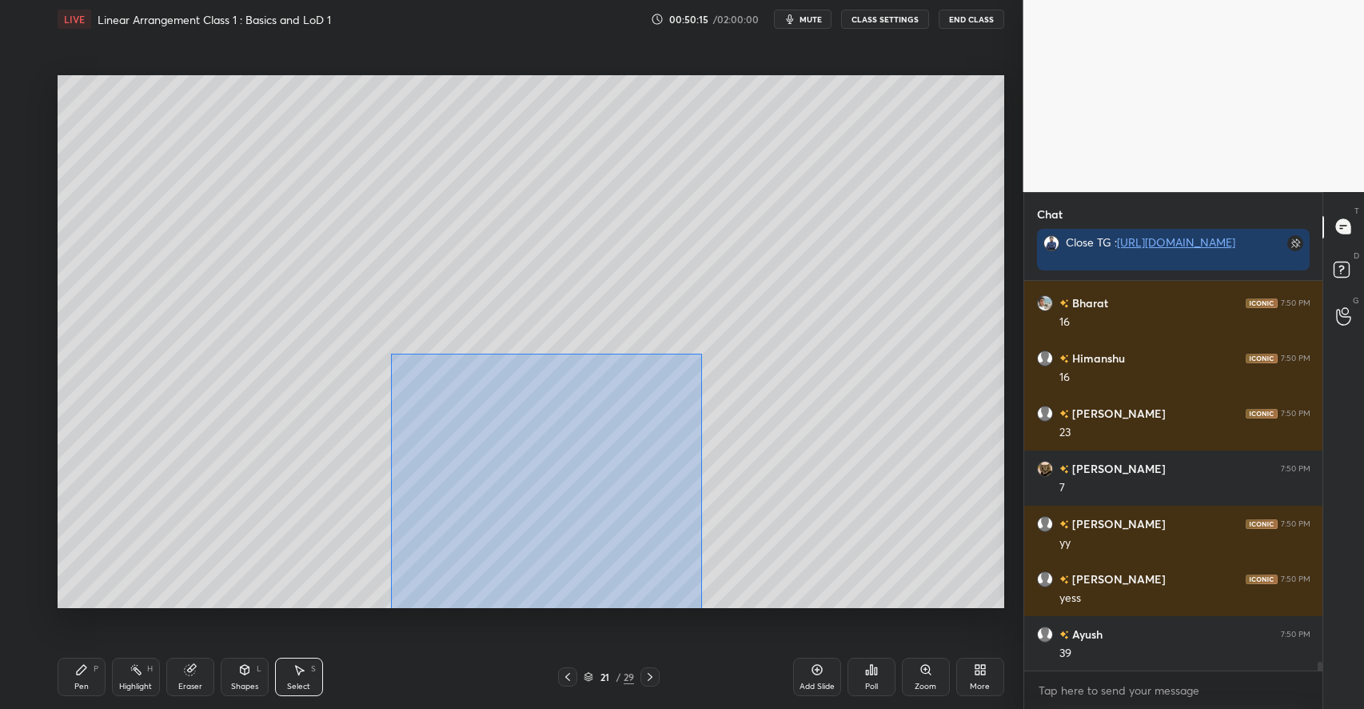
scroll to position [17091, 0]
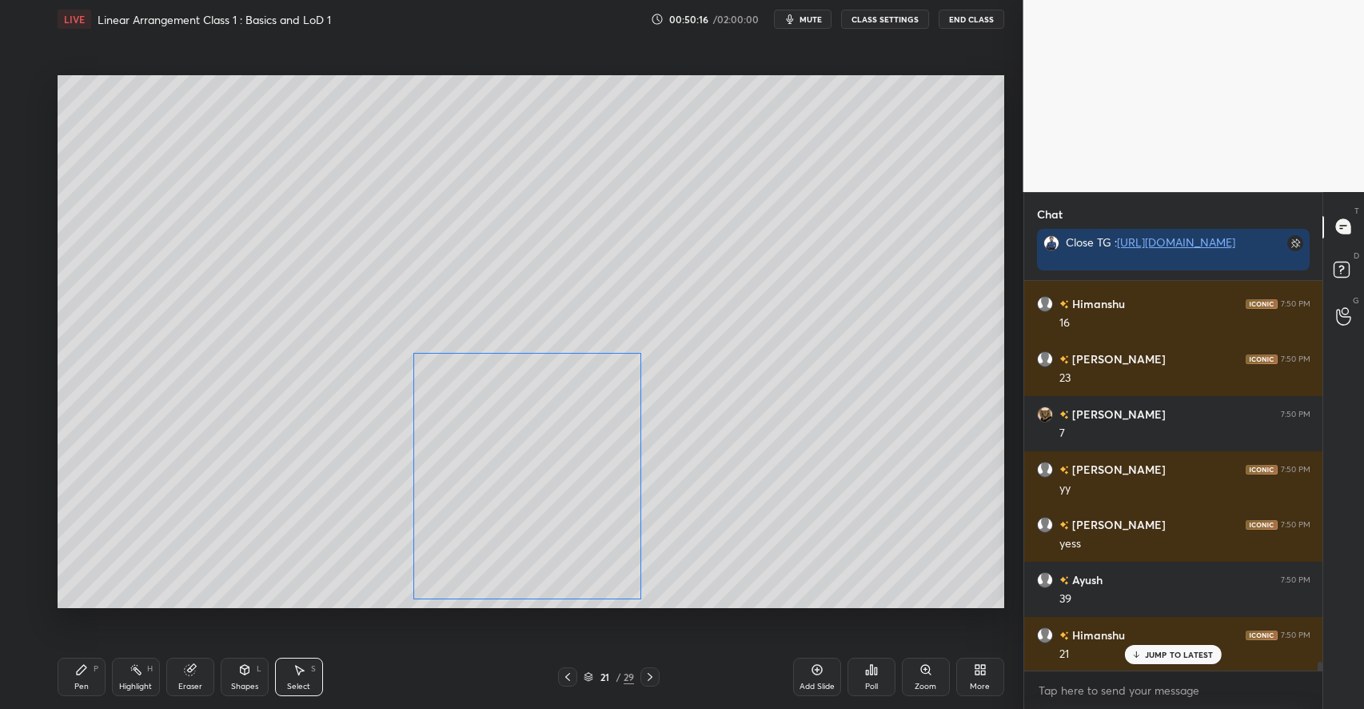
click at [553, 504] on div "0 ° Undo Copy Paste here Duplicate Duplicate to new slide Delete" at bounding box center [531, 341] width 947 height 533
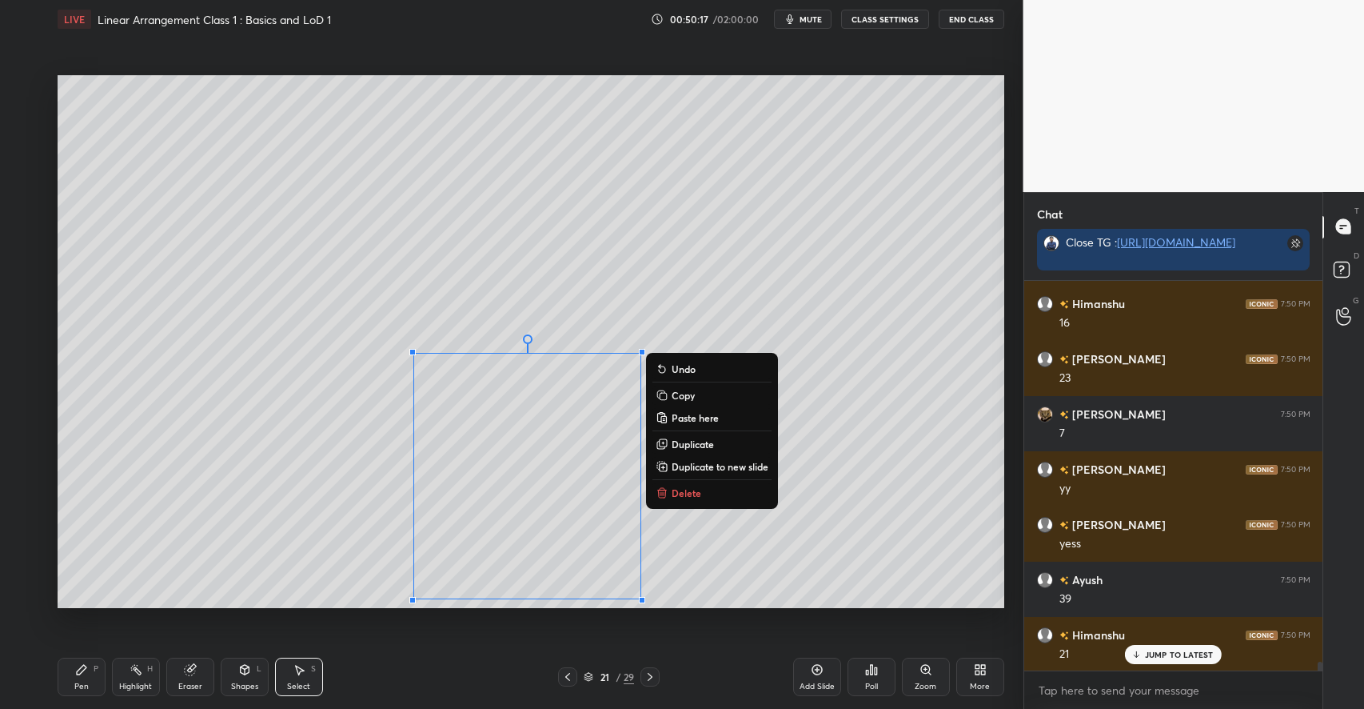
click at [294, 567] on div "0 ° Undo Copy Paste here Duplicate Duplicate to new slide Delete" at bounding box center [531, 341] width 947 height 533
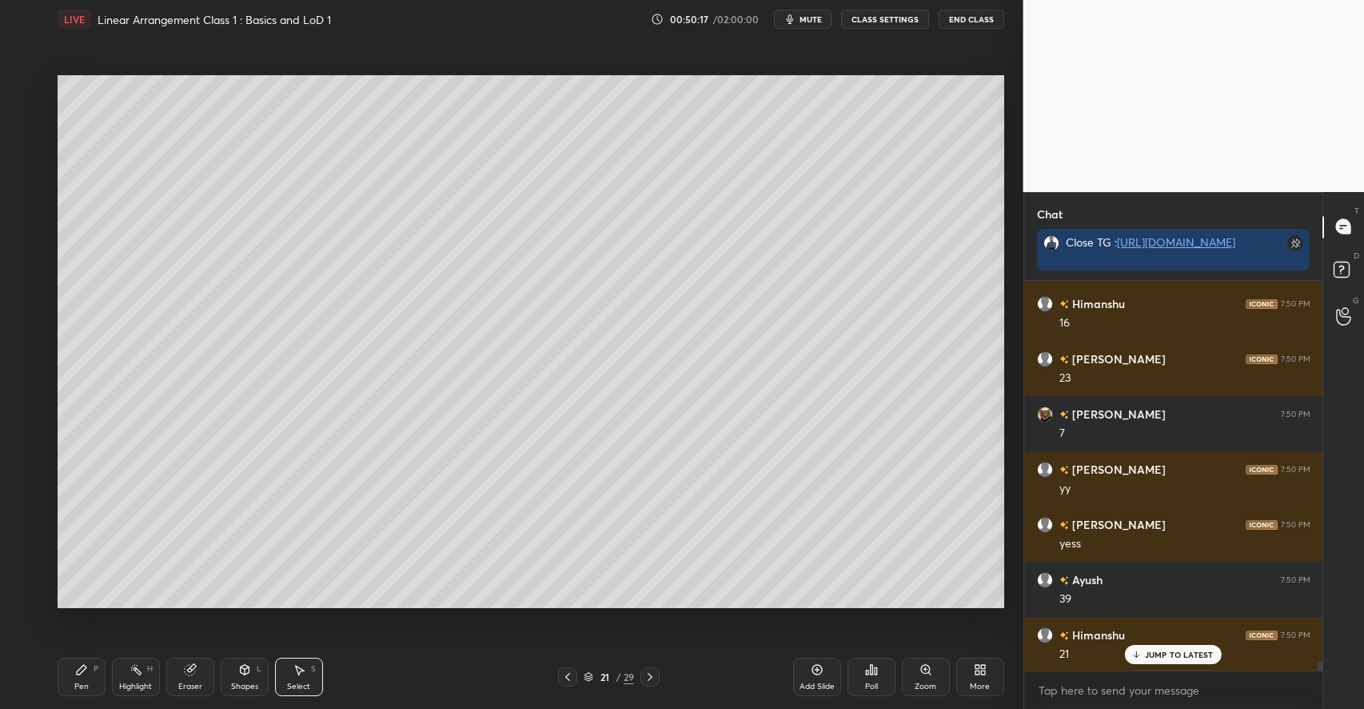
click at [96, 677] on div "Pen P" at bounding box center [82, 676] width 48 height 38
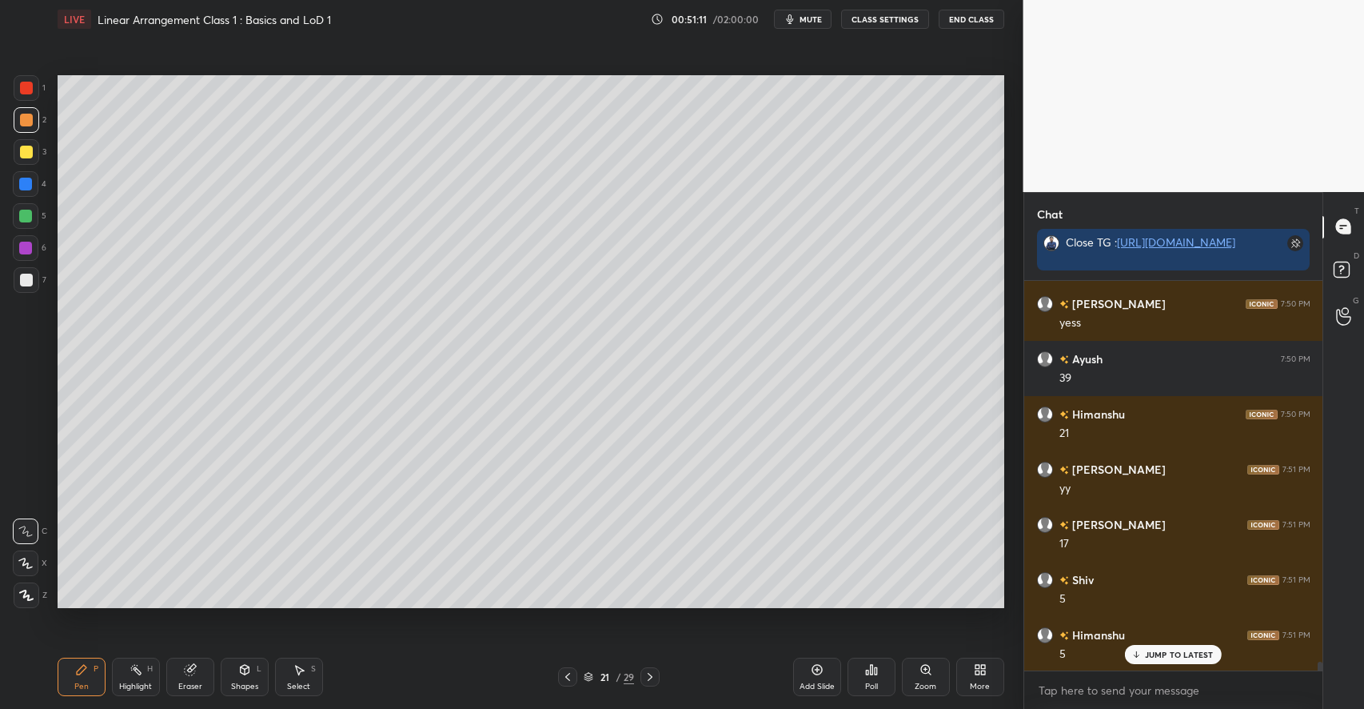
scroll to position [17368, 0]
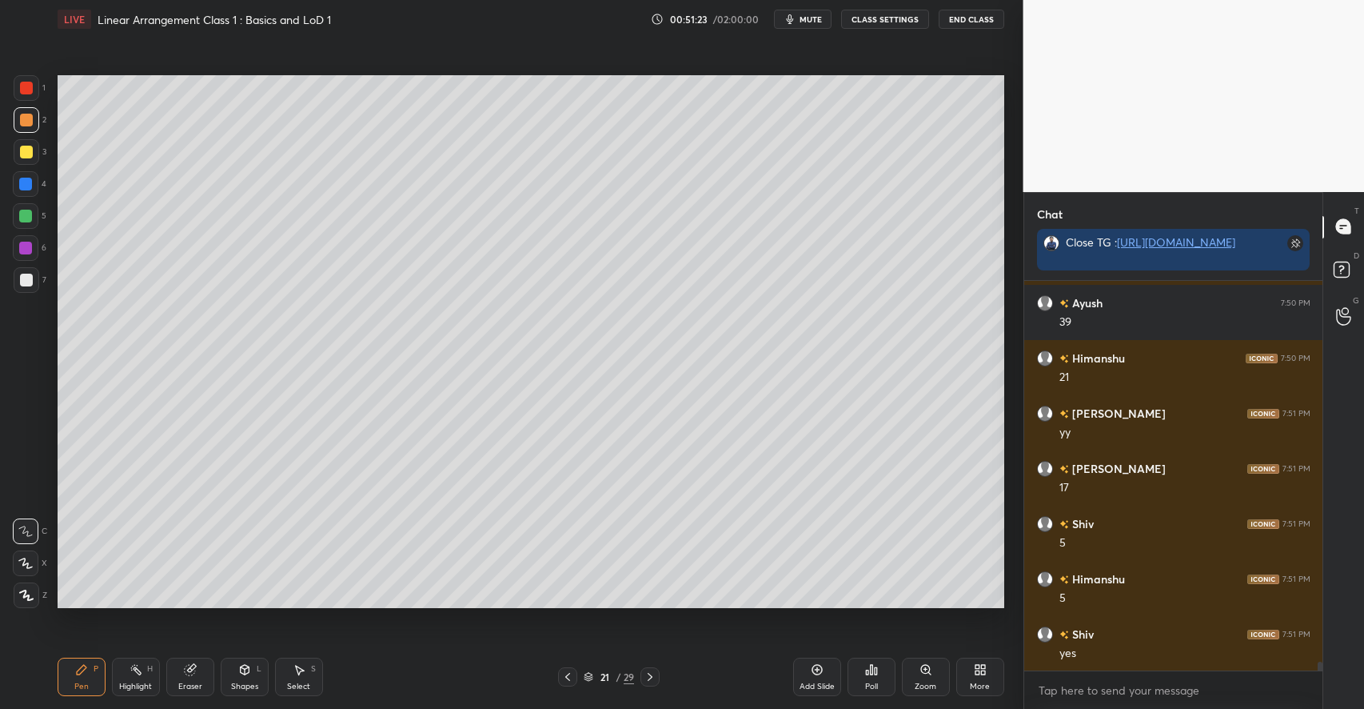
click at [27, 214] on div at bounding box center [25, 216] width 13 height 13
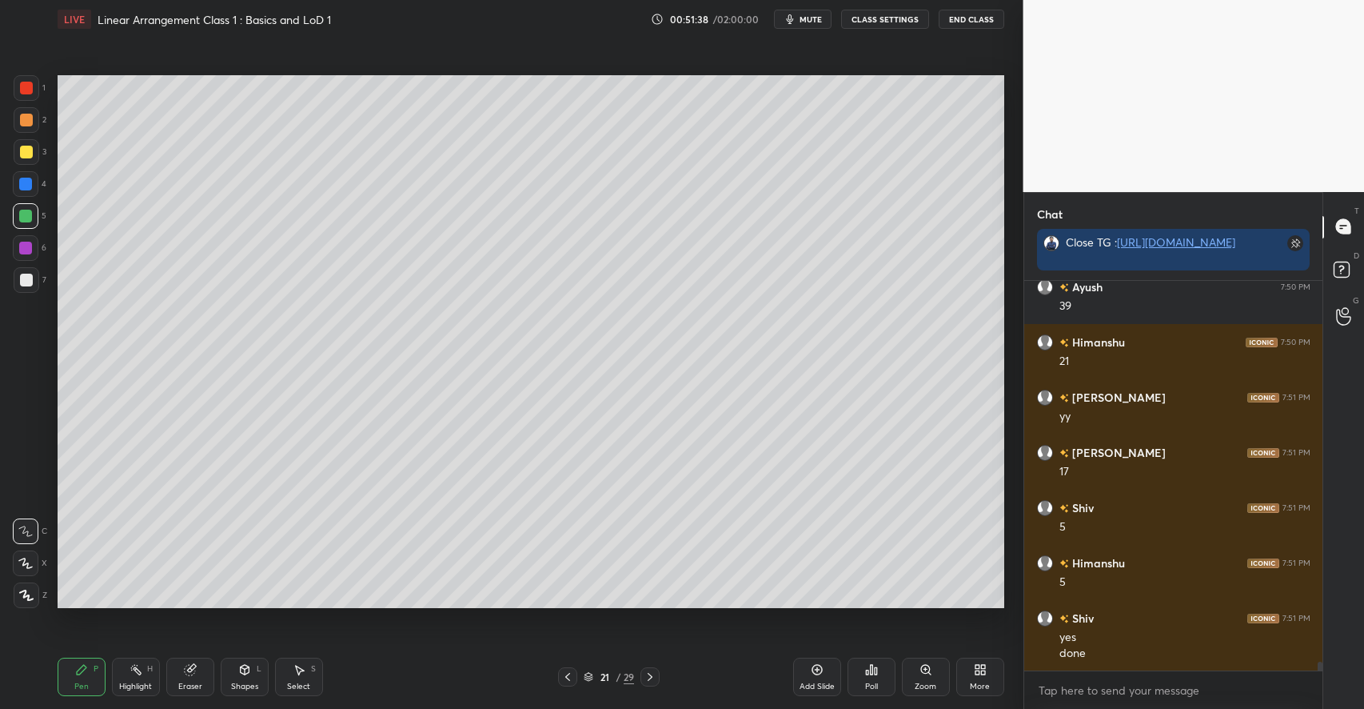
click at [586, 675] on icon at bounding box center [589, 675] width 8 height 4
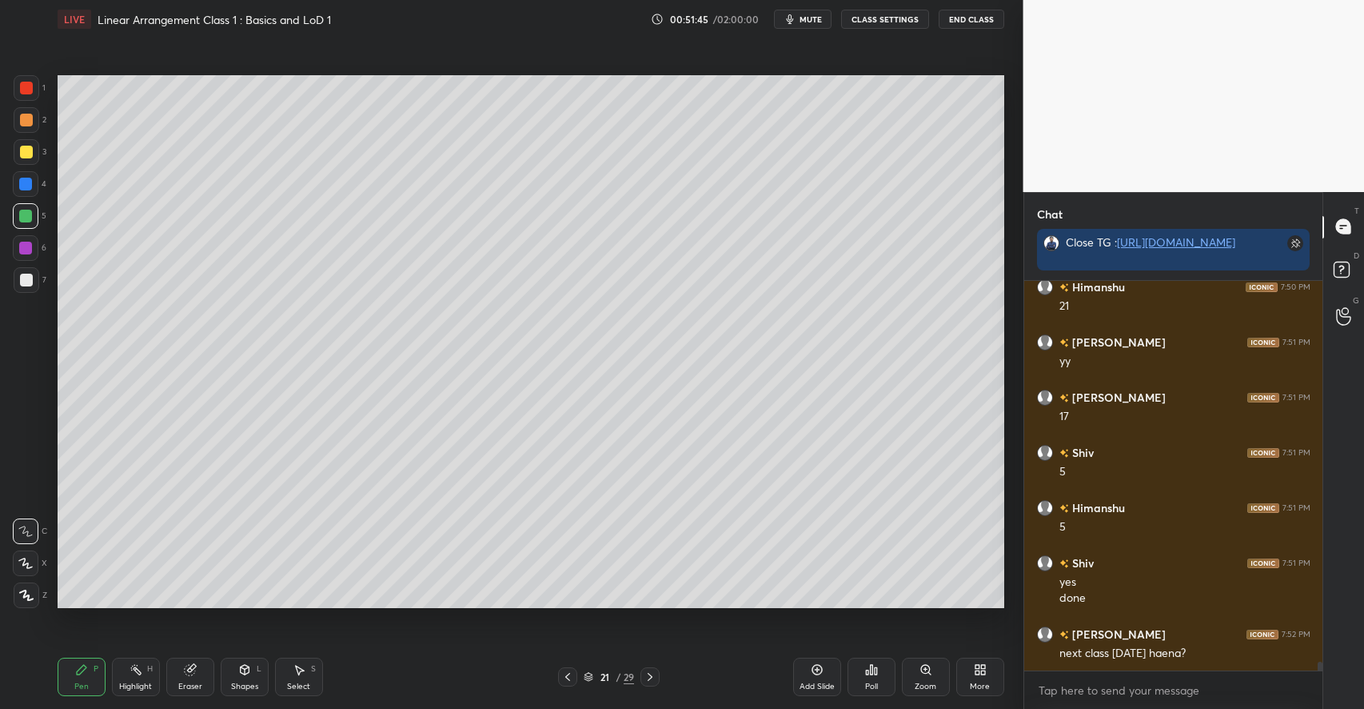
scroll to position [17494, 0]
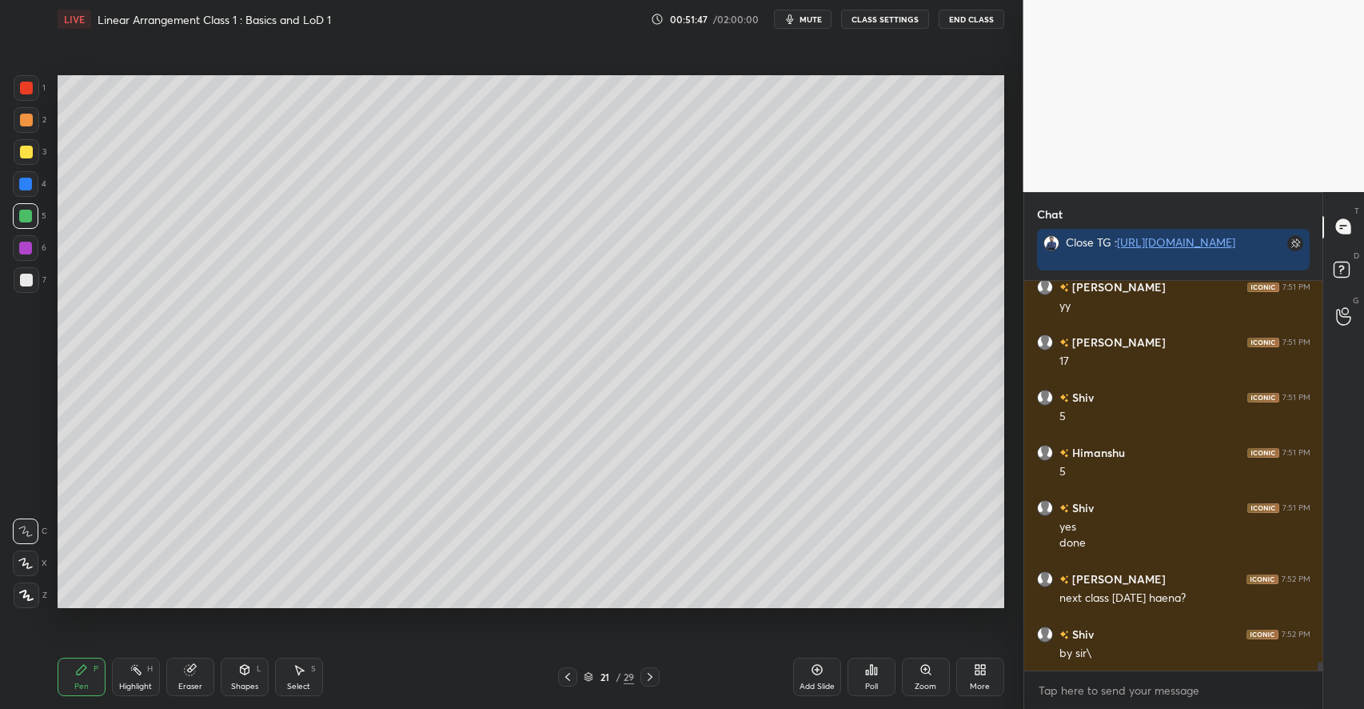
click at [817, 683] on div "Add Slide" at bounding box center [817, 686] width 35 height 8
click at [34, 154] on div at bounding box center [27, 152] width 26 height 26
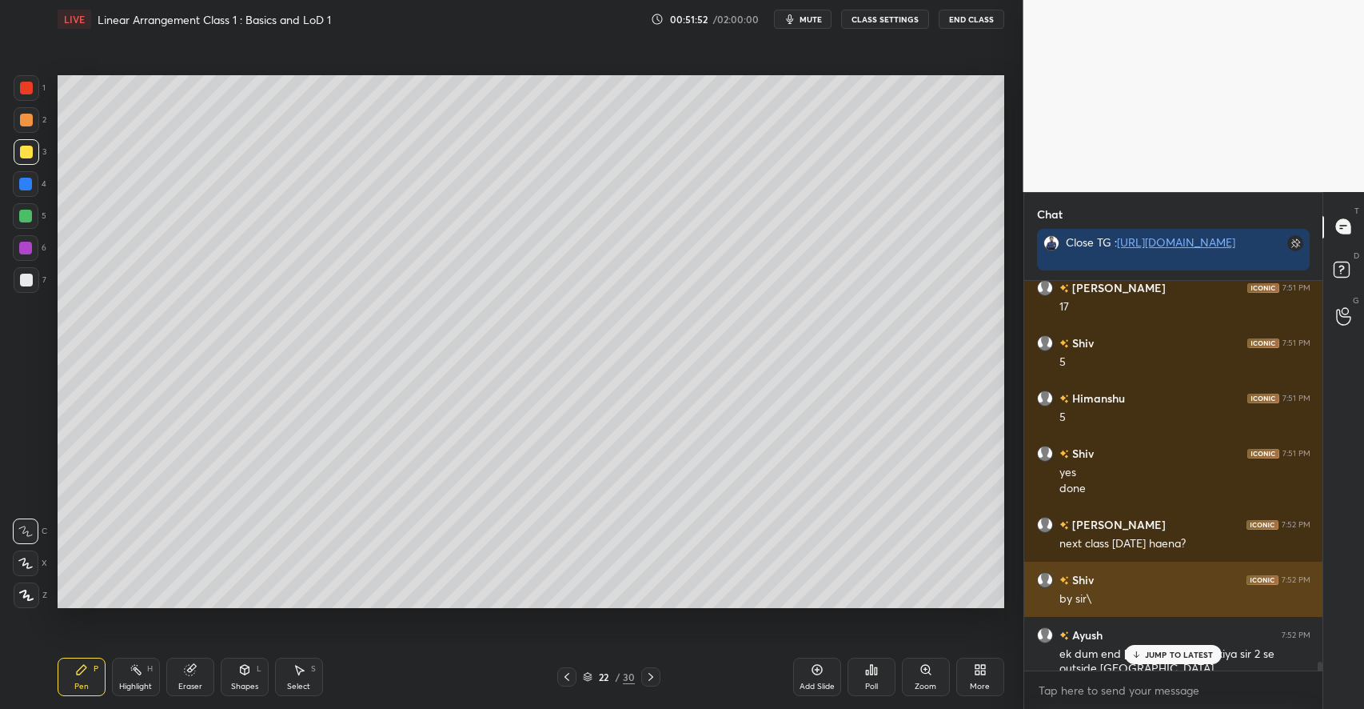
click at [1147, 656] on p "JUMP TO LATEST" at bounding box center [1179, 654] width 69 height 10
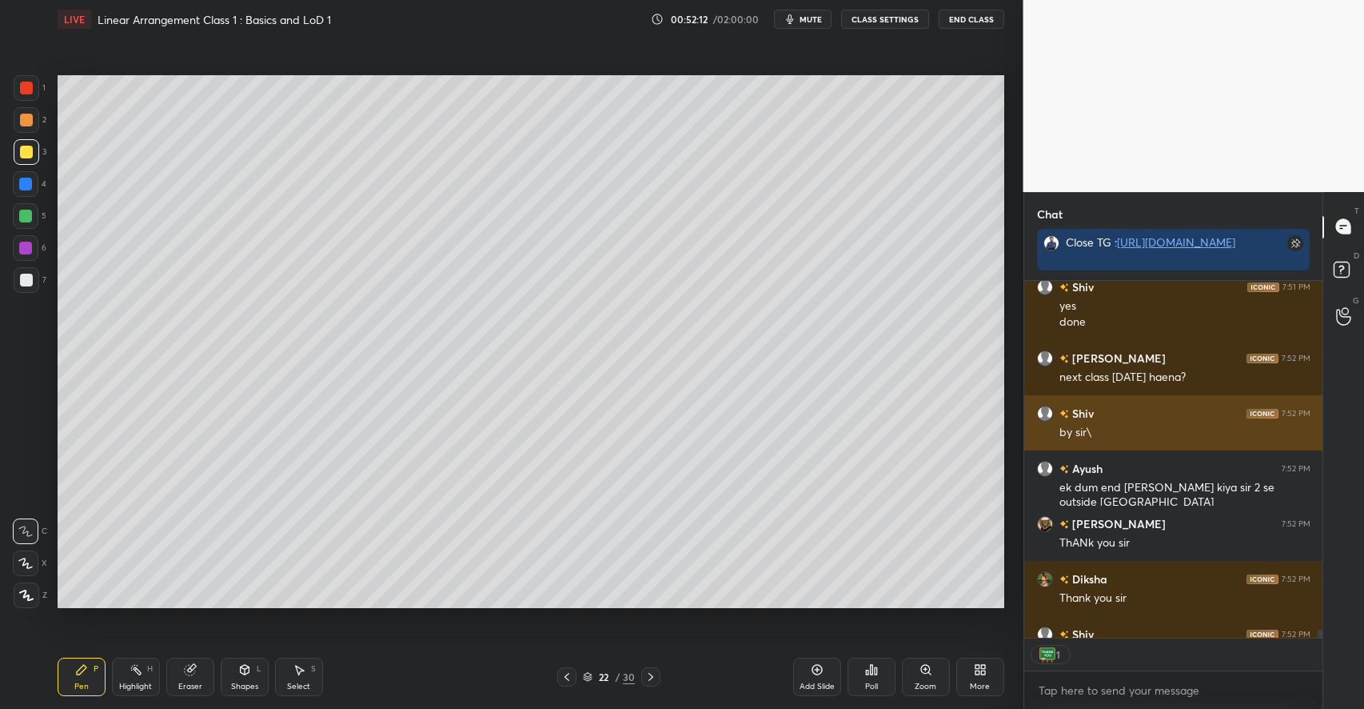
scroll to position [6, 6]
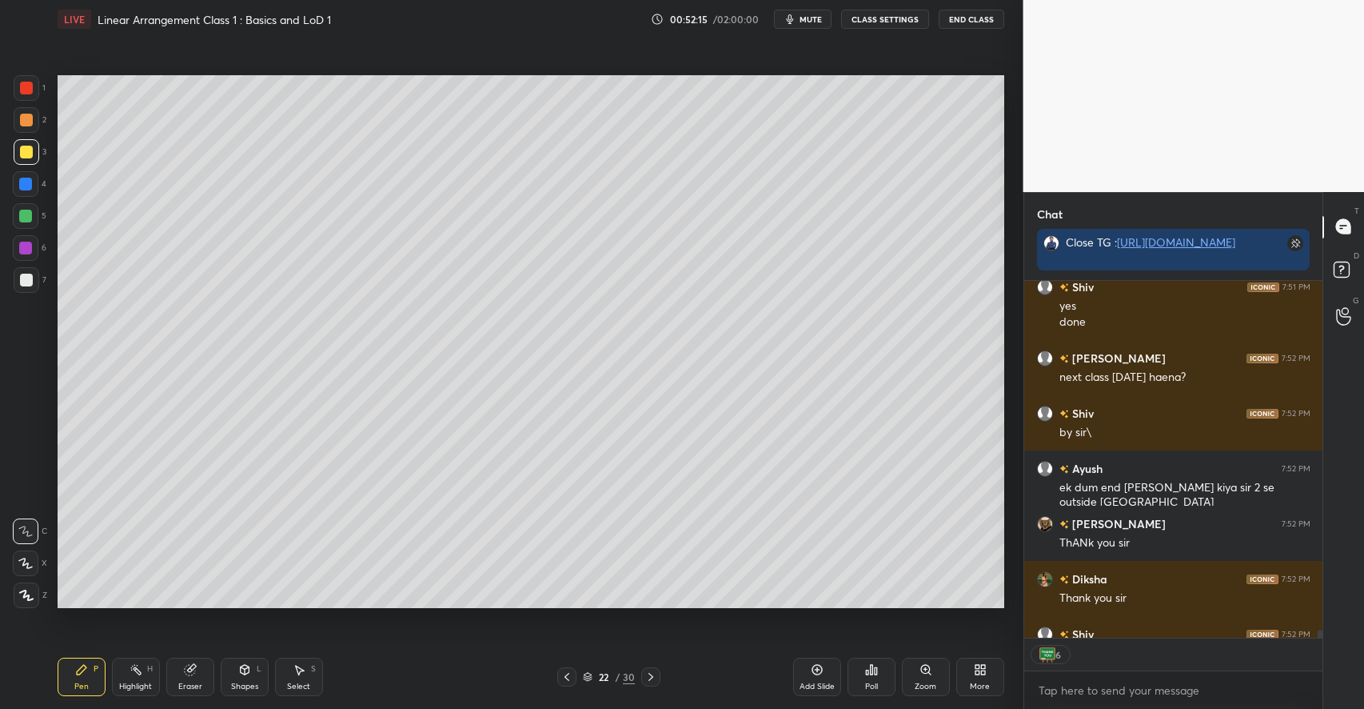
click at [973, 15] on button "End Class" at bounding box center [972, 19] width 66 height 19
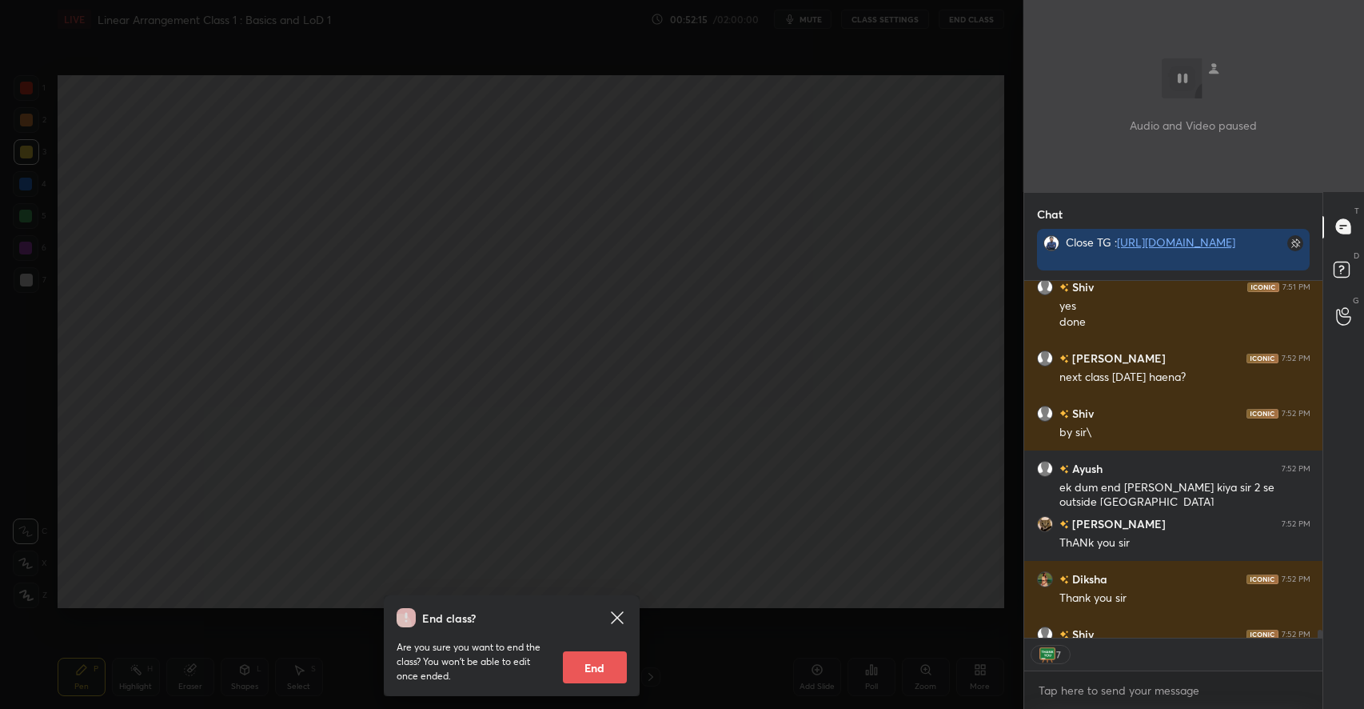
scroll to position [17802, 0]
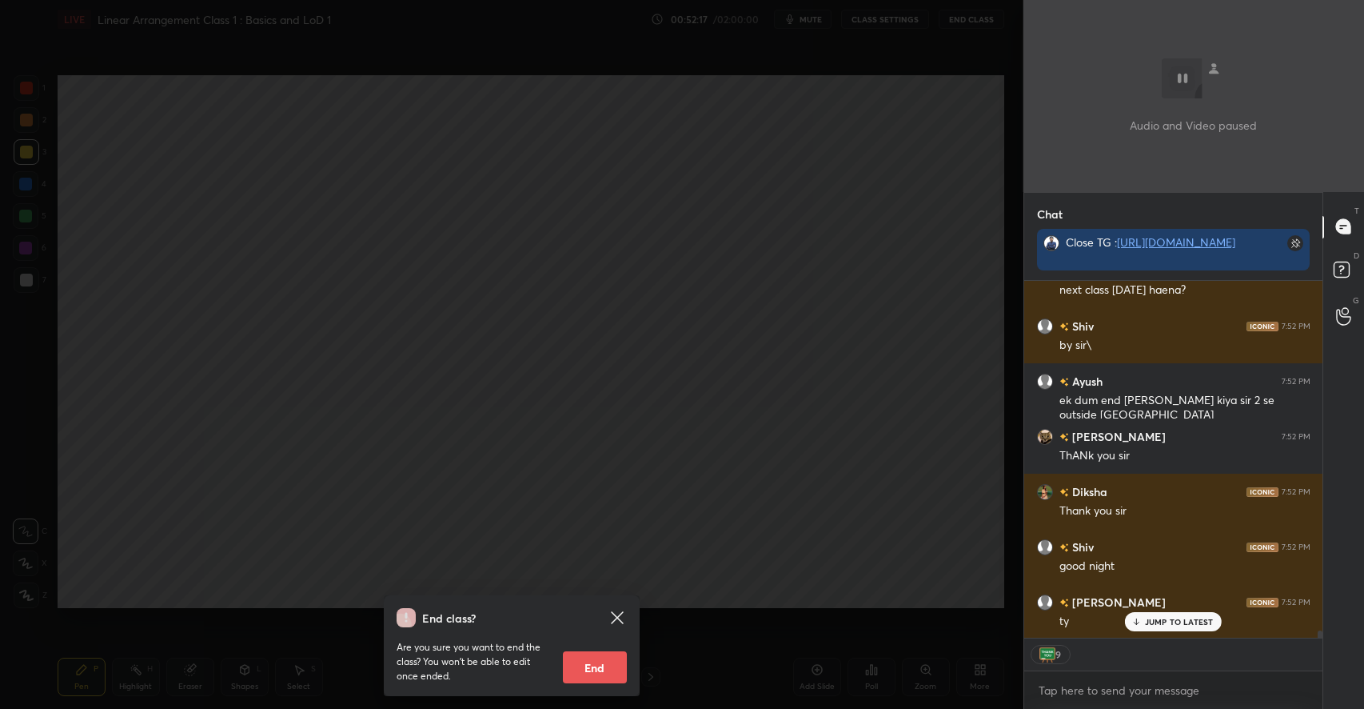
click at [584, 669] on button "End" at bounding box center [595, 667] width 64 height 32
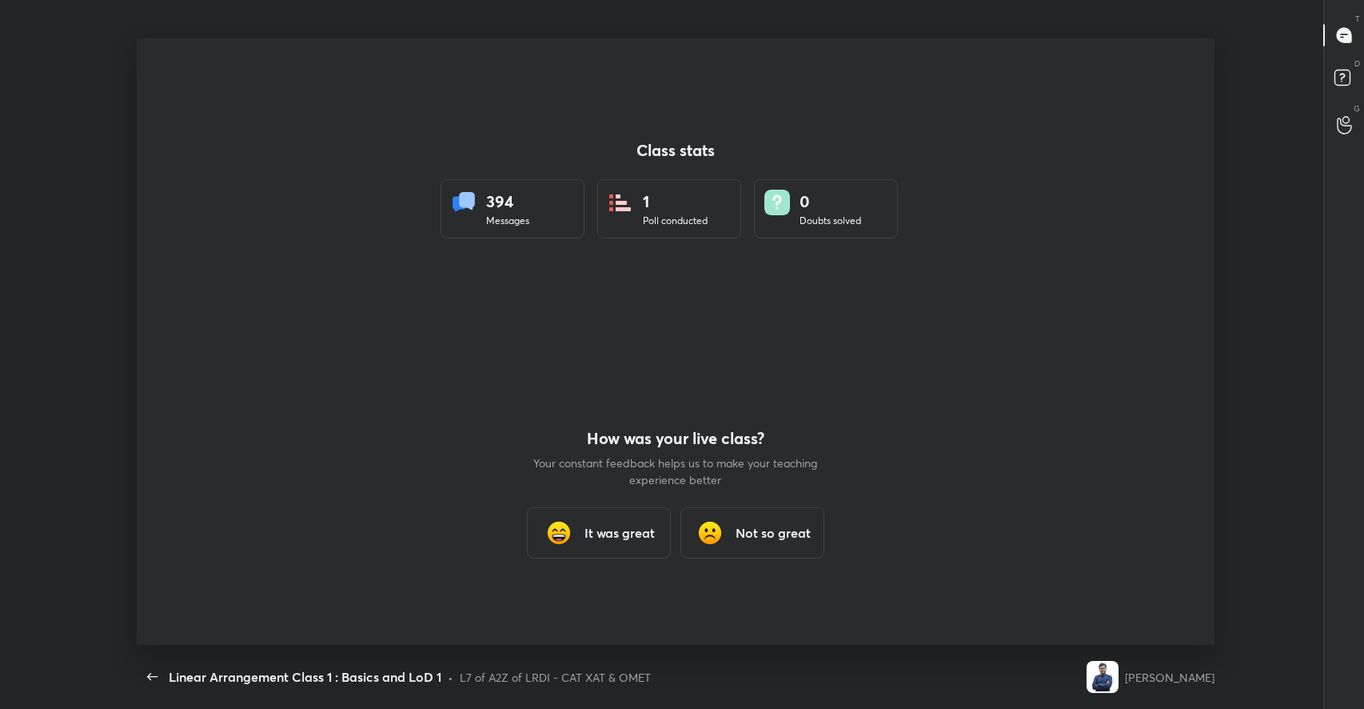
scroll to position [0, 0]
click at [609, 521] on div "It was great" at bounding box center [599, 532] width 144 height 51
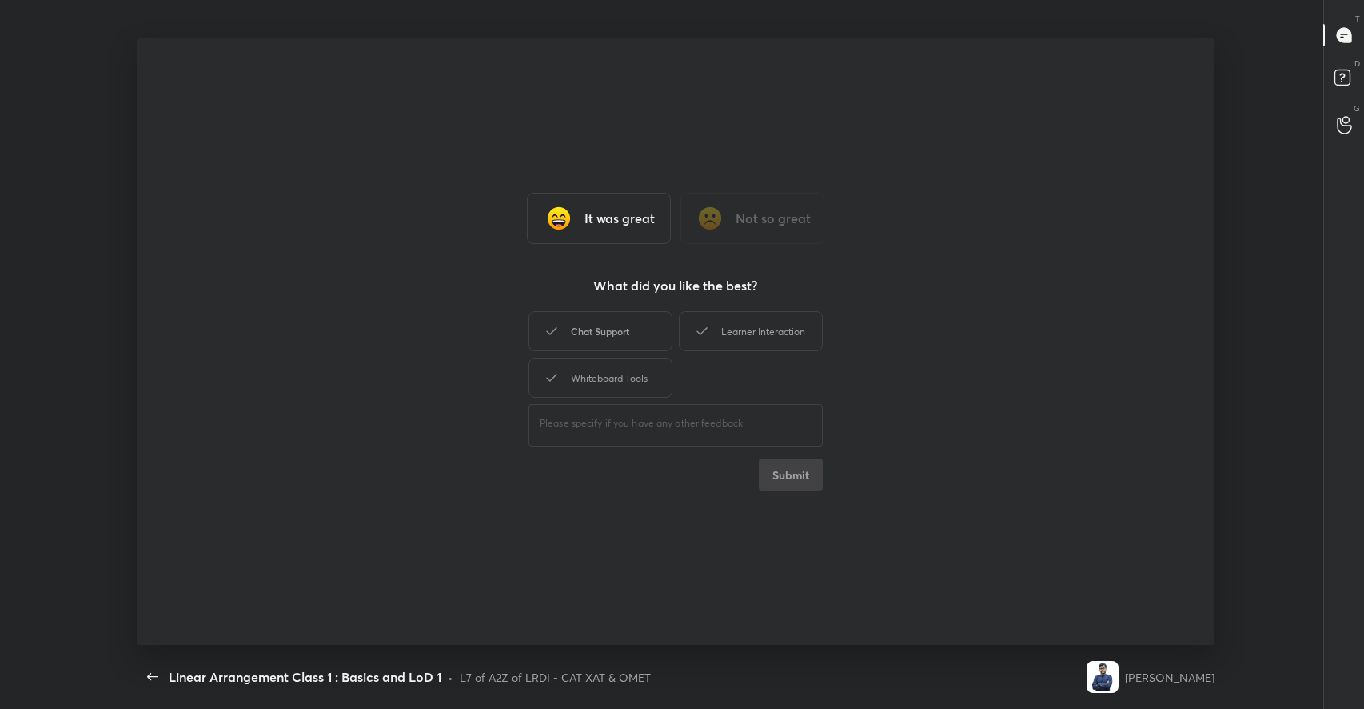
click at [609, 330] on div "Chat Support" at bounding box center [601, 331] width 144 height 40
click at [736, 333] on div "Learner Interaction" at bounding box center [751, 331] width 144 height 40
click at [589, 369] on div "Whiteboard Tools" at bounding box center [601, 377] width 144 height 40
click at [769, 473] on button "Submit" at bounding box center [791, 474] width 64 height 32
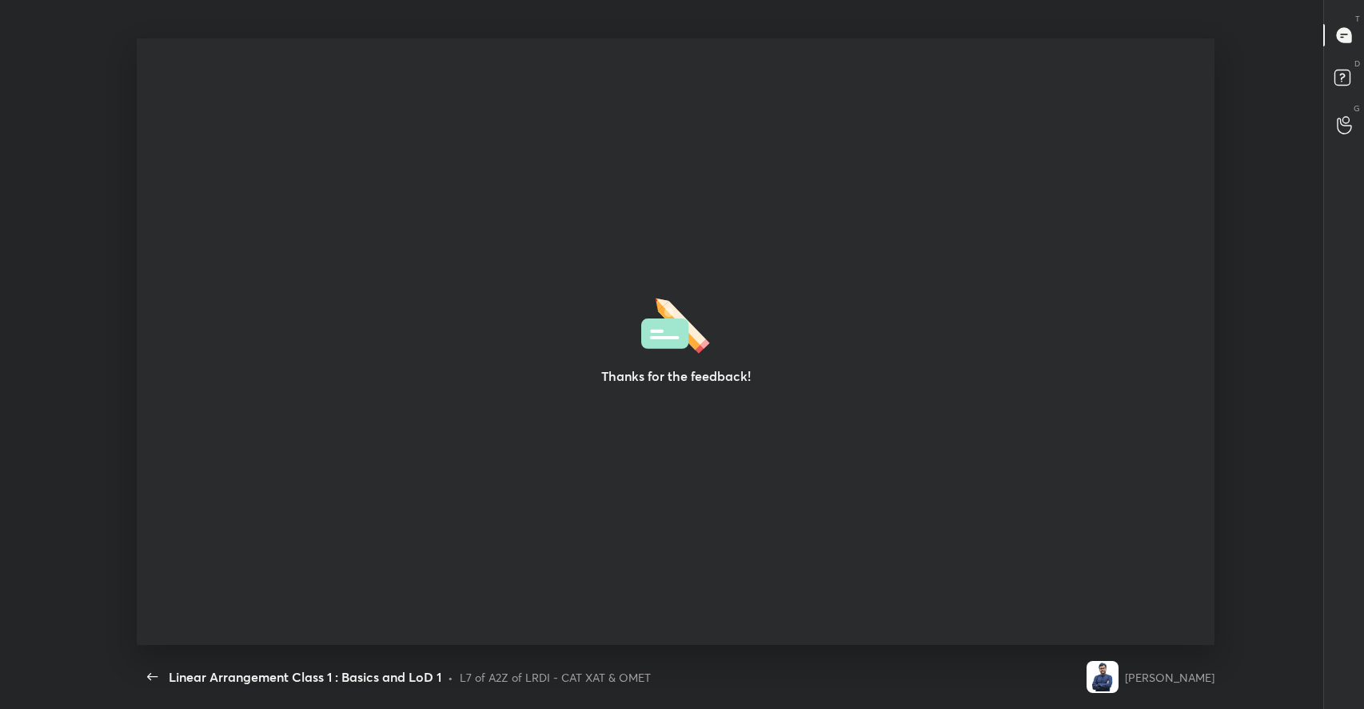
type textarea "x"
